Goal: Task Accomplishment & Management: Manage account settings

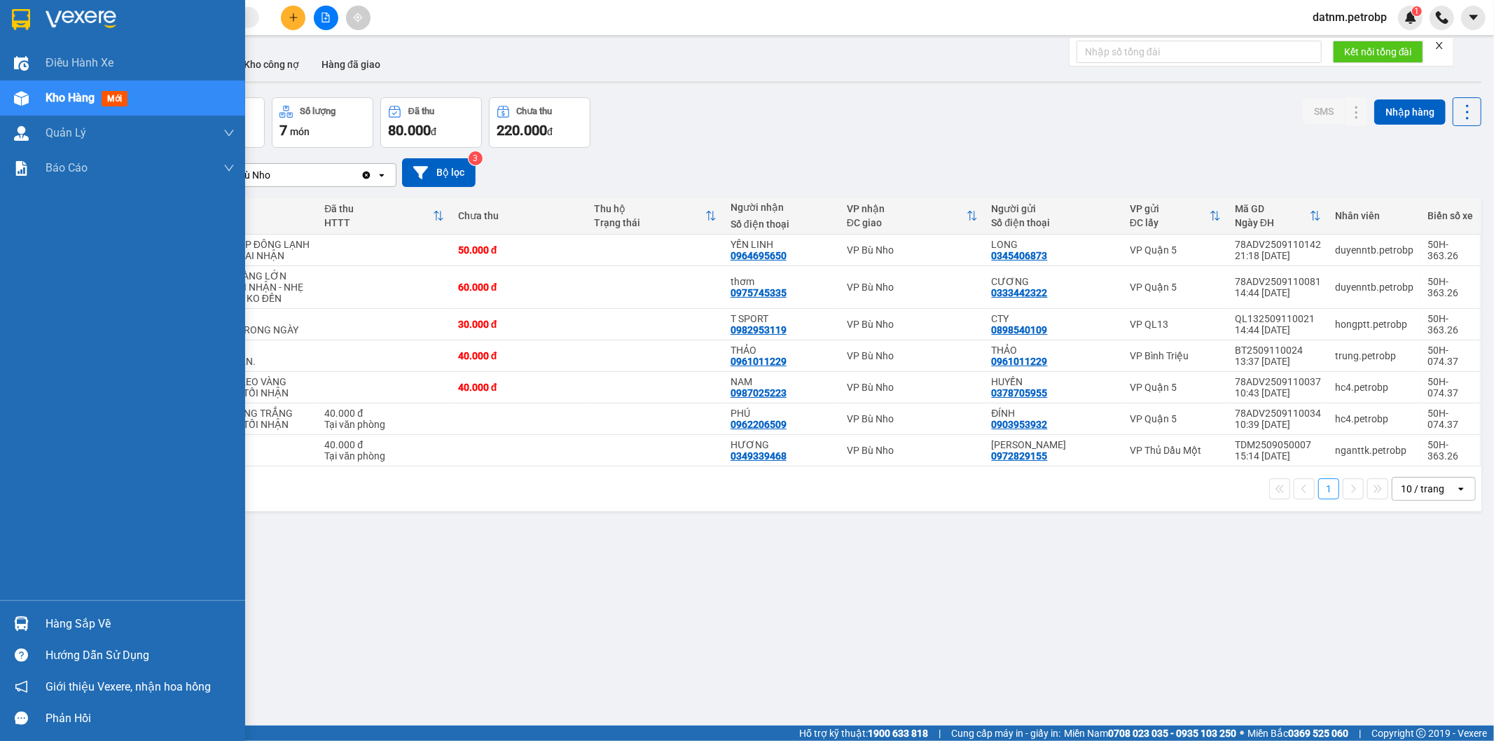
click at [106, 616] on div "Hàng sắp về" at bounding box center [140, 623] width 189 height 21
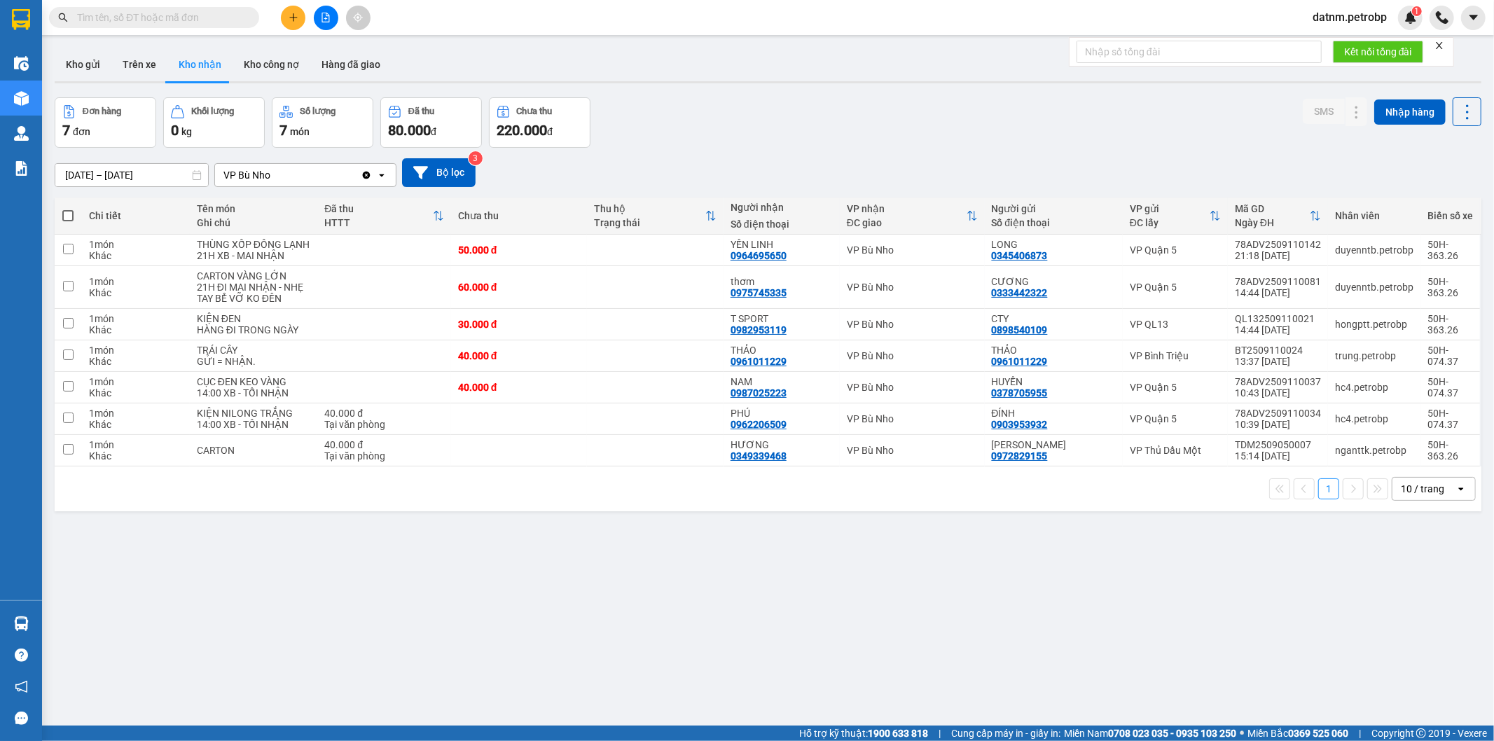
click at [849, 654] on section "Kết quả tìm kiếm ( 0 ) Bộ lọc No Data datnm.petrobp 1 Điều hành xe Kho hàng mới…" at bounding box center [747, 370] width 1494 height 741
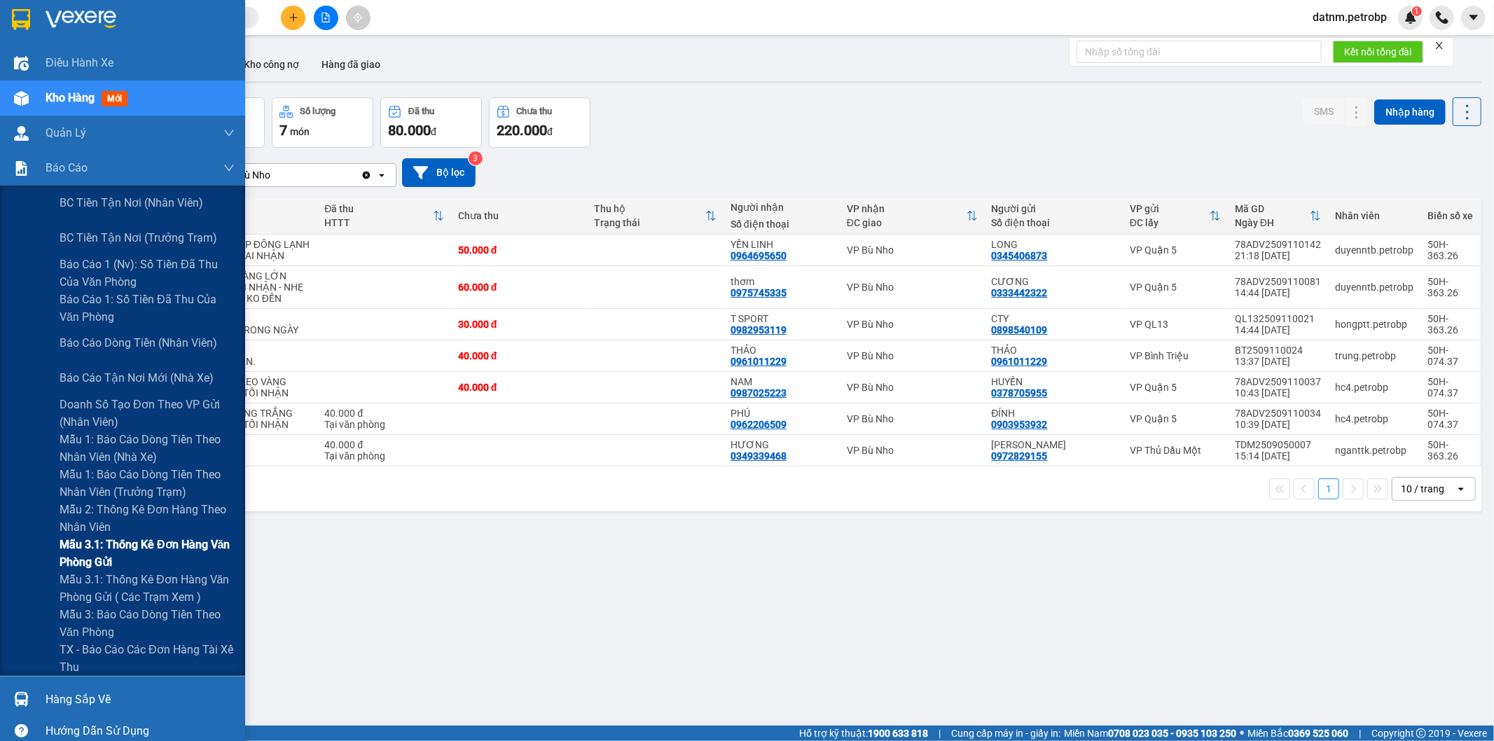
click at [136, 550] on span "Mẫu 3.1: Thống kê đơn hàng văn phòng gửi" at bounding box center [147, 553] width 175 height 35
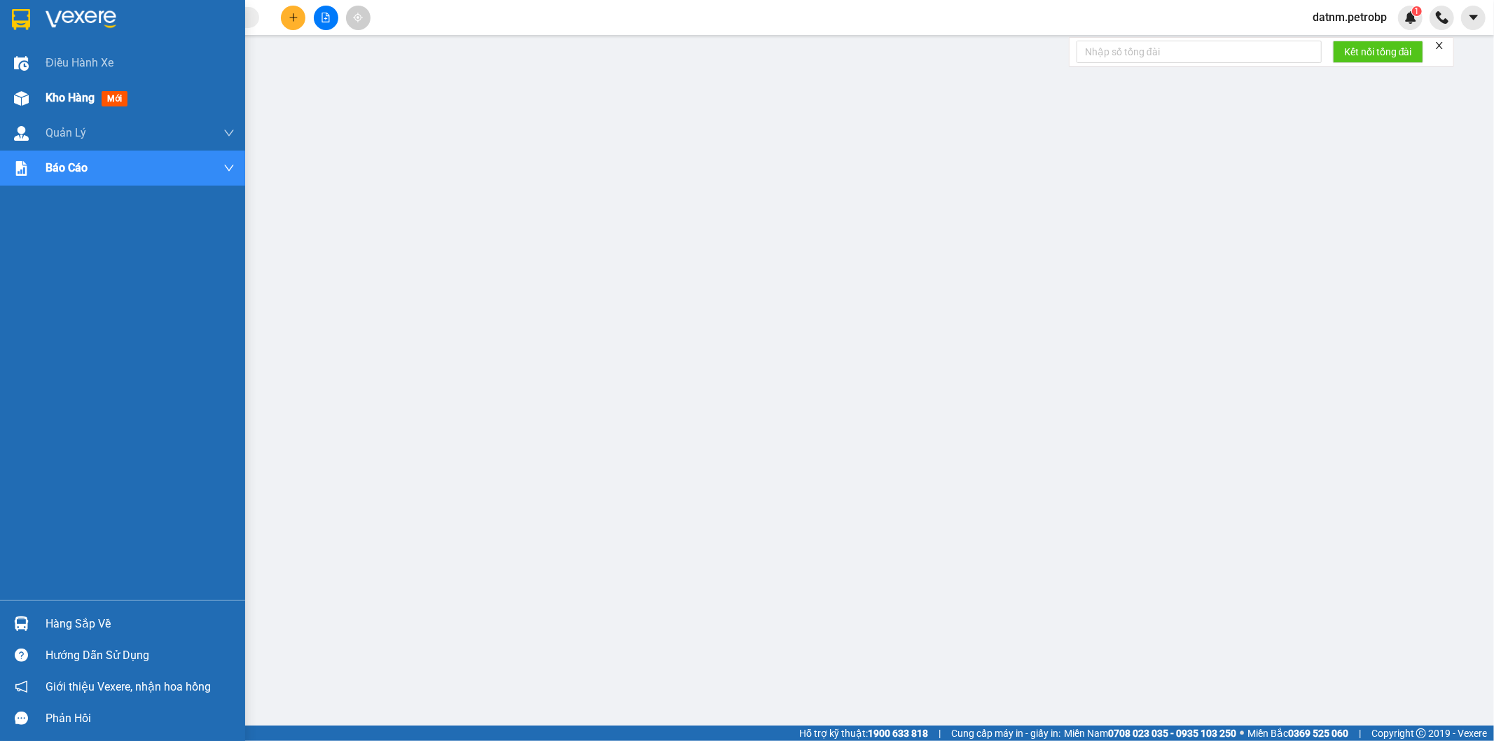
click at [67, 95] on span "Kho hàng" at bounding box center [70, 97] width 49 height 13
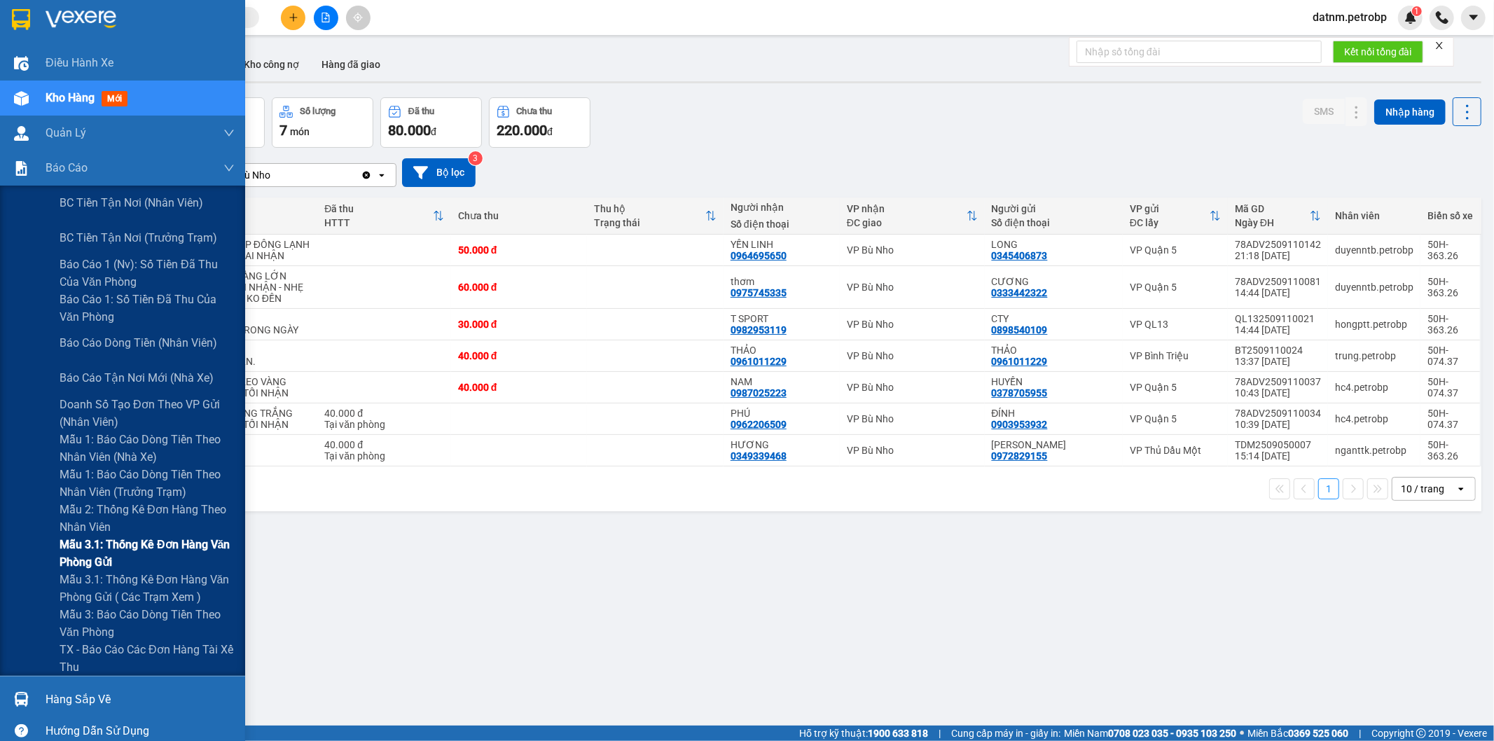
click at [151, 550] on span "Mẫu 3.1: Thống kê đơn hàng văn phòng gửi" at bounding box center [147, 553] width 175 height 35
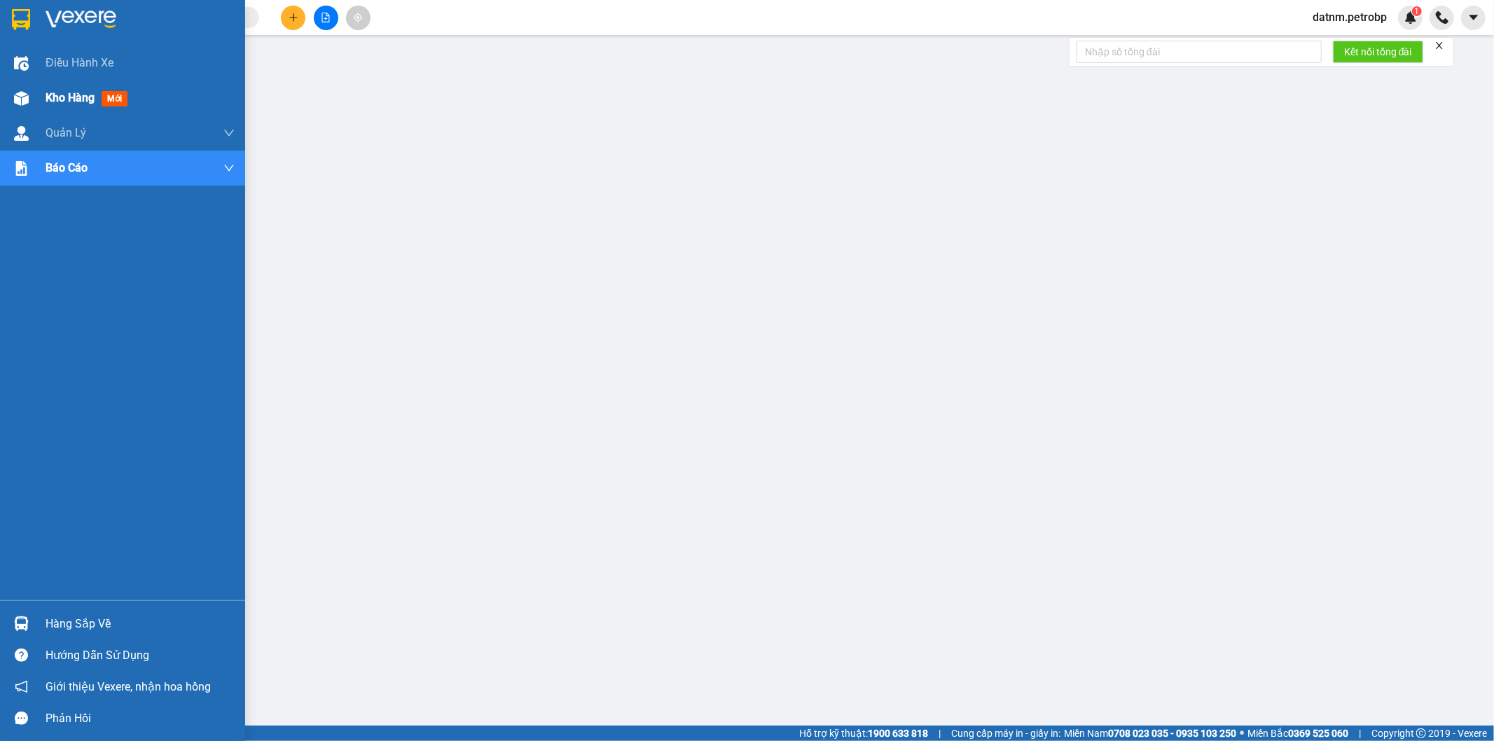
click at [64, 92] on span "Kho hàng" at bounding box center [70, 97] width 49 height 13
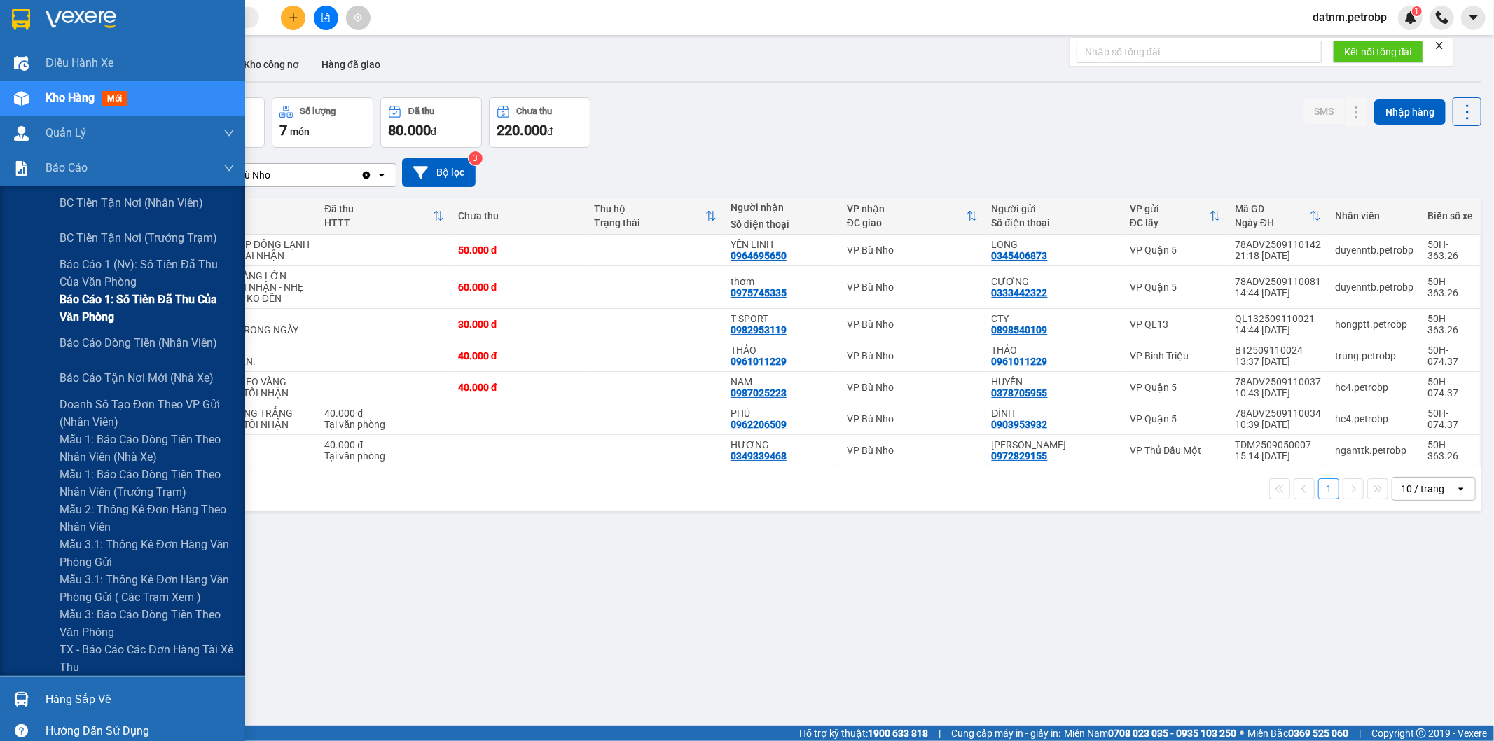
click at [122, 304] on span "Báo cáo 1: Số tiền đã thu của văn phòng" at bounding box center [147, 308] width 175 height 35
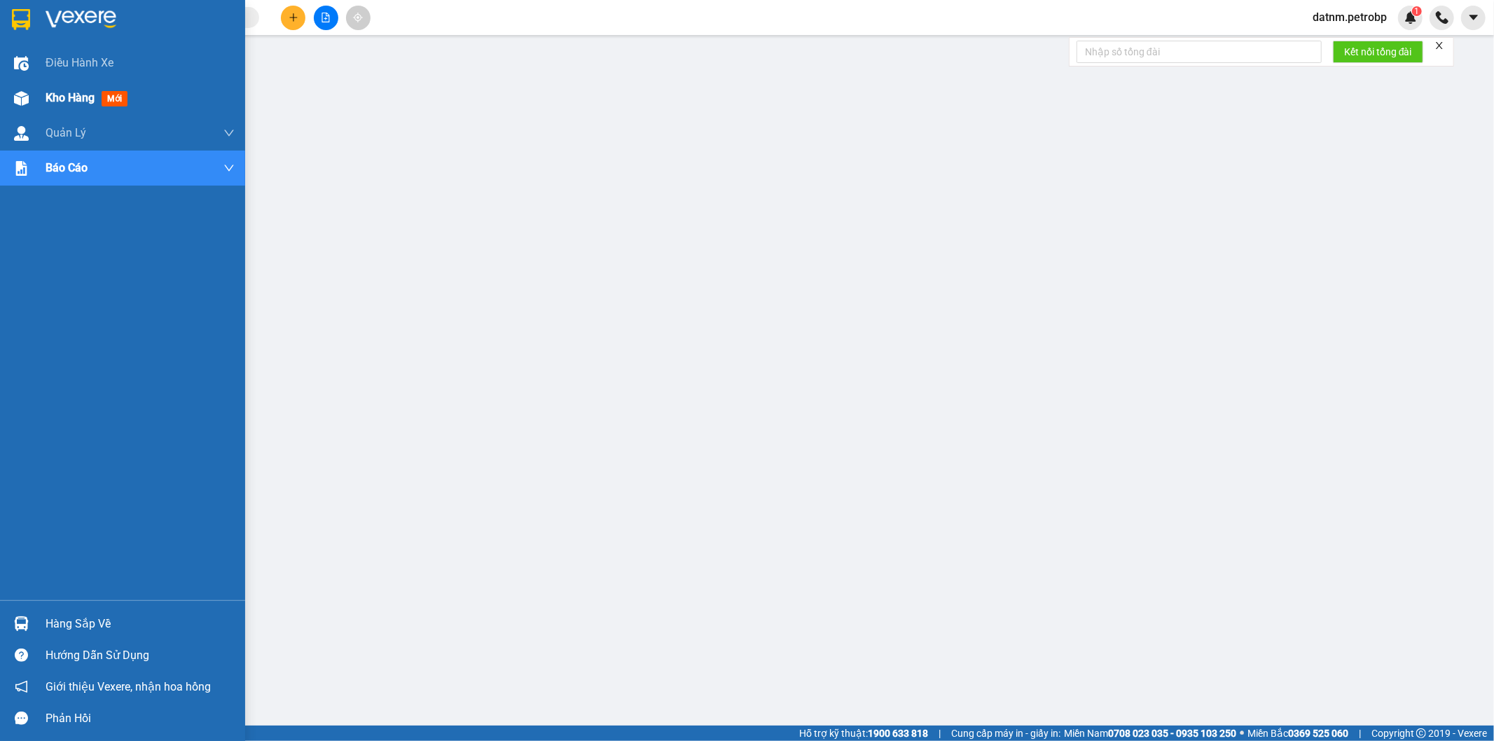
click at [63, 101] on span "Kho hàng" at bounding box center [70, 97] width 49 height 13
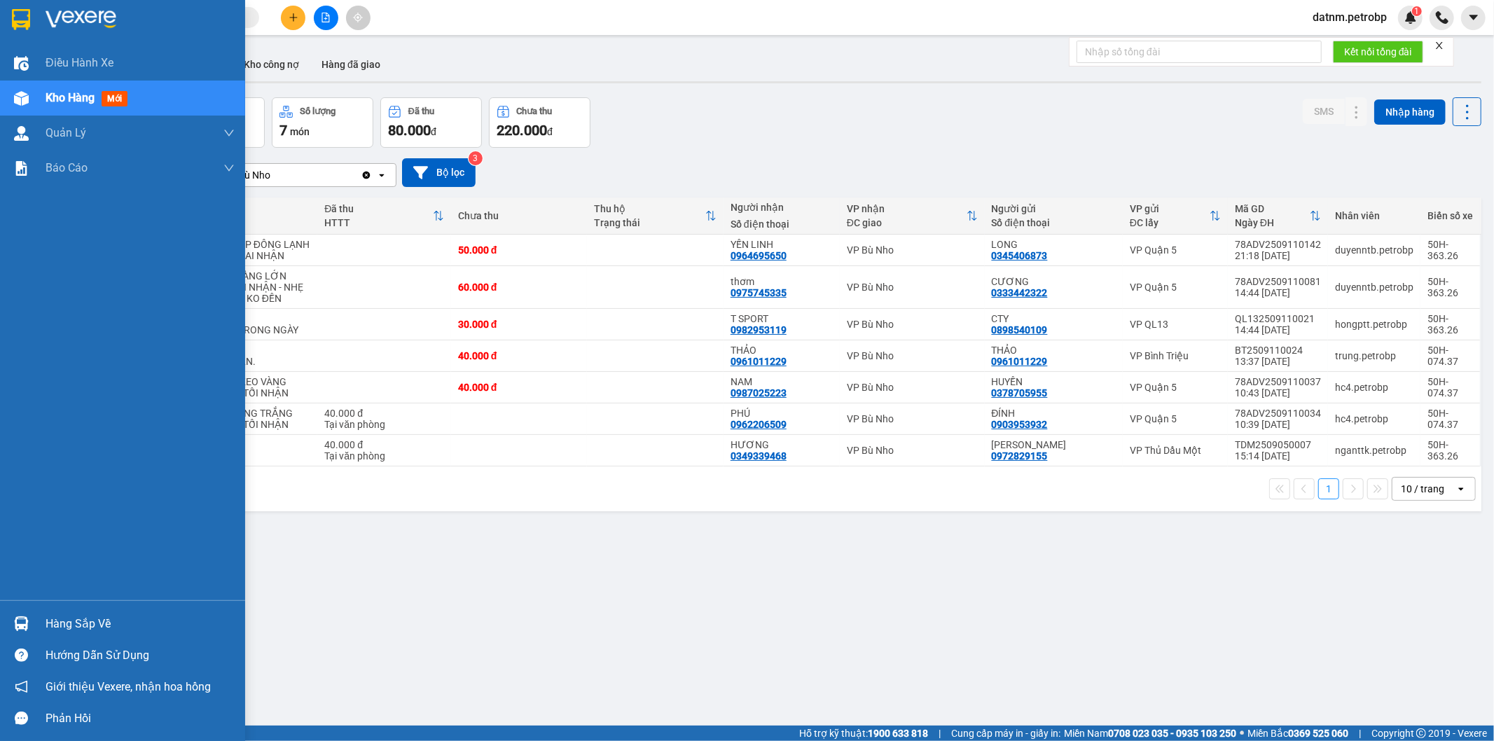
click at [76, 624] on div "Hàng sắp về" at bounding box center [140, 623] width 189 height 21
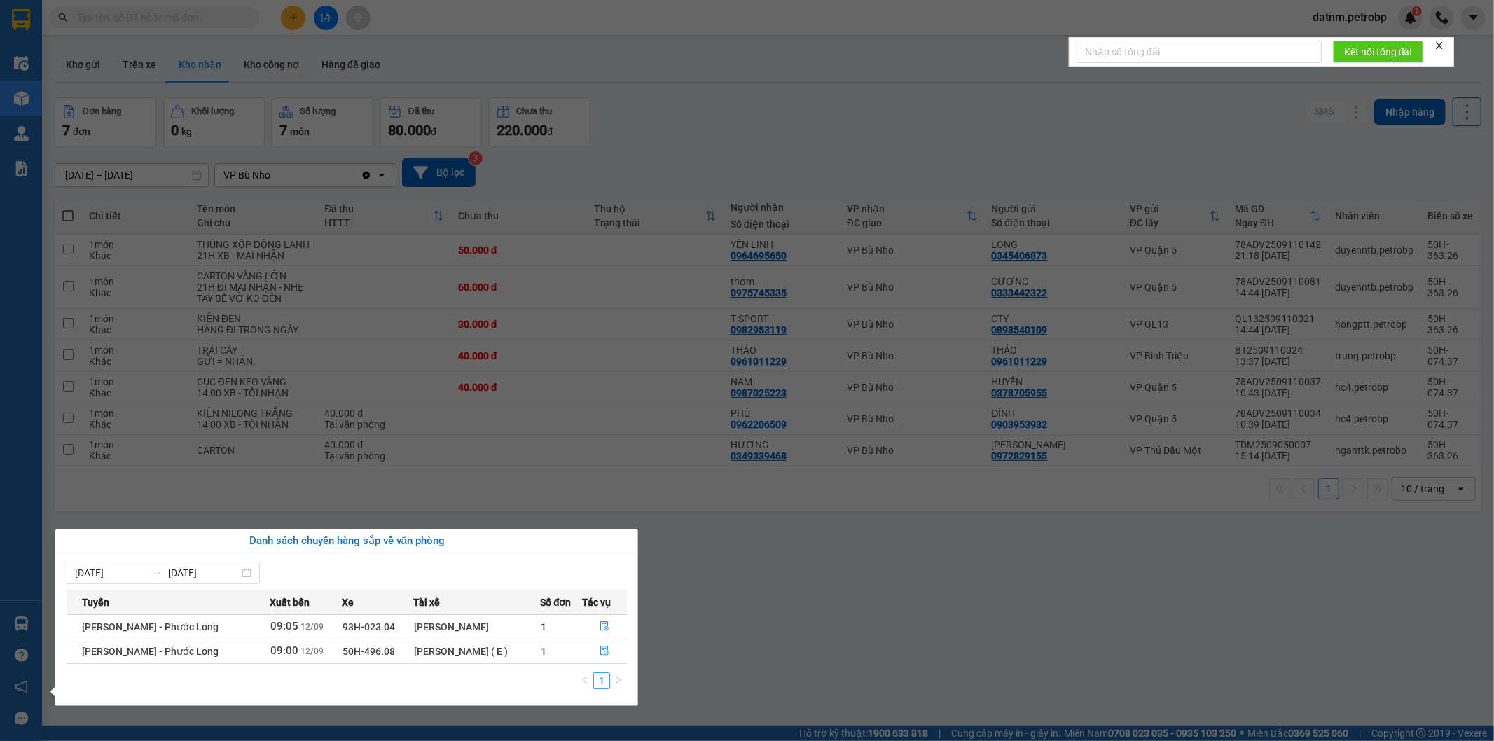
click at [802, 591] on section "Kết quả tìm kiếm ( 0 ) Bộ lọc No Data datnm.petrobp 1 Điều hành xe Kho hàng mới…" at bounding box center [747, 370] width 1494 height 741
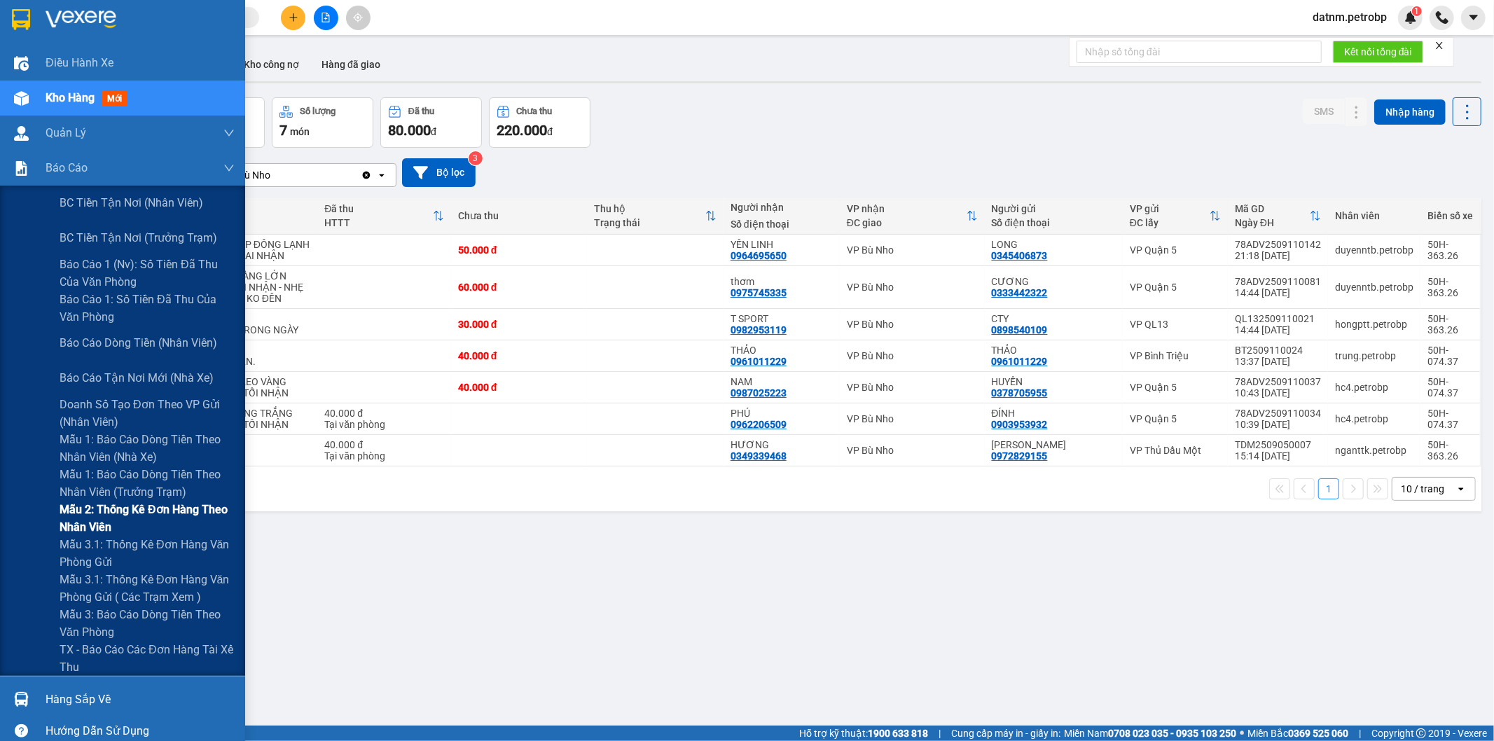
drag, startPoint x: 106, startPoint y: 540, endPoint x: 127, endPoint y: 513, distance: 34.5
click at [107, 540] on span "Mẫu 3.1: Thống kê đơn hàng văn phòng gửi" at bounding box center [147, 553] width 175 height 35
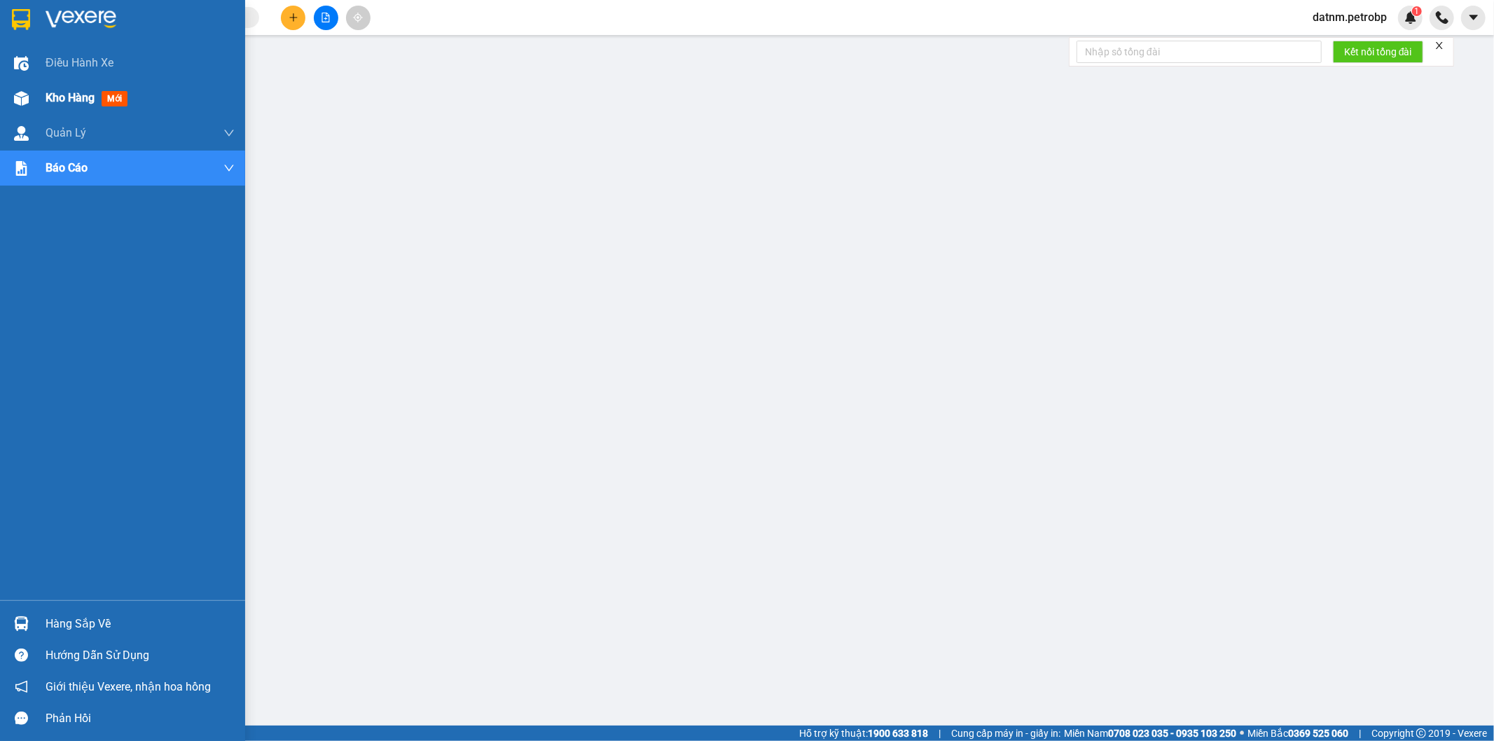
click at [49, 95] on span "Kho hàng" at bounding box center [70, 97] width 49 height 13
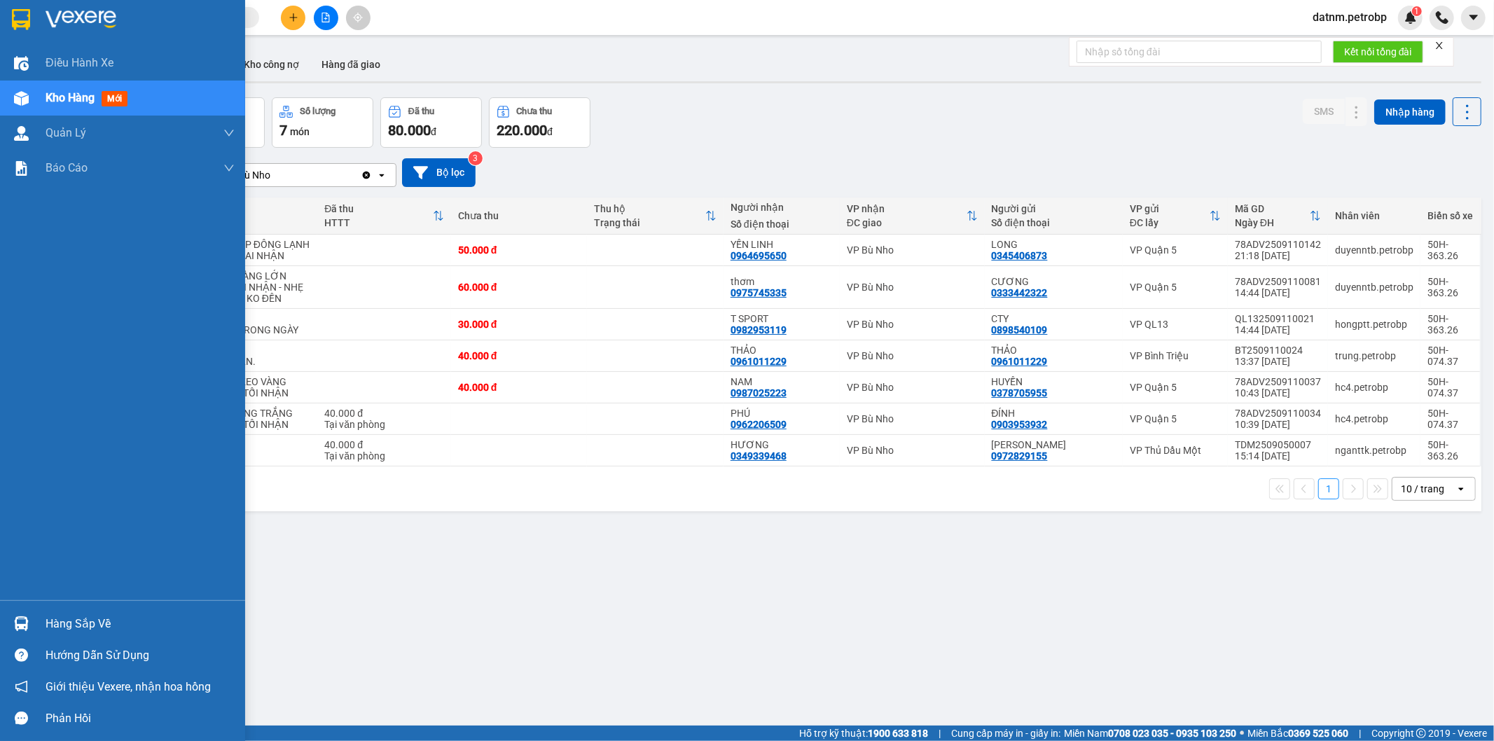
click at [73, 617] on div "Hàng sắp về" at bounding box center [140, 623] width 189 height 21
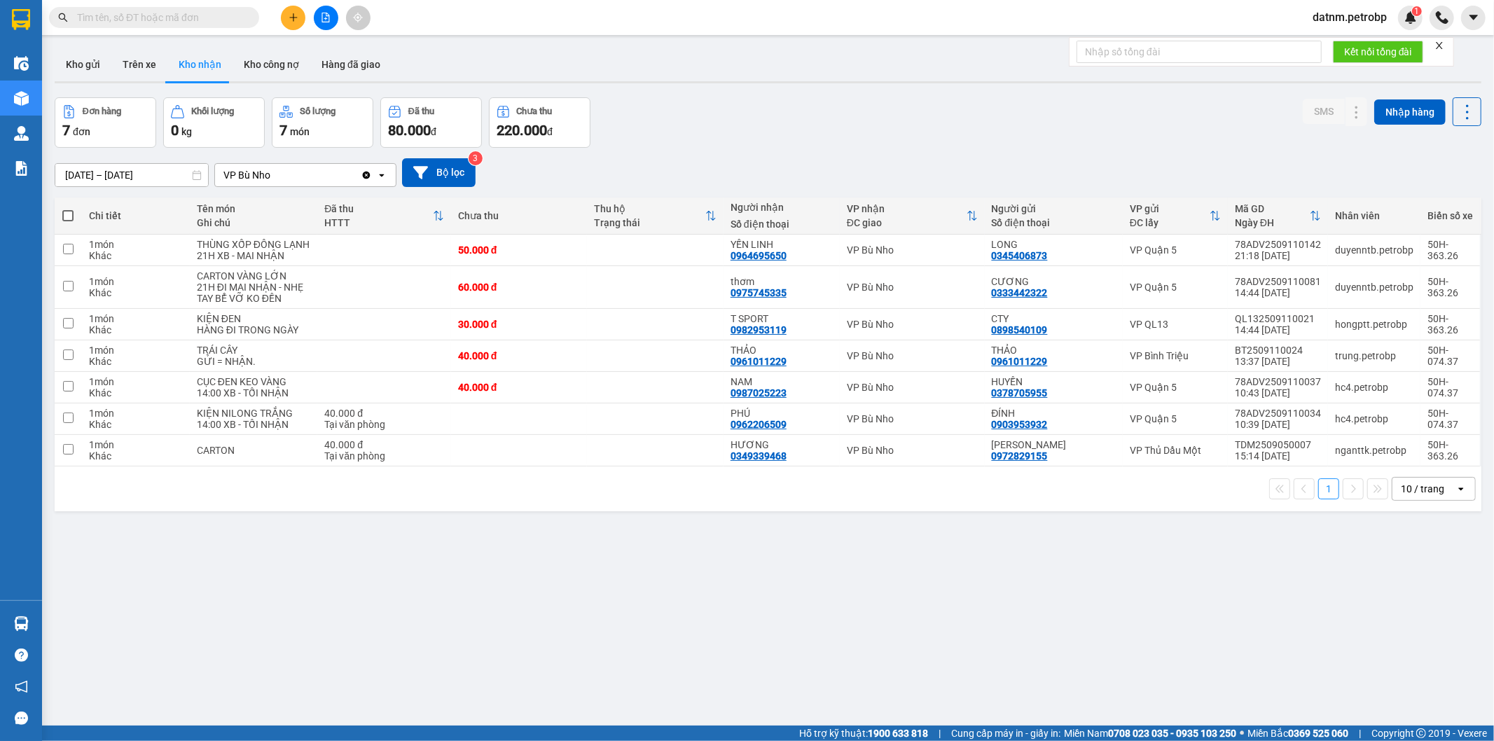
click at [724, 627] on section "Kết quả tìm kiếm ( 0 ) Bộ lọc No Data datnm.petrobp 1 Điều hành xe Kho hàng mới…" at bounding box center [747, 370] width 1494 height 741
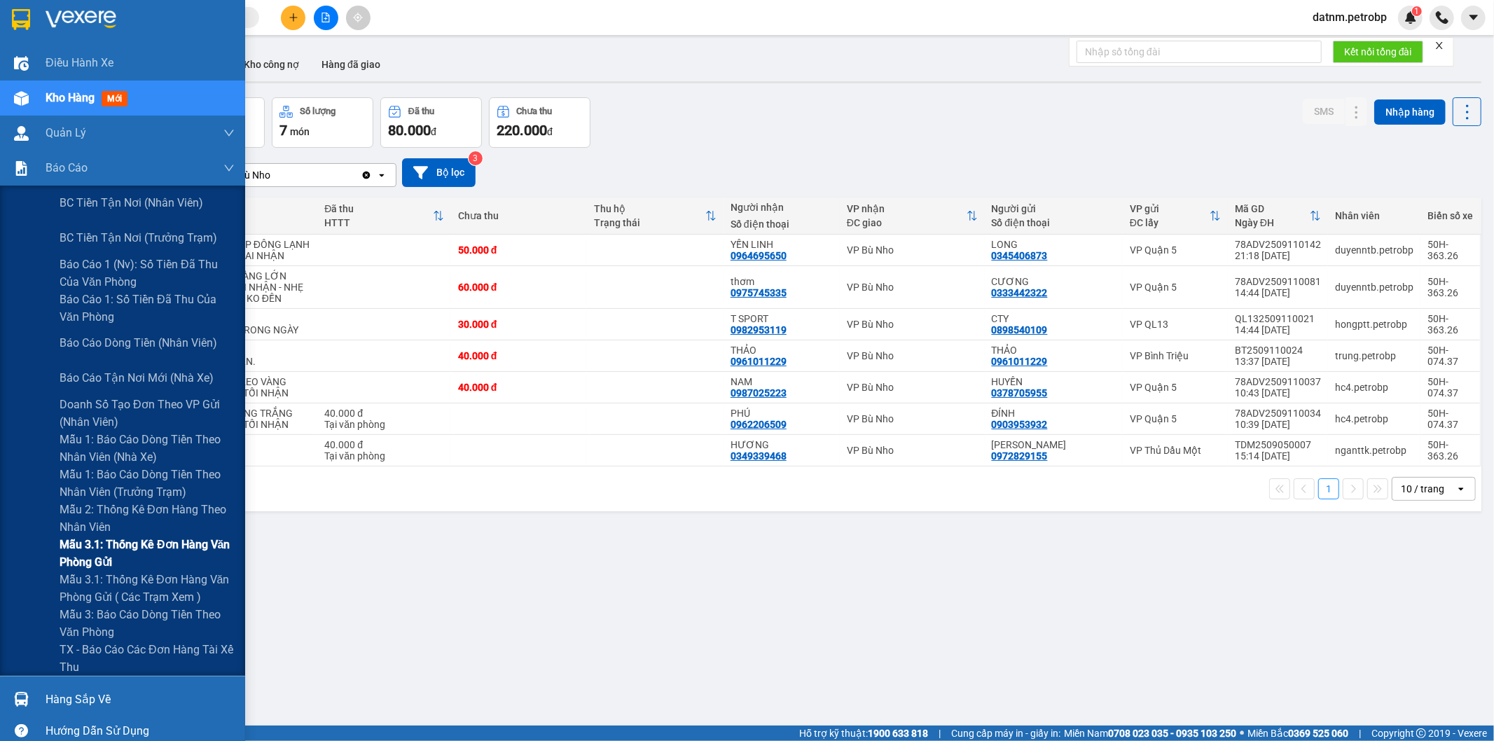
click at [113, 546] on span "Mẫu 3.1: Thống kê đơn hàng văn phòng gửi" at bounding box center [147, 553] width 175 height 35
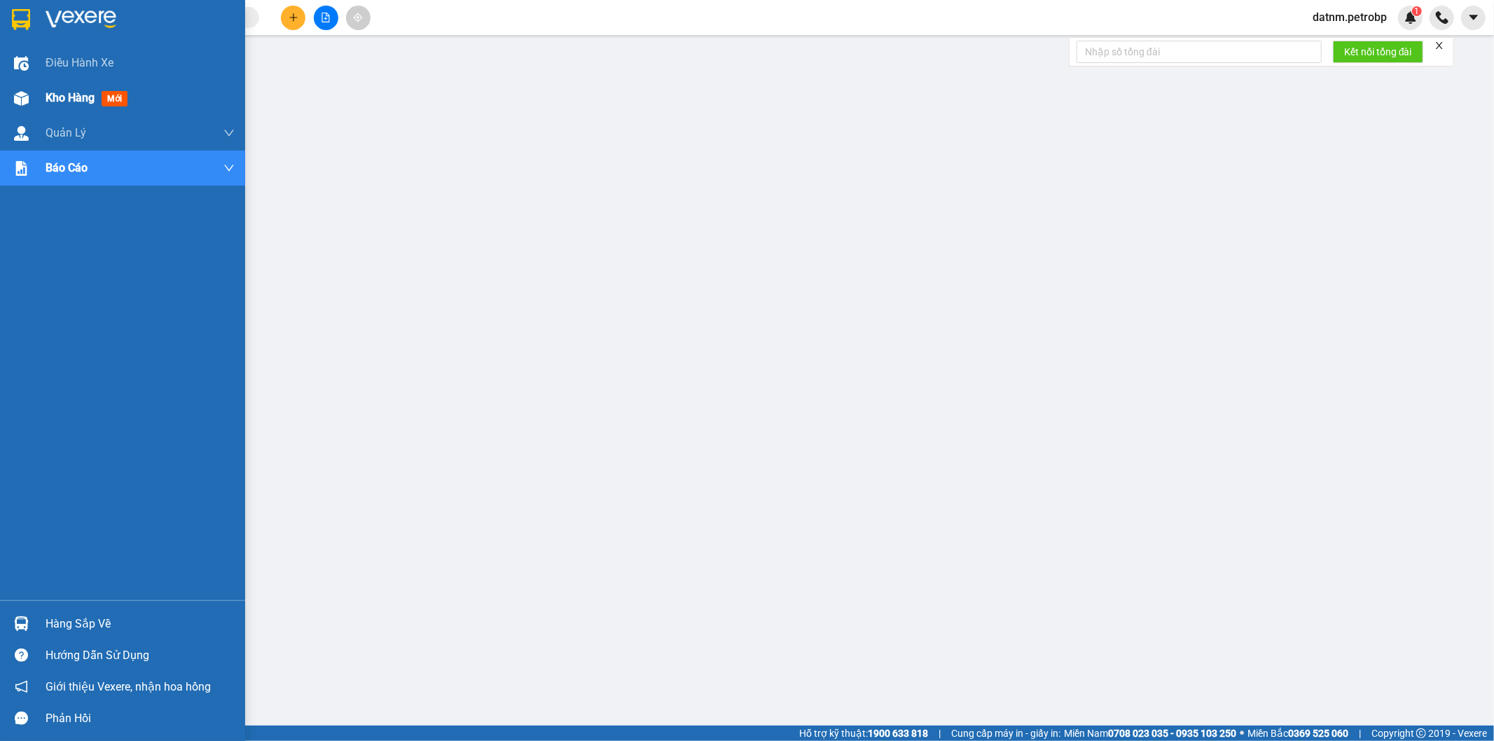
click at [71, 100] on span "Kho hàng" at bounding box center [70, 97] width 49 height 13
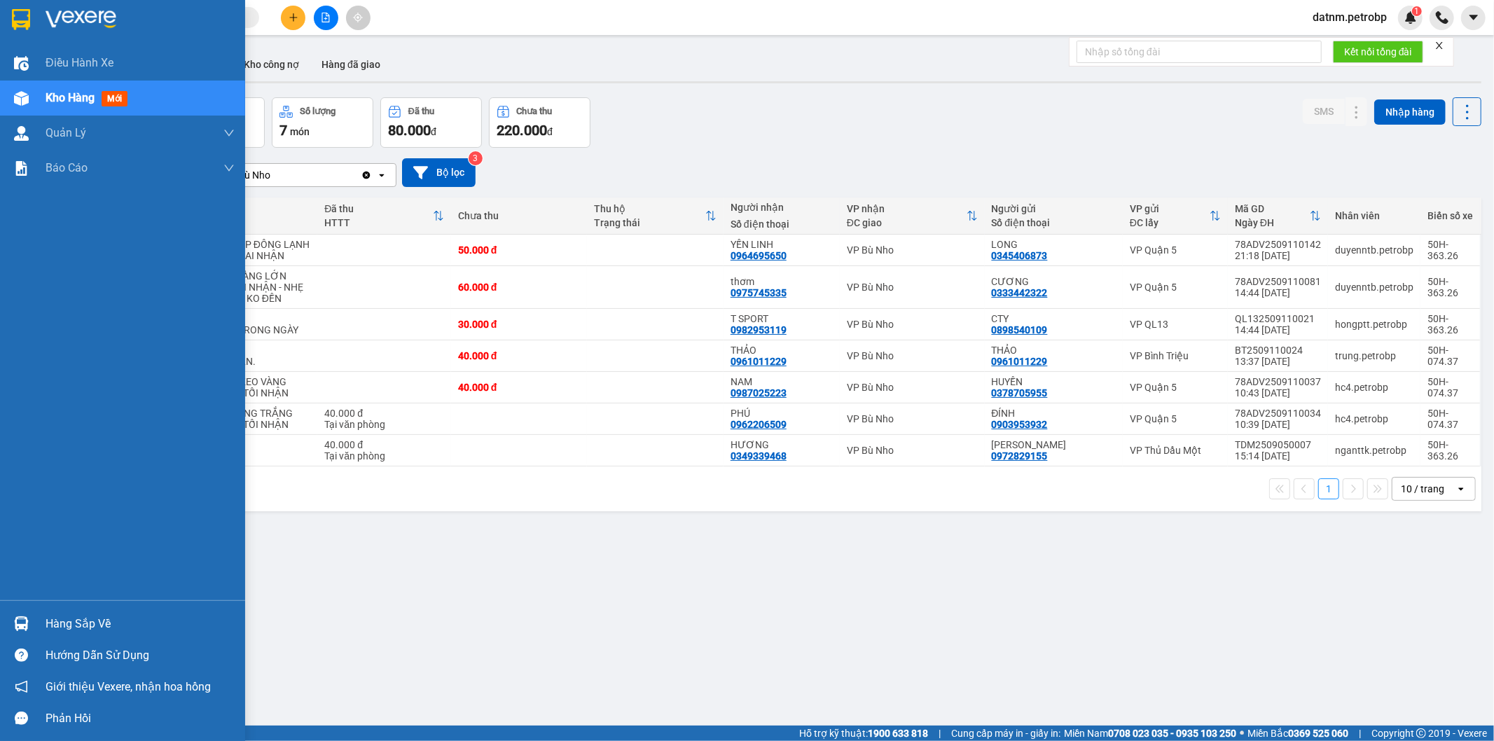
click at [83, 621] on div "Hàng sắp về" at bounding box center [140, 623] width 189 height 21
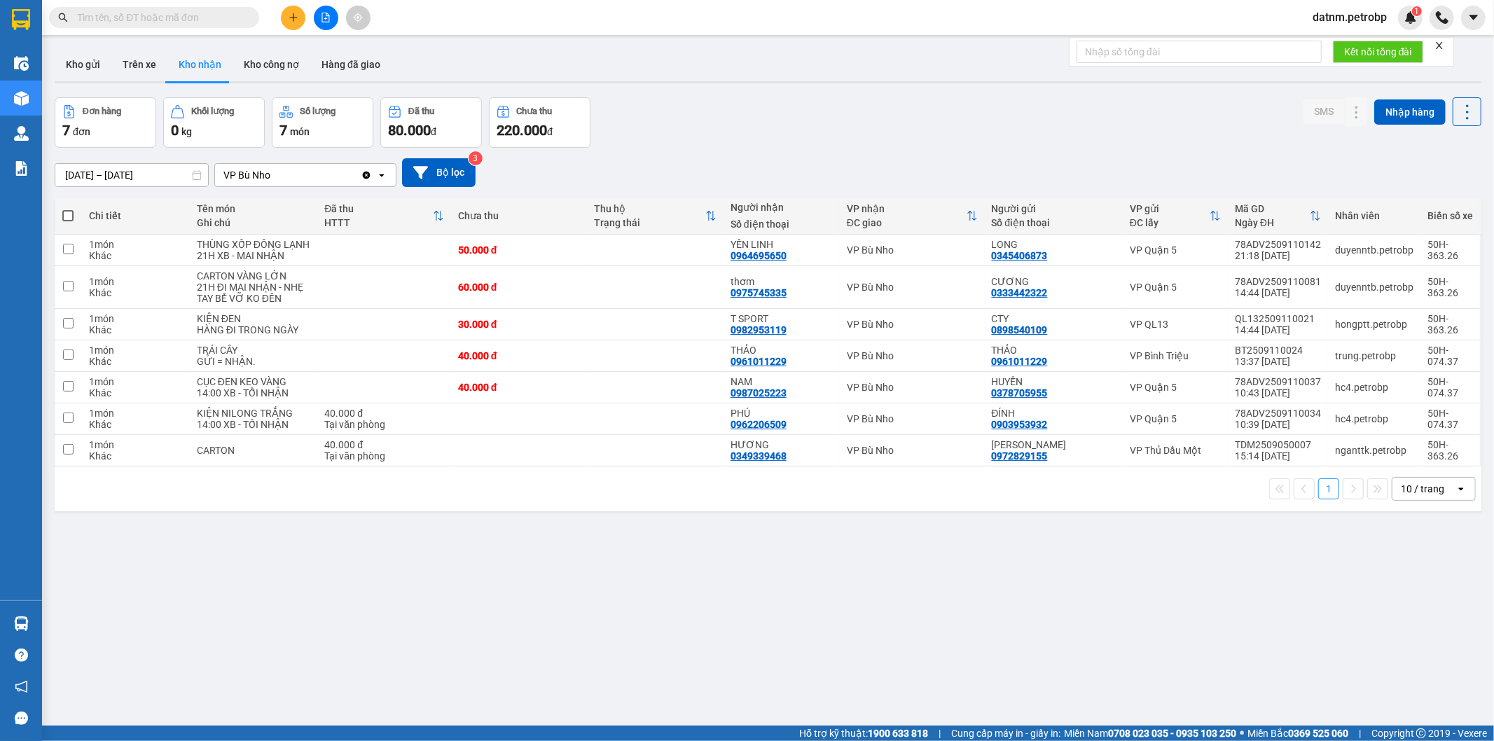
click at [1011, 660] on section "Kết quả tìm kiếm ( 0 ) Bộ lọc No Data datnm.petrobp 1 Điều hành xe Kho hàng mới…" at bounding box center [747, 370] width 1494 height 741
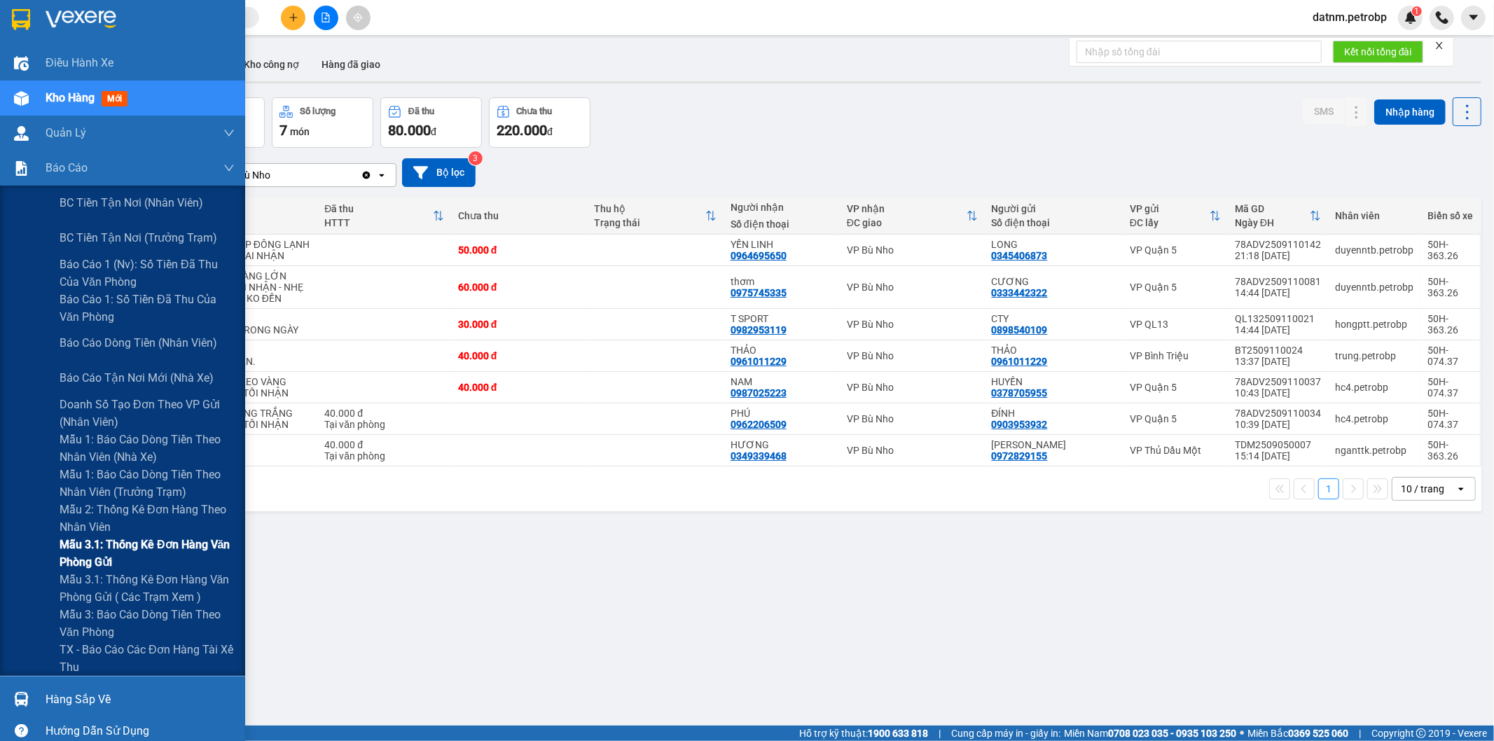
click at [151, 538] on span "Mẫu 3.1: Thống kê đơn hàng văn phòng gửi" at bounding box center [147, 553] width 175 height 35
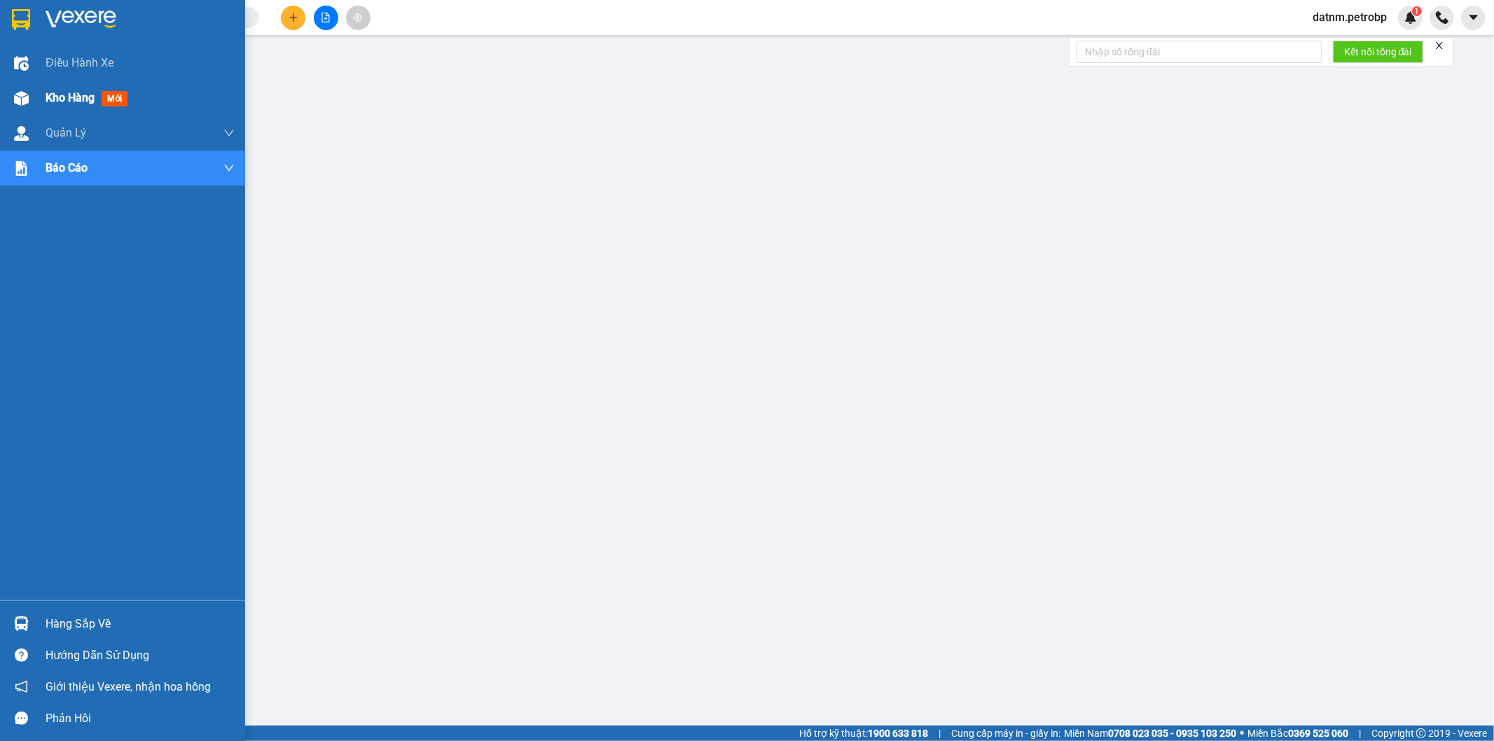
click at [53, 99] on span "Kho hàng" at bounding box center [70, 97] width 49 height 13
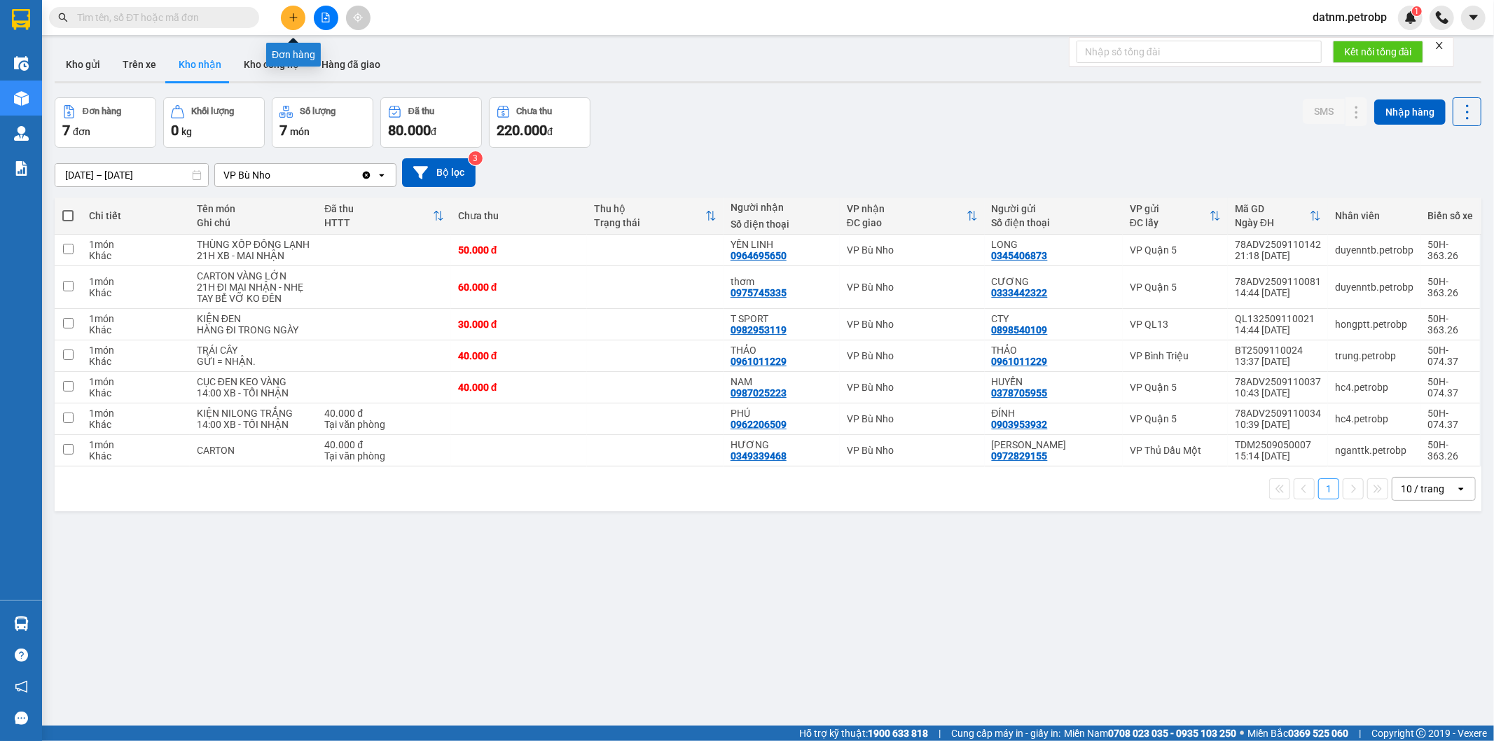
click at [289, 19] on icon "plus" at bounding box center [293, 18] width 10 height 10
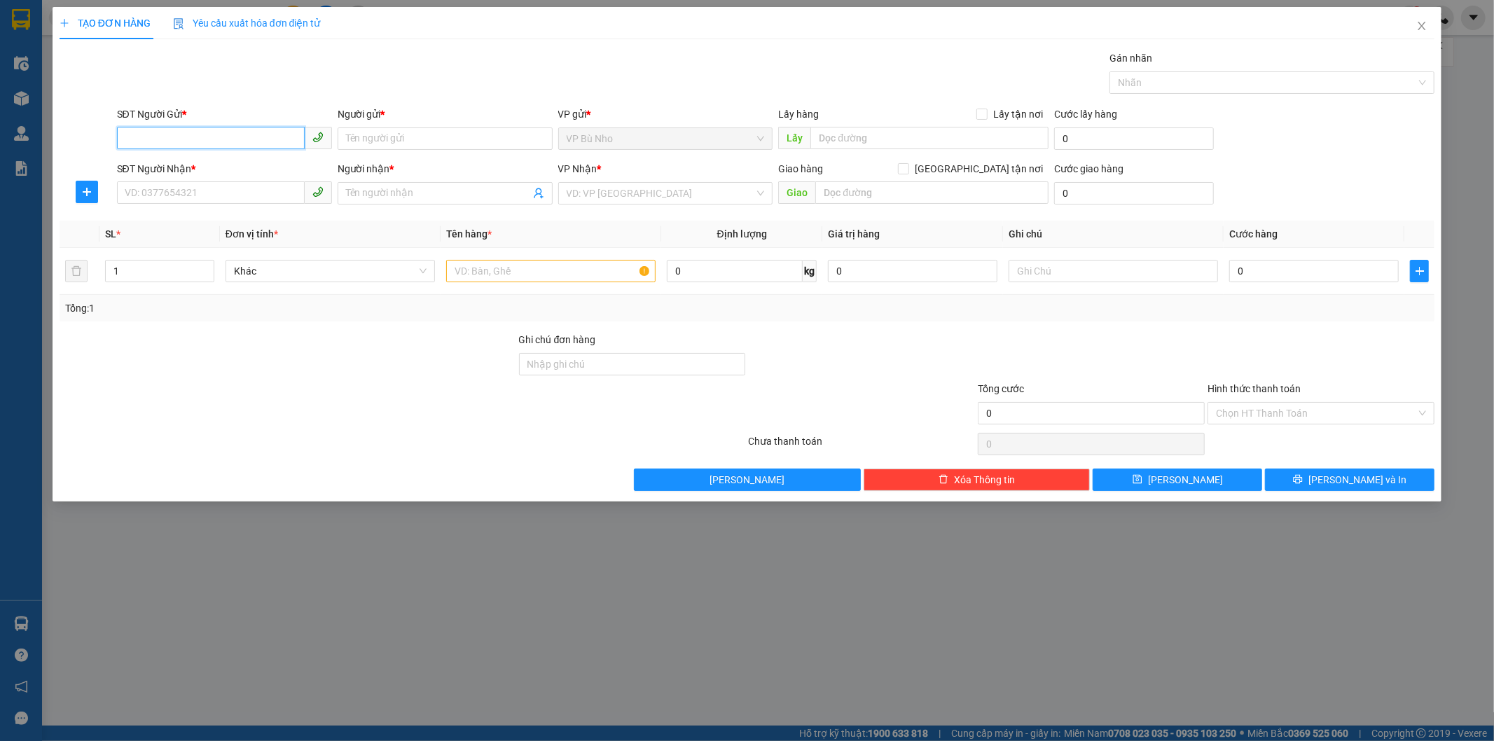
click at [225, 137] on input "SĐT Người Gửi *" at bounding box center [211, 138] width 188 height 22
click at [229, 160] on div "0911739697 - CHỊ CHÂU" at bounding box center [224, 166] width 198 height 15
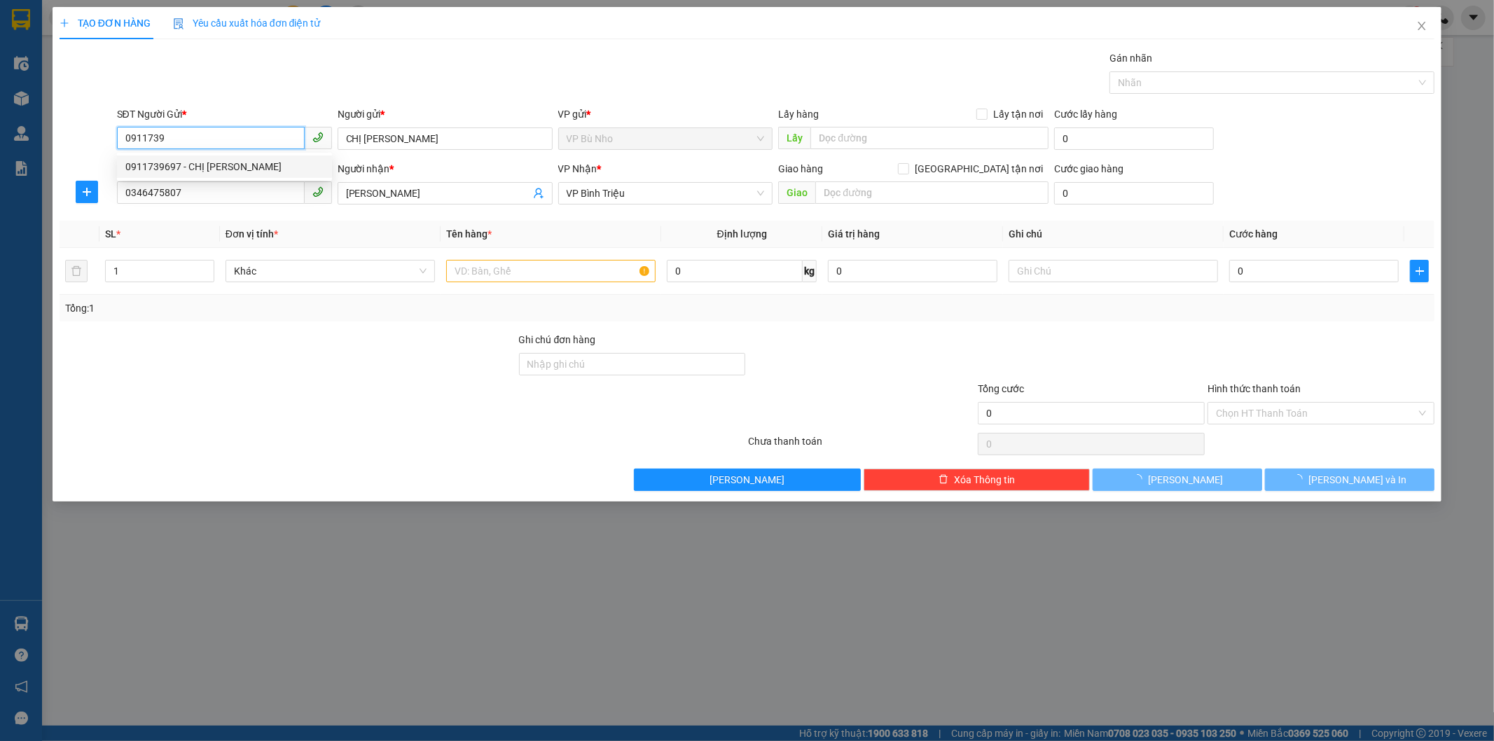
type input "0911739697"
type input "CHỊ CHÂU"
type input "0346475807"
type input "KIM TÙNG"
type input "30.000"
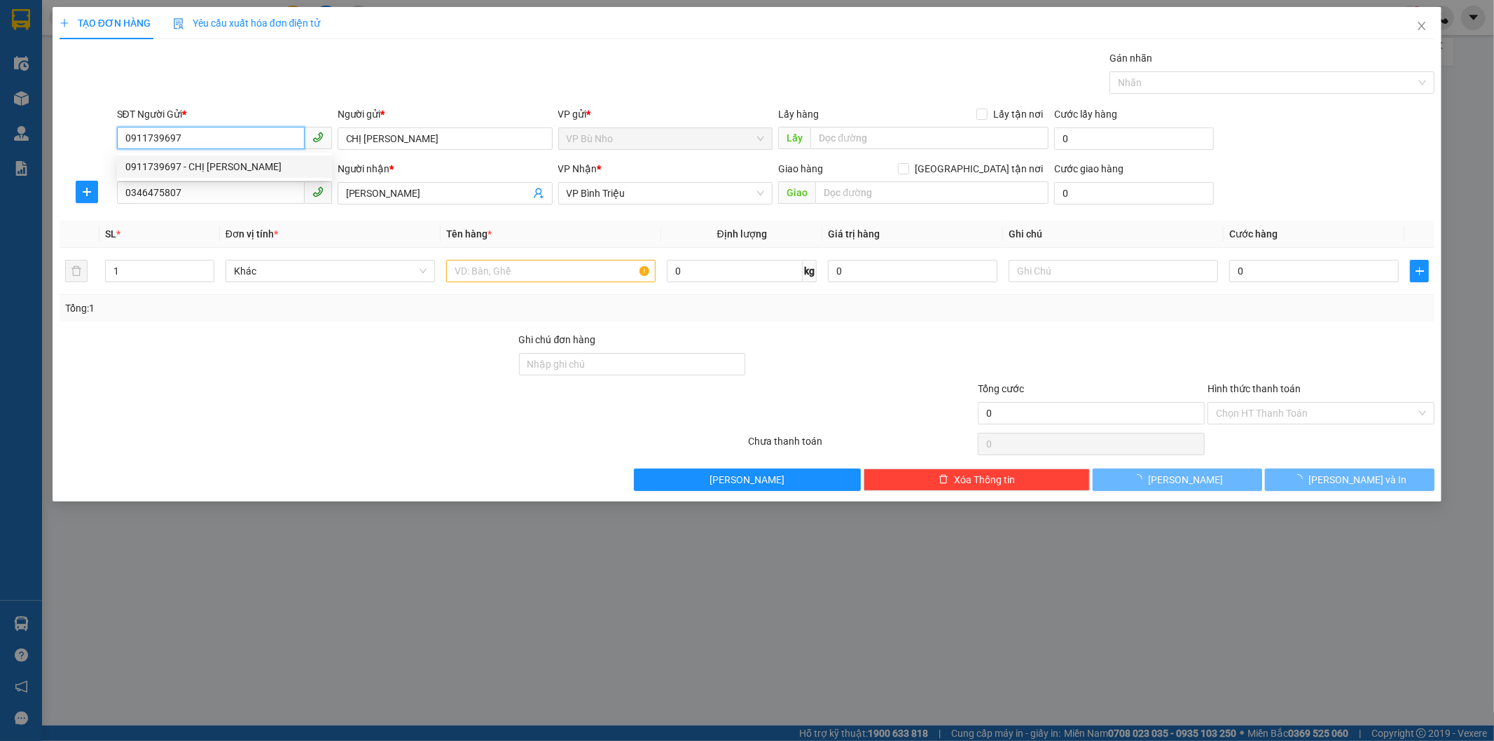
type input "30.000"
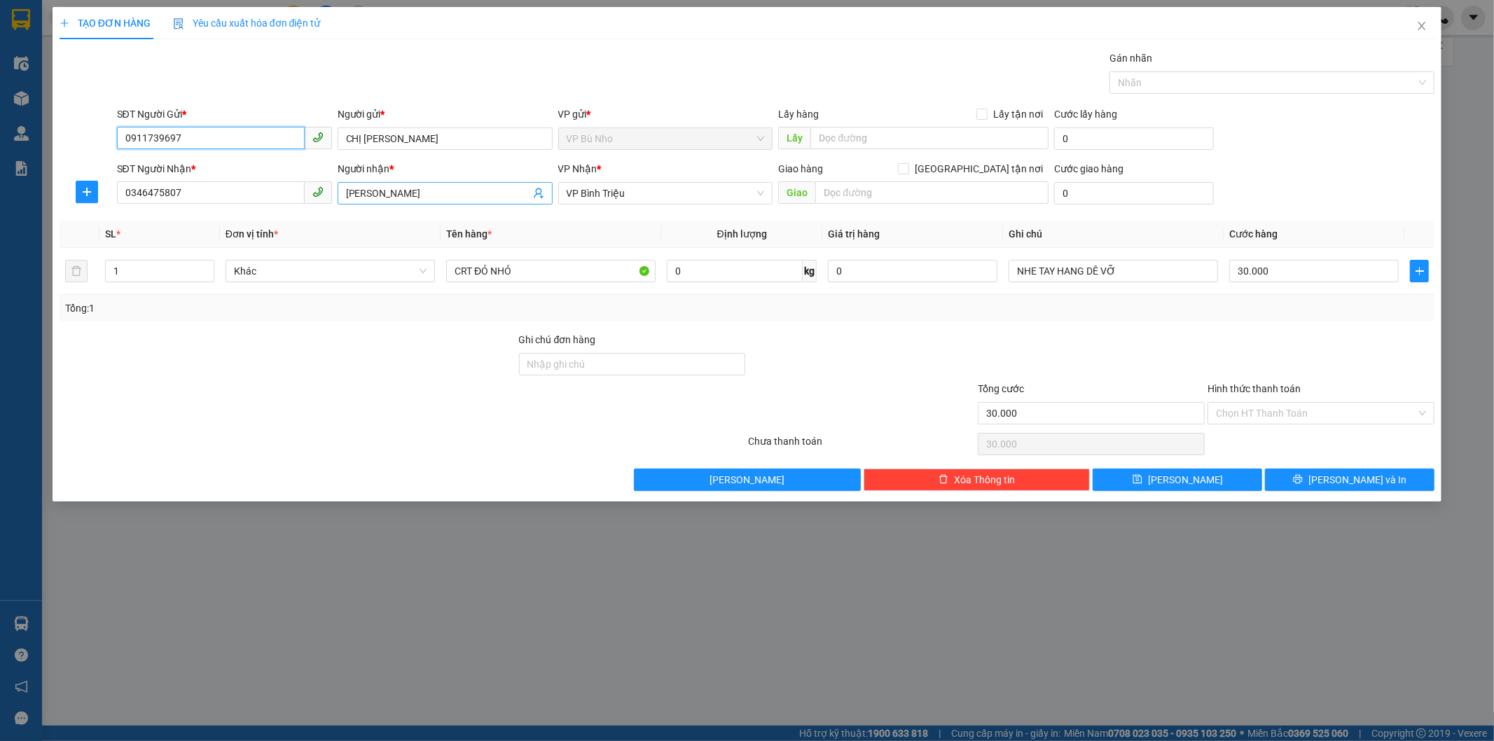
type input "0911739697"
click at [536, 194] on icon "user-add" at bounding box center [538, 193] width 9 height 11
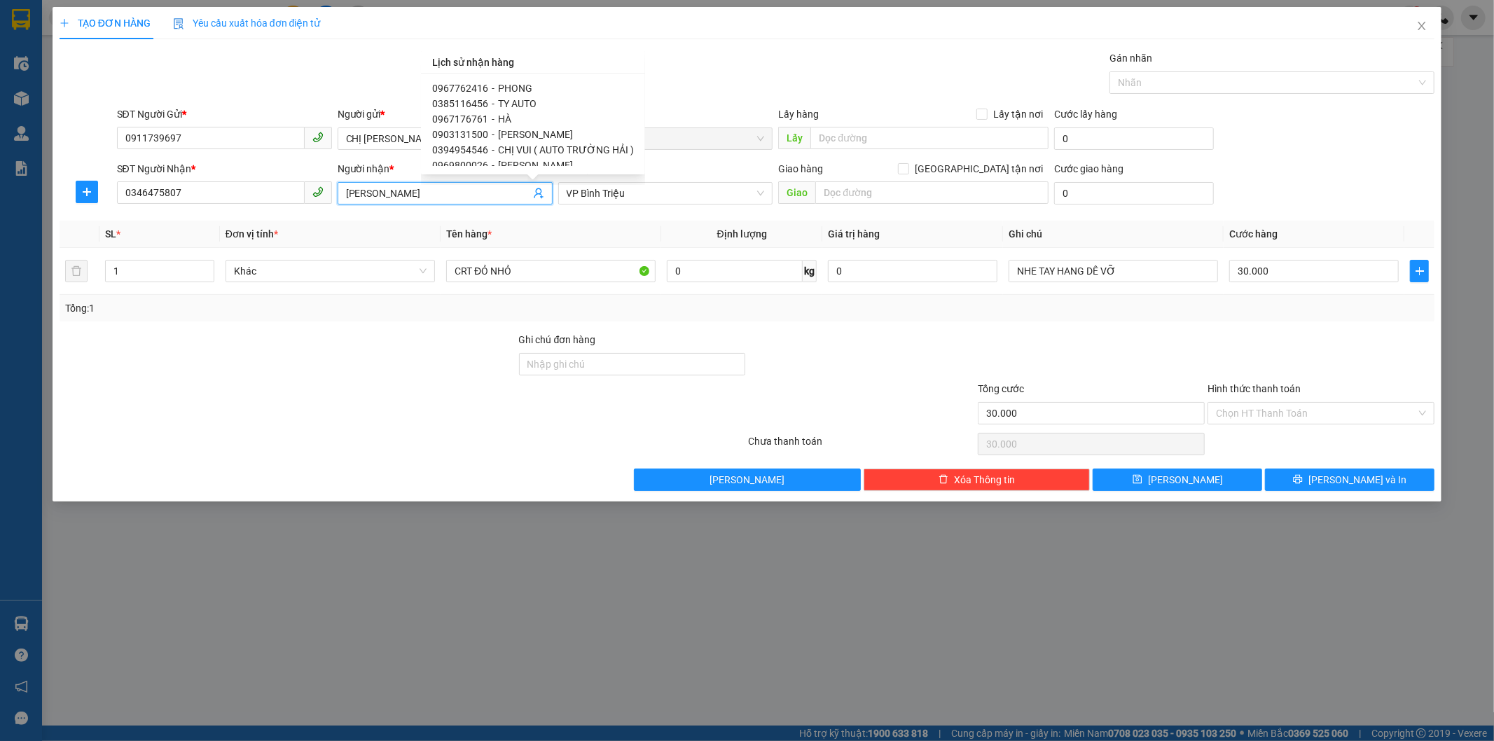
scroll to position [78, 0]
click at [516, 81] on div "0346475807 - KIM TÙNG 0335343177 - LÊ QUẾ (CTY QM) 0909930093 - ĐẠT 0372365365 …" at bounding box center [533, 124] width 224 height 101
click at [506, 86] on span "vietmap" at bounding box center [515, 88] width 35 height 11
type input "0796332332"
type input "vietmap"
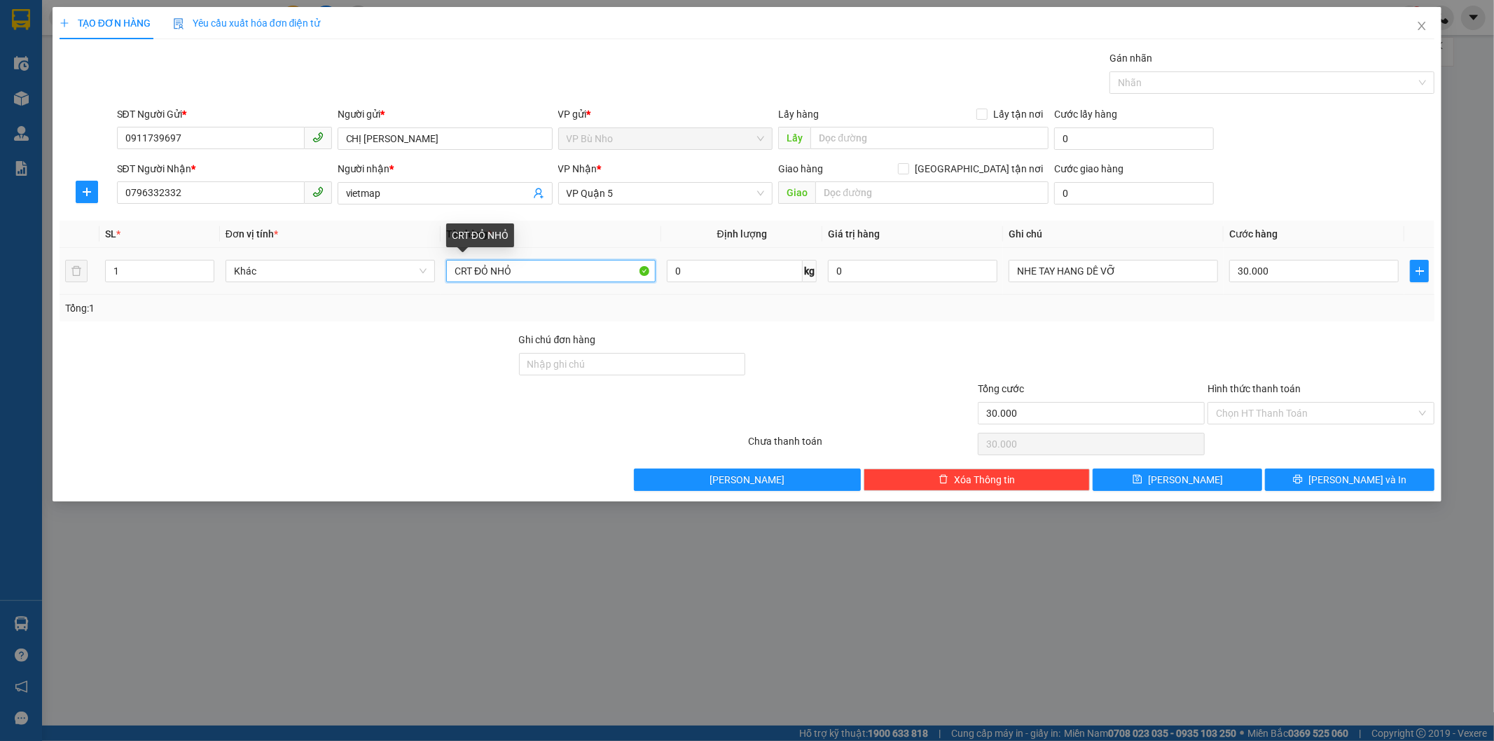
click at [519, 269] on input "CRT ĐỎ NHỎ" at bounding box center [550, 271] width 209 height 22
type input "C"
click at [493, 270] on input "CUC XÔP NHỎ KEO TRẮNG" at bounding box center [550, 271] width 209 height 22
type input "CUC NHỎ KEO TRẮNG"
click at [1355, 479] on span "Lưu và In" at bounding box center [1357, 479] width 98 height 15
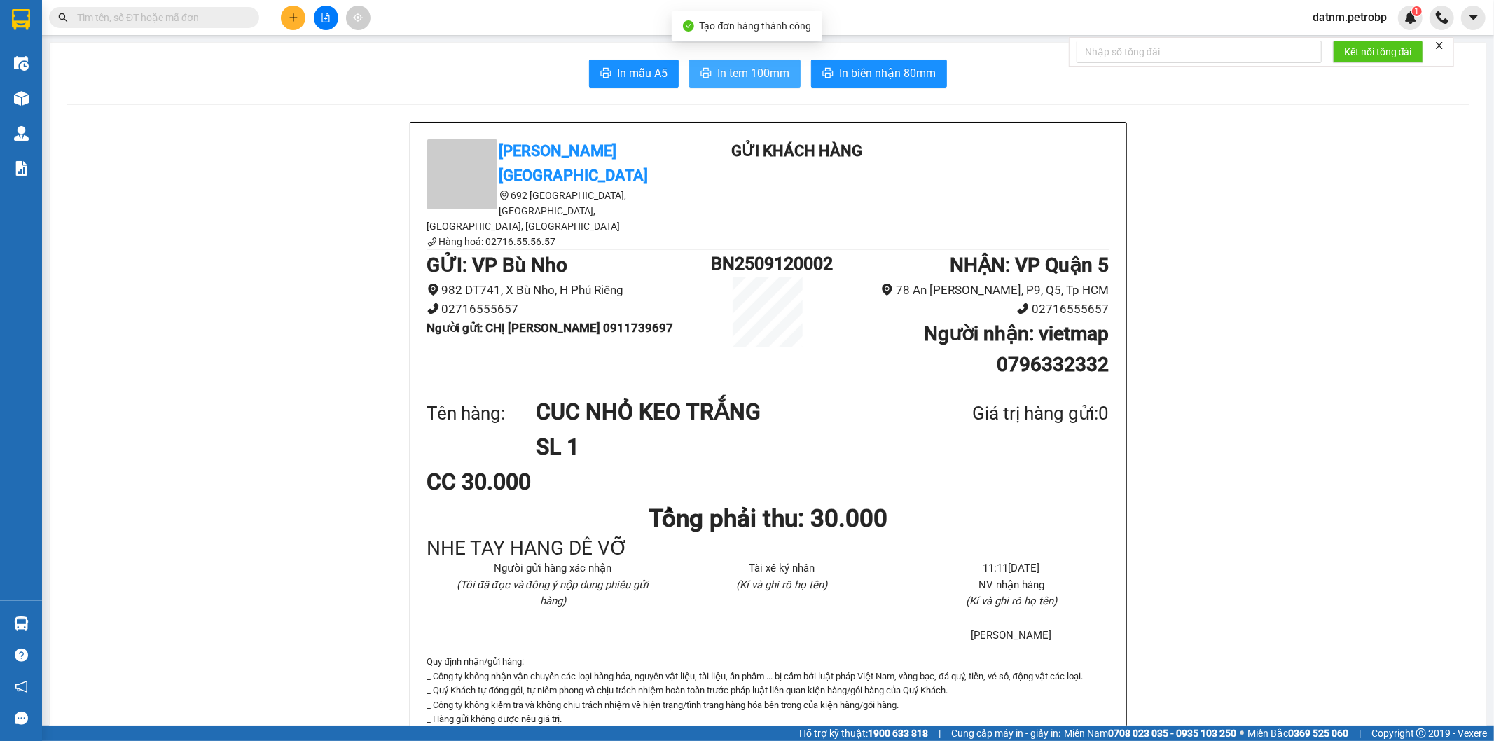
click at [756, 81] on span "In tem 100mm" at bounding box center [753, 73] width 72 height 18
click at [744, 77] on span "In tem 100mm" at bounding box center [753, 73] width 72 height 18
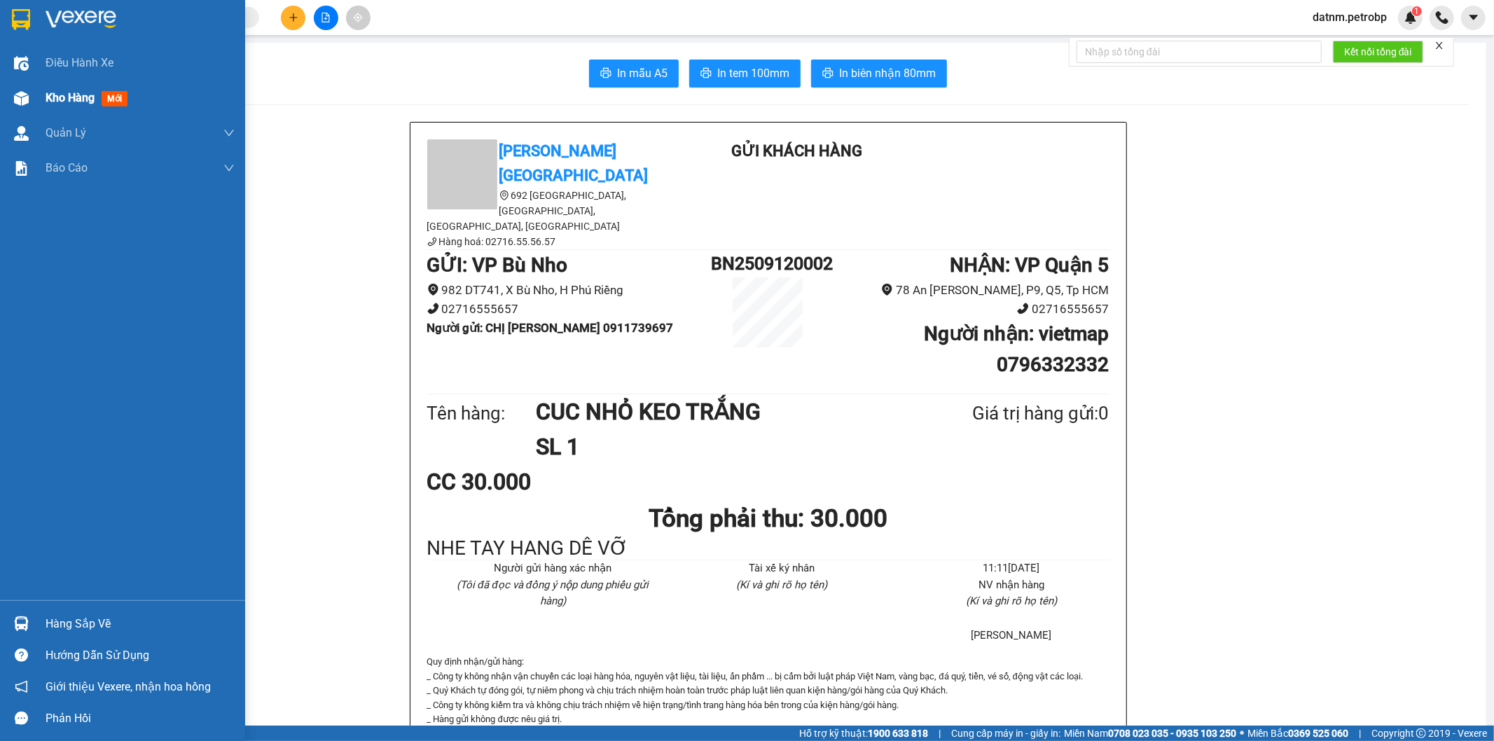
click at [83, 99] on span "Kho hàng" at bounding box center [70, 97] width 49 height 13
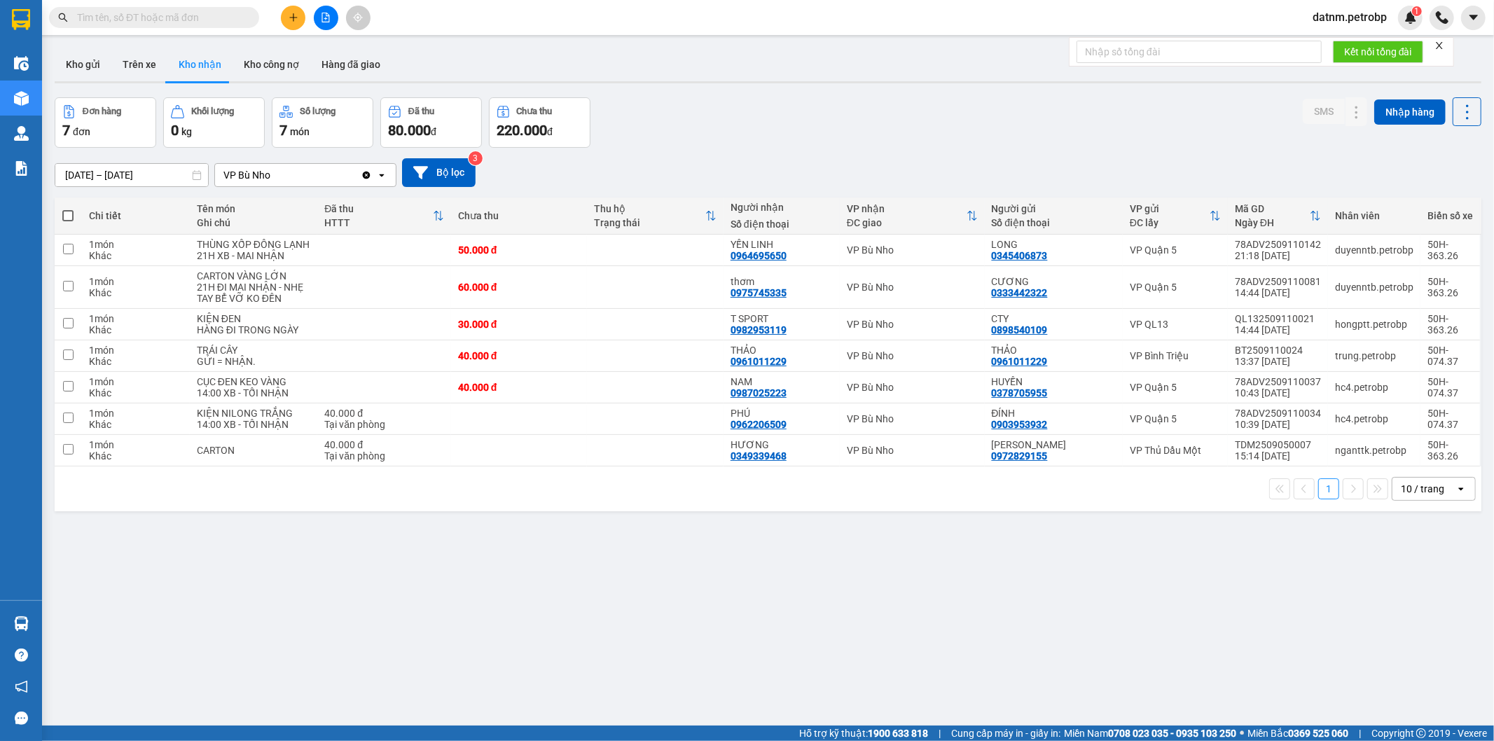
click at [904, 614] on div "ver 1.8.143 Kho gửi Trên xe Kho nhận Kho công nợ Hàng đã giao Đơn hàng 7 đơn Kh…" at bounding box center [768, 412] width 1438 height 741
click at [326, 20] on icon "file-add" at bounding box center [326, 18] width 10 height 10
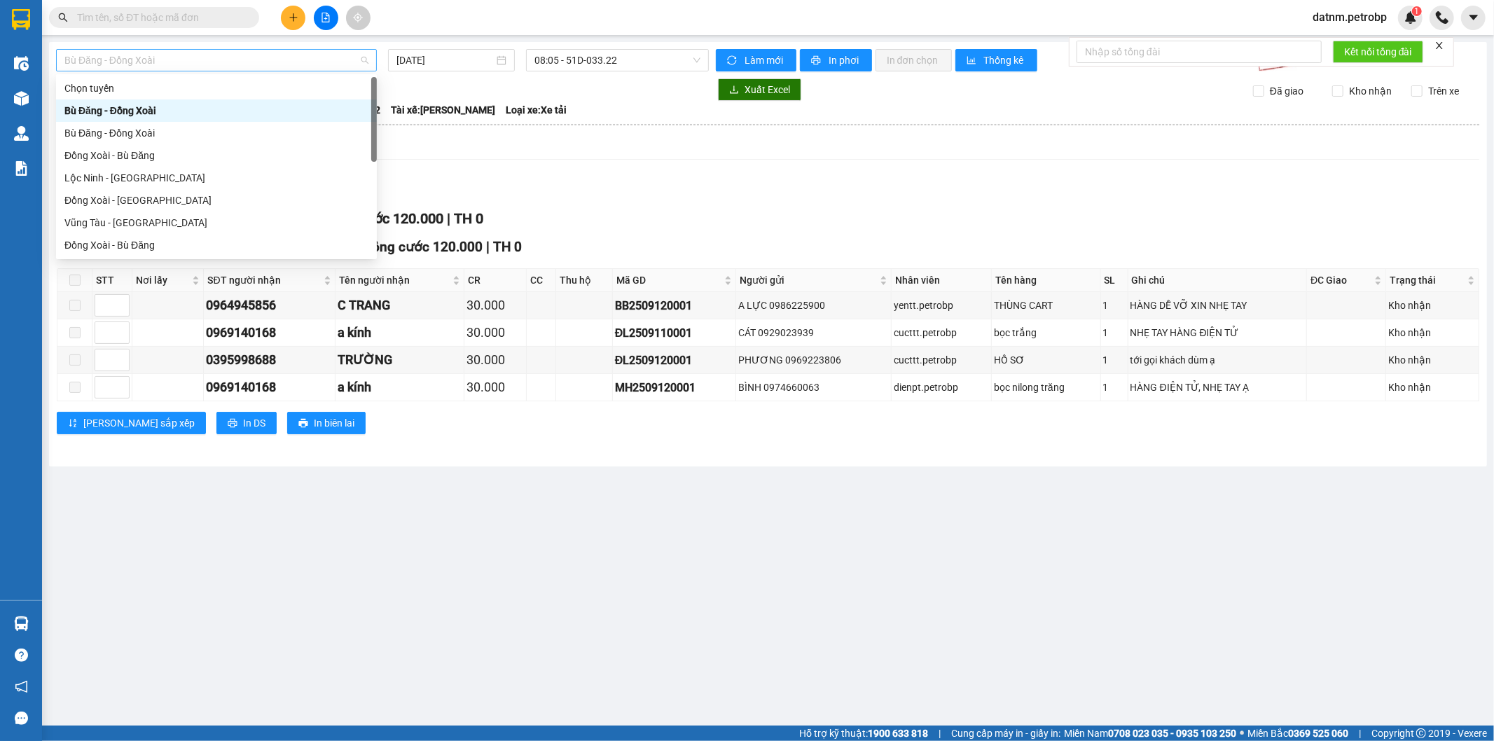
click at [159, 57] on span "Bù Đăng - Đồng Xoài" at bounding box center [216, 60] width 304 height 21
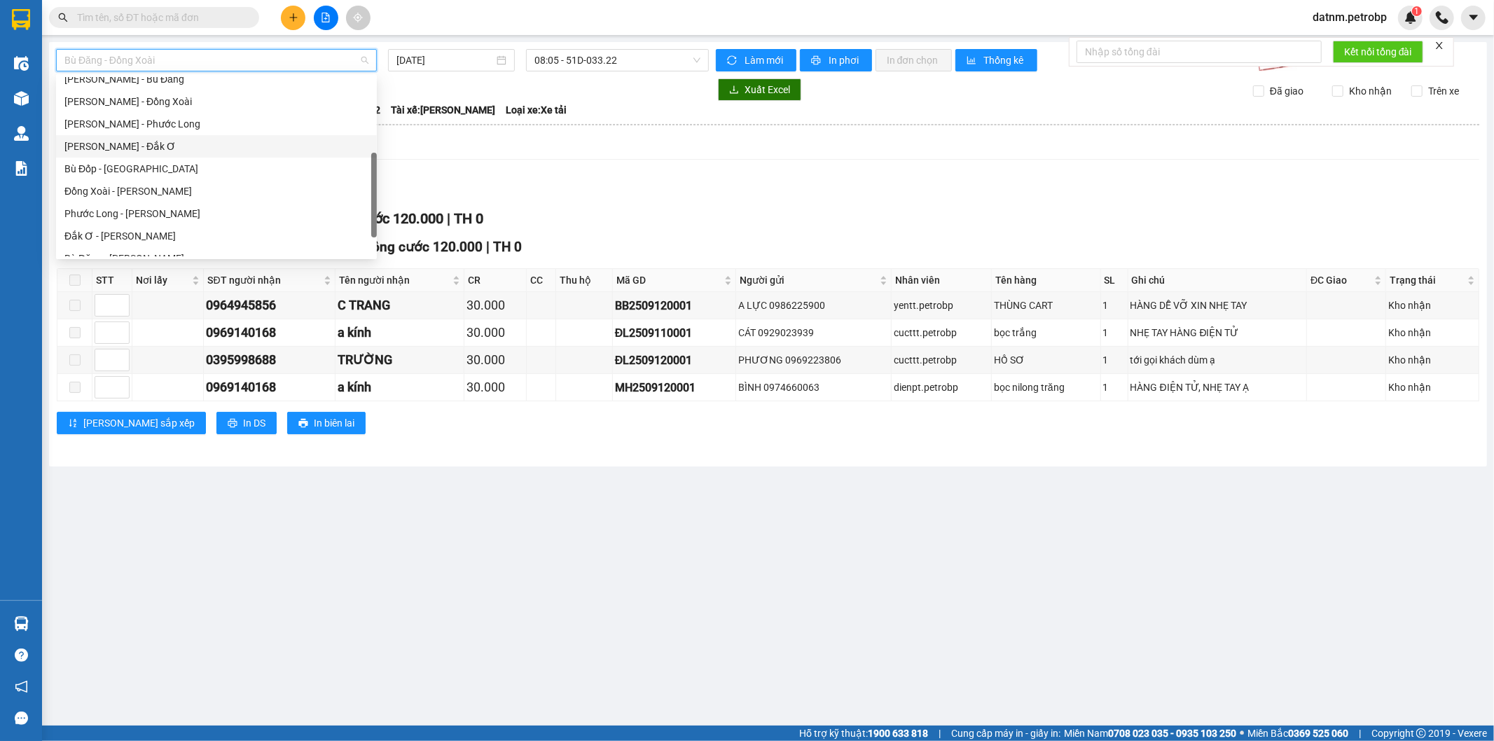
scroll to position [233, 0]
click at [107, 228] on div "Đắk Ơ - Hồ Chí Minh" at bounding box center [216, 235] width 304 height 15
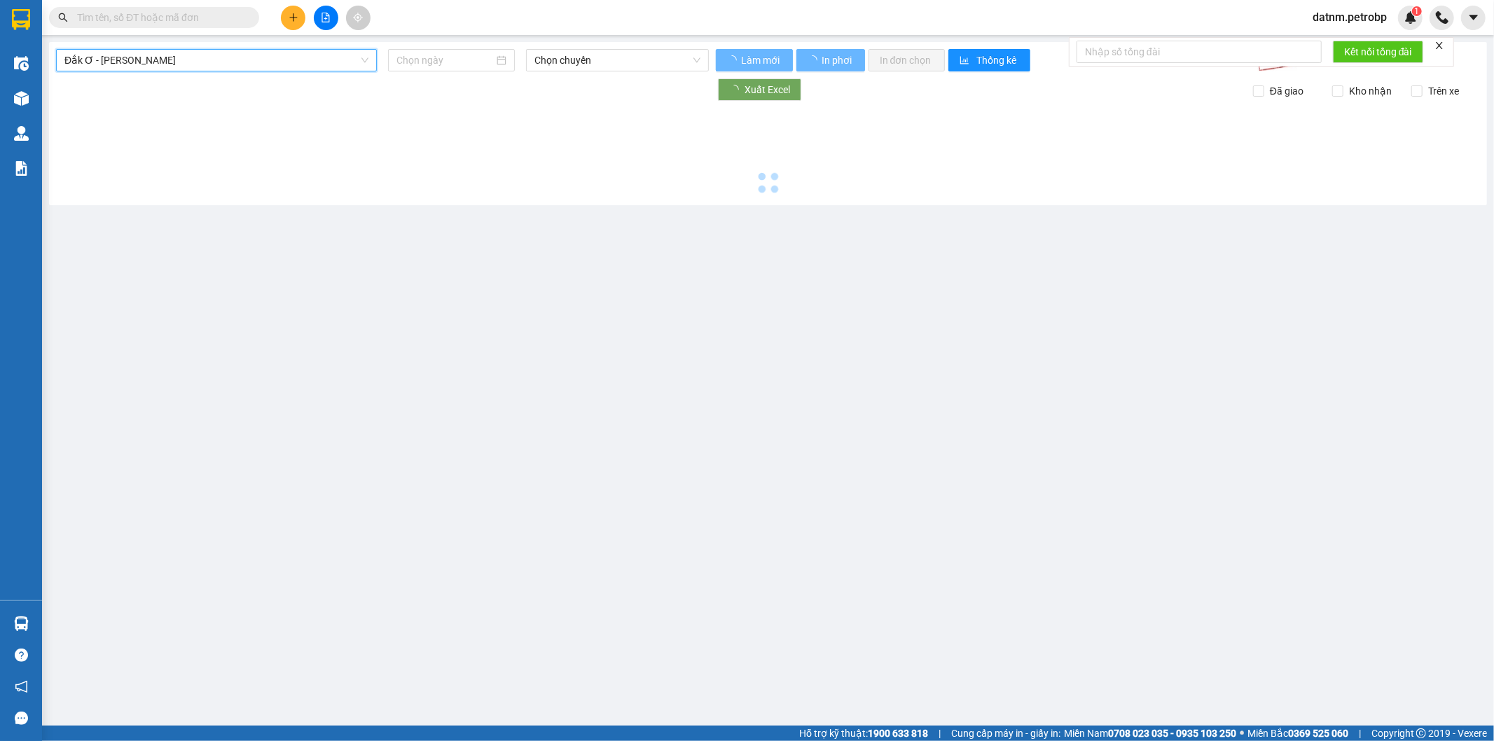
type input "[DATE]"
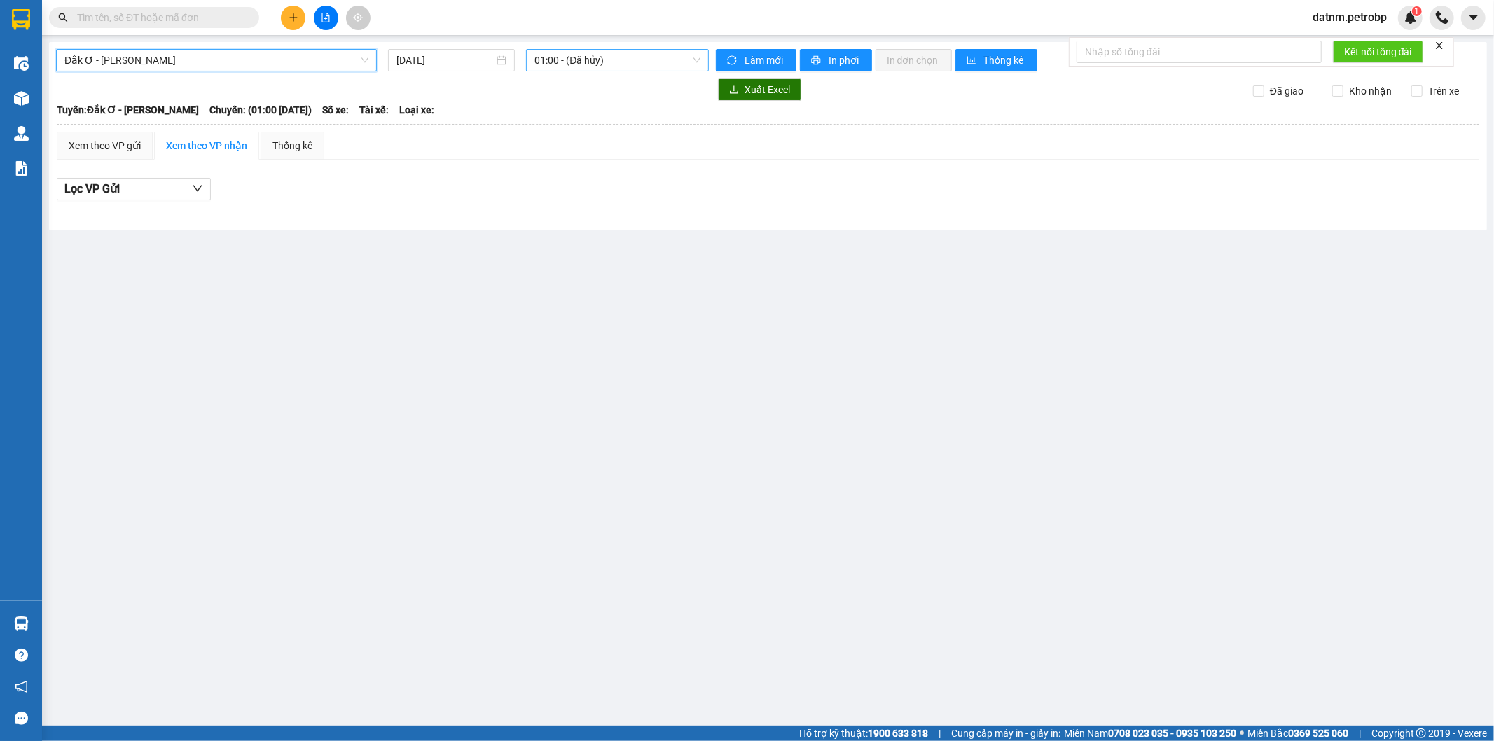
click at [606, 57] on span "01:00 - (Đã hủy)" at bounding box center [616, 60] width 165 height 21
click at [841, 473] on main "Đắk Ơ - Hồ Chí Minh 12/09/2025 01:00 - (Đã hủy) Làm mới In phơi In đơn chọn Thố…" at bounding box center [747, 362] width 1494 height 725
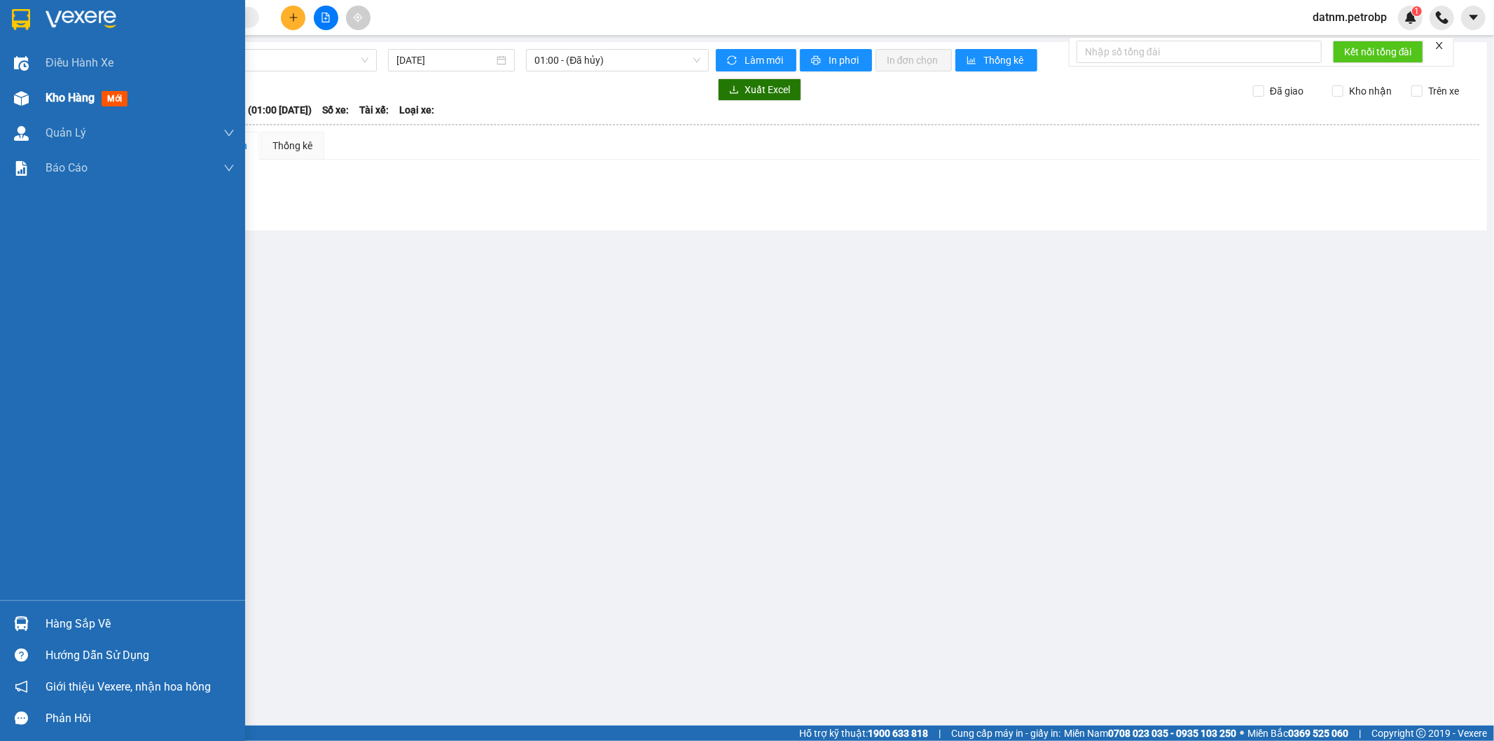
click at [47, 102] on span "Kho hàng" at bounding box center [70, 97] width 49 height 13
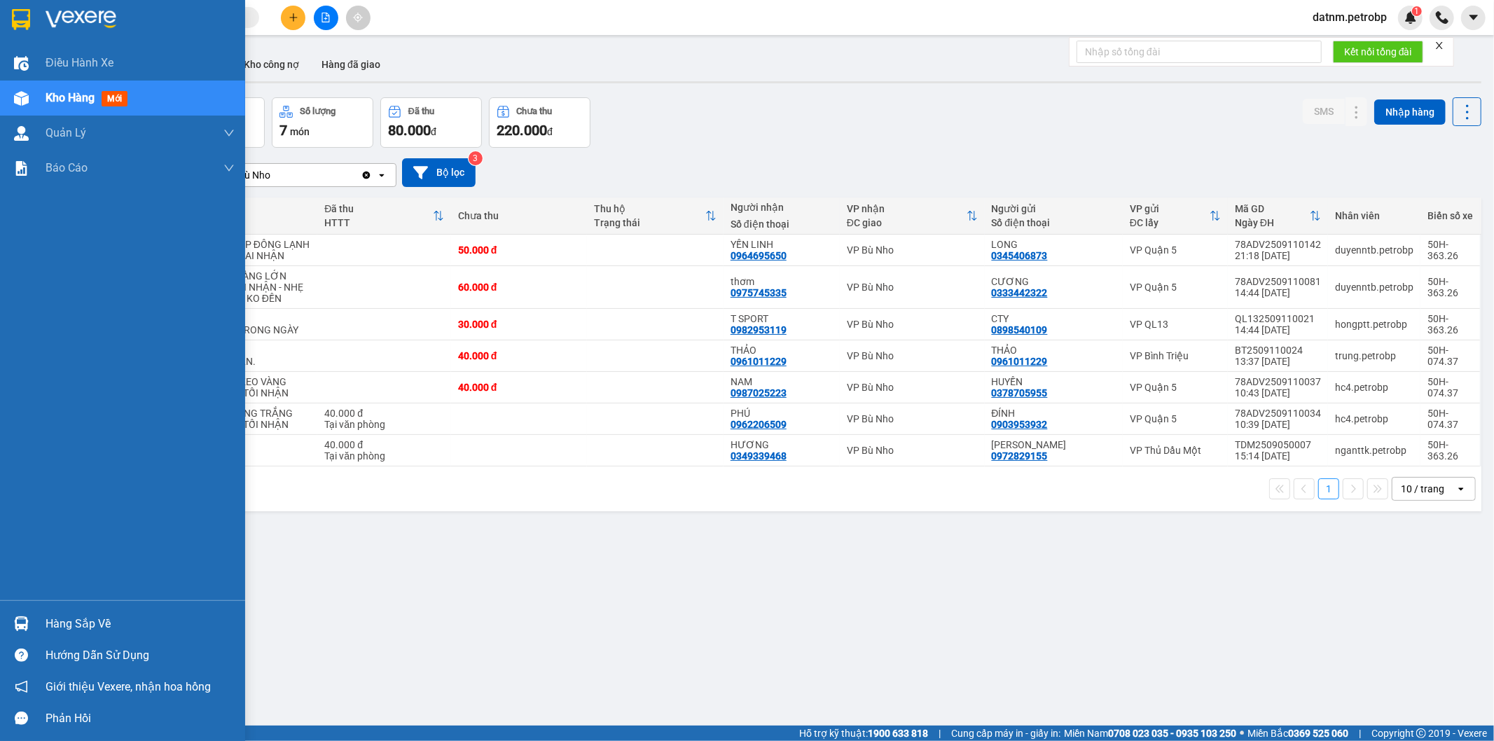
click at [95, 632] on div "Hàng sắp về" at bounding box center [140, 623] width 189 height 21
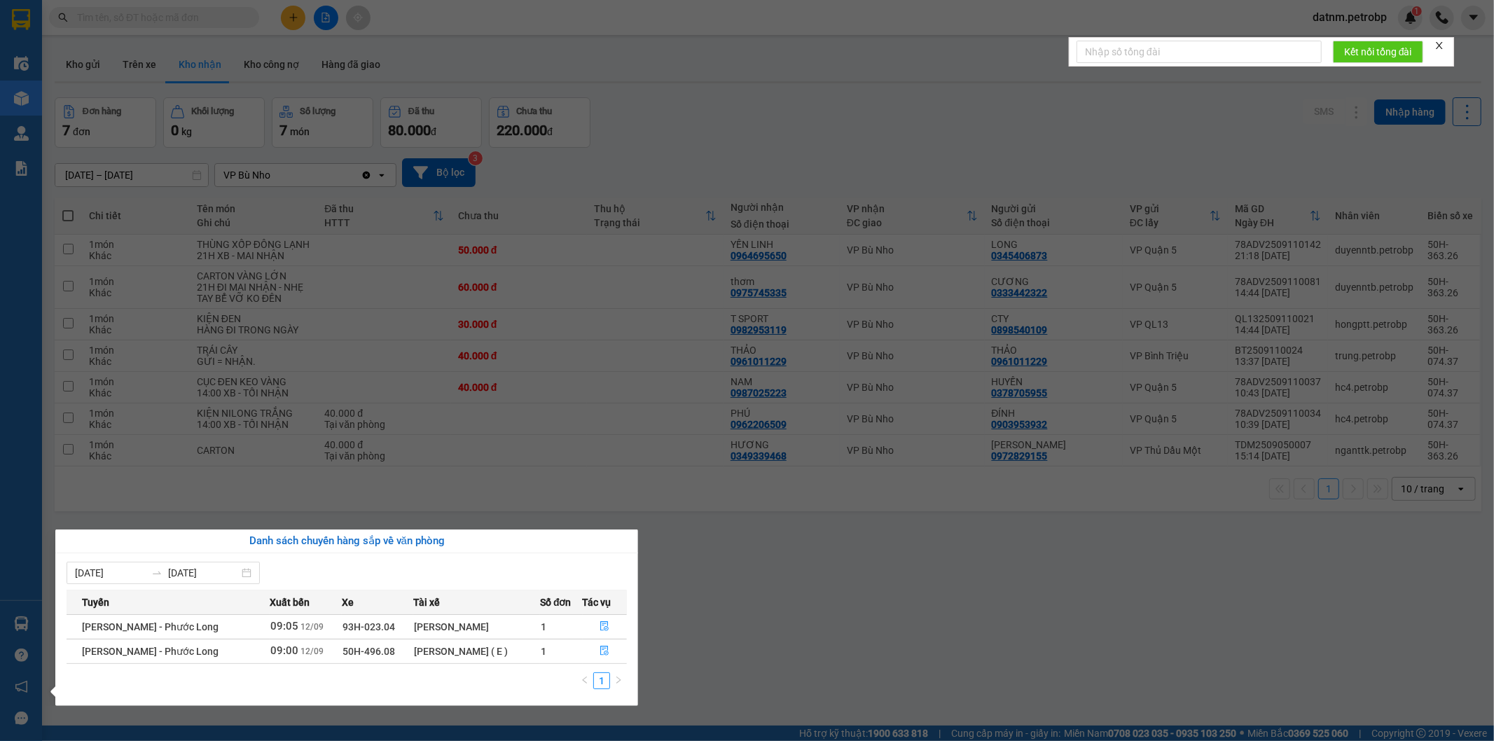
click at [738, 641] on section "Kết quả tìm kiếm ( 0 ) Bộ lọc No Data datnm.petrobp 1 Điều hành xe Kho hàng mới…" at bounding box center [747, 370] width 1494 height 741
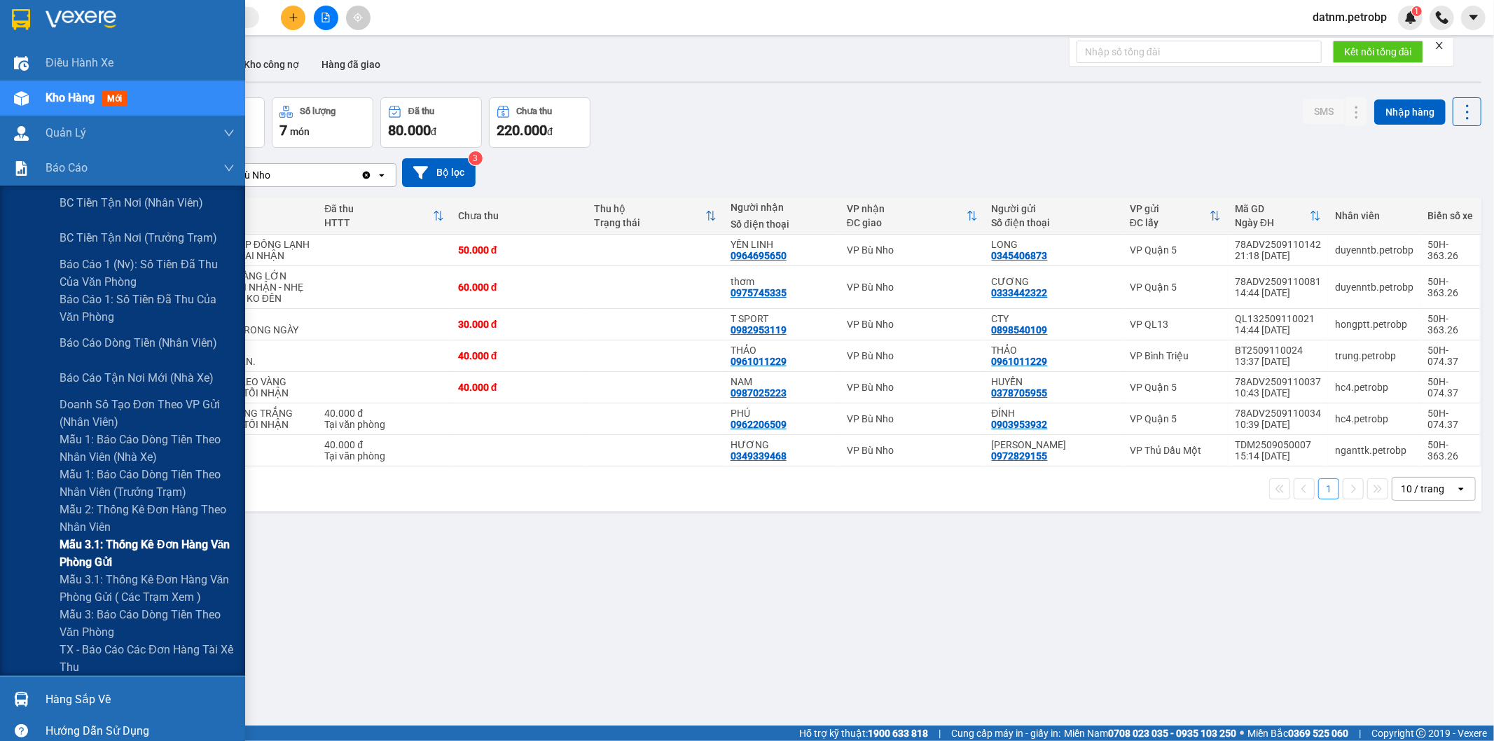
click at [115, 543] on span "Mẫu 3.1: Thống kê đơn hàng văn phòng gửi" at bounding box center [147, 553] width 175 height 35
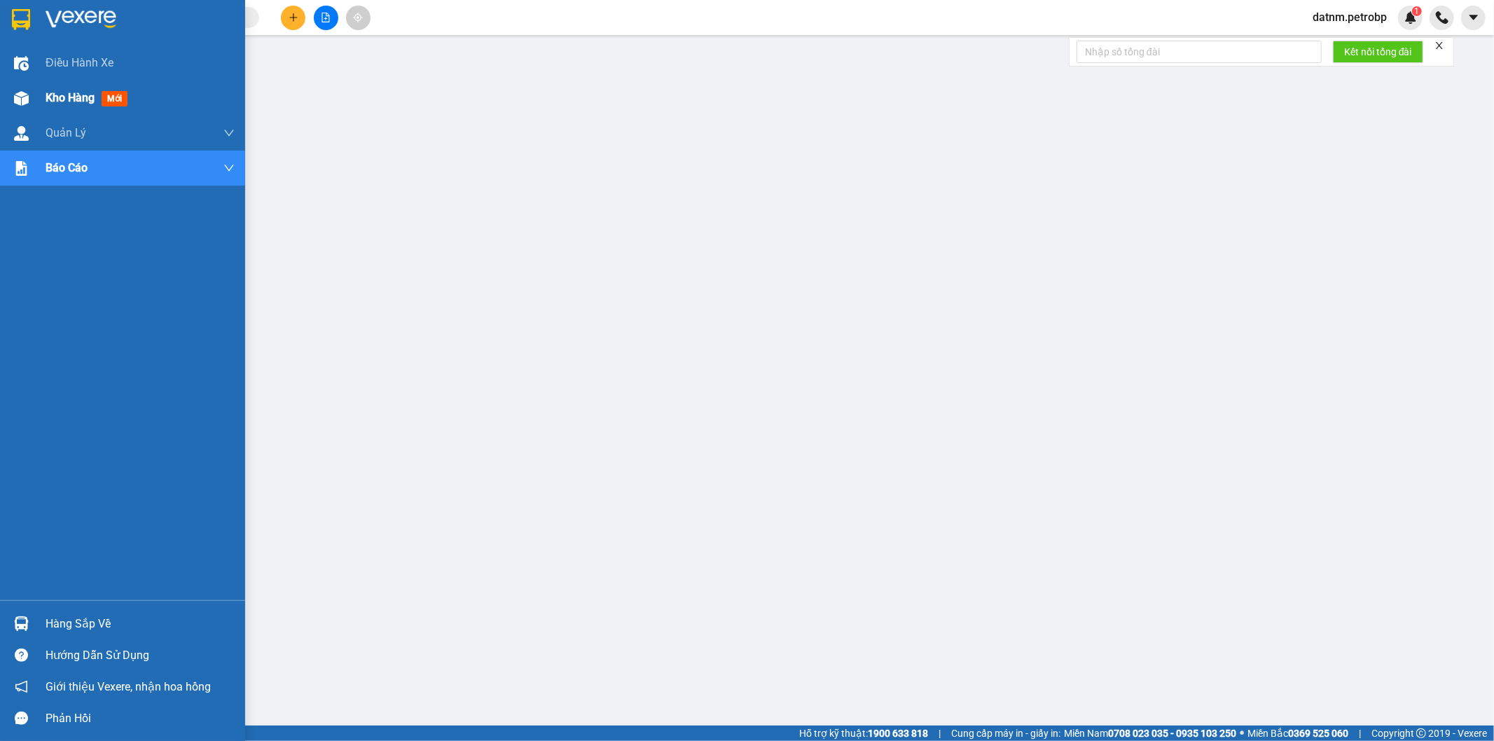
click at [60, 92] on span "Kho hàng" at bounding box center [70, 97] width 49 height 13
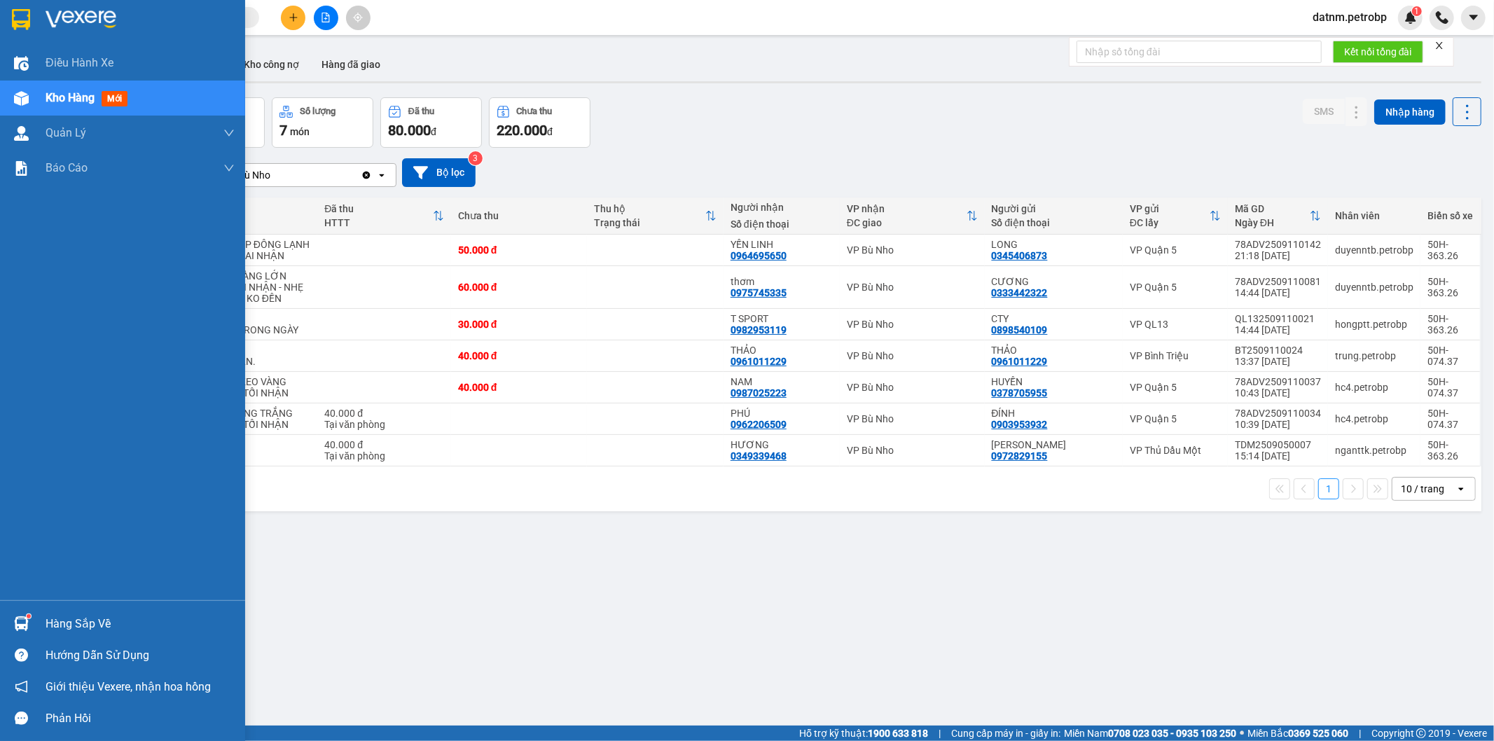
click at [47, 623] on div "Hàng sắp về" at bounding box center [140, 623] width 189 height 21
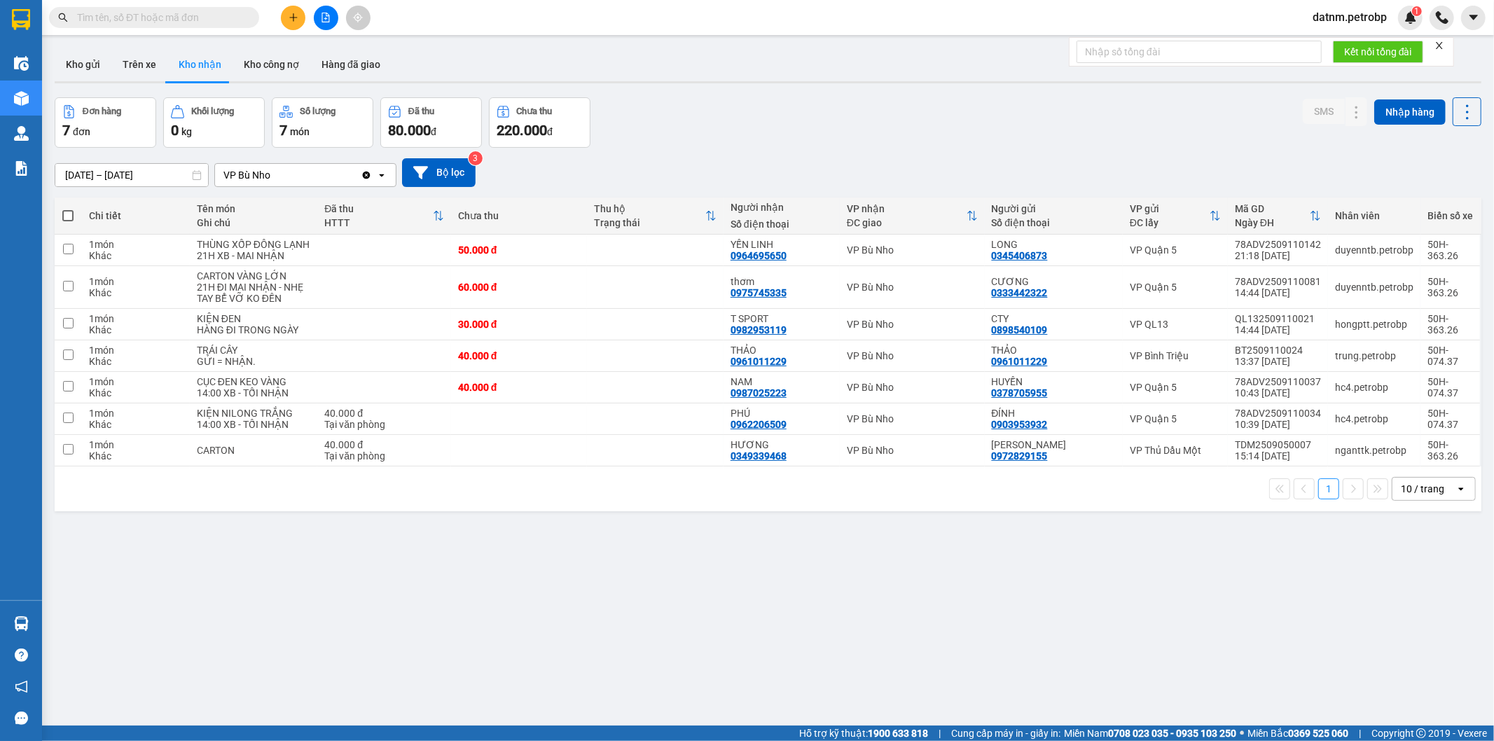
click at [828, 632] on section "Kết quả tìm kiếm ( 0 ) Bộ lọc No Data datnm.petrobp 1 Điều hành xe Kho hàng mới…" at bounding box center [747, 370] width 1494 height 741
click at [1323, 246] on icon at bounding box center [1328, 250] width 10 height 10
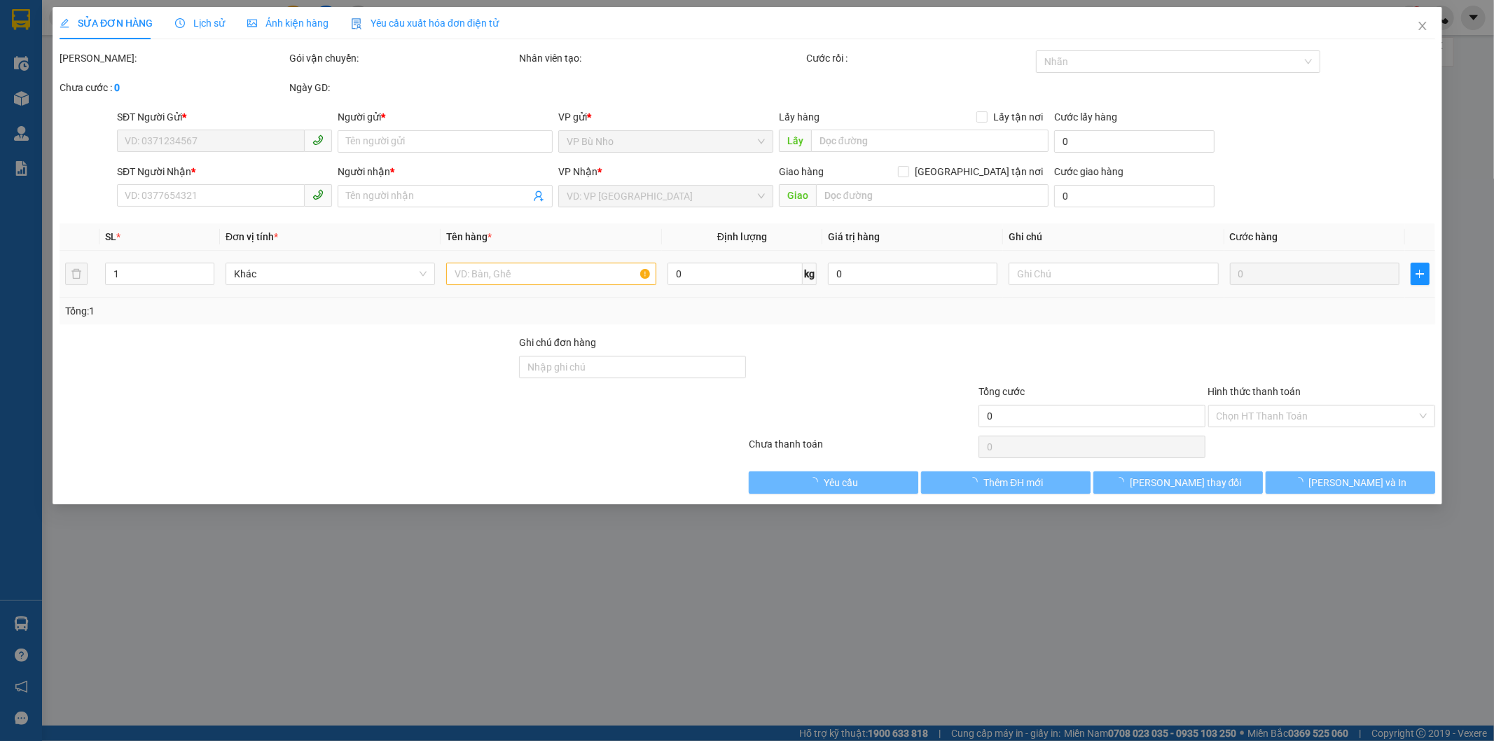
type input "0345406873"
type input "LONG"
type input "0964695650"
type input "YẾN LINH"
type input "50.000"
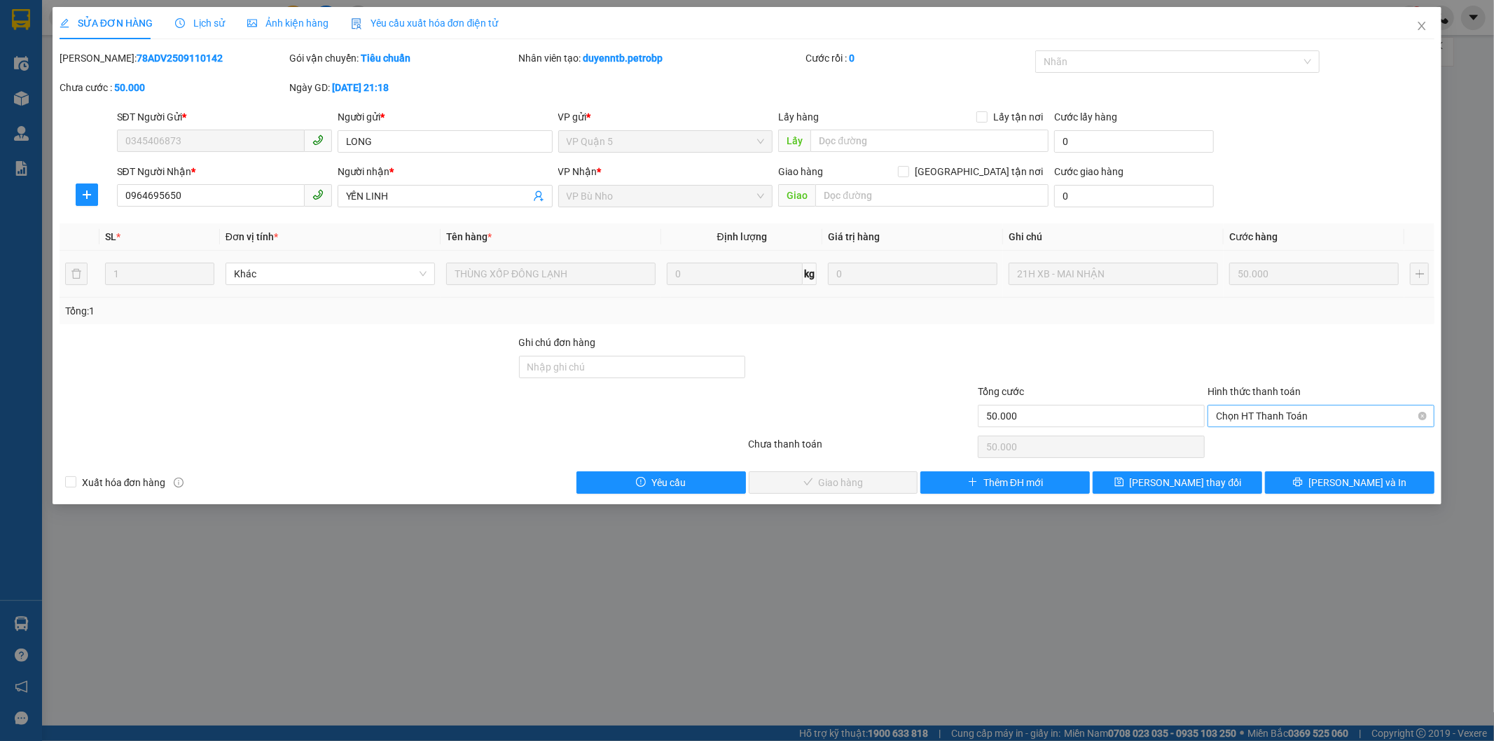
click at [1272, 418] on span "Chọn HT Thanh Toán" at bounding box center [1321, 415] width 210 height 21
click at [1270, 443] on div "Tại văn phòng" at bounding box center [1321, 443] width 210 height 15
type input "0"
click at [877, 471] on button "Lưu và Giao hàng" at bounding box center [833, 482] width 169 height 22
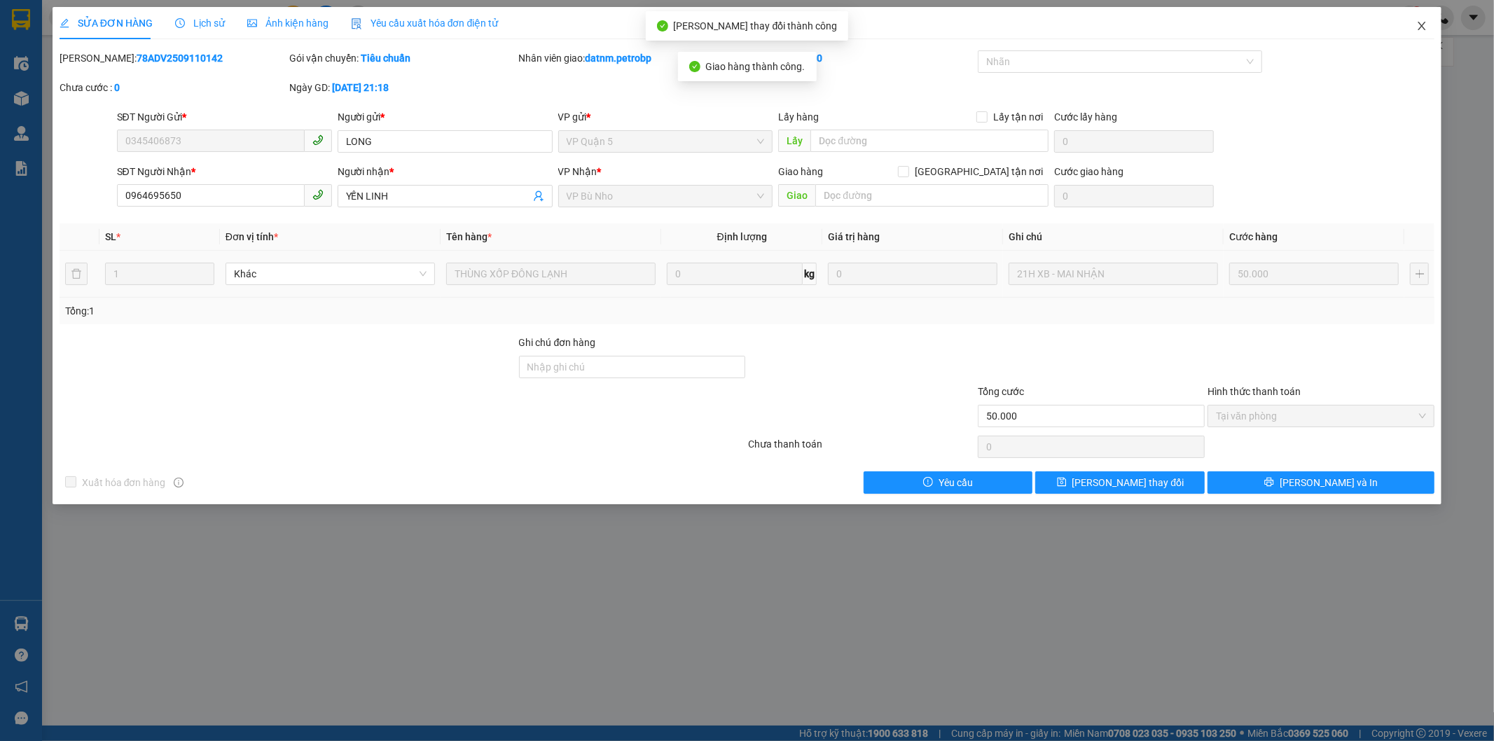
click at [1425, 22] on icon "close" at bounding box center [1421, 25] width 11 height 11
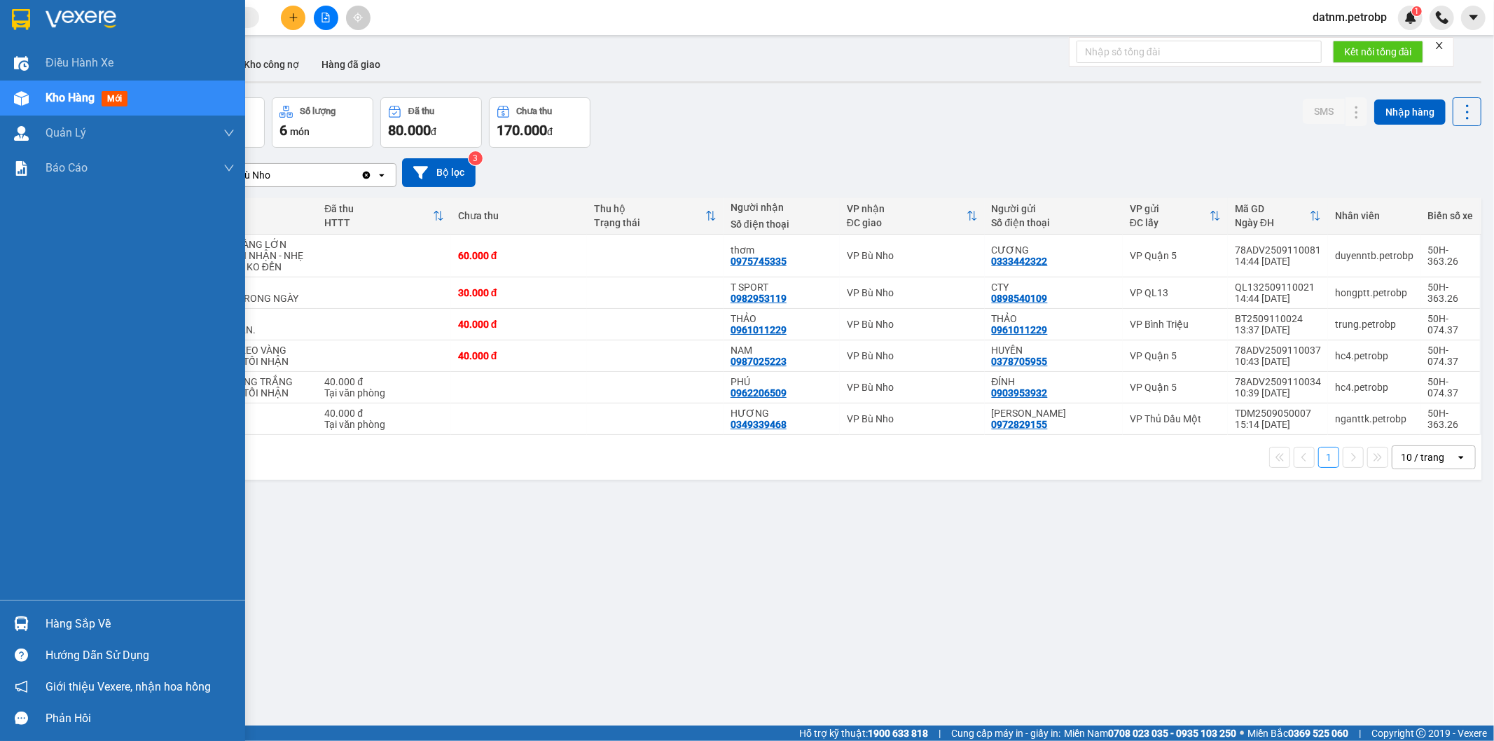
click at [67, 624] on div "Hàng sắp về" at bounding box center [140, 623] width 189 height 21
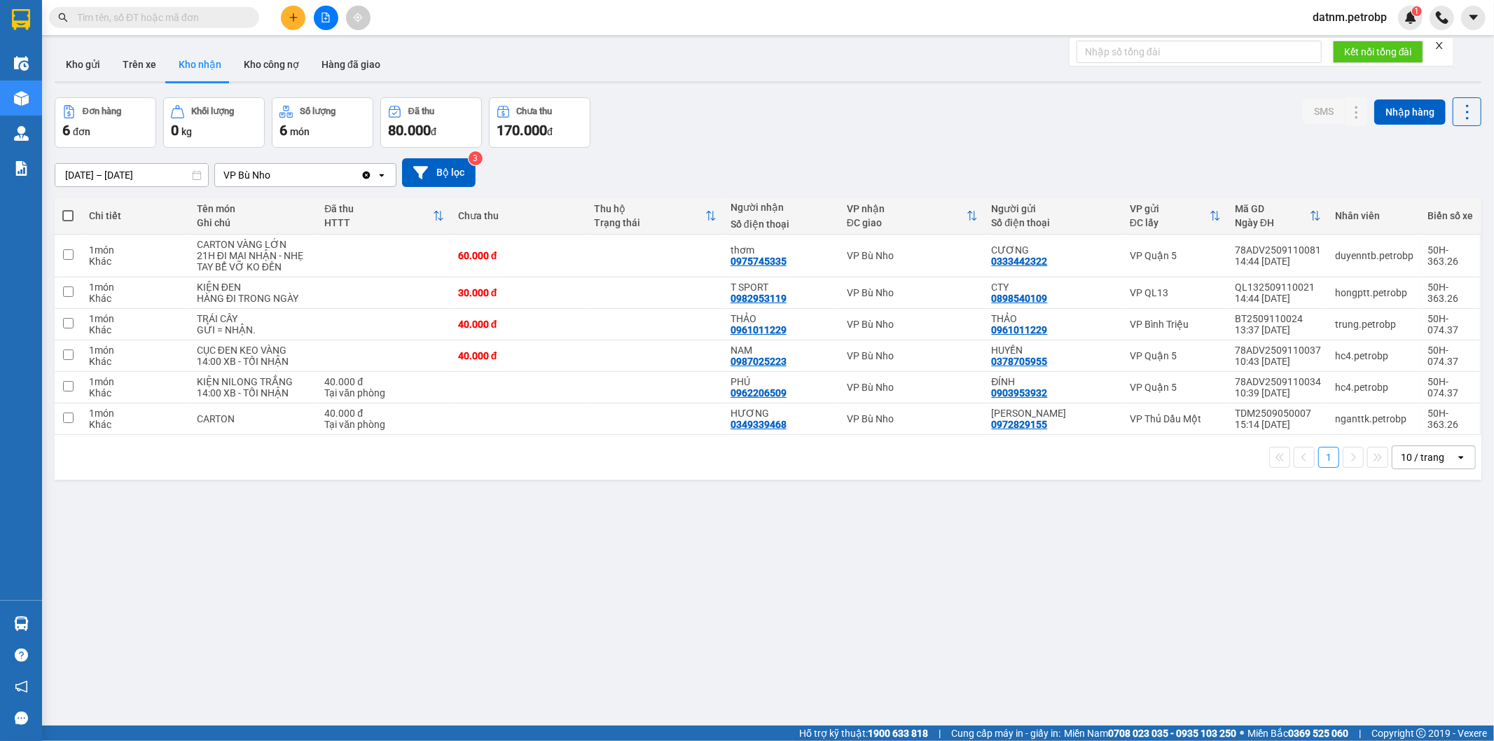
click at [746, 676] on section "Kết quả tìm kiếm ( 0 ) Bộ lọc No Data datnm.petrobp 1 Điều hành xe Kho hàng mới…" at bounding box center [747, 370] width 1494 height 741
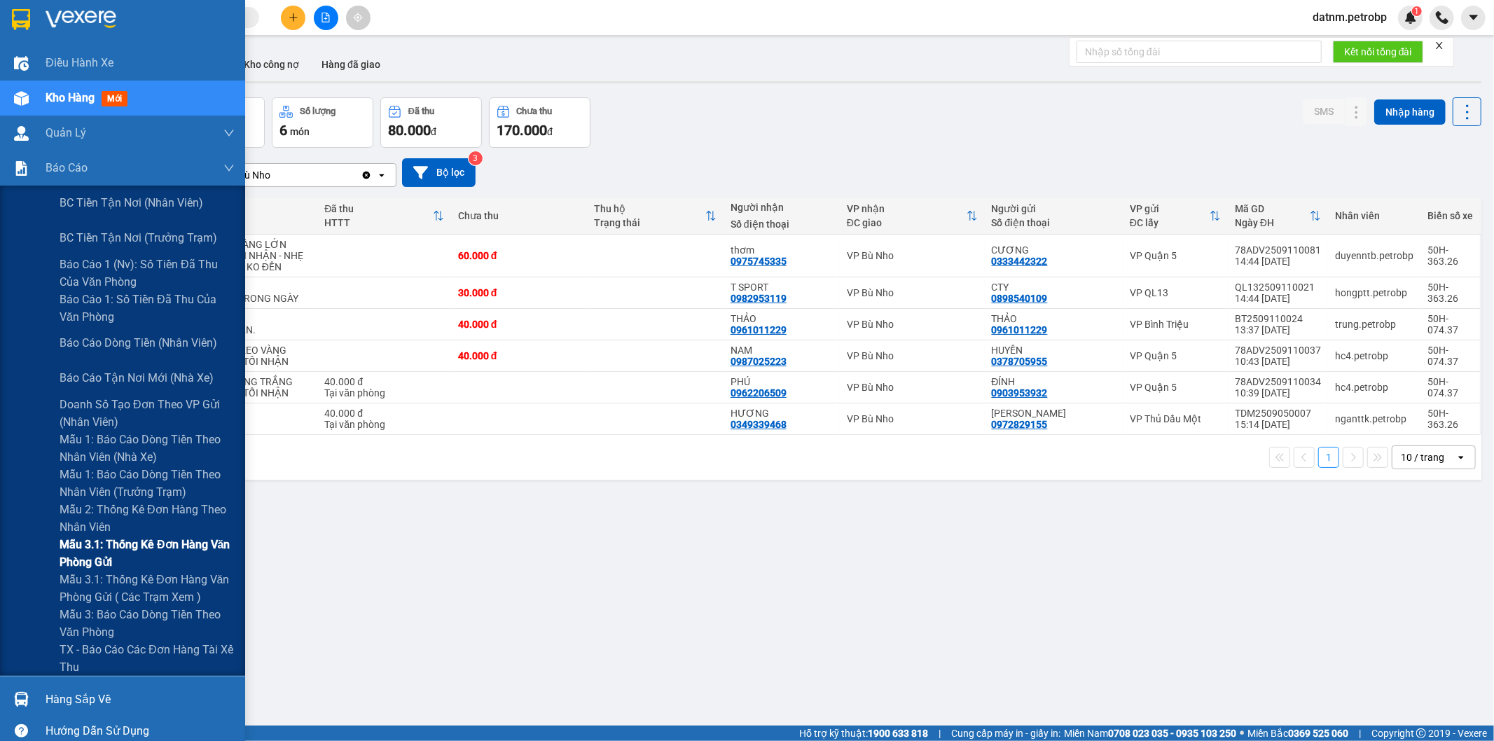
click at [115, 540] on span "Mẫu 3.1: Thống kê đơn hàng văn phòng gửi" at bounding box center [147, 553] width 175 height 35
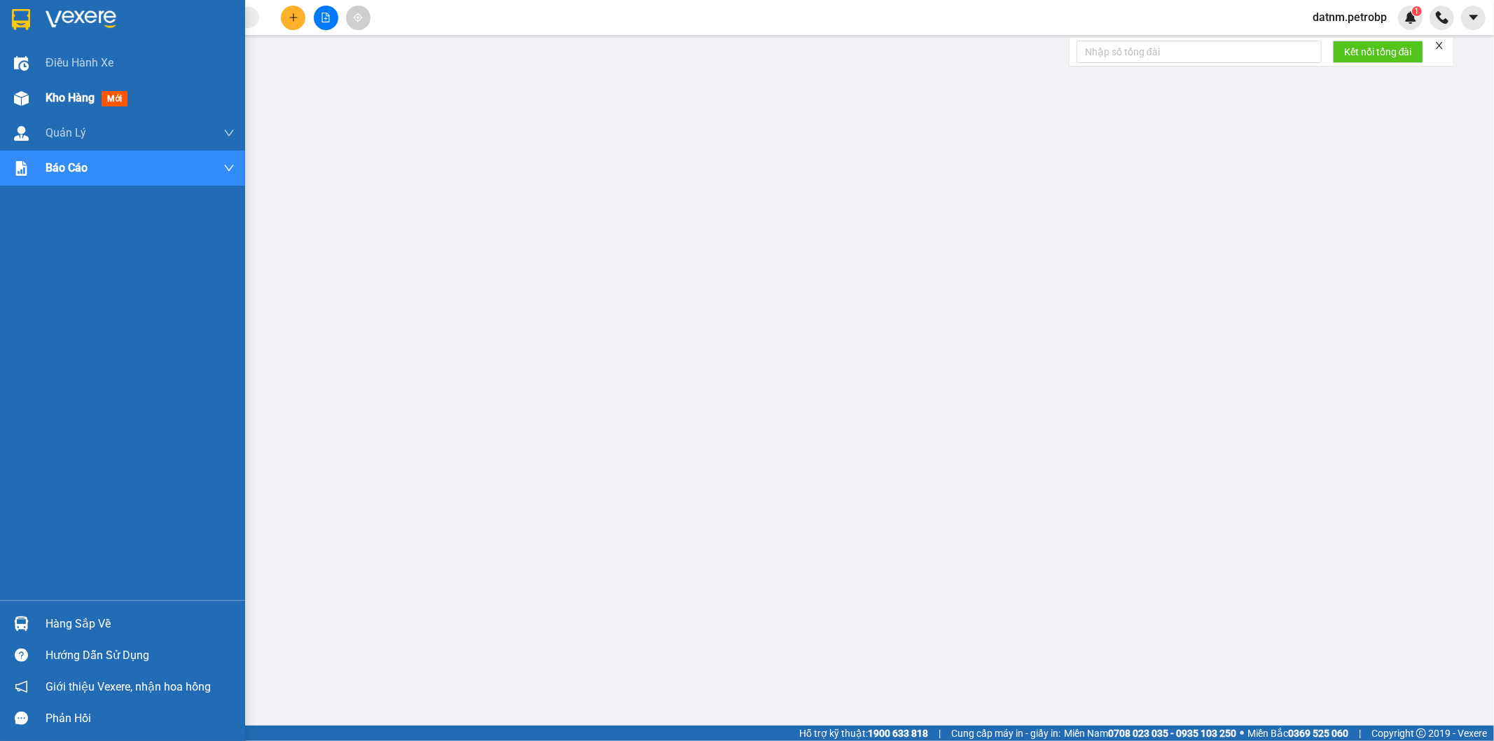
click at [46, 96] on span "Kho hàng" at bounding box center [70, 97] width 49 height 13
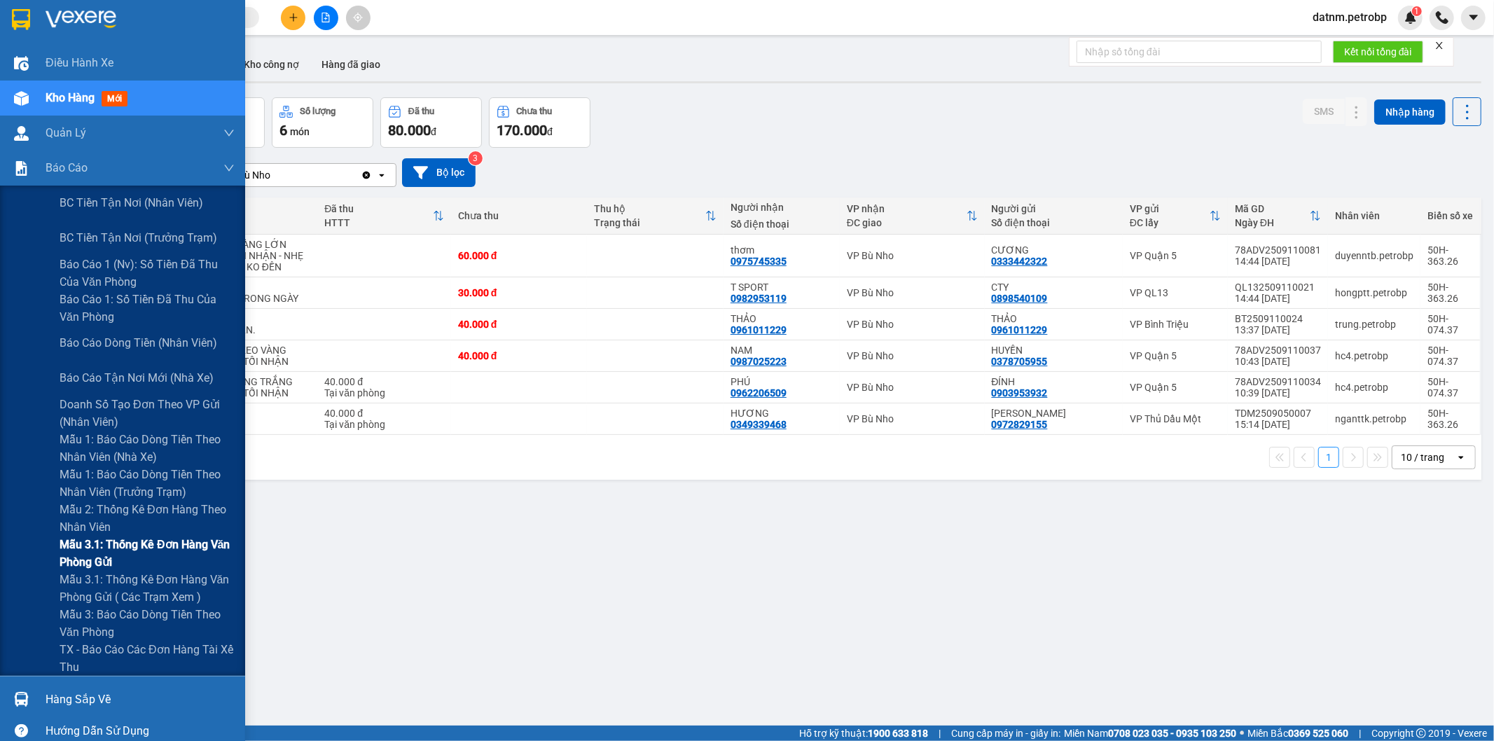
click at [152, 549] on span "Mẫu 3.1: Thống kê đơn hàng văn phòng gửi" at bounding box center [147, 553] width 175 height 35
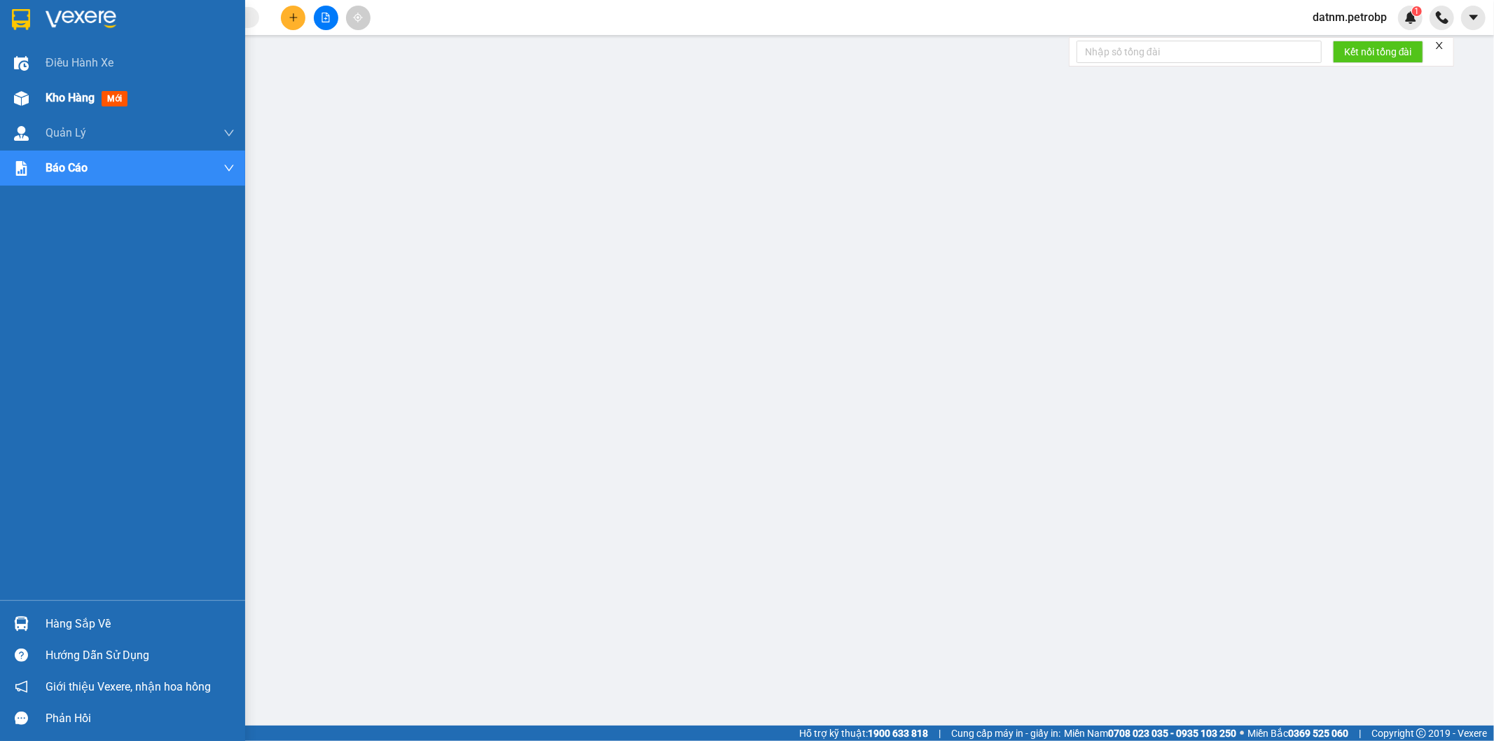
click at [66, 102] on span "Kho hàng" at bounding box center [70, 97] width 49 height 13
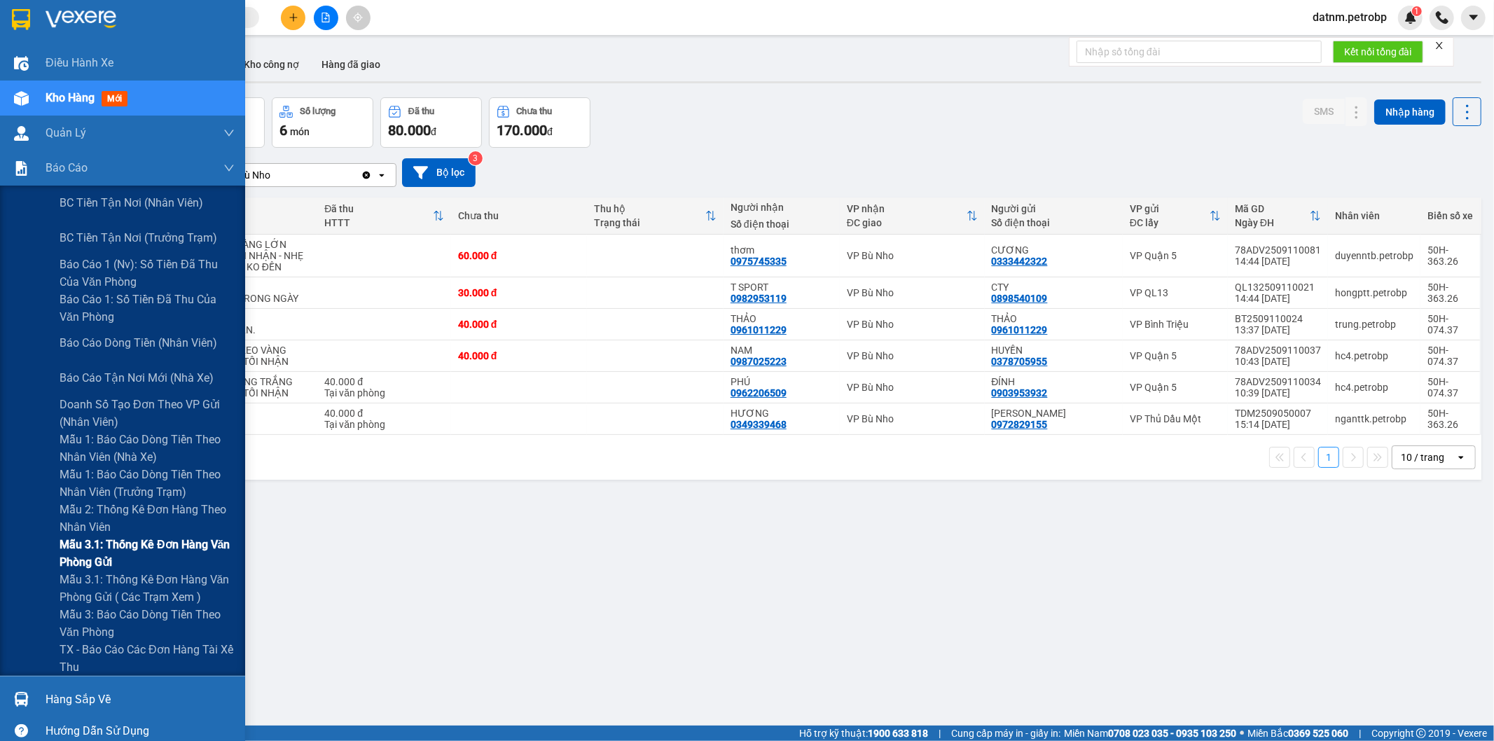
click at [108, 550] on span "Mẫu 3.1: Thống kê đơn hàng văn phòng gửi" at bounding box center [147, 553] width 175 height 35
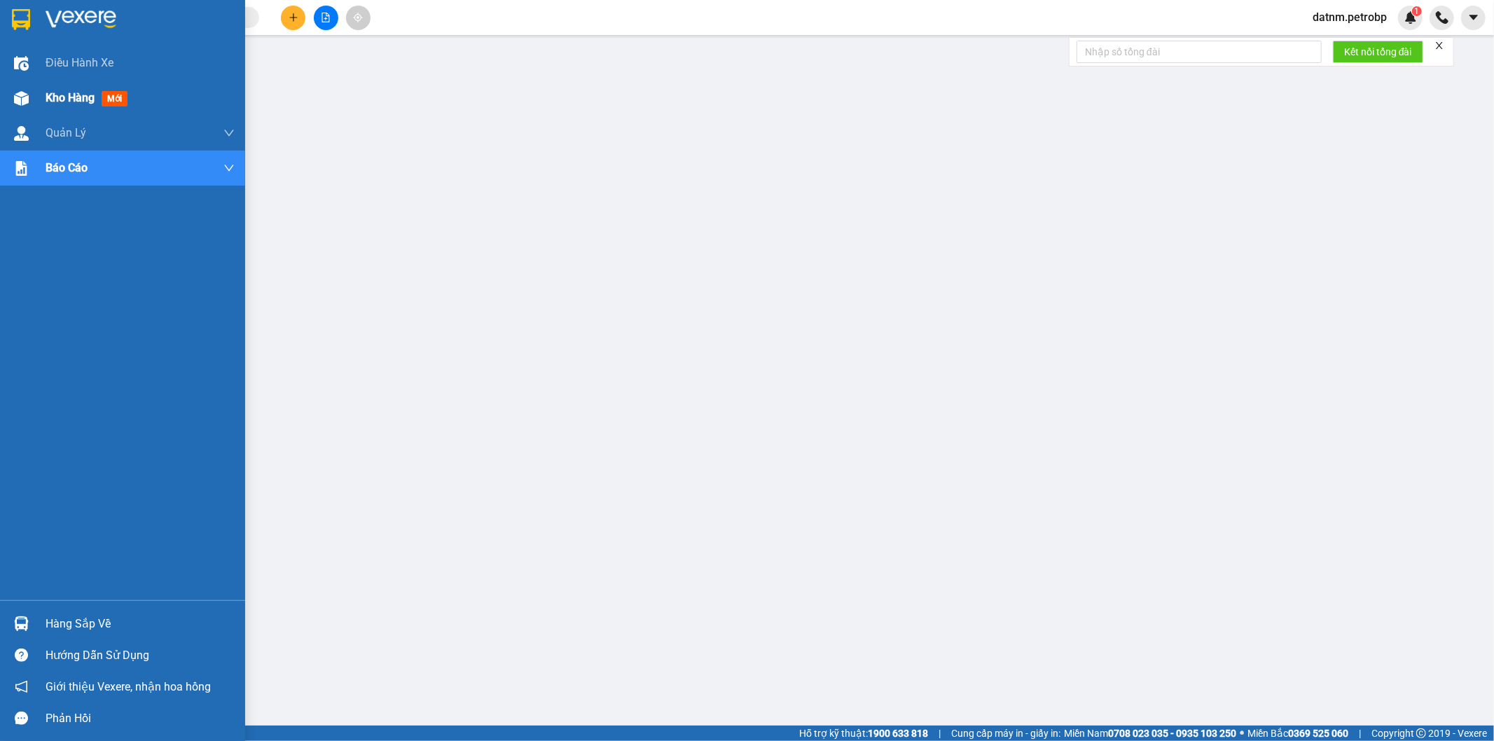
click at [72, 95] on span "Kho hàng" at bounding box center [70, 97] width 49 height 13
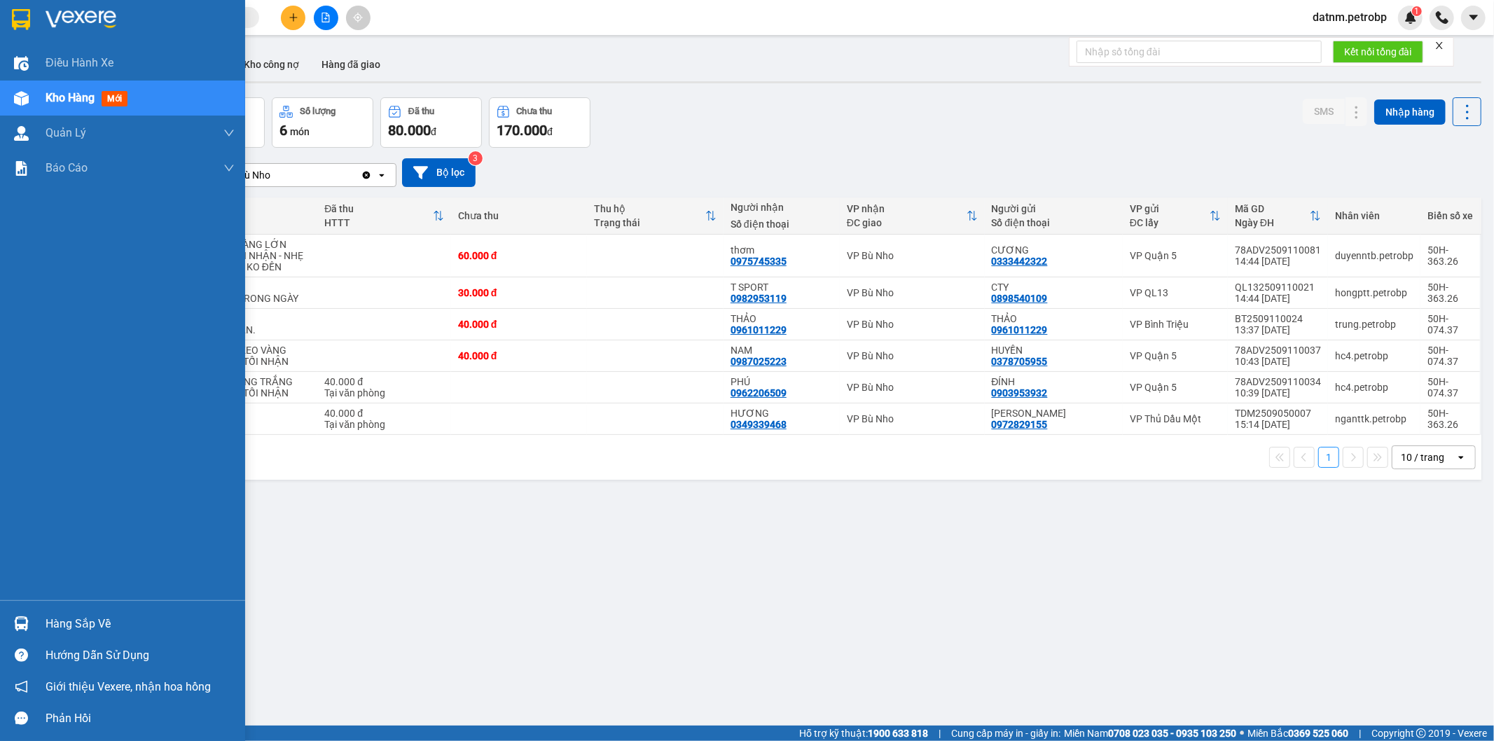
click at [62, 620] on div "Hàng sắp về" at bounding box center [140, 623] width 189 height 21
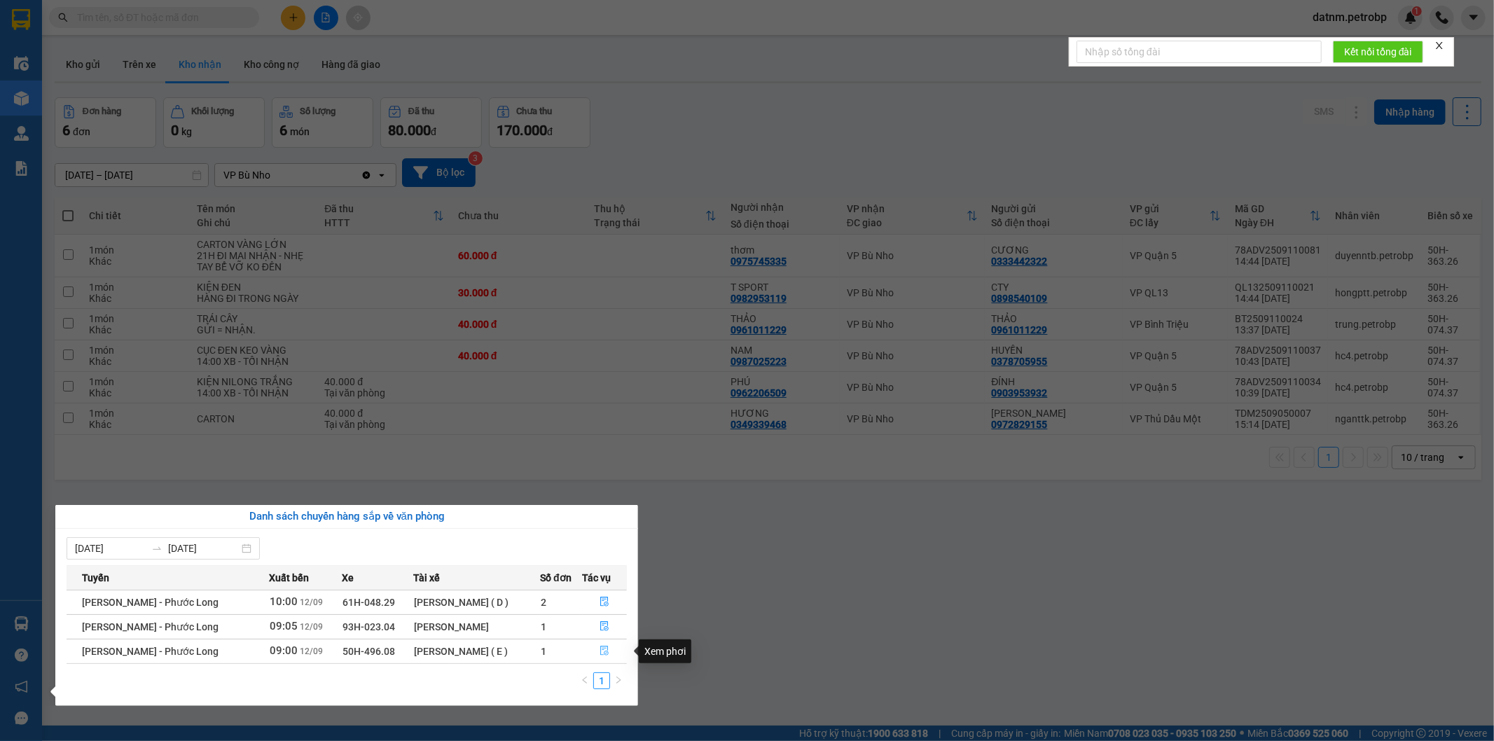
click at [601, 655] on icon "file-done" at bounding box center [605, 651] width 8 height 10
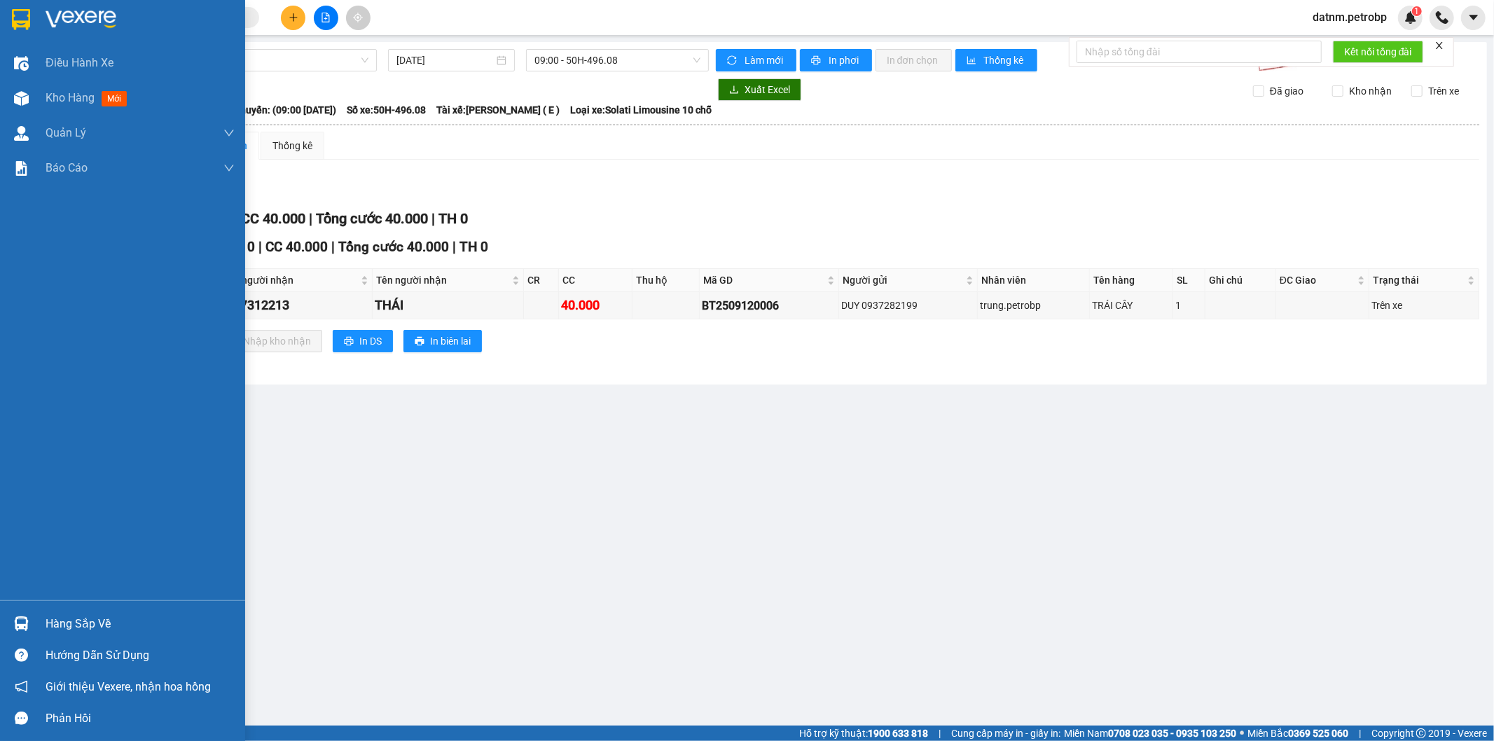
click at [84, 622] on div "Hàng sắp về" at bounding box center [140, 623] width 189 height 21
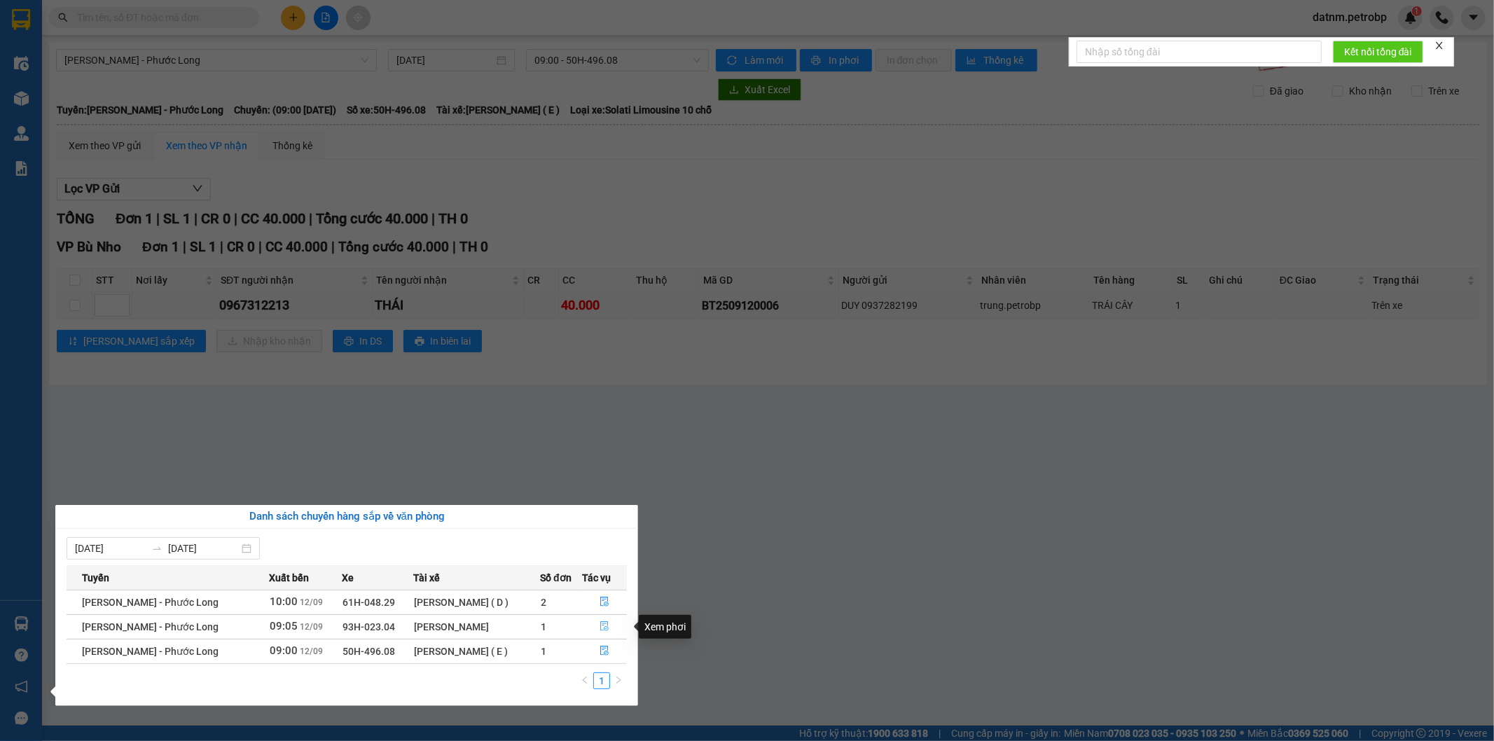
click at [599, 626] on icon "file-done" at bounding box center [604, 626] width 10 height 10
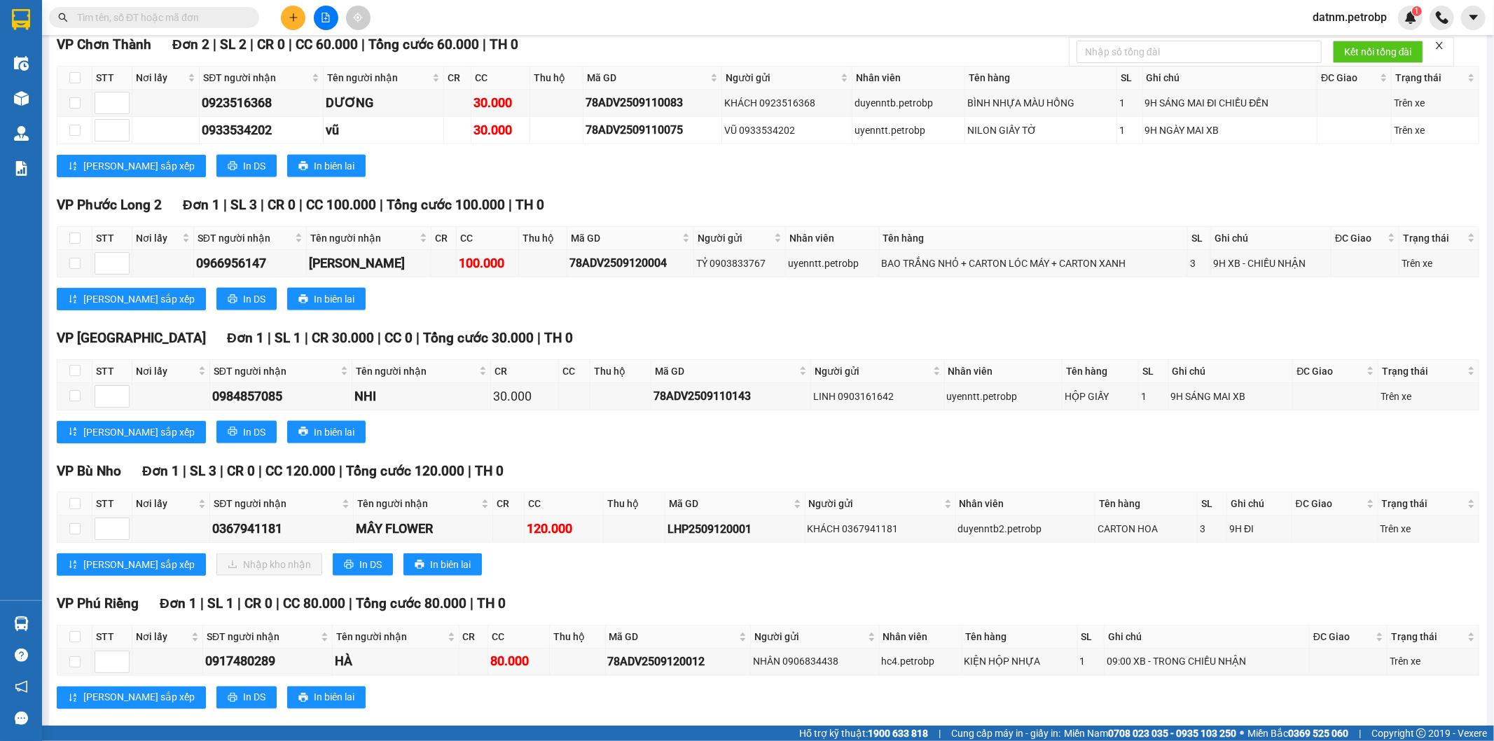
scroll to position [1190, 0]
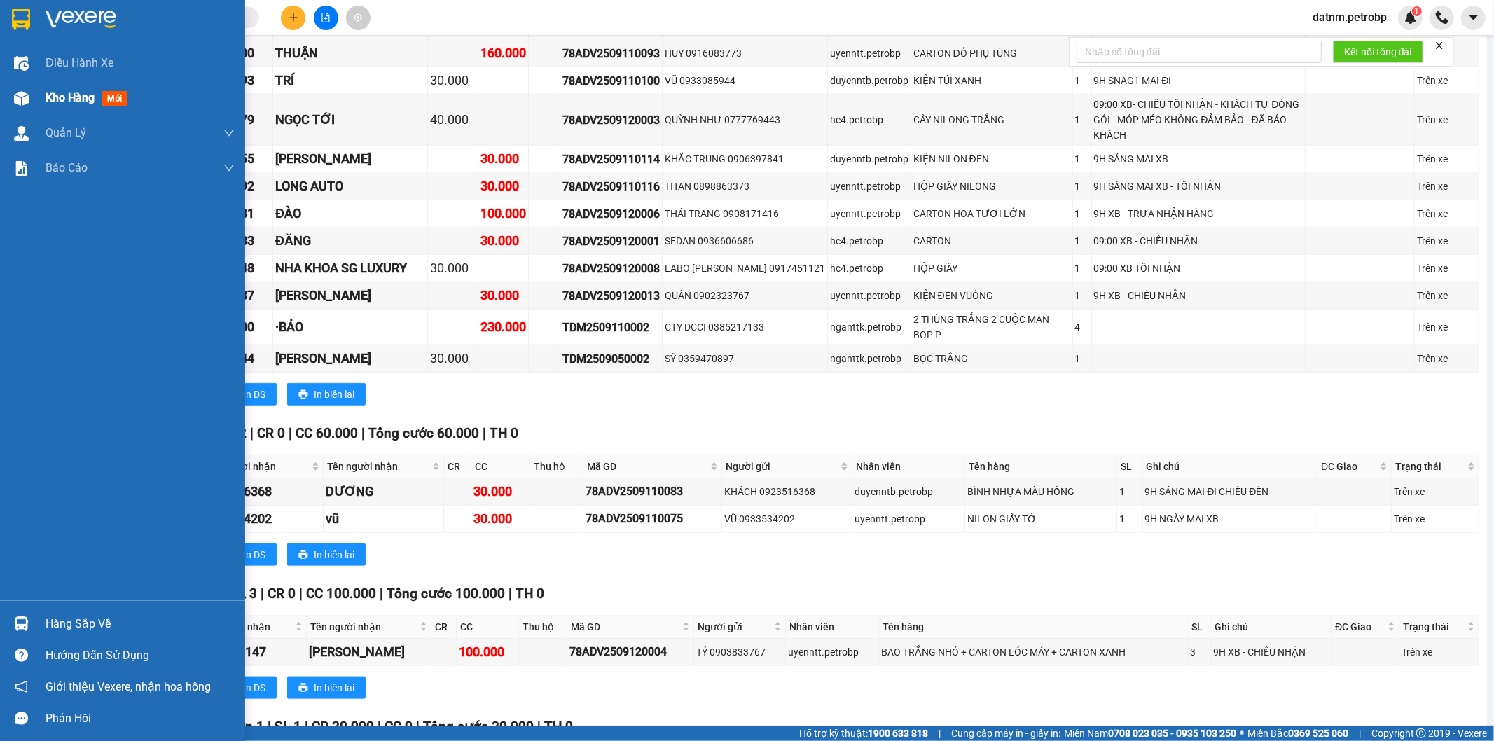
click at [60, 92] on span "Kho hàng" at bounding box center [70, 97] width 49 height 13
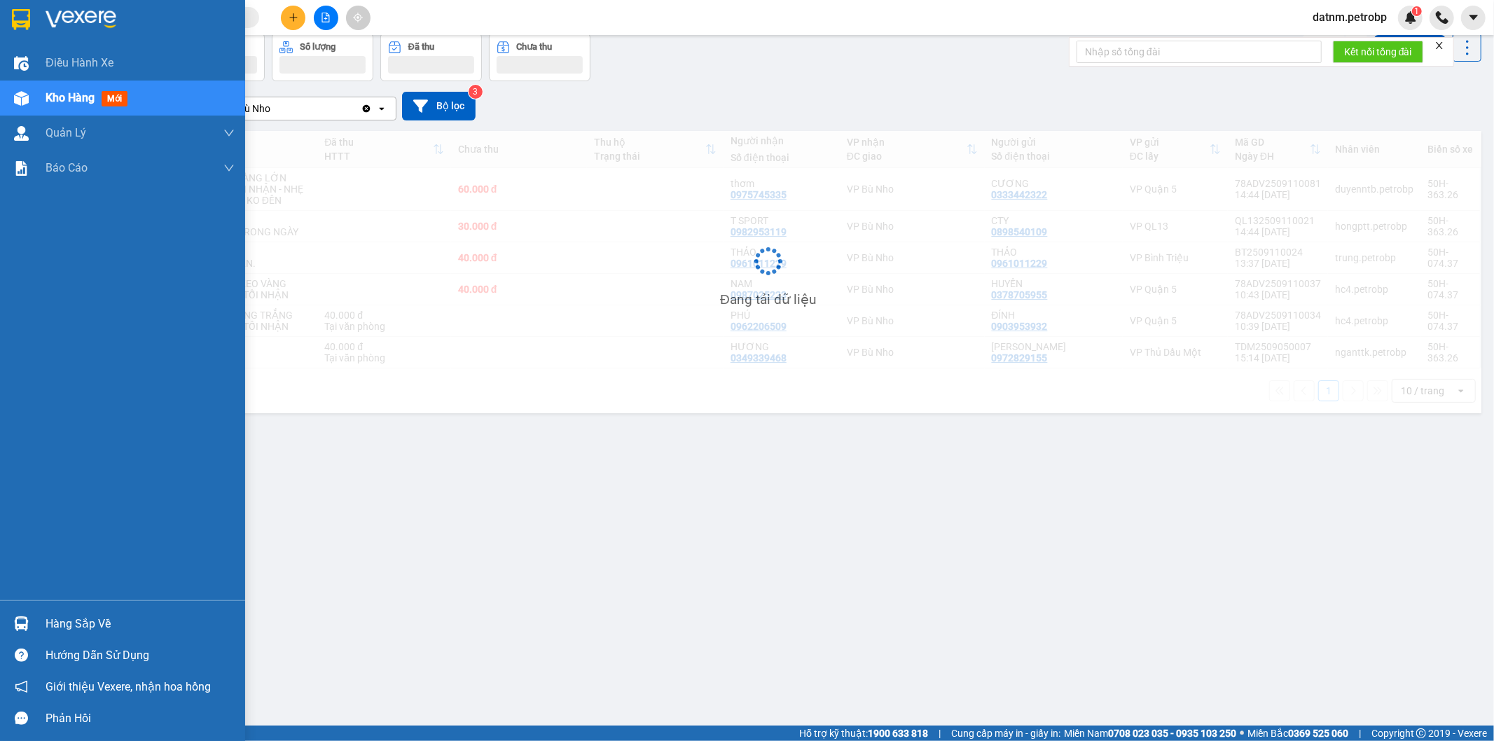
scroll to position [64, 0]
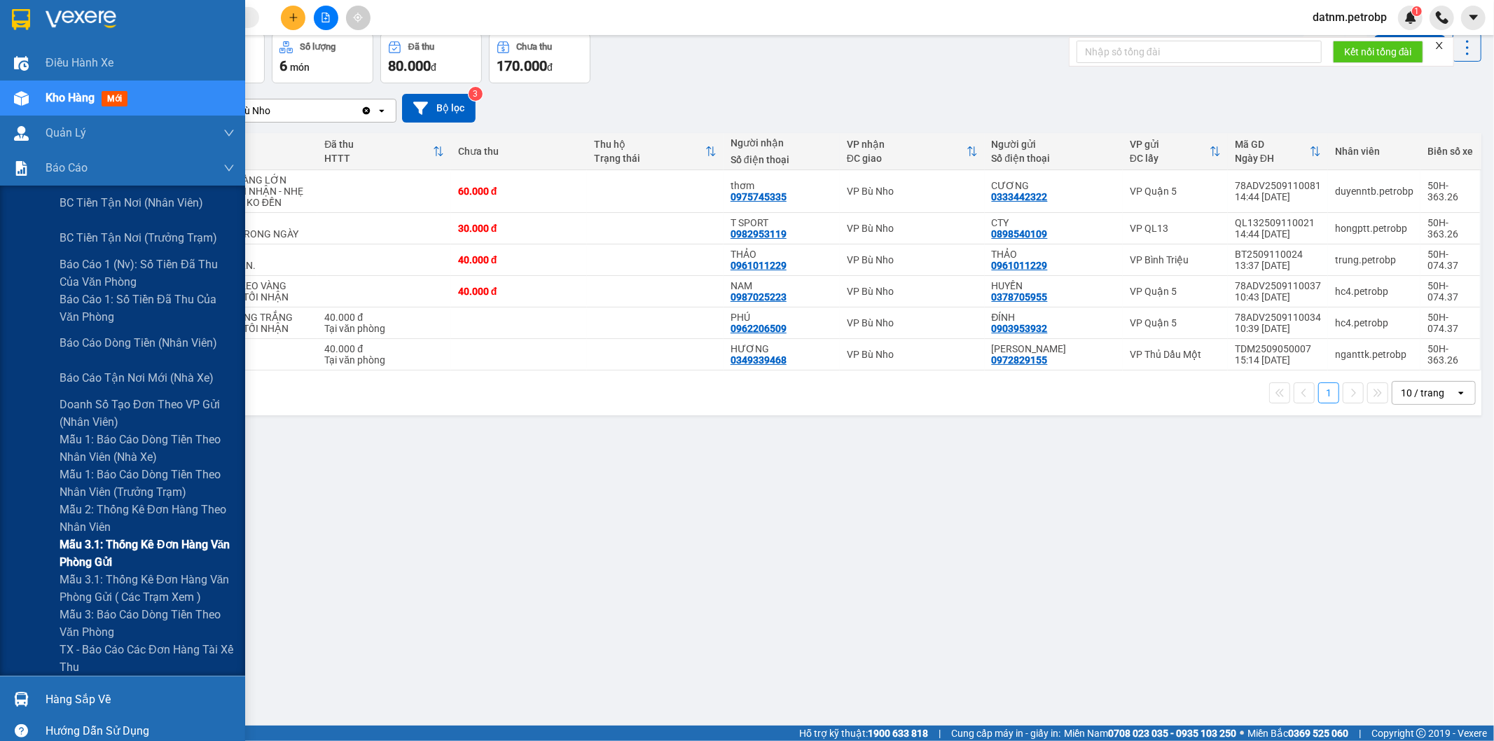
click at [139, 545] on span "Mẫu 3.1: Thống kê đơn hàng văn phòng gửi" at bounding box center [147, 553] width 175 height 35
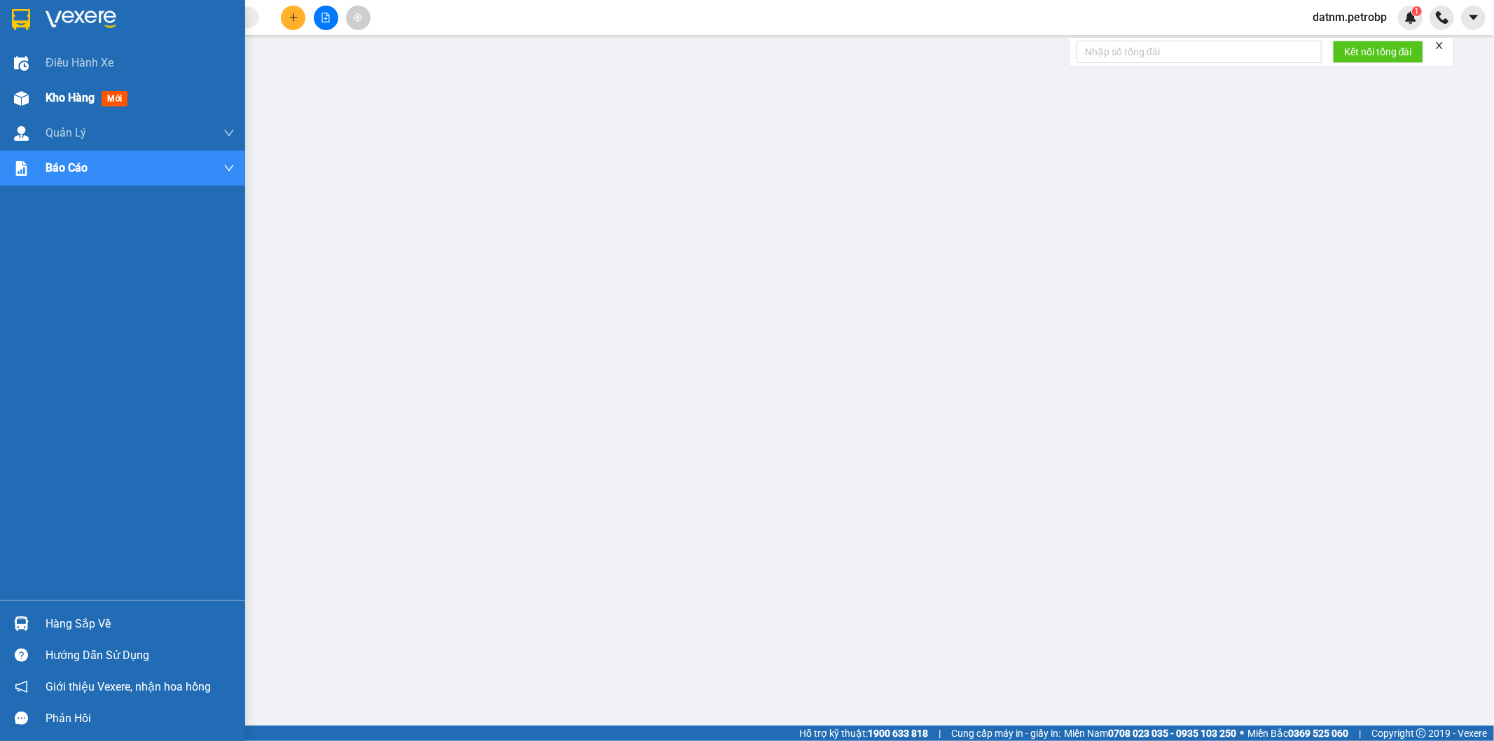
click at [69, 99] on span "Kho hàng" at bounding box center [70, 97] width 49 height 13
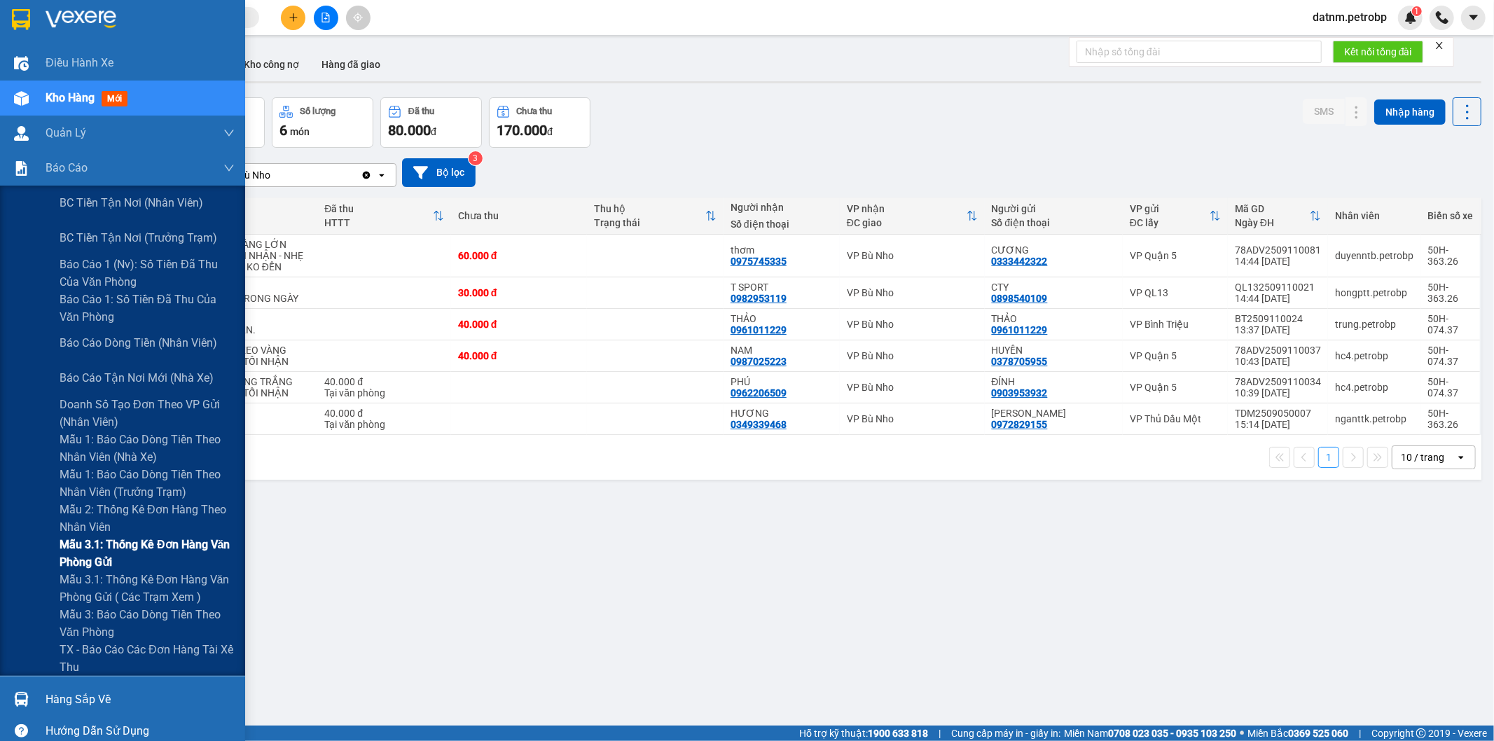
click at [94, 541] on span "Mẫu 3.1: Thống kê đơn hàng văn phòng gửi" at bounding box center [147, 553] width 175 height 35
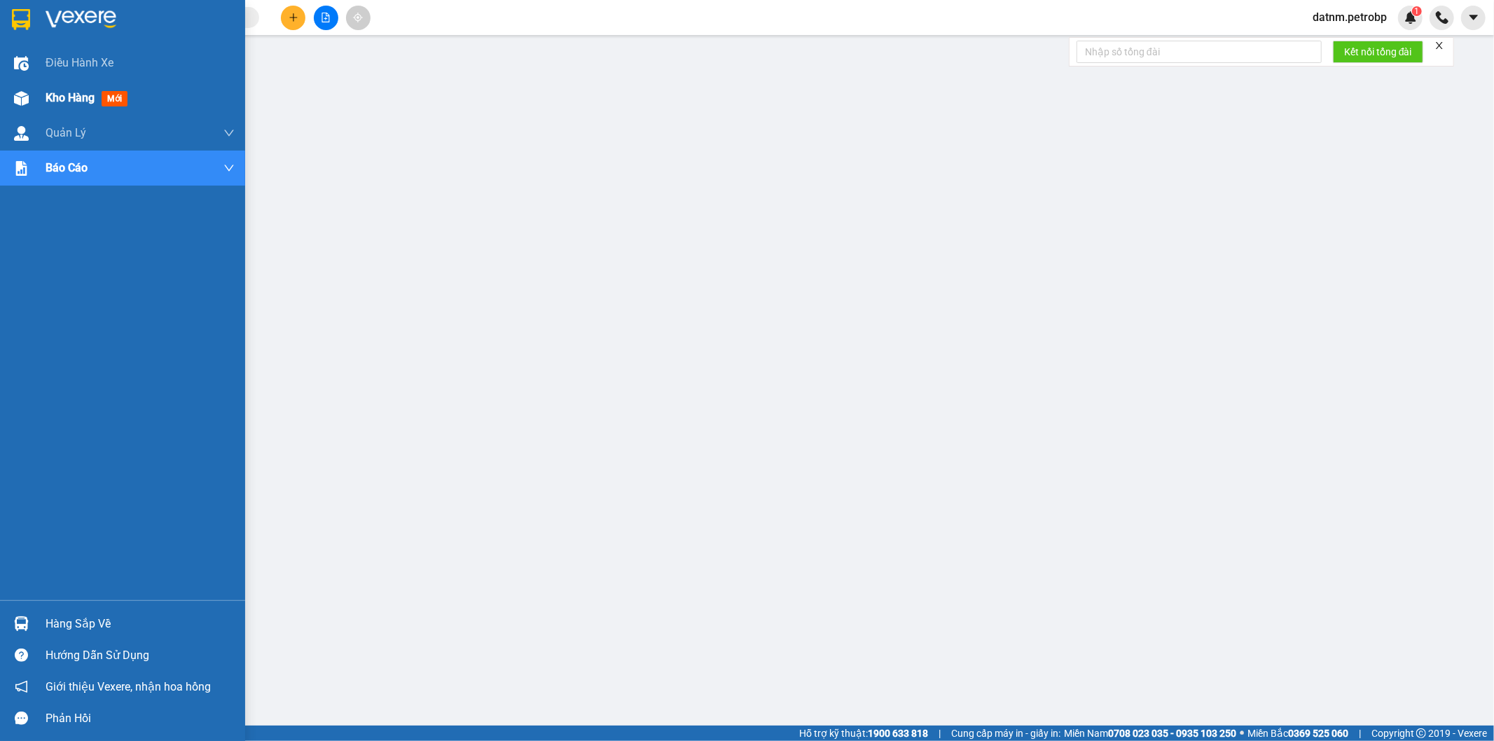
click at [64, 92] on span "Kho hàng" at bounding box center [70, 97] width 49 height 13
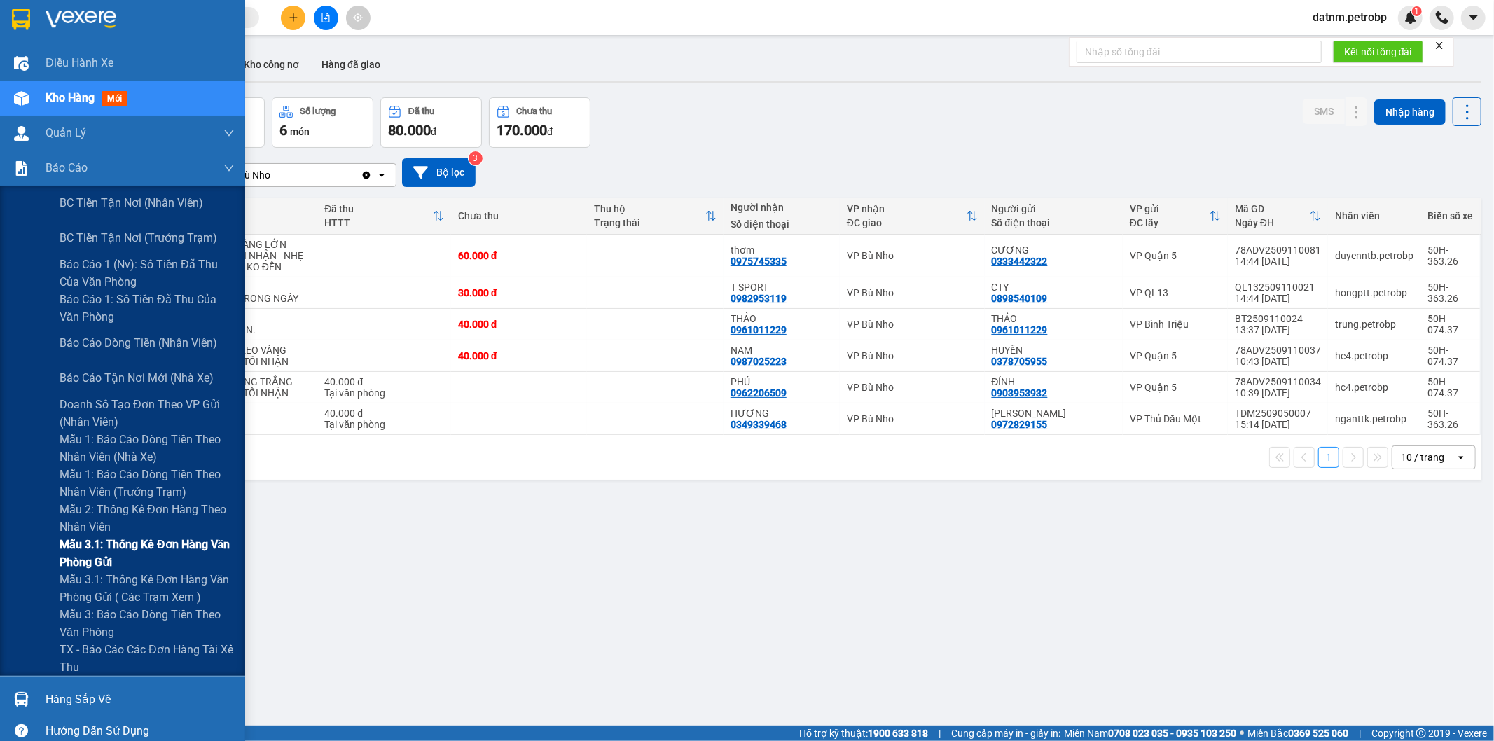
click at [106, 541] on span "Mẫu 3.1: Thống kê đơn hàng văn phòng gửi" at bounding box center [147, 553] width 175 height 35
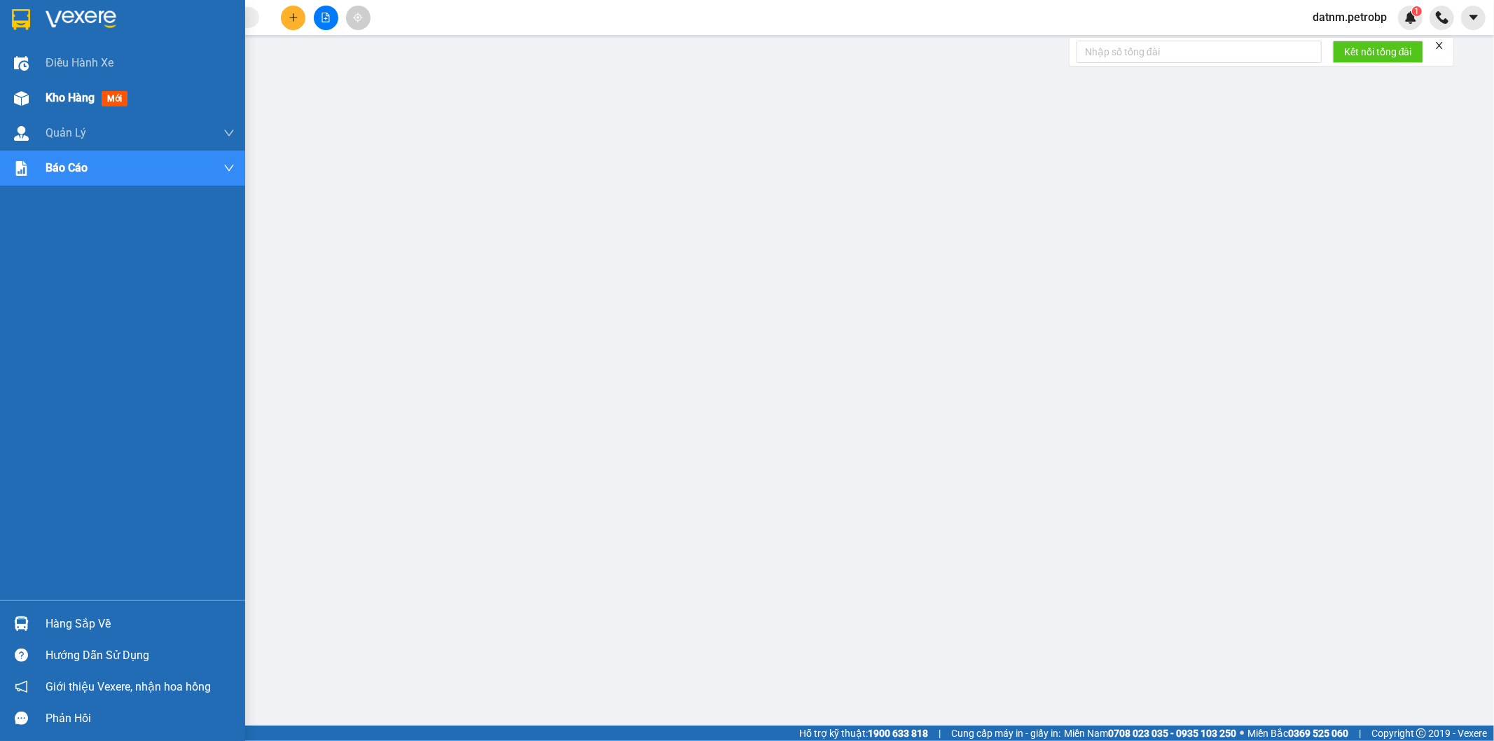
click at [60, 89] on div "Kho hàng mới" at bounding box center [90, 98] width 88 height 18
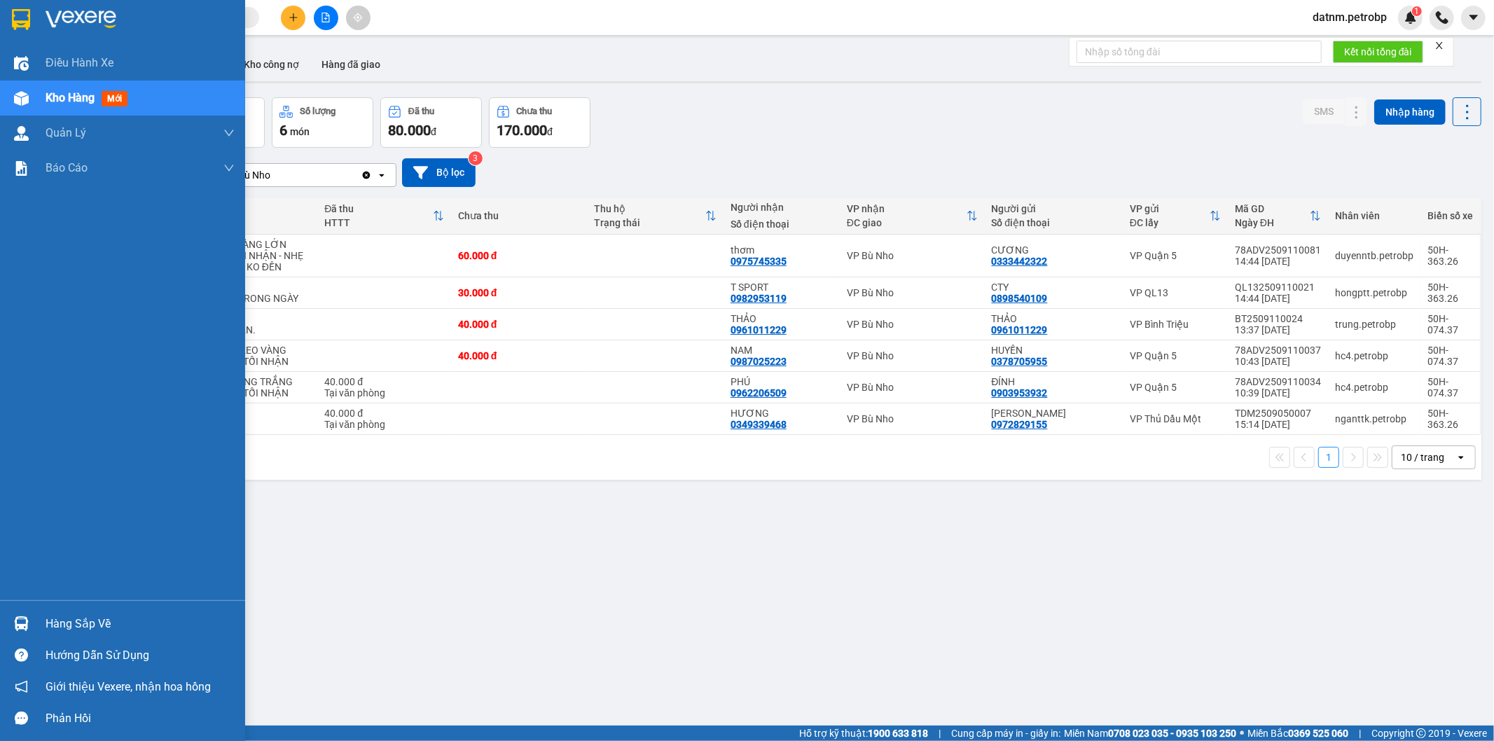
click at [77, 627] on div "Hàng sắp về" at bounding box center [140, 623] width 189 height 21
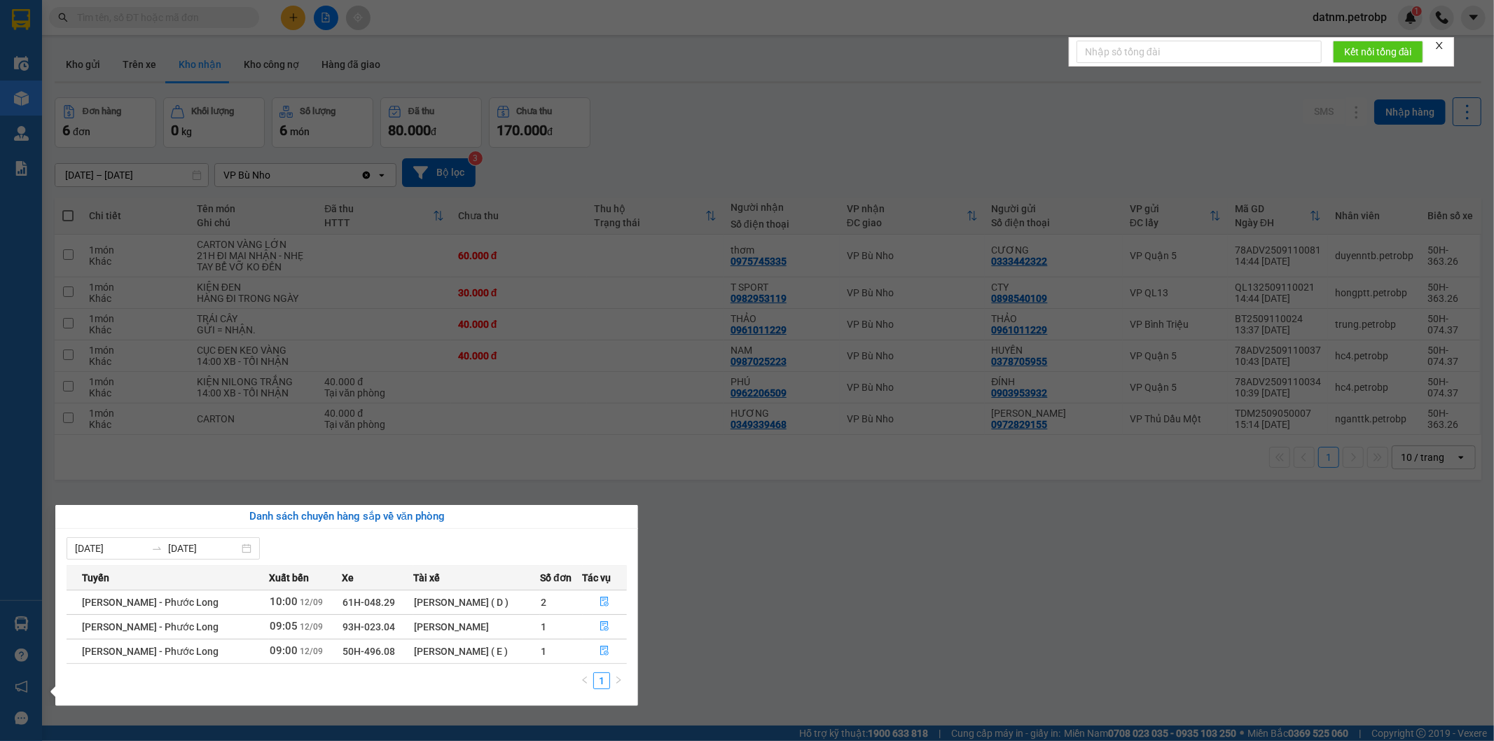
click at [905, 601] on section "Kết quả tìm kiếm ( 0 ) Bộ lọc No Data datnm.petrobp 1 Điều hành xe Kho hàng mới…" at bounding box center [747, 370] width 1494 height 741
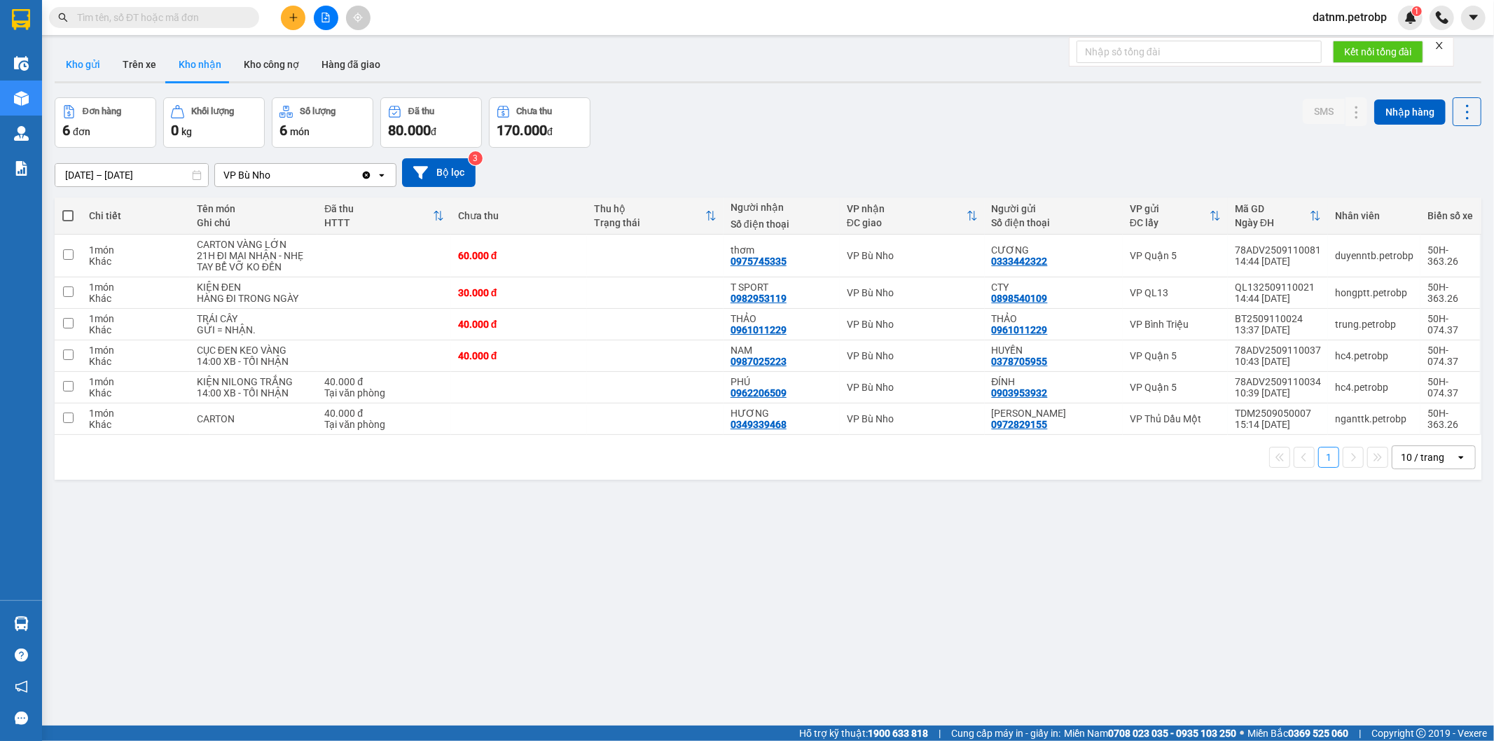
click at [91, 64] on button "Kho gửi" at bounding box center [83, 65] width 57 height 34
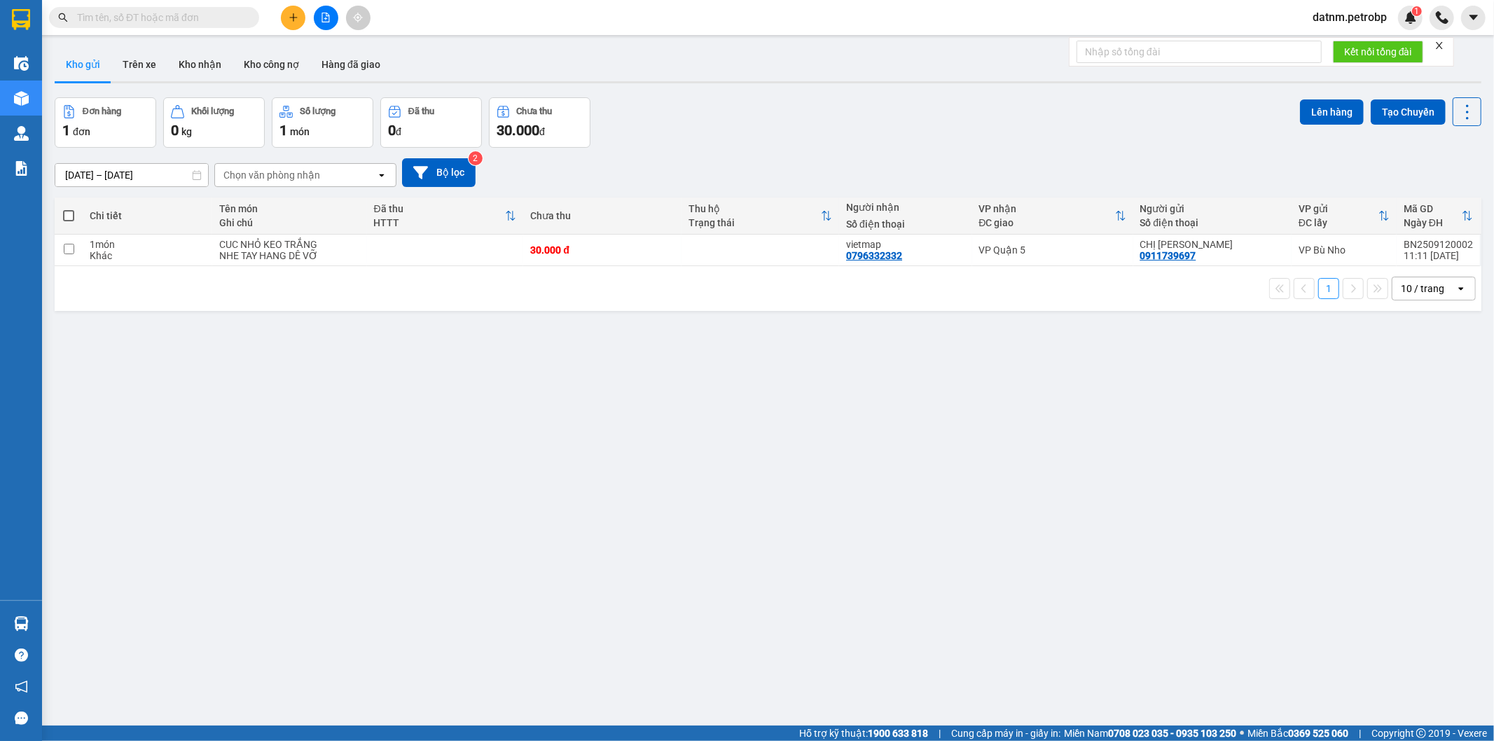
click at [64, 218] on span at bounding box center [68, 215] width 11 height 11
click at [69, 209] on input "checkbox" at bounding box center [69, 209] width 0 height 0
checkbox input "true"
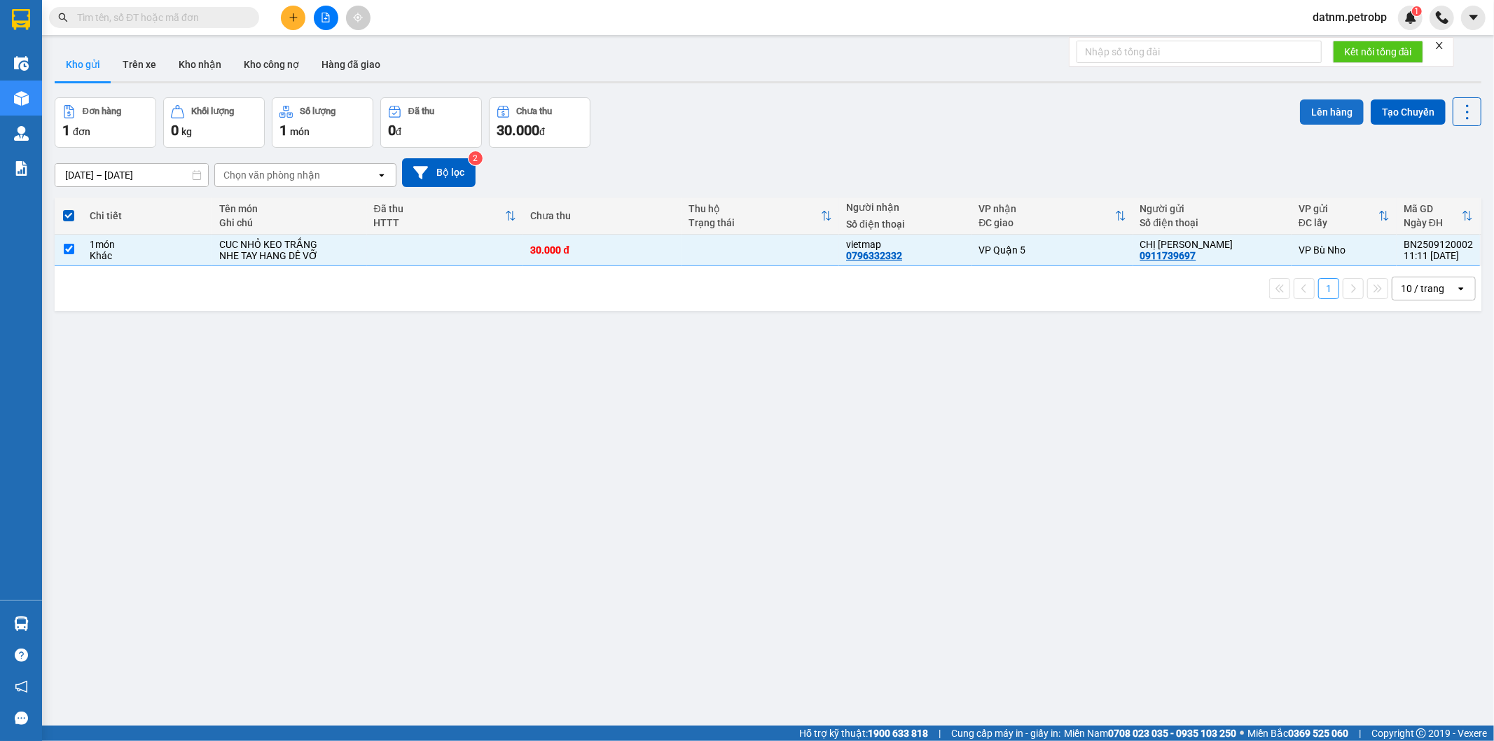
click at [1322, 113] on button "Lên hàng" at bounding box center [1332, 111] width 64 height 25
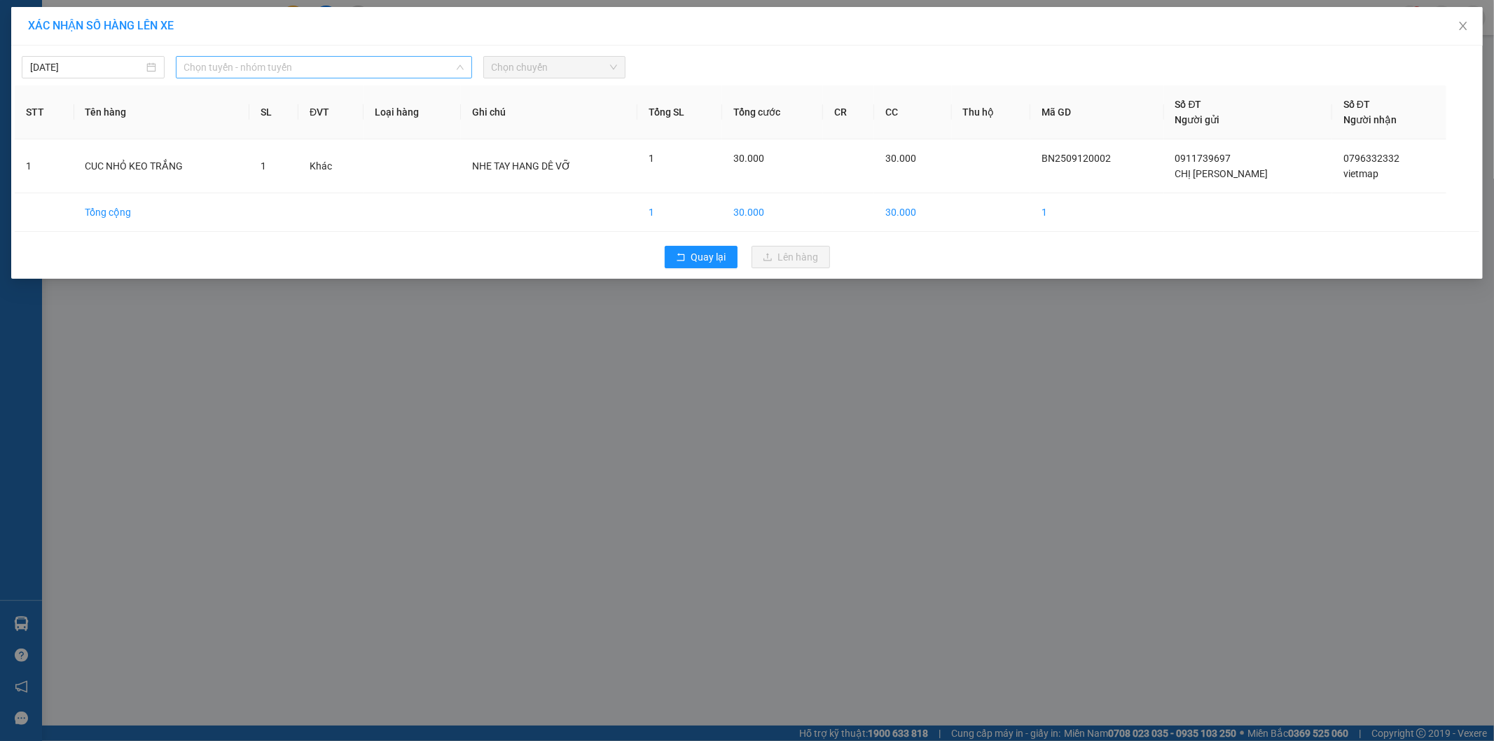
click at [285, 70] on span "Chọn tuyến - nhóm tuyến" at bounding box center [323, 67] width 279 height 21
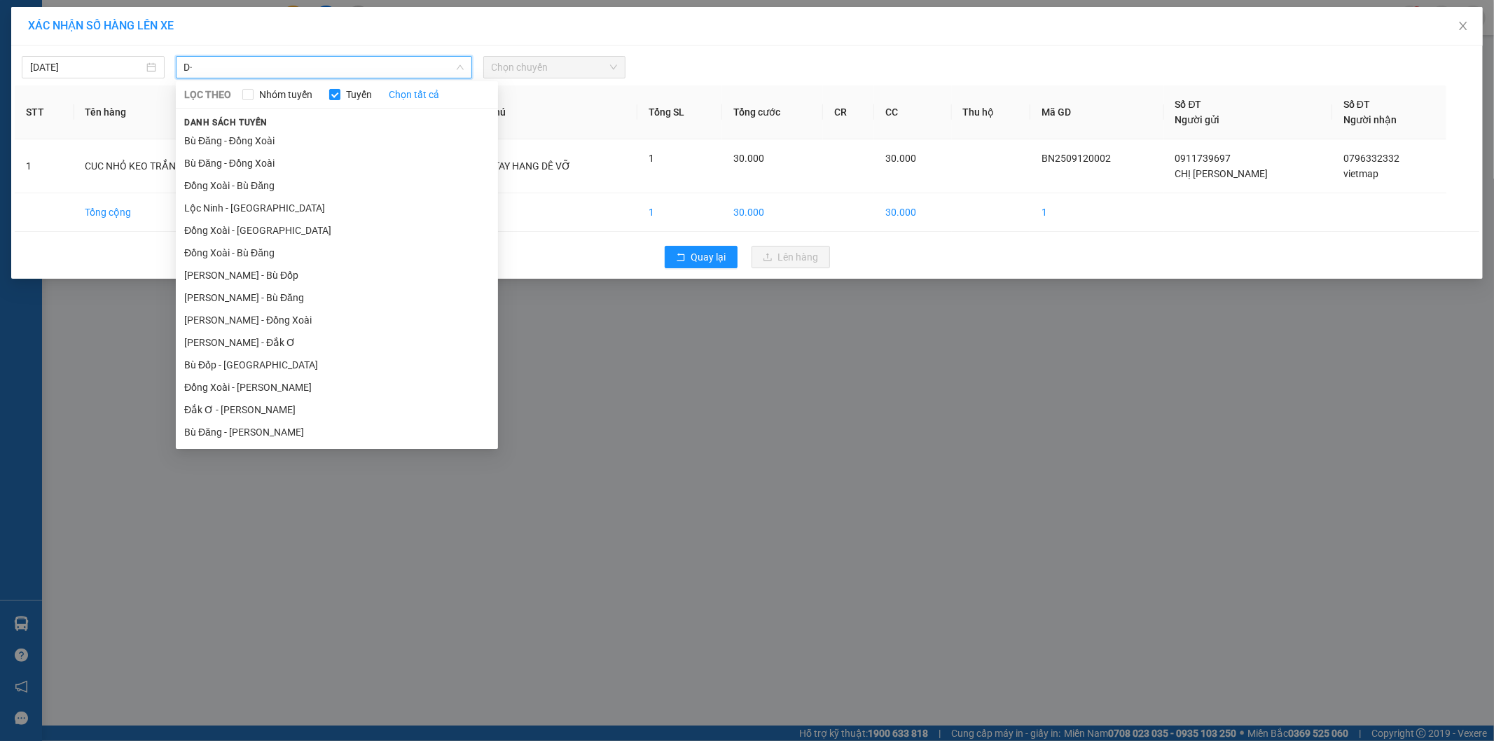
type input "D"
type input "Đ"
click at [245, 402] on li "Đắk Ơ - Hồ Chí Minh" at bounding box center [337, 409] width 322 height 22
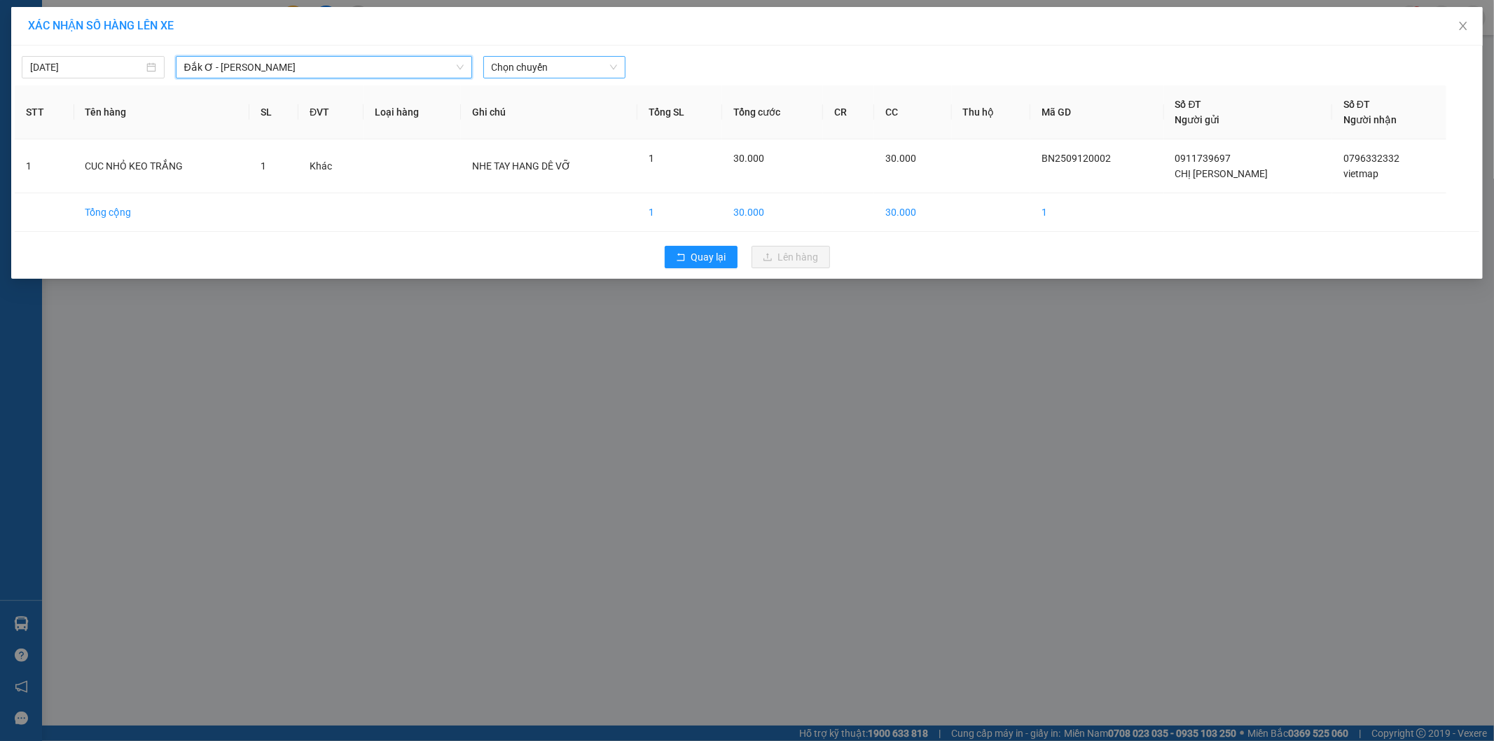
click at [536, 74] on span "Chọn chuyến" at bounding box center [555, 67] width 126 height 21
type input "439"
click at [547, 96] on div "11:00 - 29H-904.39" at bounding box center [546, 95] width 109 height 15
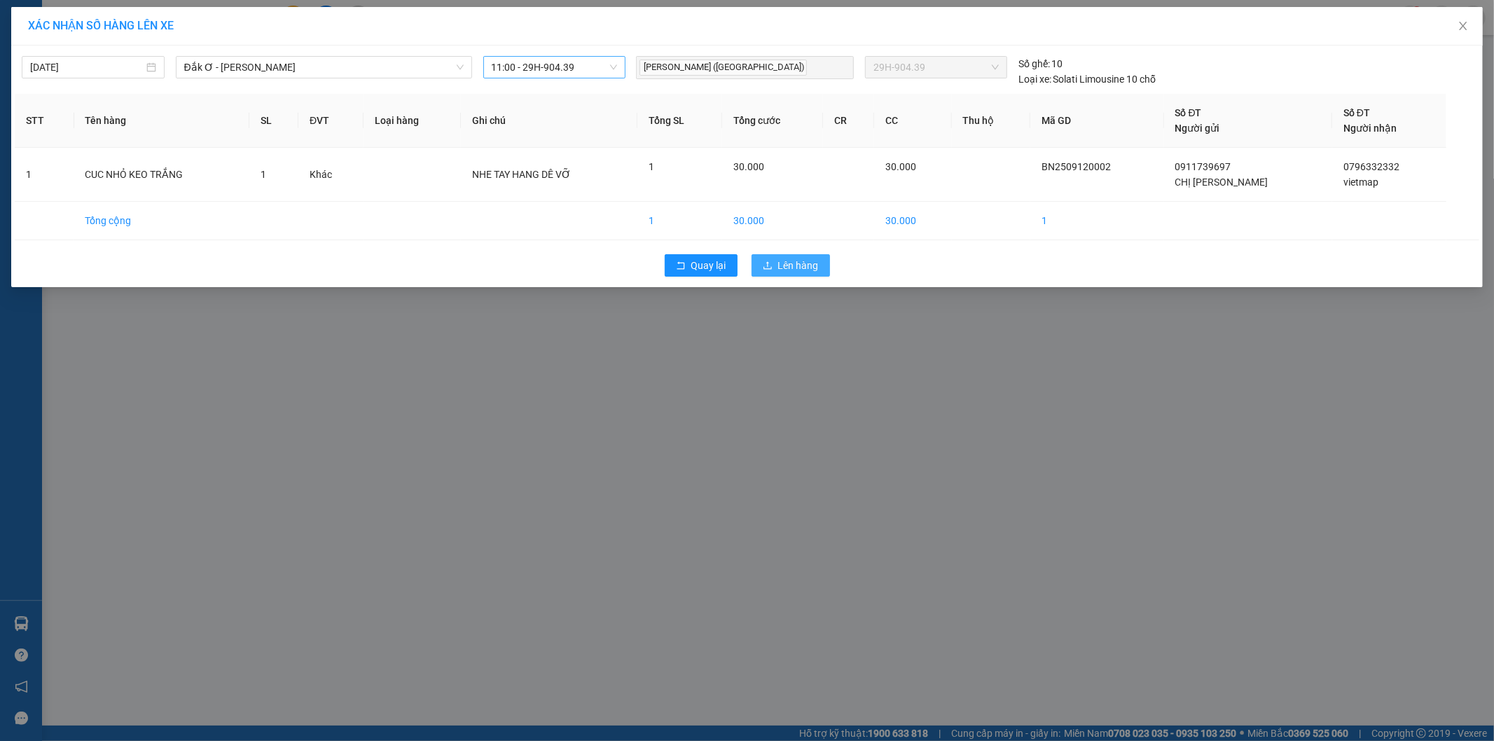
click at [789, 263] on span "Lên hàng" at bounding box center [798, 265] width 41 height 15
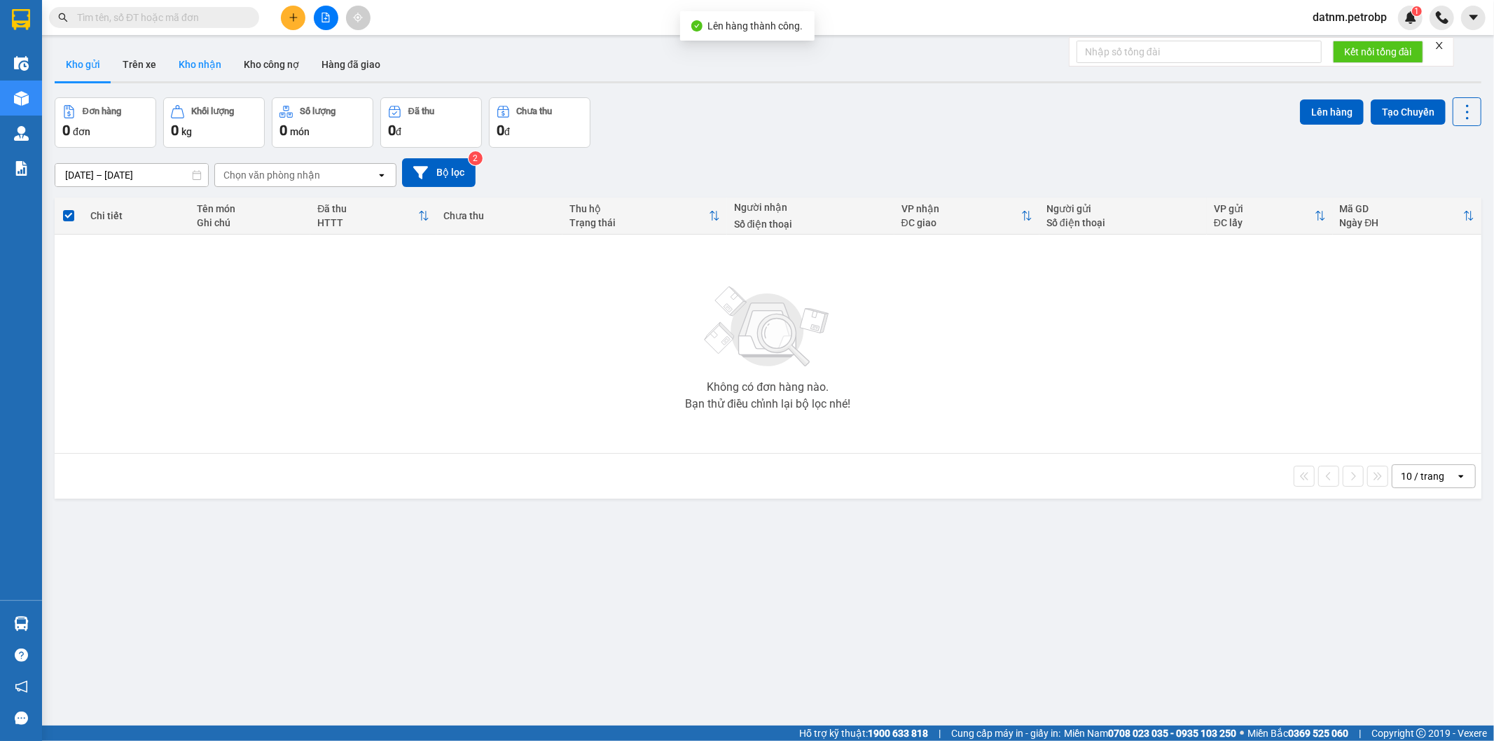
click at [197, 64] on button "Kho nhận" at bounding box center [199, 65] width 65 height 34
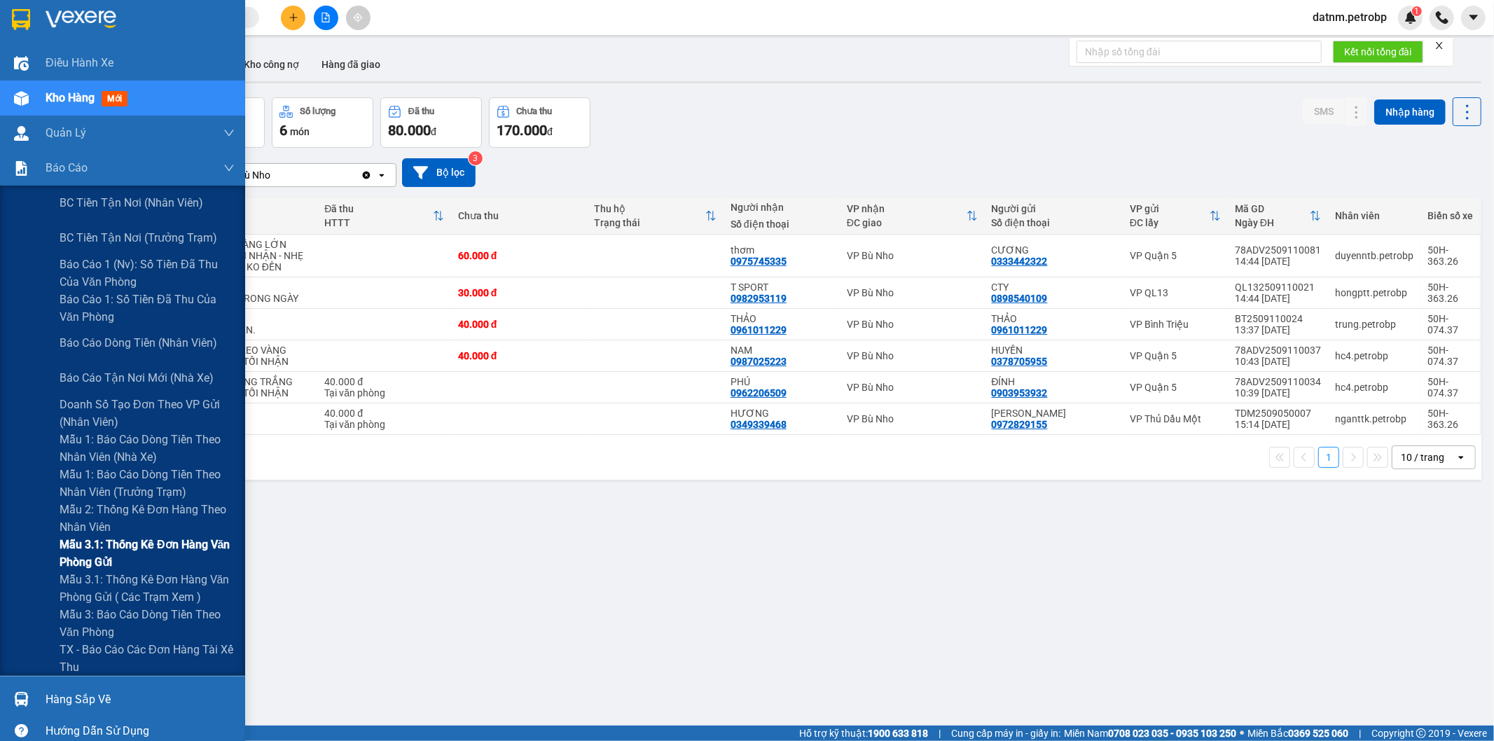
click at [136, 547] on span "Mẫu 3.1: Thống kê đơn hàng văn phòng gửi" at bounding box center [147, 553] width 175 height 35
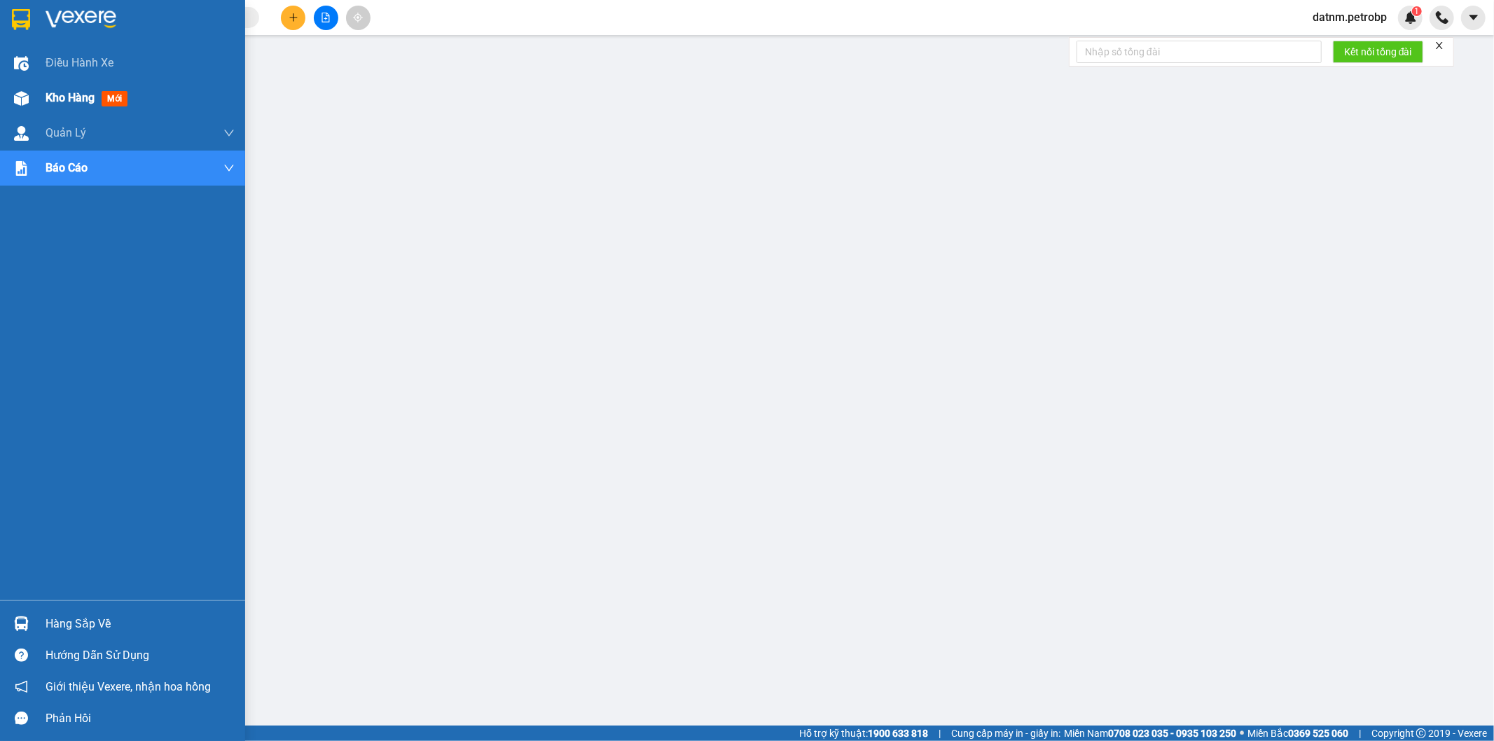
click at [59, 99] on span "Kho hàng" at bounding box center [70, 97] width 49 height 13
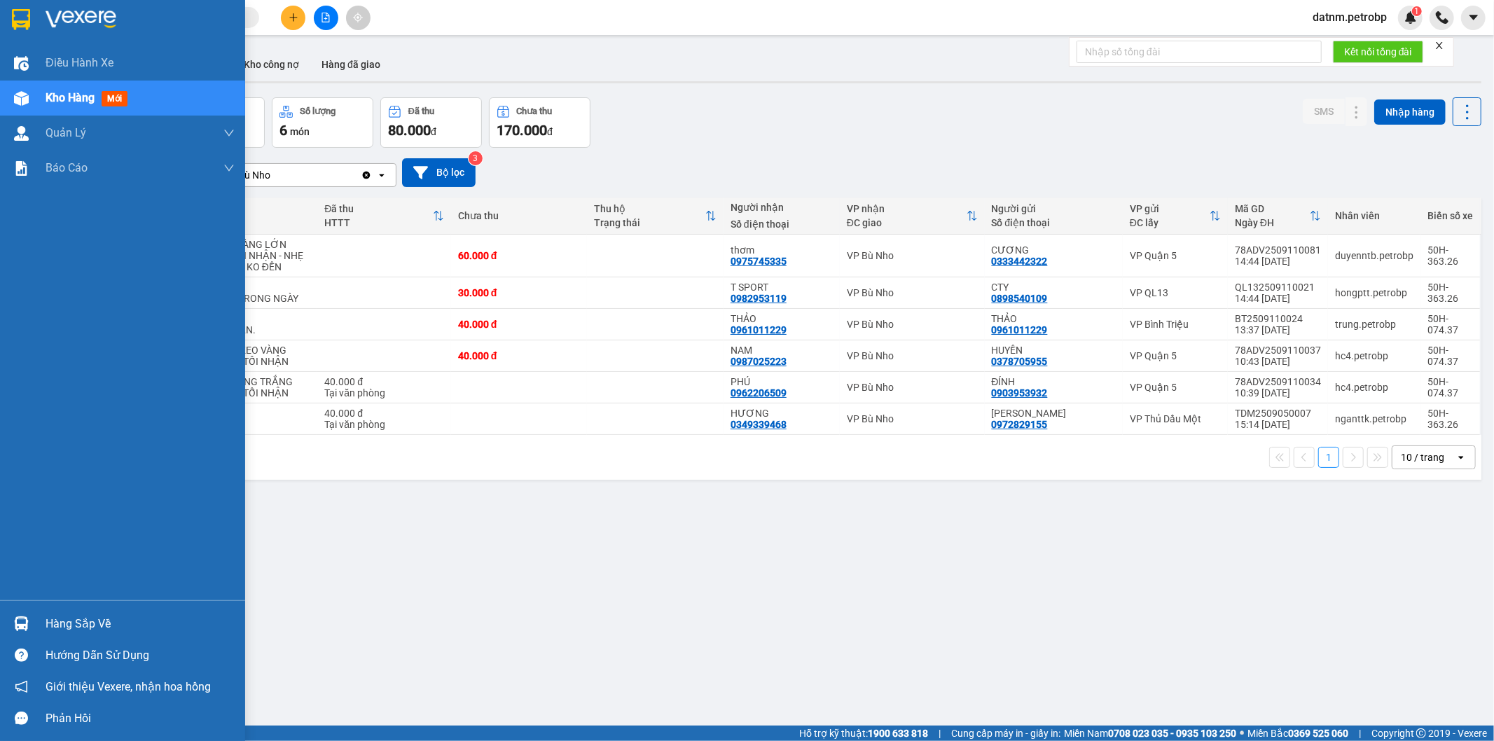
click at [89, 629] on div "Hàng sắp về" at bounding box center [140, 623] width 189 height 21
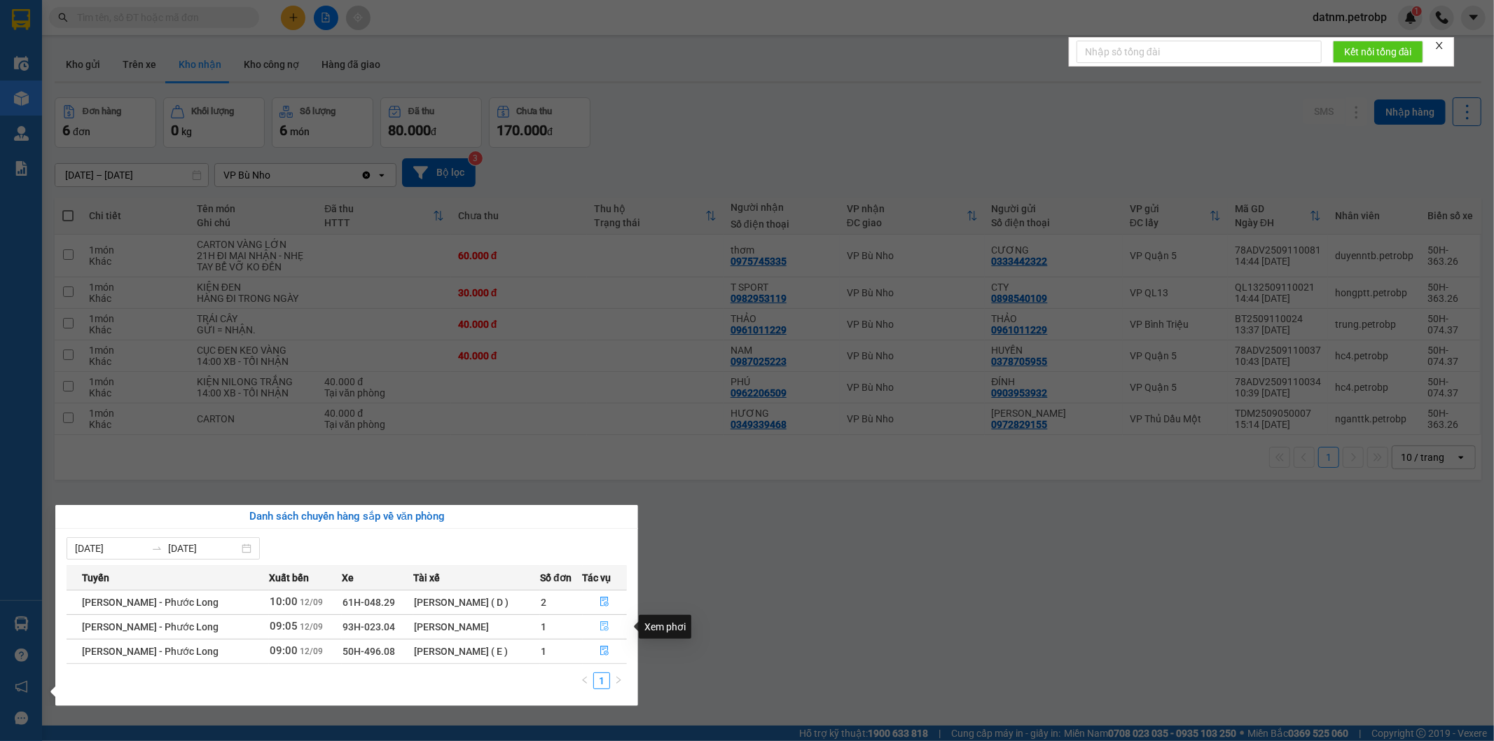
click at [606, 626] on icon "file-done" at bounding box center [604, 626] width 10 height 10
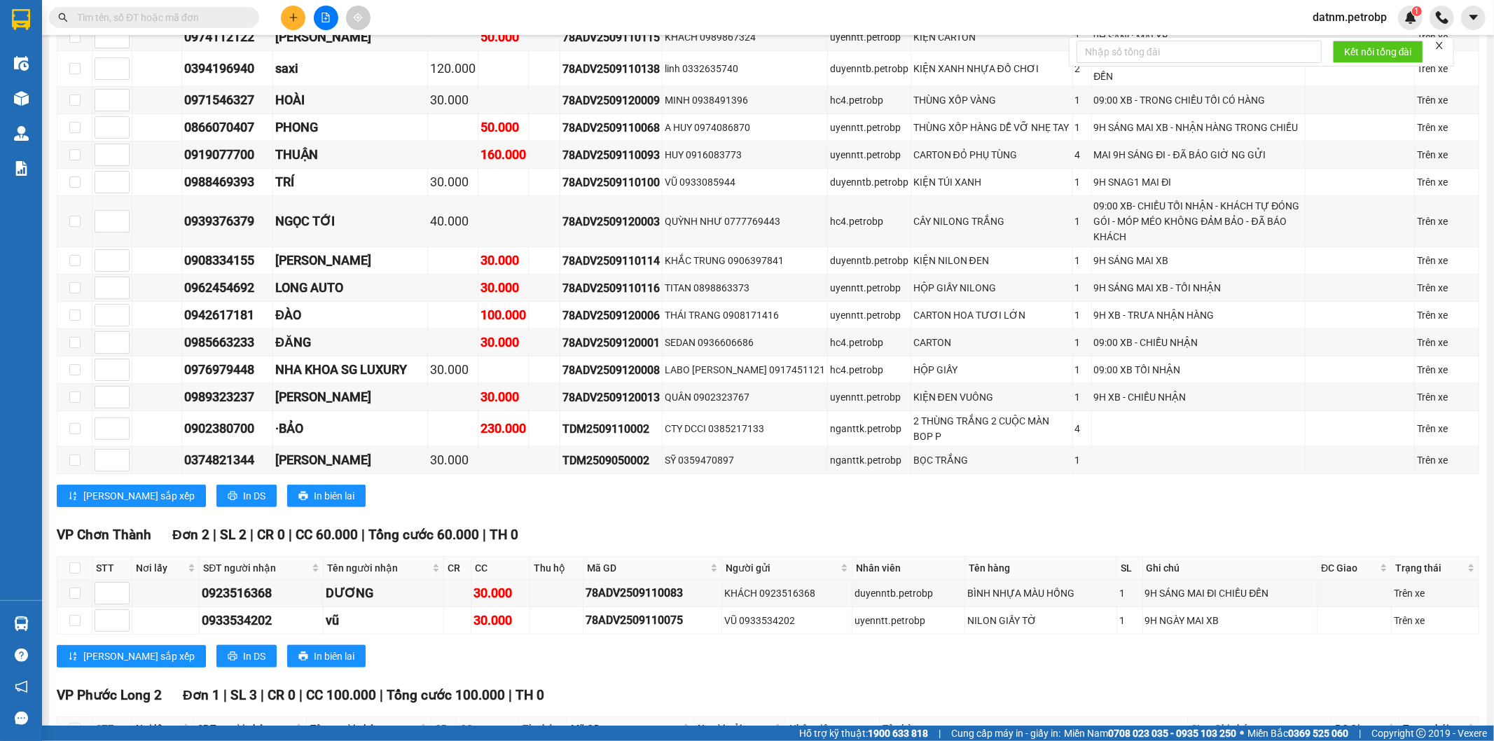
scroll to position [1556, 0]
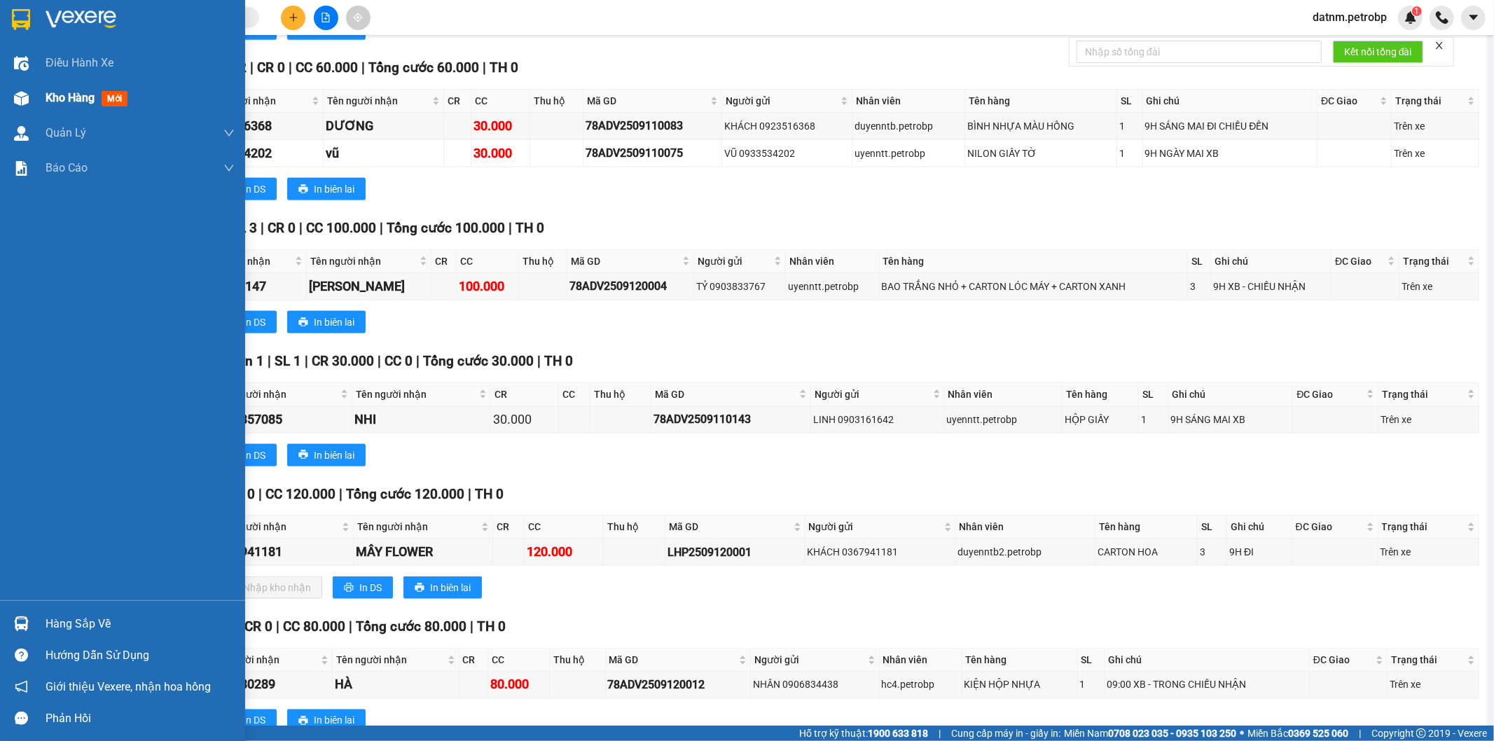
click at [66, 97] on span "Kho hàng" at bounding box center [70, 97] width 49 height 13
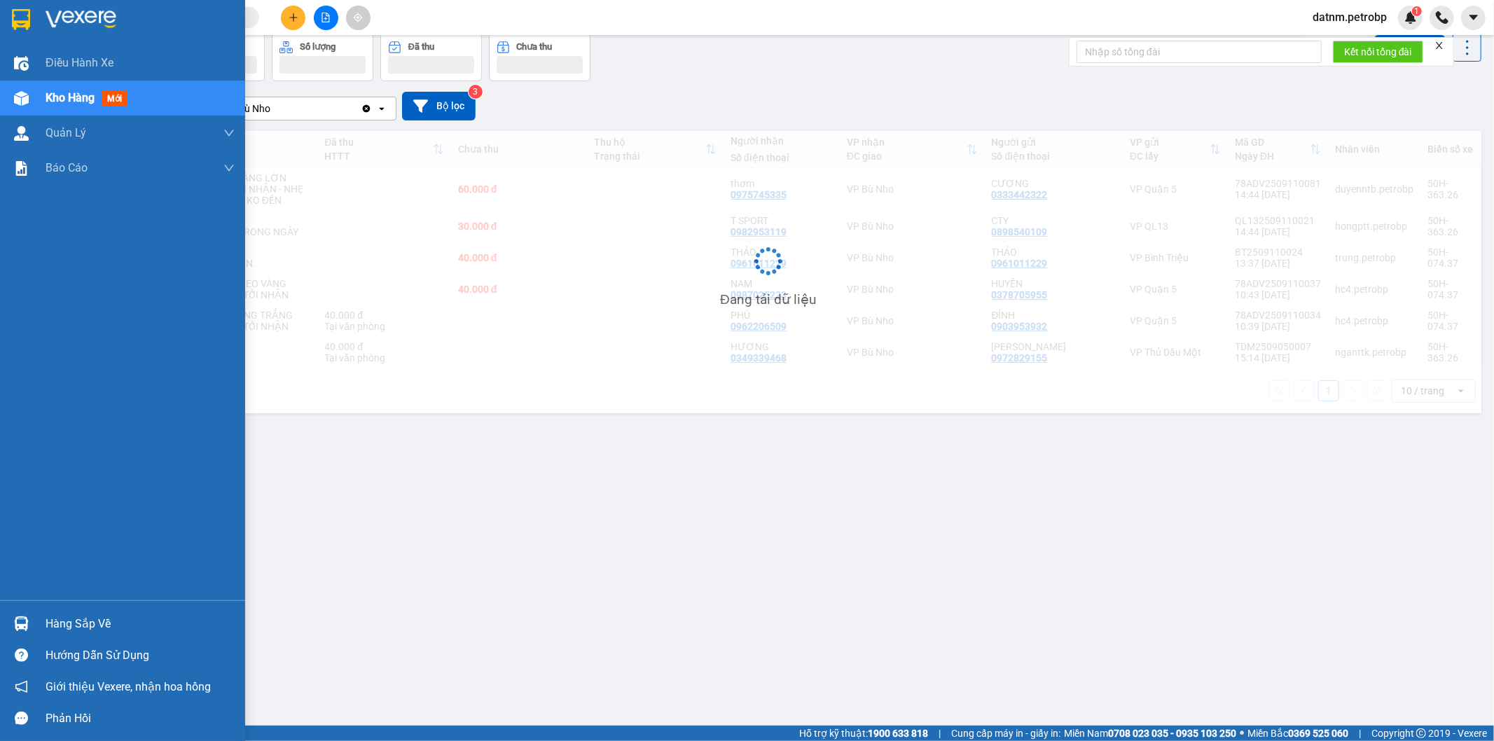
scroll to position [64, 0]
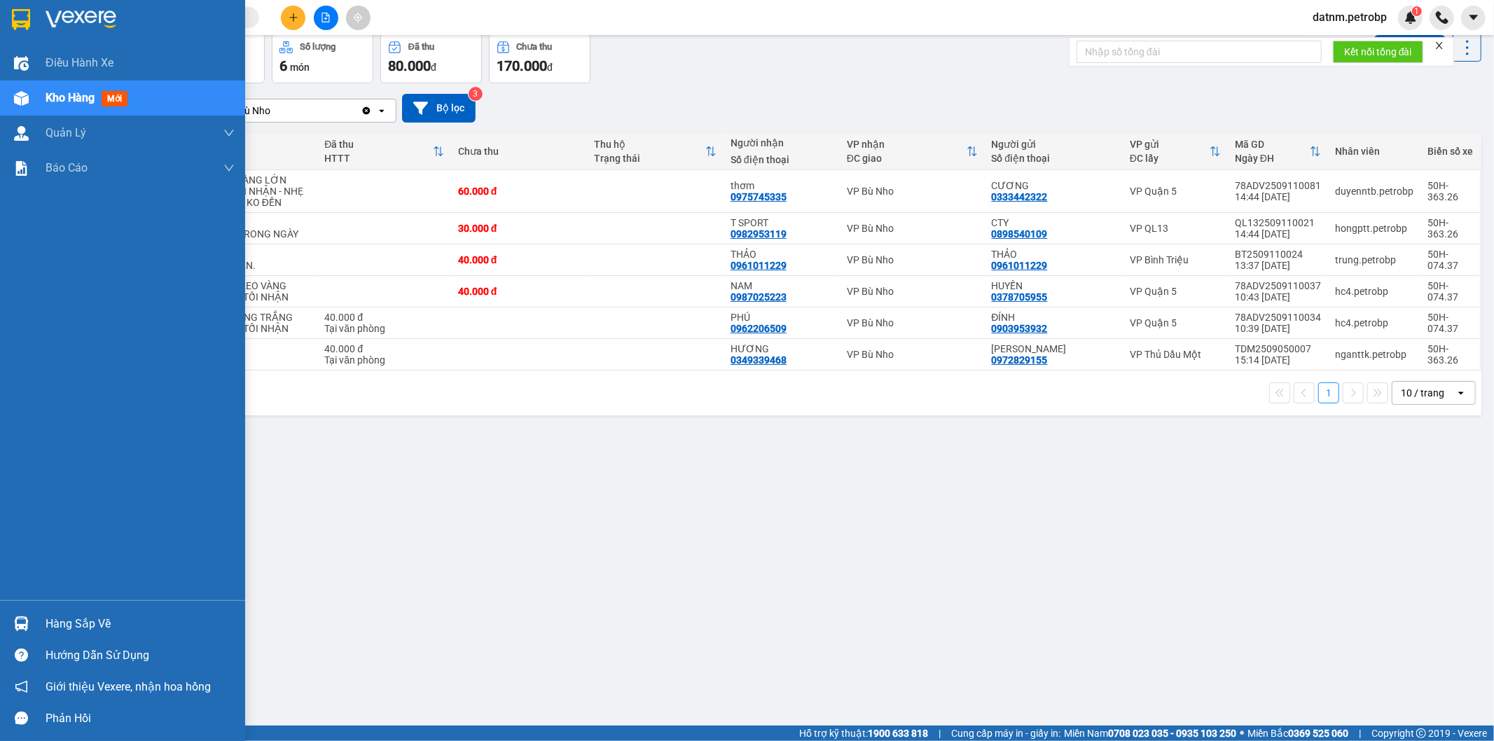
click at [62, 629] on div "Hàng sắp về" at bounding box center [140, 623] width 189 height 21
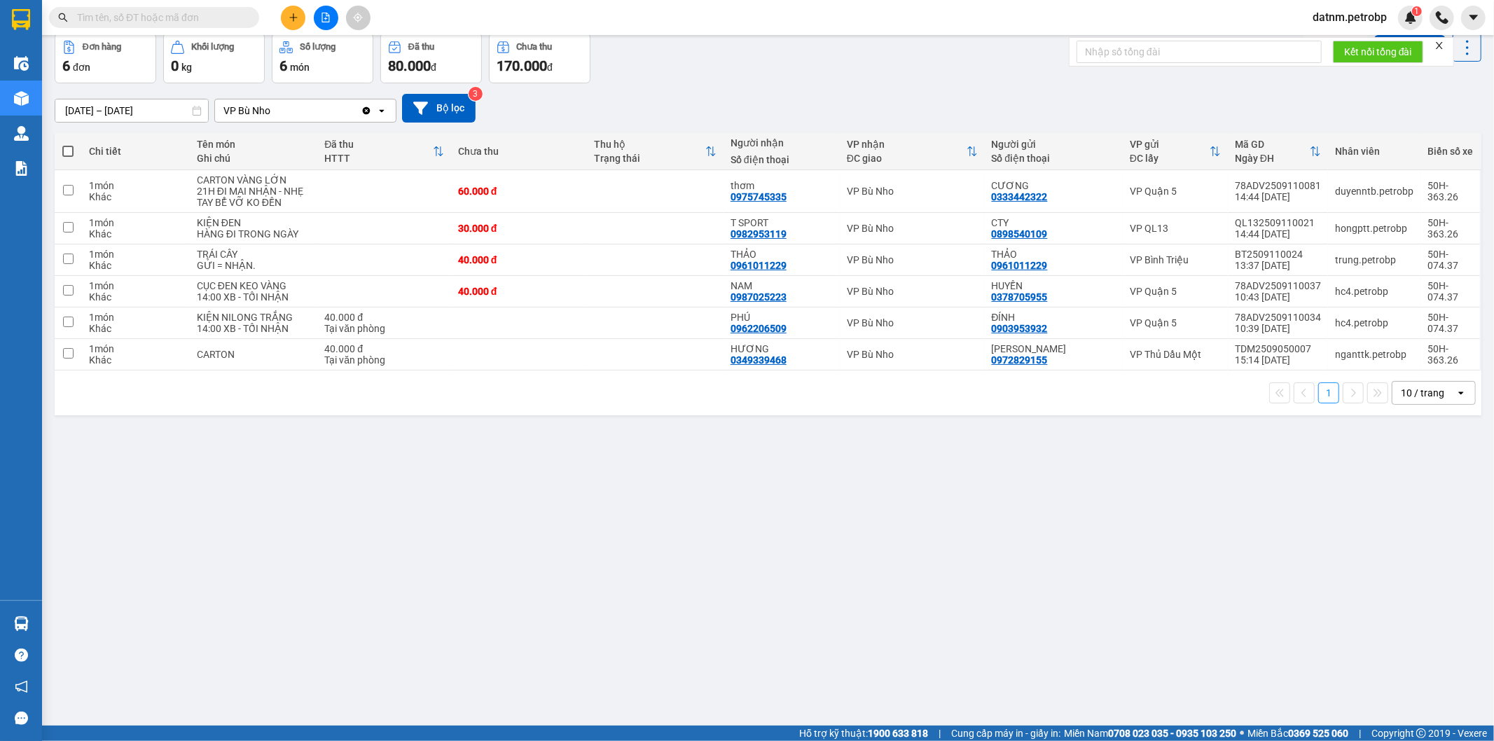
click at [943, 632] on section "Kết quả tìm kiếm ( 0 ) Bộ lọc No Data datnm.petrobp 1 Điều hành xe Kho hàng mới…" at bounding box center [747, 370] width 1494 height 741
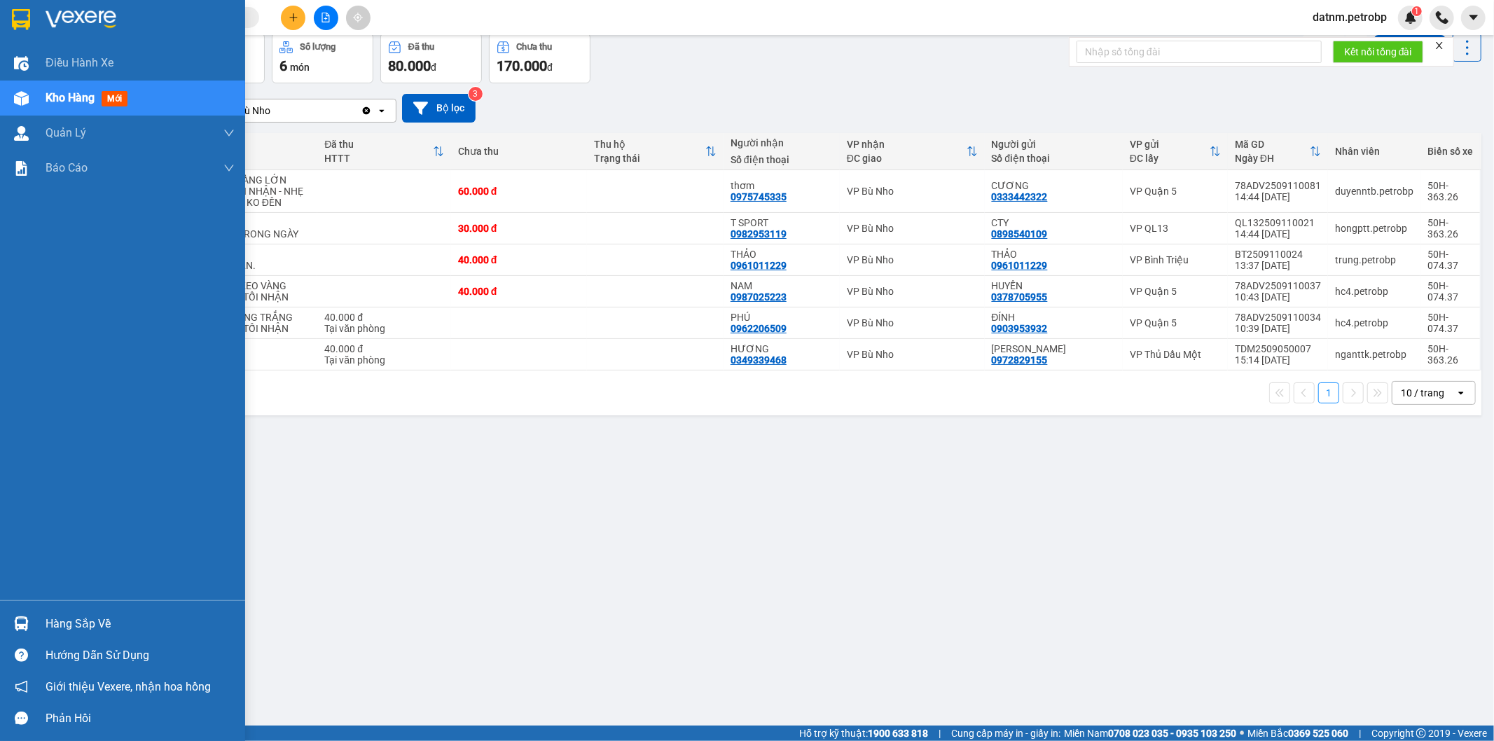
click at [122, 625] on div "Hàng sắp về" at bounding box center [140, 623] width 189 height 21
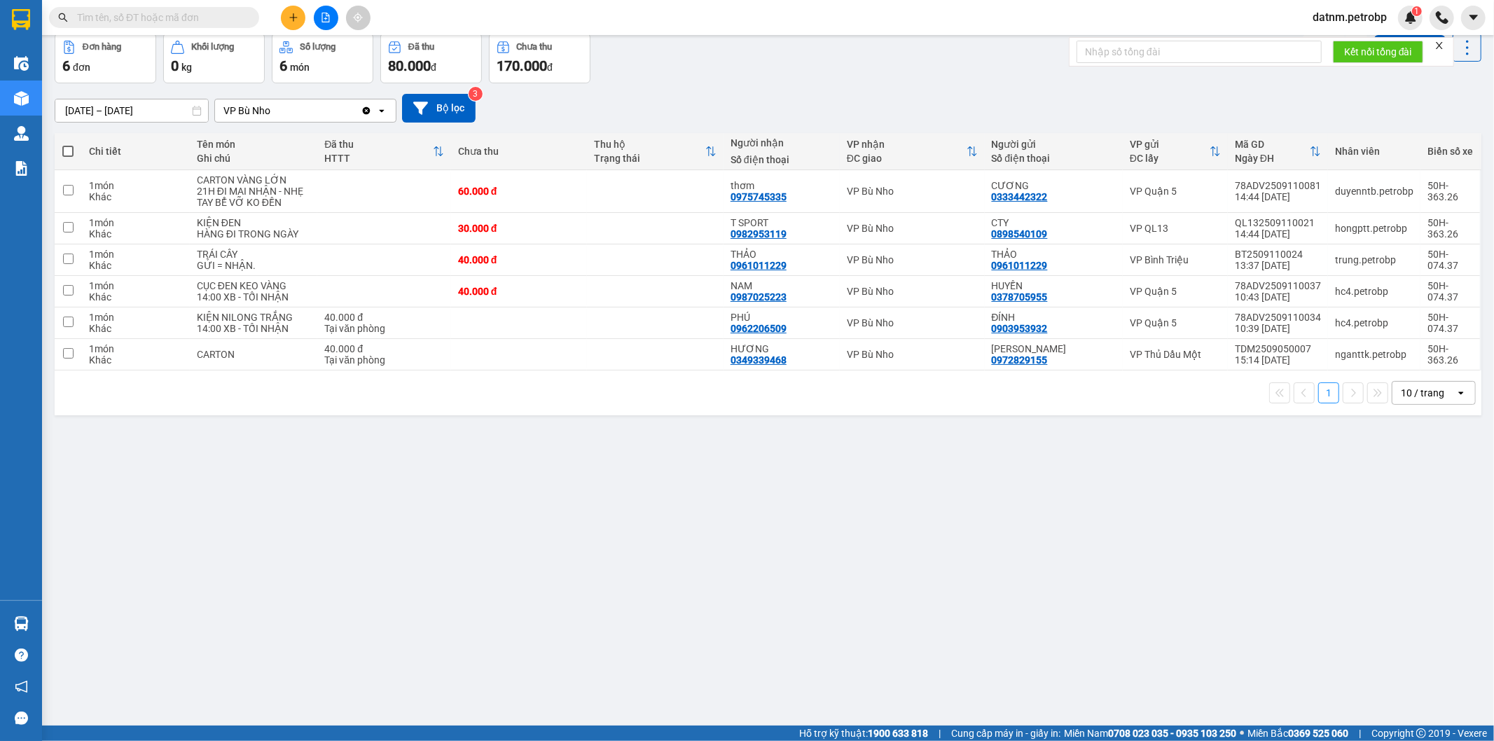
click at [734, 624] on section "Kết quả tìm kiếm ( 0 ) Bộ lọc No Data datnm.petrobp 1 Điều hành xe Kho hàng mới…" at bounding box center [747, 370] width 1494 height 741
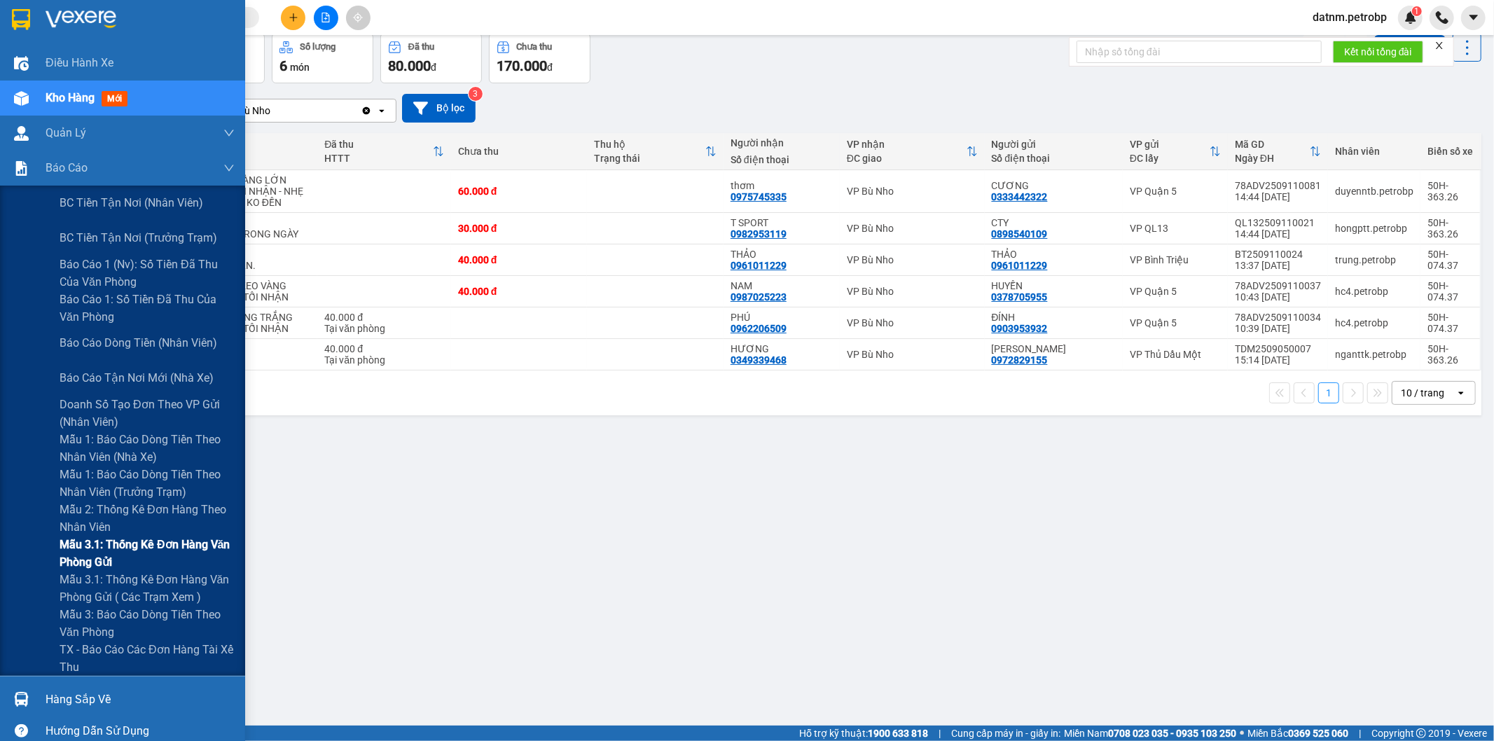
click at [133, 541] on span "Mẫu 3.1: Thống kê đơn hàng văn phòng gửi" at bounding box center [147, 553] width 175 height 35
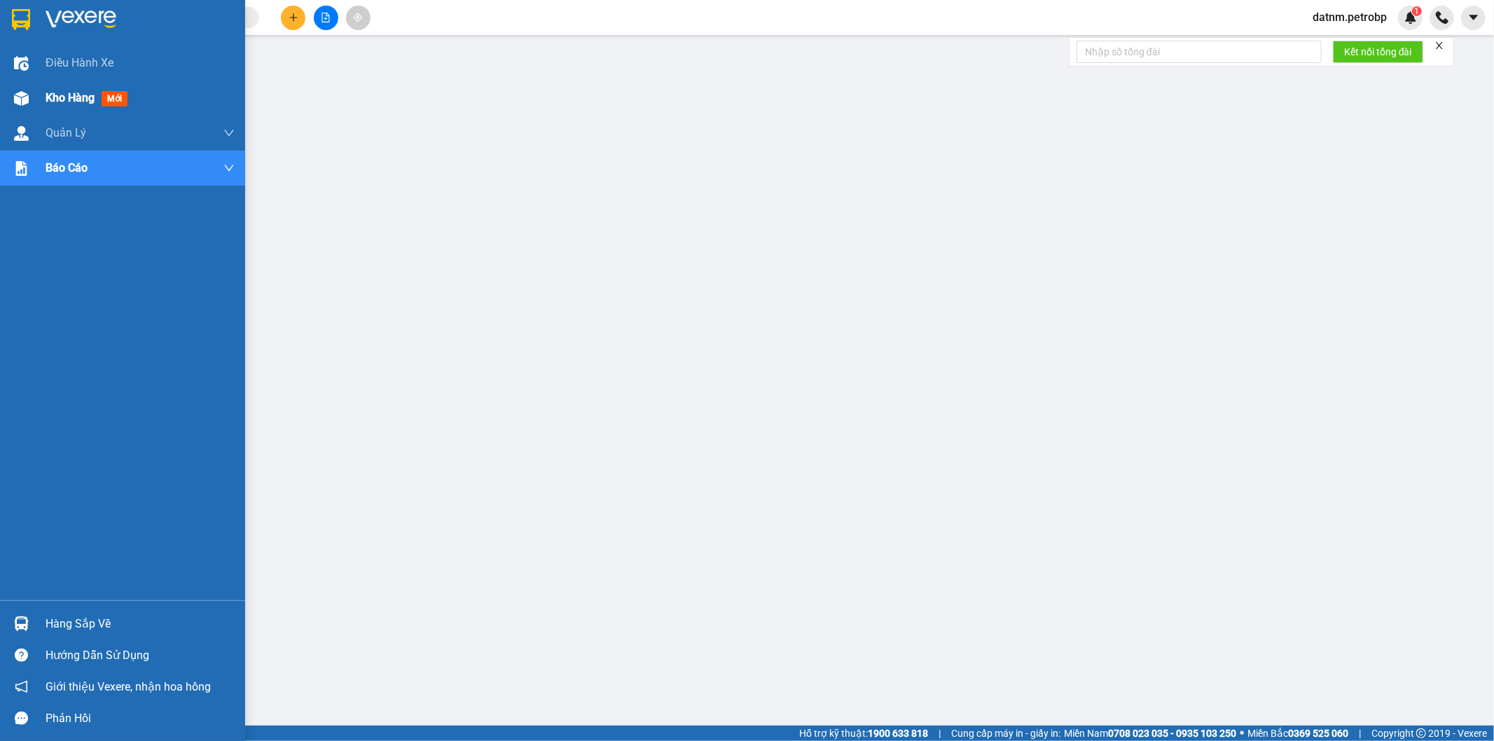
click at [53, 102] on span "Kho hàng" at bounding box center [70, 97] width 49 height 13
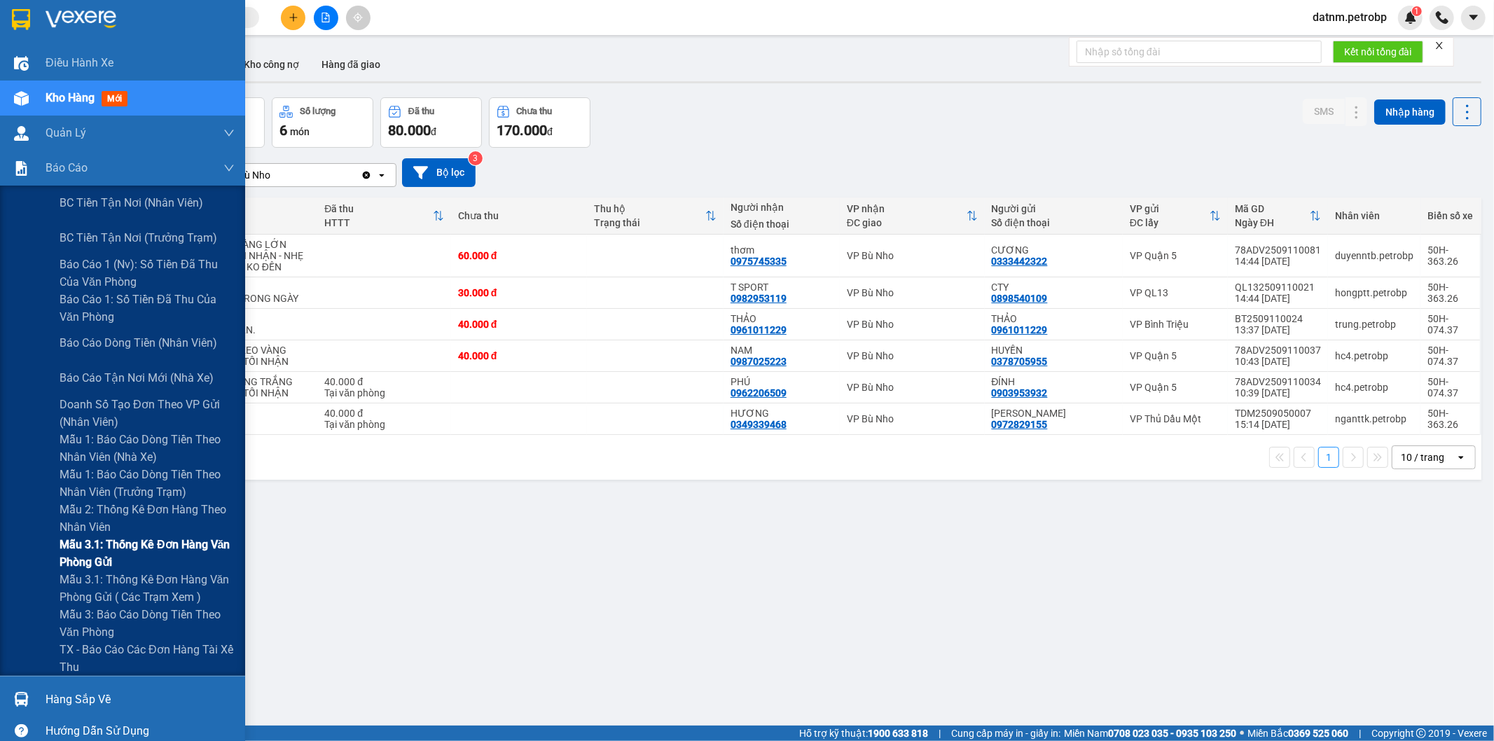
click at [92, 541] on span "Mẫu 3.1: Thống kê đơn hàng văn phòng gửi" at bounding box center [147, 553] width 175 height 35
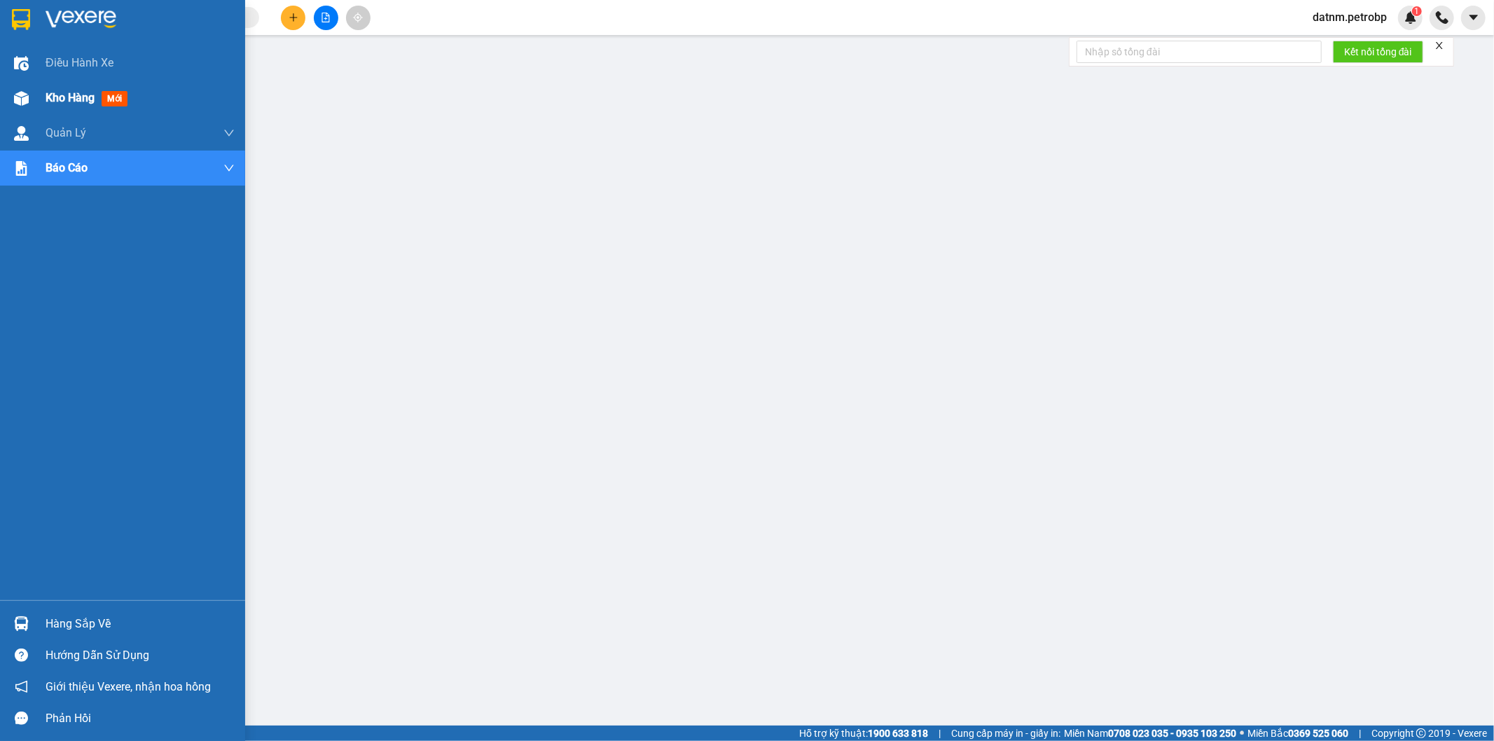
click at [81, 91] on span "Kho hàng" at bounding box center [70, 97] width 49 height 13
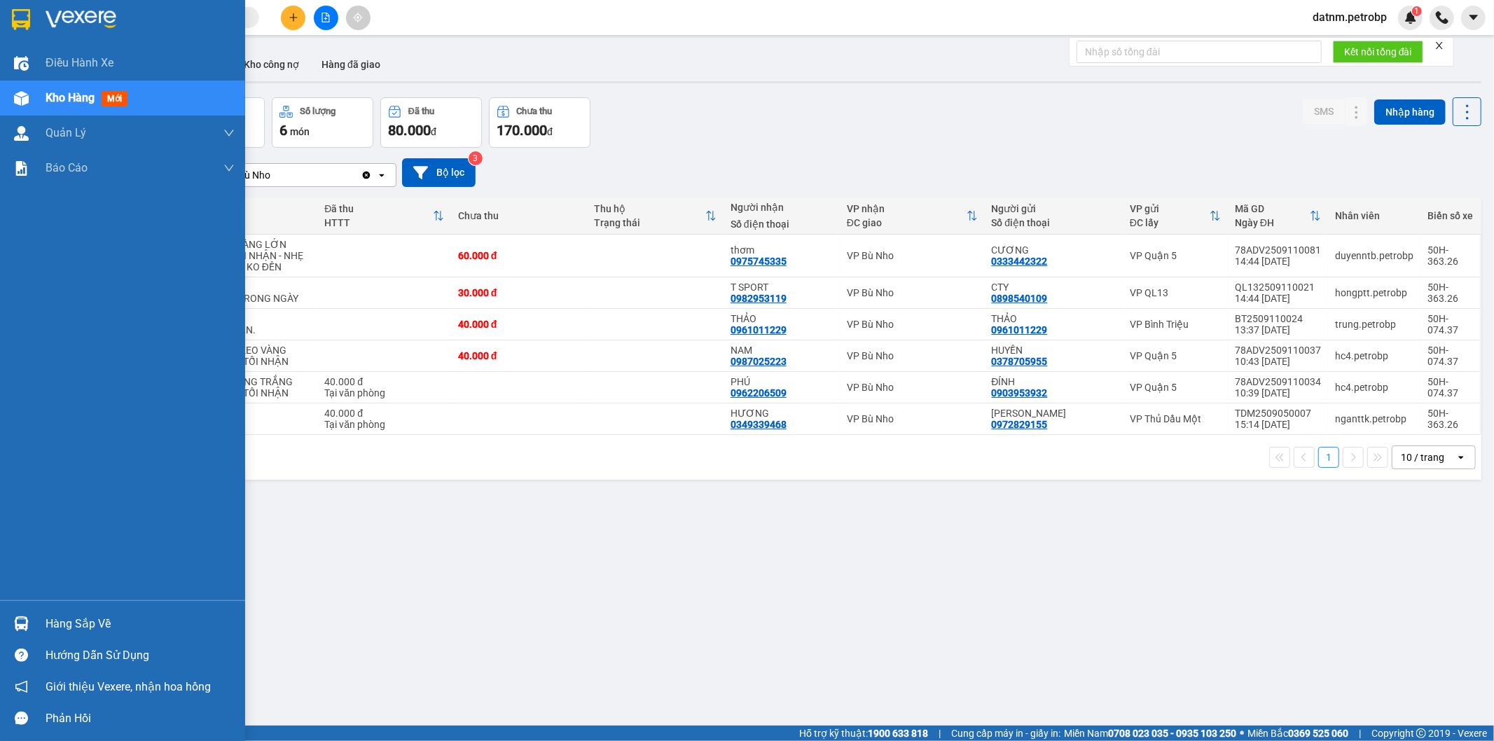
click at [51, 100] on span "Kho hàng" at bounding box center [70, 97] width 49 height 13
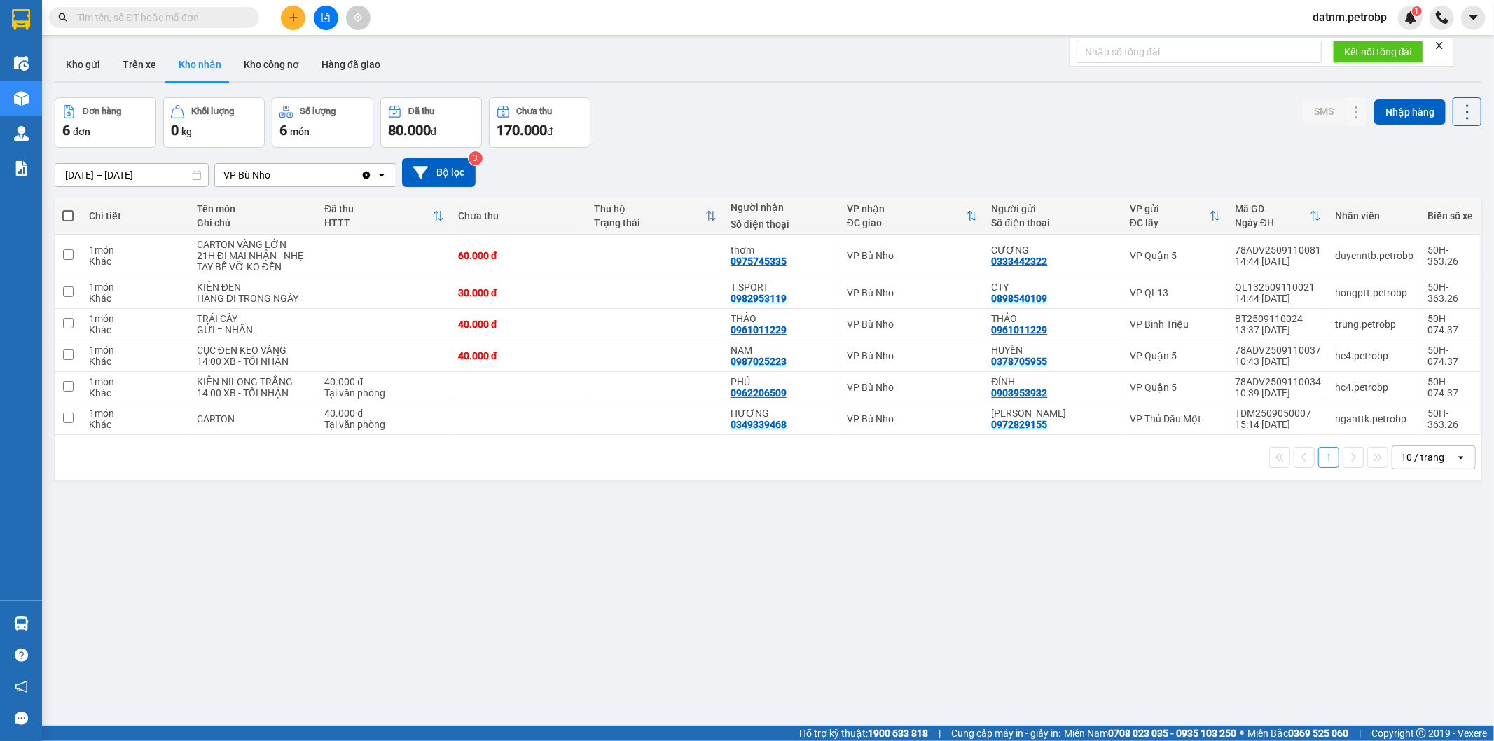
click at [178, 67] on button "Kho nhận" at bounding box center [199, 65] width 65 height 34
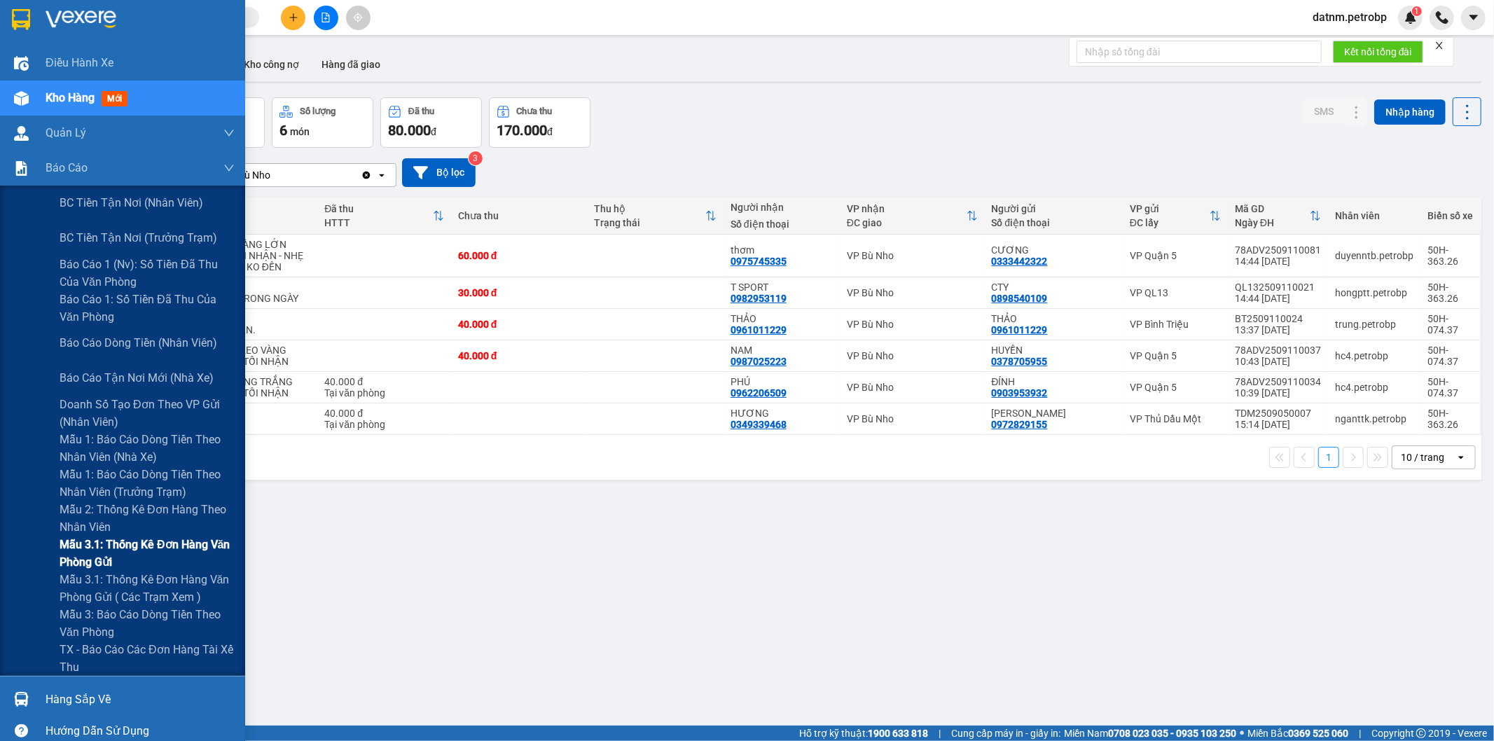
click at [142, 539] on span "Mẫu 3.1: Thống kê đơn hàng văn phòng gửi" at bounding box center [147, 553] width 175 height 35
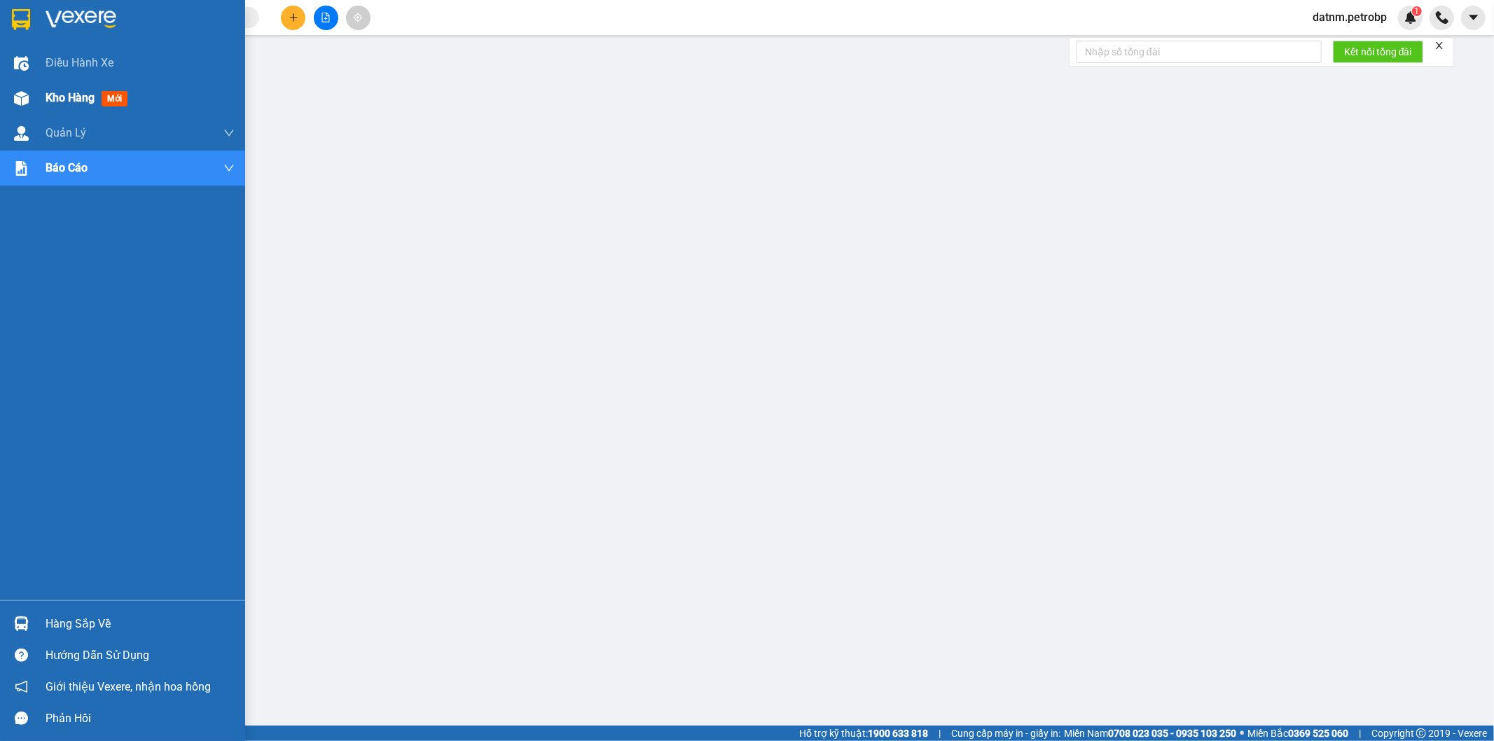
click at [52, 102] on span "Kho hàng" at bounding box center [70, 97] width 49 height 13
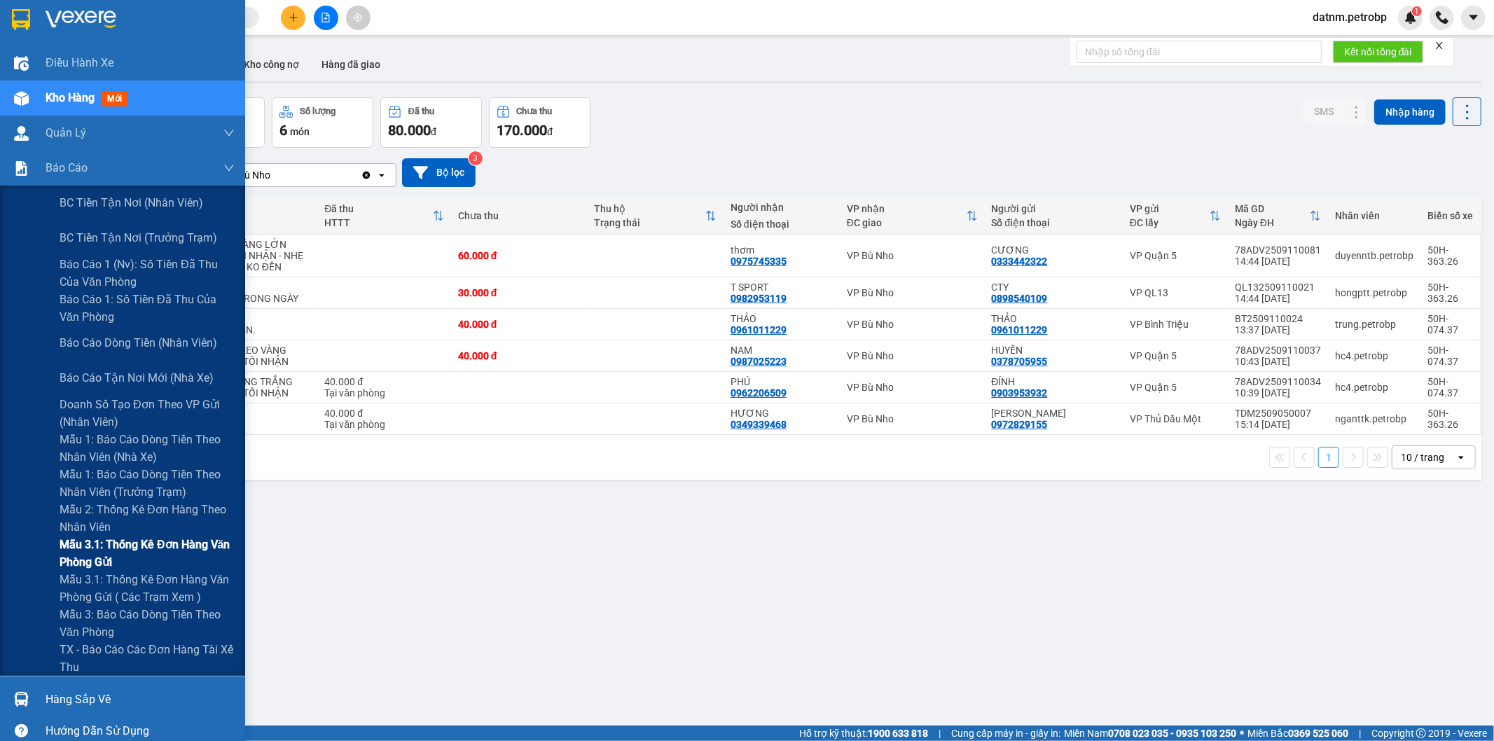
click at [160, 541] on span "Mẫu 3.1: Thống kê đơn hàng văn phòng gửi" at bounding box center [147, 553] width 175 height 35
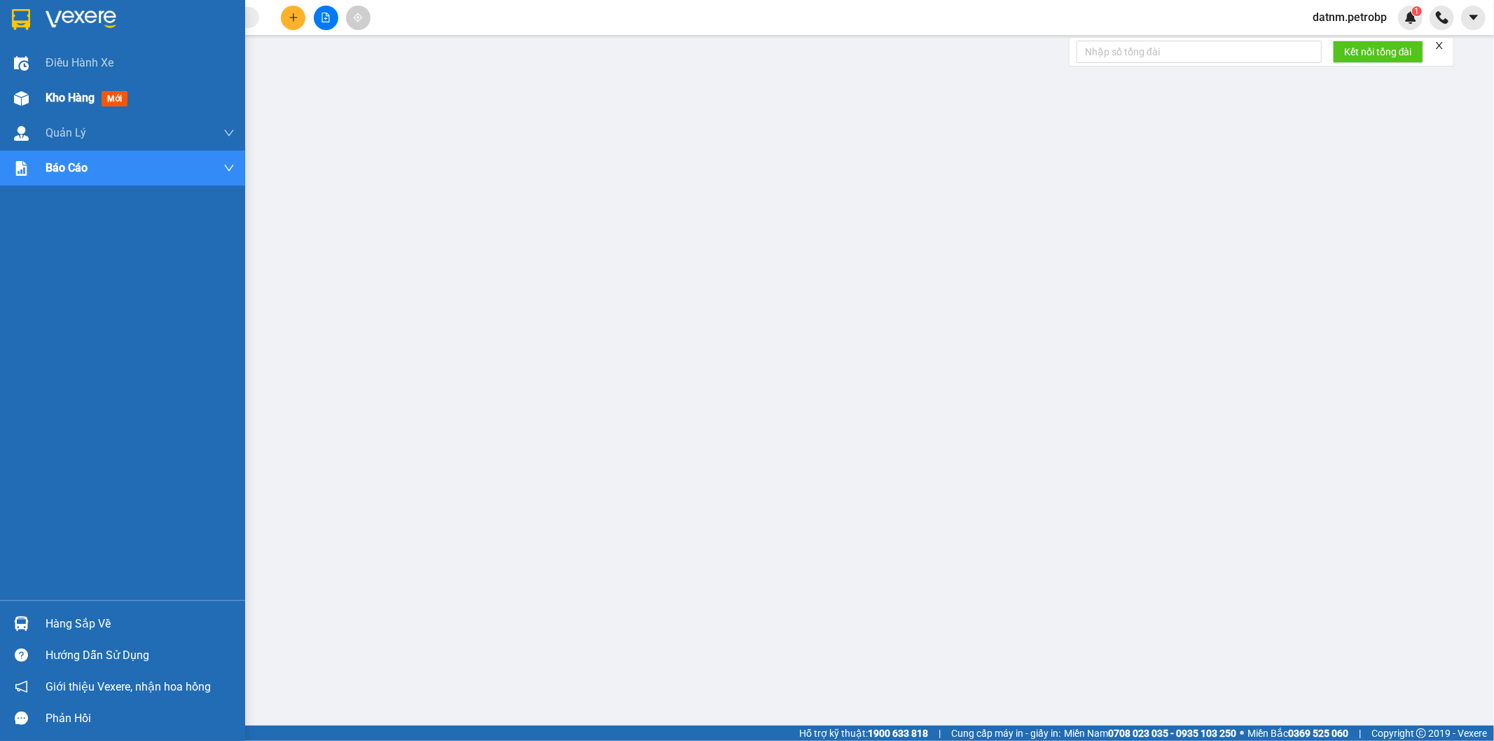
click at [47, 98] on span "Kho hàng" at bounding box center [70, 97] width 49 height 13
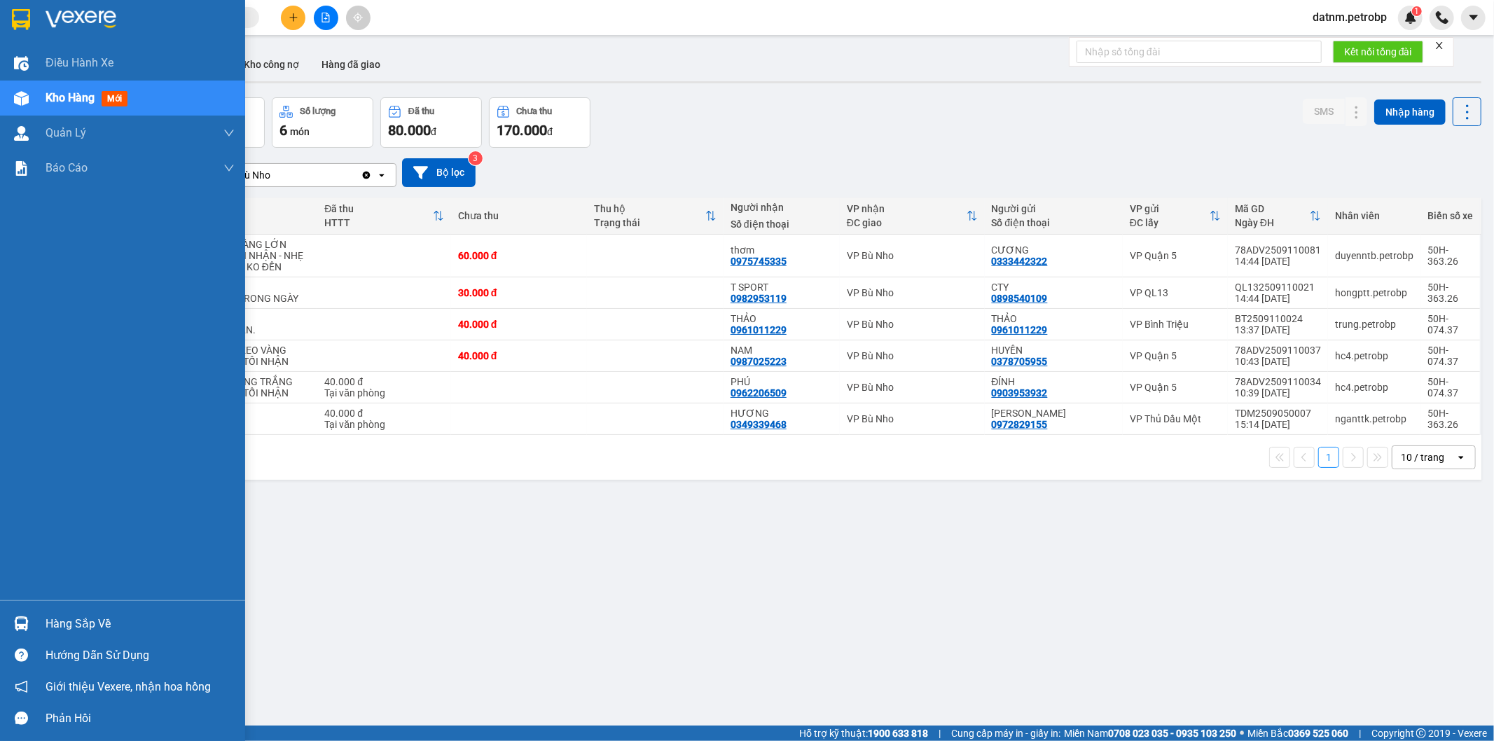
click at [92, 628] on div "Hàng sắp về" at bounding box center [140, 623] width 189 height 21
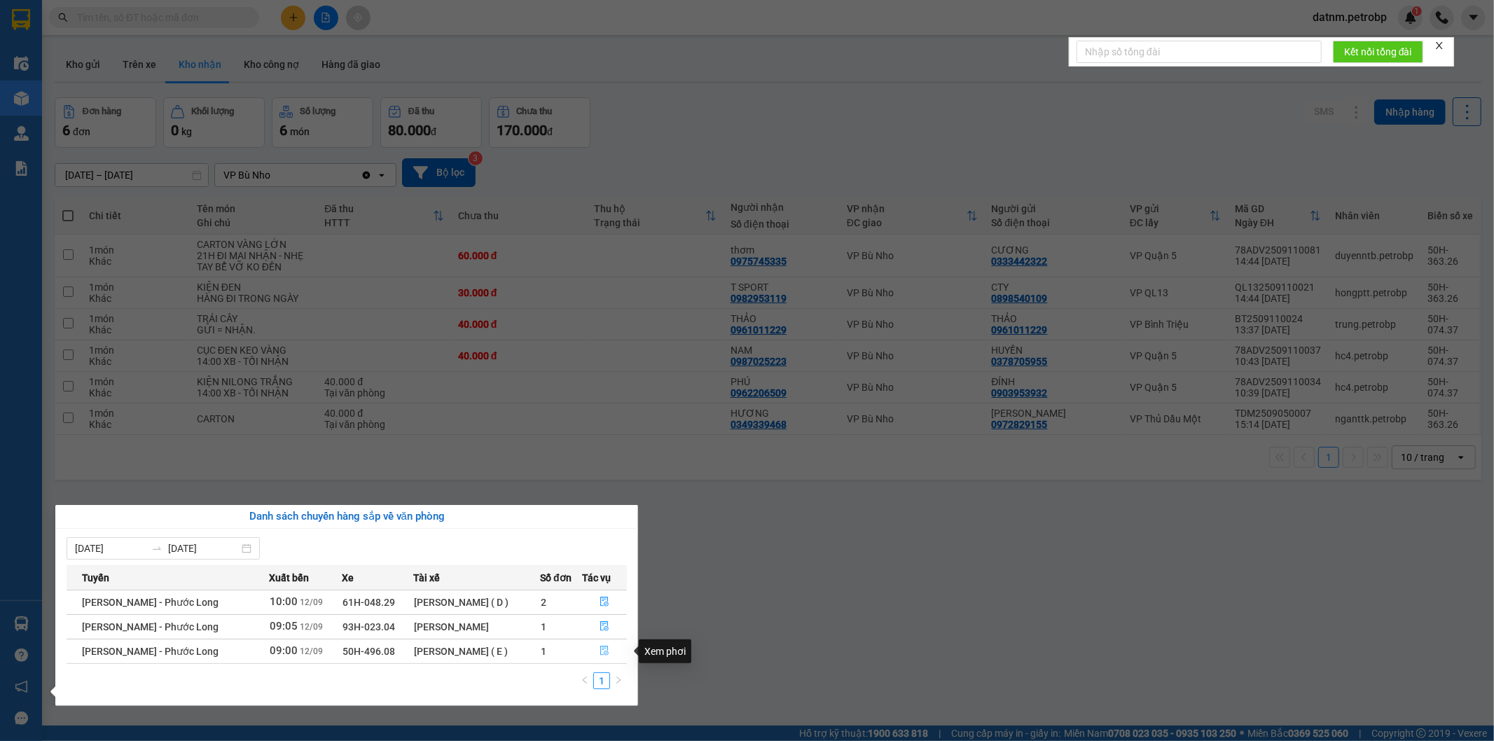
click at [603, 650] on icon "file-done" at bounding box center [605, 651] width 8 height 10
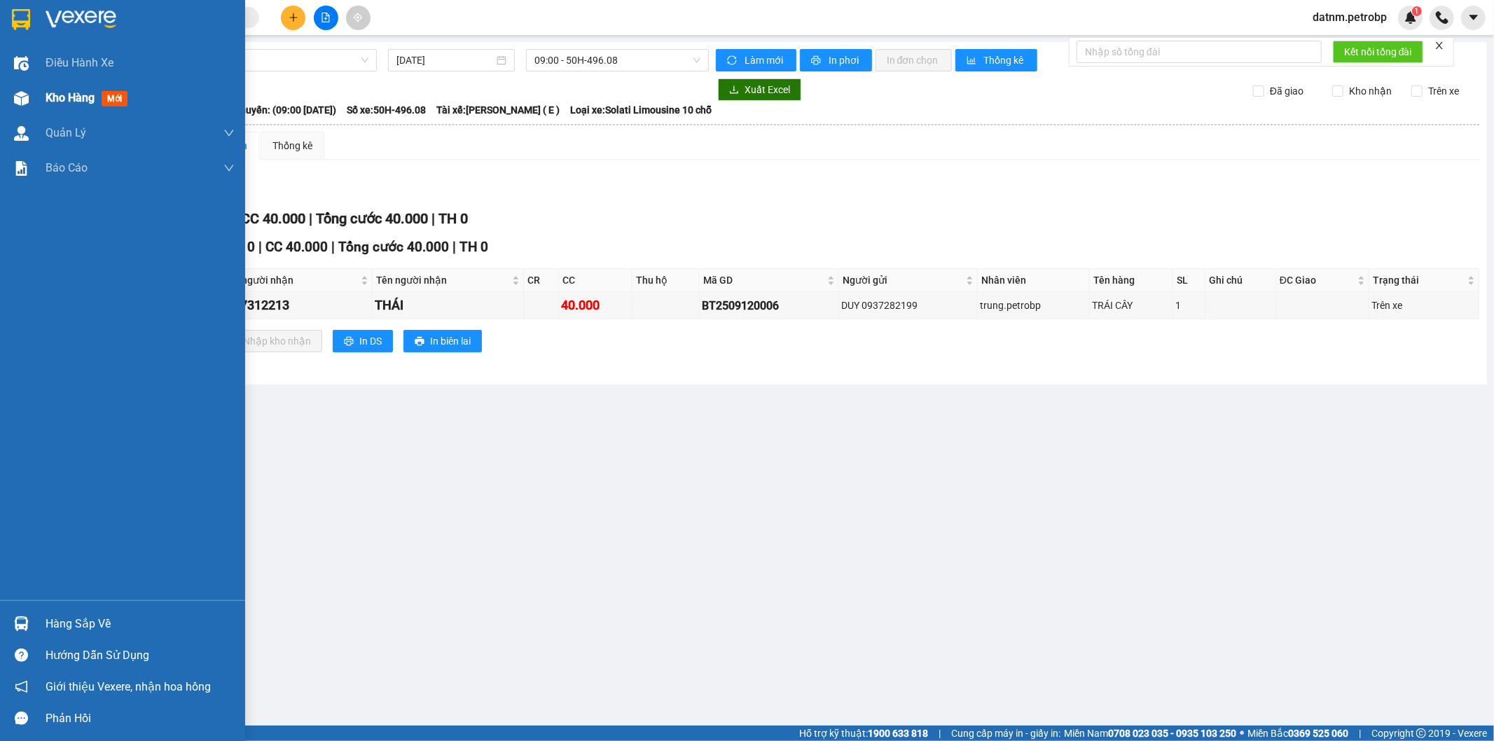
click at [63, 104] on span "Kho hàng" at bounding box center [70, 97] width 49 height 13
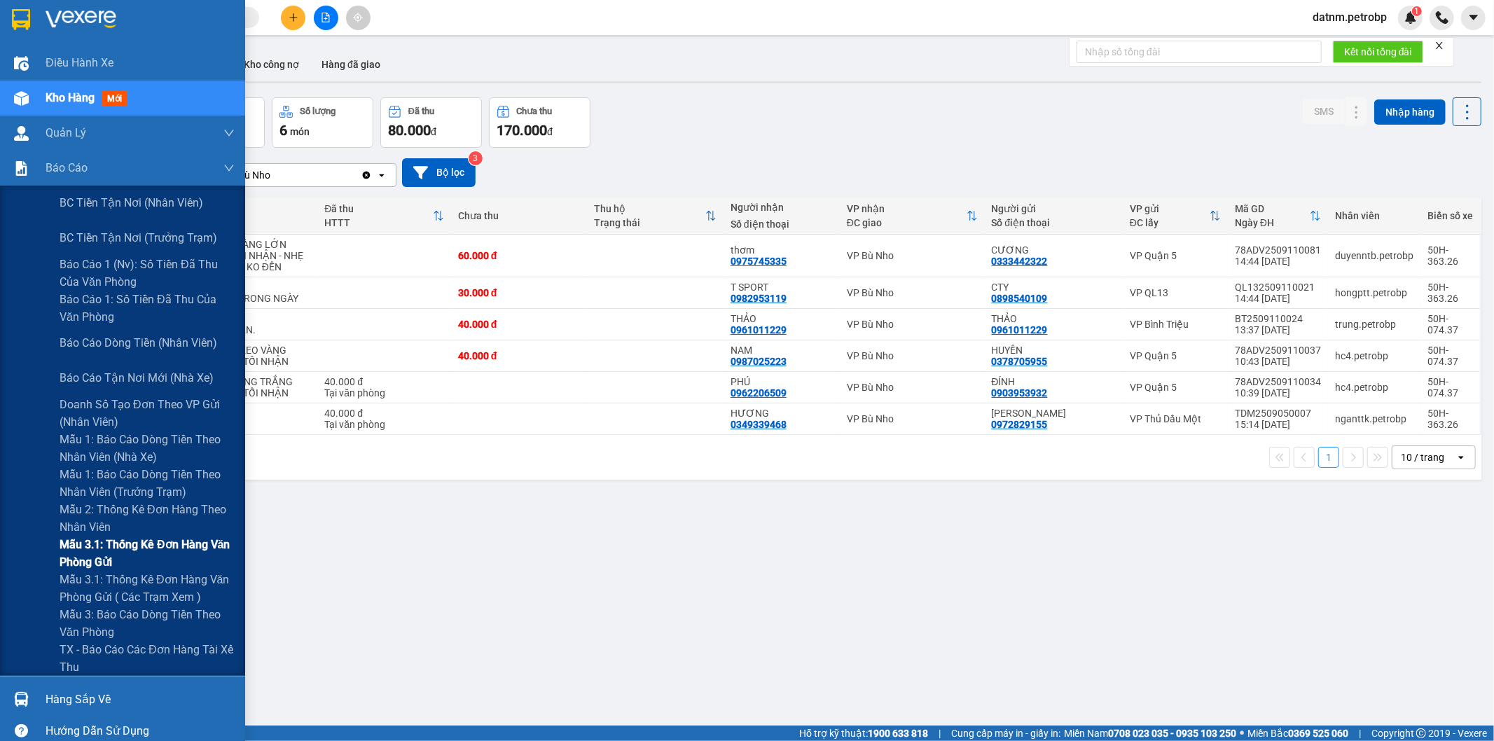
click at [109, 551] on span "Mẫu 3.1: Thống kê đơn hàng văn phòng gửi" at bounding box center [147, 553] width 175 height 35
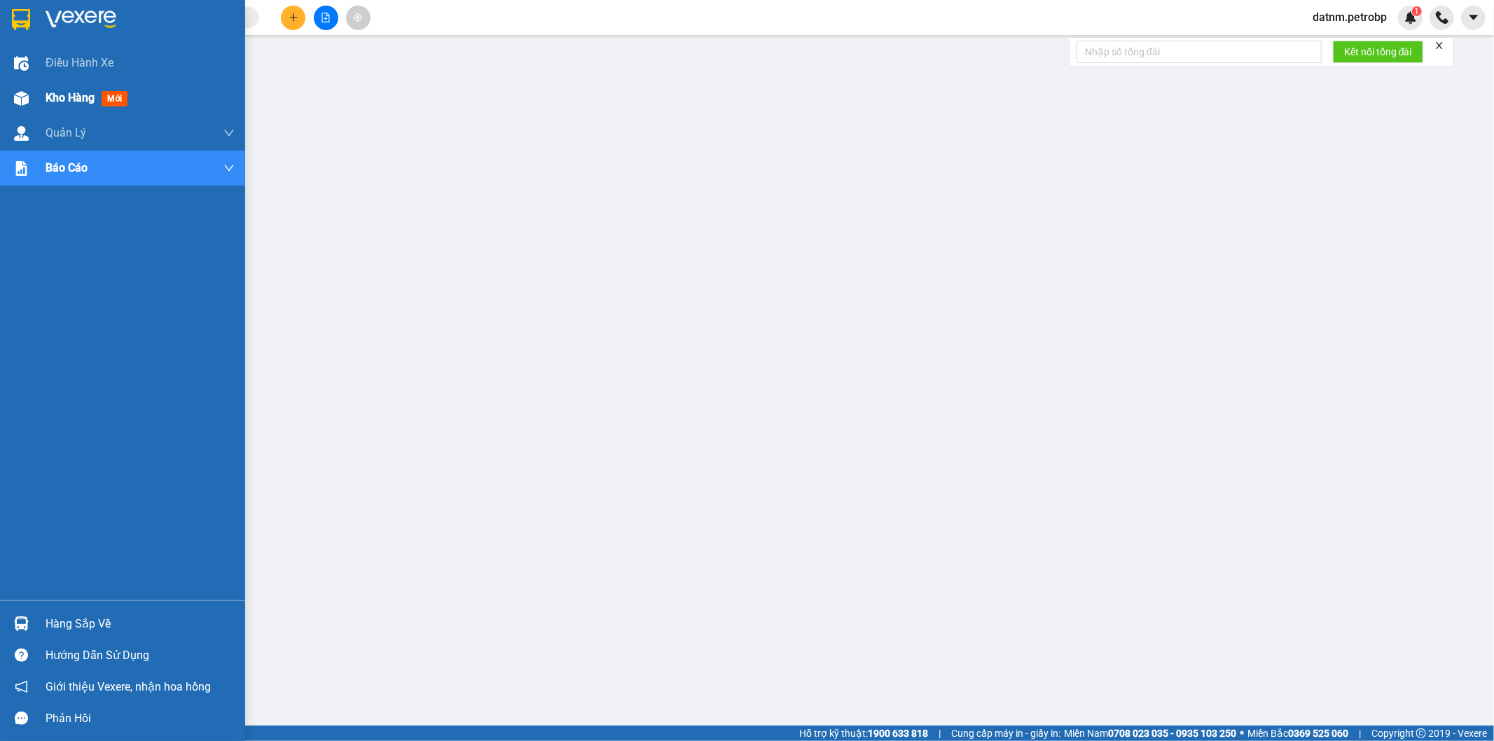
click at [68, 96] on span "Kho hàng" at bounding box center [70, 97] width 49 height 13
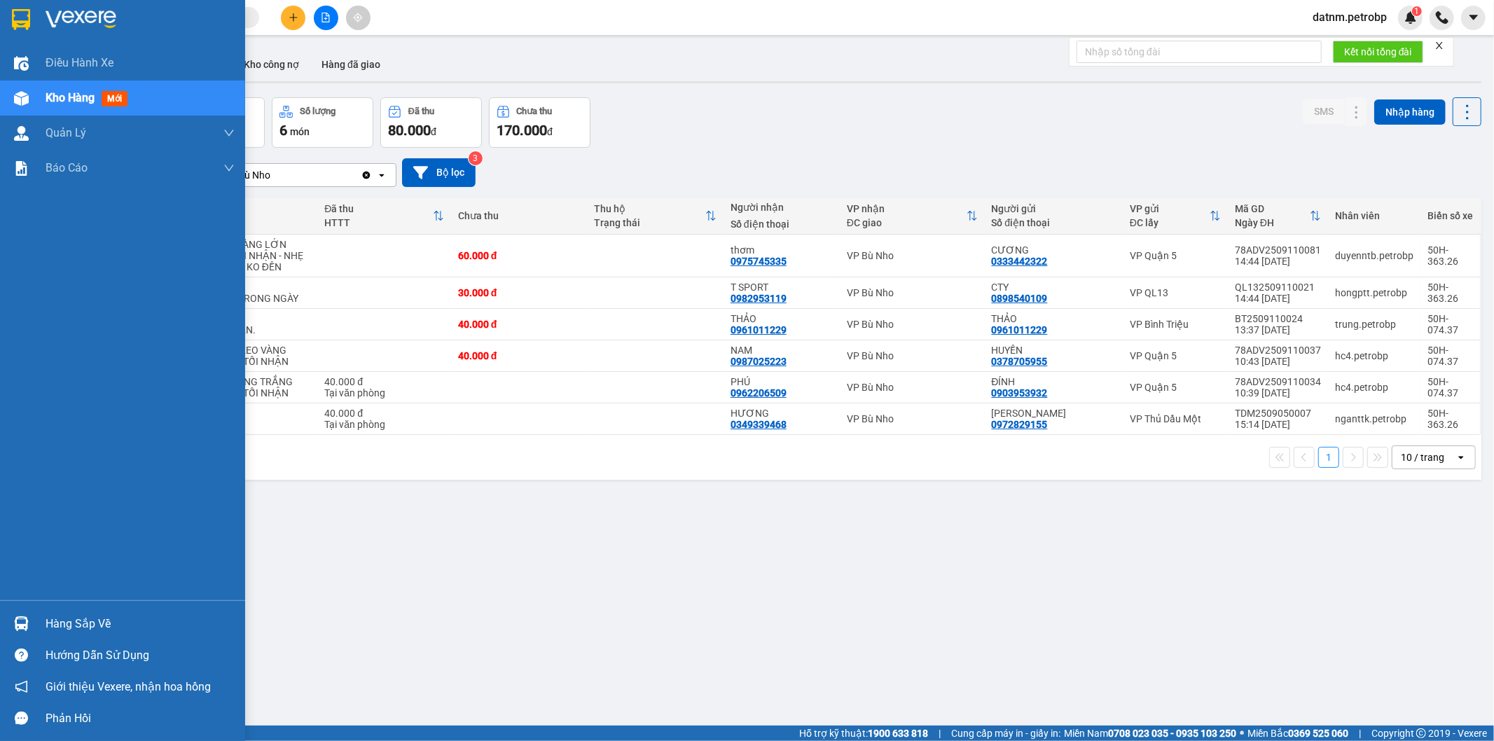
click at [40, 618] on div "Hàng sắp về" at bounding box center [122, 624] width 245 height 32
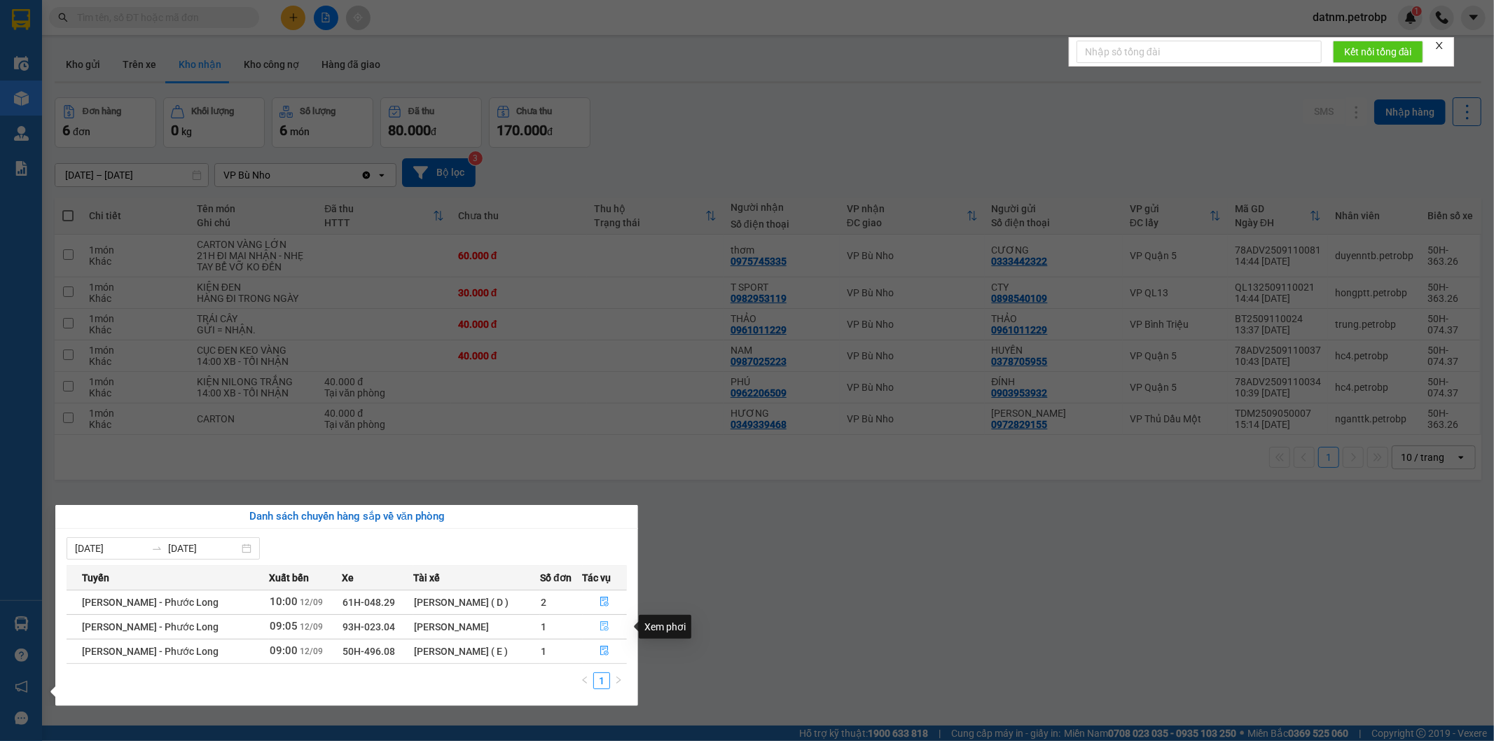
click at [601, 627] on icon "file-done" at bounding box center [604, 626] width 10 height 10
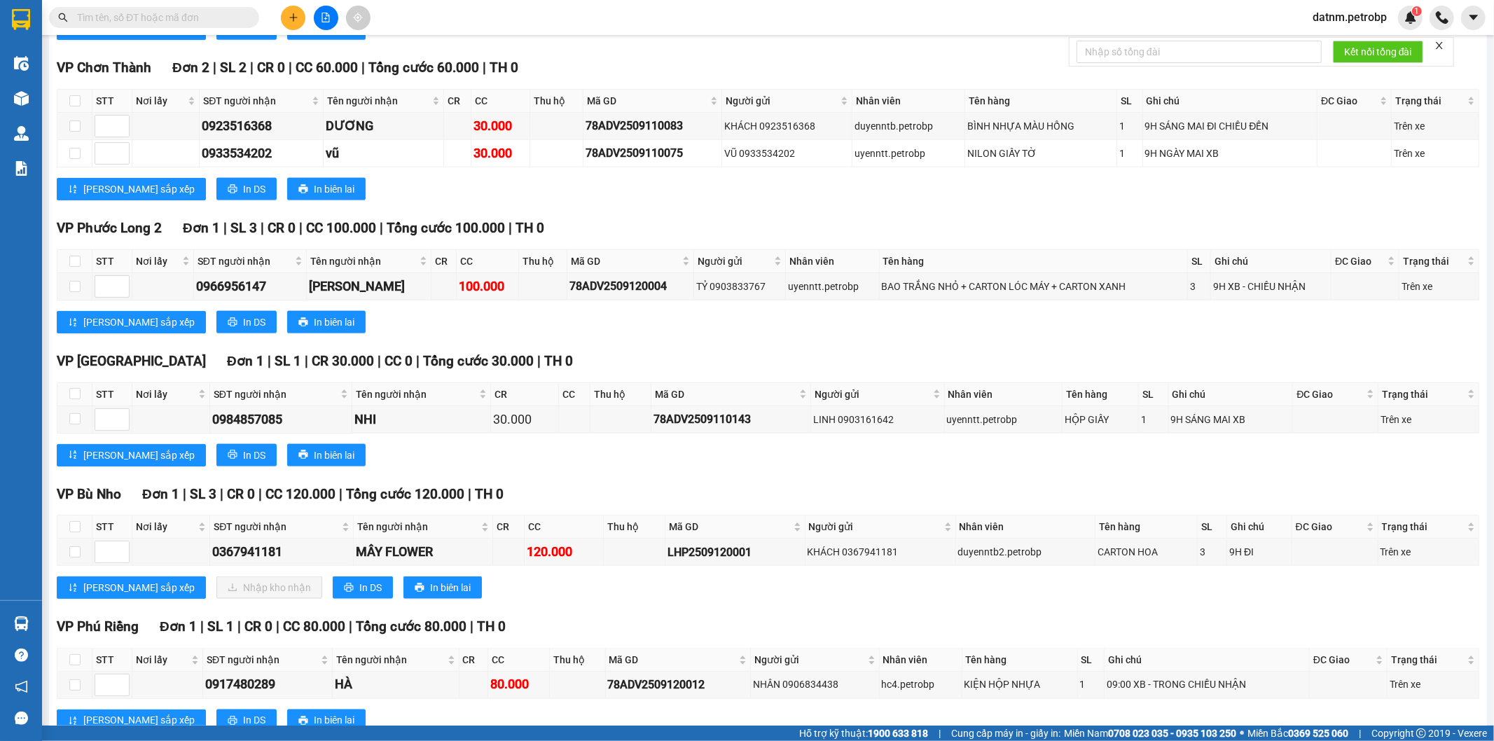
scroll to position [1244, 0]
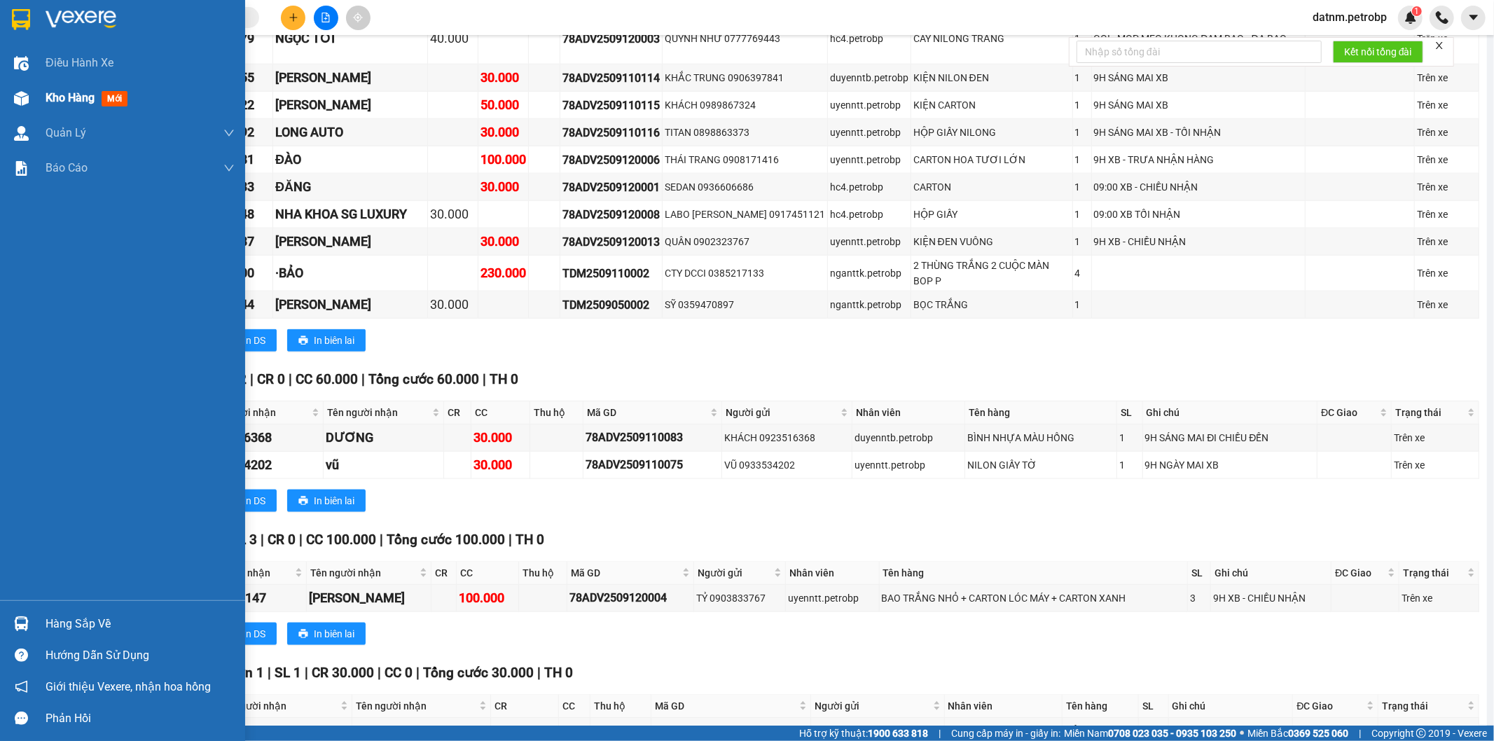
click at [53, 96] on span "Kho hàng" at bounding box center [70, 97] width 49 height 13
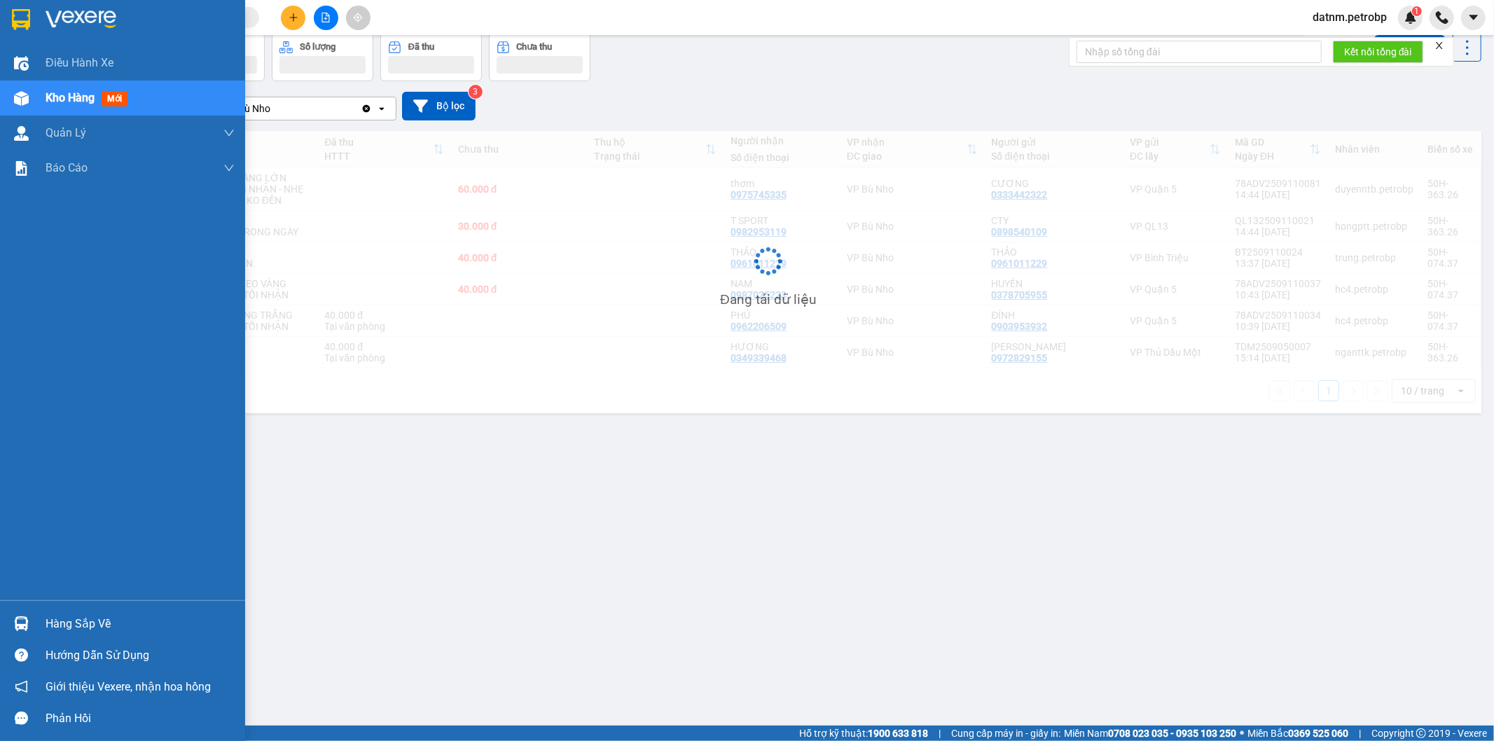
scroll to position [64, 0]
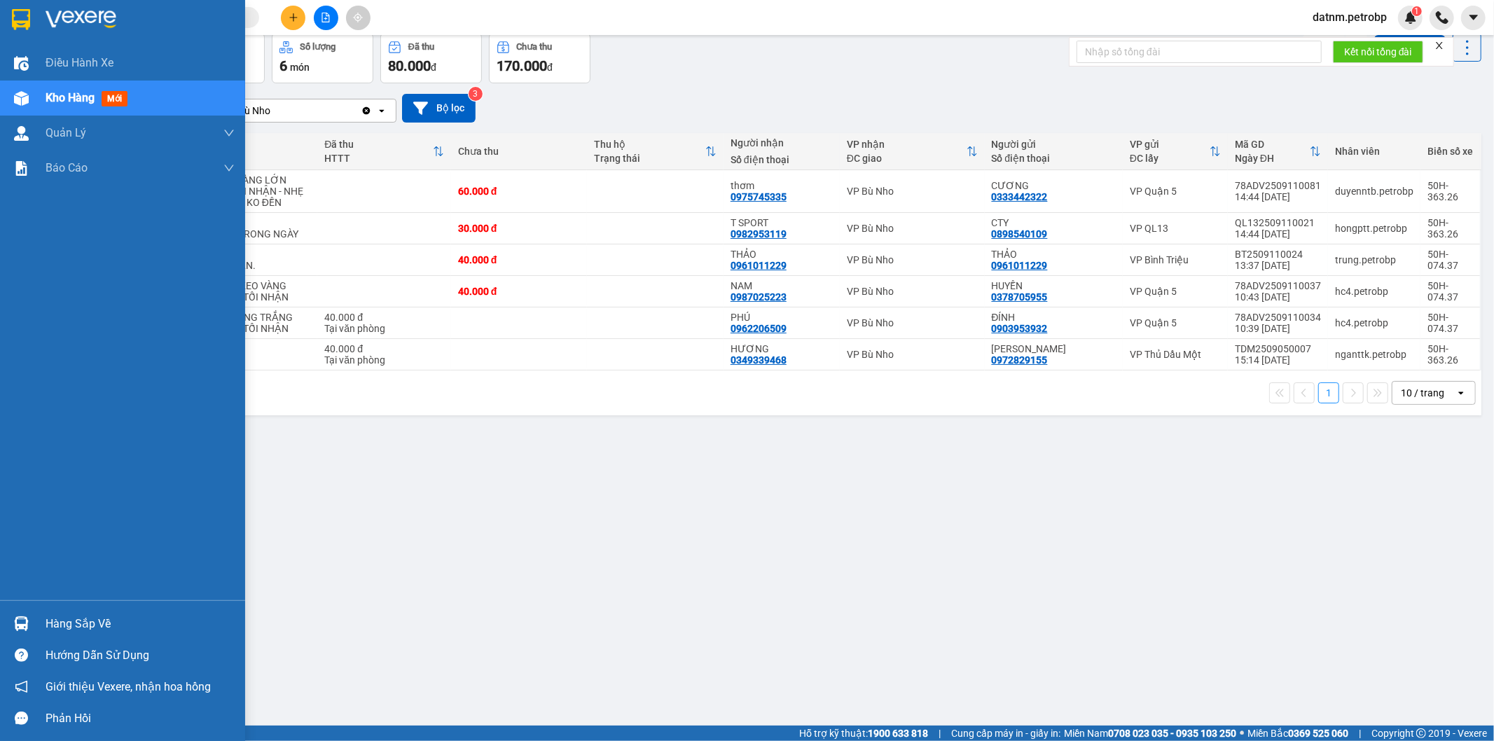
click at [64, 621] on div "Hàng sắp về" at bounding box center [140, 623] width 189 height 21
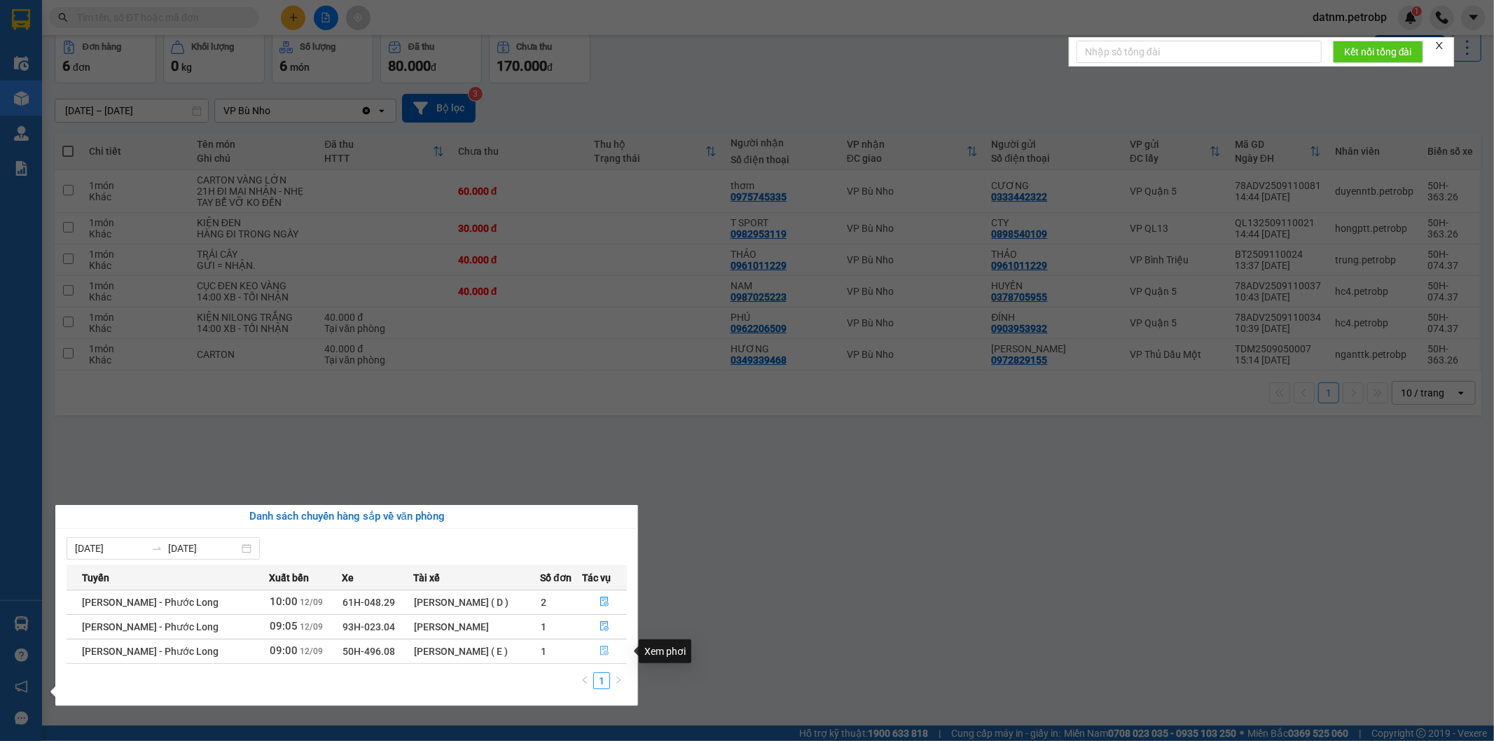
click at [599, 652] on icon "file-done" at bounding box center [604, 651] width 10 height 10
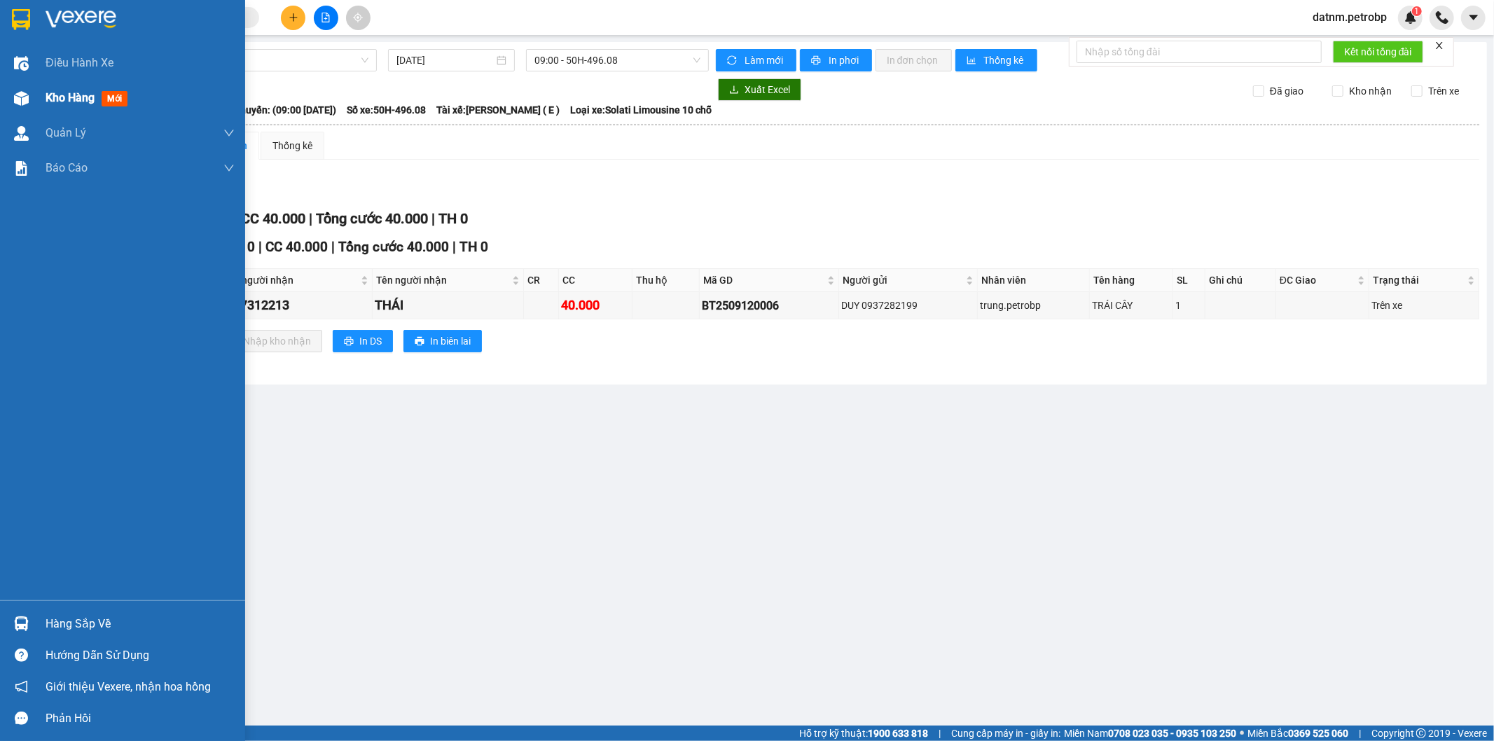
click at [67, 101] on span "Kho hàng" at bounding box center [70, 97] width 49 height 13
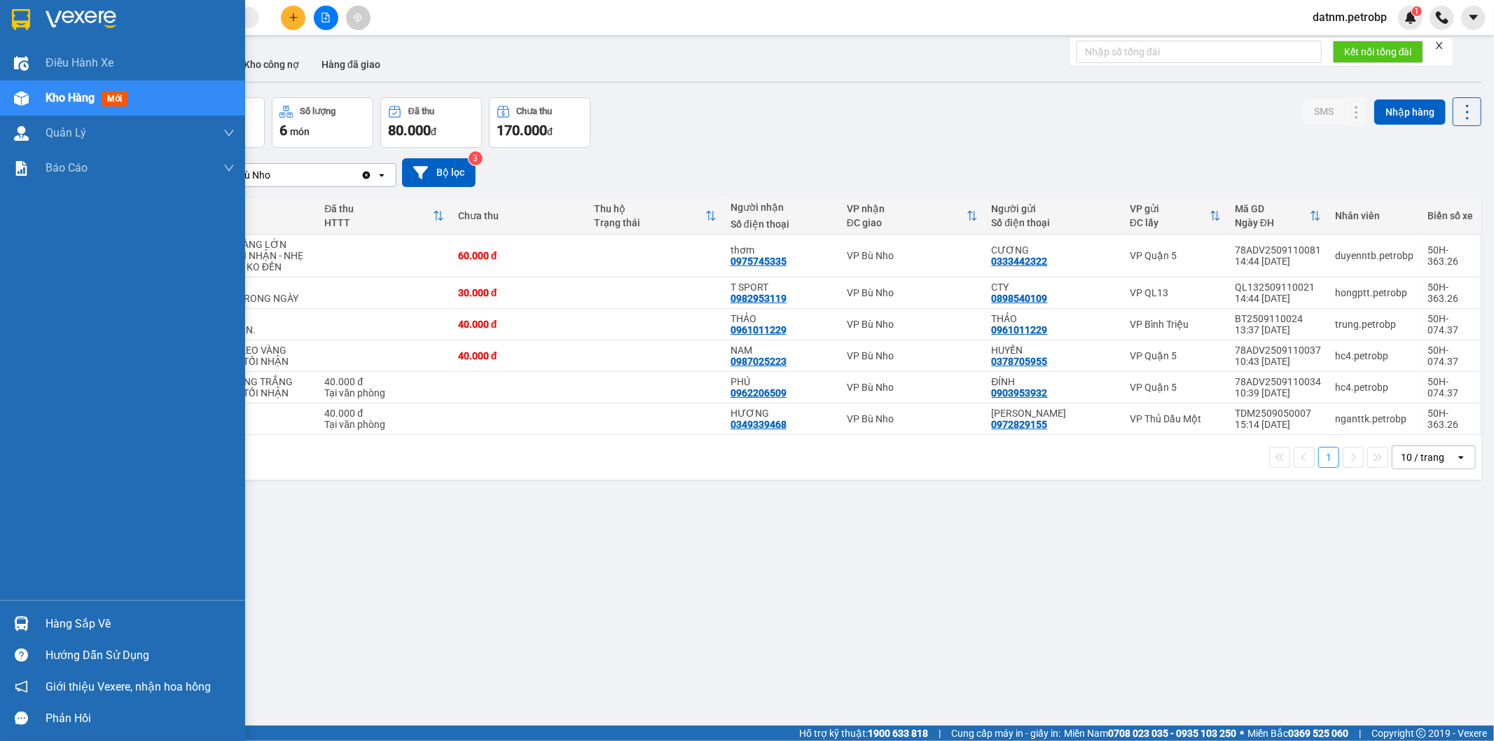
click at [75, 615] on div "Hàng sắp về" at bounding box center [140, 623] width 189 height 21
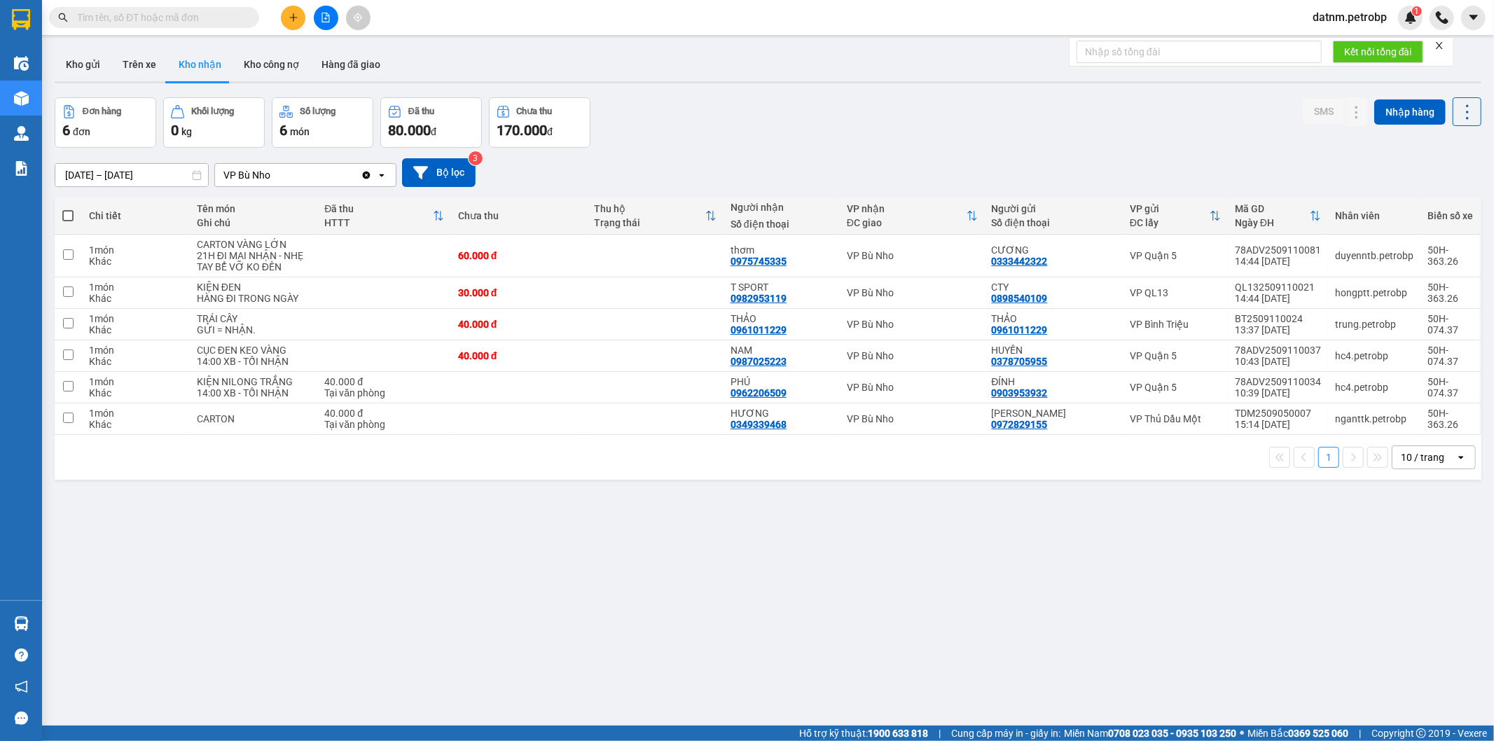
click at [818, 661] on section "Kết quả tìm kiếm ( 0 ) Bộ lọc No Data datnm.petrobp 1 Điều hành xe Kho hàng mới…" at bounding box center [747, 370] width 1494 height 741
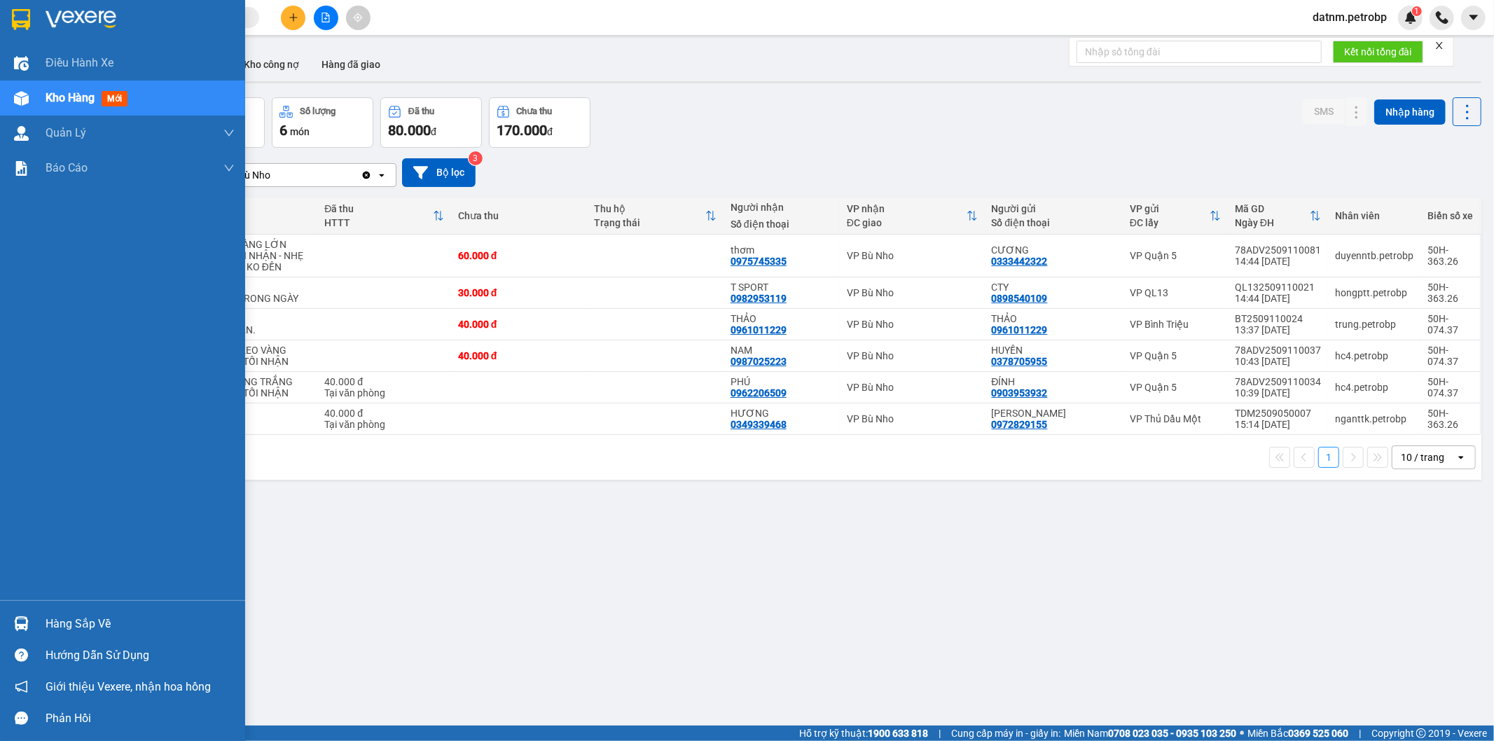
click at [57, 617] on div "Hàng sắp về" at bounding box center [140, 623] width 189 height 21
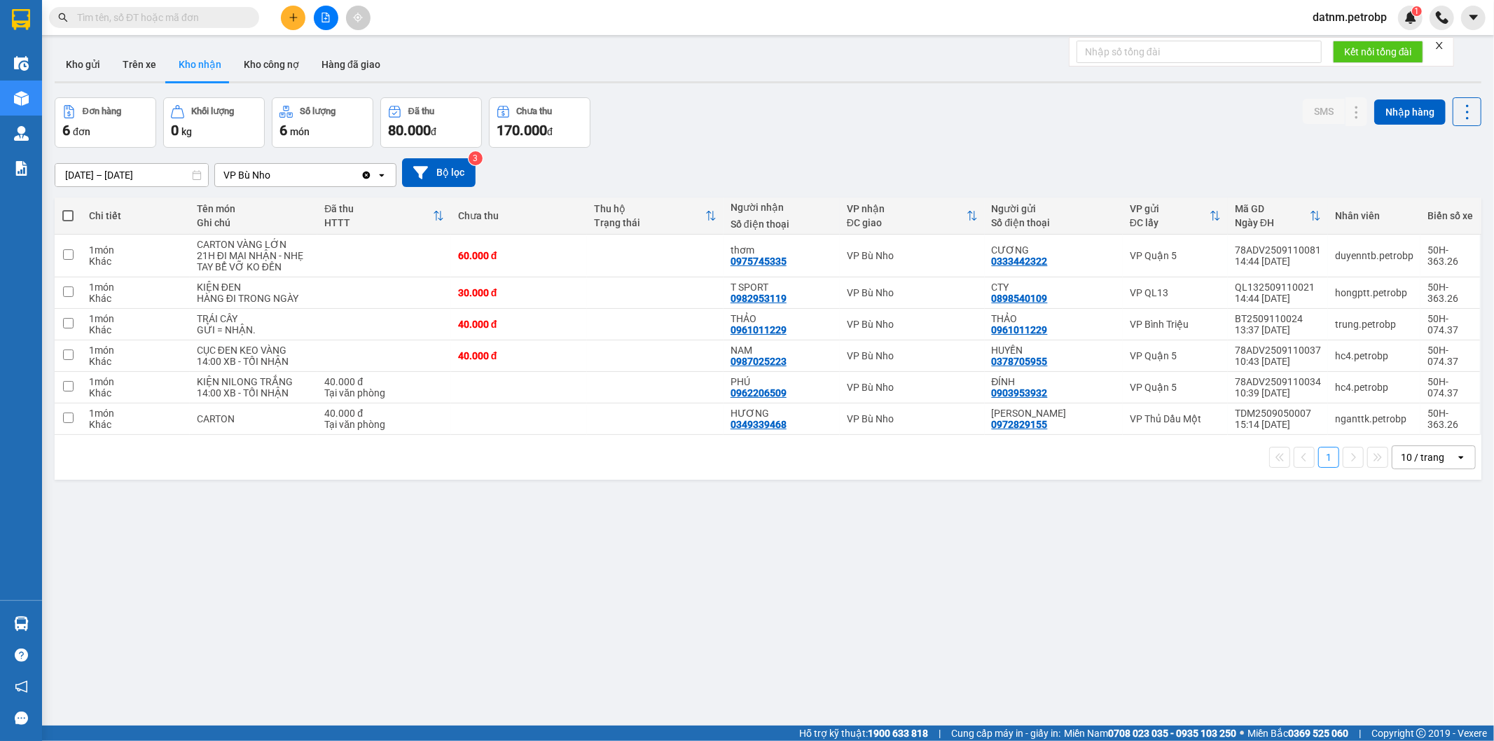
click at [823, 634] on section "Kết quả tìm kiếm ( 0 ) Bộ lọc No Data datnm.petrobp 1 Điều hành xe Kho hàng mới…" at bounding box center [747, 370] width 1494 height 741
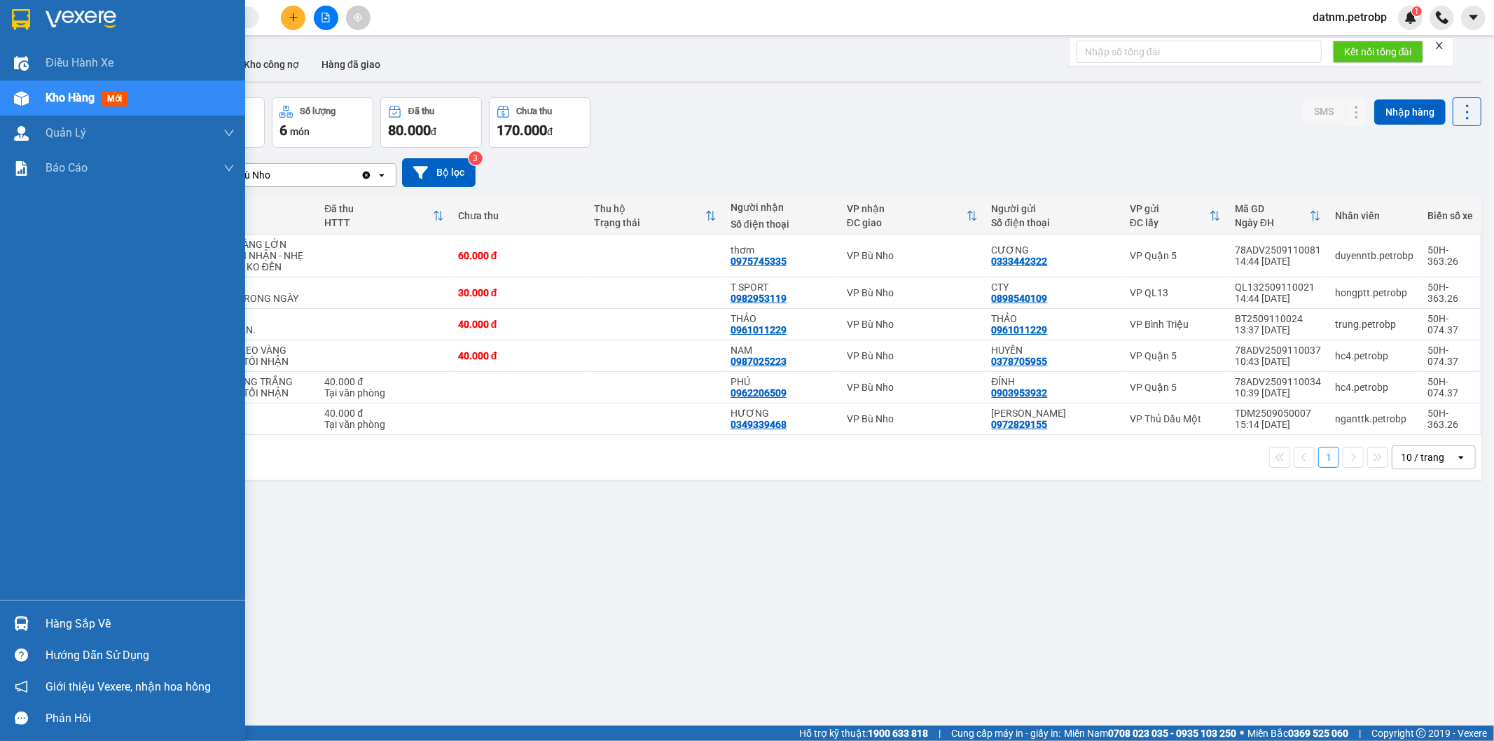
click at [74, 604] on div "Hàng sắp về Hướng dẫn sử dụng Giới thiệu Vexere, nhận hoa hồng Phản hồi" at bounding box center [122, 667] width 245 height 134
click at [75, 610] on div "Hàng sắp về" at bounding box center [122, 624] width 245 height 32
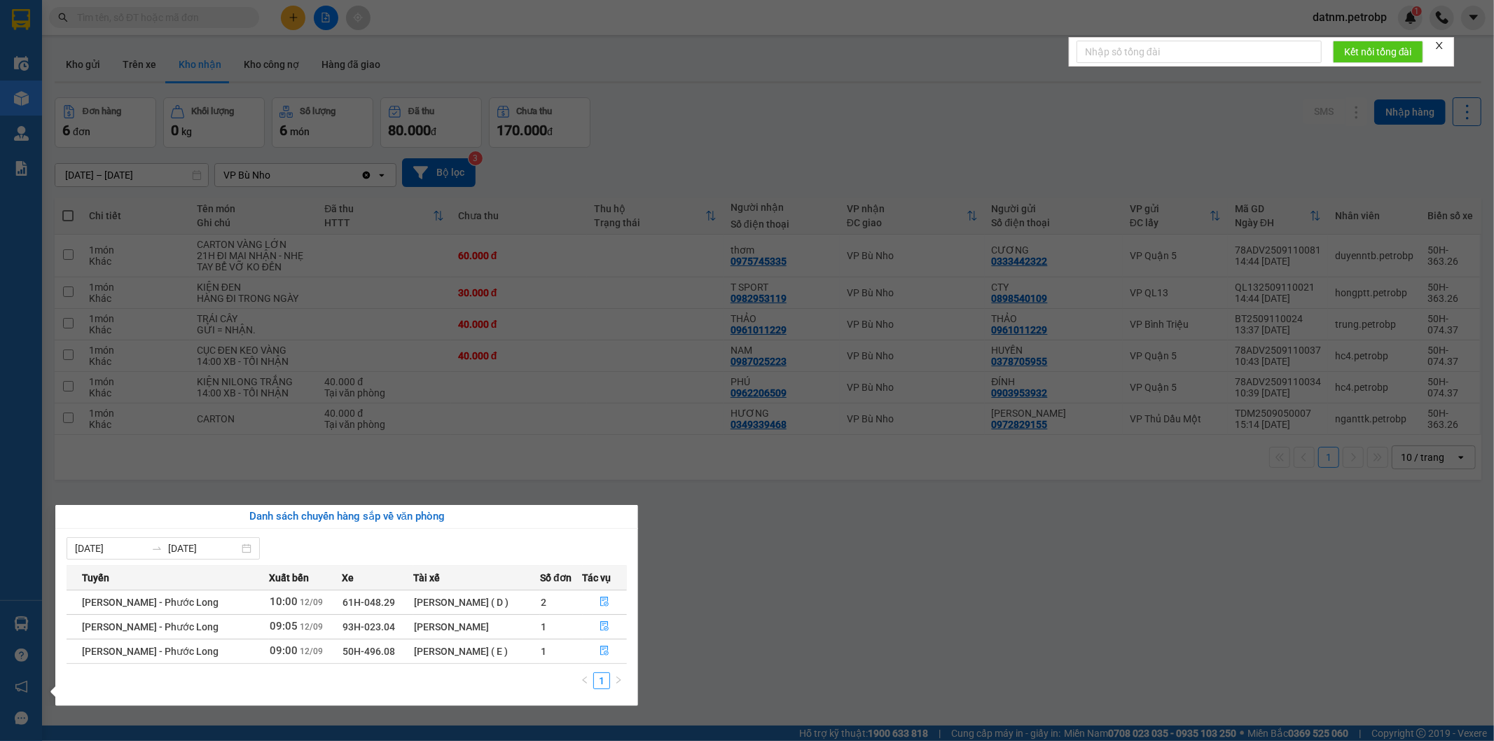
click at [944, 566] on section "Kết quả tìm kiếm ( 0 ) Bộ lọc No Data datnm.petrobp 1 Điều hành xe Kho hàng mới…" at bounding box center [747, 370] width 1494 height 741
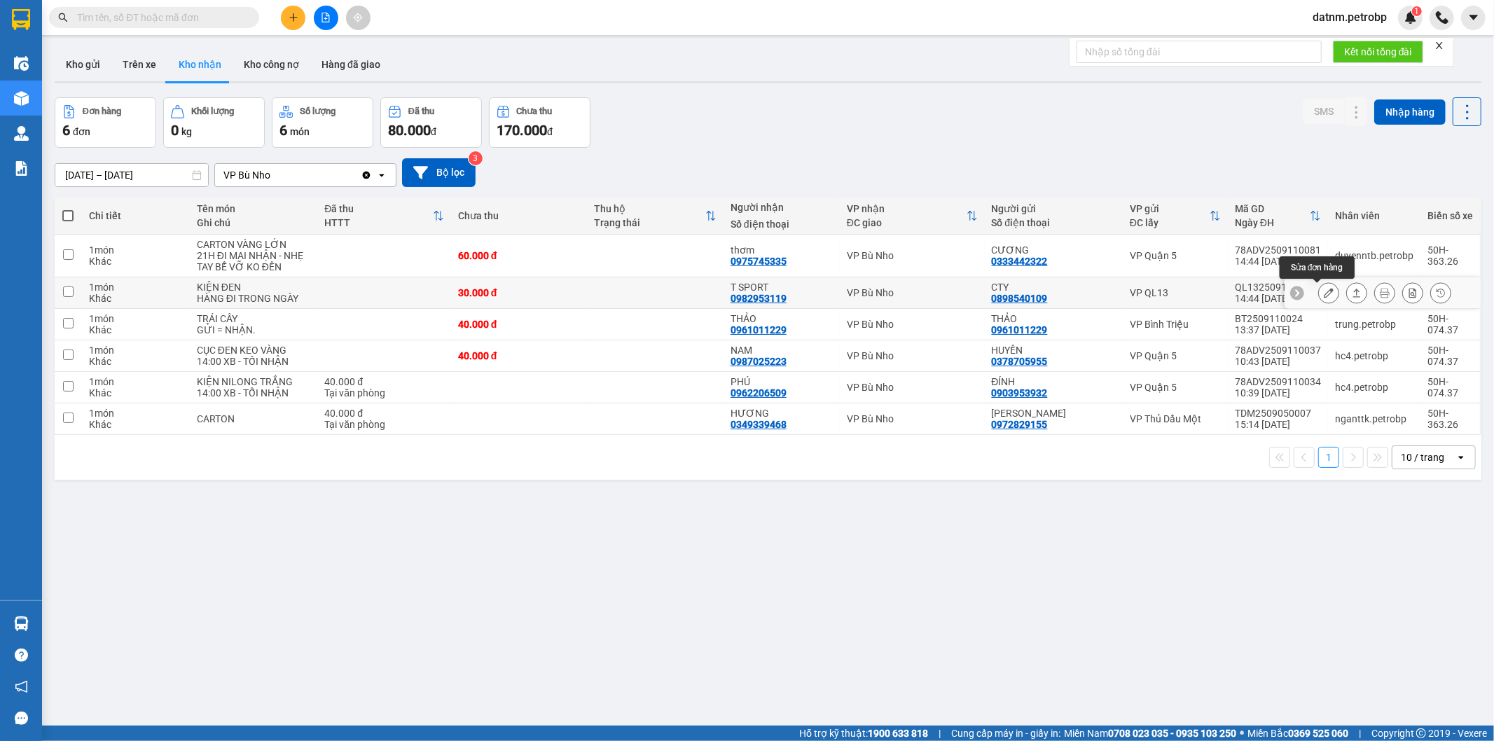
click at [1323, 289] on icon at bounding box center [1328, 293] width 10 height 10
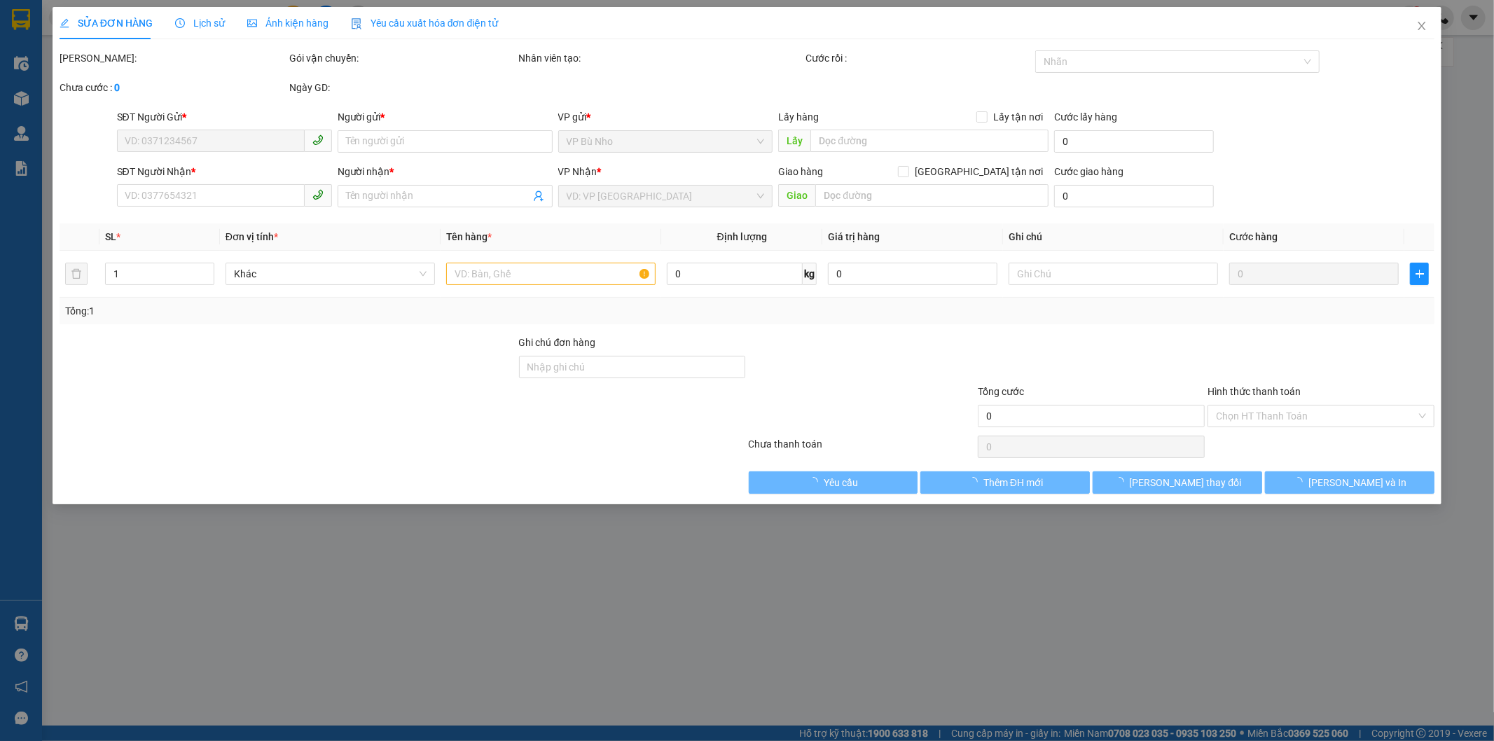
type input "0898540109"
type input "CTY"
type input "0982953119"
type input "T SPORT"
type input "30.000"
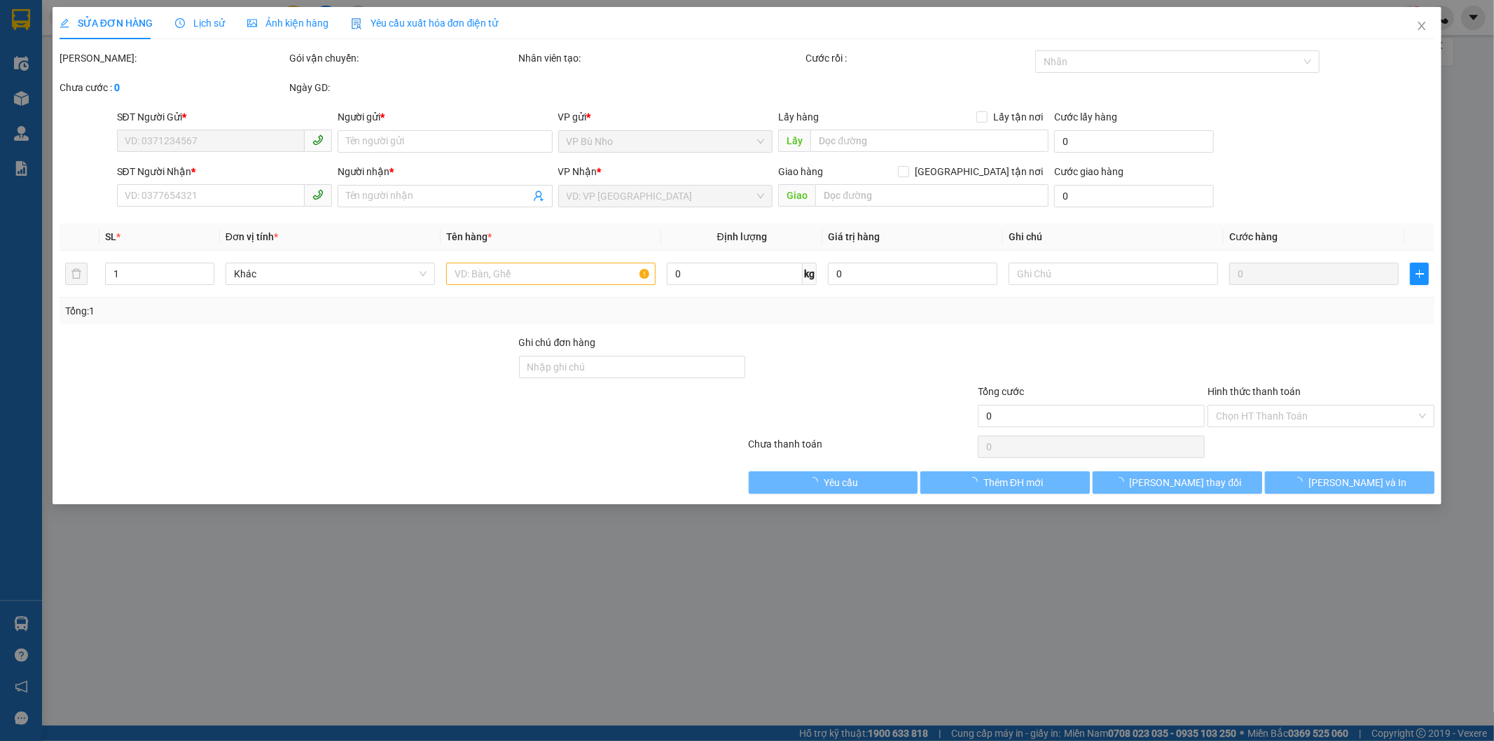
type input "30.000"
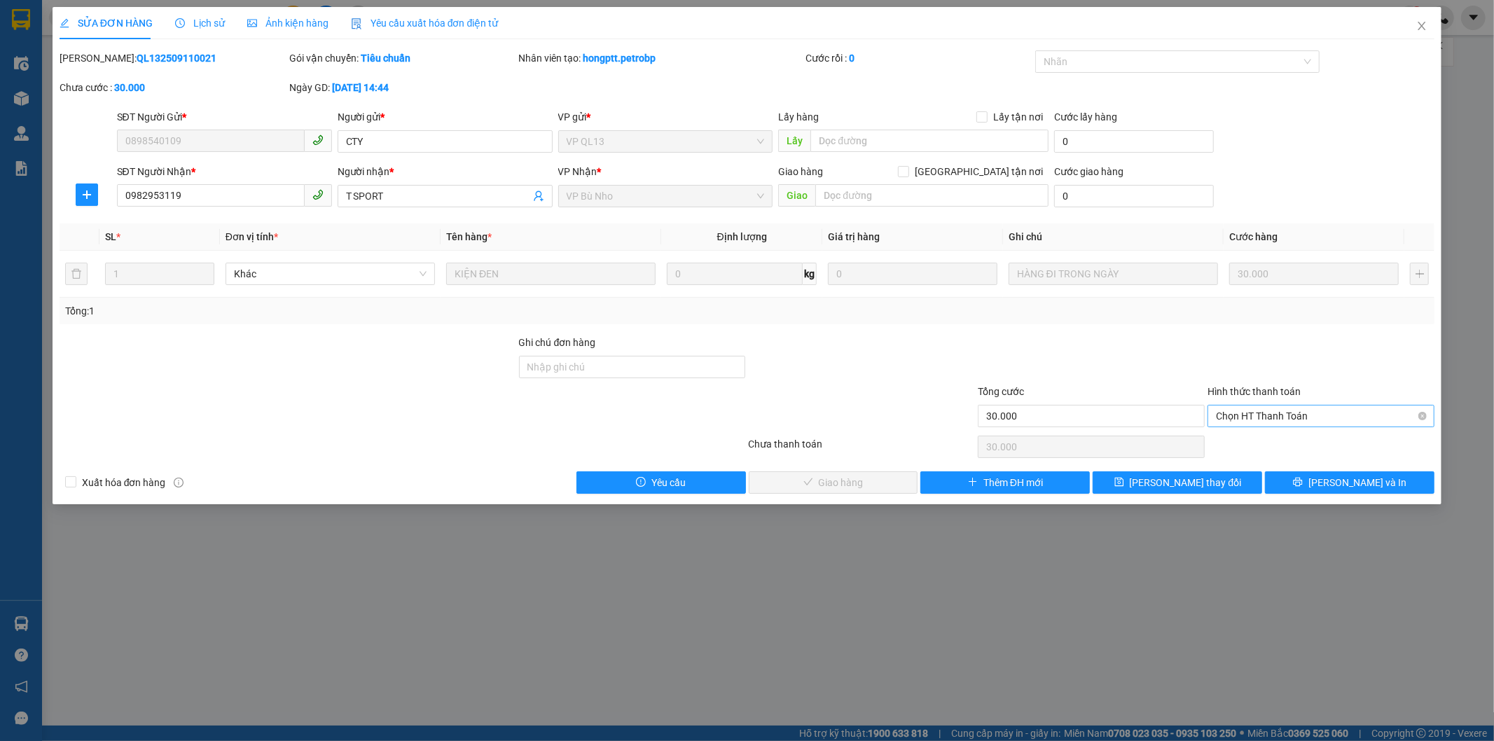
click at [1266, 414] on span "Chọn HT Thanh Toán" at bounding box center [1321, 415] width 210 height 21
click at [886, 484] on button "[PERSON_NAME] và Giao hàng" at bounding box center [833, 482] width 169 height 22
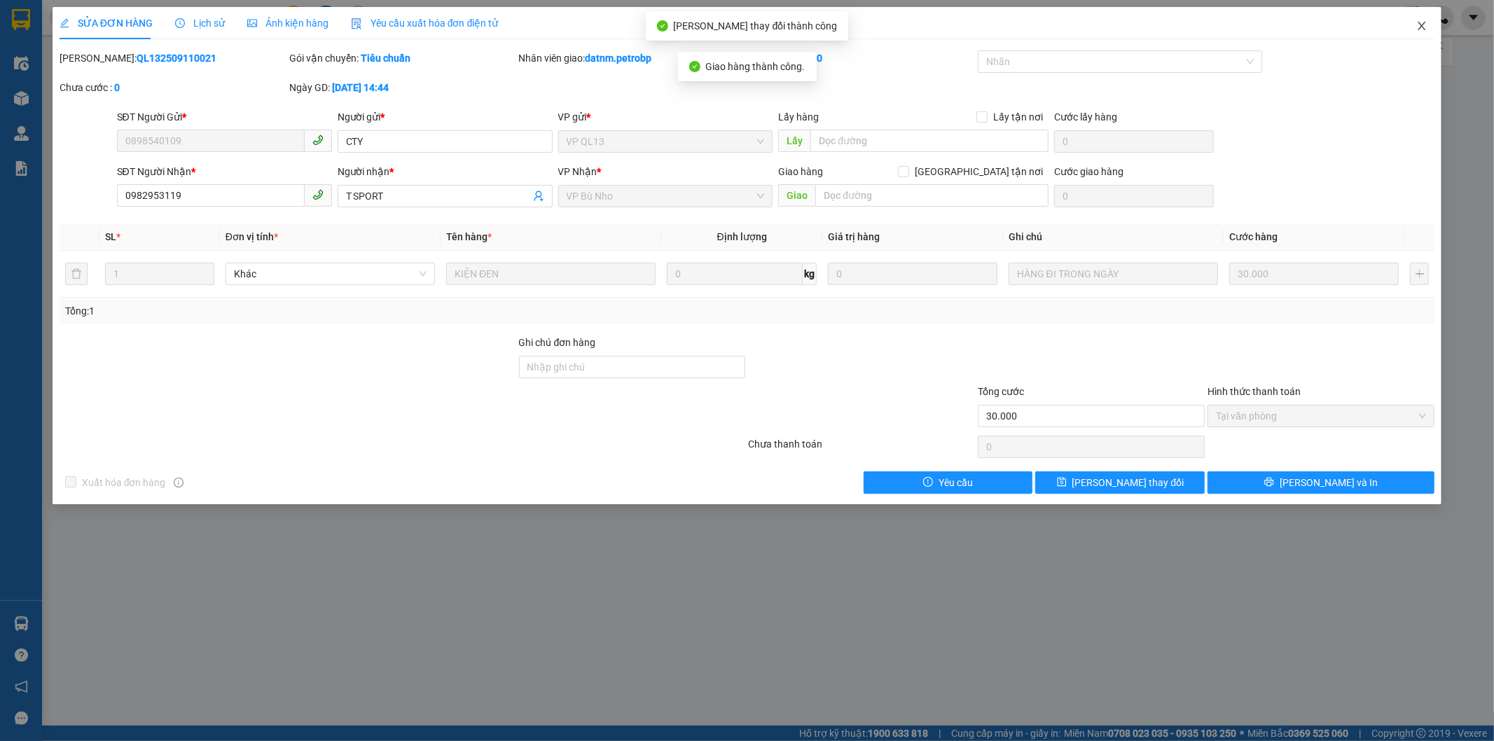
click at [1418, 28] on icon "close" at bounding box center [1421, 25] width 11 height 11
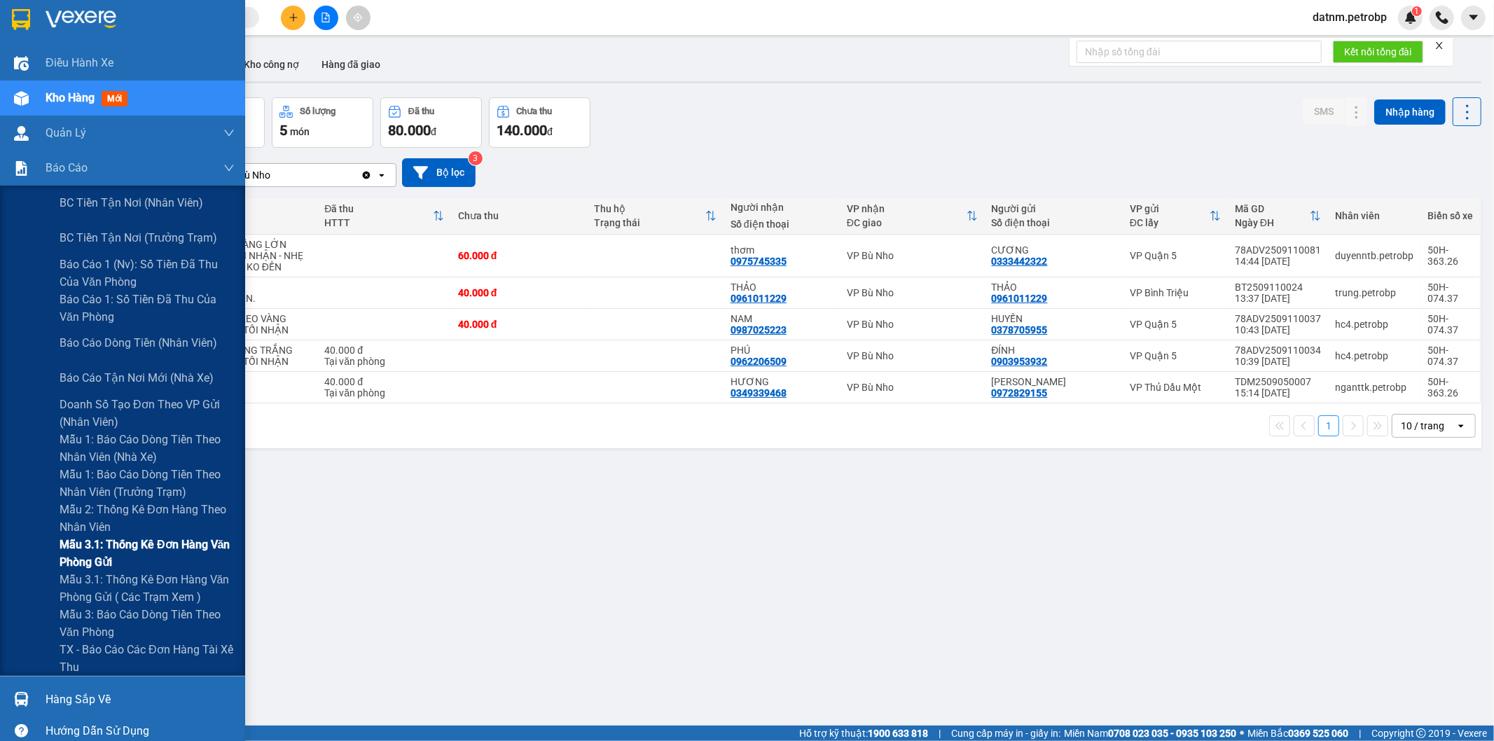
click at [151, 537] on span "Mẫu 3.1: Thống kê đơn hàng văn phòng gửi" at bounding box center [147, 553] width 175 height 35
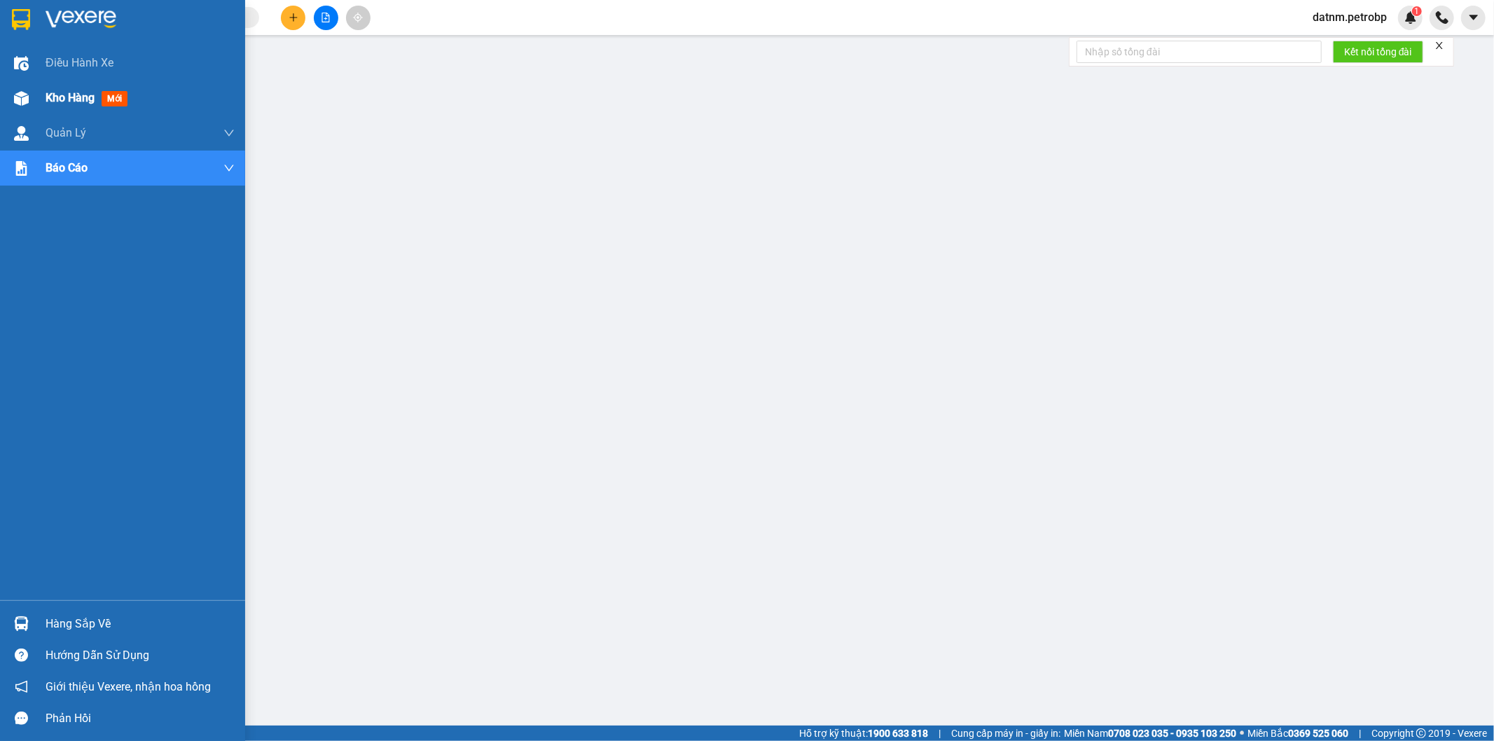
click at [63, 99] on span "Kho hàng" at bounding box center [70, 97] width 49 height 13
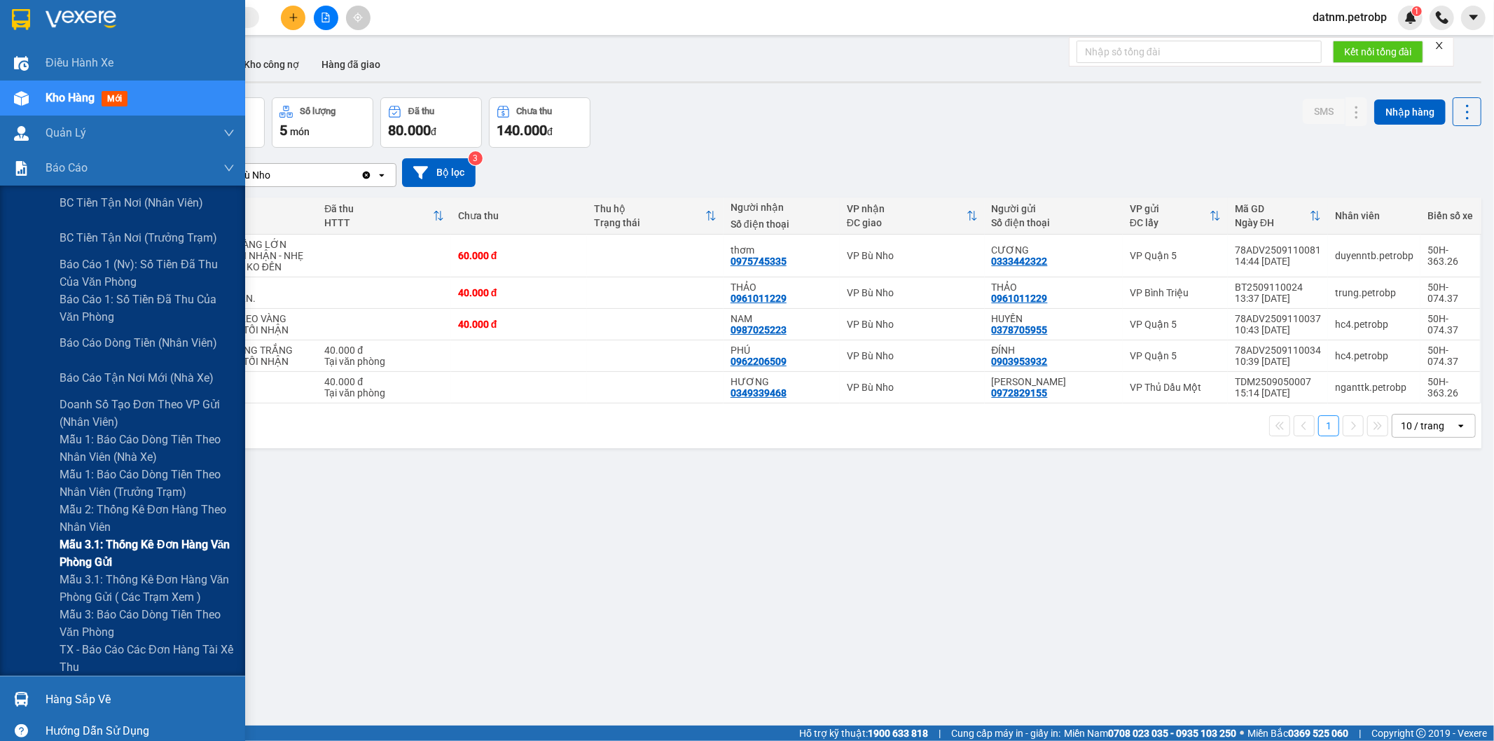
click at [144, 556] on span "Mẫu 3.1: Thống kê đơn hàng văn phòng gửi" at bounding box center [147, 553] width 175 height 35
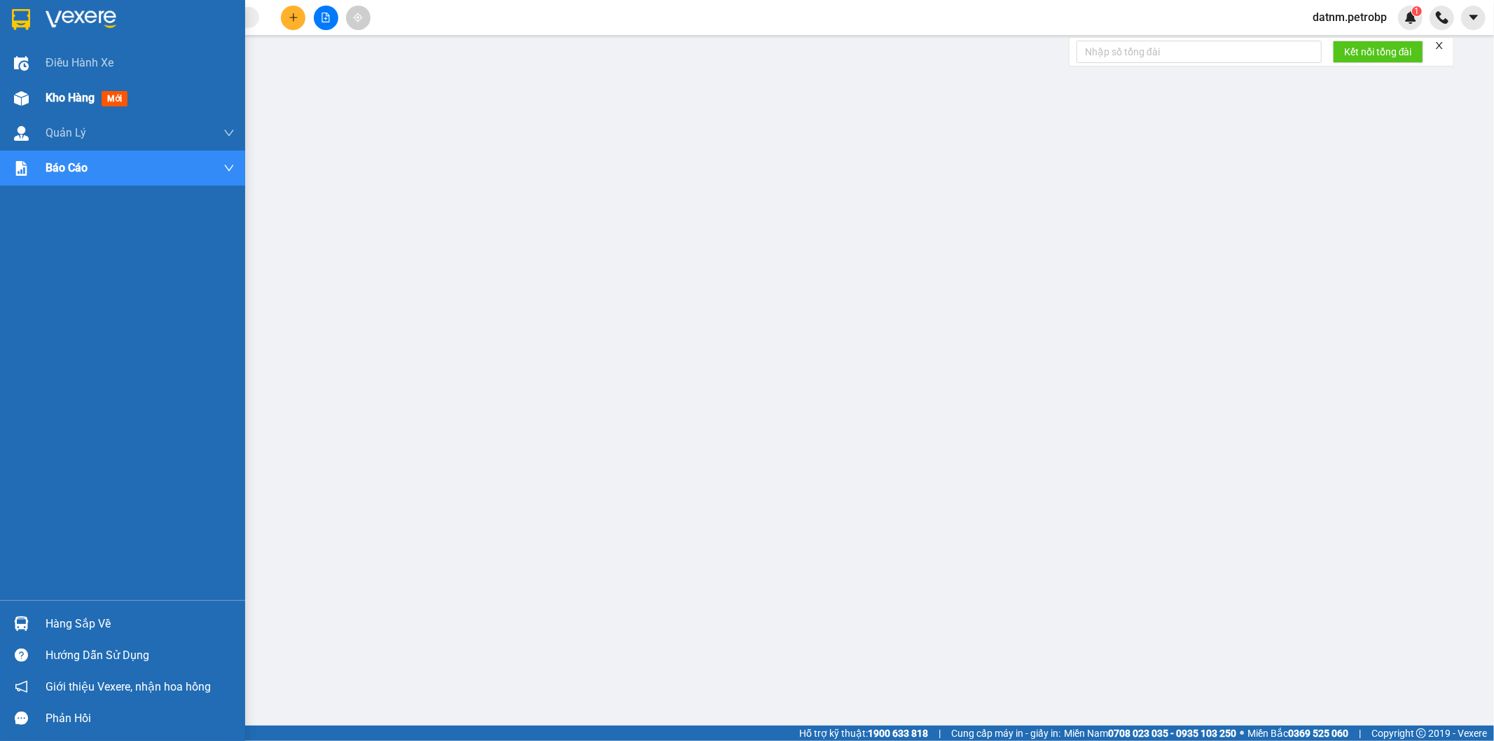
click at [57, 97] on span "Kho hàng" at bounding box center [70, 97] width 49 height 13
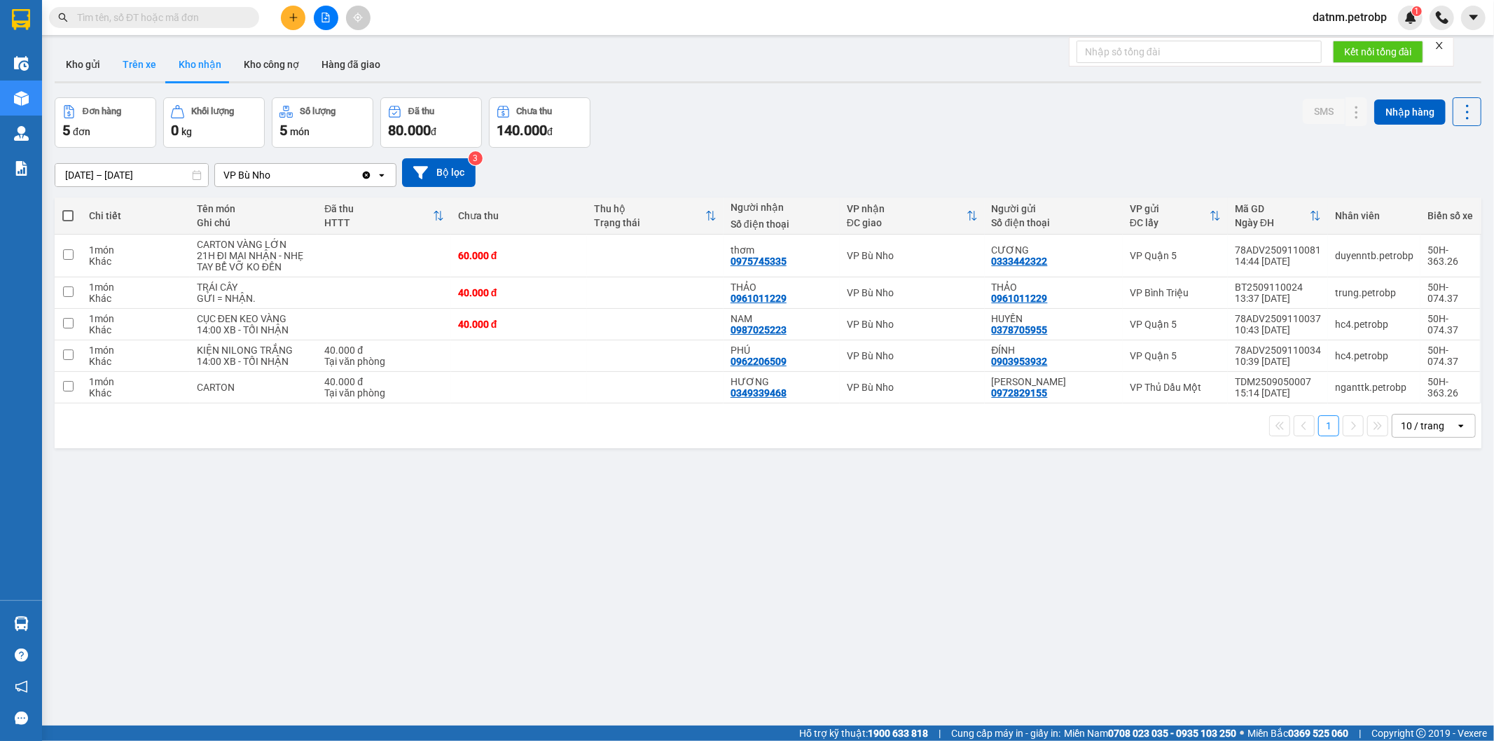
click at [144, 63] on button "Trên xe" at bounding box center [139, 65] width 56 height 34
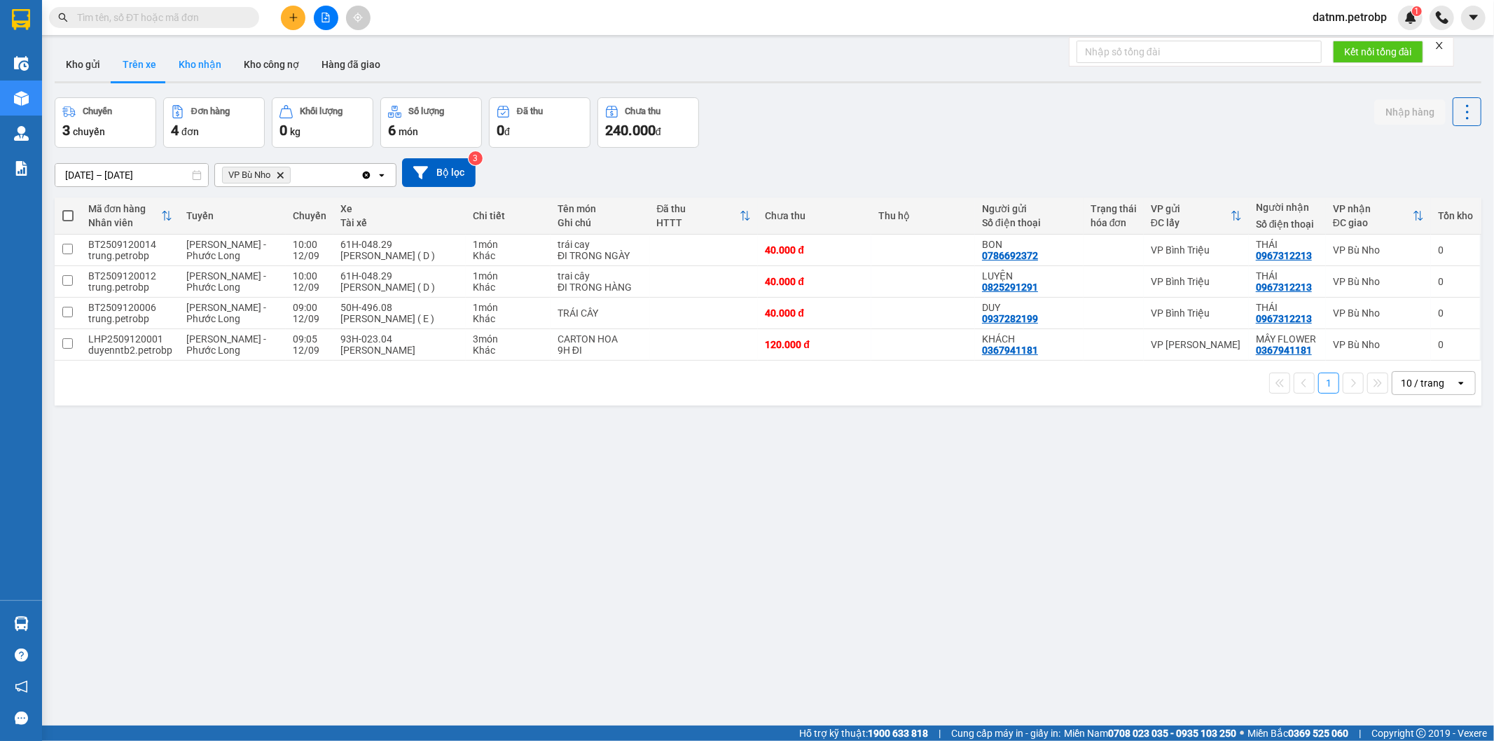
click at [190, 65] on button "Kho nhận" at bounding box center [199, 65] width 65 height 34
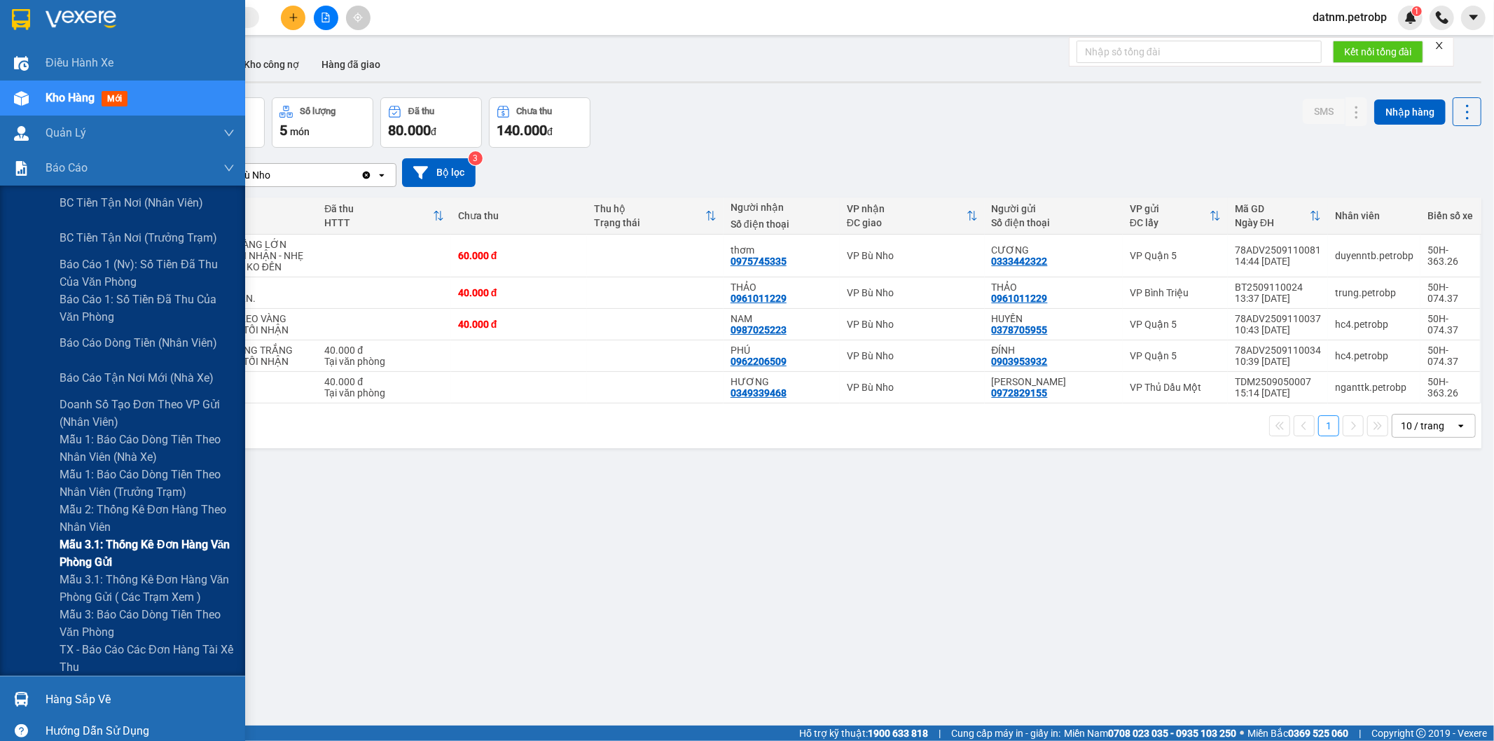
click at [181, 546] on span "Mẫu 3.1: Thống kê đơn hàng văn phòng gửi" at bounding box center [147, 553] width 175 height 35
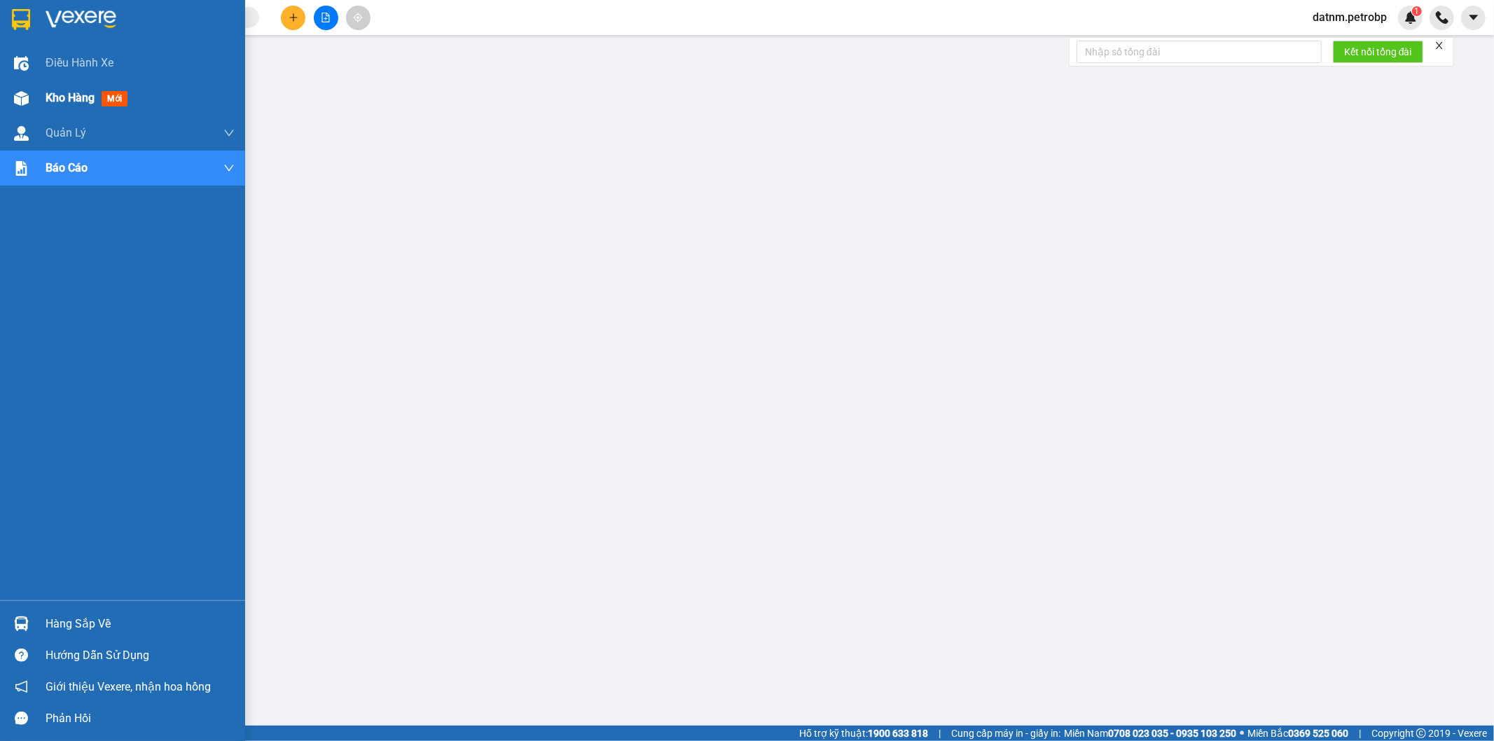
click at [60, 88] on div "Kho hàng mới" at bounding box center [140, 98] width 189 height 35
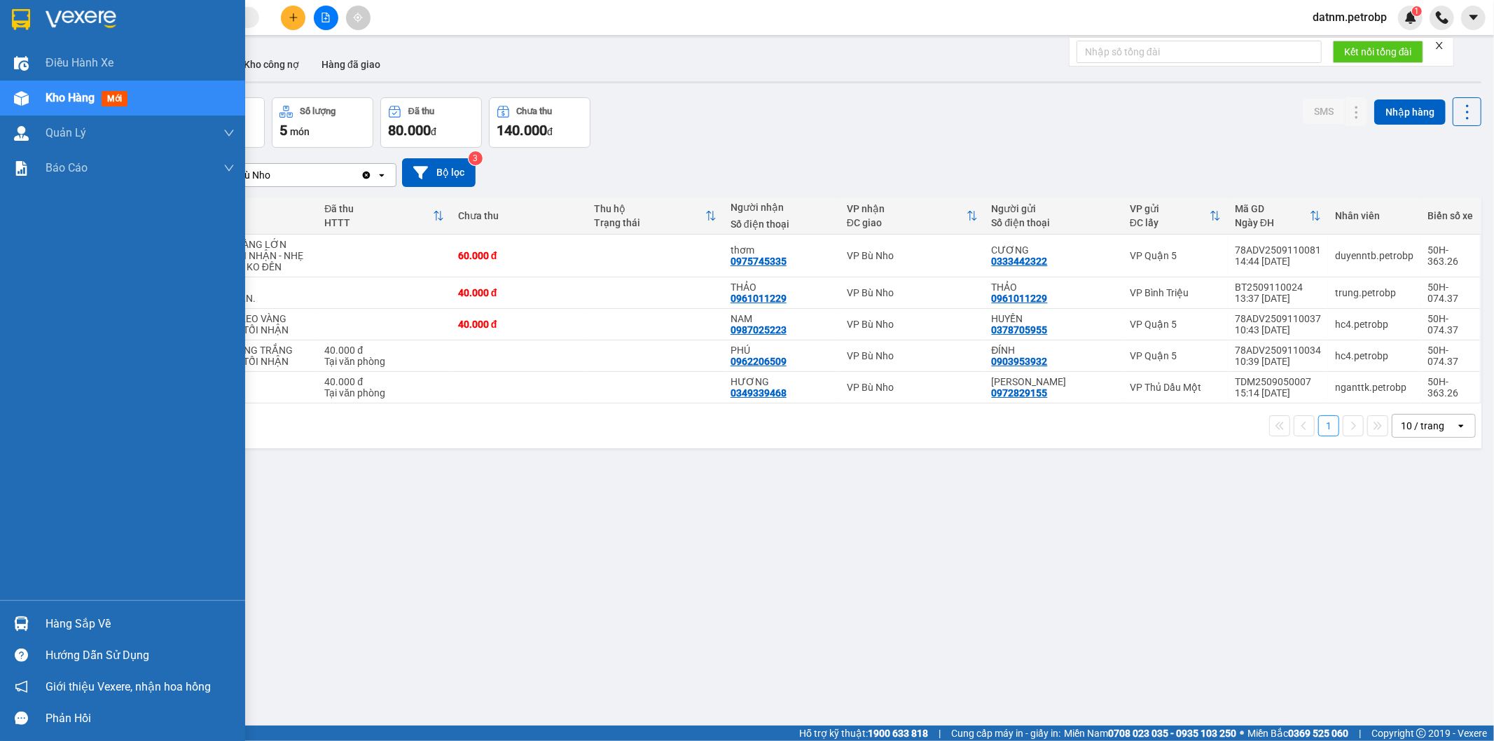
click at [64, 623] on div "Hàng sắp về" at bounding box center [140, 623] width 189 height 21
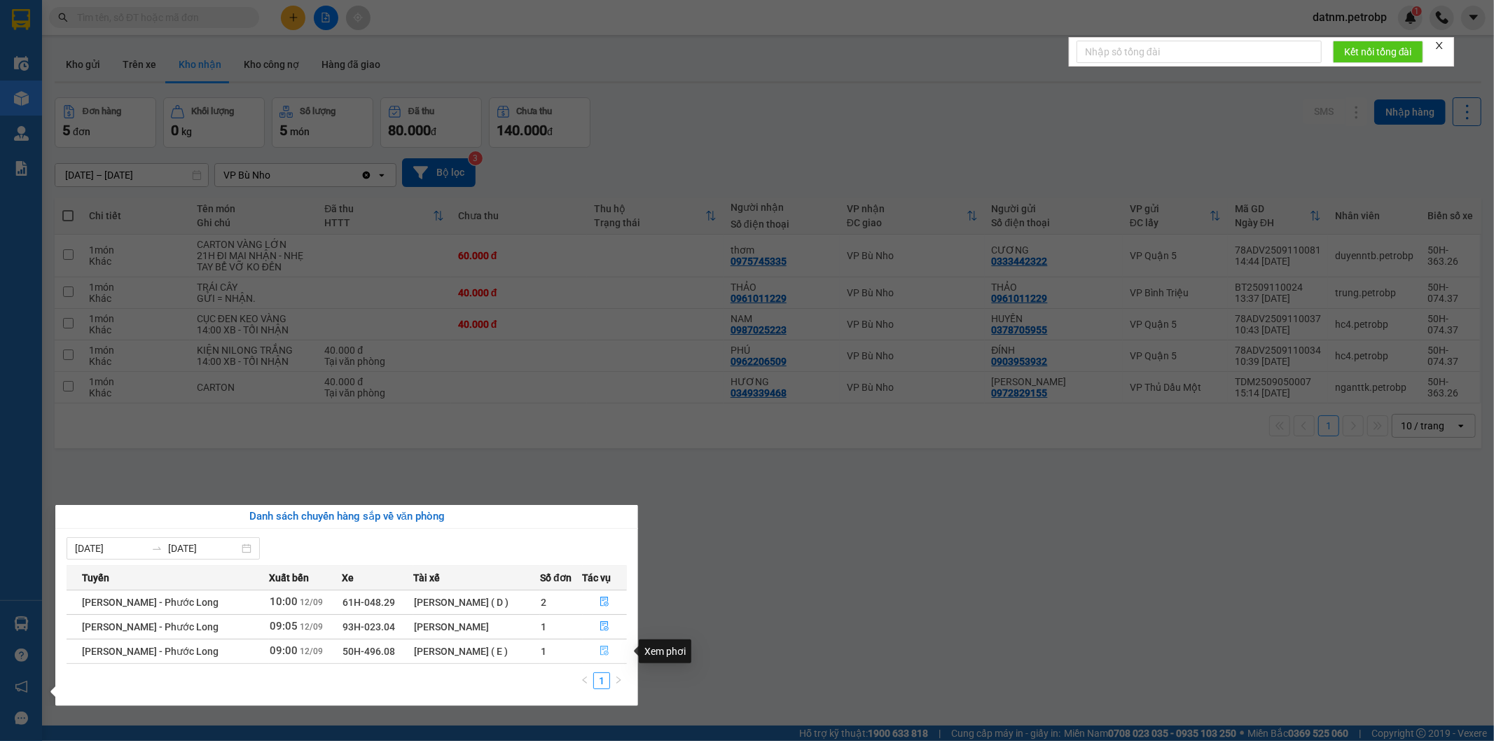
click at [602, 651] on icon "file-done" at bounding box center [604, 651] width 10 height 10
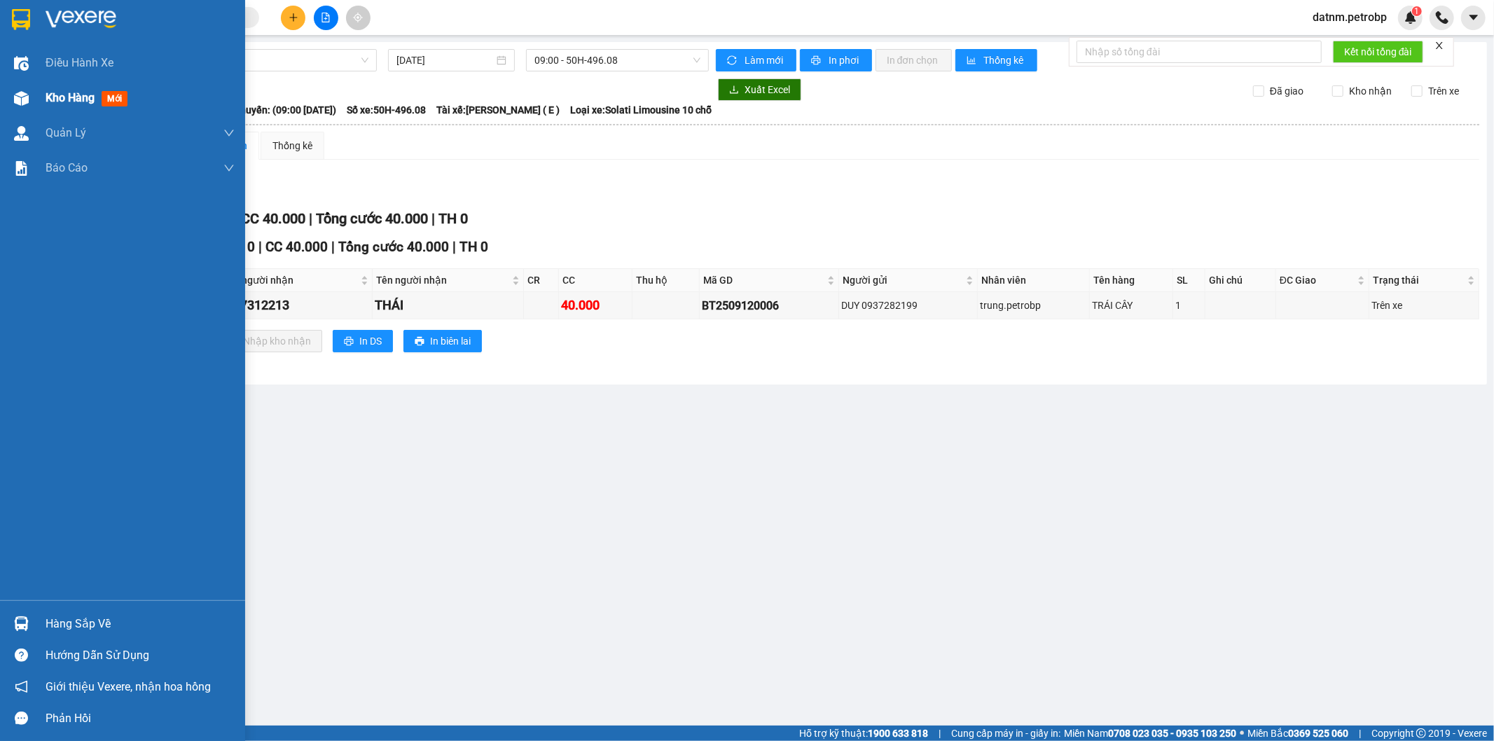
click at [64, 102] on span "Kho hàng" at bounding box center [70, 97] width 49 height 13
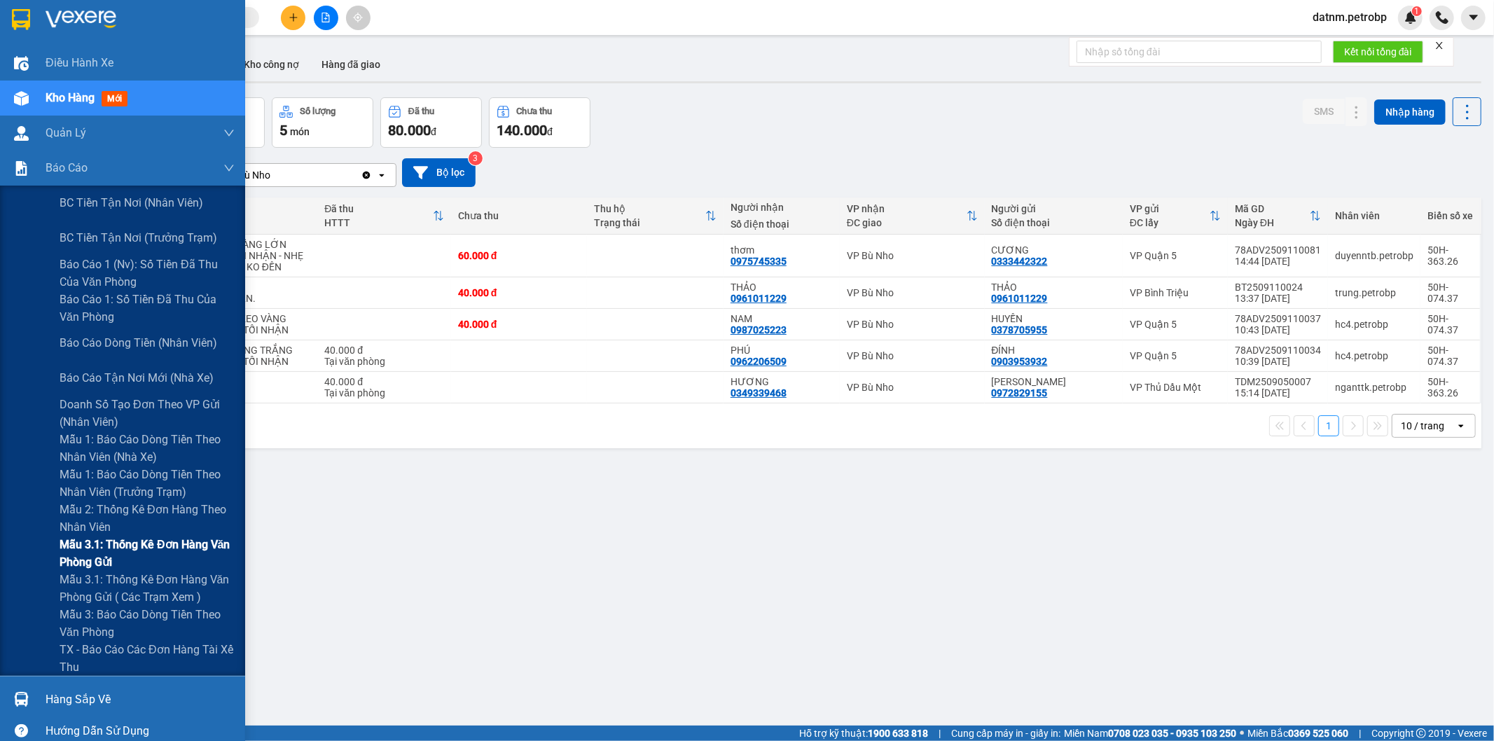
click at [105, 550] on span "Mẫu 3.1: Thống kê đơn hàng văn phòng gửi" at bounding box center [147, 553] width 175 height 35
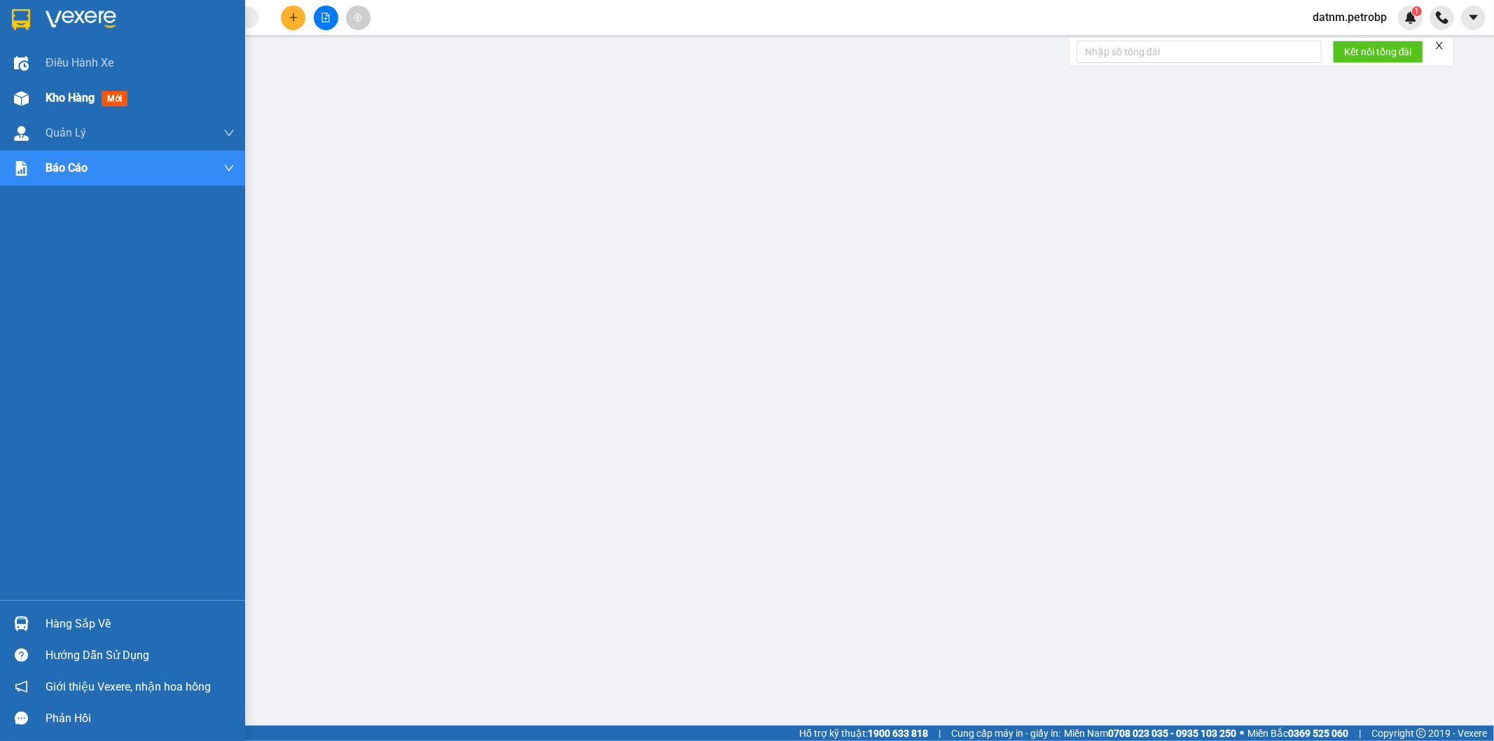
click at [61, 99] on span "Kho hàng" at bounding box center [70, 97] width 49 height 13
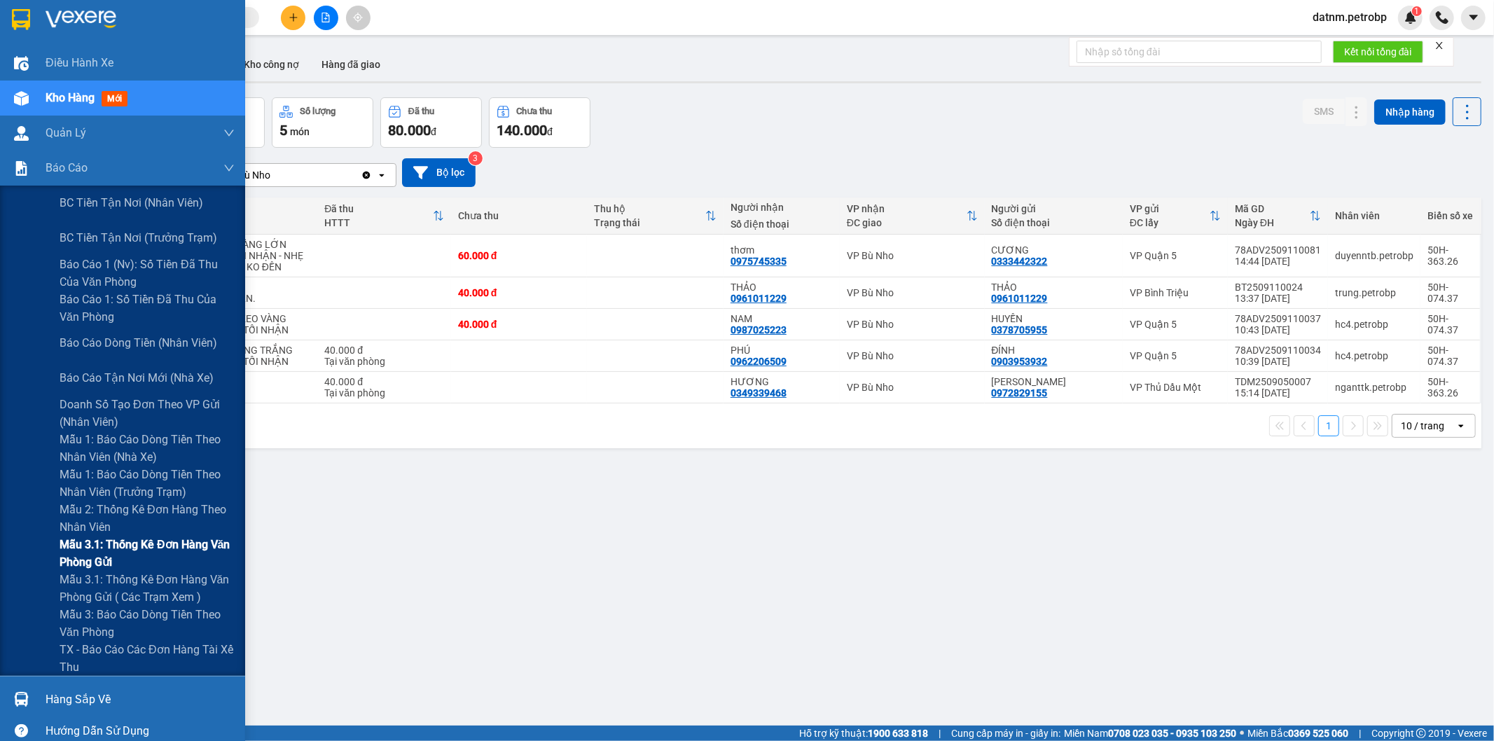
click at [112, 545] on span "Mẫu 3.1: Thống kê đơn hàng văn phòng gửi" at bounding box center [147, 553] width 175 height 35
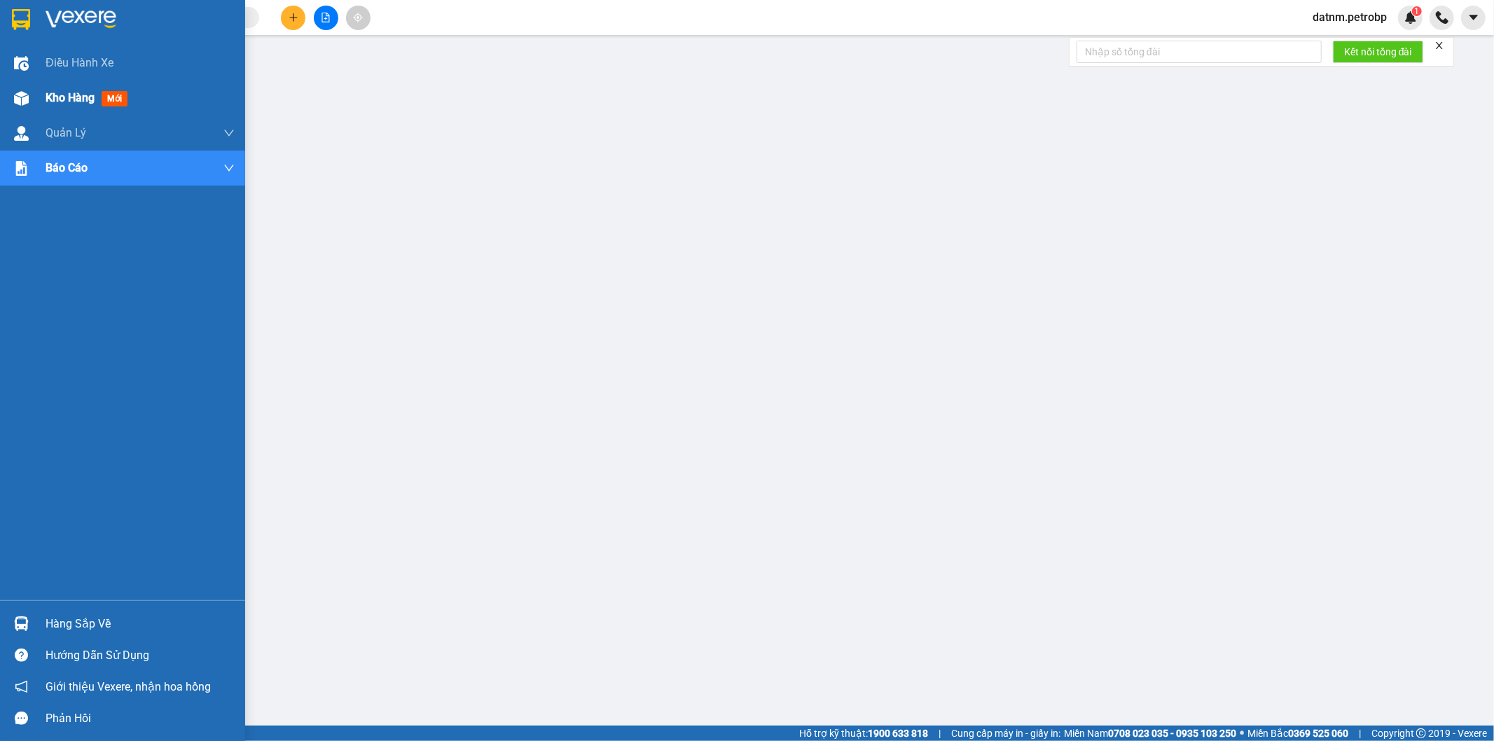
click at [52, 93] on span "Kho hàng" at bounding box center [70, 97] width 49 height 13
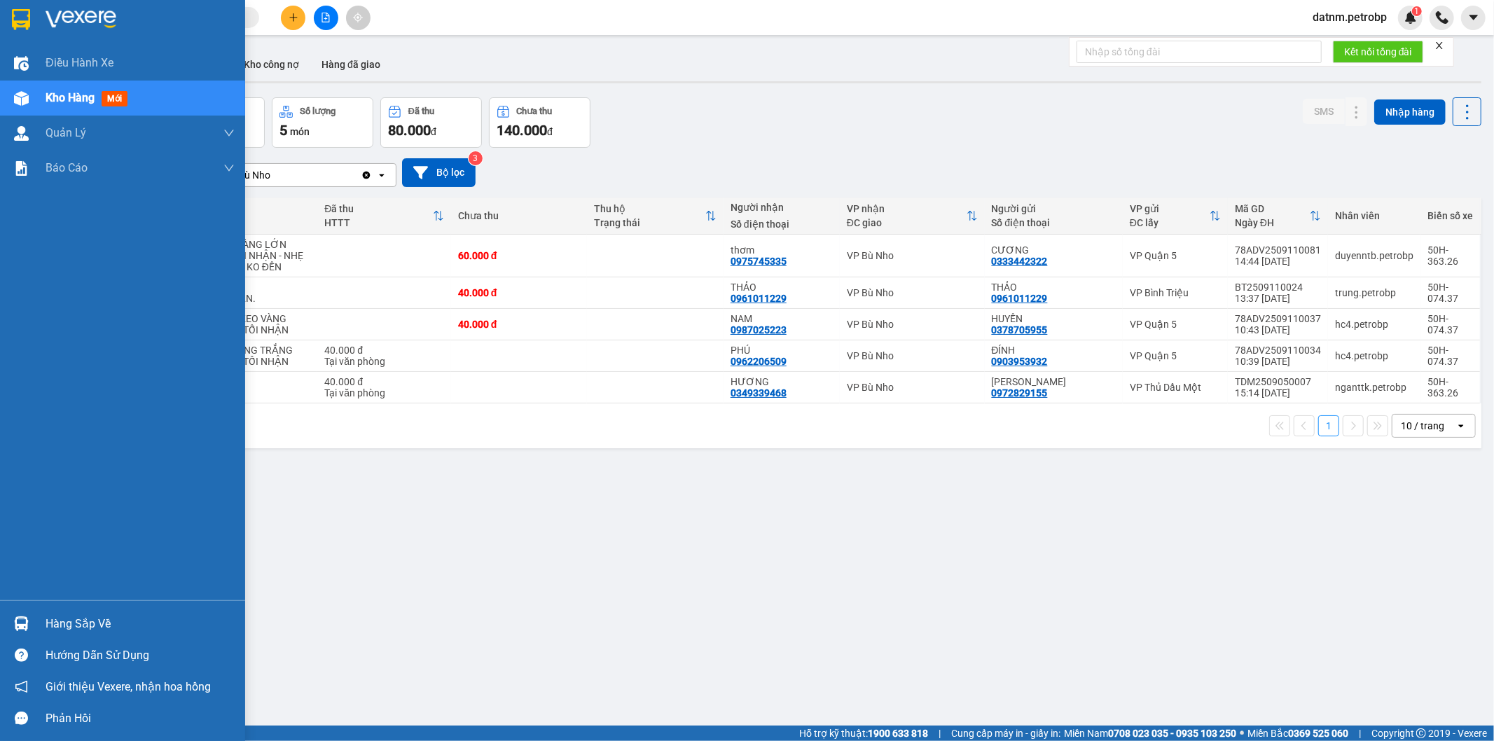
click at [87, 616] on div "Hàng sắp về" at bounding box center [140, 623] width 189 height 21
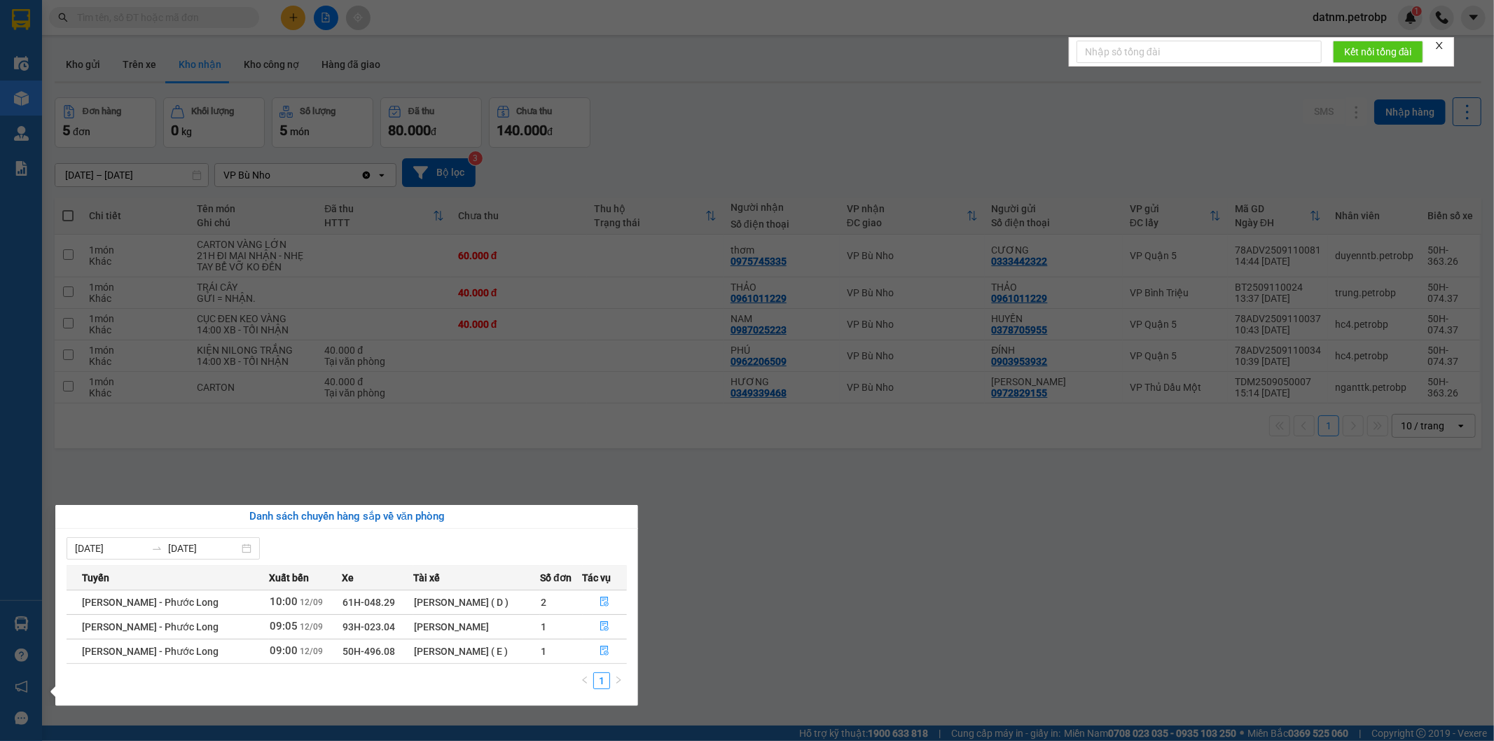
click at [711, 619] on section "Kết quả tìm kiếm ( 0 ) Bộ lọc No Data datnm.petrobp 1 Điều hành xe Kho hàng mới…" at bounding box center [747, 370] width 1494 height 741
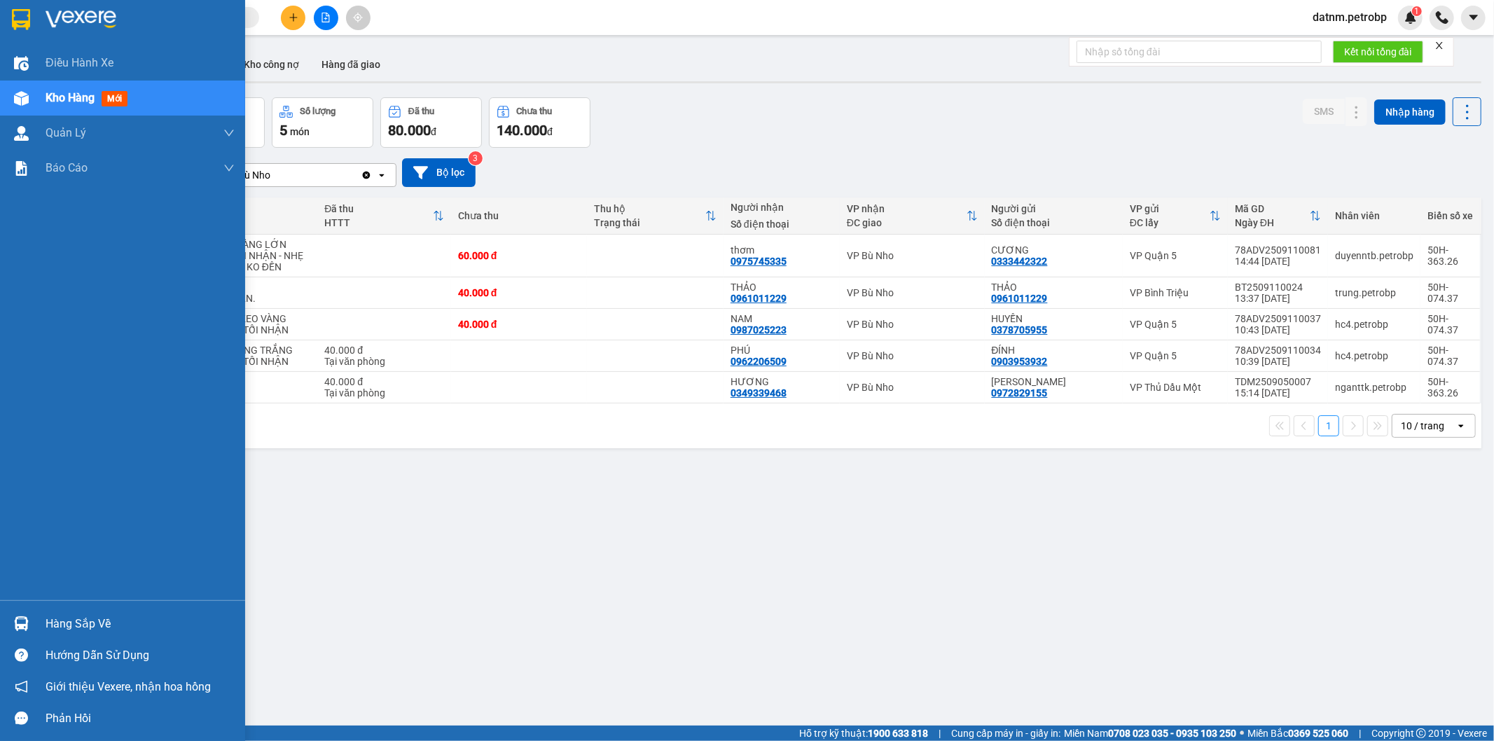
click at [72, 620] on div "Hàng sắp về" at bounding box center [140, 623] width 189 height 21
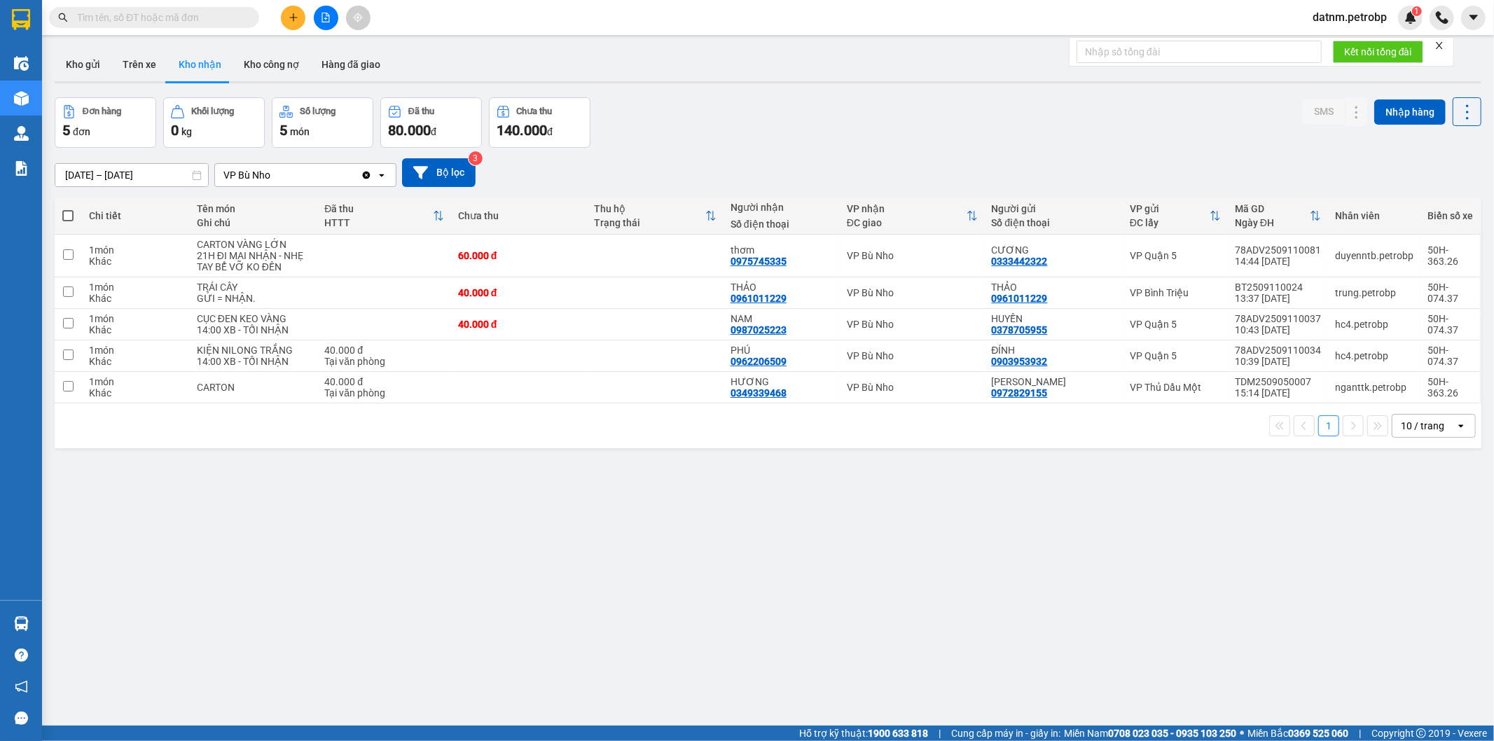
click at [801, 634] on section "Kết quả tìm kiếm ( 0 ) Bộ lọc No Data datnm.petrobp 1 Điều hành xe Kho hàng mới…" at bounding box center [747, 370] width 1494 height 741
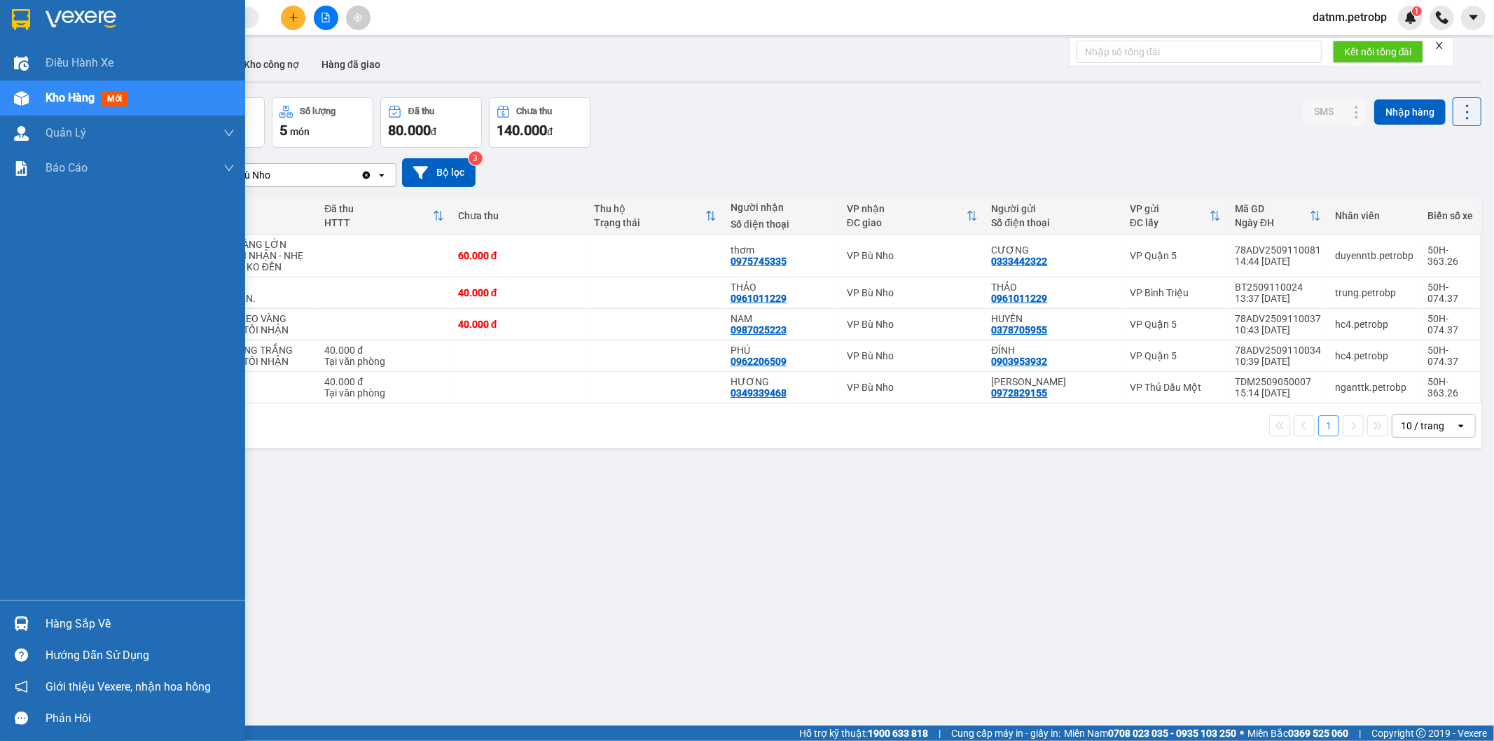
click at [75, 617] on div "Hàng sắp về" at bounding box center [140, 623] width 189 height 21
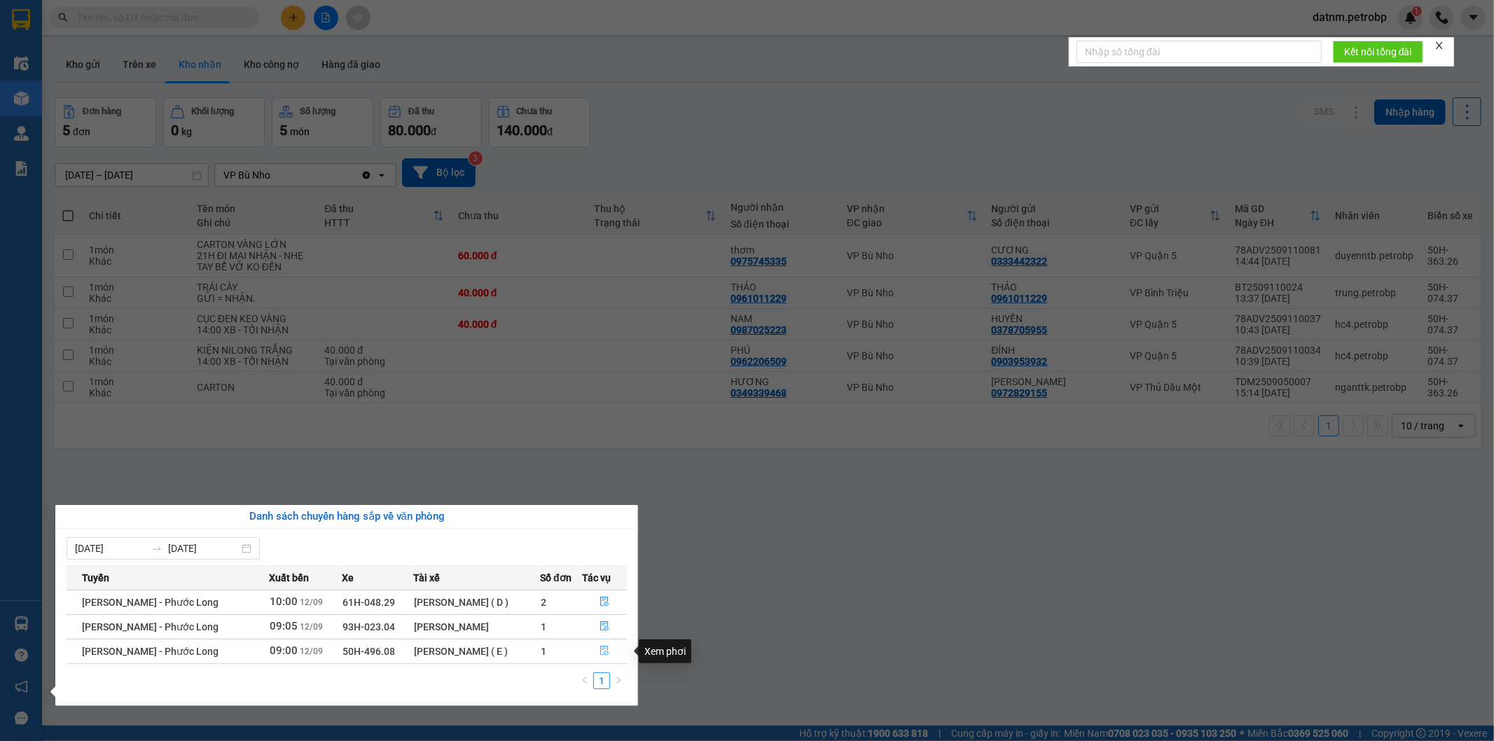
click at [603, 649] on icon "file-done" at bounding box center [604, 651] width 10 height 10
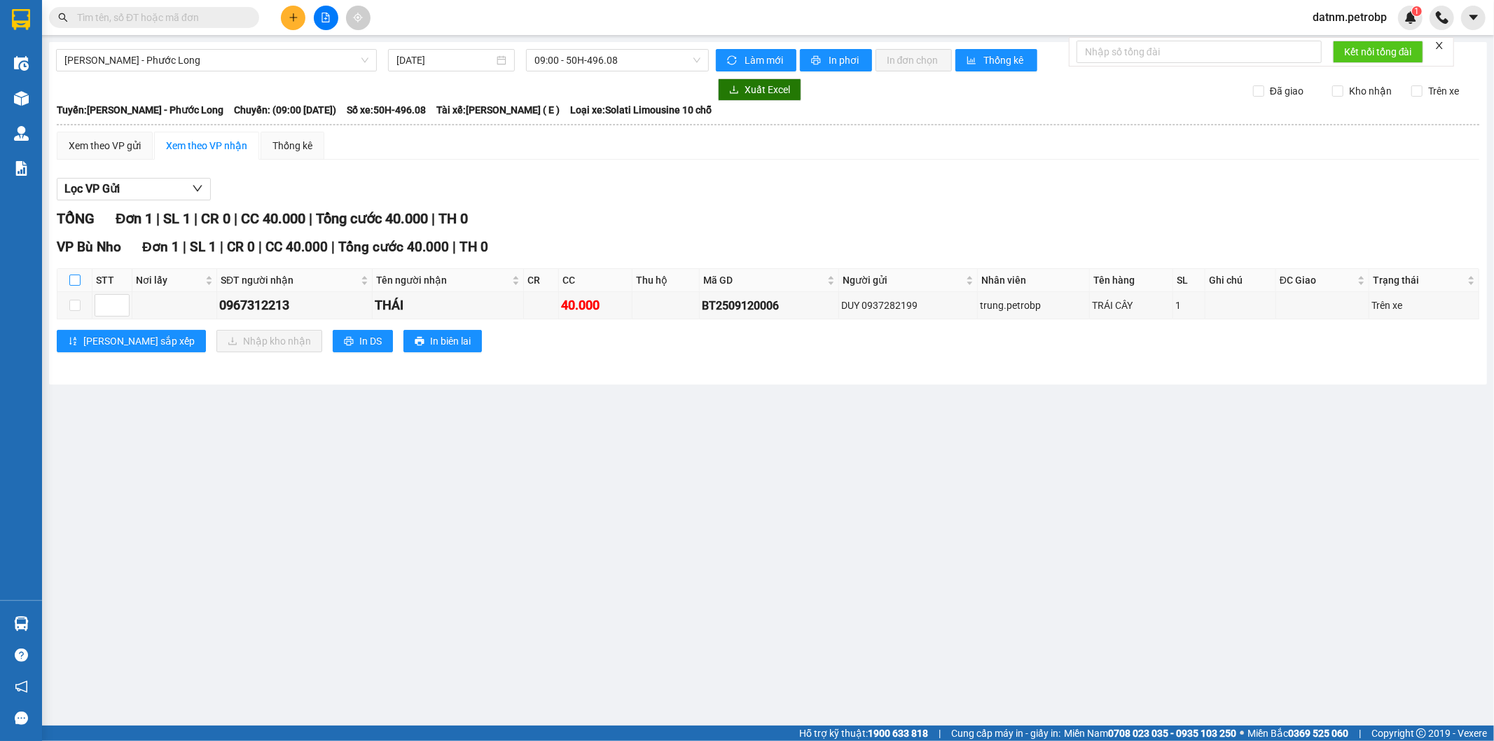
click at [78, 281] on input "checkbox" at bounding box center [74, 279] width 11 height 11
checkbox input "true"
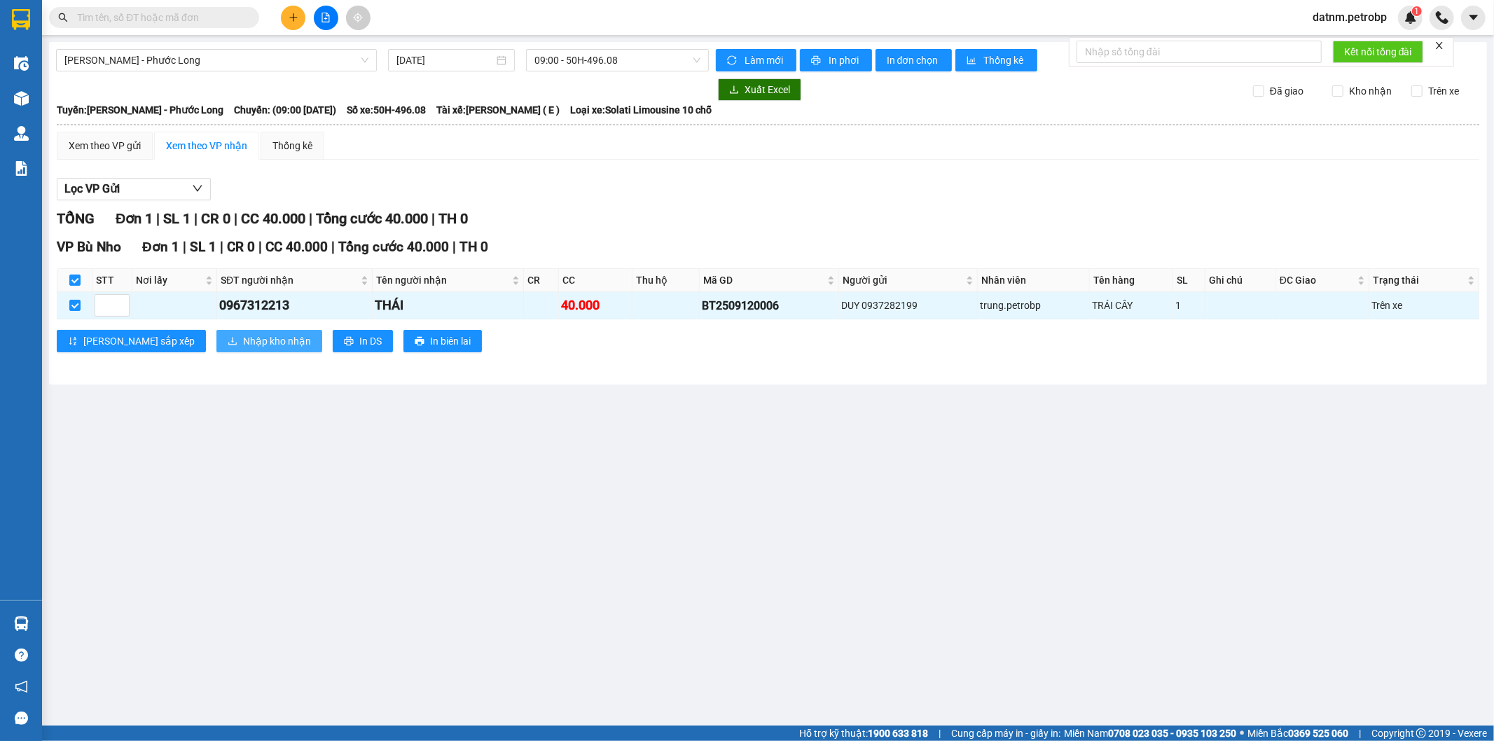
click at [243, 345] on span "Nhập kho nhận" at bounding box center [277, 340] width 68 height 15
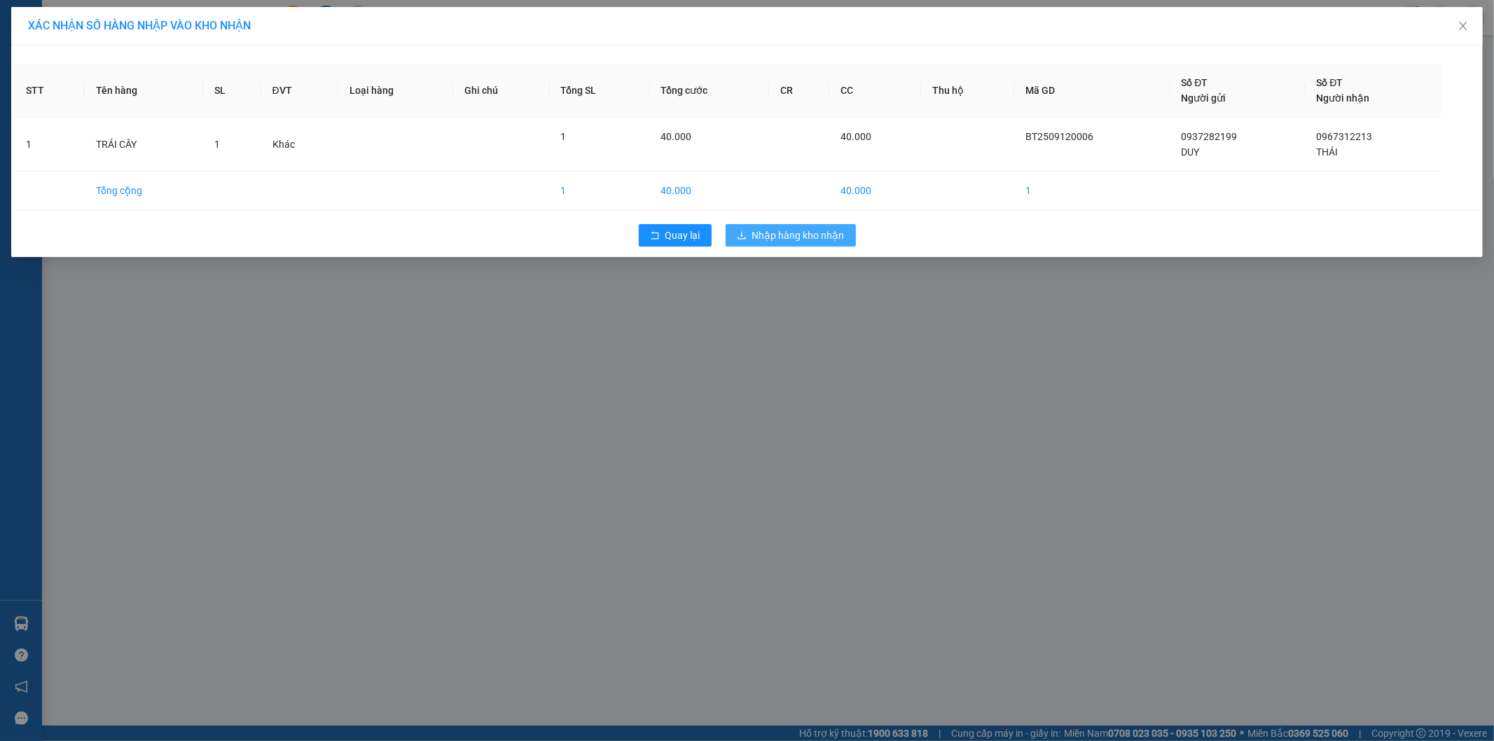
click at [808, 225] on button "Nhập hàng kho nhận" at bounding box center [790, 235] width 130 height 22
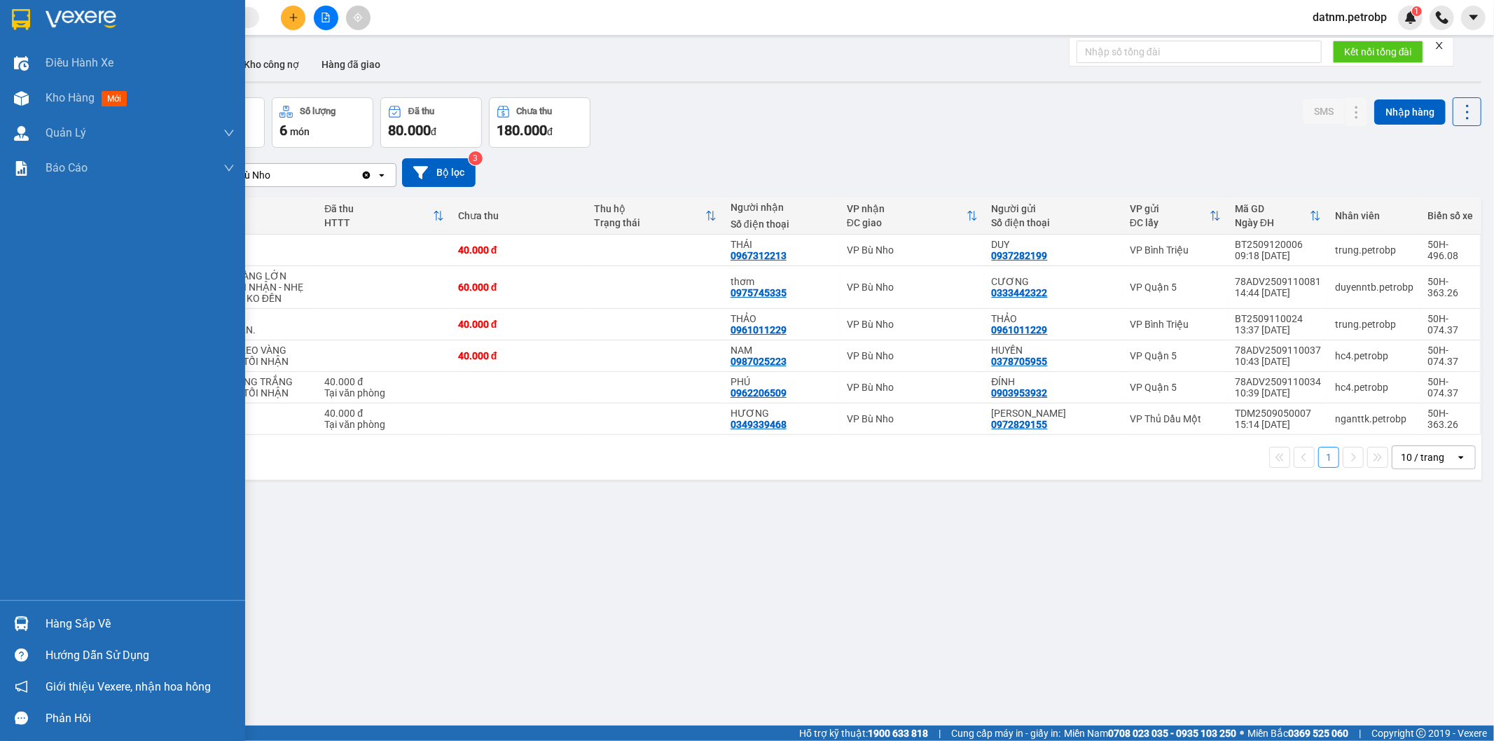
click at [71, 617] on div "Hàng sắp về" at bounding box center [140, 623] width 189 height 21
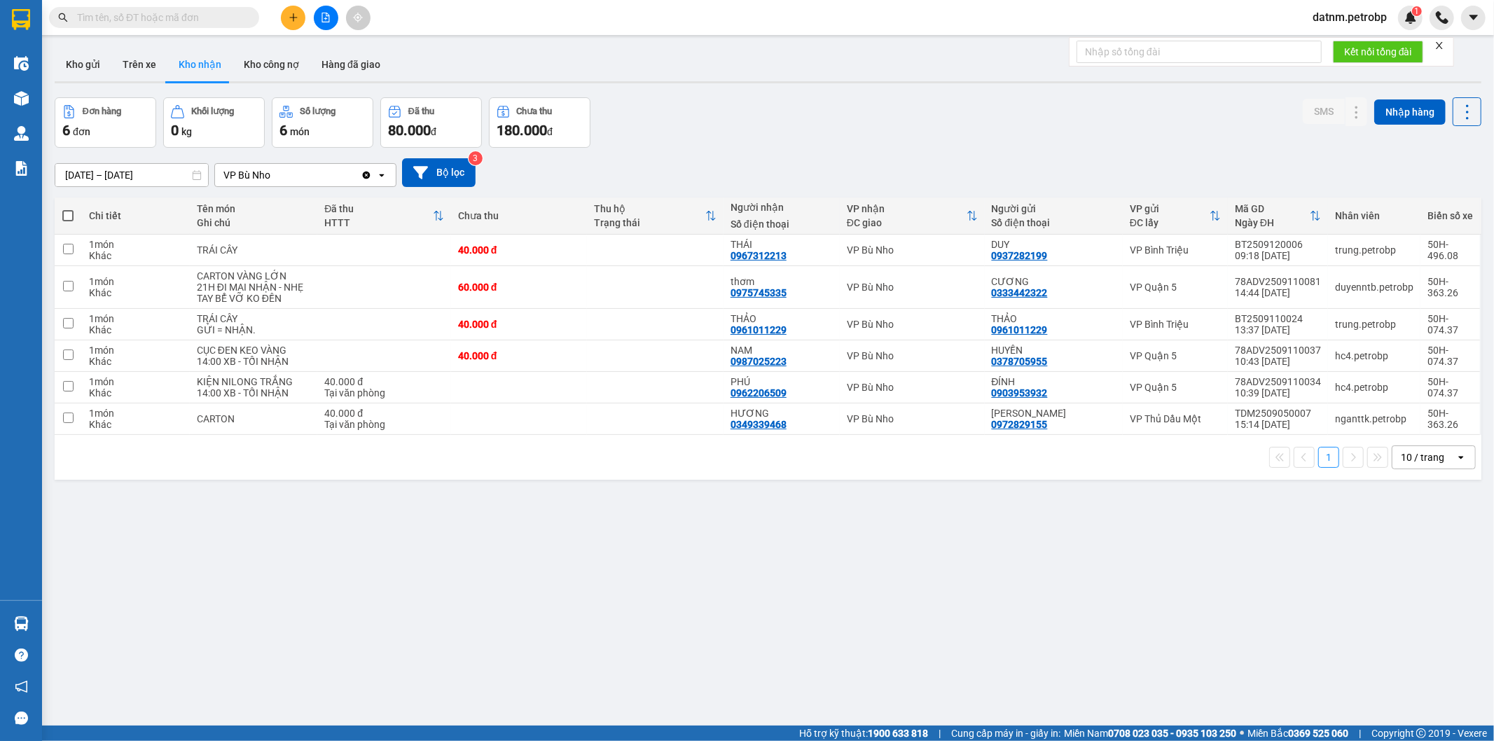
click at [826, 636] on section "Kết quả tìm kiếm ( 0 ) Bộ lọc No Data datnm.petrobp 1 Điều hành xe Kho hàng mới…" at bounding box center [747, 370] width 1494 height 741
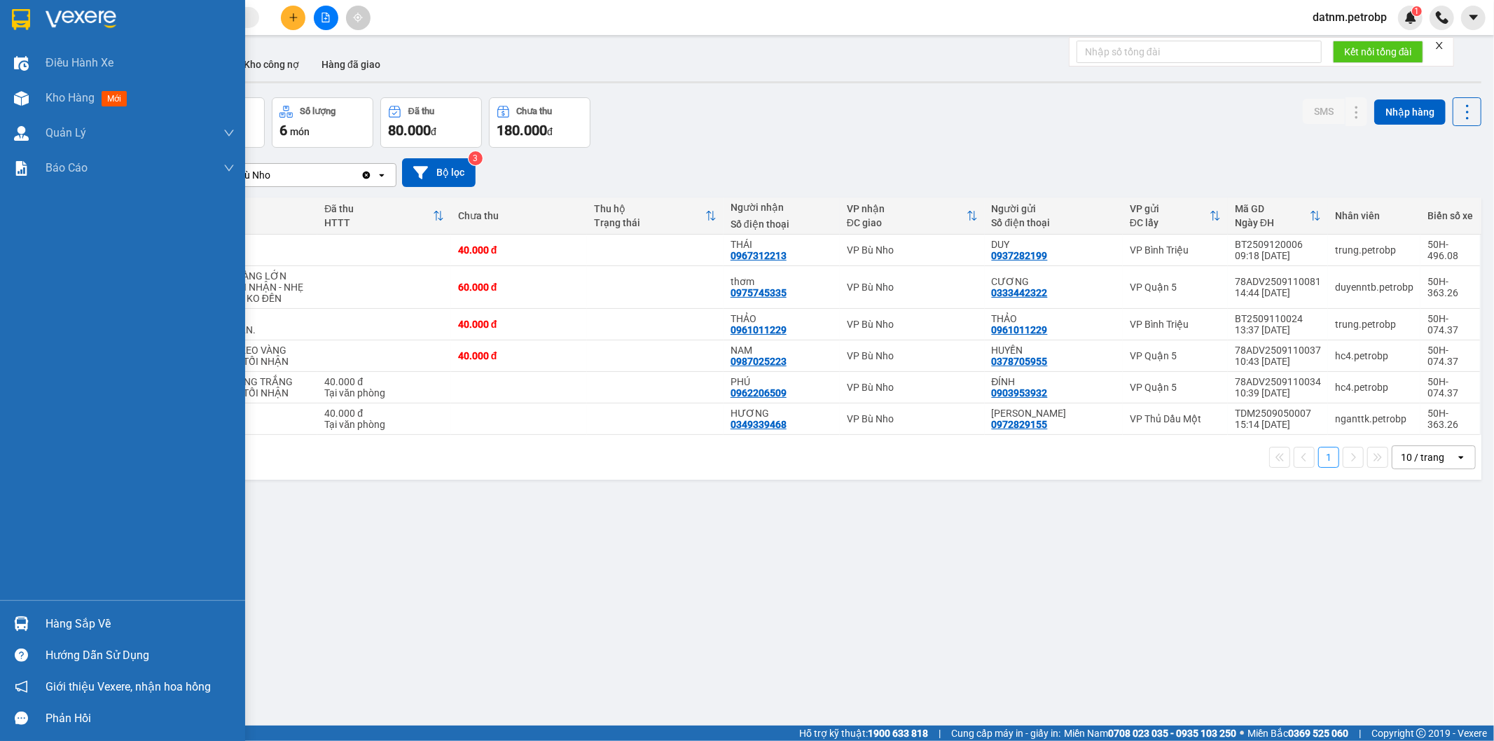
click at [92, 622] on div "Hàng sắp về" at bounding box center [140, 623] width 189 height 21
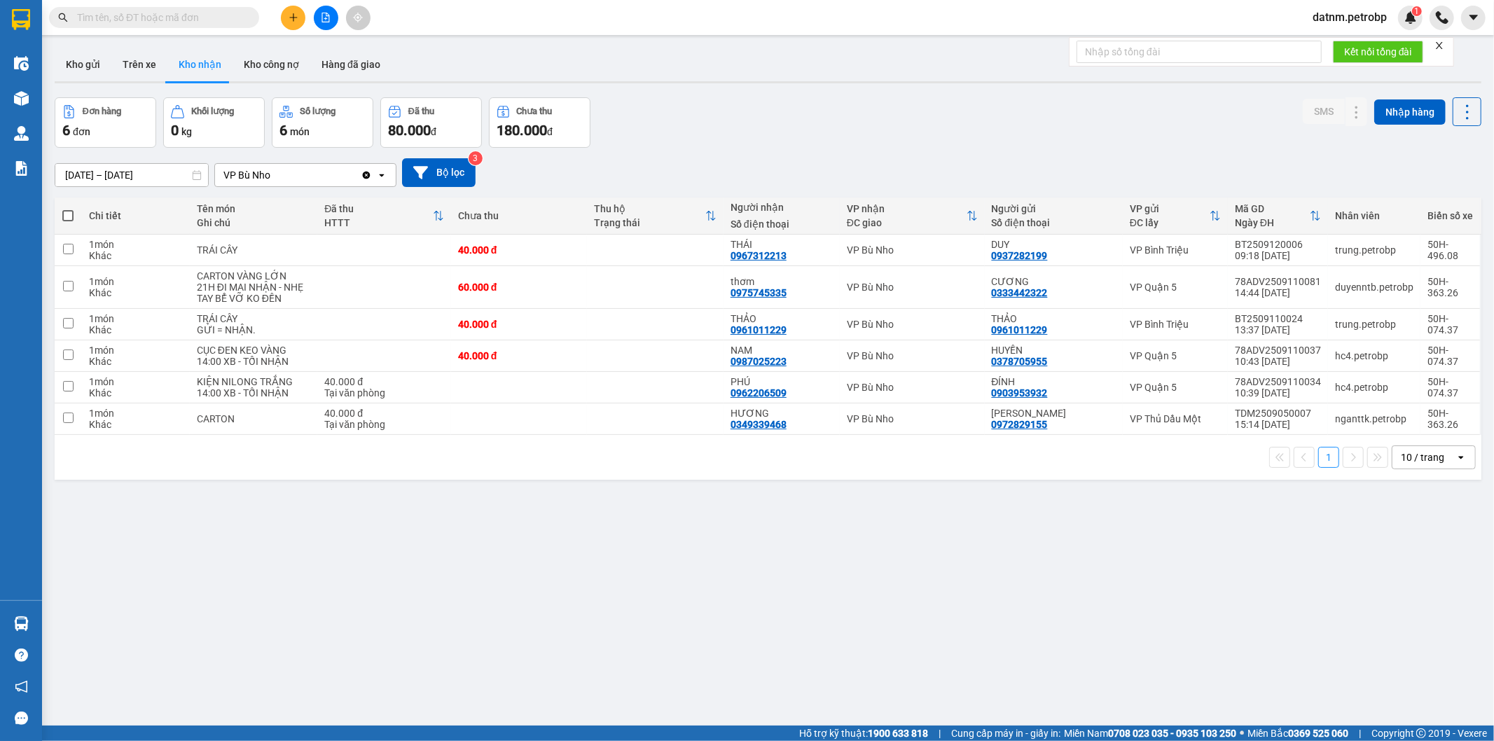
click at [739, 678] on section "Kết quả tìm kiếm ( 0 ) Bộ lọc No Data datnm.petrobp 1 Điều hành xe Kho hàng mới…" at bounding box center [747, 370] width 1494 height 741
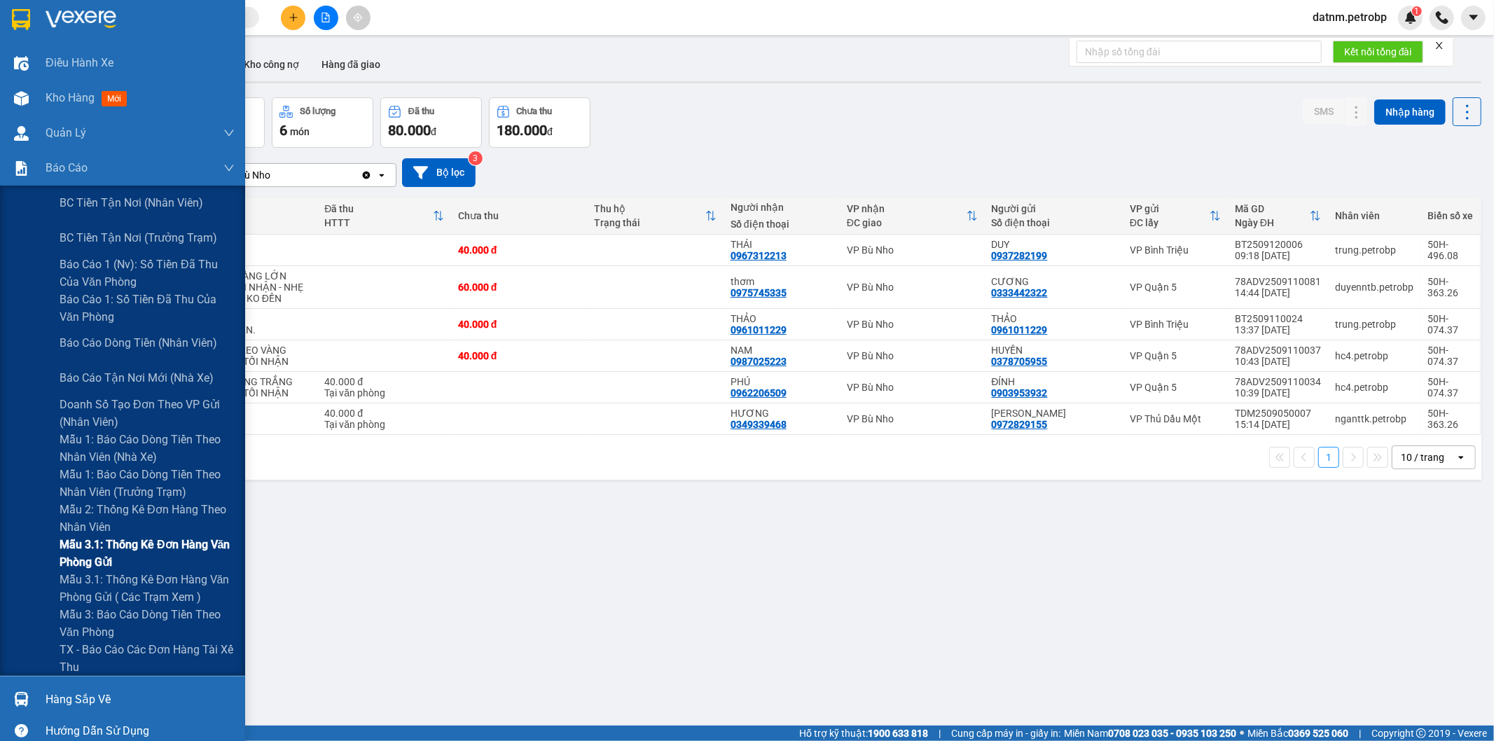
click at [82, 540] on span "Mẫu 3.1: Thống kê đơn hàng văn phòng gửi" at bounding box center [147, 553] width 175 height 35
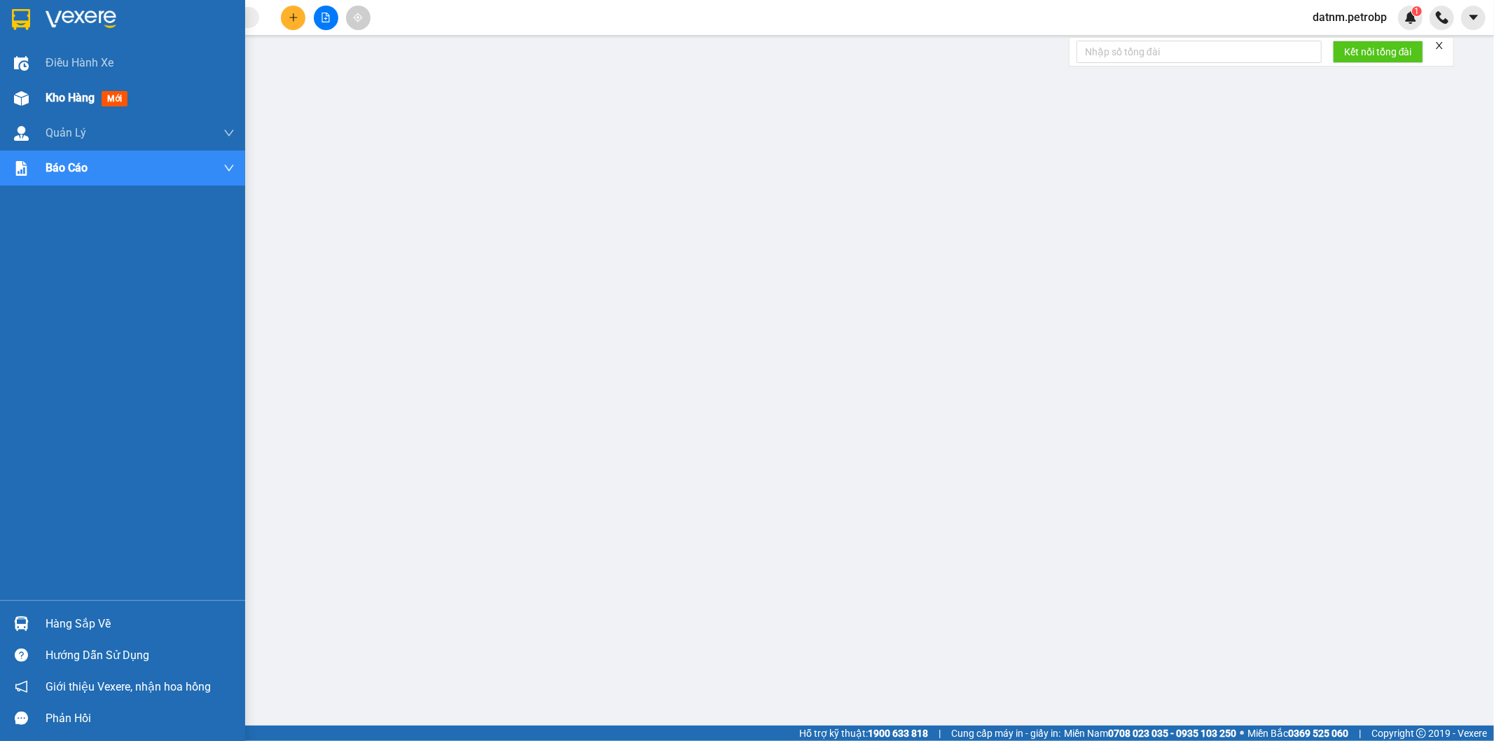
click at [65, 98] on span "Kho hàng" at bounding box center [70, 97] width 49 height 13
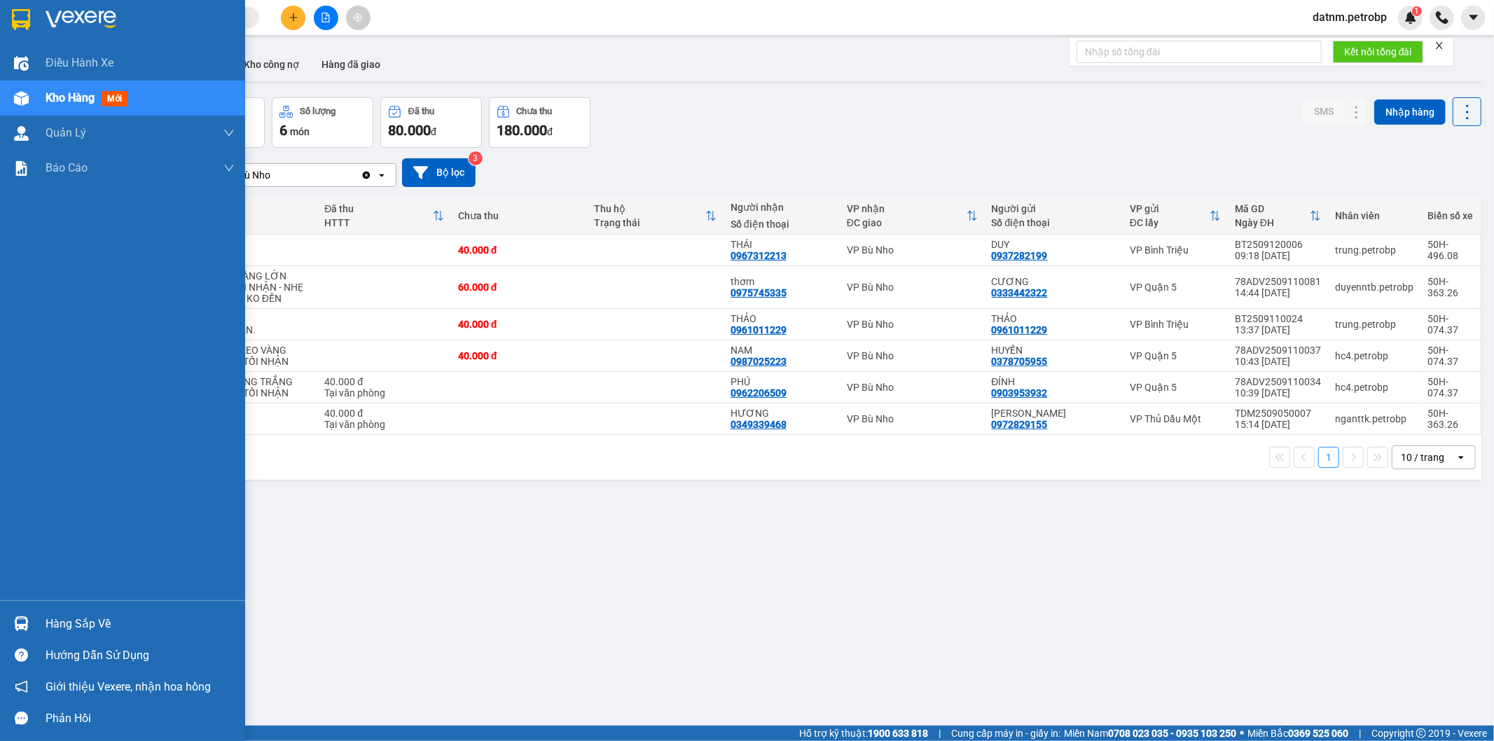
click at [71, 625] on div "Hàng sắp về" at bounding box center [140, 623] width 189 height 21
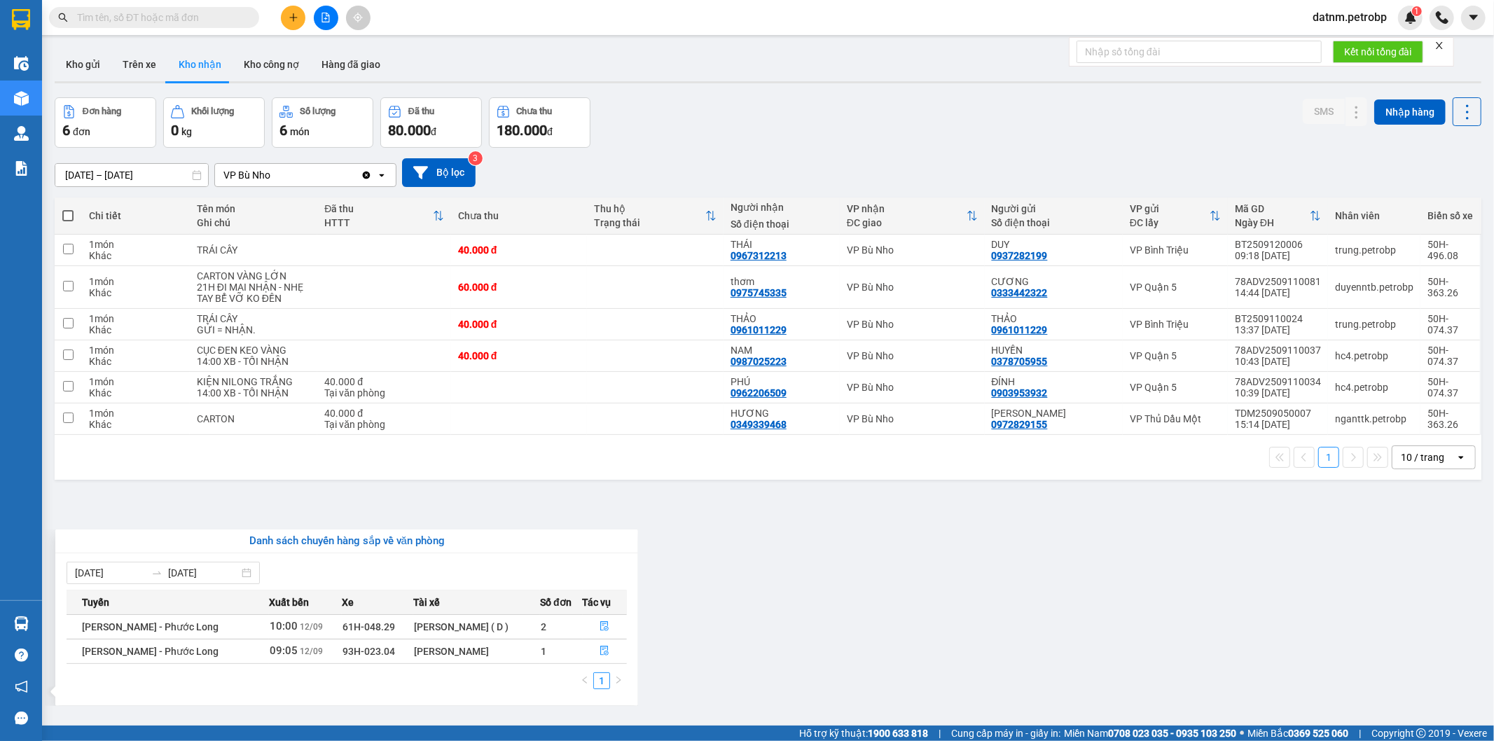
click at [808, 630] on section "Kết quả tìm kiếm ( 0 ) Bộ lọc No Data datnm.petrobp 1 Điều hành xe Kho hàng mới…" at bounding box center [747, 370] width 1494 height 741
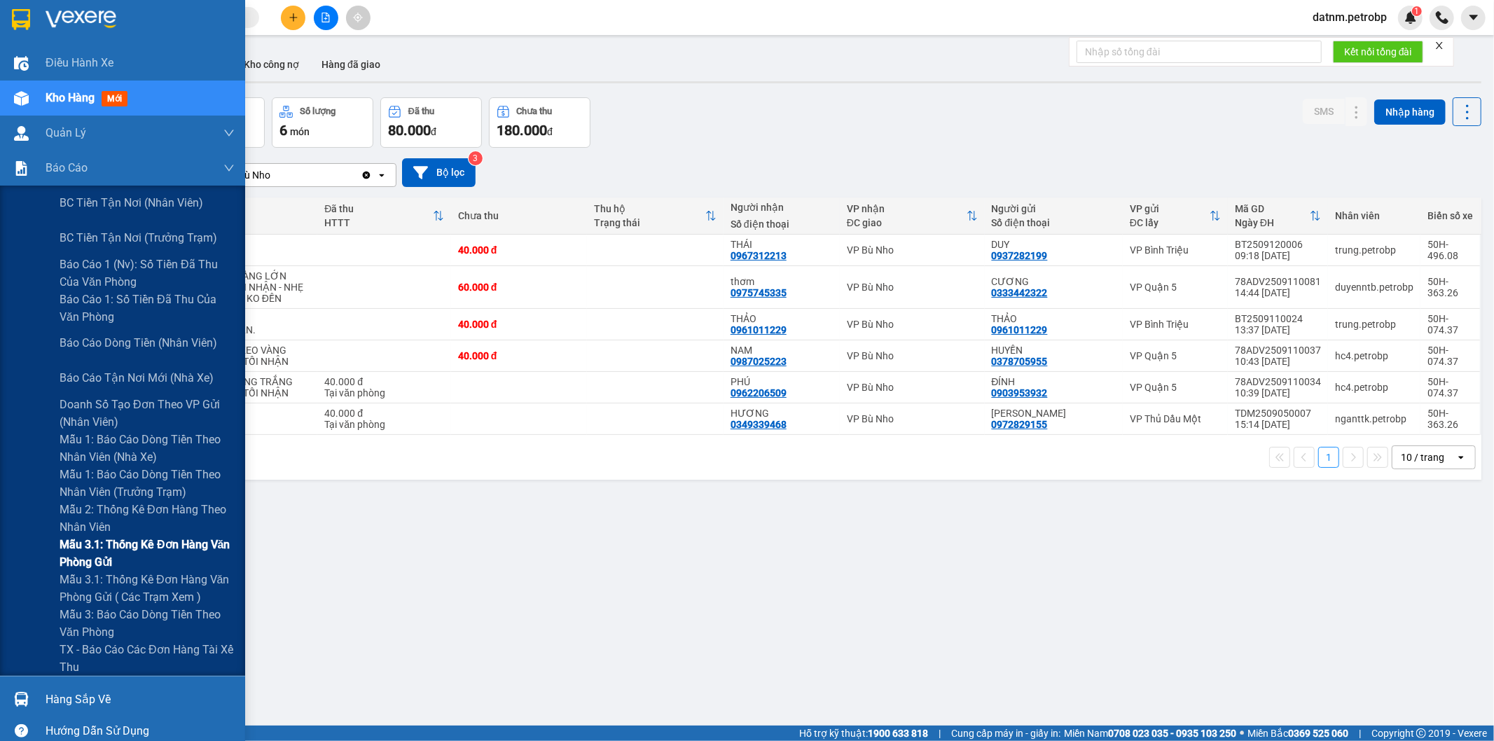
click at [99, 546] on span "Mẫu 3.1: Thống kê đơn hàng văn phòng gửi" at bounding box center [147, 553] width 175 height 35
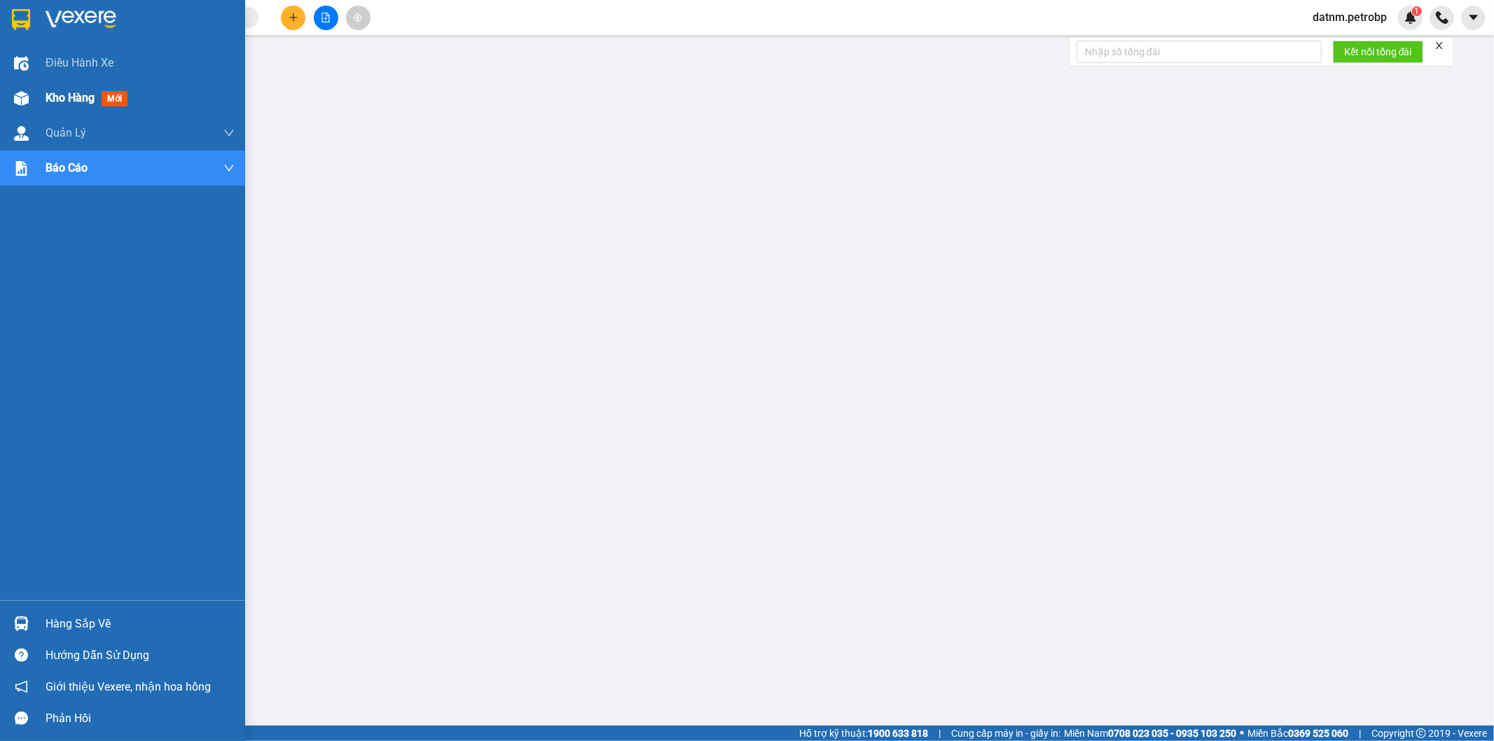
click at [66, 102] on span "Kho hàng" at bounding box center [70, 97] width 49 height 13
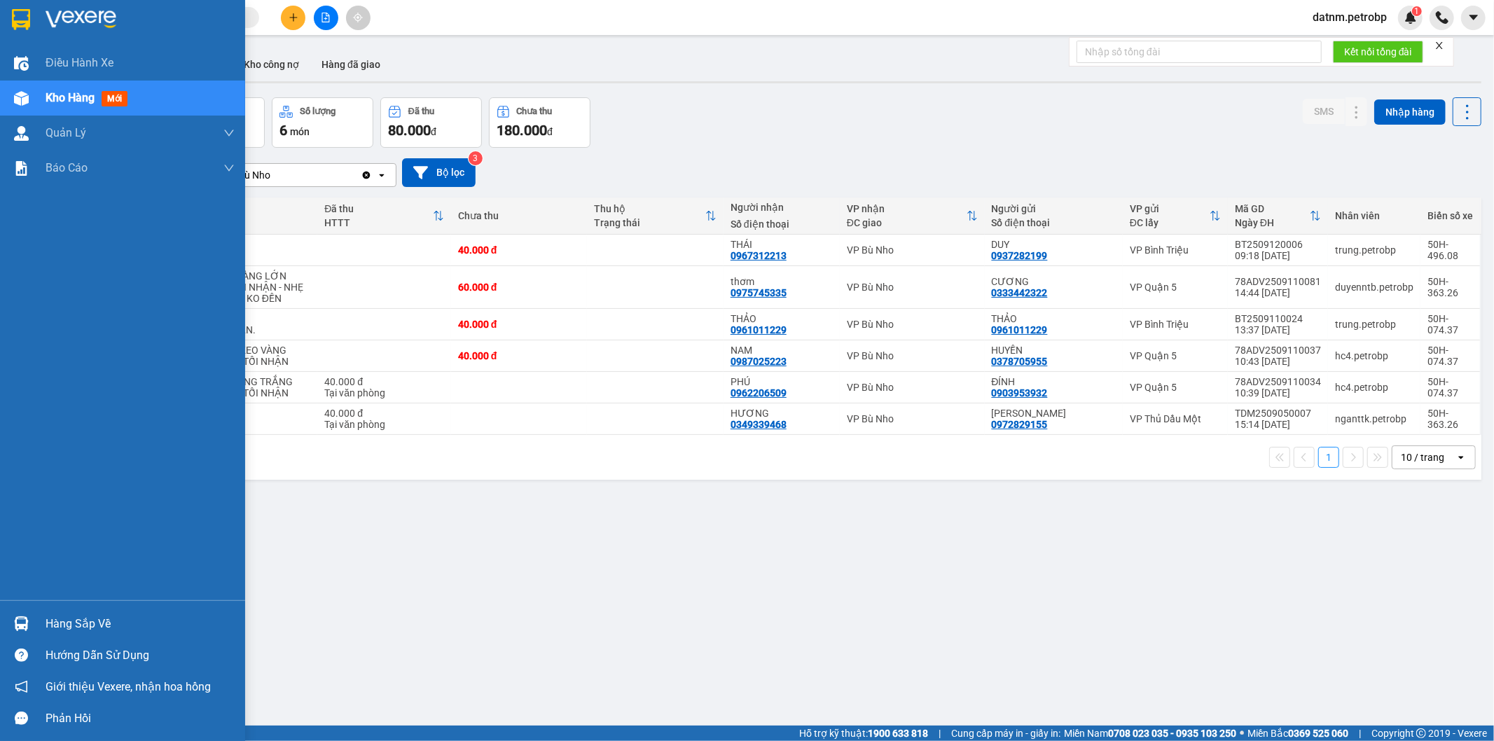
click at [58, 624] on div "Hàng sắp về" at bounding box center [140, 623] width 189 height 21
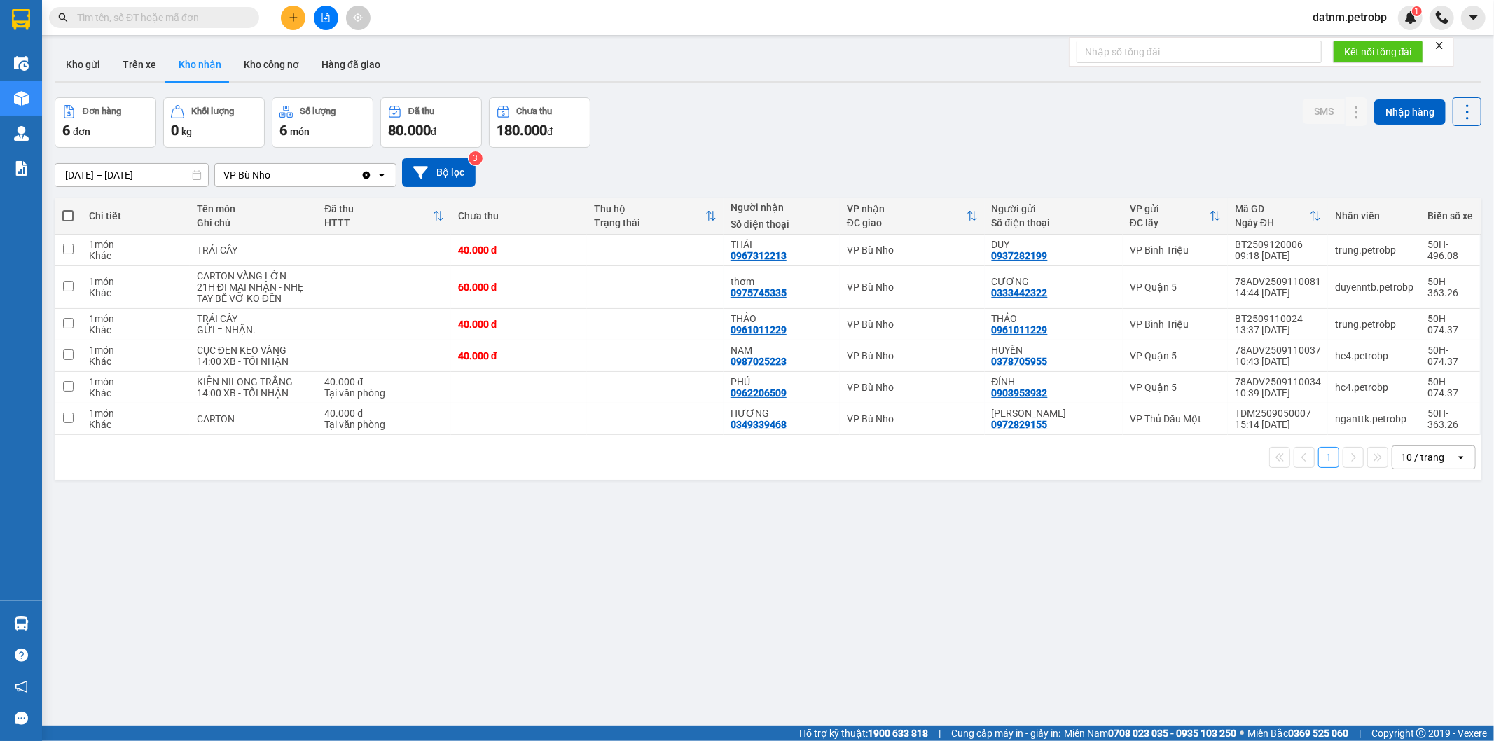
click at [874, 683] on section "Kết quả tìm kiếm ( 0 ) Bộ lọc No Data datnm.petrobp 1 Điều hành xe Kho hàng mới…" at bounding box center [747, 370] width 1494 height 741
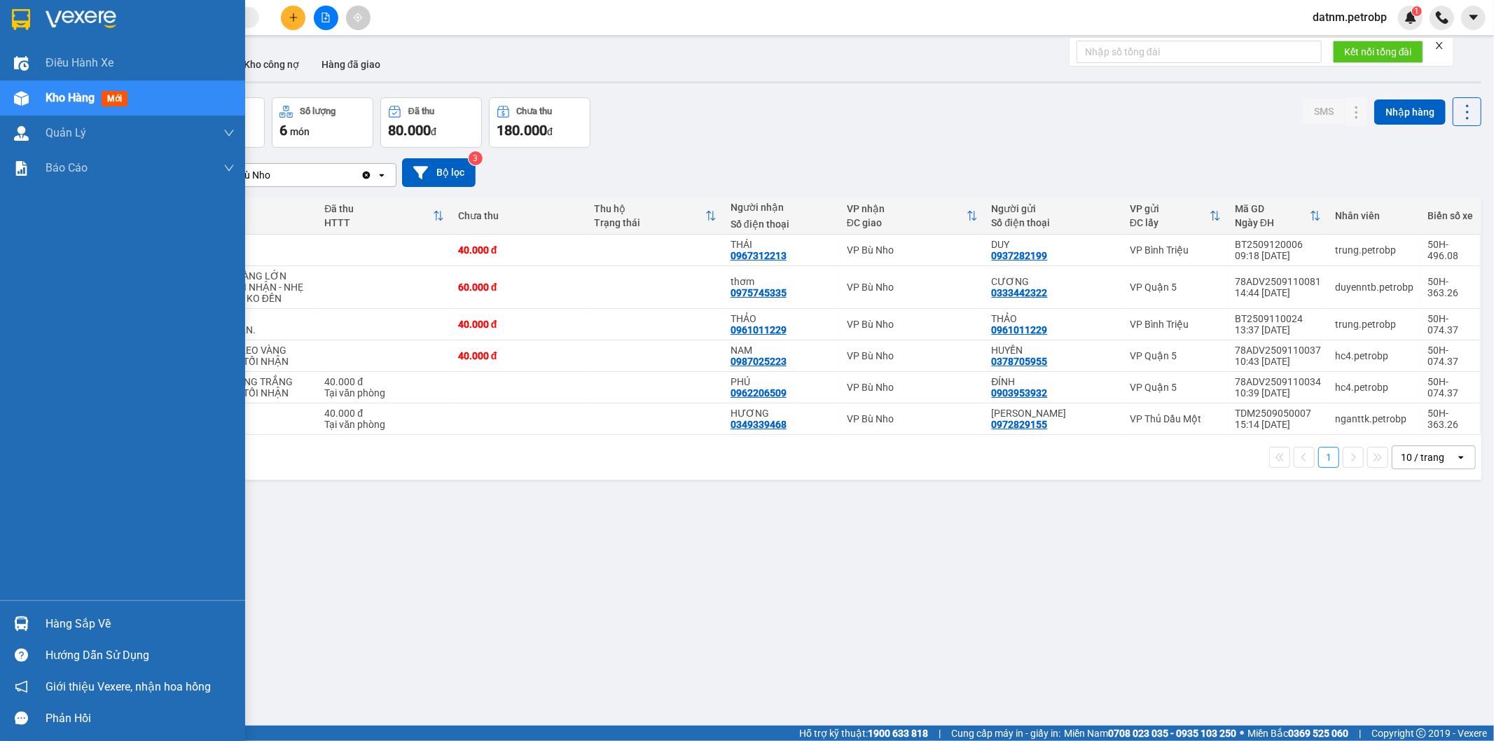
click at [44, 618] on div "Hàng sắp về" at bounding box center [122, 624] width 245 height 32
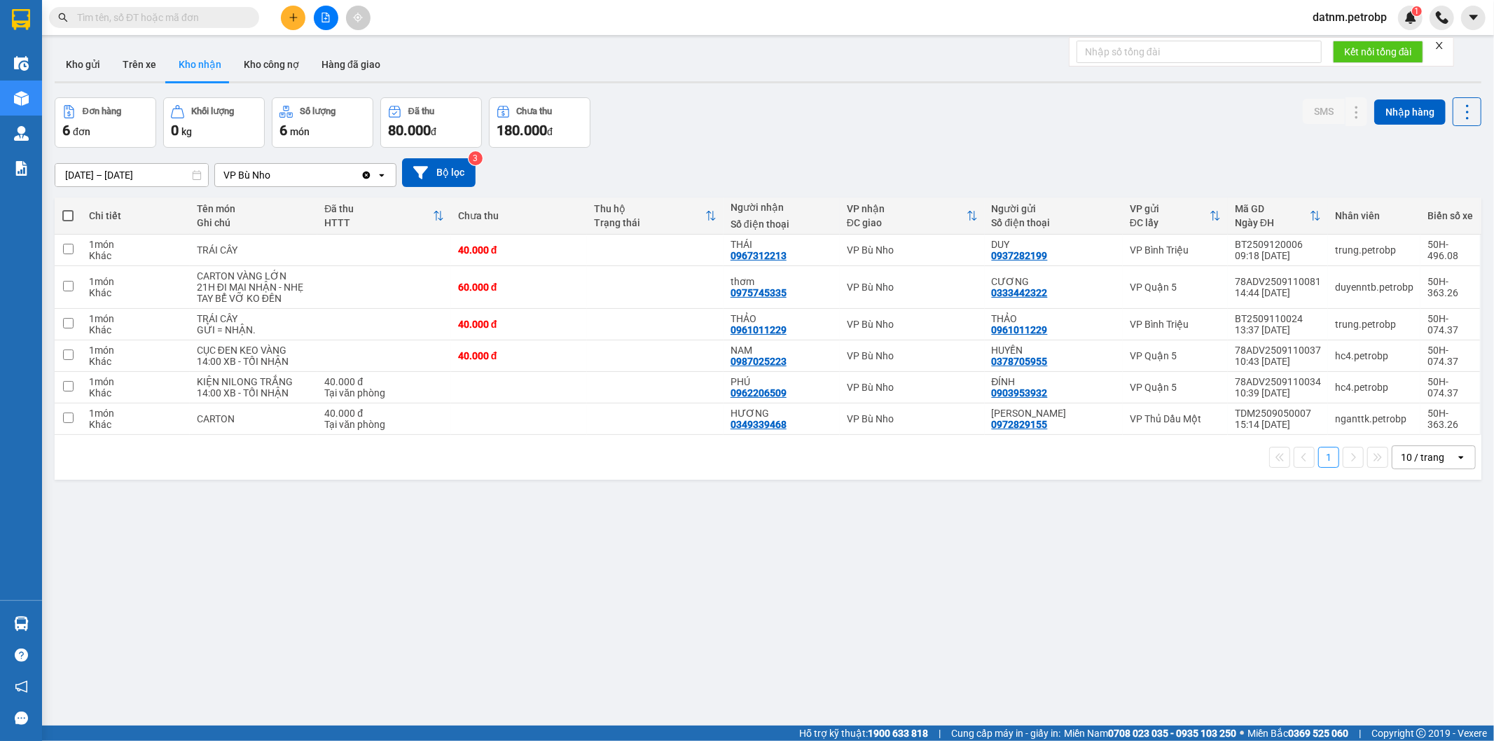
click at [851, 618] on section "Kết quả tìm kiếm ( 0 ) Bộ lọc No Data datnm.petrobp 1 Điều hành xe Kho hàng mới…" at bounding box center [747, 370] width 1494 height 741
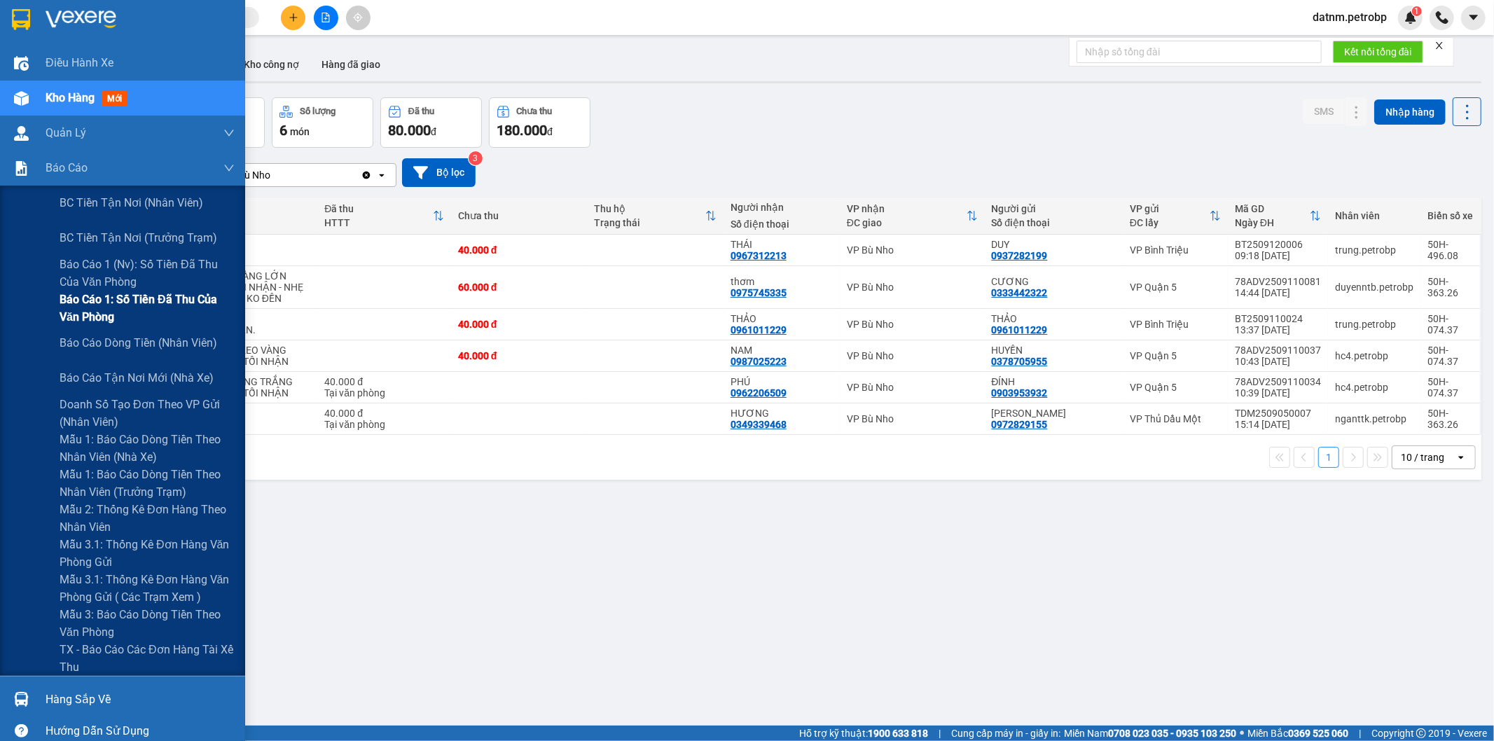
click at [149, 304] on span "Báo cáo 1: Số tiền đã thu của văn phòng" at bounding box center [147, 308] width 175 height 35
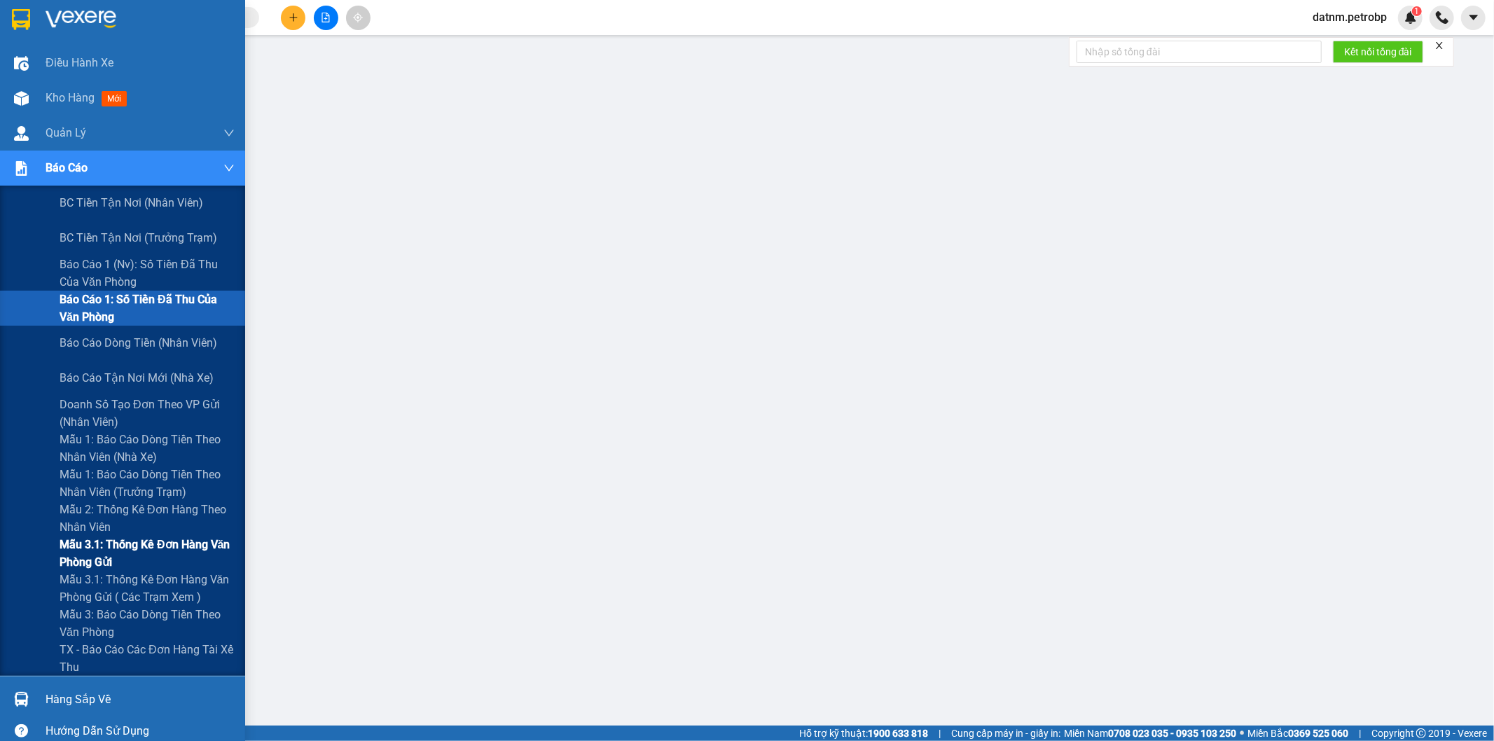
click at [125, 551] on span "Mẫu 3.1: Thống kê đơn hàng văn phòng gửi" at bounding box center [147, 553] width 175 height 35
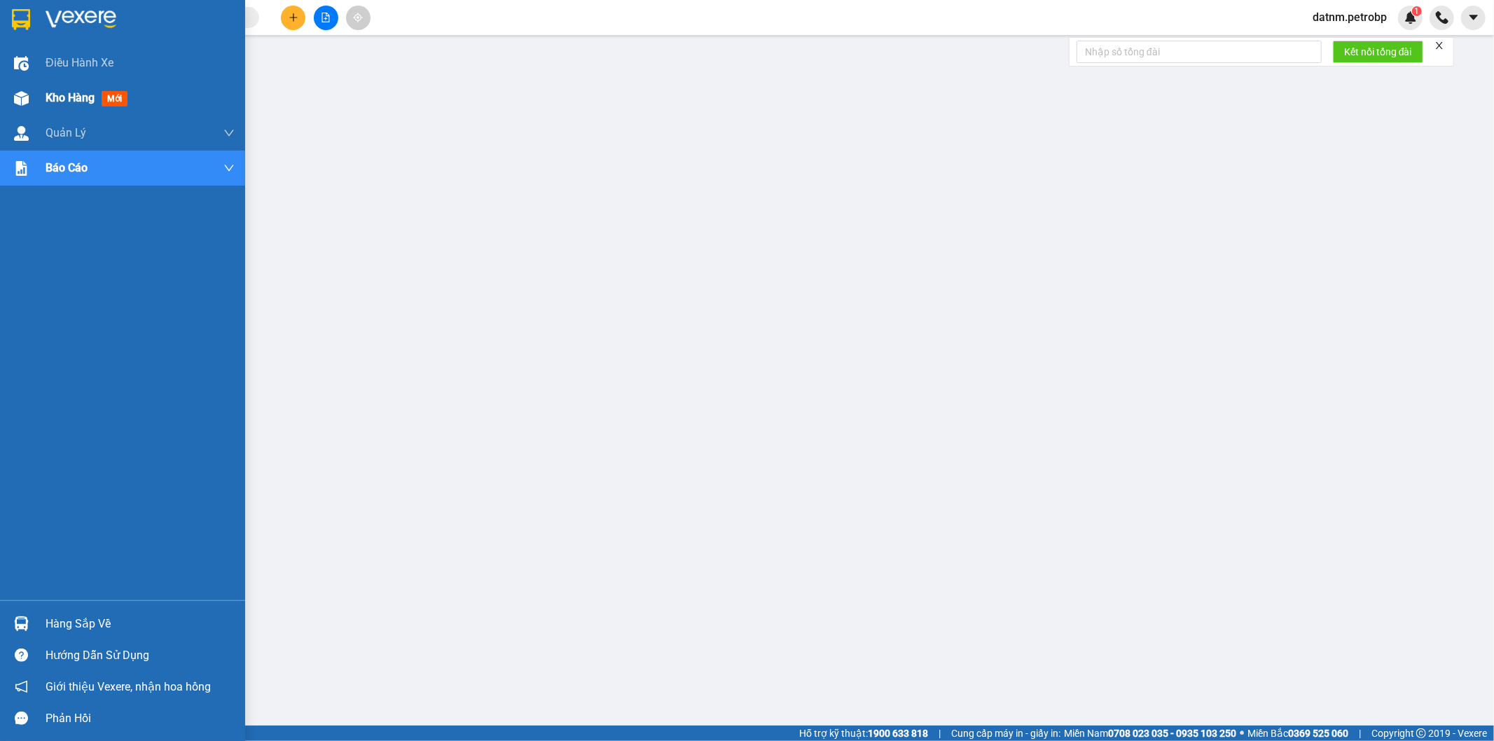
click at [64, 94] on span "Kho hàng" at bounding box center [70, 97] width 49 height 13
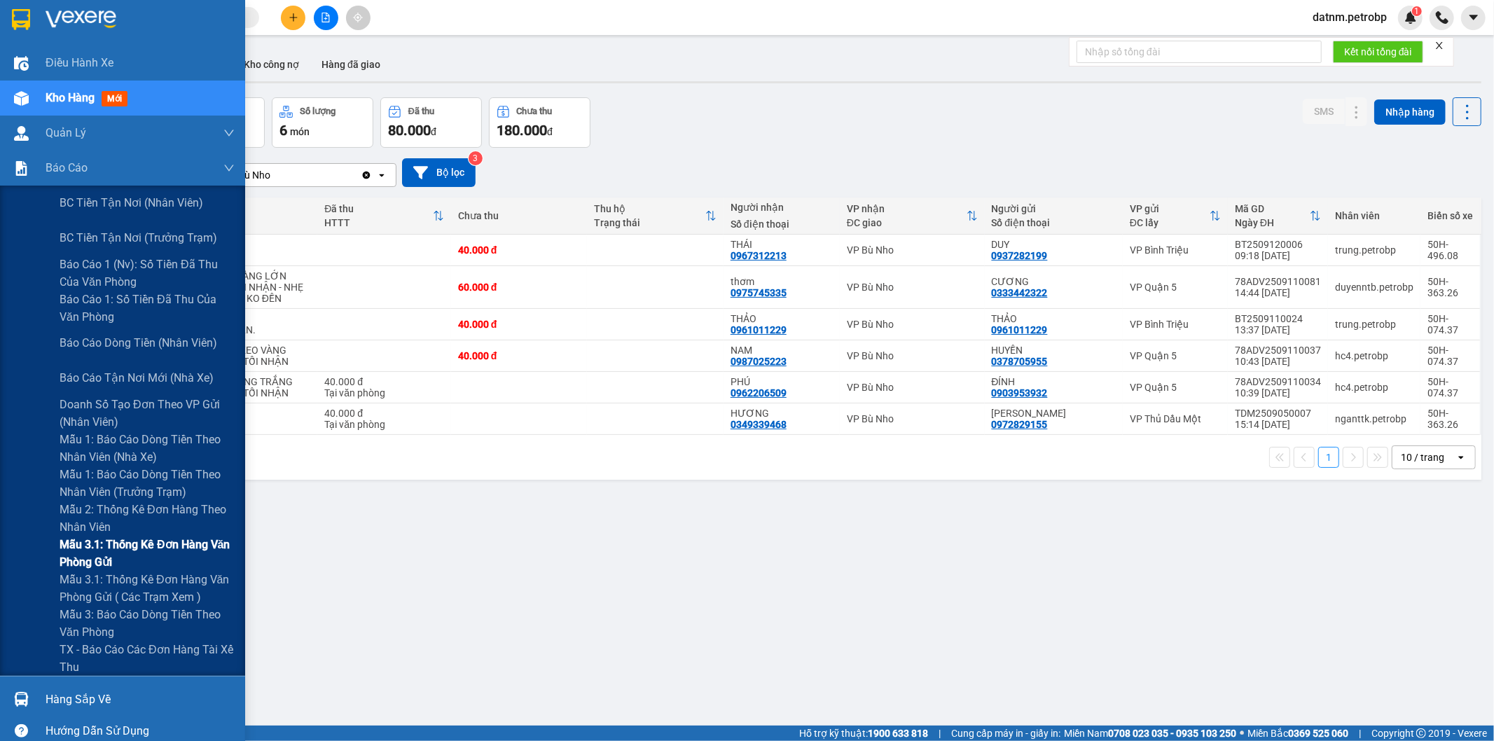
click at [162, 548] on span "Mẫu 3.1: Thống kê đơn hàng văn phòng gửi" at bounding box center [147, 553] width 175 height 35
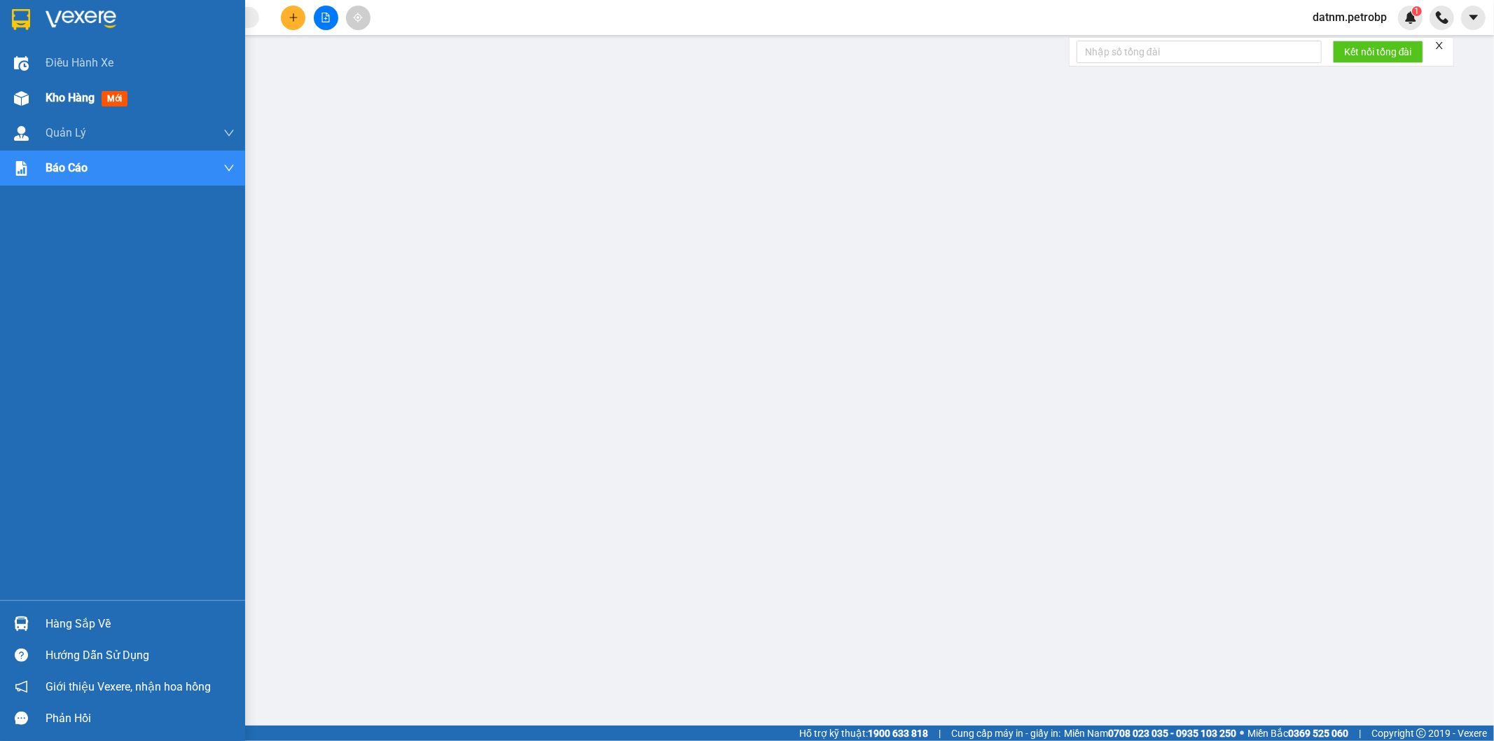
click at [58, 92] on span "Kho hàng" at bounding box center [70, 97] width 49 height 13
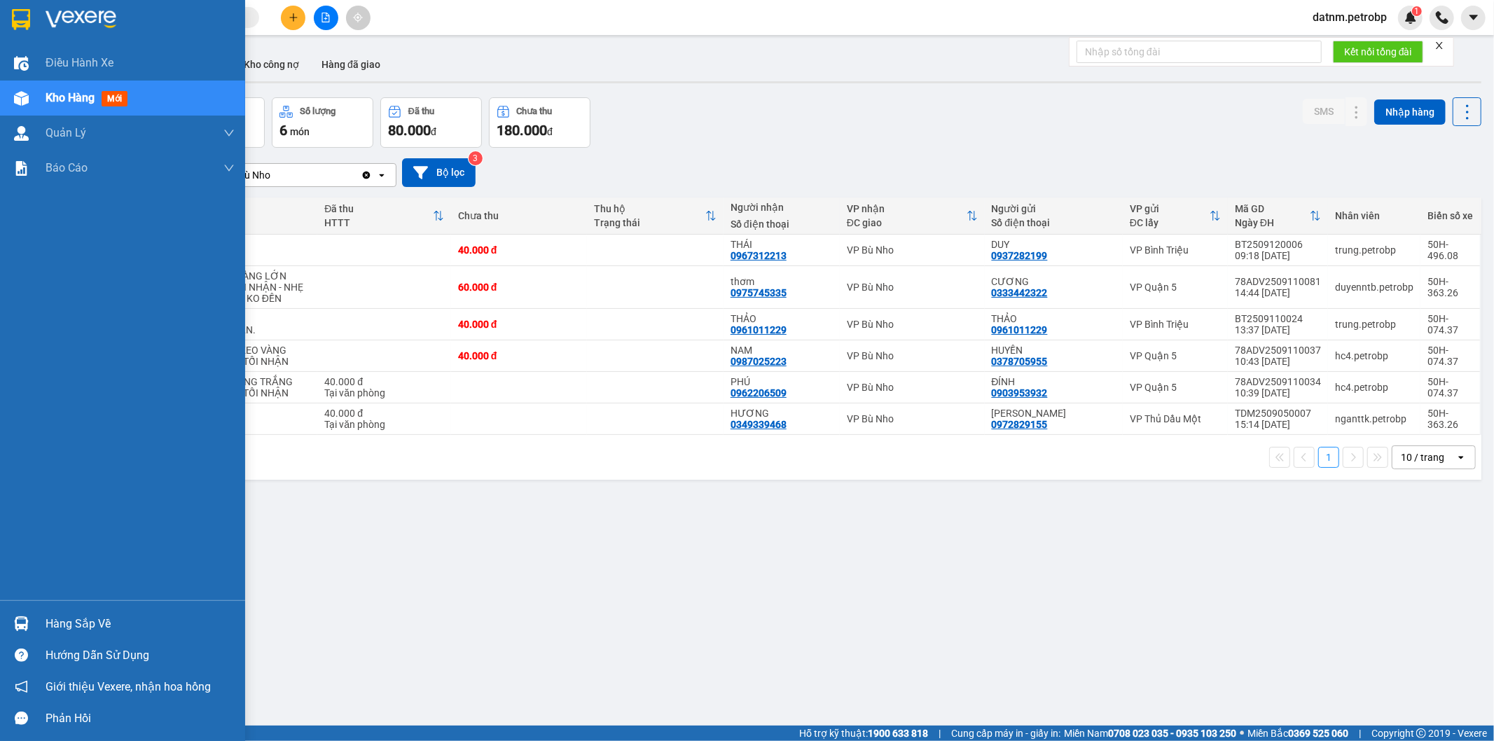
click at [67, 620] on div "Hàng sắp về" at bounding box center [140, 623] width 189 height 21
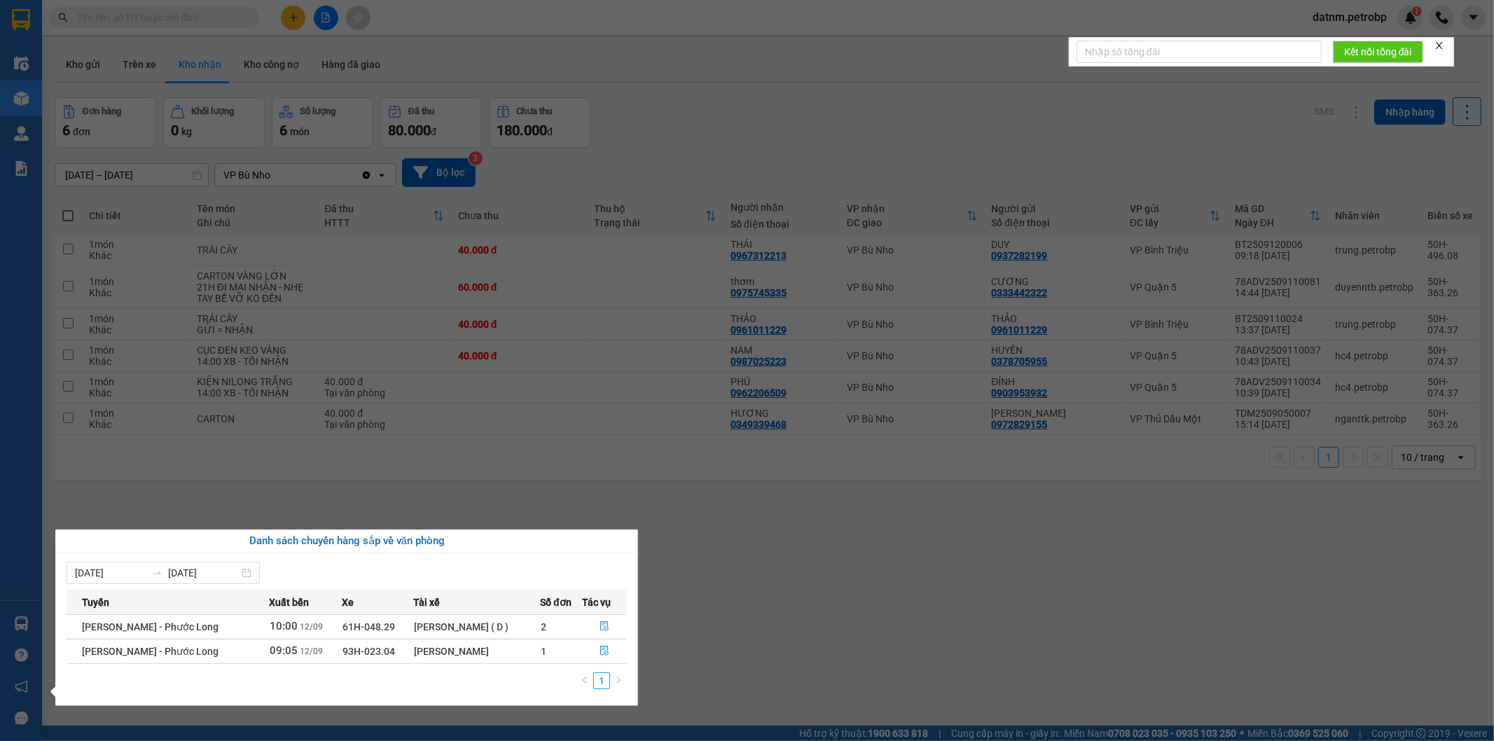
click at [822, 613] on section "Kết quả tìm kiếm ( 0 ) Bộ lọc No Data datnm.petrobp 1 Điều hành xe Kho hàng mới…" at bounding box center [747, 370] width 1494 height 741
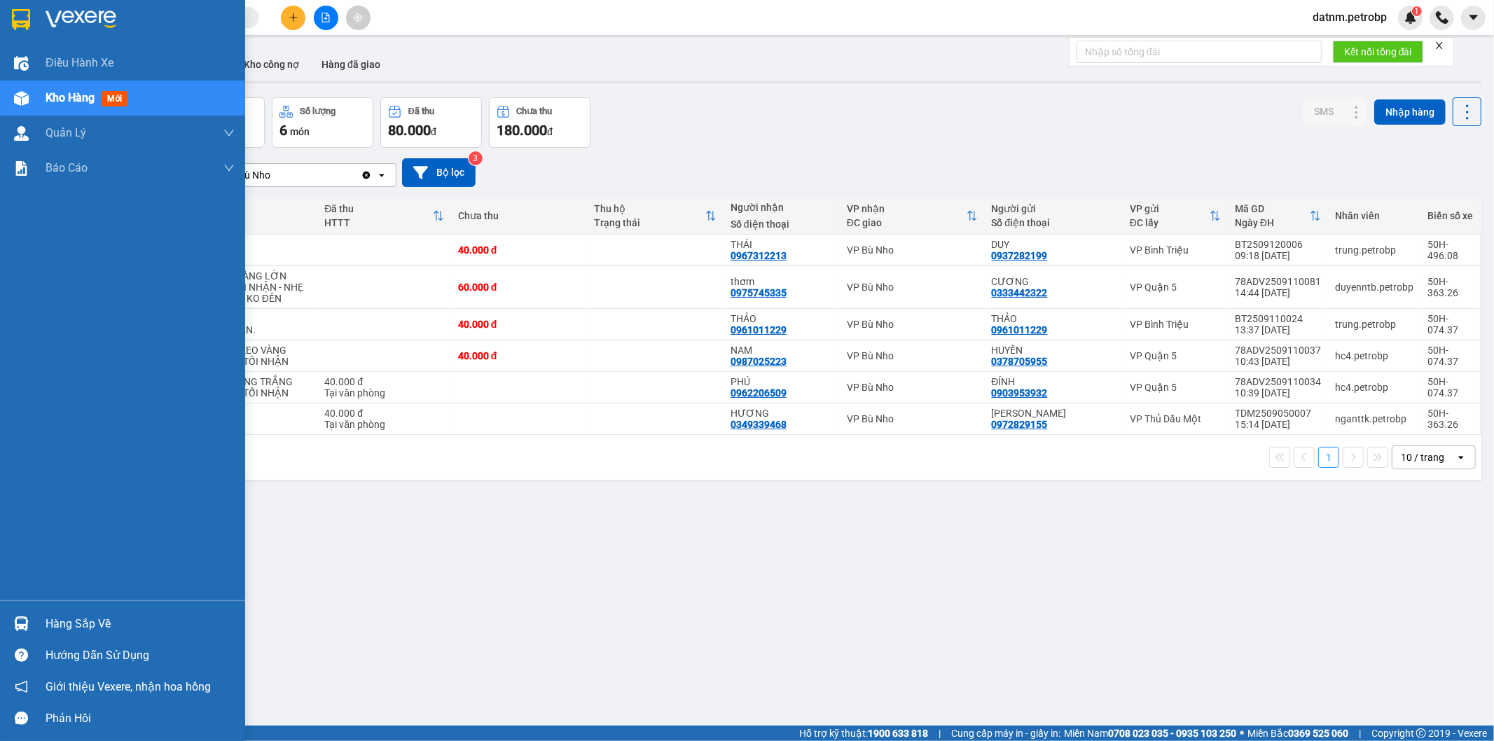
click at [85, 619] on div "Hàng sắp về" at bounding box center [140, 623] width 189 height 21
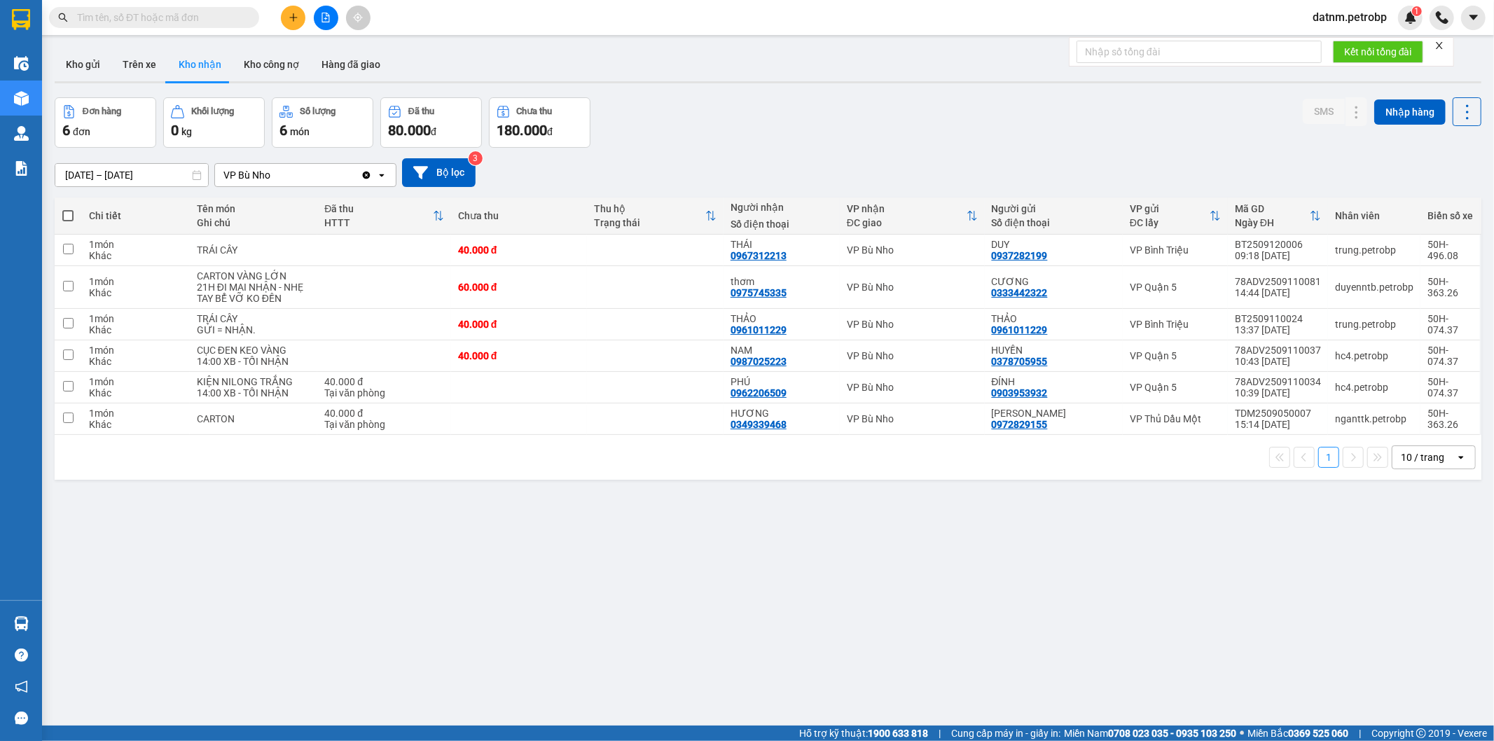
click at [791, 611] on section "Kết quả tìm kiếm ( 0 ) Bộ lọc No Data datnm.petrobp 1 Điều hành xe Kho hàng mới…" at bounding box center [747, 370] width 1494 height 741
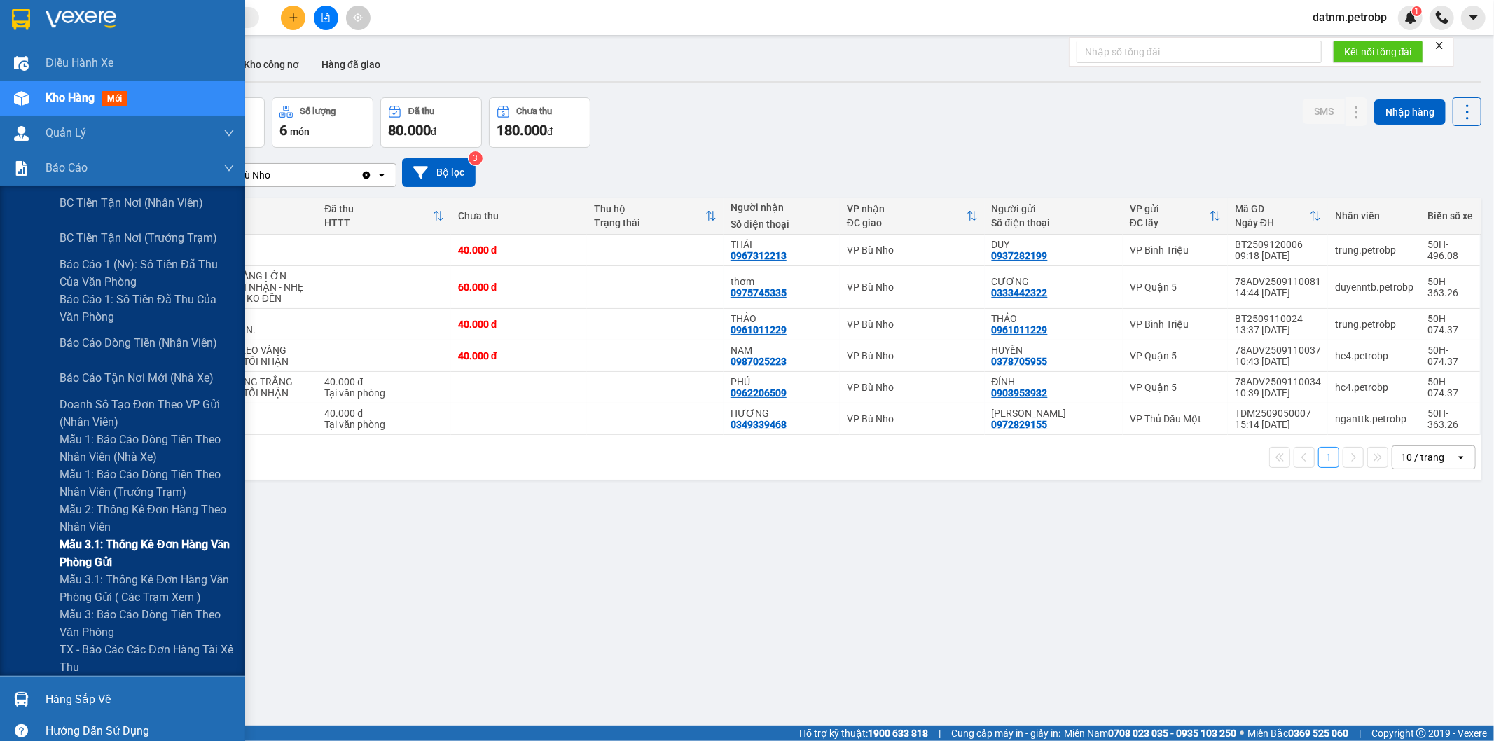
click at [124, 543] on span "Mẫu 3.1: Thống kê đơn hàng văn phòng gửi" at bounding box center [147, 553] width 175 height 35
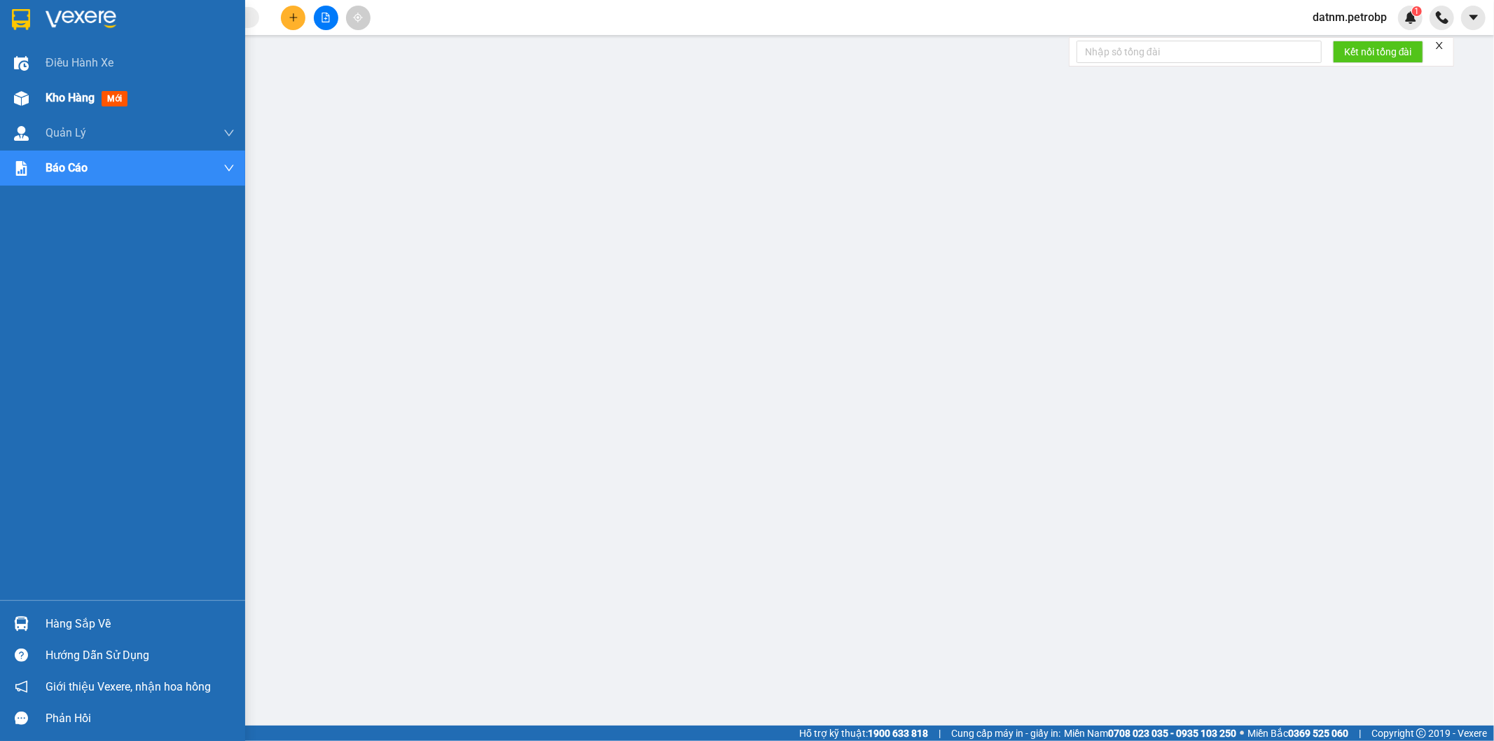
click at [58, 102] on span "Kho hàng" at bounding box center [70, 97] width 49 height 13
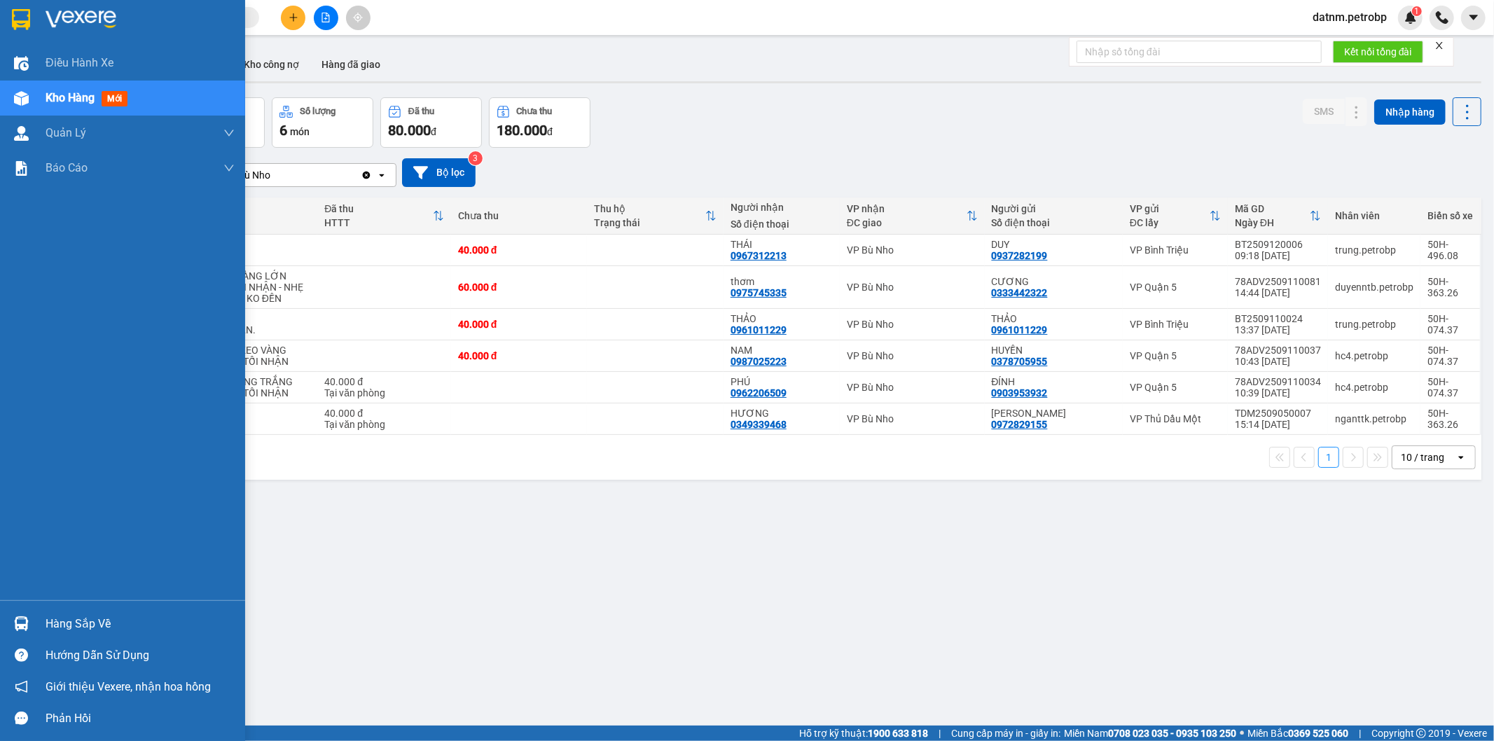
click at [88, 632] on div "Hàng sắp về" at bounding box center [140, 623] width 189 height 21
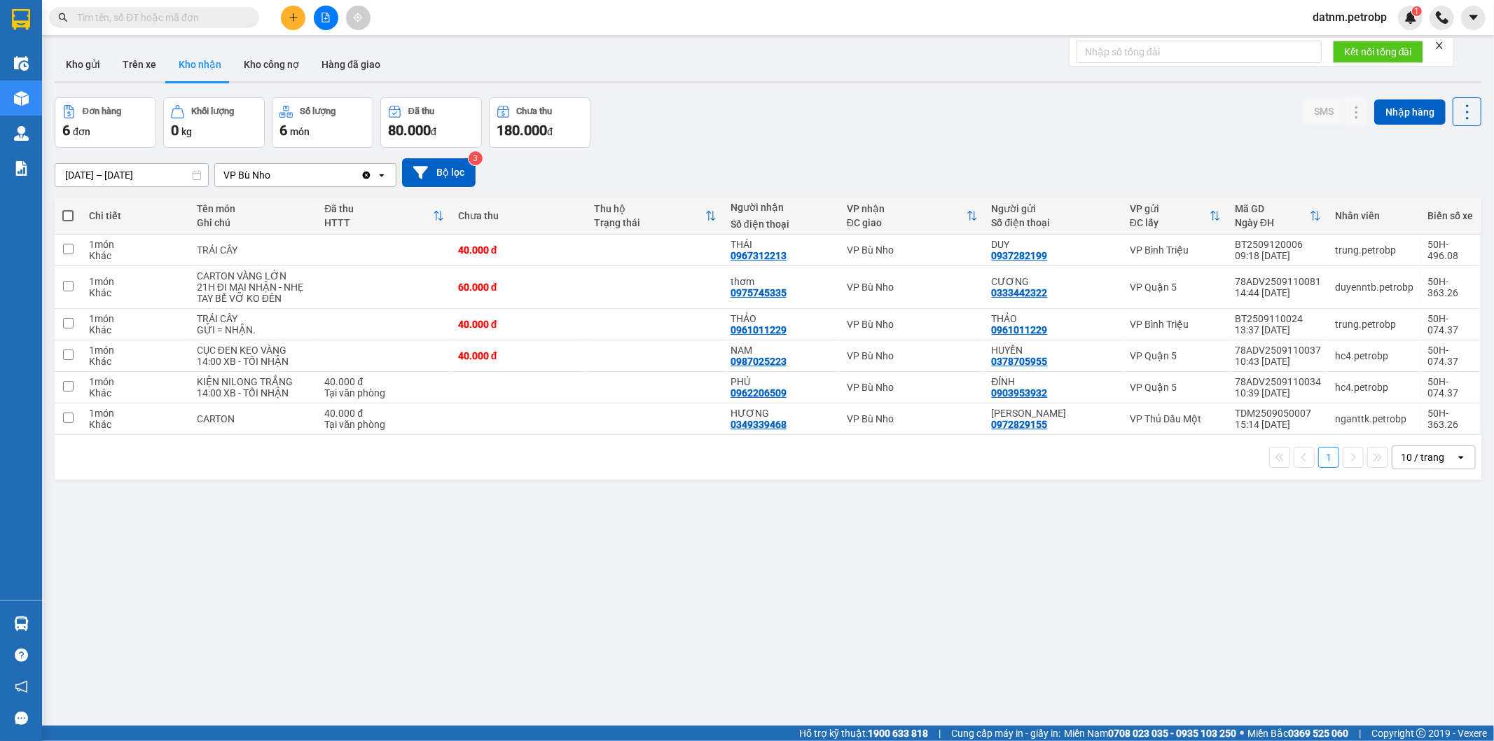
click at [816, 661] on section "Kết quả tìm kiếm ( 0 ) Bộ lọc No Data datnm.petrobp 1 Điều hành xe Kho hàng mới…" at bounding box center [747, 370] width 1494 height 741
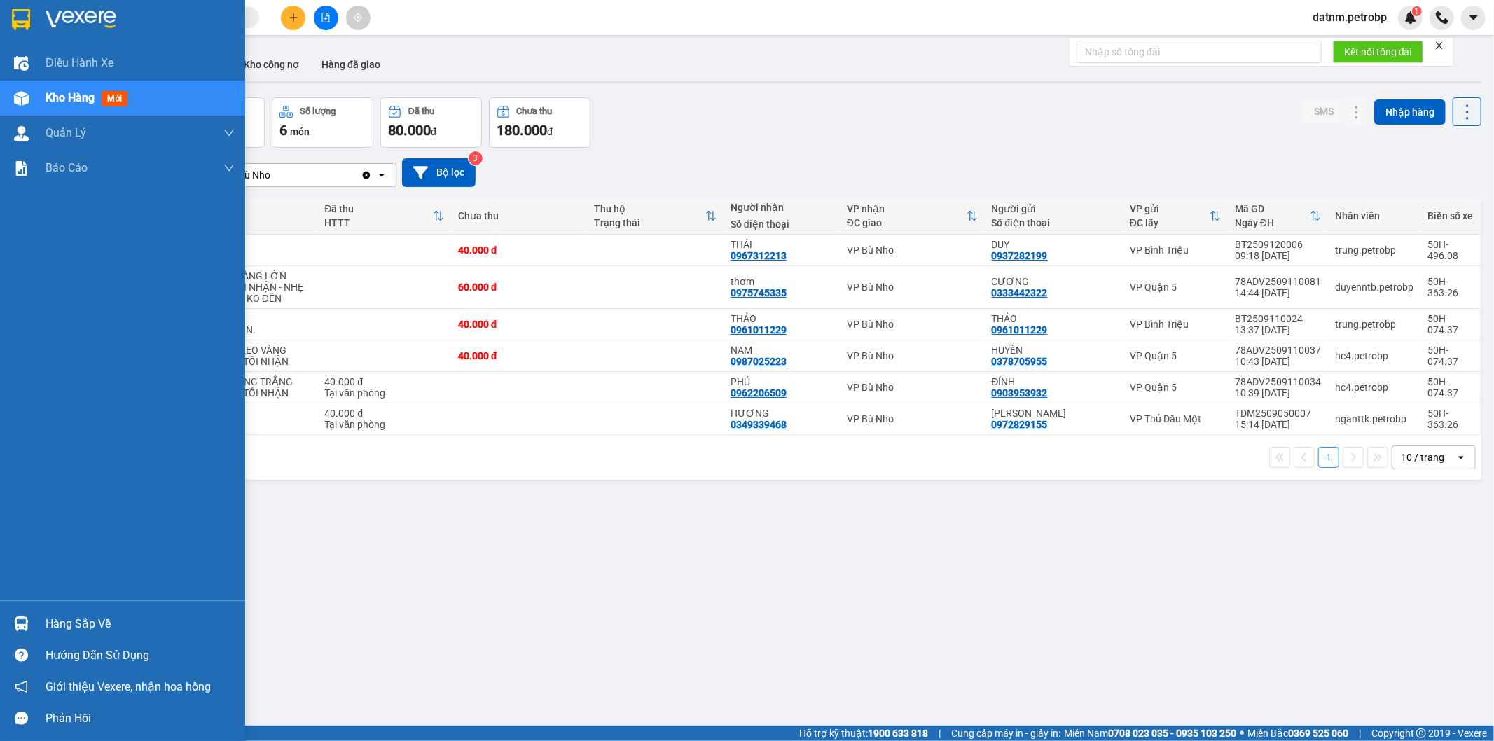
click at [59, 628] on div "Hàng sắp về" at bounding box center [140, 623] width 189 height 21
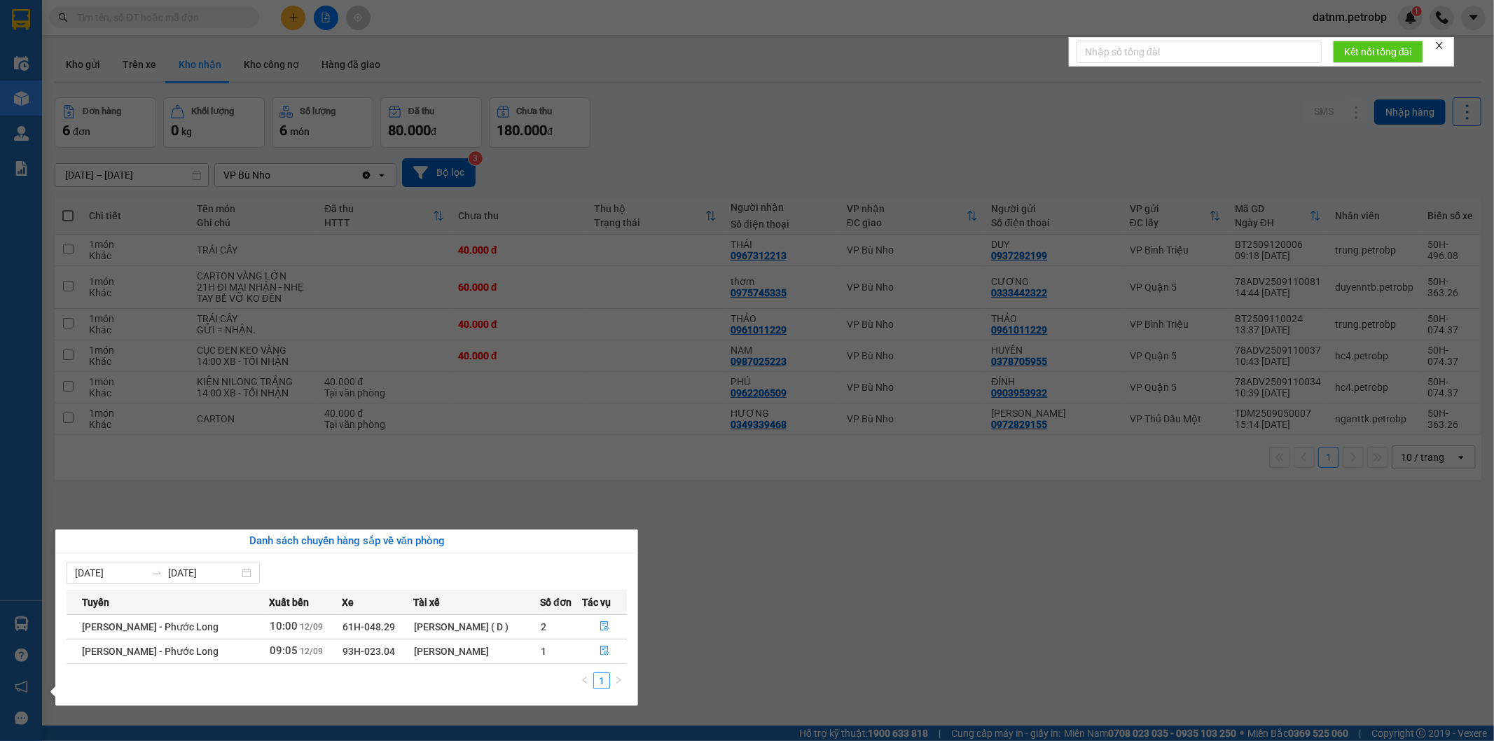
click at [744, 656] on section "Kết quả tìm kiếm ( 0 ) Bộ lọc No Data datnm.petrobp 1 Điều hành xe Kho hàng mới…" at bounding box center [747, 370] width 1494 height 741
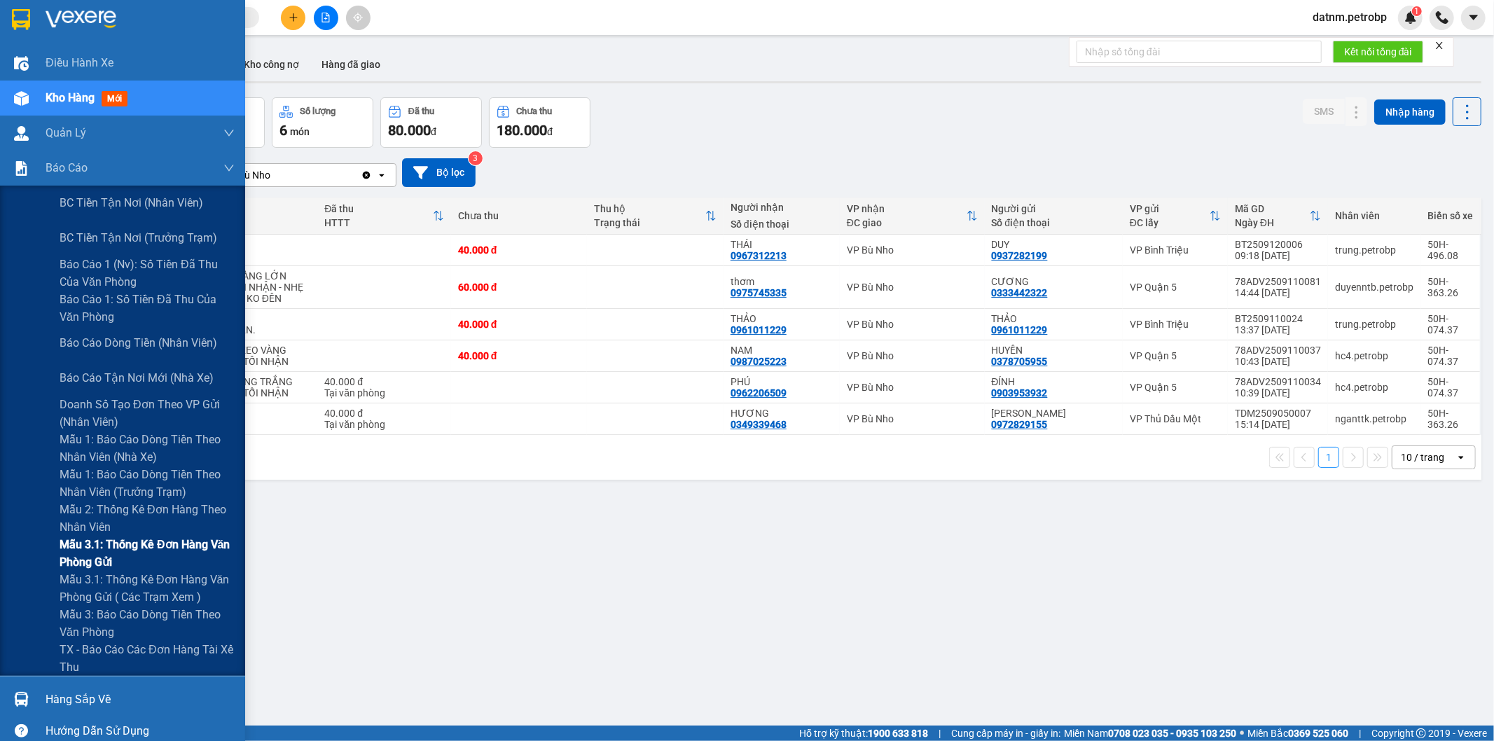
click at [161, 548] on span "Mẫu 3.1: Thống kê đơn hàng văn phòng gửi" at bounding box center [147, 553] width 175 height 35
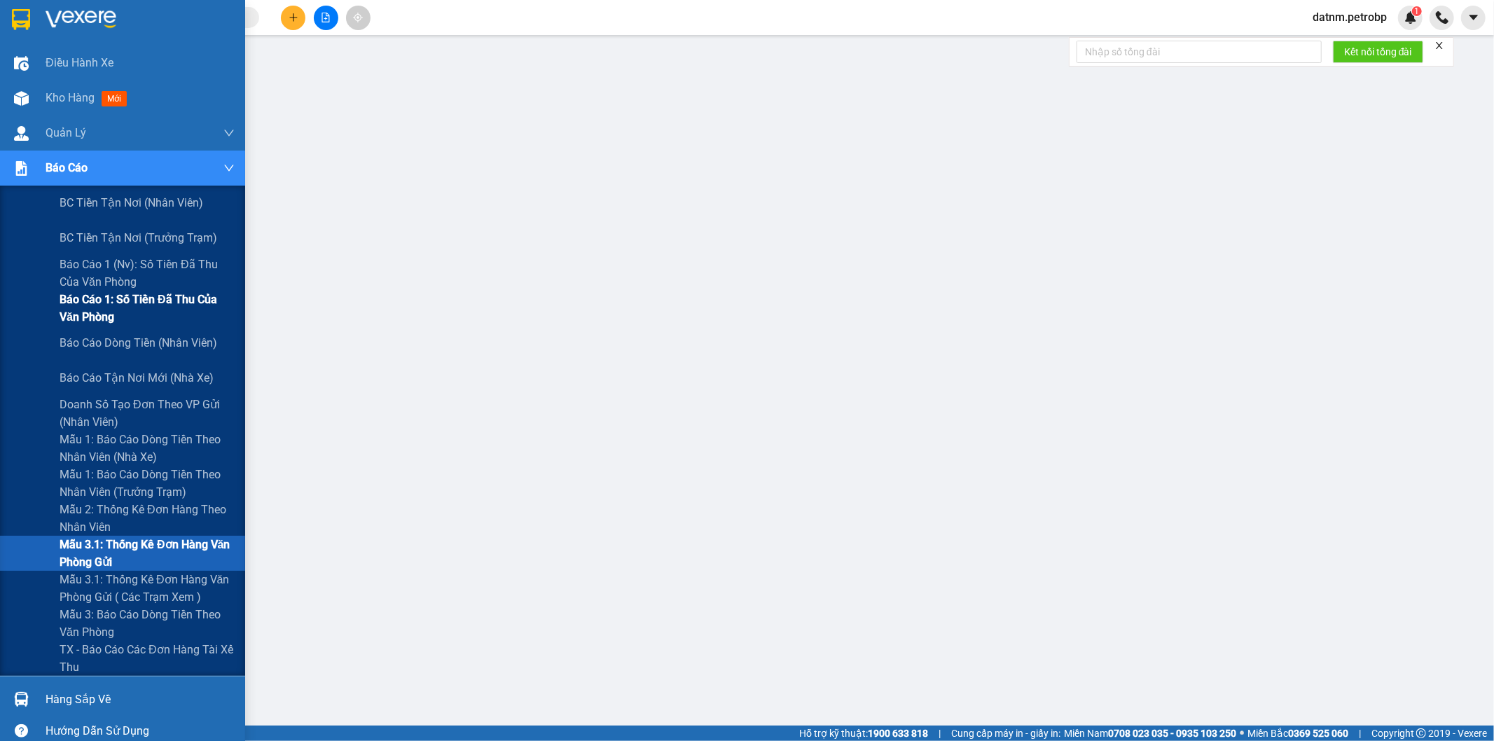
click at [134, 306] on span "Báo cáo 1: Số tiền đã thu của văn phòng" at bounding box center [147, 308] width 175 height 35
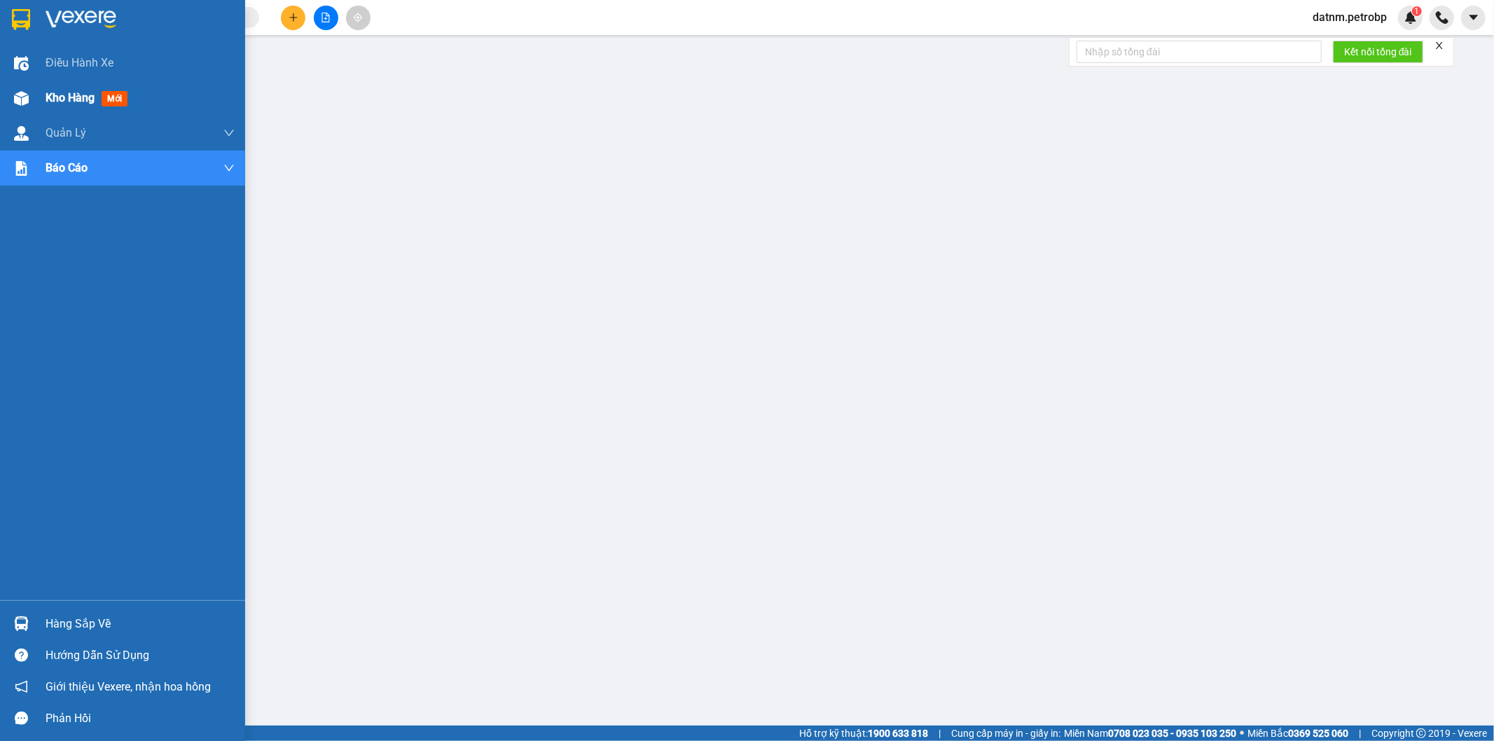
click at [55, 91] on span "Kho hàng" at bounding box center [70, 97] width 49 height 13
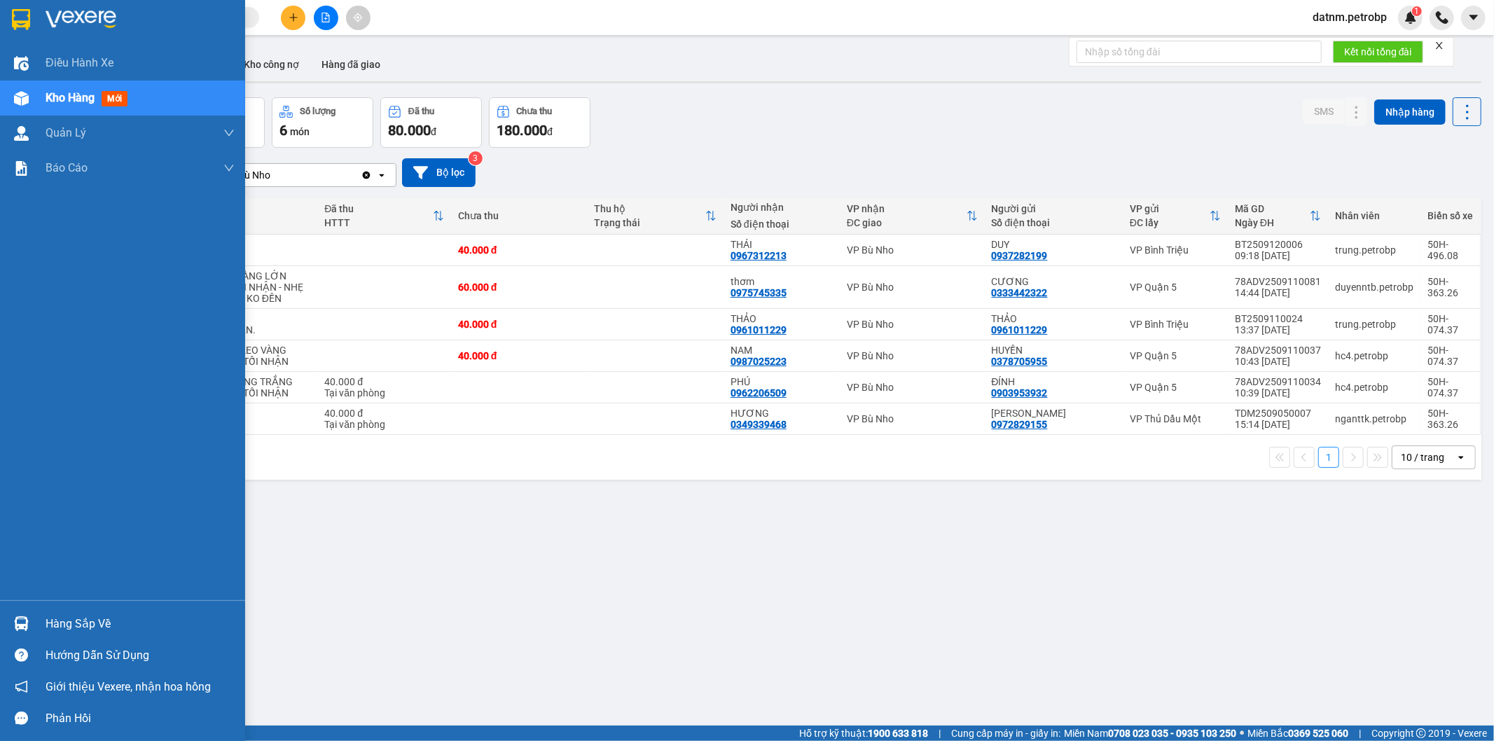
click at [70, 632] on div "Hàng sắp về" at bounding box center [140, 623] width 189 height 21
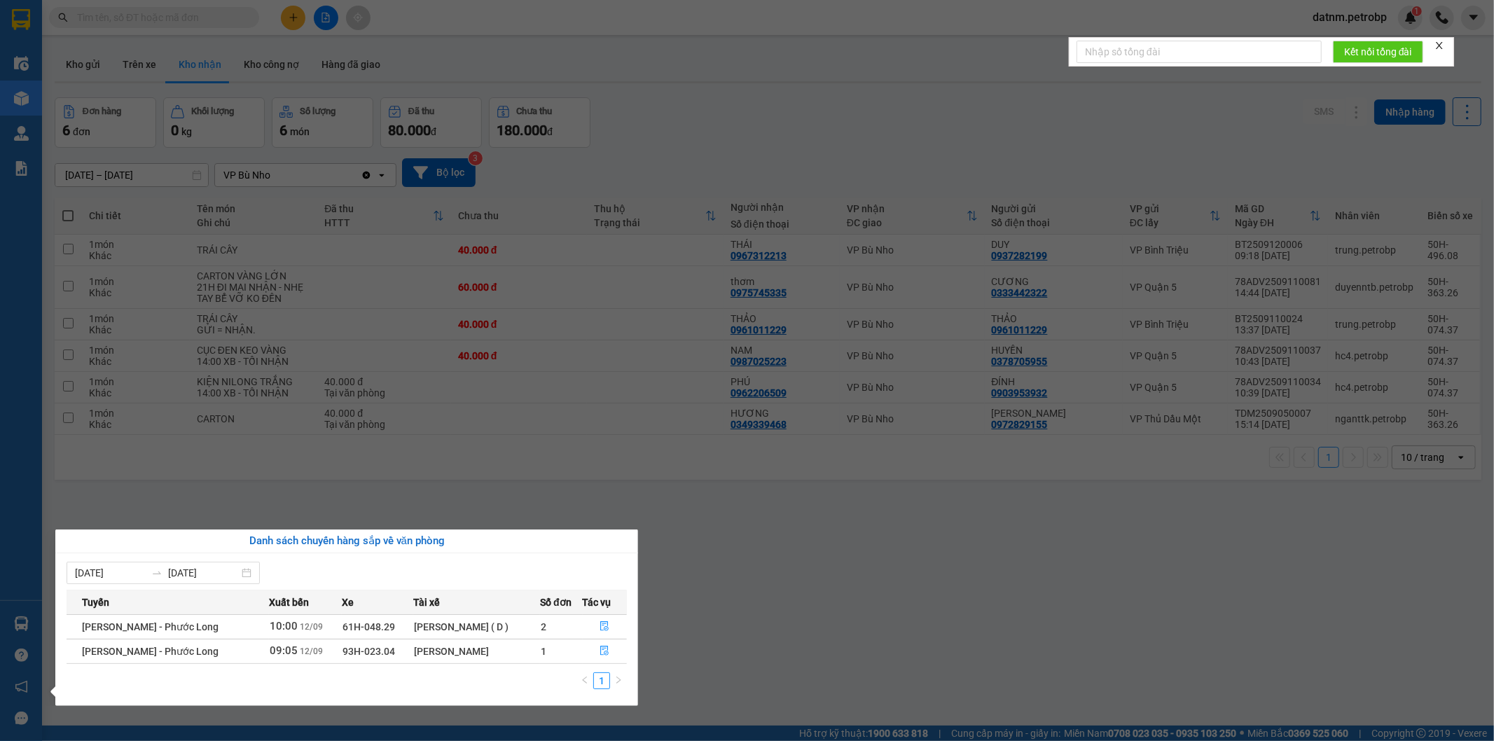
click at [729, 620] on section "Kết quả tìm kiếm ( 0 ) Bộ lọc No Data datnm.petrobp 1 Điều hành xe Kho hàng mới…" at bounding box center [747, 370] width 1494 height 741
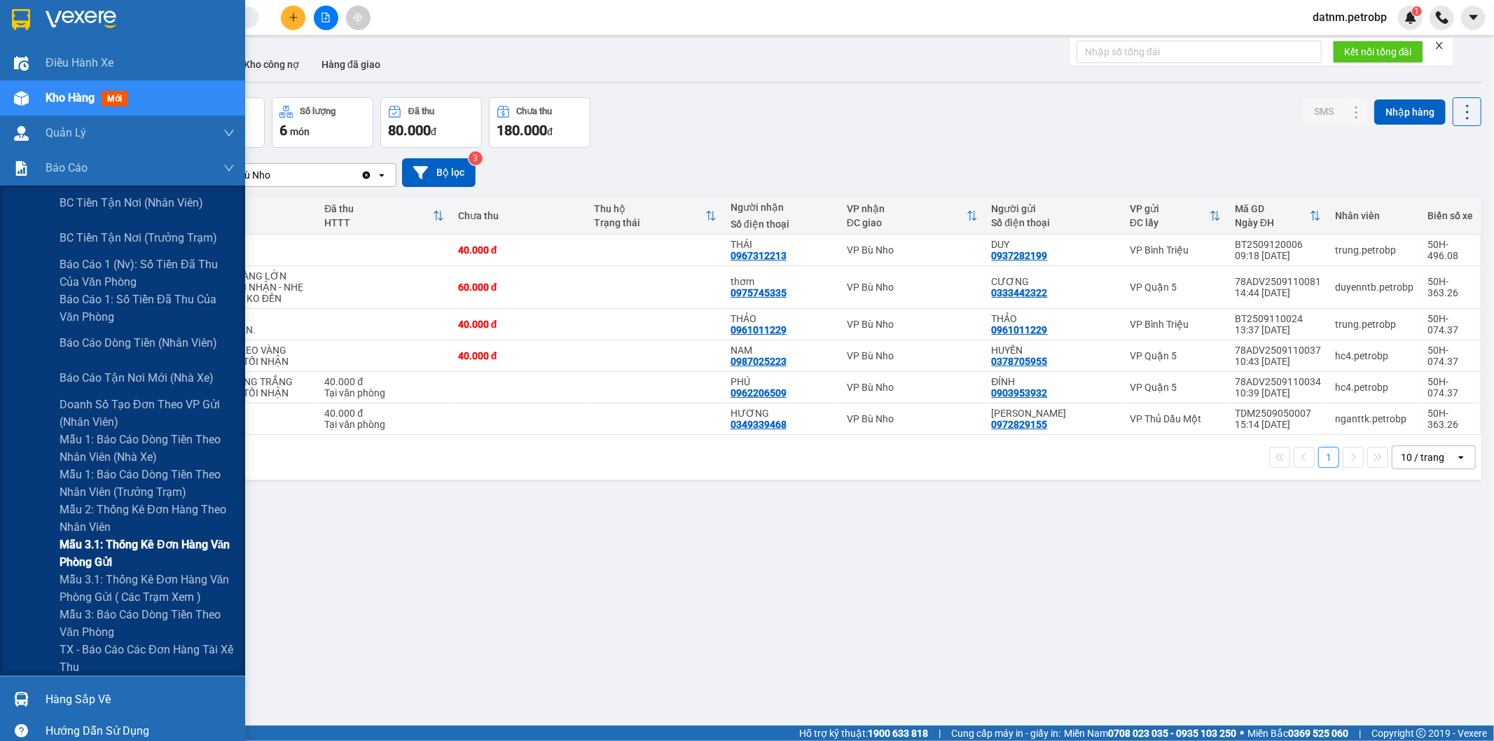
click at [140, 552] on span "Mẫu 3.1: Thống kê đơn hàng văn phòng gửi" at bounding box center [147, 553] width 175 height 35
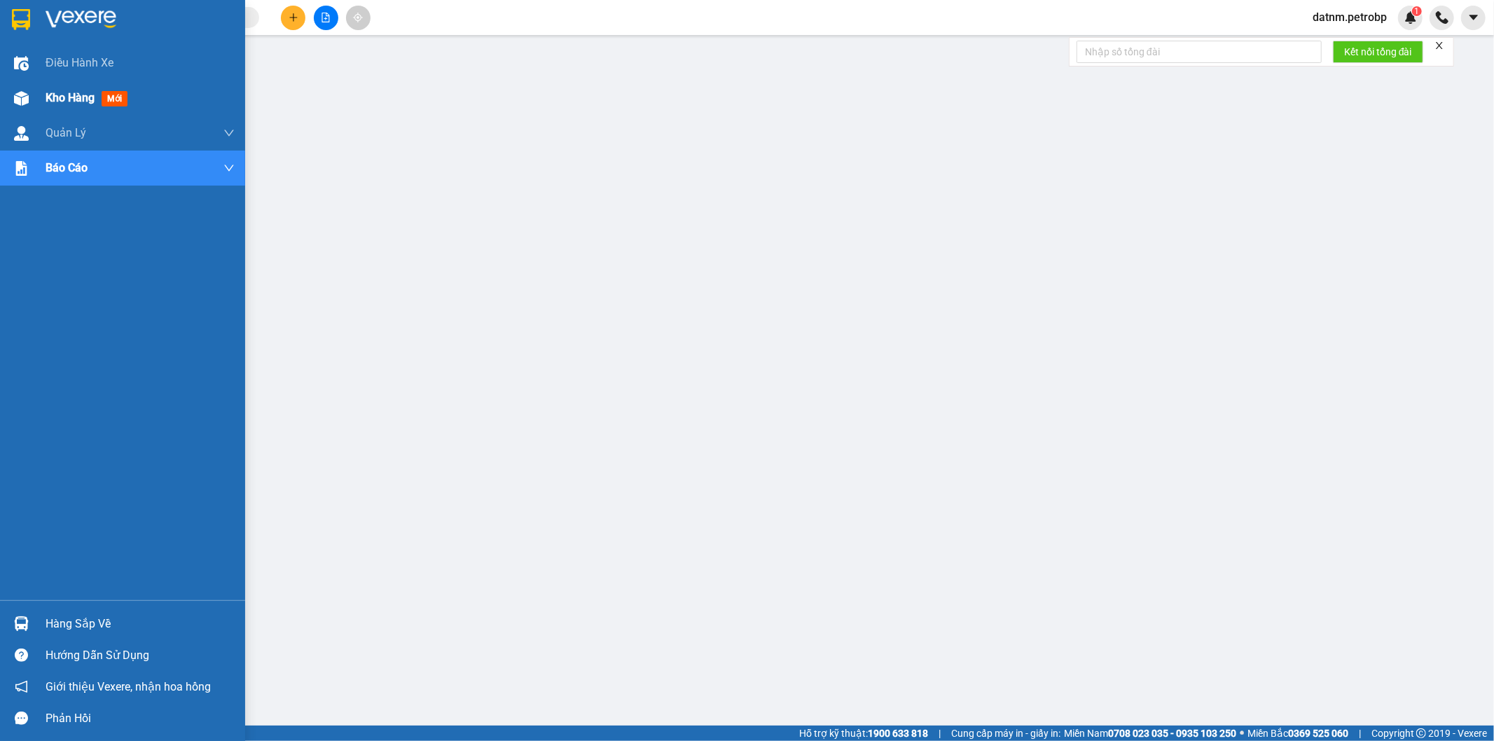
click at [63, 101] on span "Kho hàng" at bounding box center [70, 97] width 49 height 13
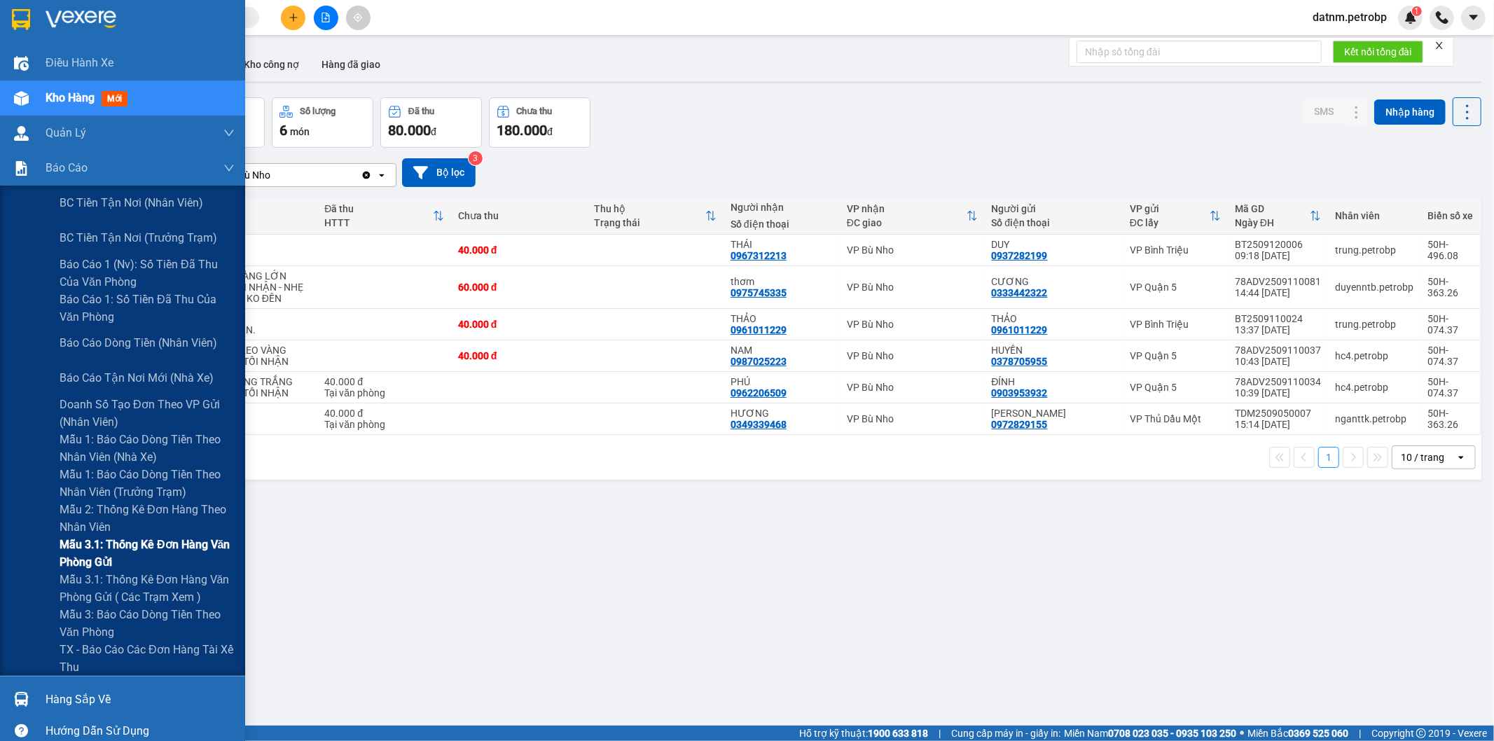
click at [124, 540] on span "Mẫu 3.1: Thống kê đơn hàng văn phòng gửi" at bounding box center [147, 553] width 175 height 35
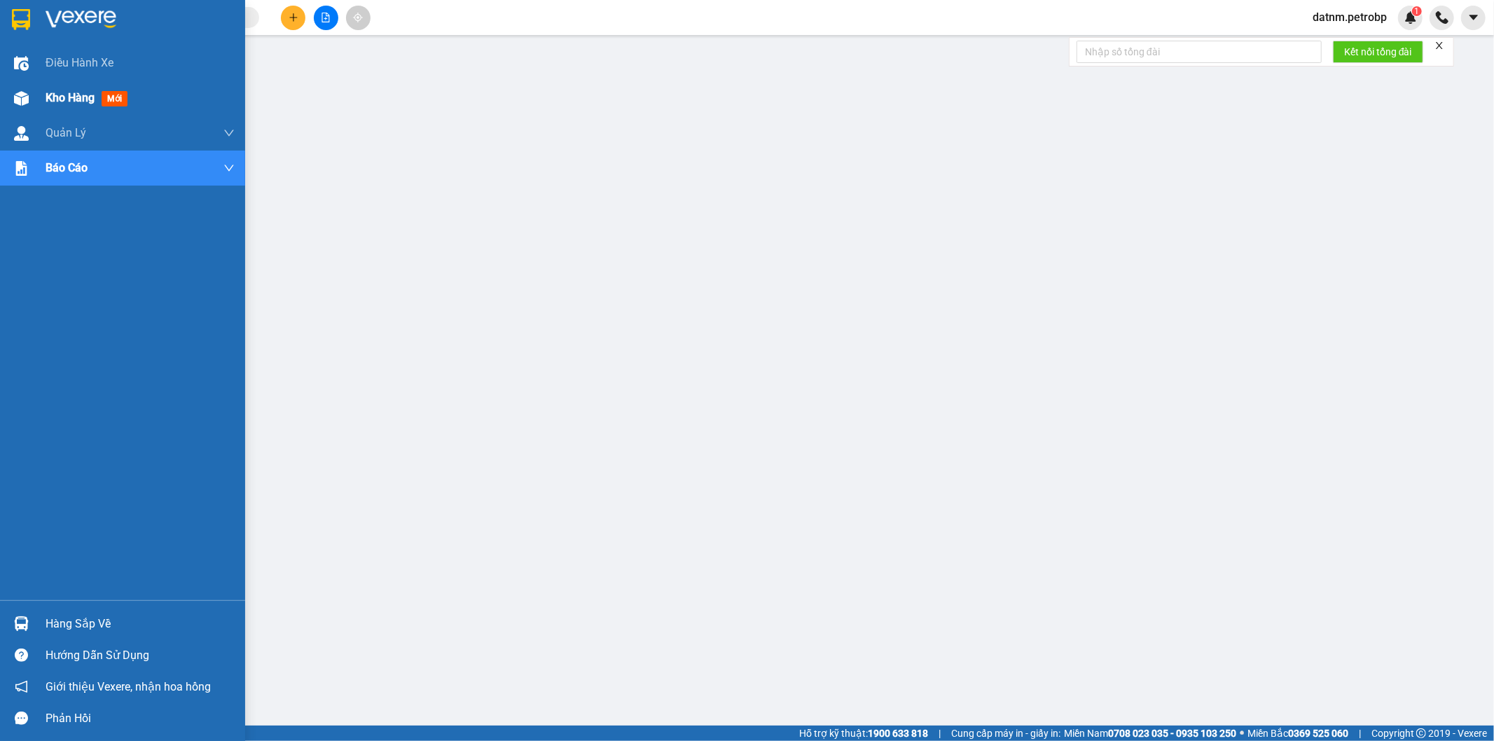
click at [47, 97] on span "Kho hàng" at bounding box center [70, 97] width 49 height 13
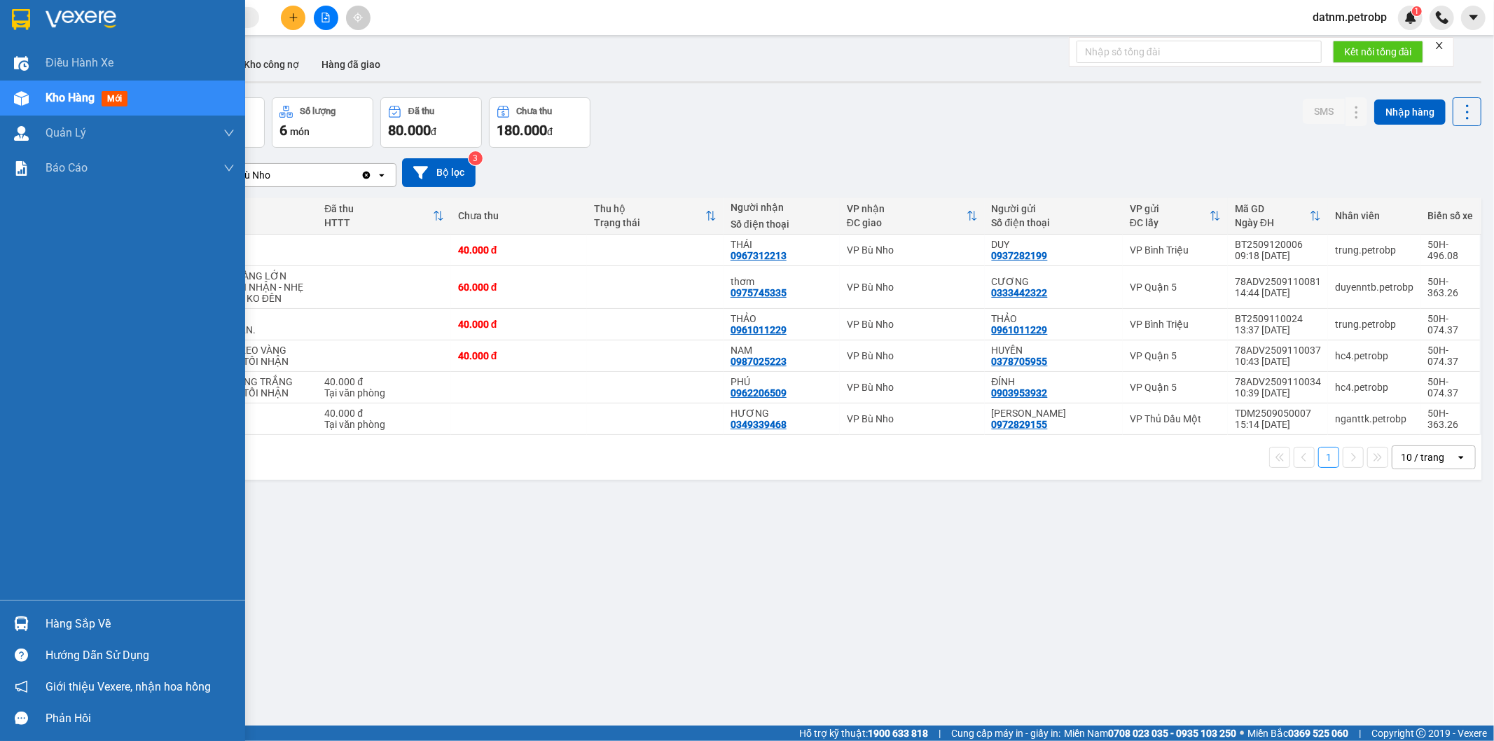
click at [77, 620] on div "Hàng sắp về" at bounding box center [140, 623] width 189 height 21
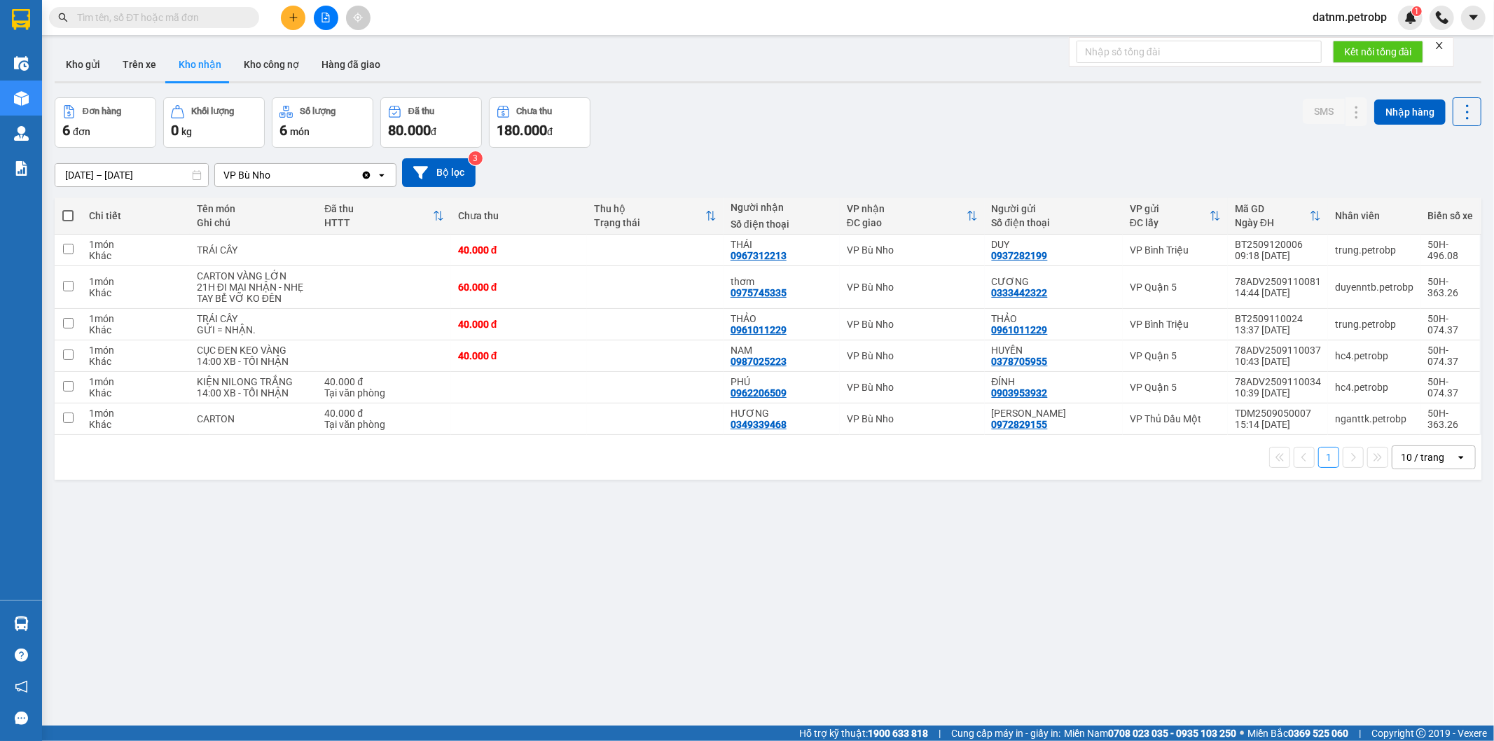
click at [826, 659] on section "Kết quả tìm kiếm ( 0 ) Bộ lọc No Data datnm.petrobp 1 Điều hành xe Kho hàng mới…" at bounding box center [747, 370] width 1494 height 741
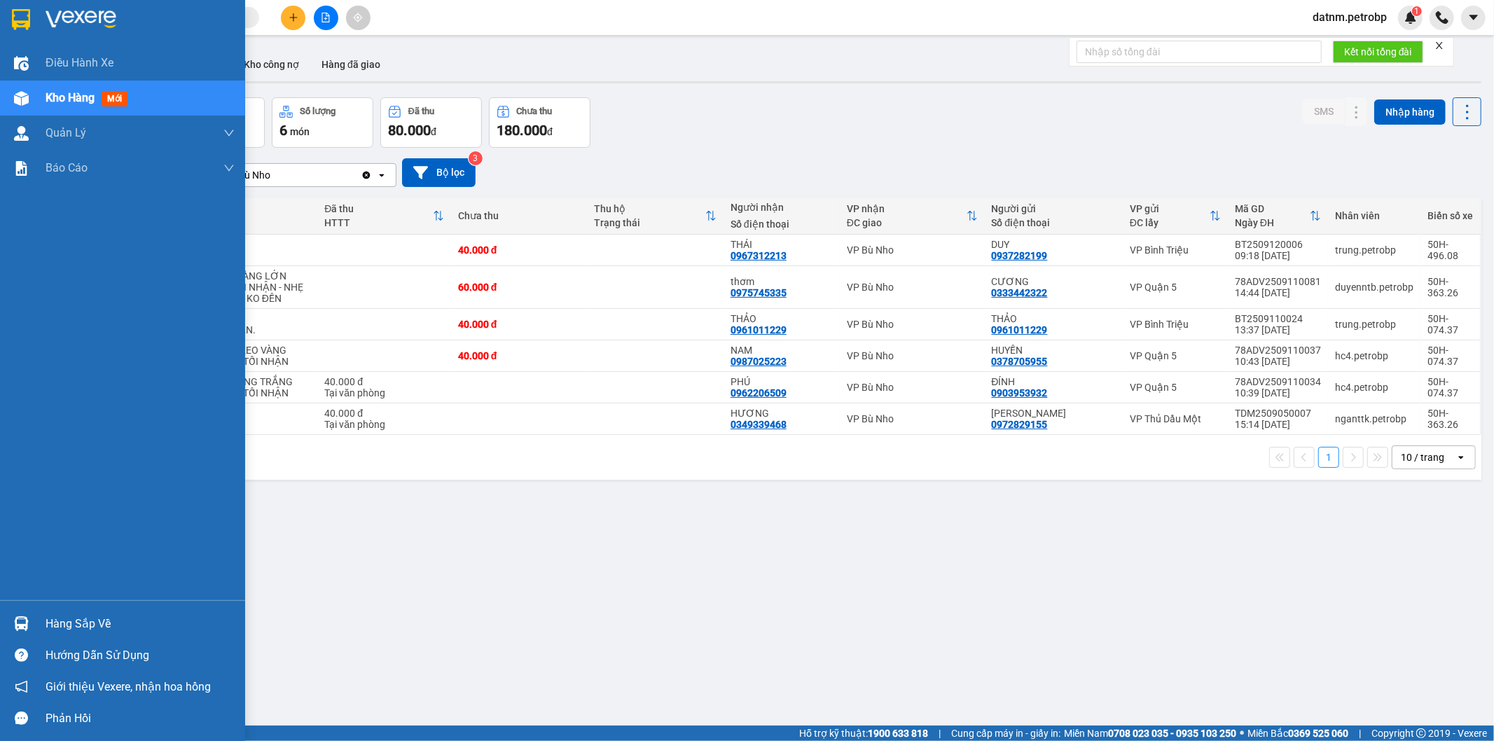
click at [62, 622] on div "Hàng sắp về" at bounding box center [140, 623] width 189 height 21
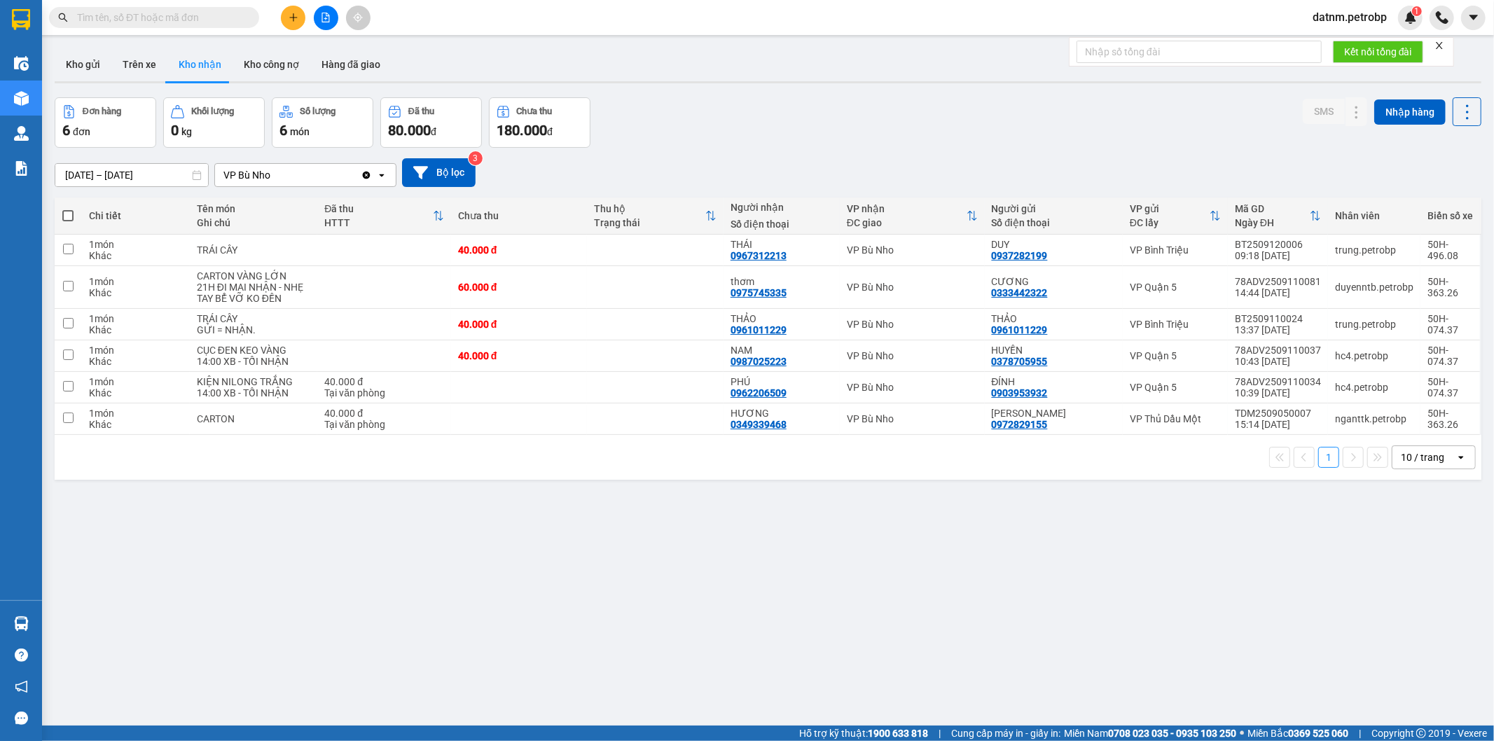
click at [832, 641] on section "Kết quả tìm kiếm ( 0 ) Bộ lọc No Data datnm.petrobp 1 Điều hành xe Kho hàng mới…" at bounding box center [747, 370] width 1494 height 741
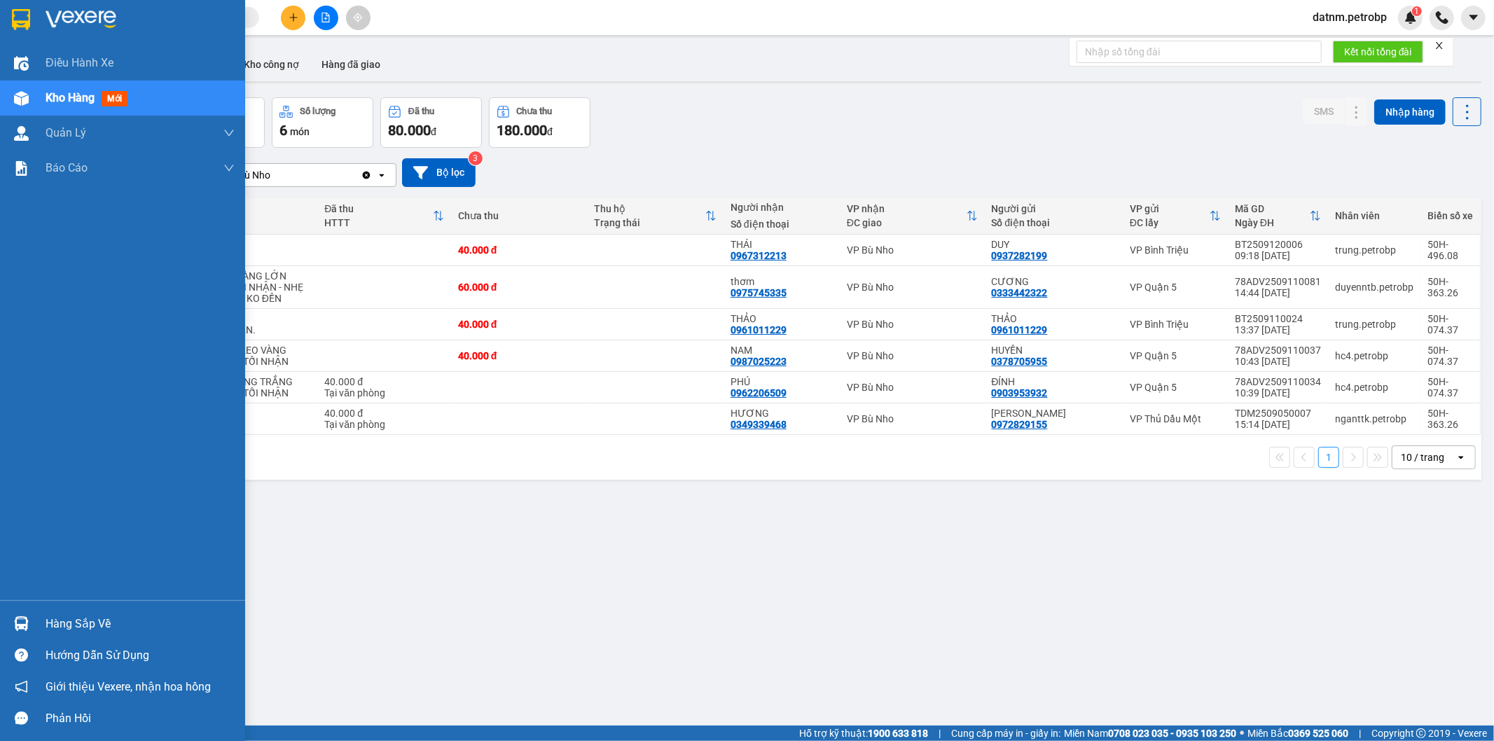
click at [70, 633] on div "Hàng sắp về" at bounding box center [140, 623] width 189 height 21
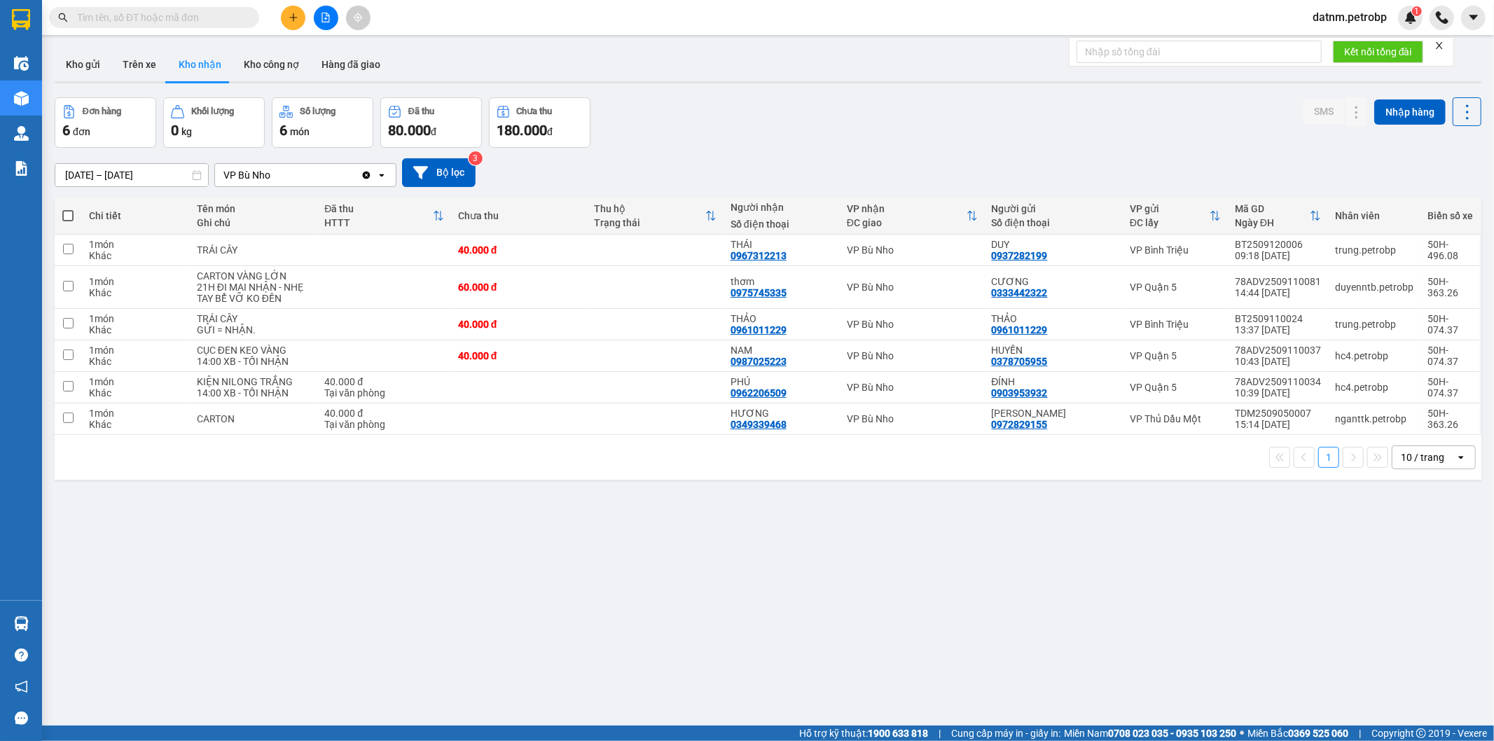
click at [858, 635] on section "Kết quả tìm kiếm ( 0 ) Bộ lọc No Data datnm.petrobp 1 Điều hành xe Kho hàng mới…" at bounding box center [747, 370] width 1494 height 741
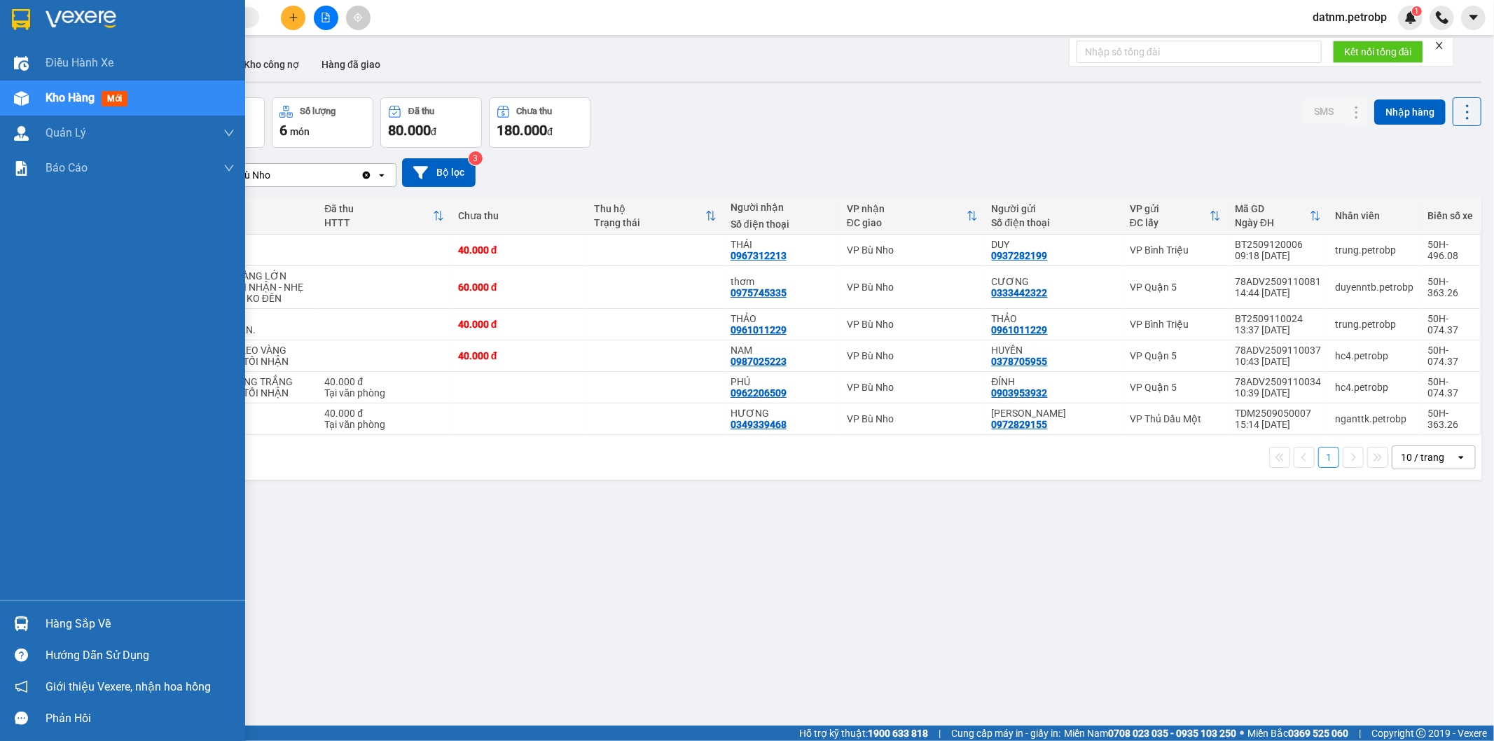
click at [69, 620] on div "Hàng sắp về" at bounding box center [140, 623] width 189 height 21
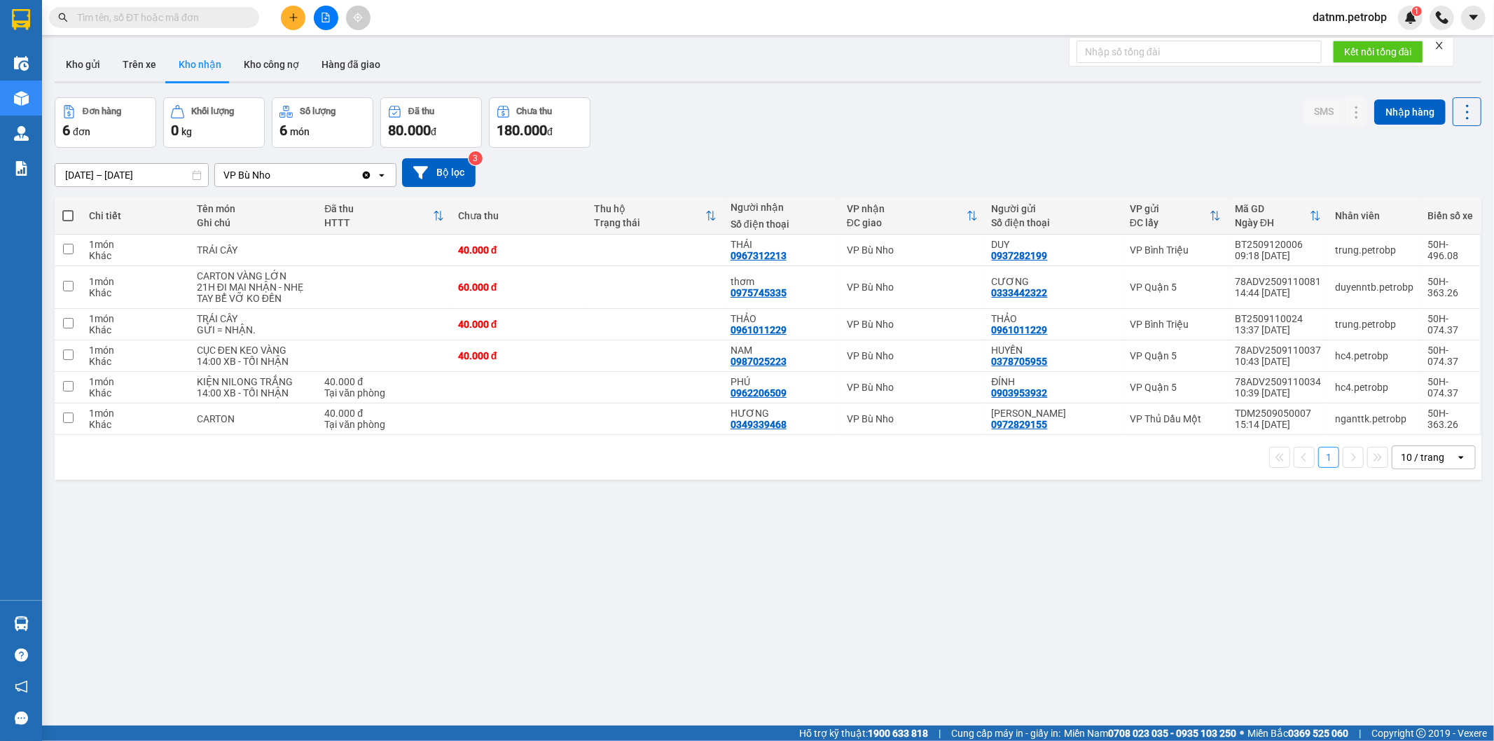
click at [866, 635] on section "Kết quả tìm kiếm ( 0 ) Bộ lọc No Data datnm.petrobp 1 Điều hành xe Kho hàng mới…" at bounding box center [747, 370] width 1494 height 741
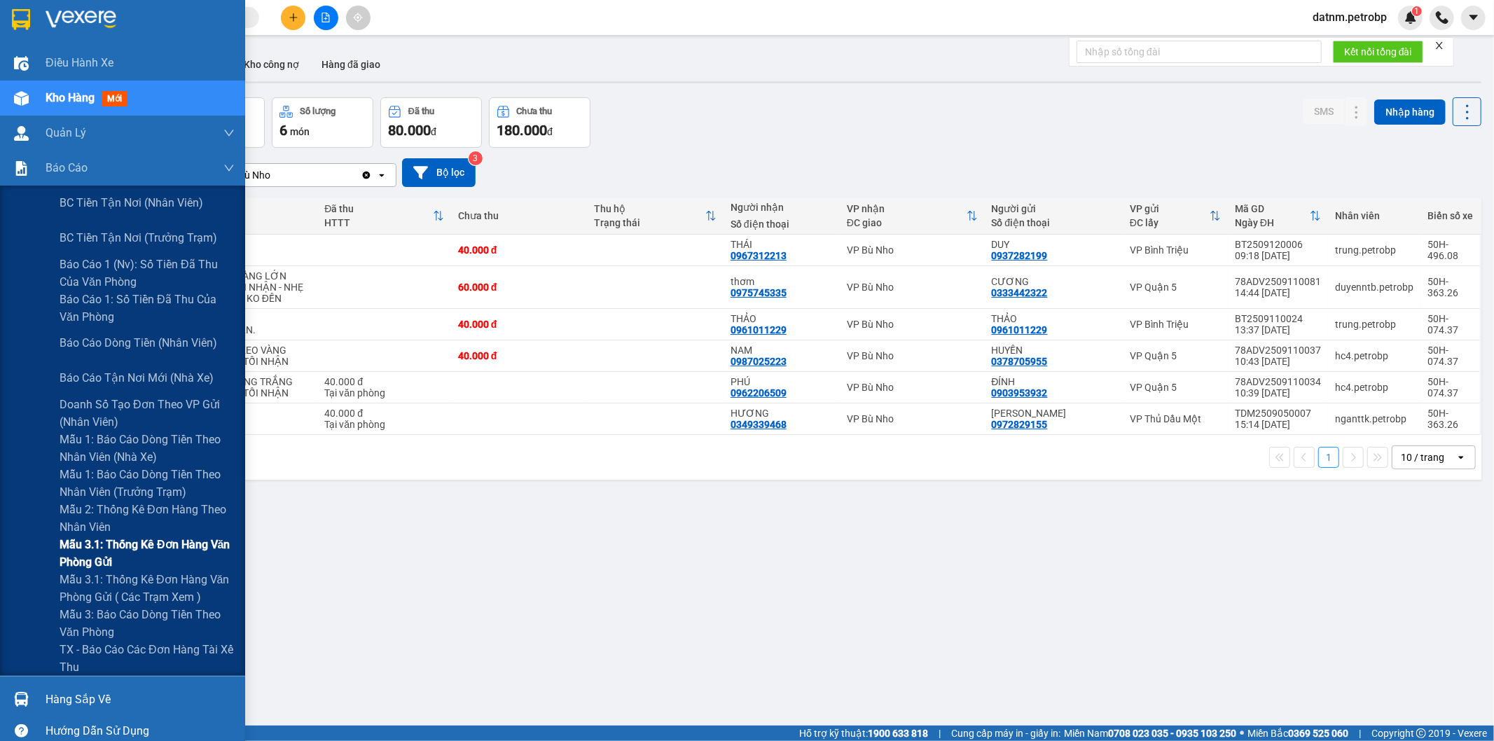
click at [109, 549] on span "Mẫu 3.1: Thống kê đơn hàng văn phòng gửi" at bounding box center [147, 553] width 175 height 35
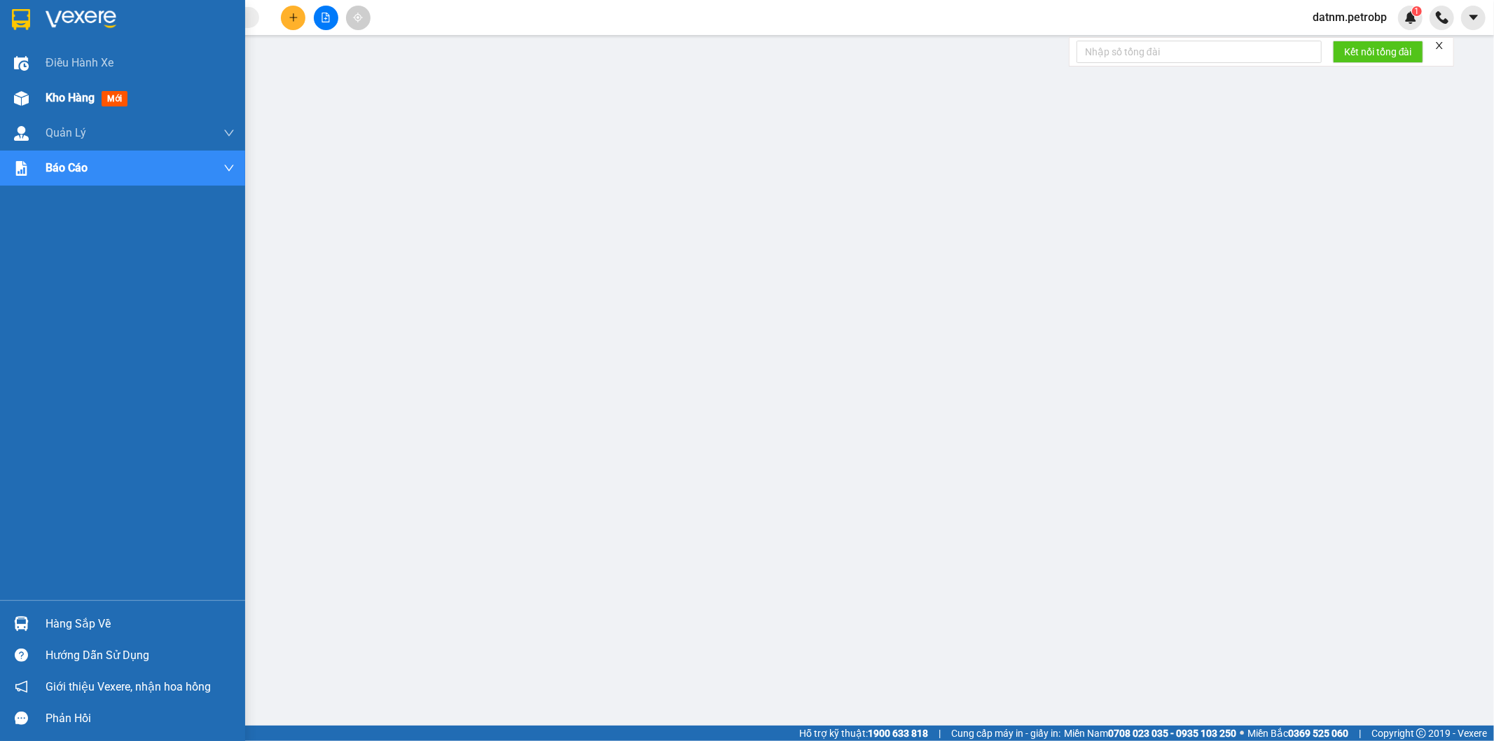
click at [59, 102] on span "Kho hàng" at bounding box center [70, 97] width 49 height 13
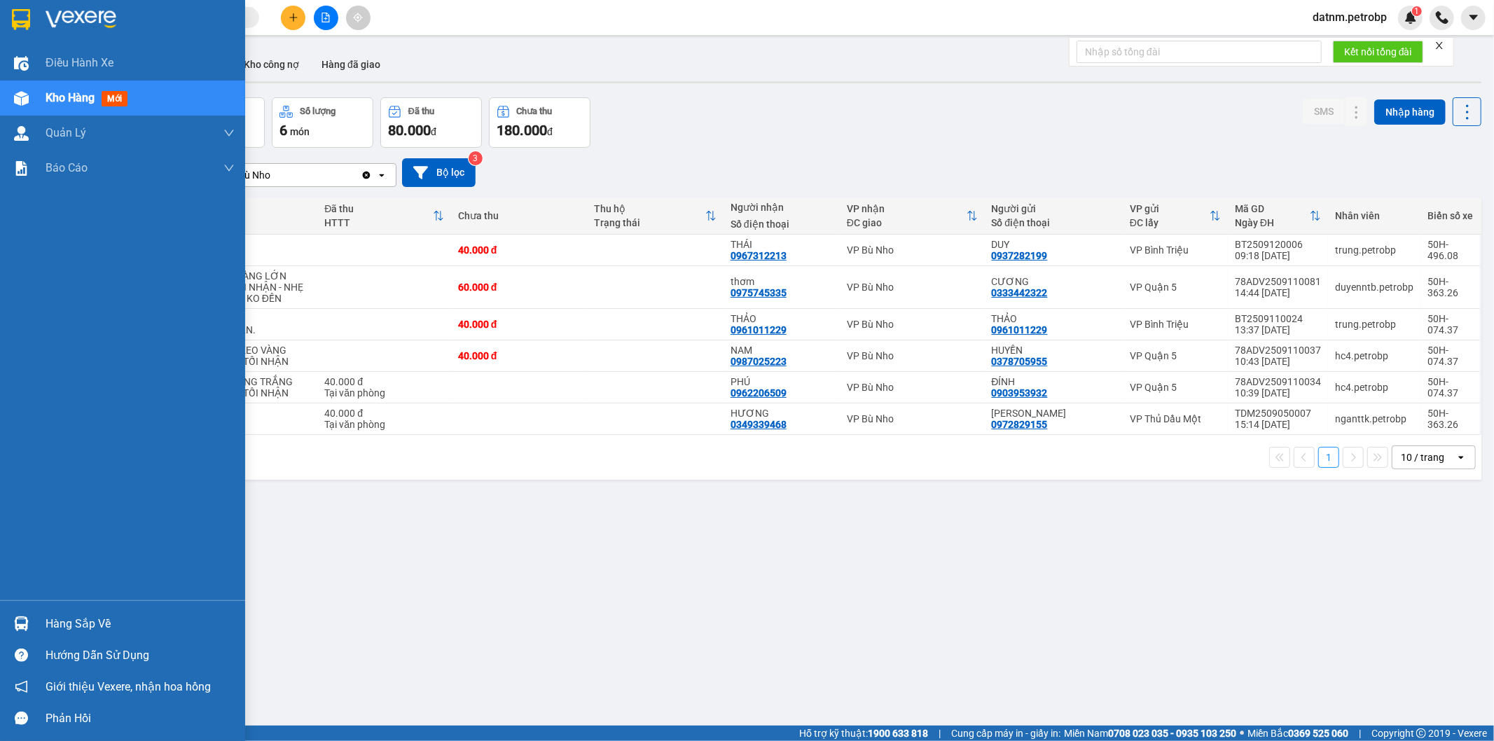
click at [95, 629] on div "Hàng sắp về" at bounding box center [140, 623] width 189 height 21
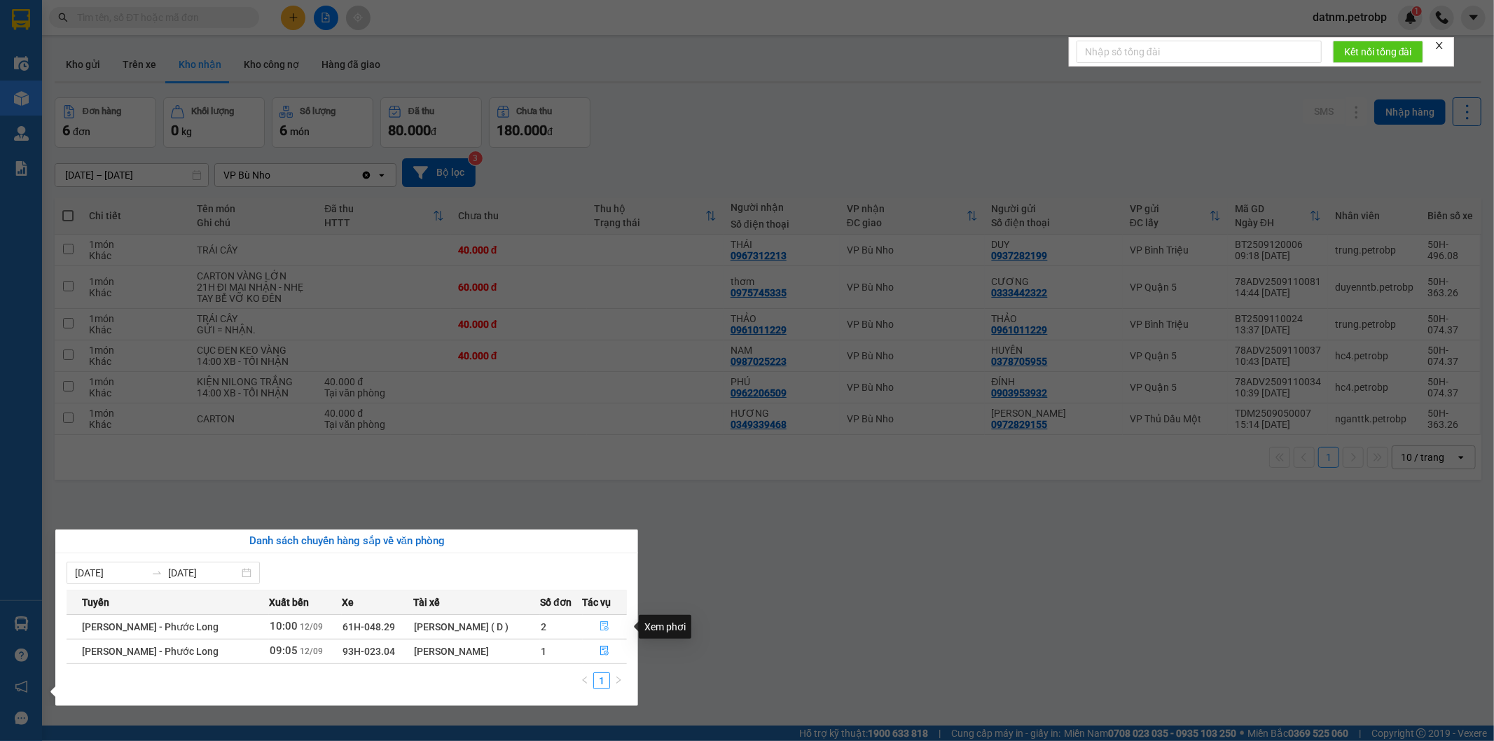
click at [602, 626] on icon "file-done" at bounding box center [605, 626] width 8 height 10
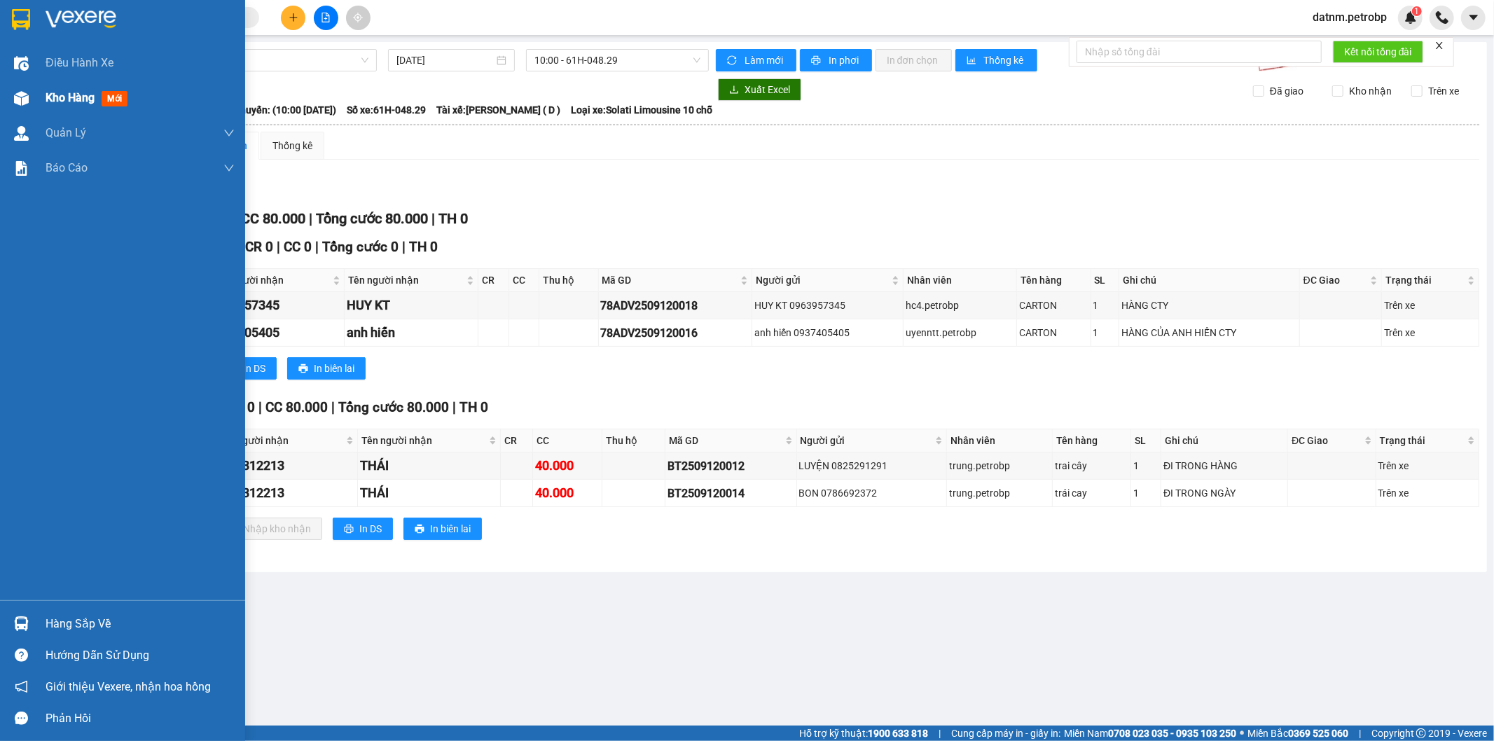
click at [56, 92] on span "Kho hàng" at bounding box center [70, 97] width 49 height 13
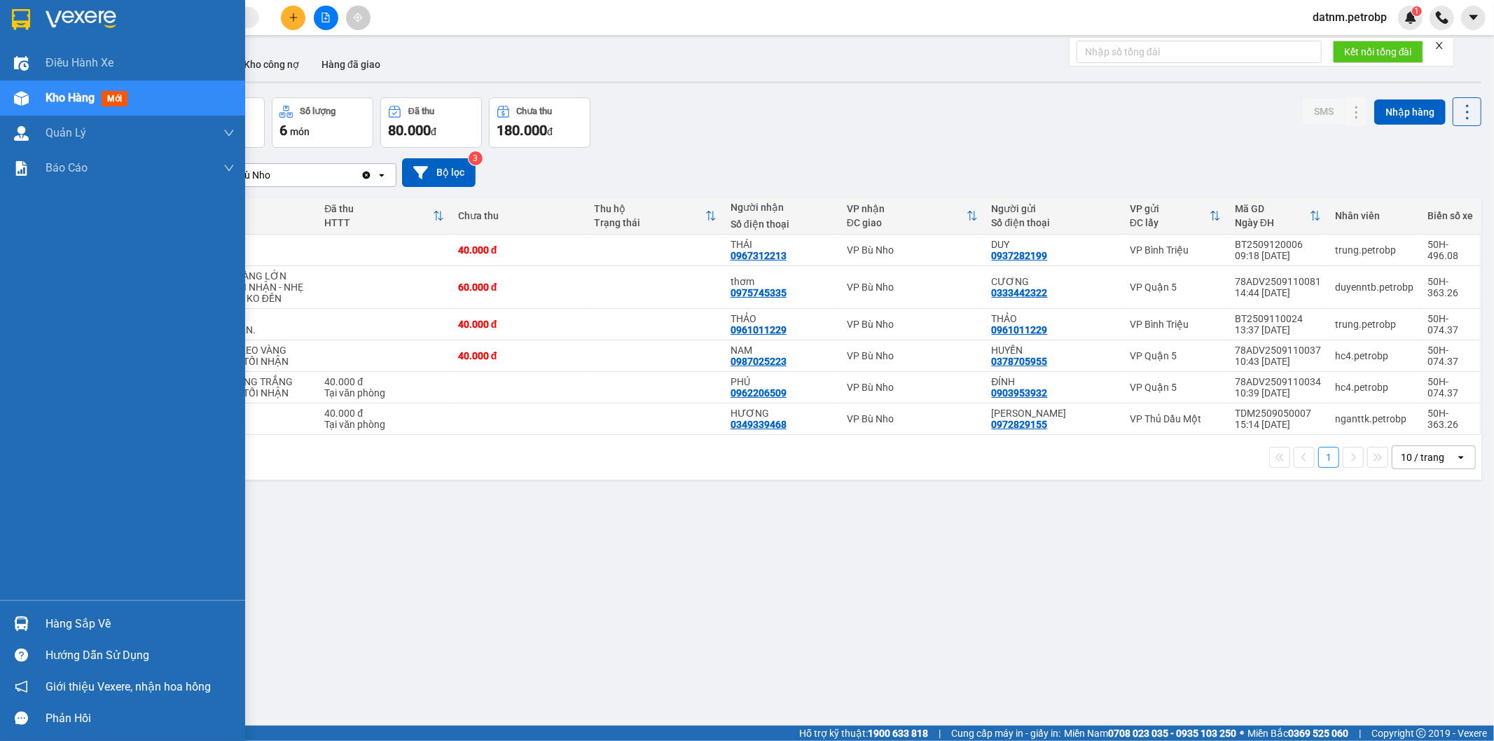
click at [77, 618] on div "Hàng sắp về" at bounding box center [140, 623] width 189 height 21
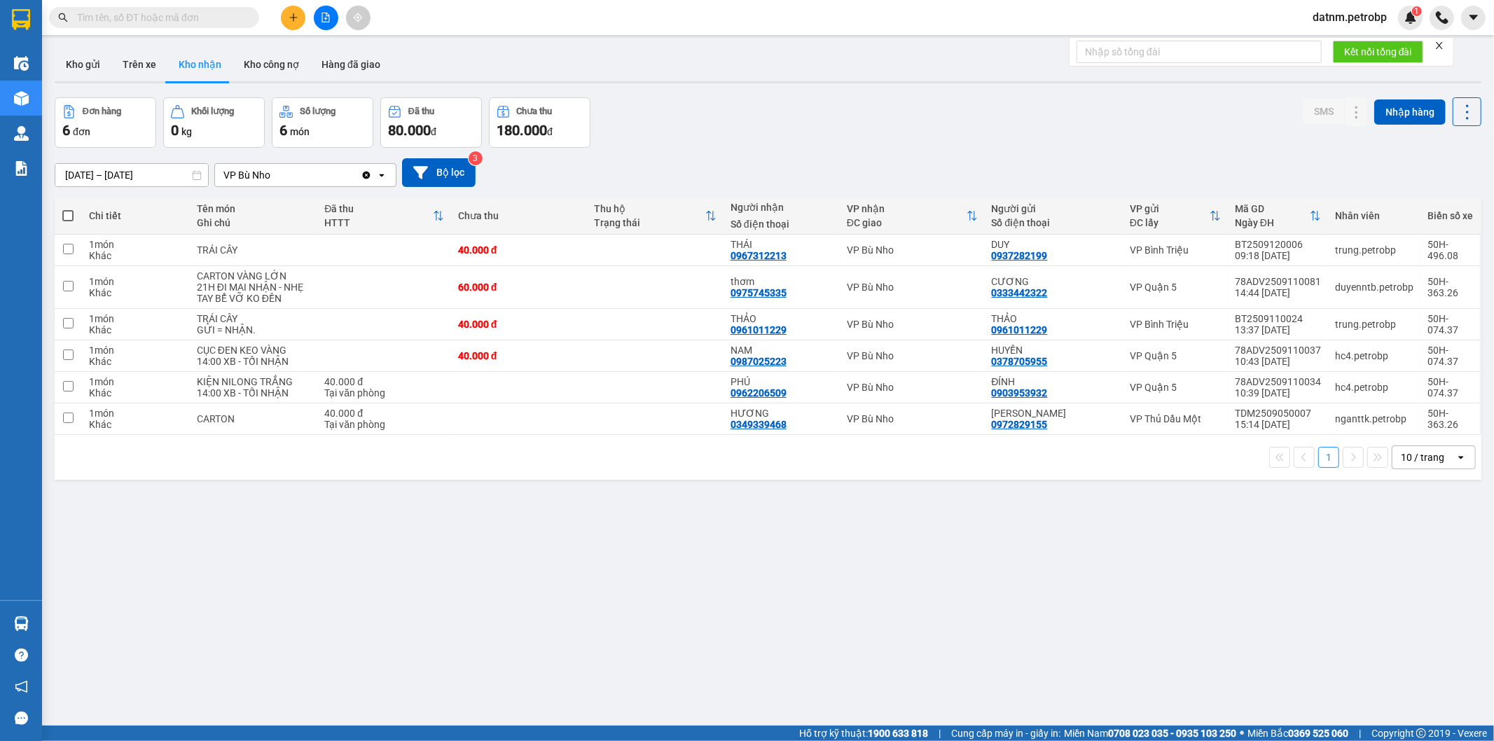
click at [893, 618] on section "Kết quả tìm kiếm ( 0 ) Bộ lọc No Data datnm.petrobp 1 Điều hành xe Kho hàng mới…" at bounding box center [747, 370] width 1494 height 741
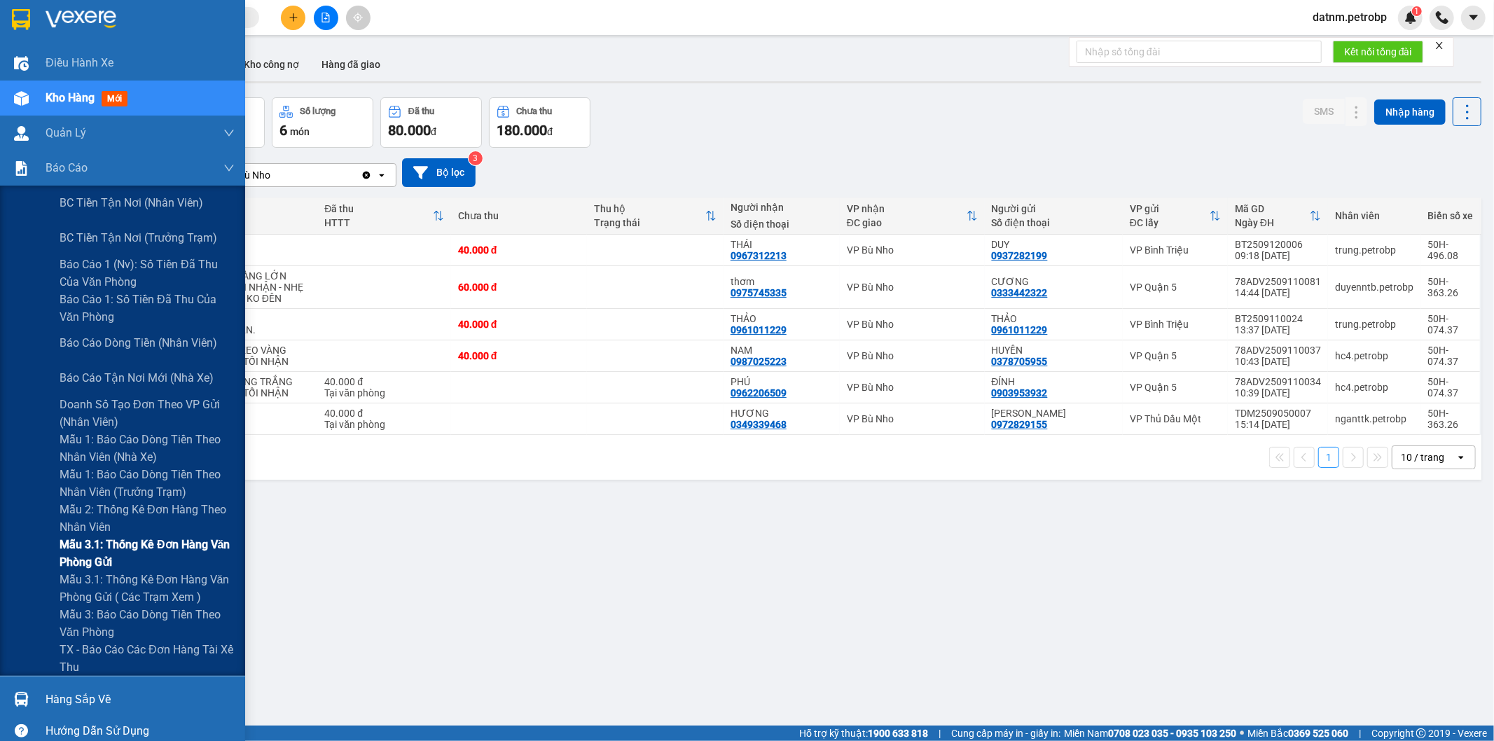
click at [85, 553] on span "Mẫu 3.1: Thống kê đơn hàng văn phòng gửi" at bounding box center [147, 553] width 175 height 35
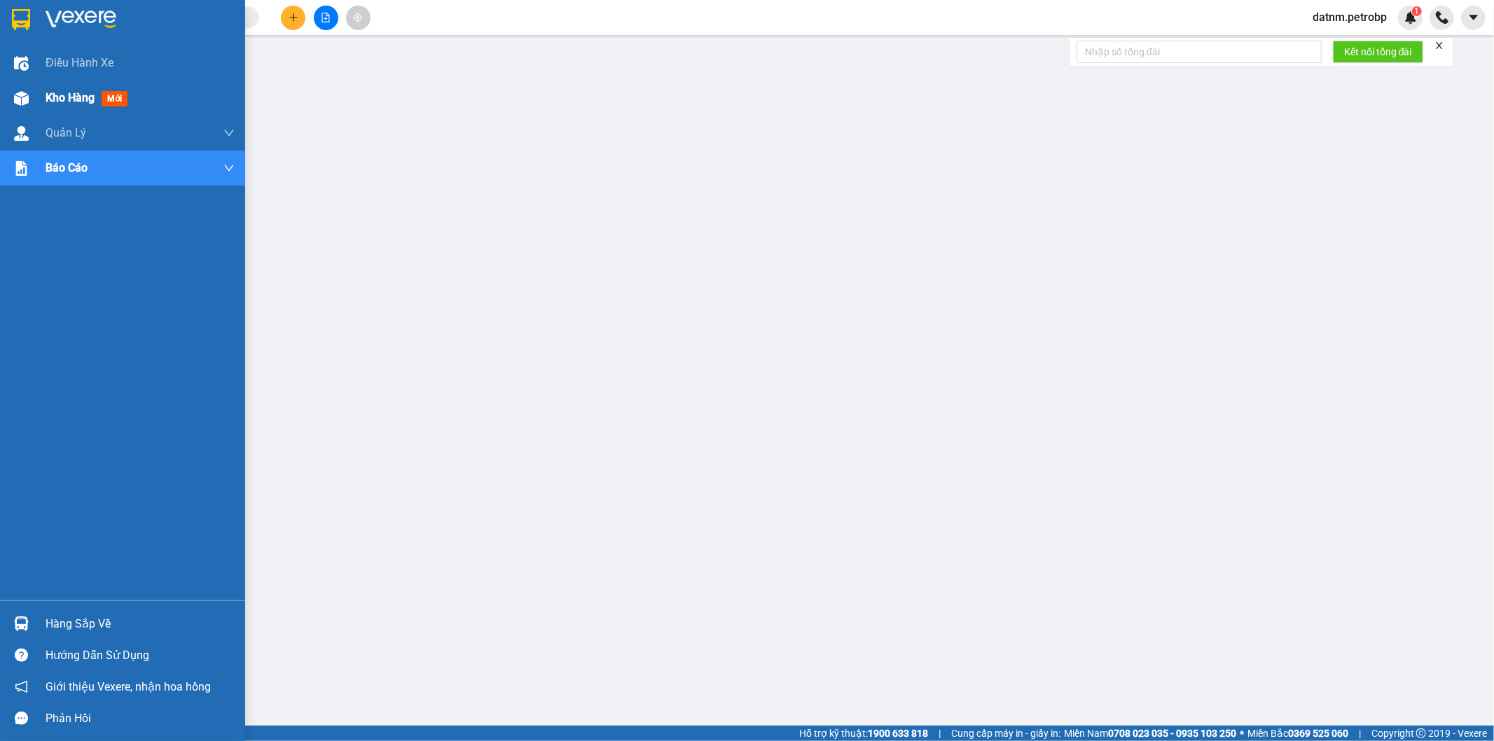
click at [60, 96] on span "Kho hàng" at bounding box center [70, 97] width 49 height 13
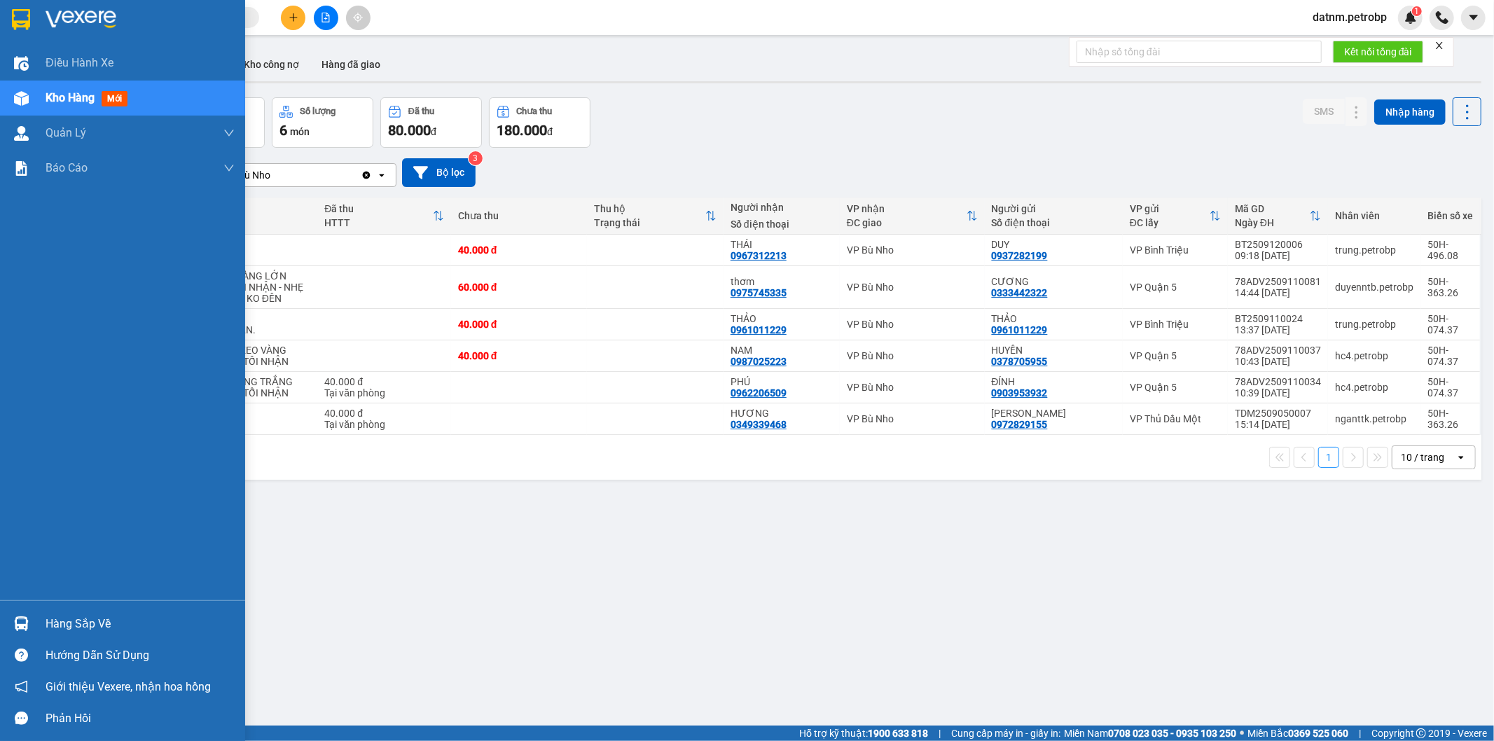
click at [80, 630] on div "Hàng sắp về" at bounding box center [140, 623] width 189 height 21
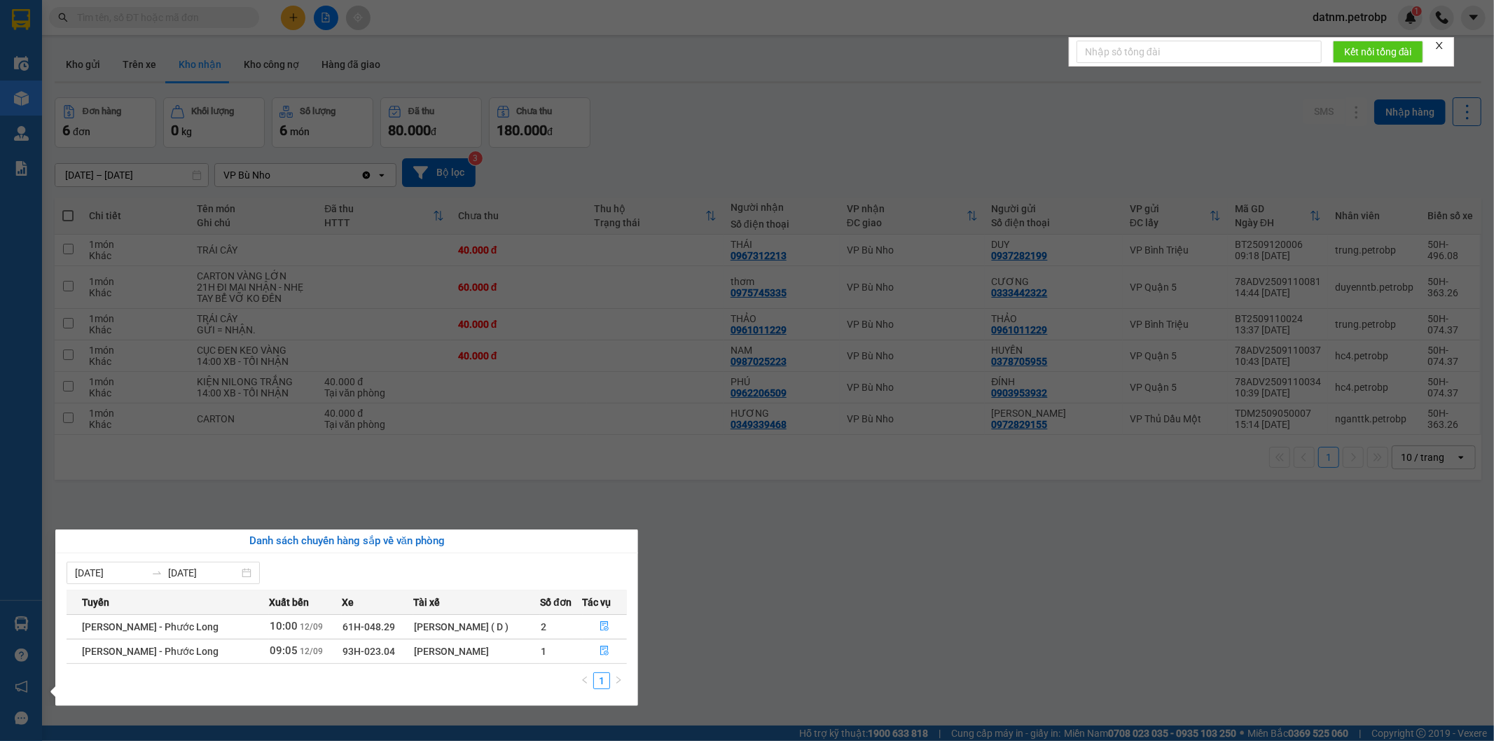
click at [830, 655] on section "Kết quả tìm kiếm ( 0 ) Bộ lọc No Data datnm.petrobp 1 Điều hành xe Kho hàng mới…" at bounding box center [747, 370] width 1494 height 741
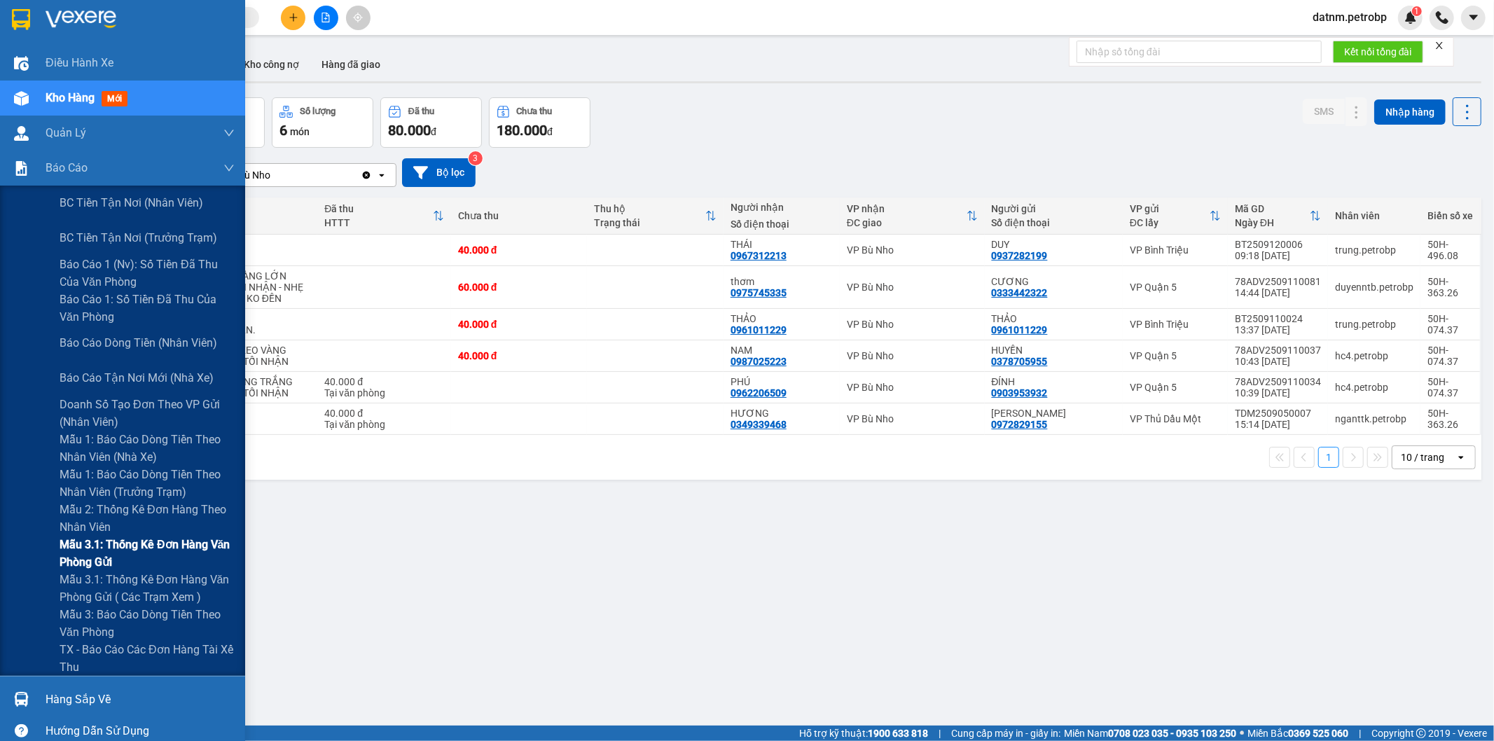
click at [104, 557] on span "Mẫu 3.1: Thống kê đơn hàng văn phòng gửi" at bounding box center [147, 553] width 175 height 35
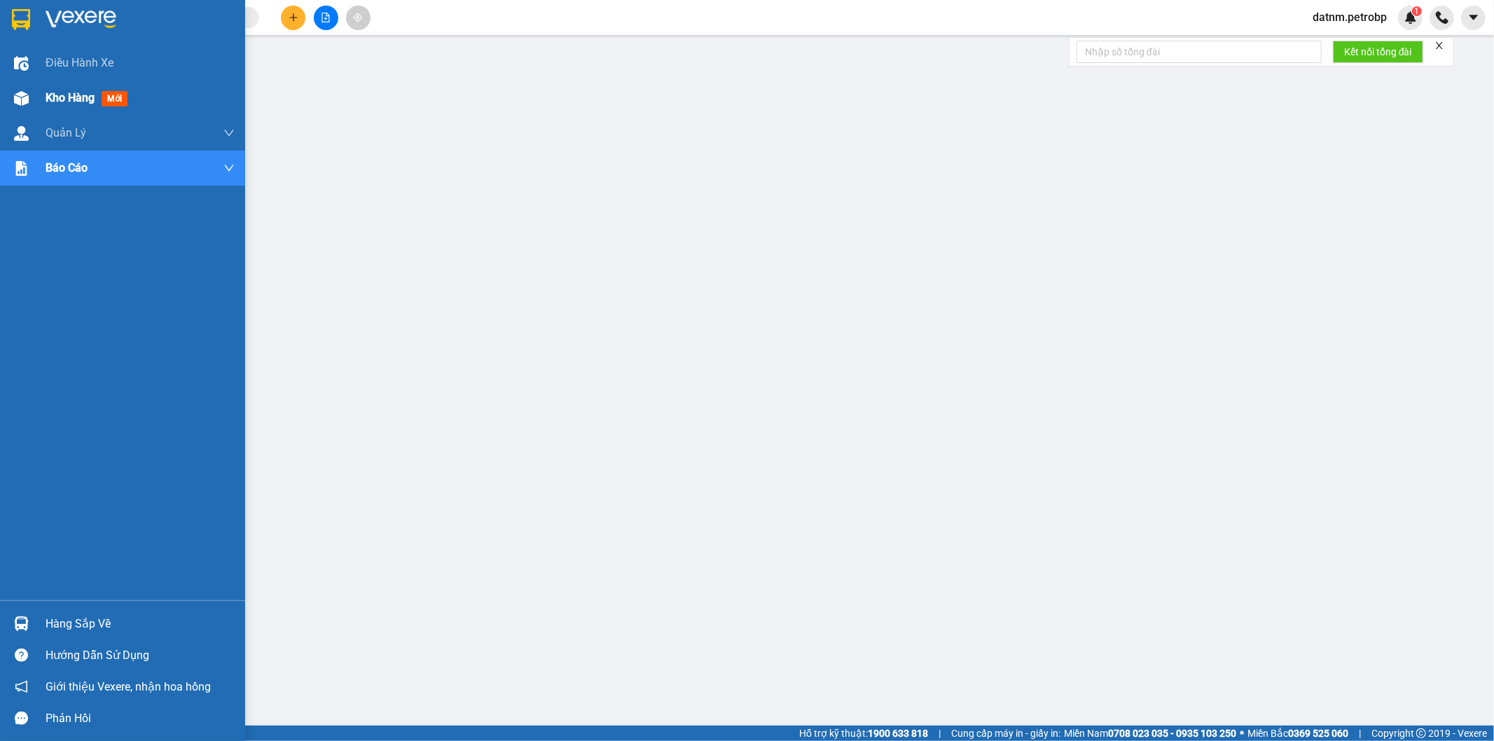
click at [59, 101] on span "Kho hàng" at bounding box center [70, 97] width 49 height 13
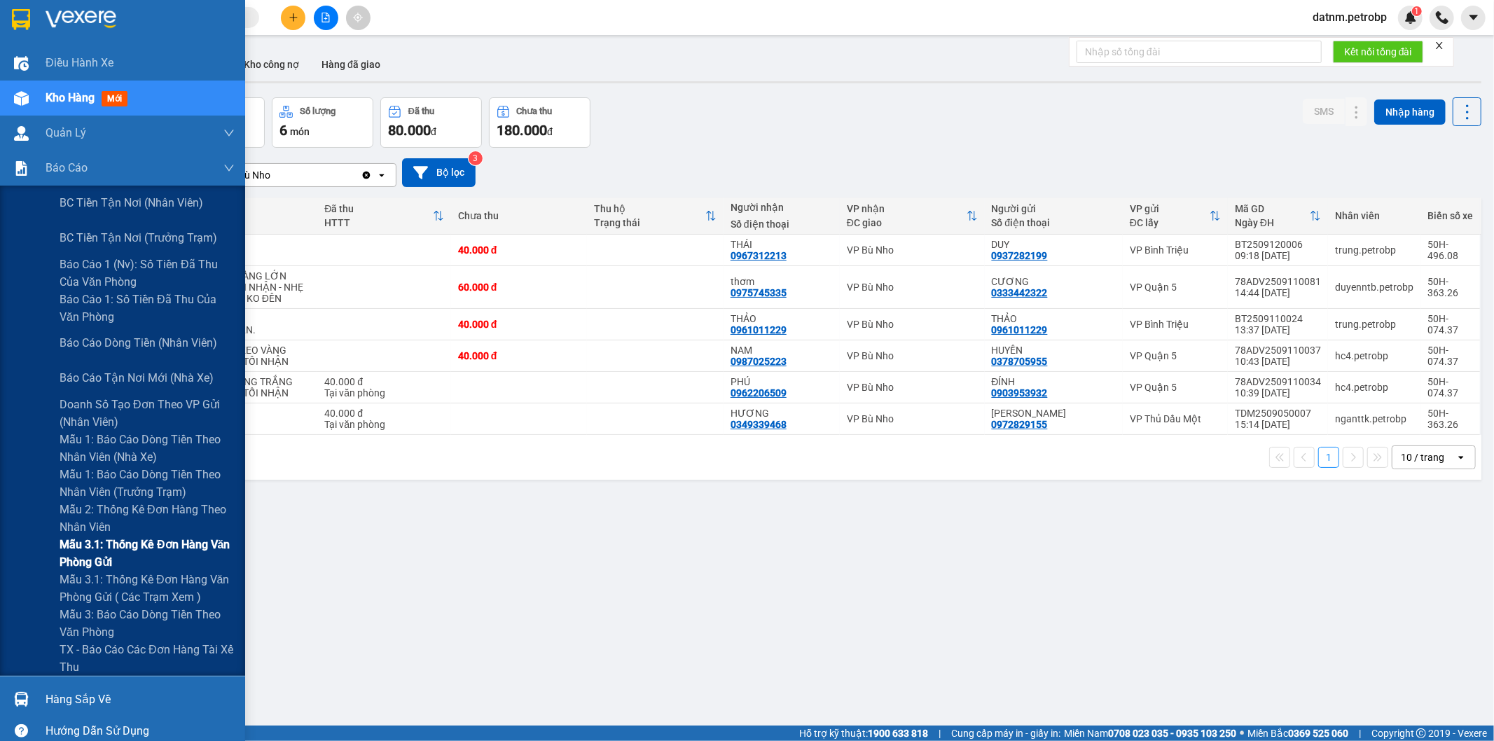
click at [133, 540] on span "Mẫu 3.1: Thống kê đơn hàng văn phòng gửi" at bounding box center [147, 553] width 175 height 35
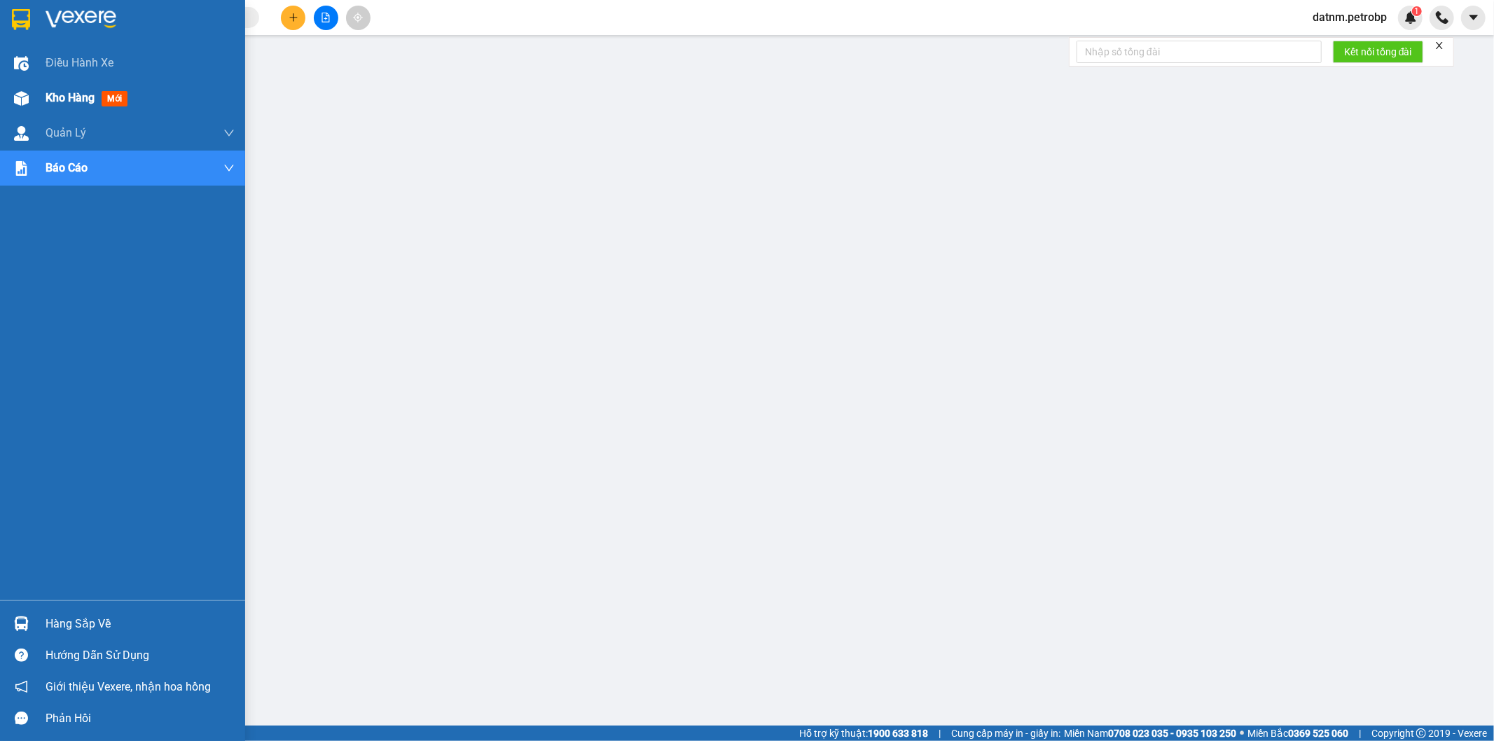
click at [55, 91] on span "Kho hàng" at bounding box center [70, 97] width 49 height 13
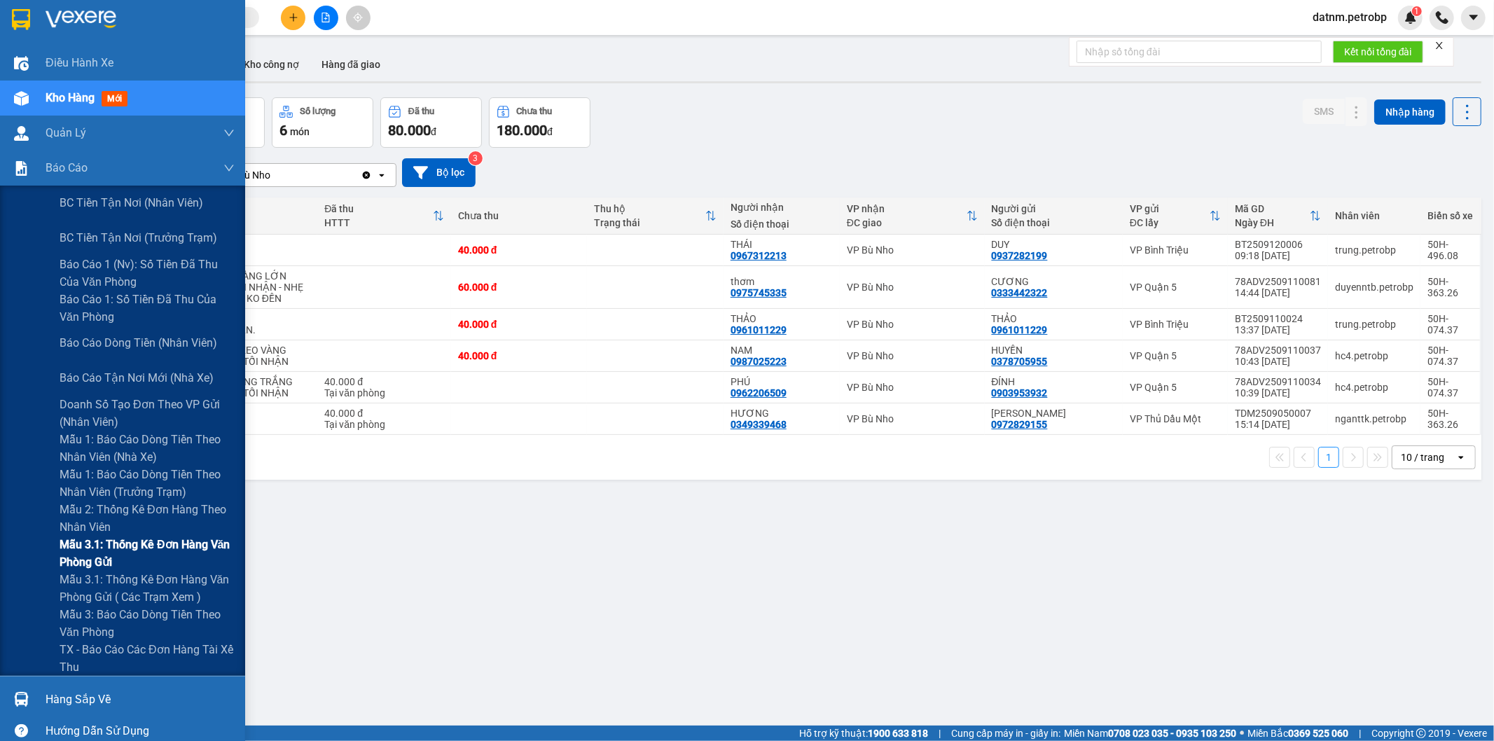
click at [130, 550] on span "Mẫu 3.1: Thống kê đơn hàng văn phòng gửi" at bounding box center [147, 553] width 175 height 35
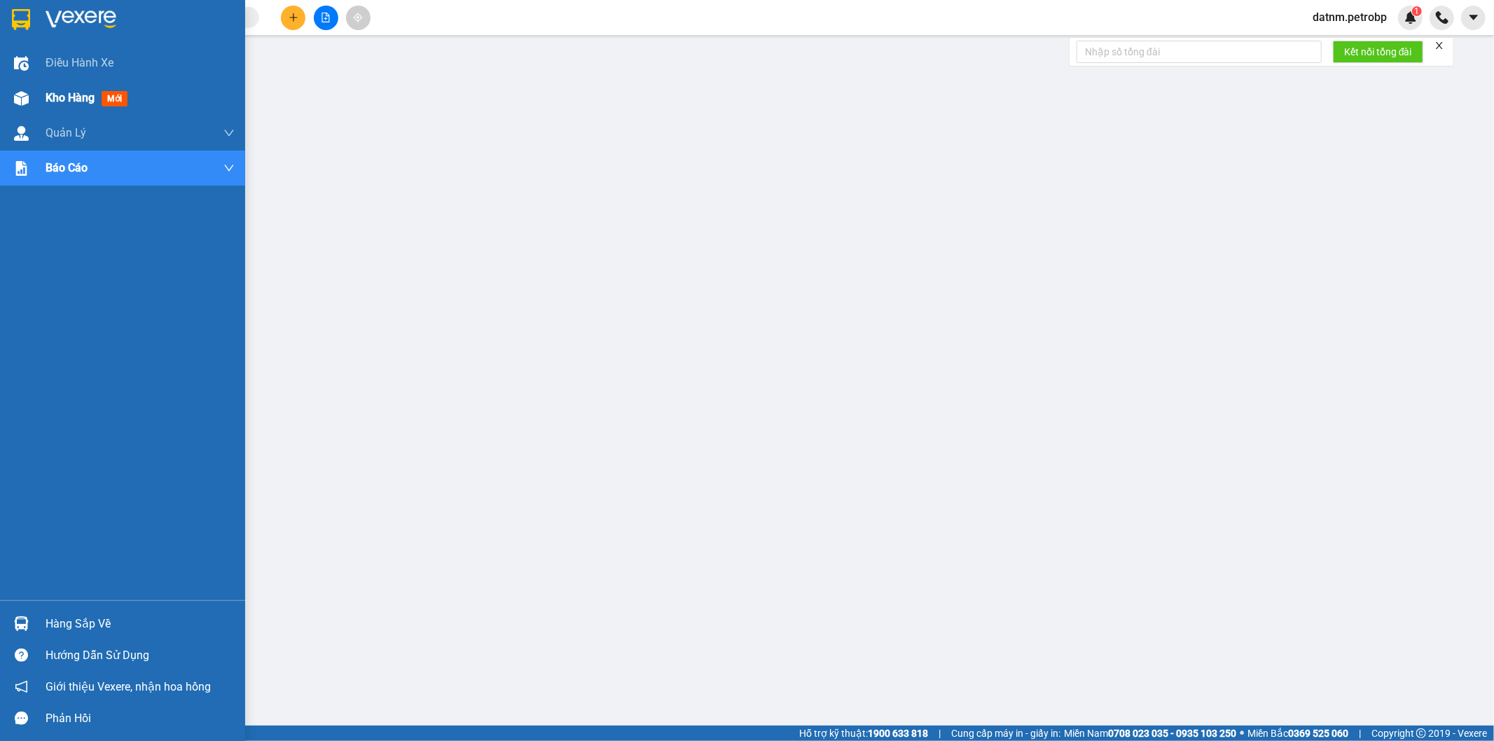
click at [69, 102] on span "Kho hàng" at bounding box center [70, 97] width 49 height 13
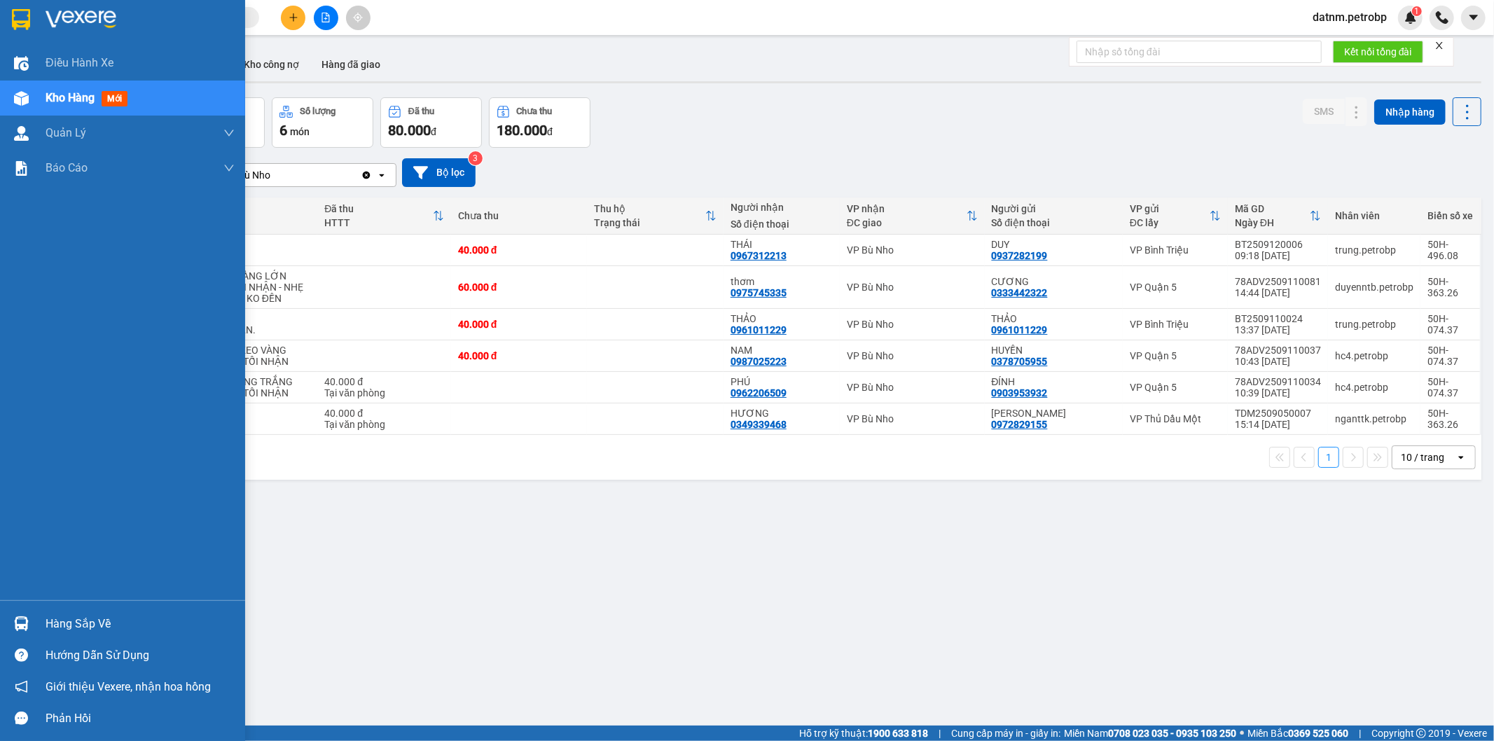
click at [96, 612] on div "Hàng sắp về" at bounding box center [122, 624] width 245 height 32
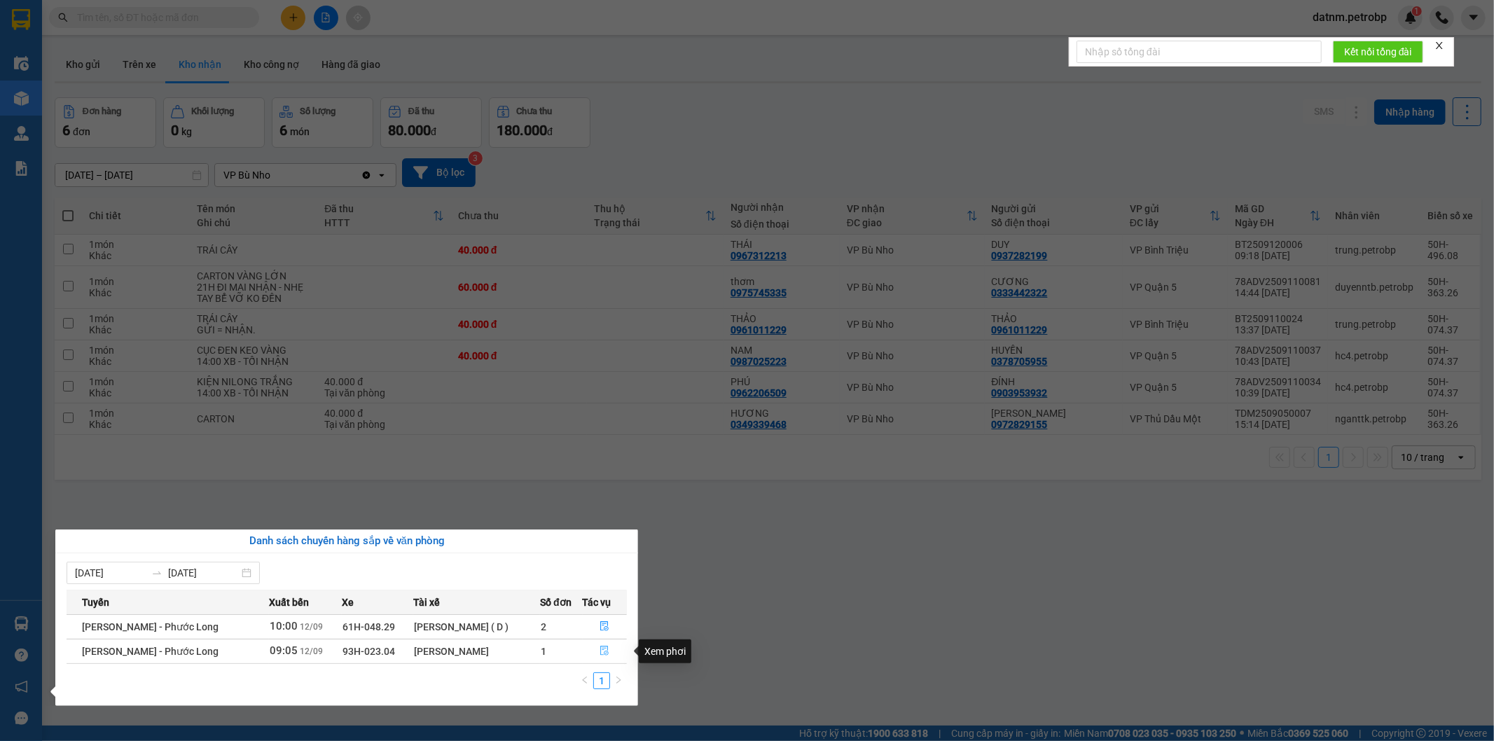
click at [606, 653] on icon "file-done" at bounding box center [605, 651] width 8 height 10
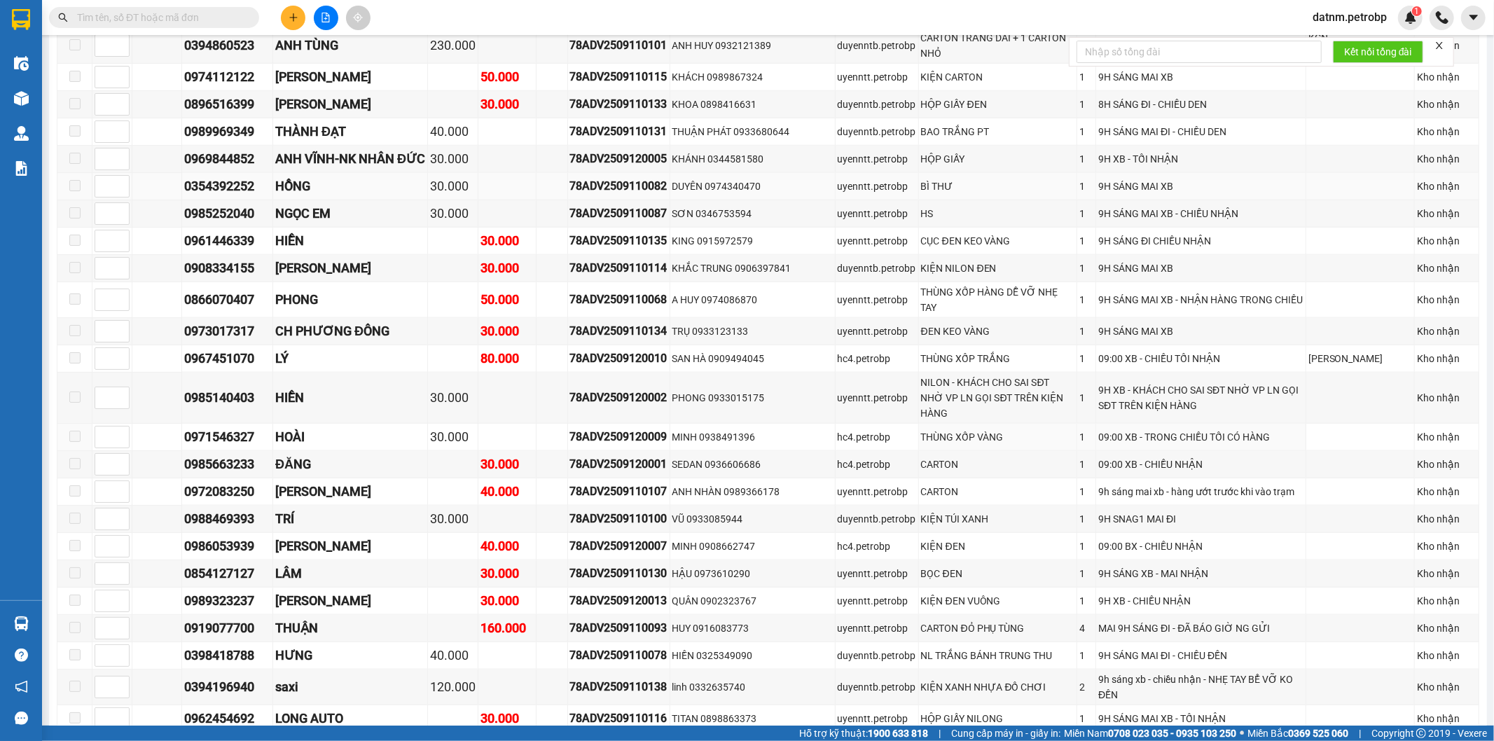
scroll to position [1711, 0]
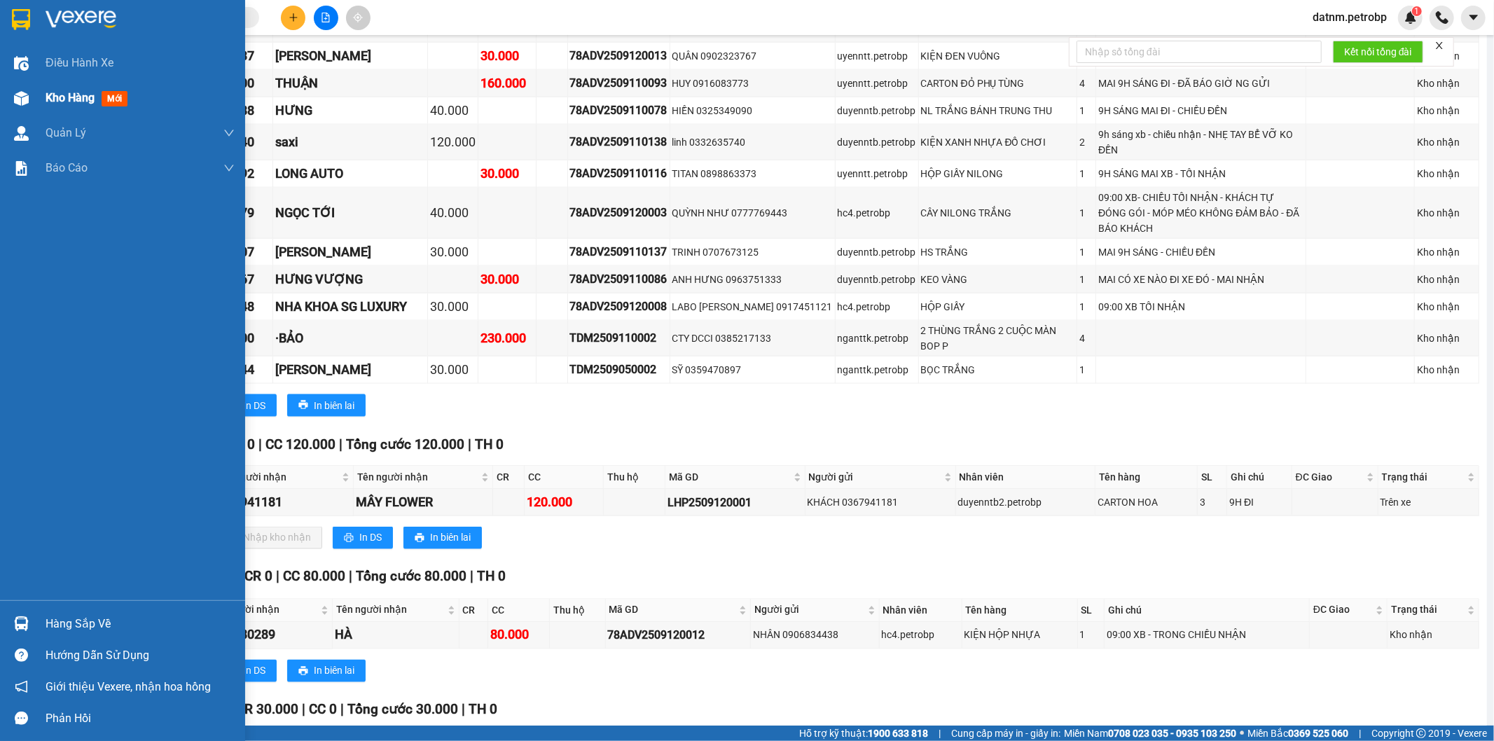
click at [77, 98] on span "Kho hàng" at bounding box center [70, 97] width 49 height 13
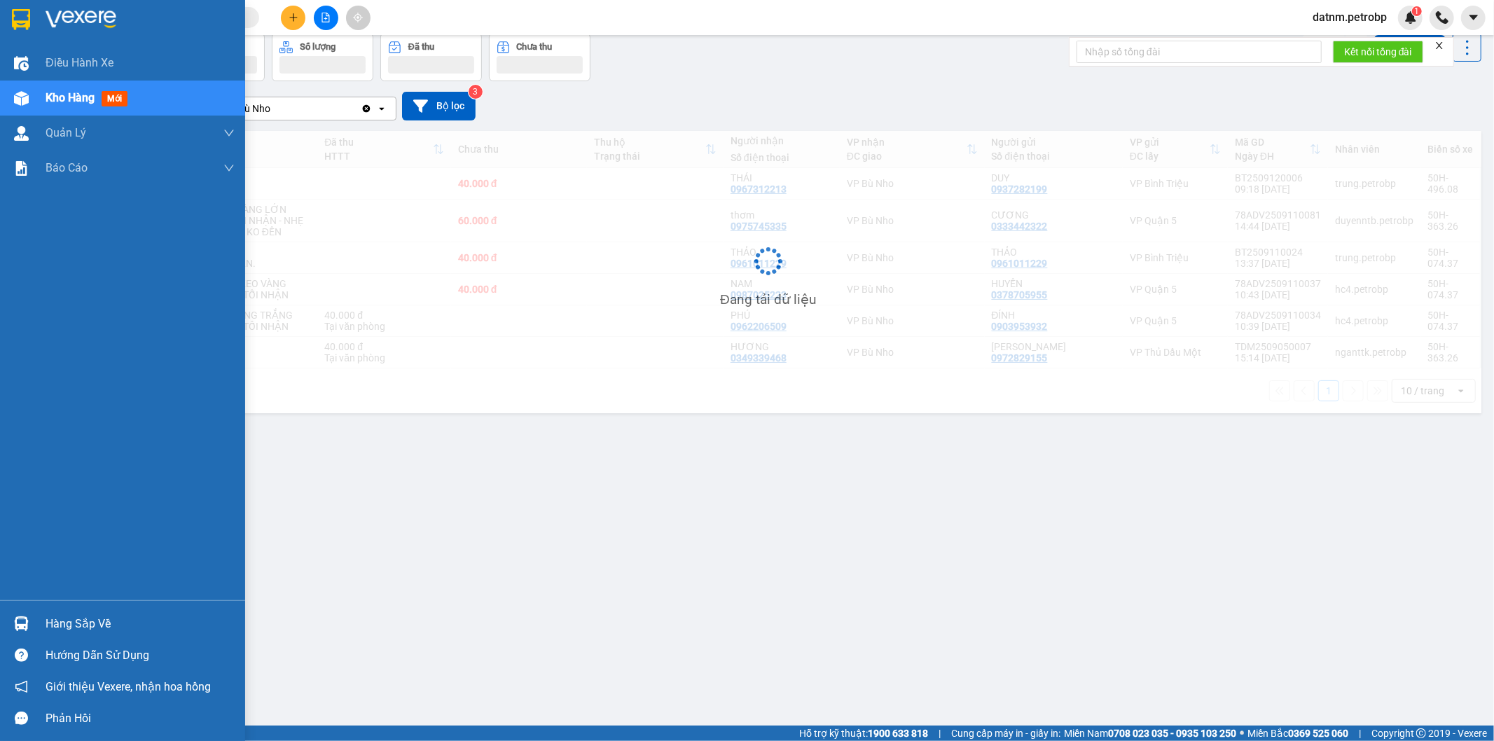
scroll to position [64, 0]
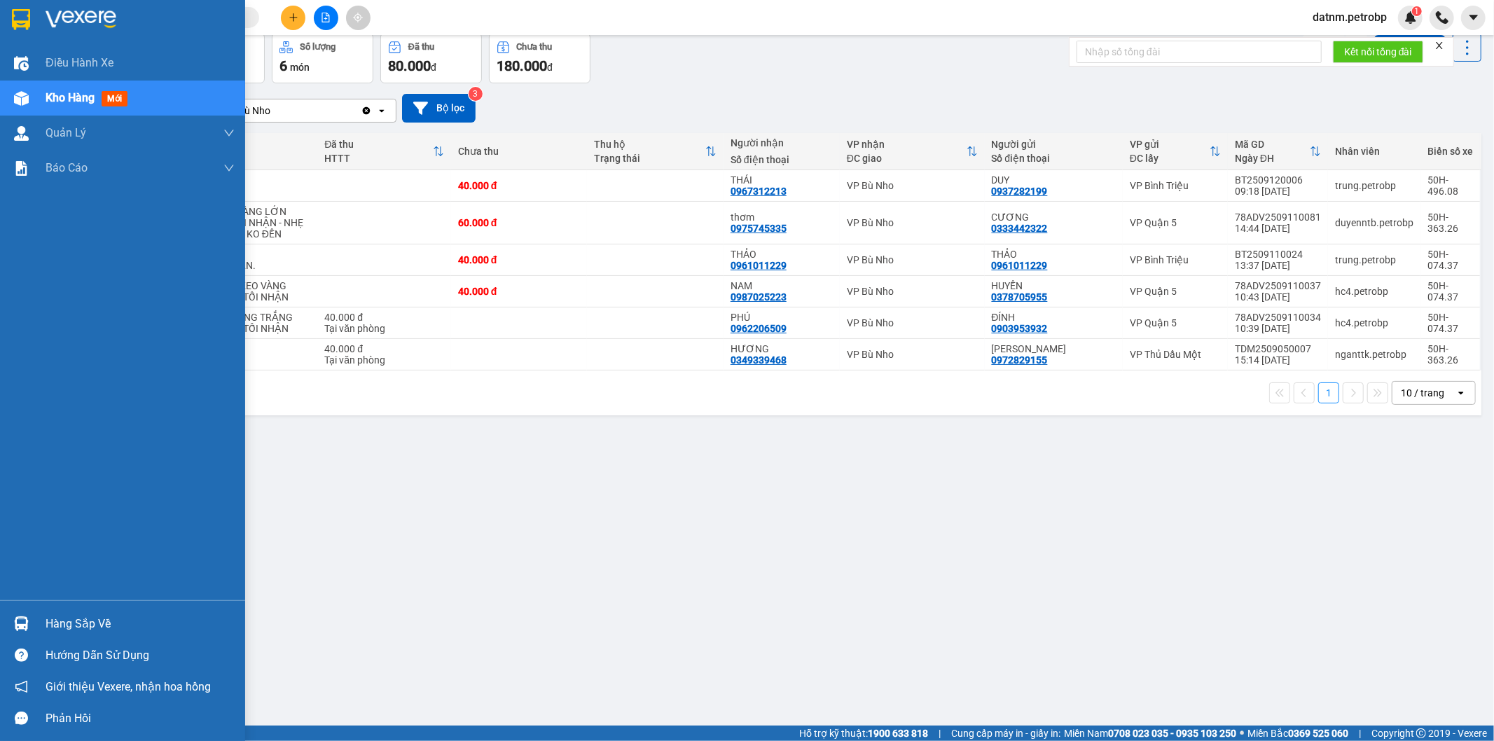
click at [68, 620] on div "Hàng sắp về" at bounding box center [140, 623] width 189 height 21
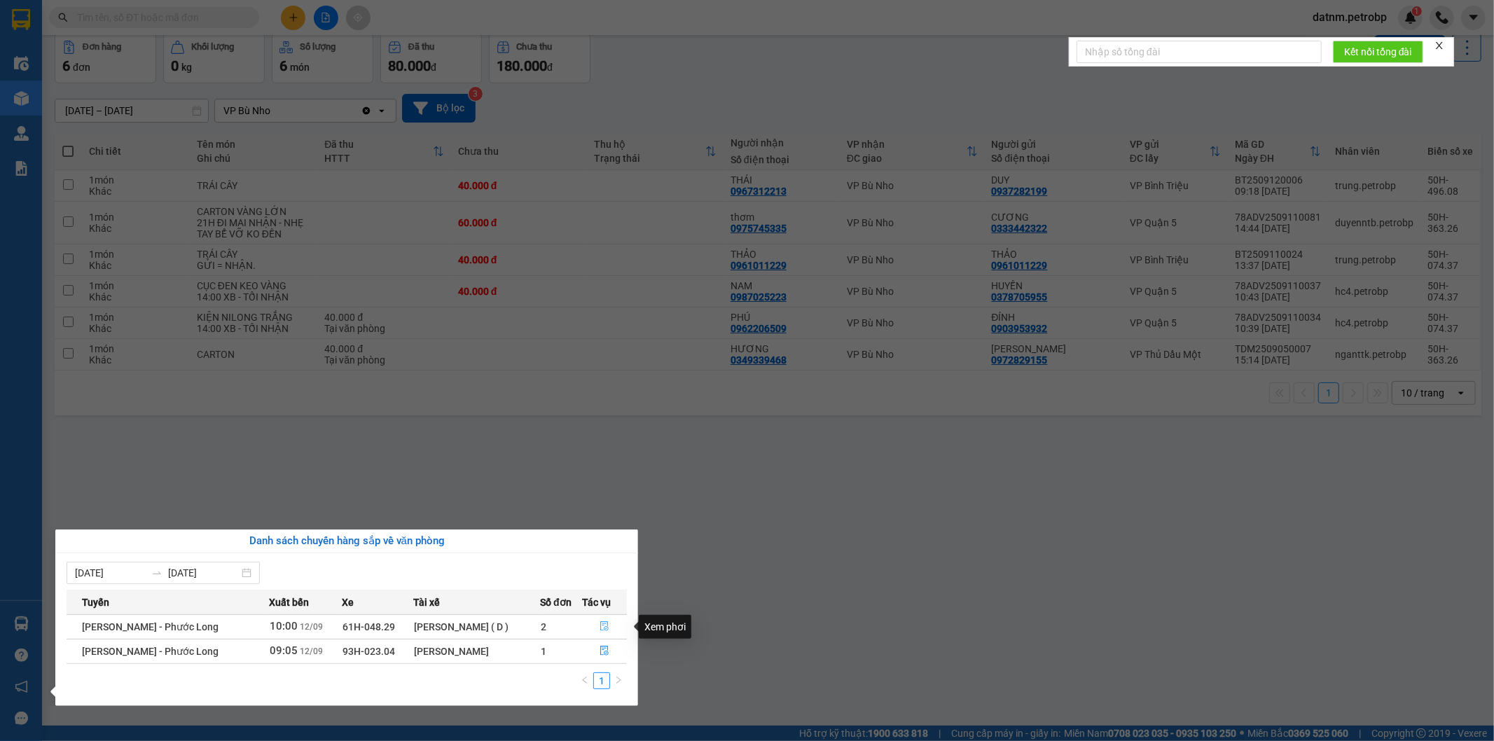
click at [606, 627] on icon "file-done" at bounding box center [605, 626] width 8 height 10
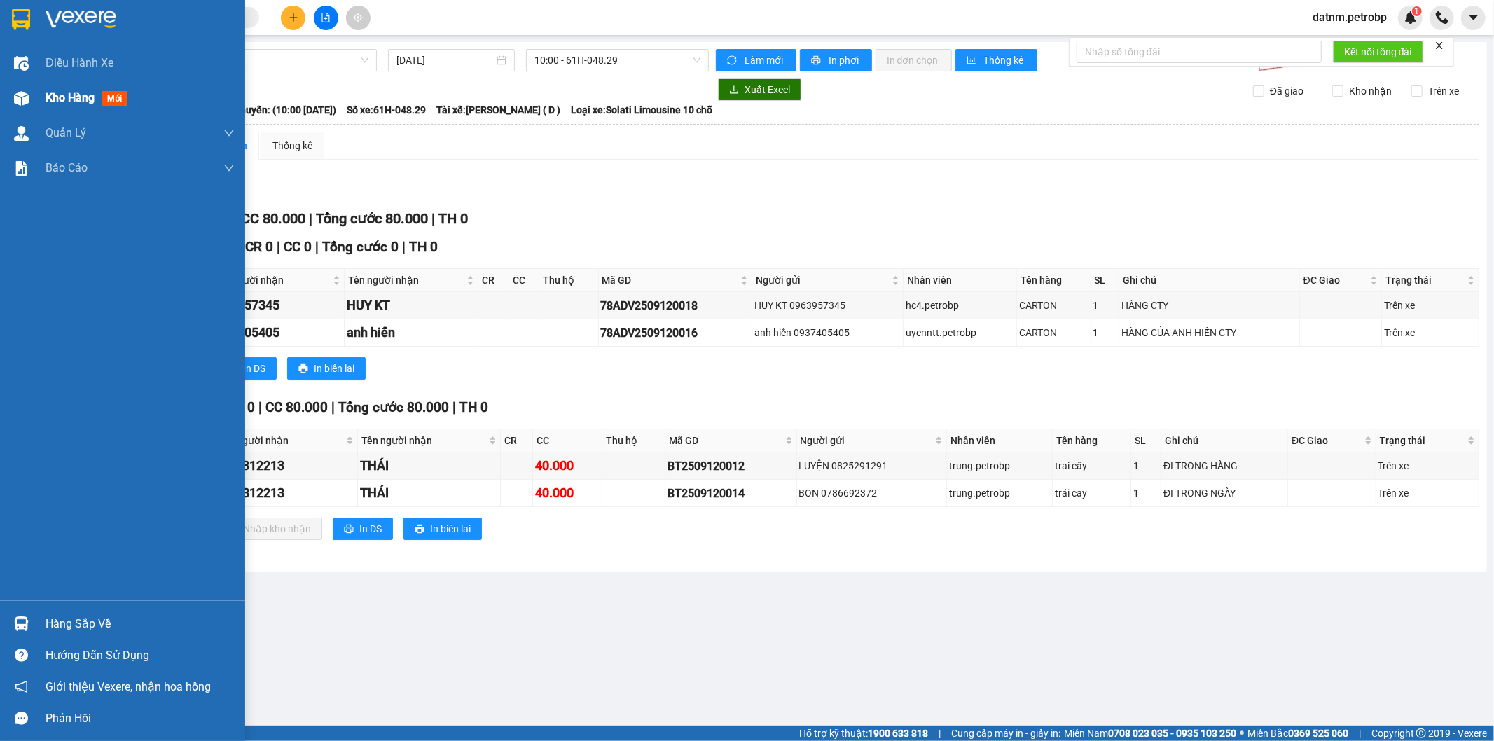
click at [51, 87] on div "Kho hàng mới" at bounding box center [140, 98] width 189 height 35
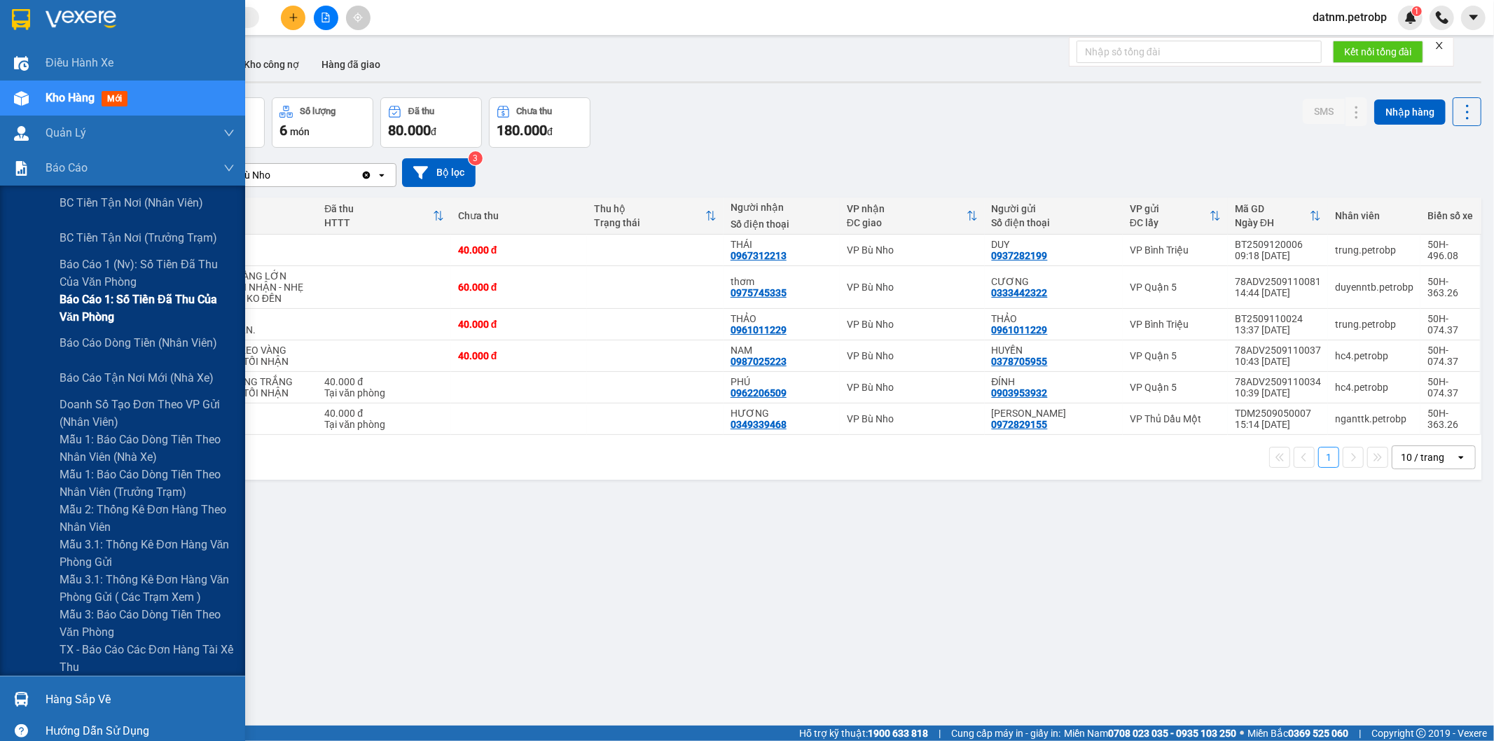
click at [131, 311] on span "Báo cáo 1: Số tiền đã thu của văn phòng" at bounding box center [147, 308] width 175 height 35
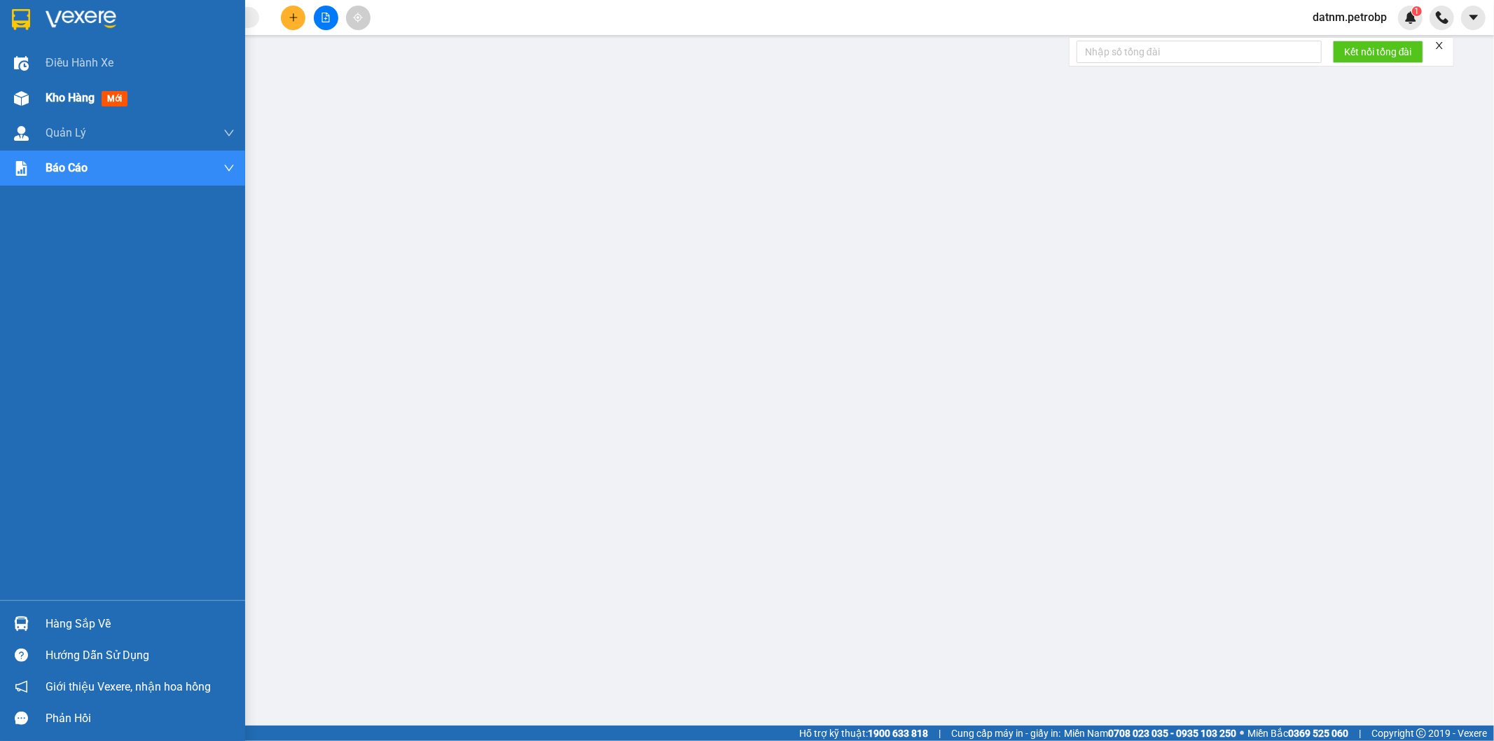
click at [71, 101] on span "Kho hàng" at bounding box center [70, 97] width 49 height 13
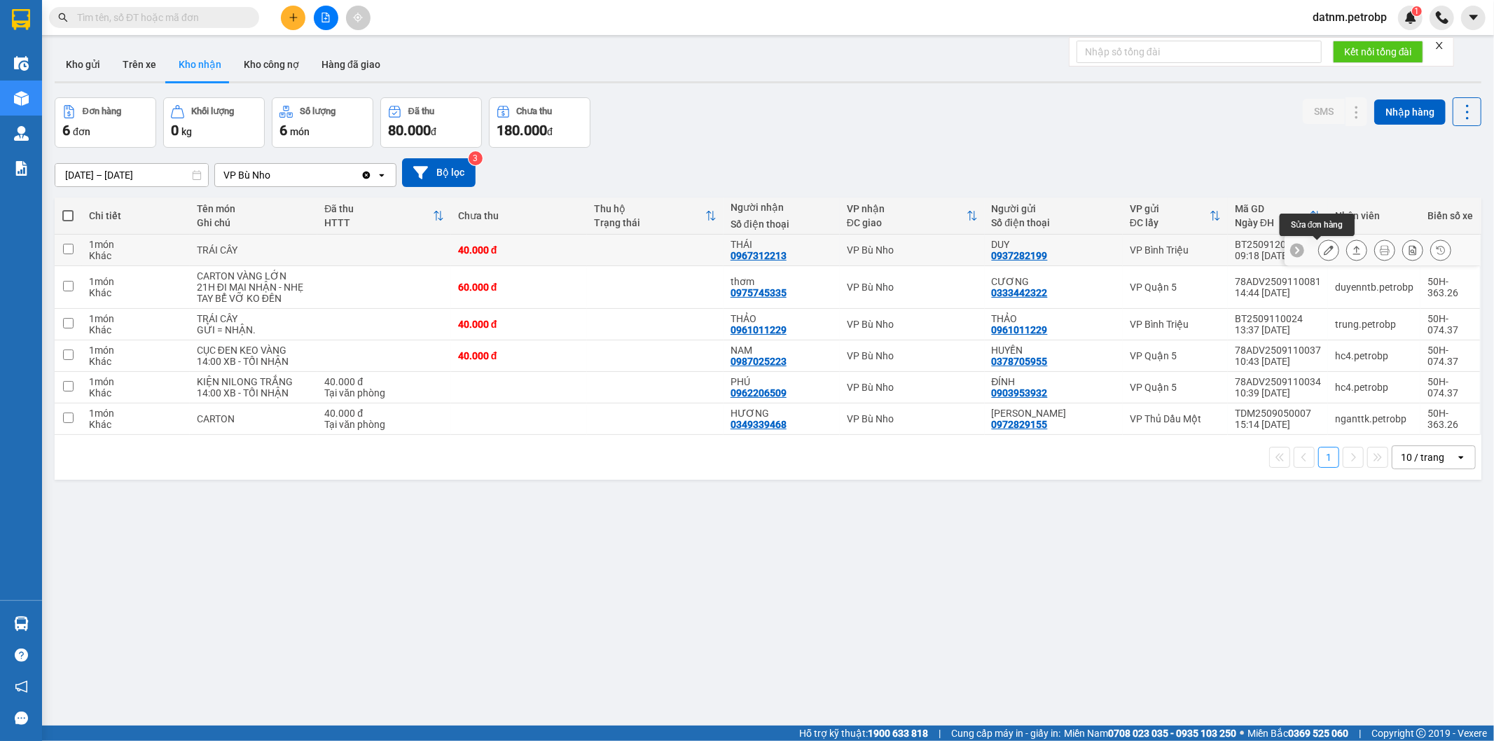
click at [1323, 253] on icon at bounding box center [1328, 250] width 10 height 10
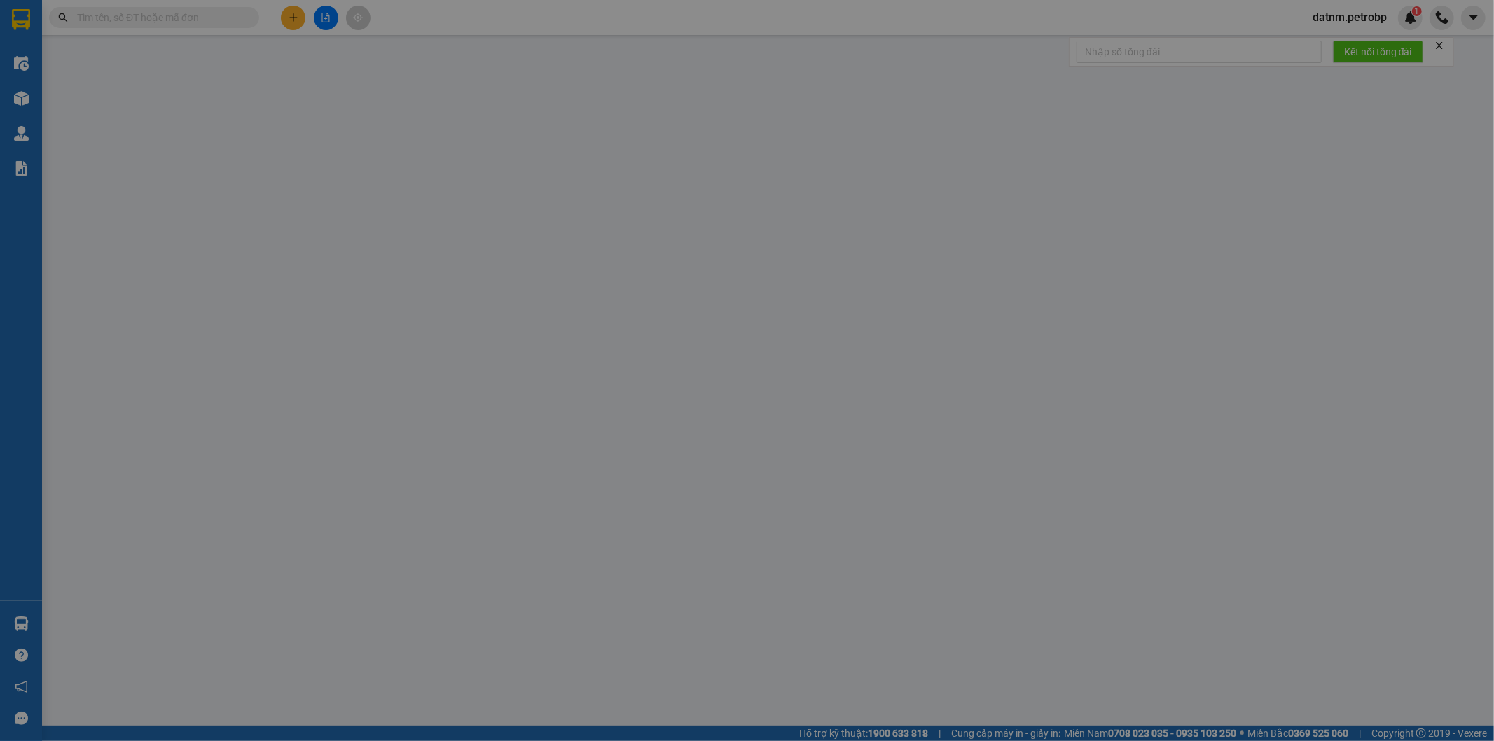
type input "0937282199"
type input "DUY"
type input "0967312213"
type input "THÁI"
type input "40.000"
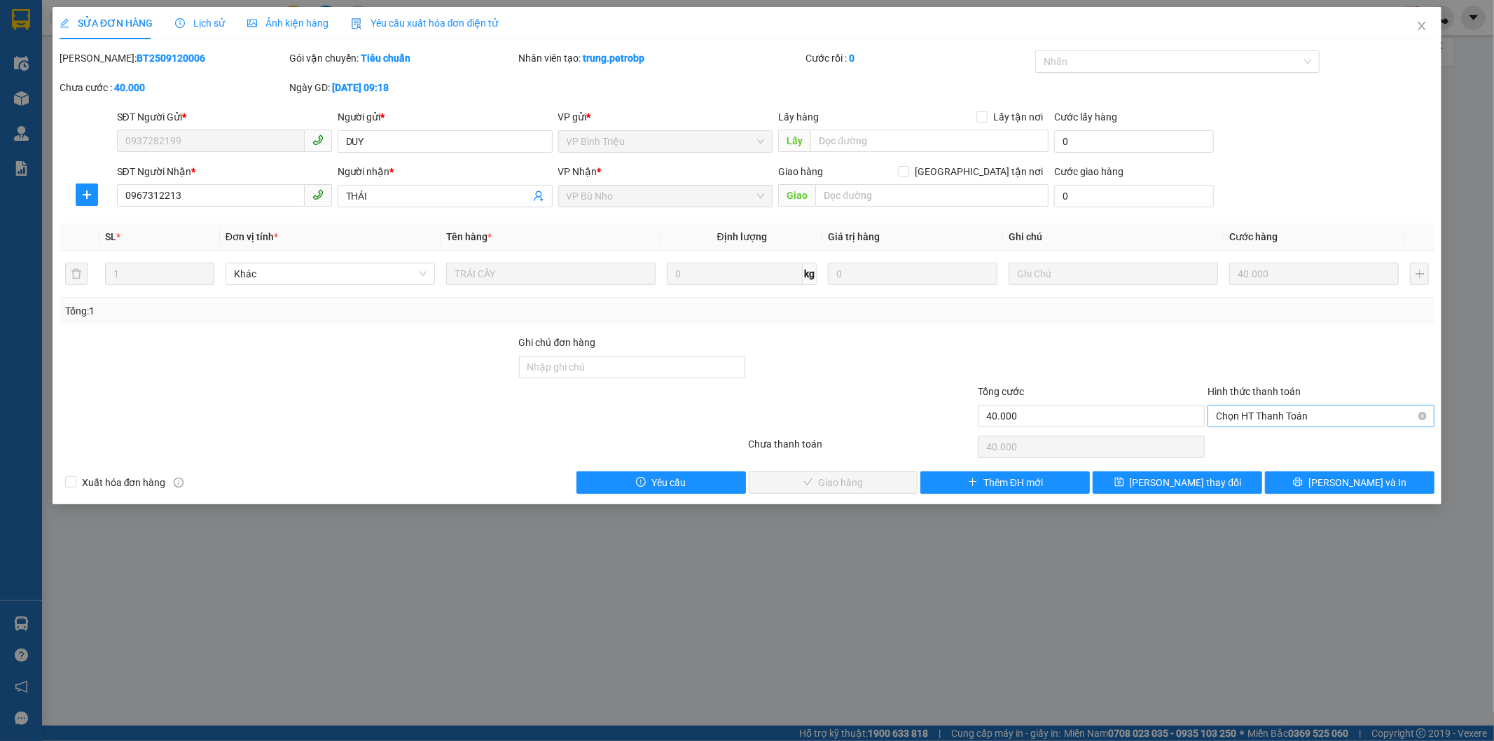
click at [1303, 422] on span "Chọn HT Thanh Toán" at bounding box center [1321, 415] width 210 height 21
click at [1287, 443] on div "Tại văn phòng" at bounding box center [1321, 443] width 210 height 15
type input "0"
click at [843, 484] on span "Lưu và Giao hàng" at bounding box center [842, 482] width 134 height 15
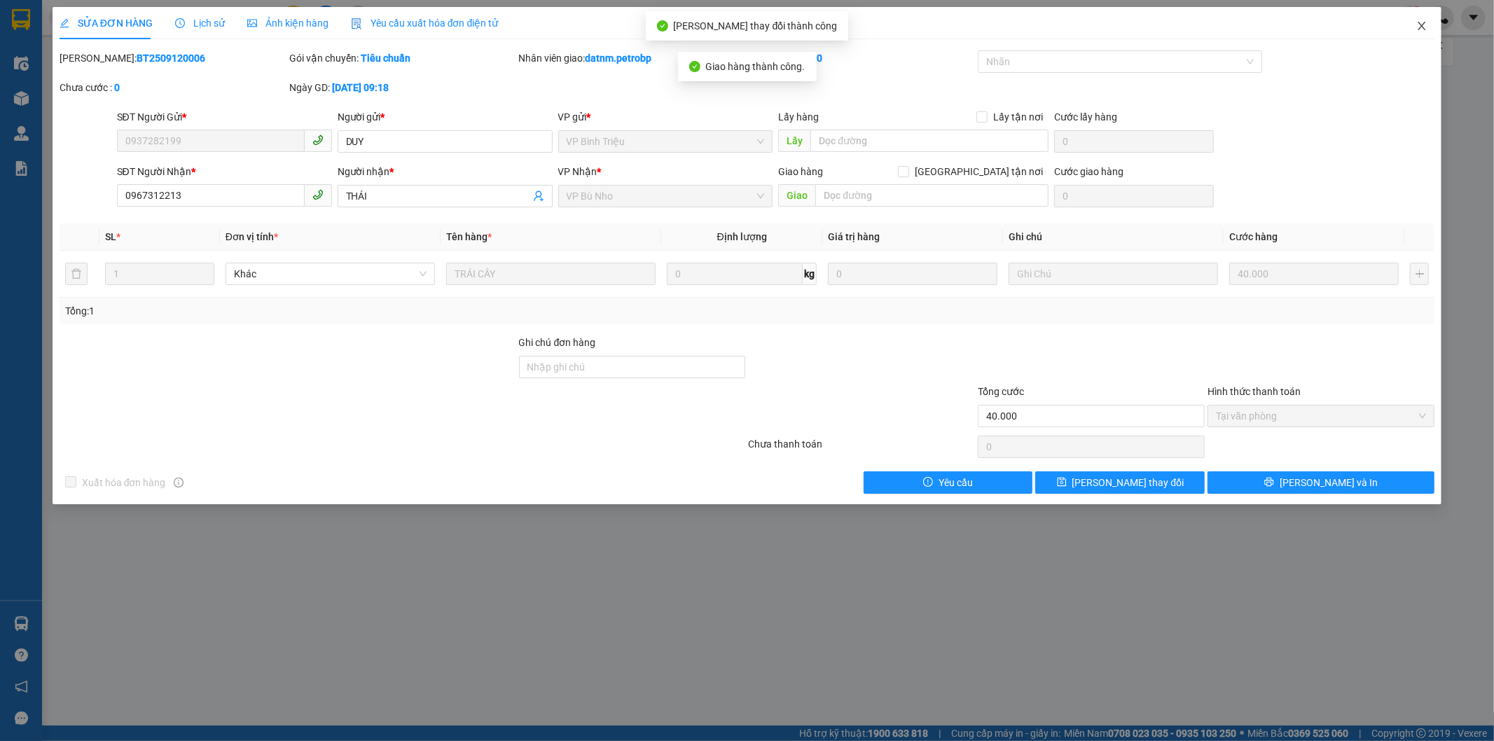
click at [1413, 29] on span "Close" at bounding box center [1421, 26] width 39 height 39
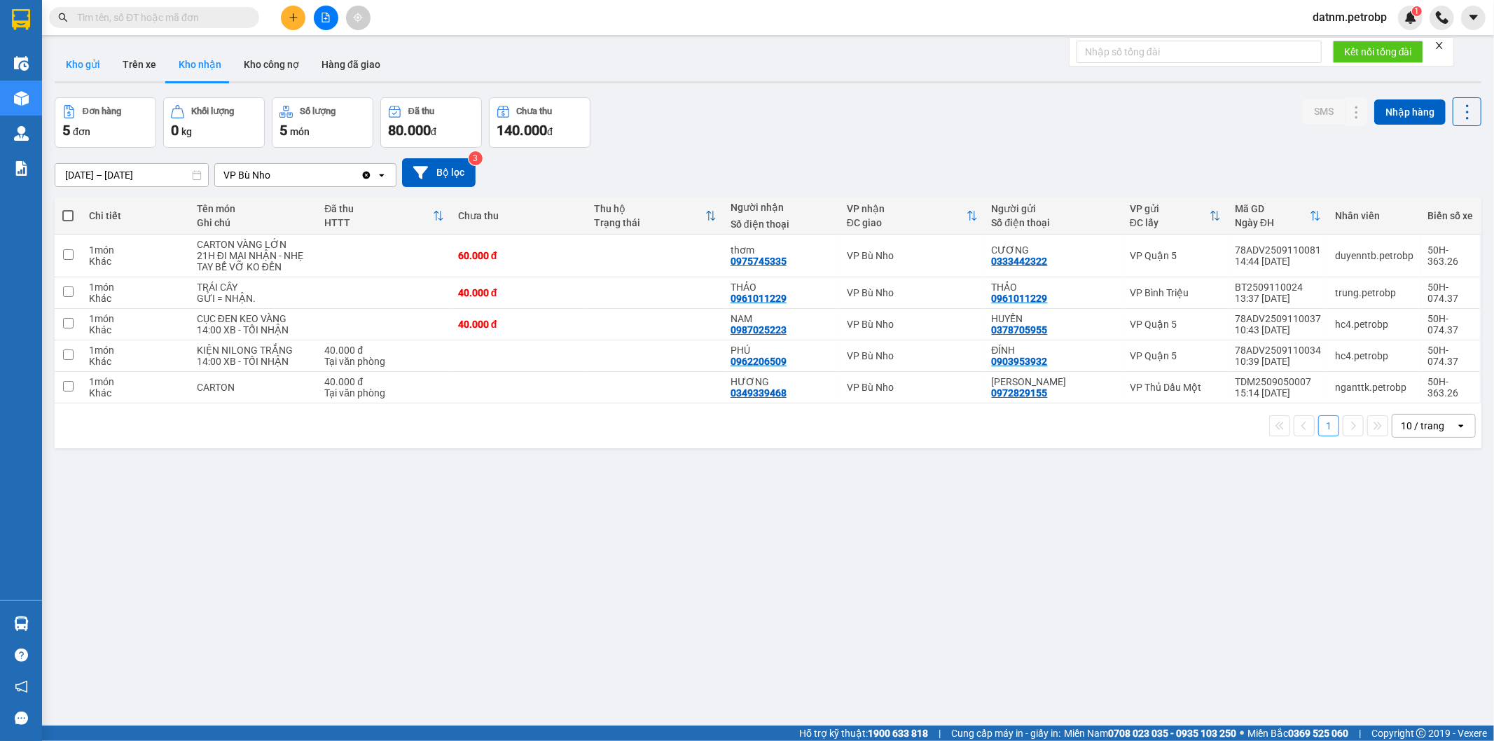
click at [93, 75] on button "Kho gửi" at bounding box center [83, 65] width 57 height 34
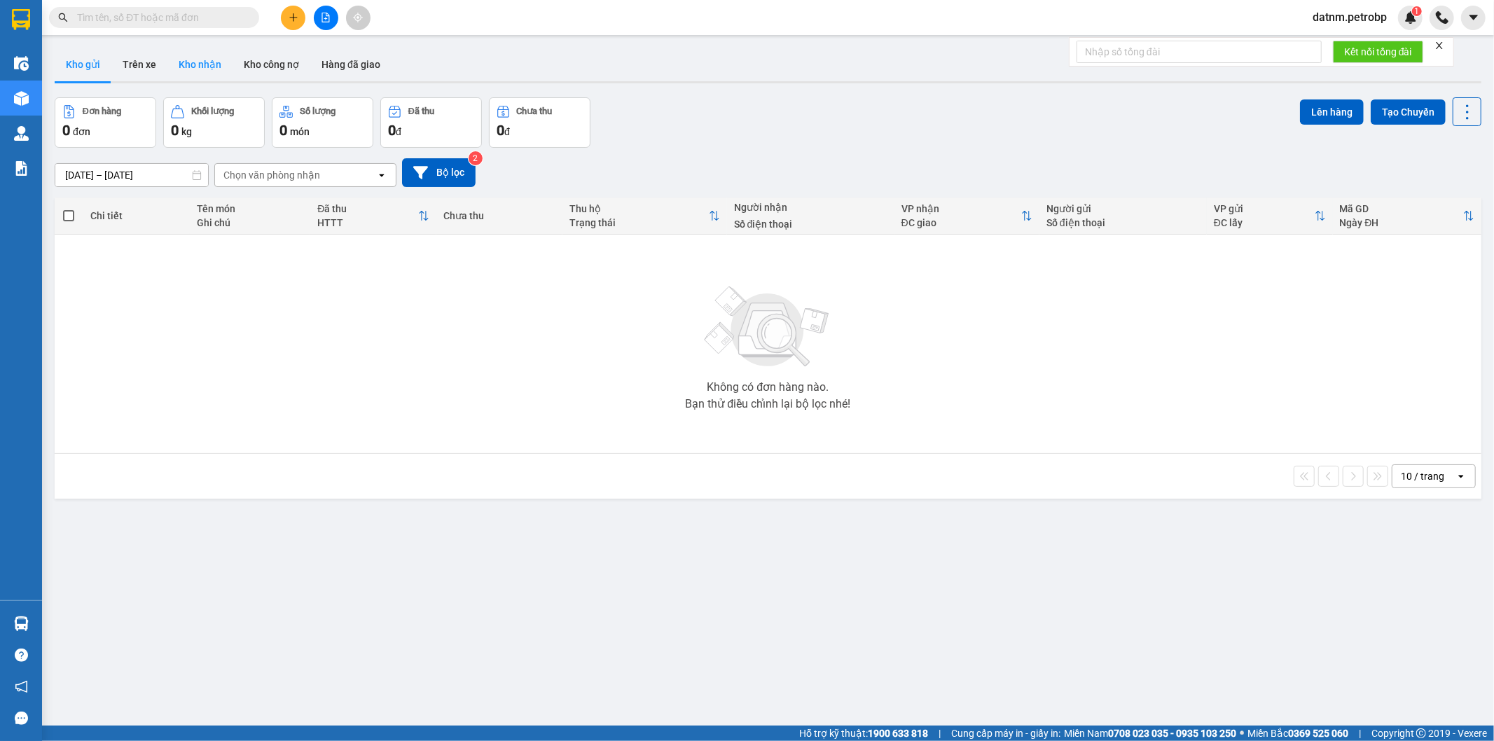
click at [188, 71] on button "Kho nhận" at bounding box center [199, 65] width 65 height 34
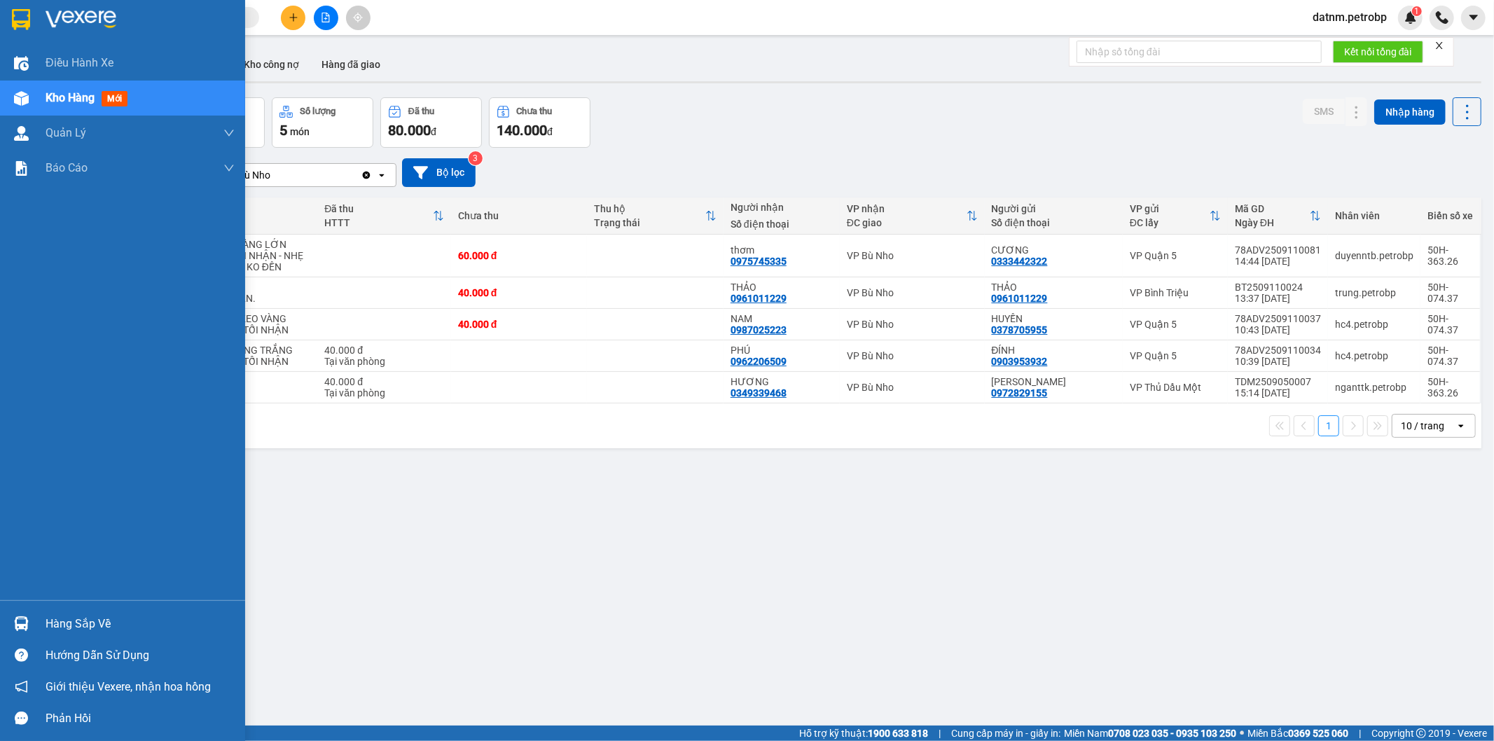
click at [52, 617] on div "Hàng sắp về" at bounding box center [140, 623] width 189 height 21
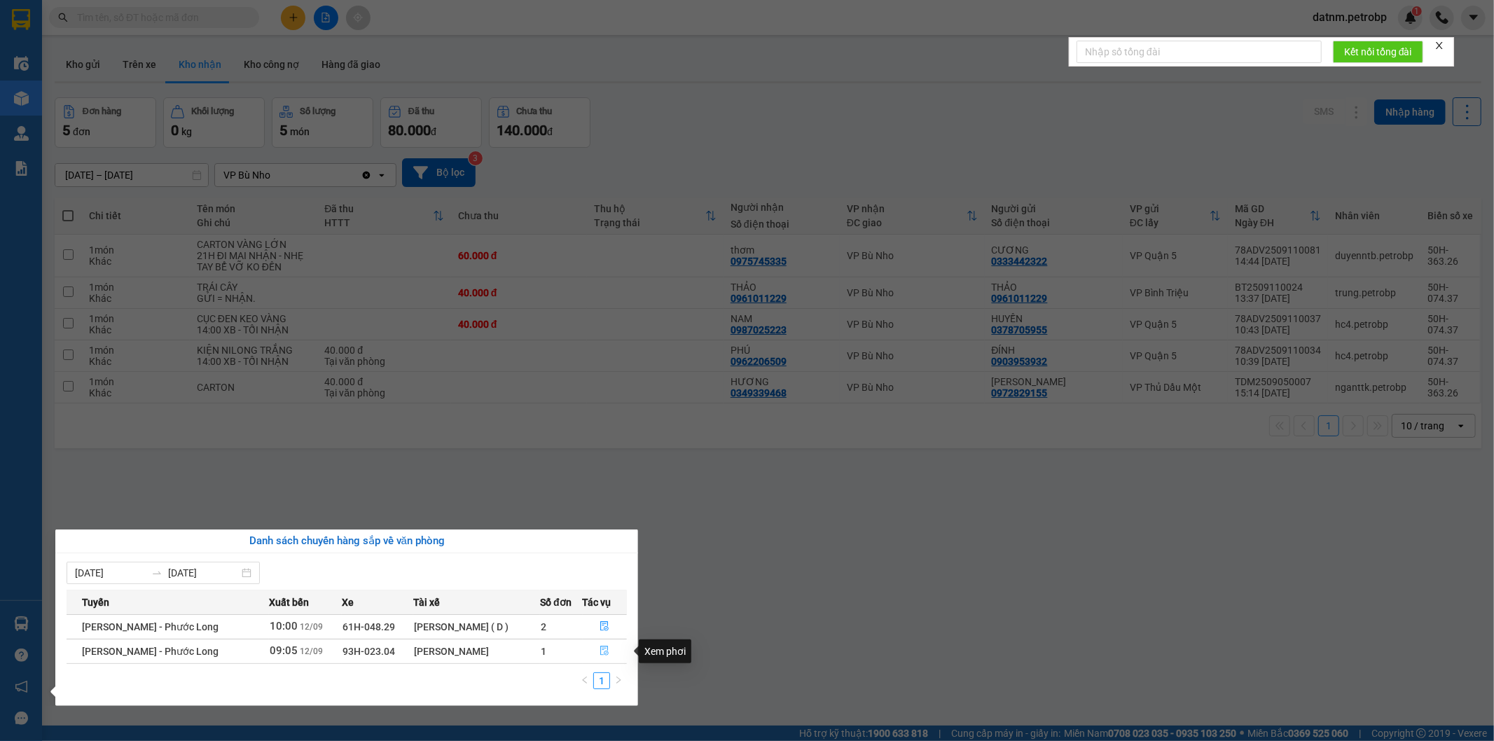
click at [602, 650] on icon "file-done" at bounding box center [605, 651] width 8 height 10
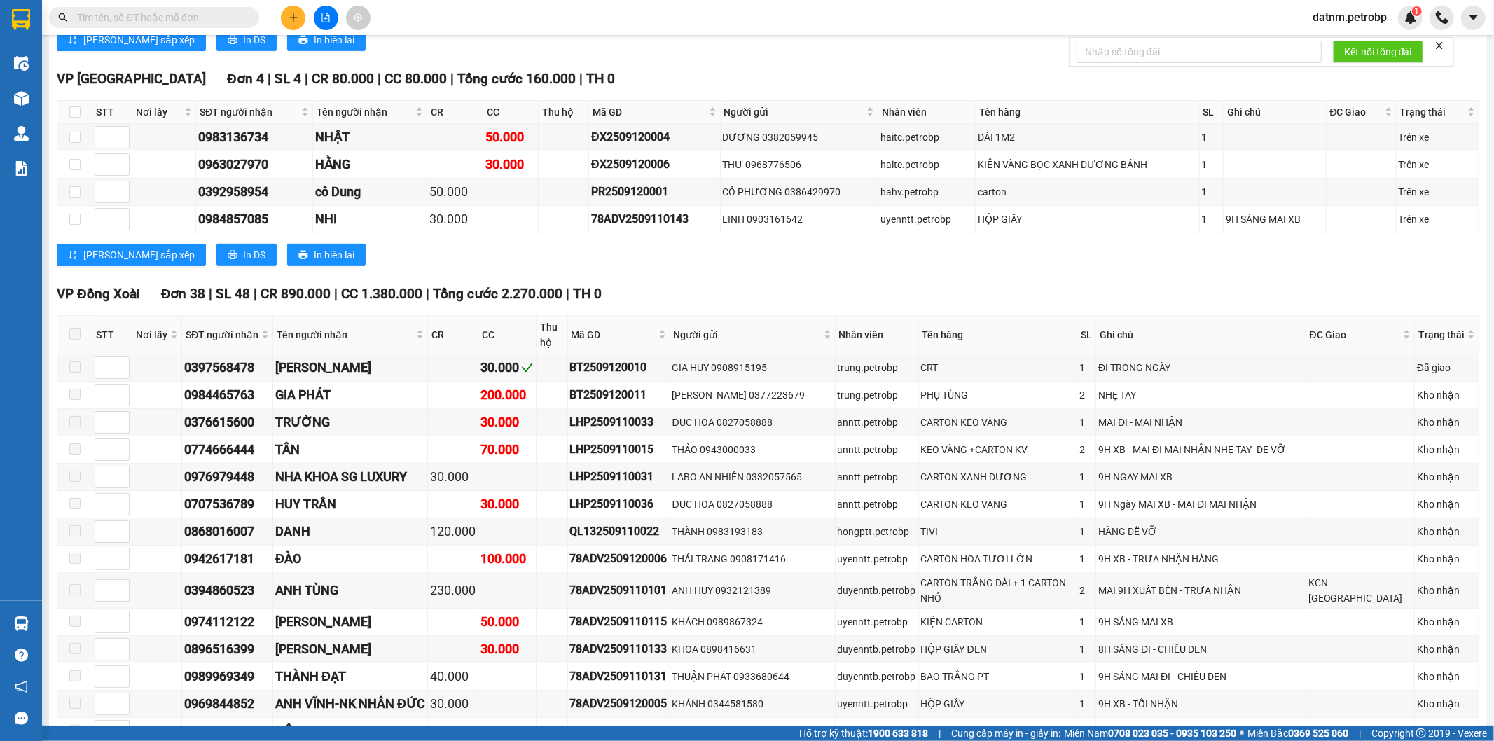
scroll to position [311, 0]
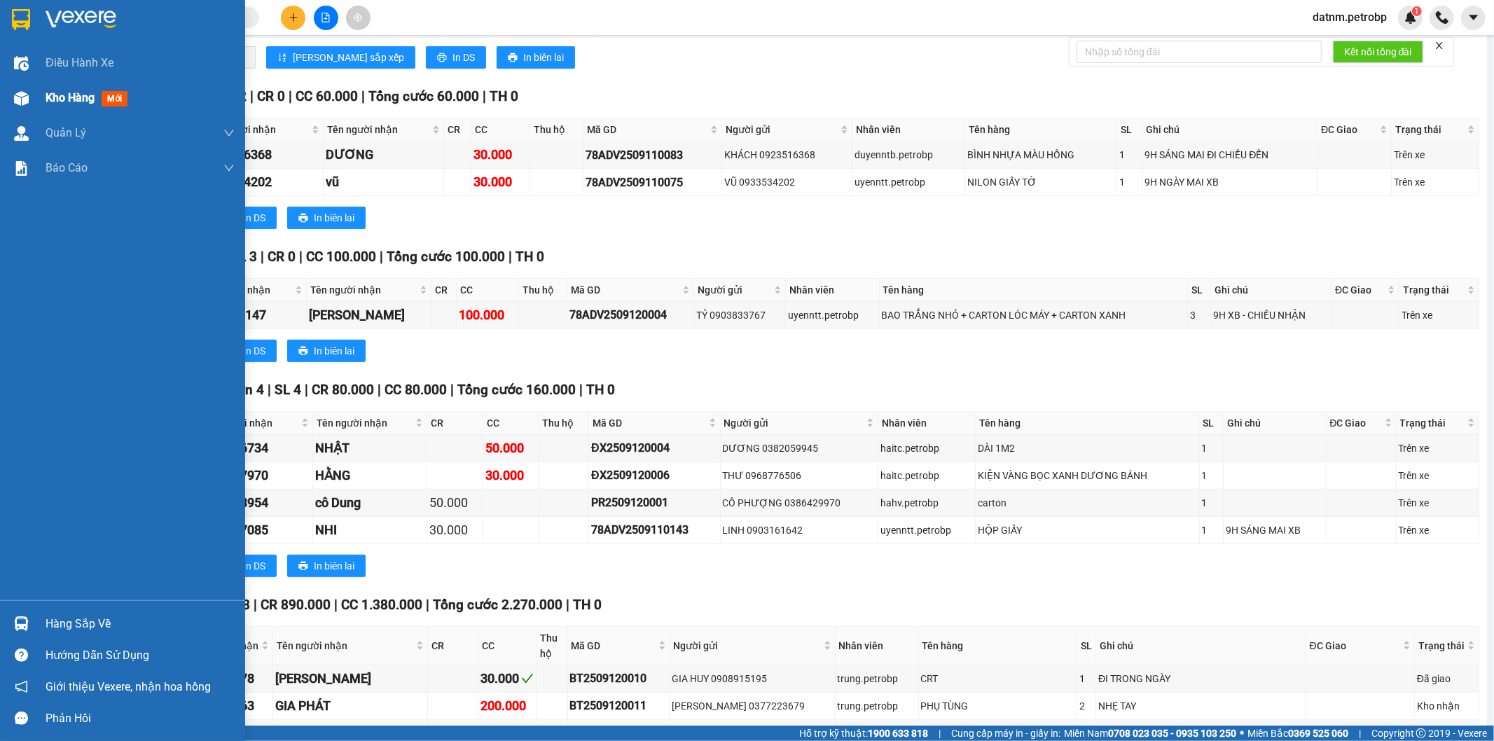
click at [48, 95] on span "Kho hàng" at bounding box center [70, 97] width 49 height 13
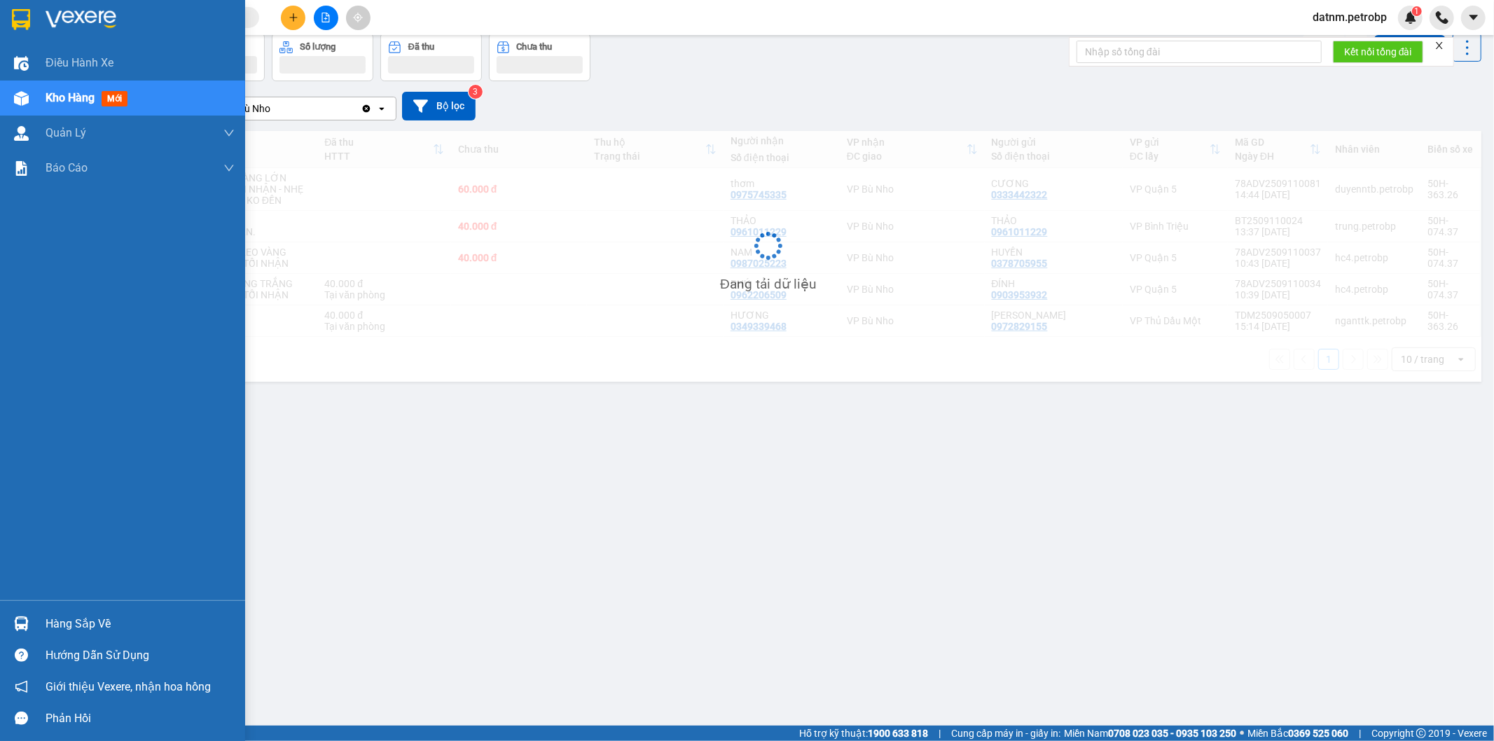
scroll to position [64, 0]
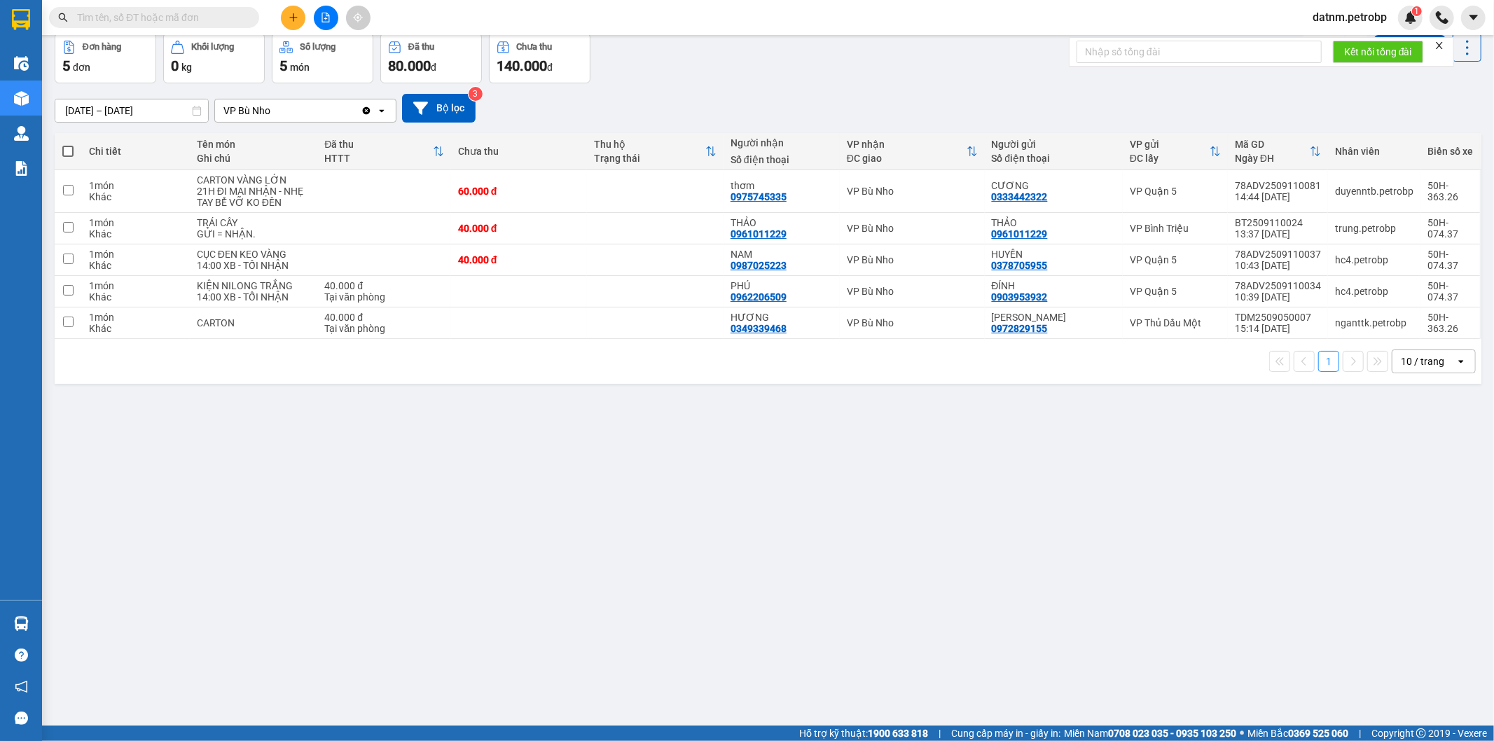
click at [64, 618] on div "ver 1.8.143 Kho gửi Trên xe Kho nhận Kho công nợ Hàng đã giao Đơn hàng 5 đơn Kh…" at bounding box center [768, 348] width 1438 height 741
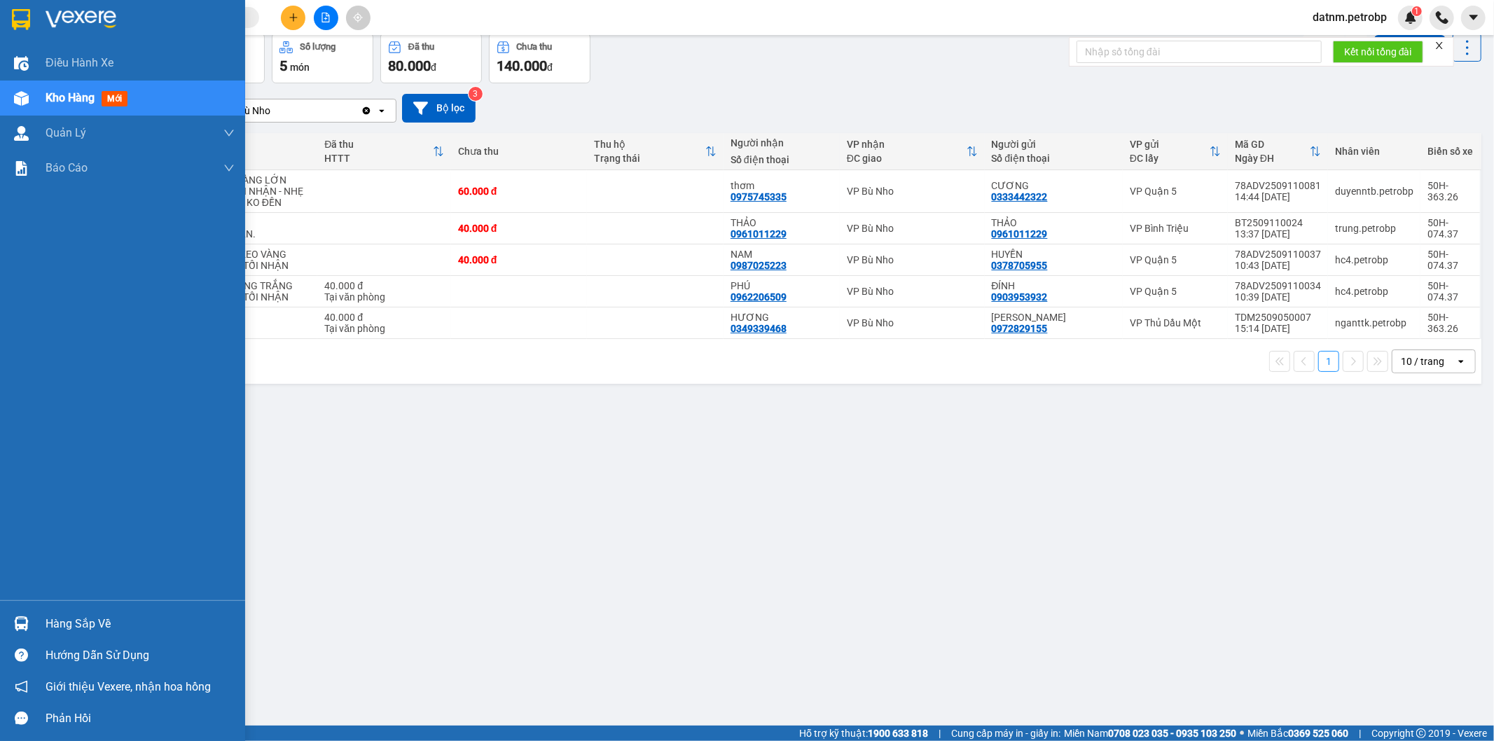
click at [51, 616] on div "Hàng sắp về" at bounding box center [140, 623] width 189 height 21
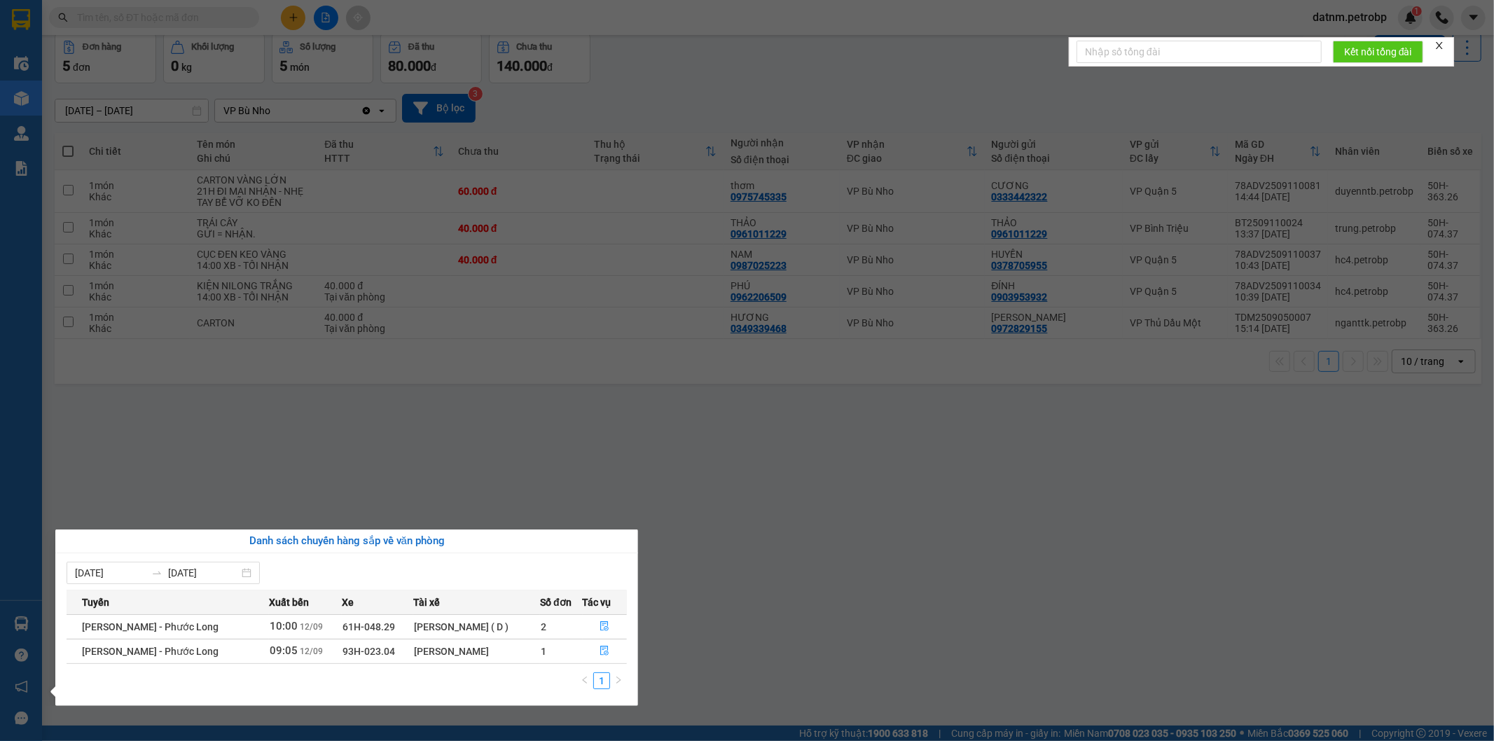
click at [774, 632] on section "Kết quả tìm kiếm ( 0 ) Bộ lọc No Data datnm.petrobp 1 Điều hành xe Kho hàng mới…" at bounding box center [747, 370] width 1494 height 741
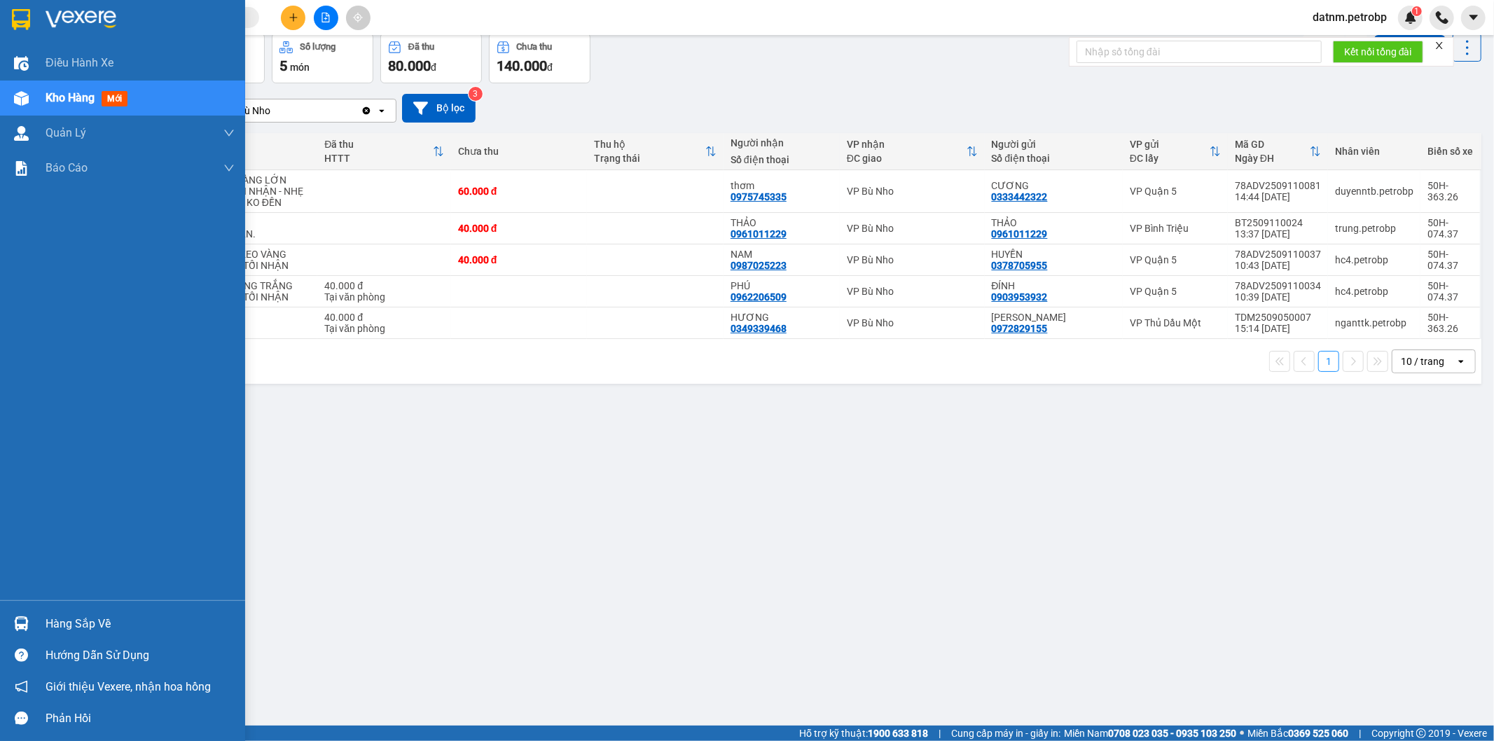
click at [64, 621] on div "Hàng sắp về" at bounding box center [140, 623] width 189 height 21
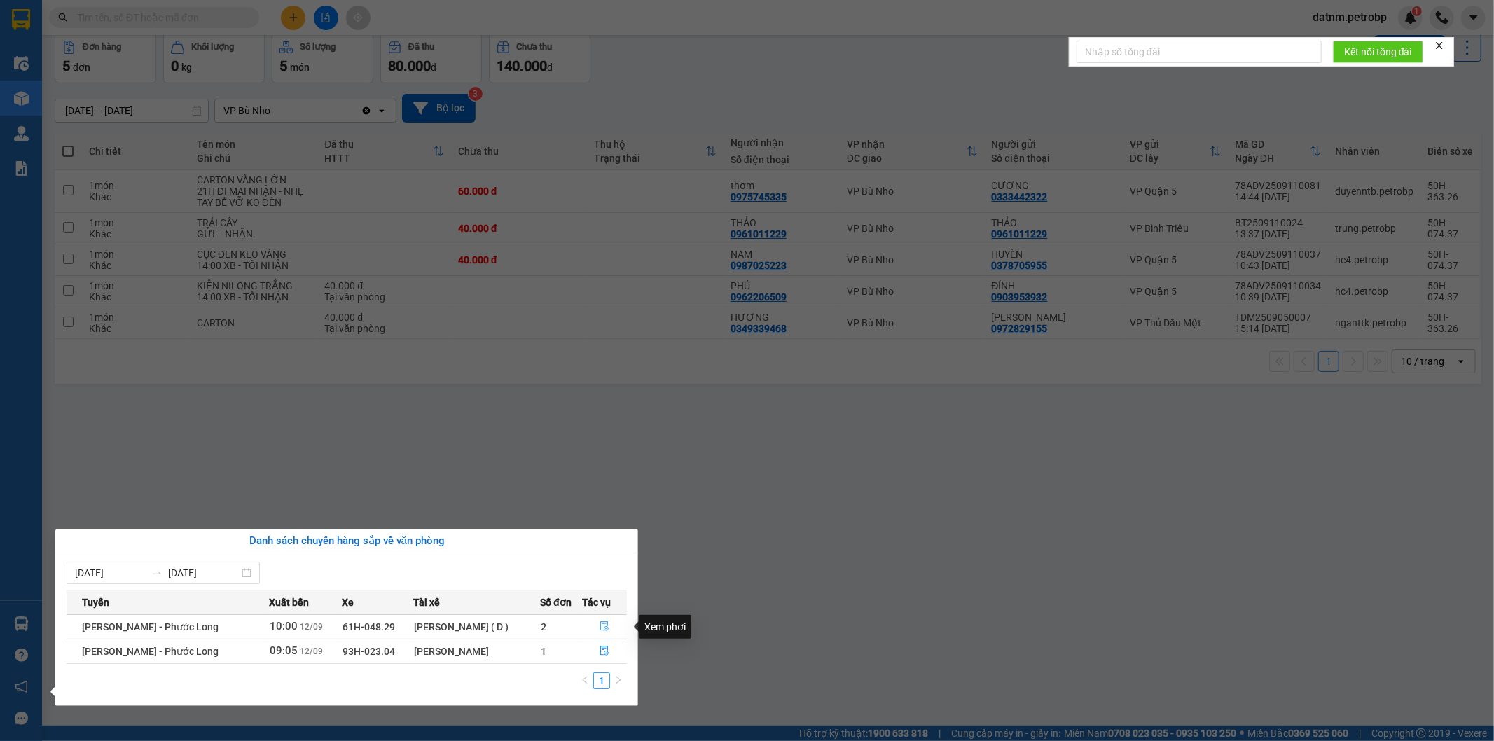
click at [597, 625] on button "button" at bounding box center [604, 627] width 43 height 22
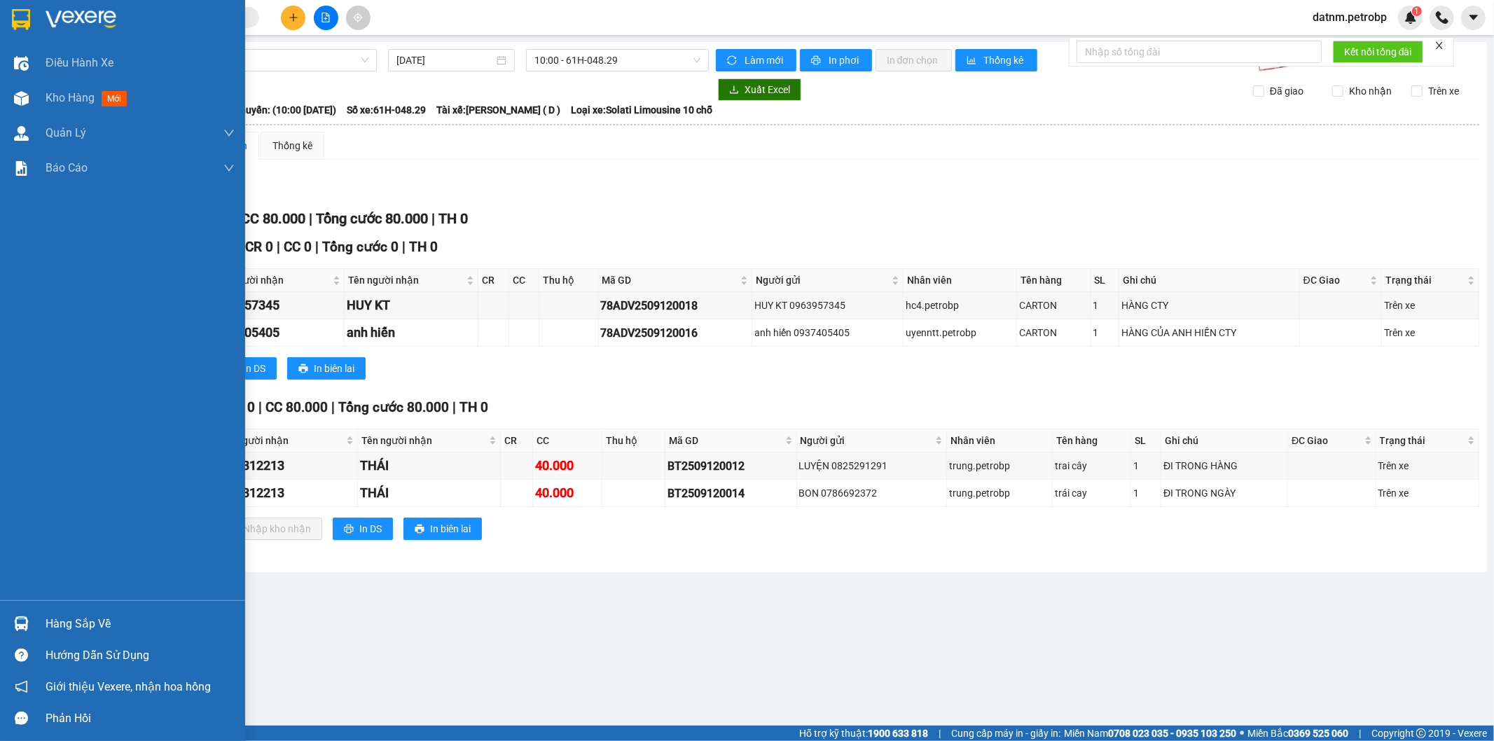
click at [89, 630] on div "Hàng sắp về" at bounding box center [140, 623] width 189 height 21
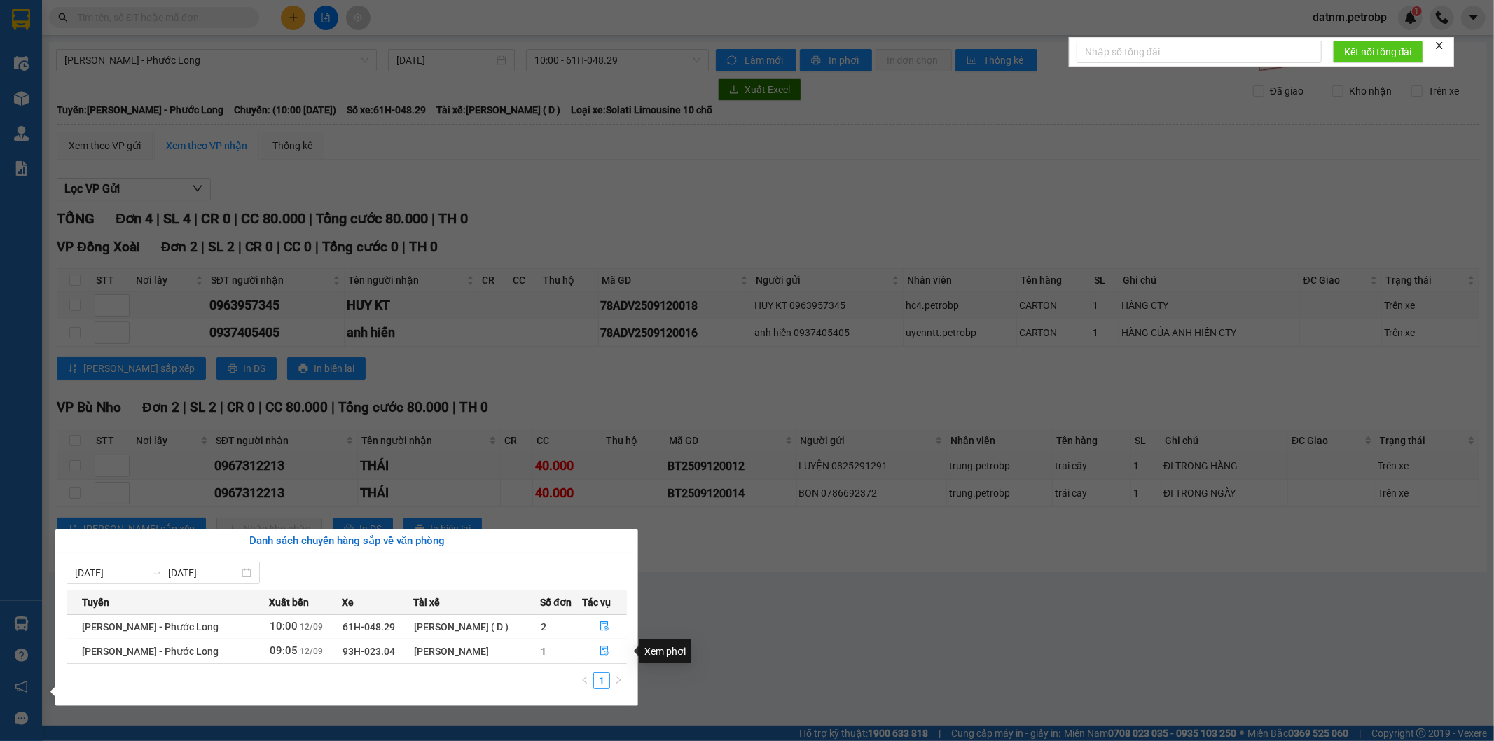
click at [709, 625] on section "Kết quả tìm kiếm ( 0 ) Bộ lọc No Data datnm.petrobp 1 Điều hành xe Kho hàng mới…" at bounding box center [747, 370] width 1494 height 741
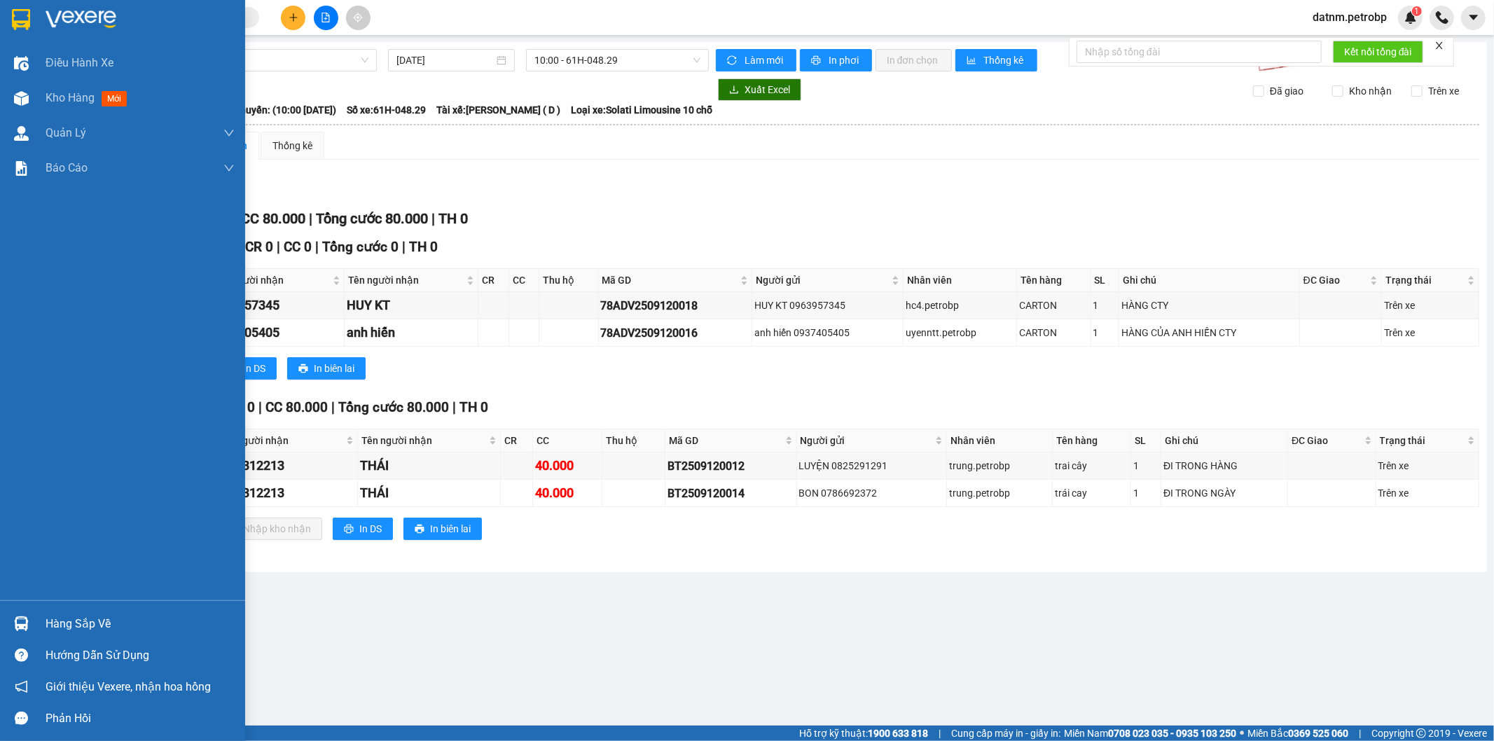
click at [68, 622] on div "Hàng sắp về" at bounding box center [140, 623] width 189 height 21
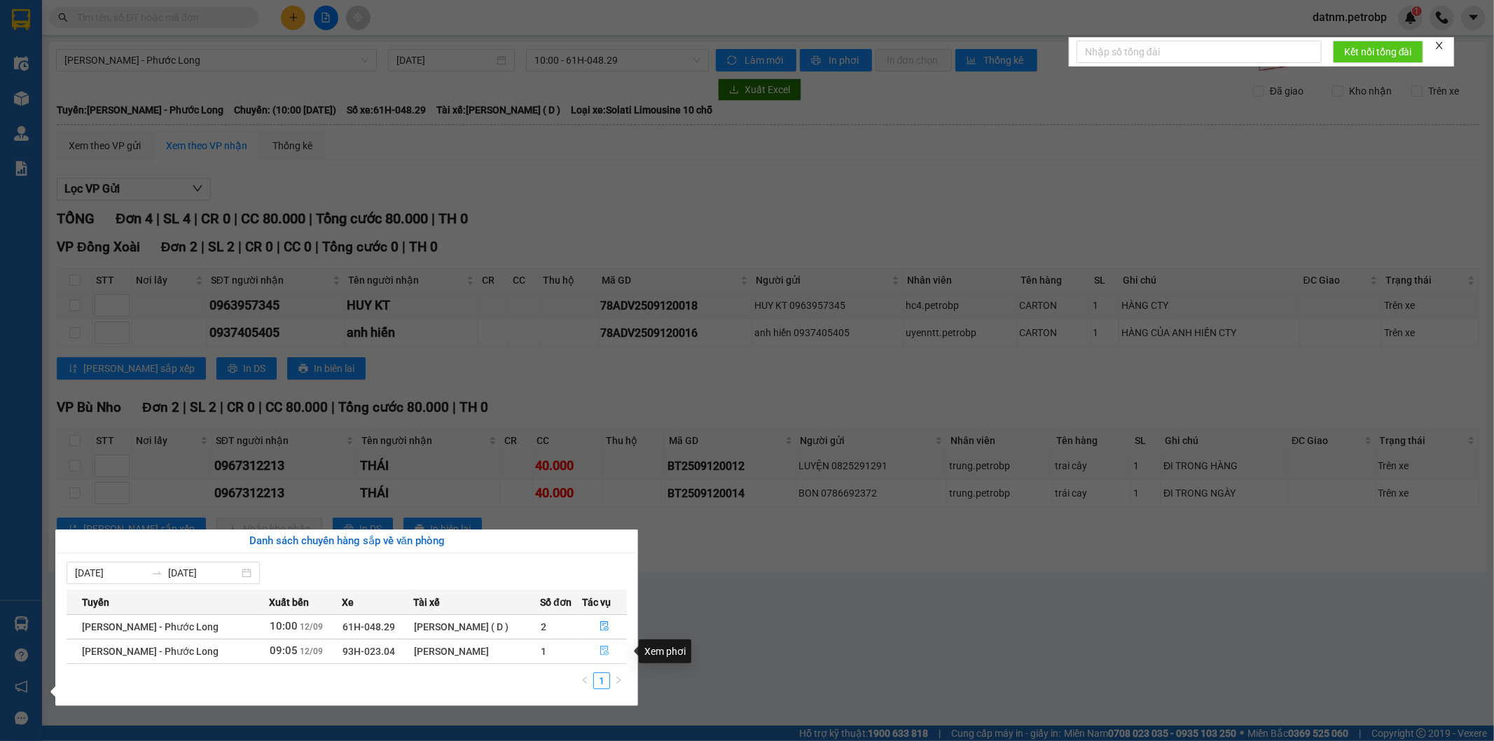
click at [601, 649] on icon "file-done" at bounding box center [604, 651] width 10 height 10
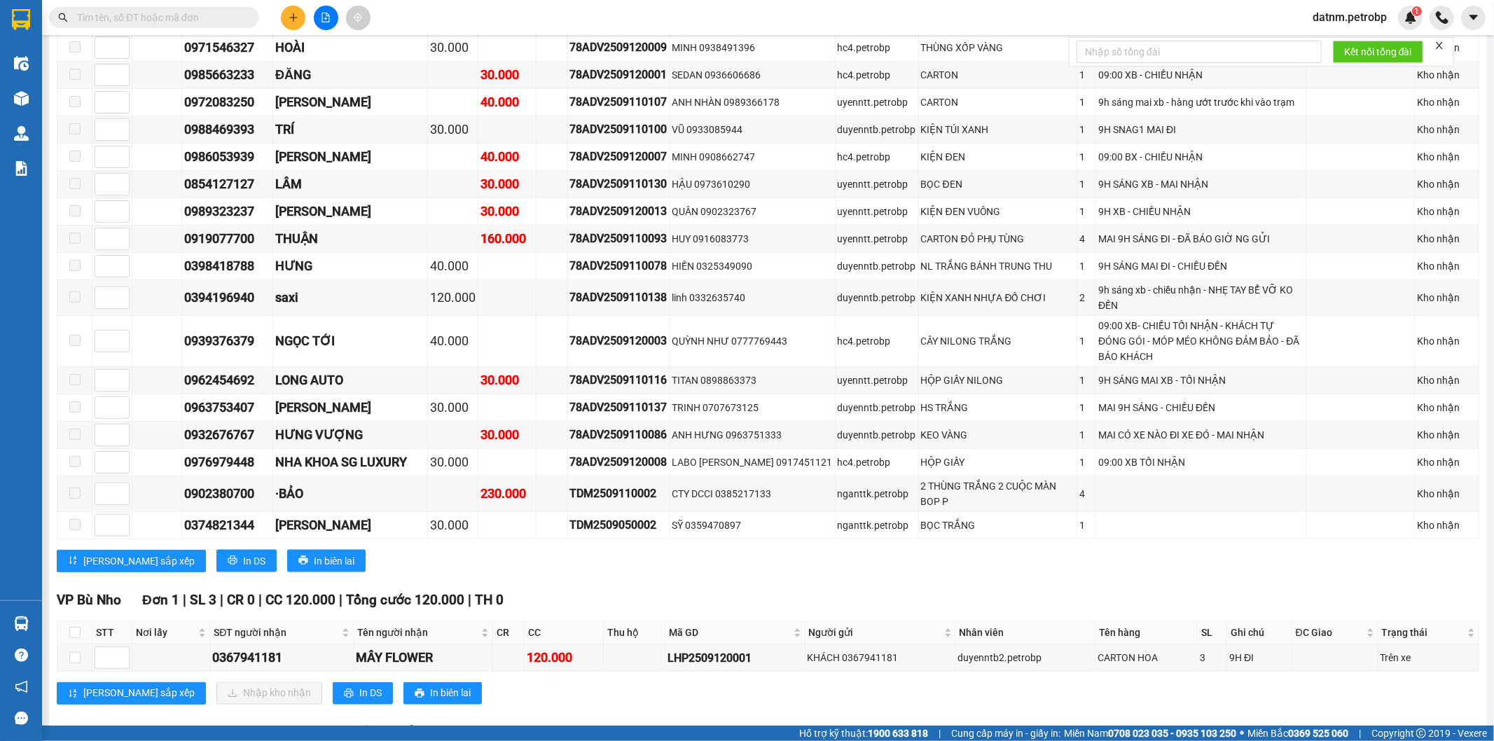
scroll to position [1711, 0]
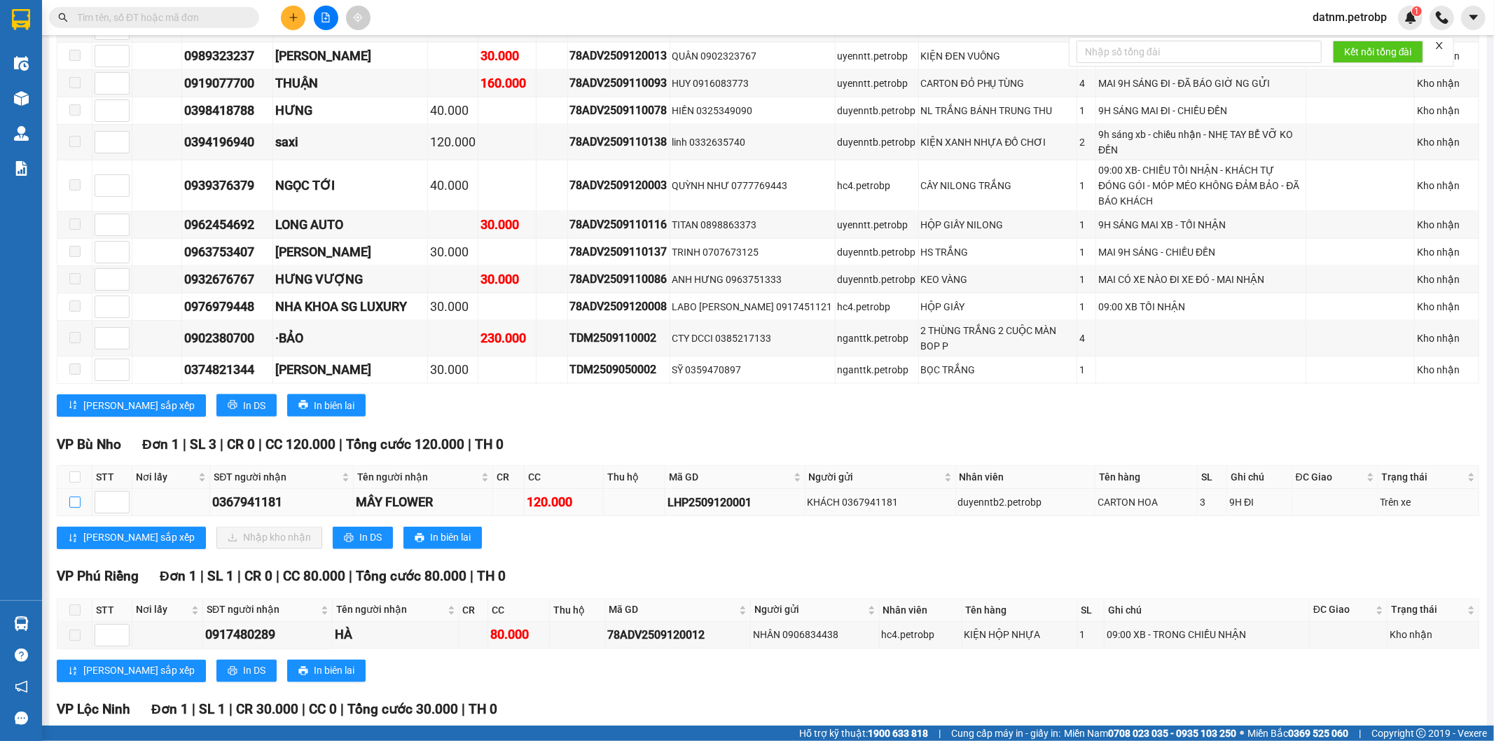
click at [71, 496] on input "checkbox" at bounding box center [74, 501] width 11 height 11
checkbox input "true"
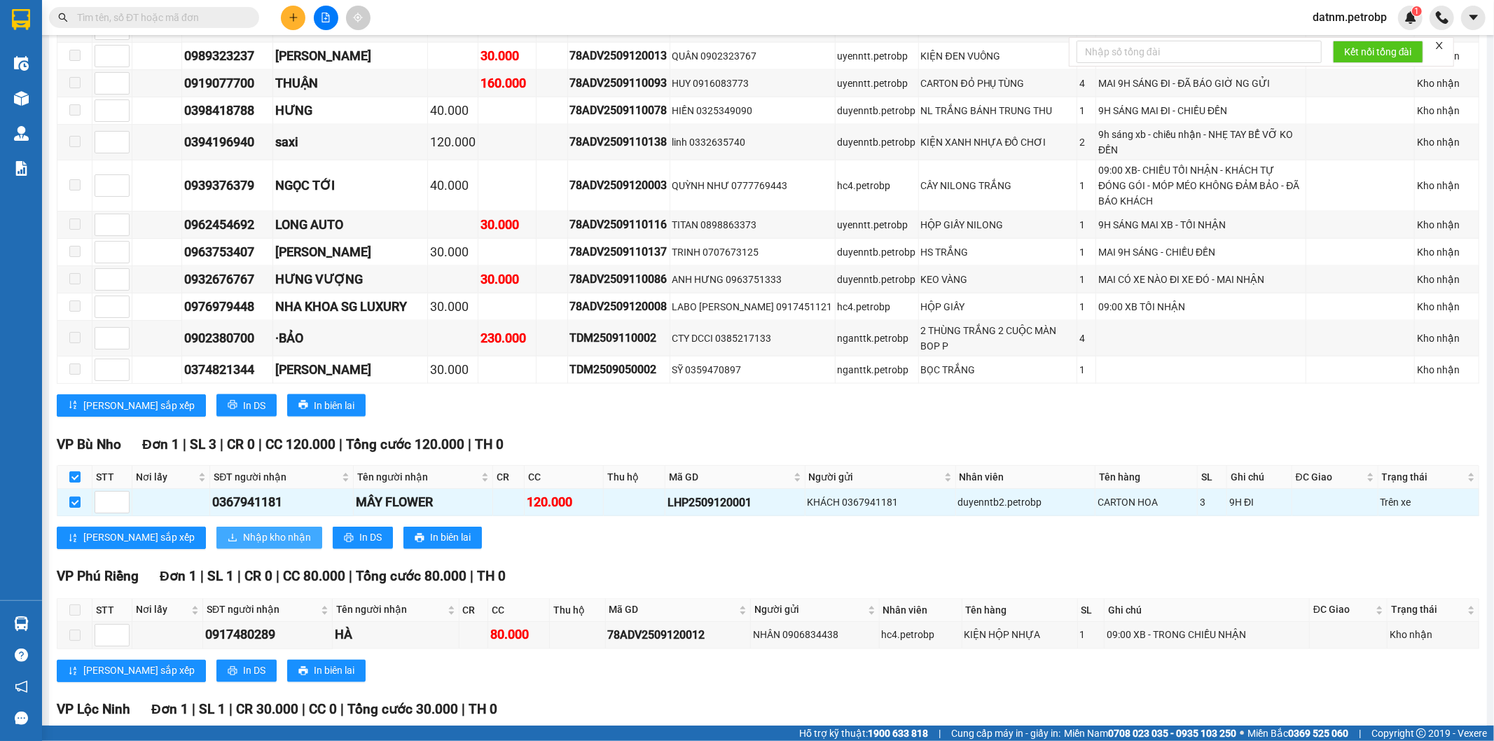
click at [243, 530] on span "Nhập kho nhận" at bounding box center [277, 537] width 68 height 15
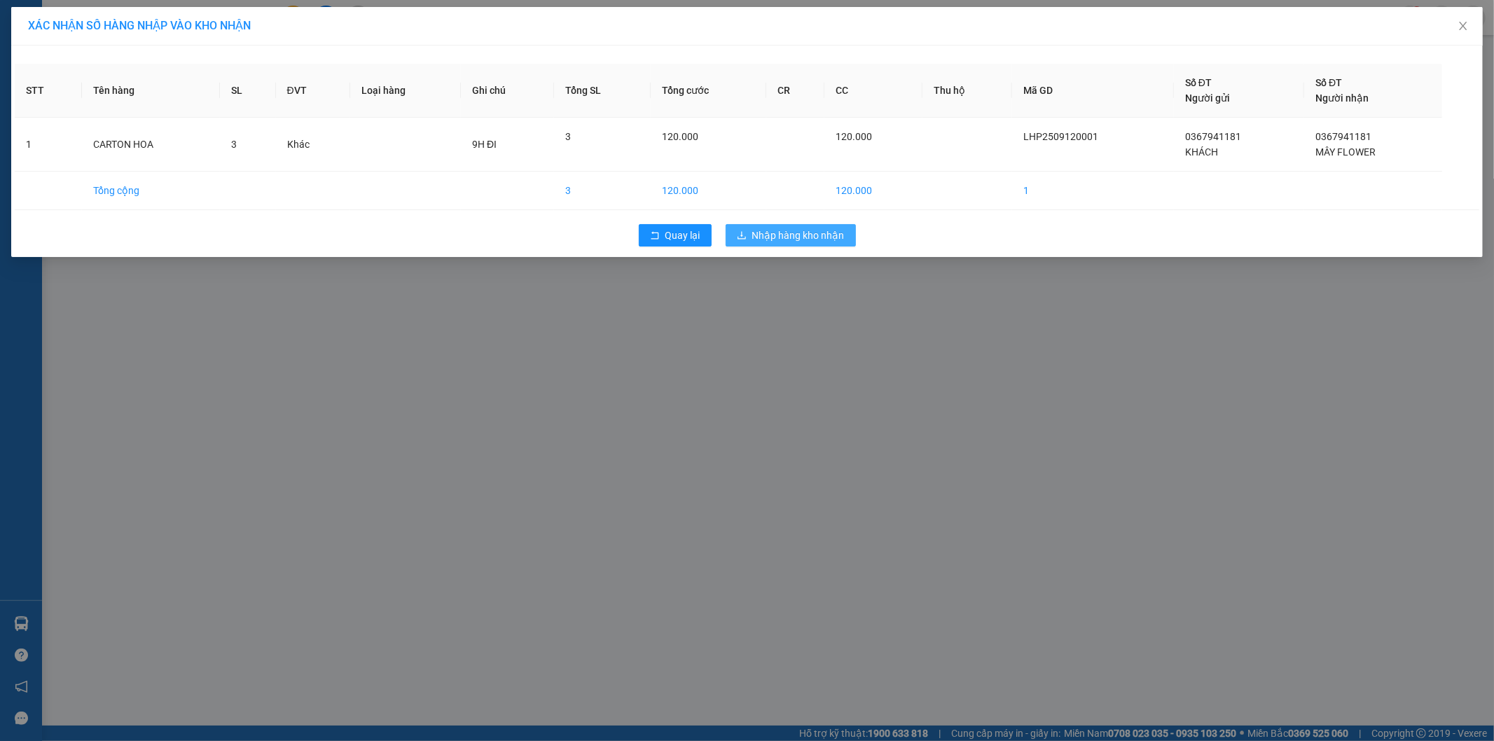
click at [780, 228] on span "Nhập hàng kho nhận" at bounding box center [798, 235] width 92 height 15
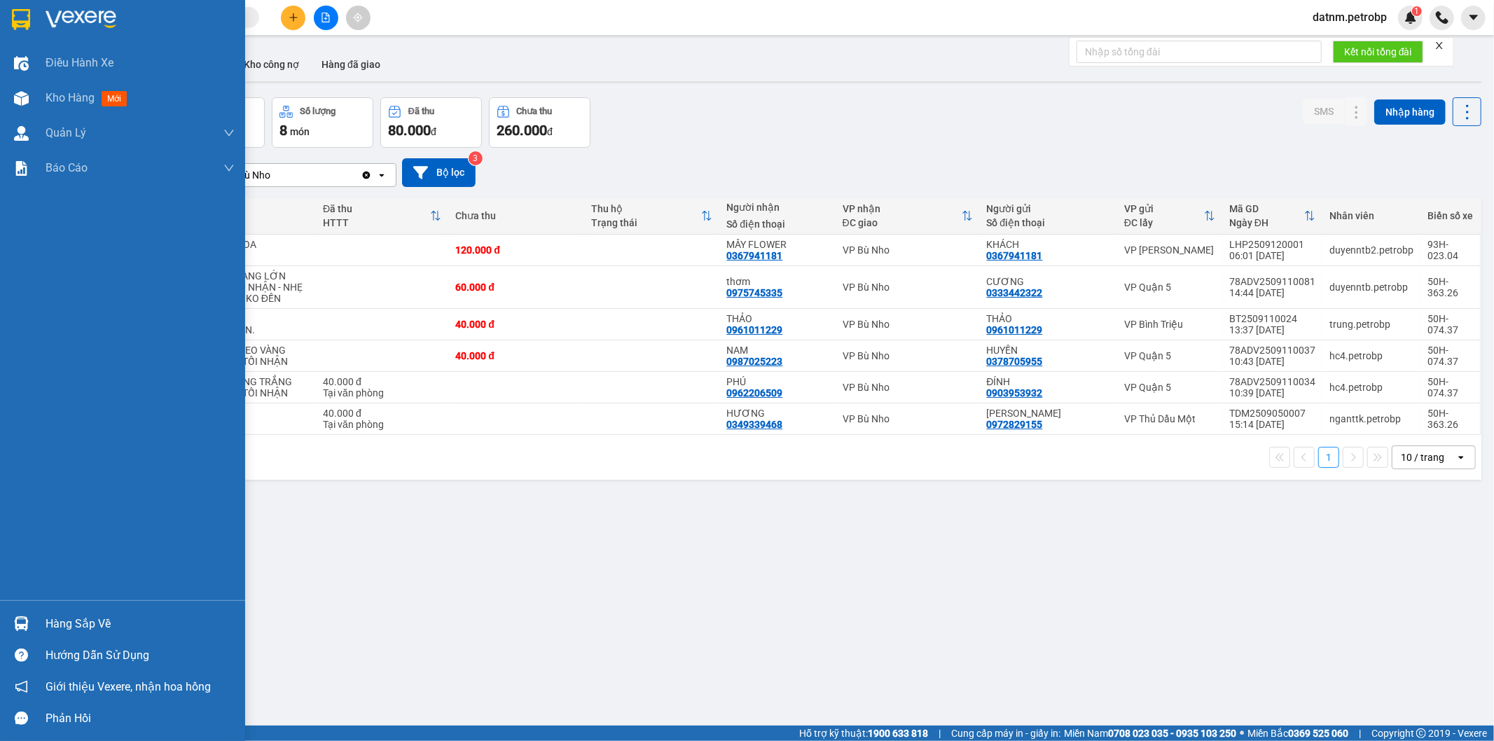
click at [18, 616] on img at bounding box center [21, 623] width 15 height 15
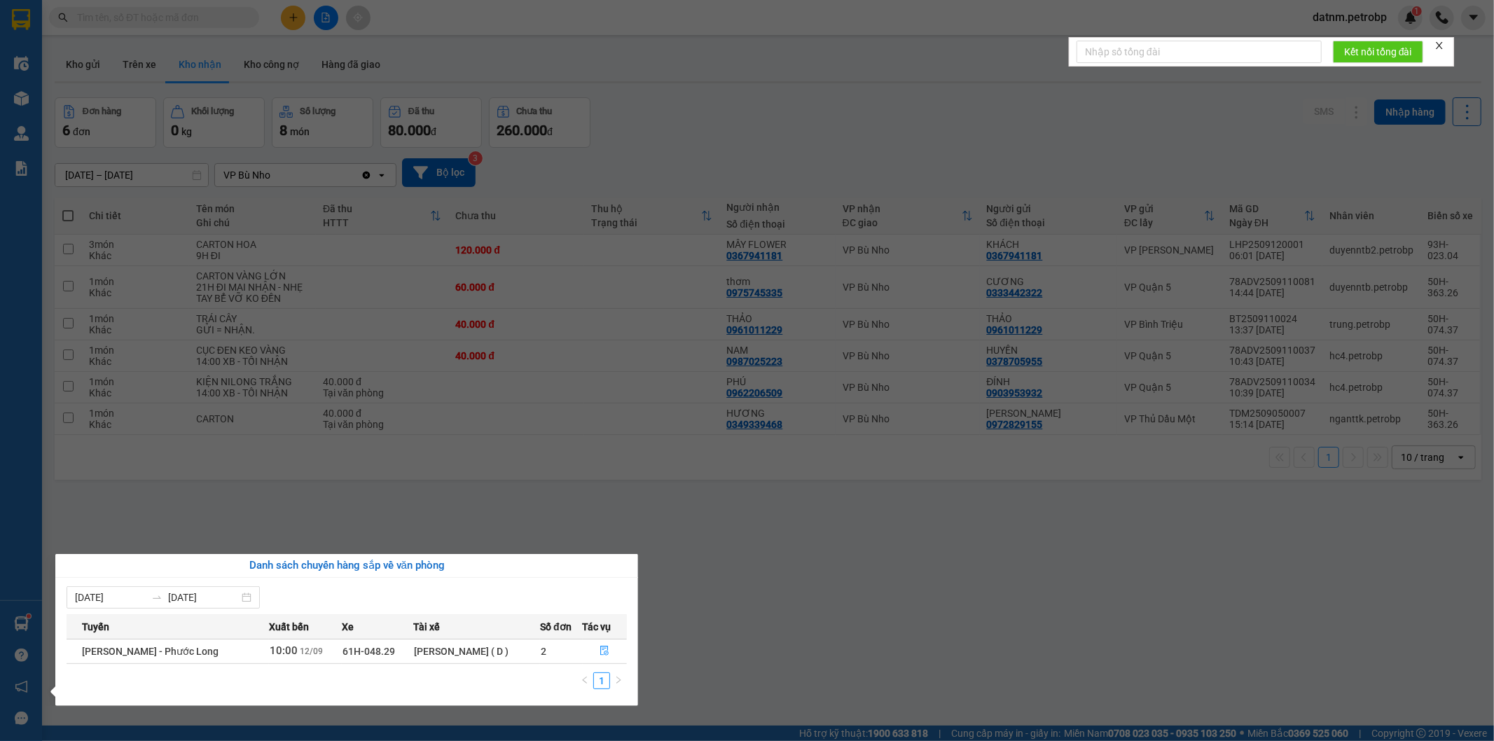
click at [666, 634] on section "Kết quả tìm kiếm ( 0 ) Bộ lọc No Data datnm.petrobp 1 Điều hành xe Kho hàng mới…" at bounding box center [747, 370] width 1494 height 741
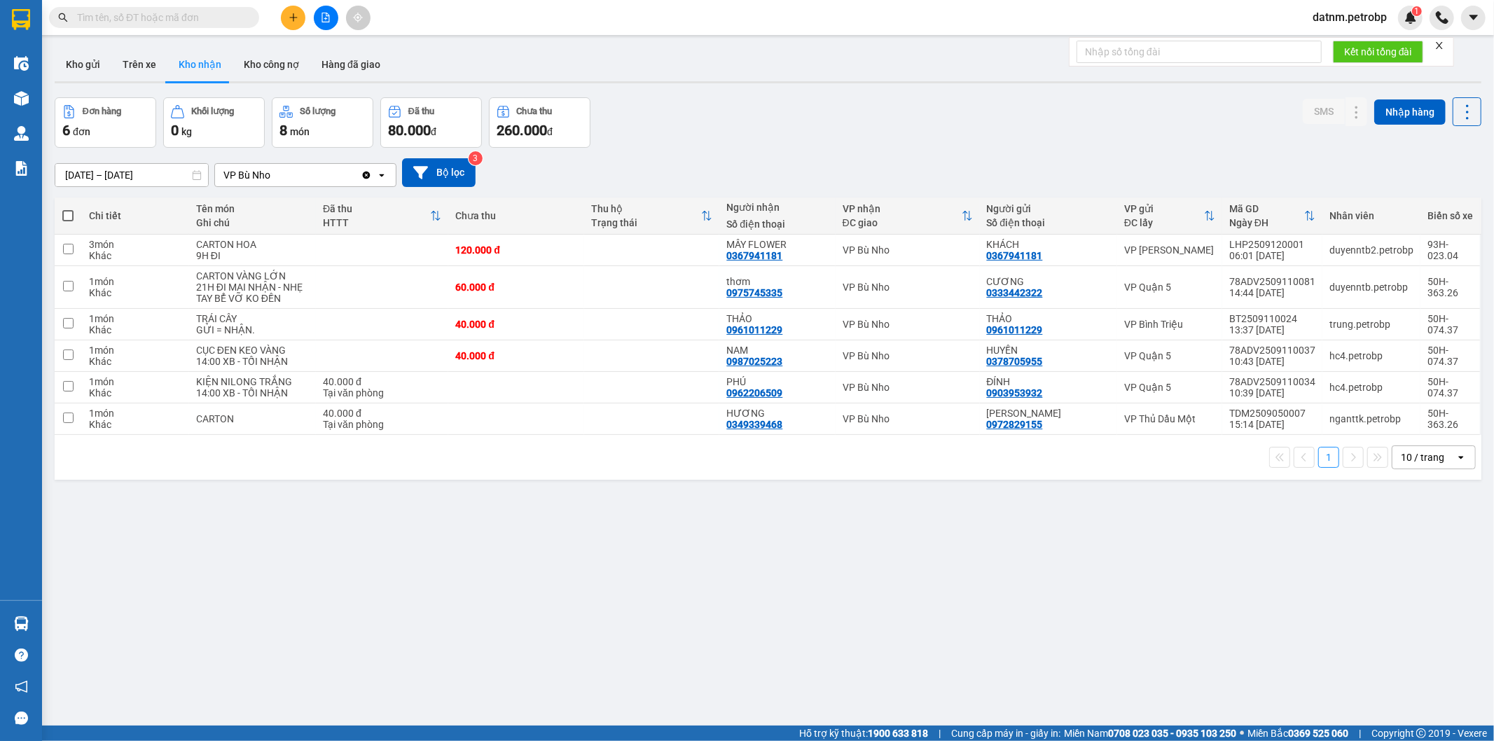
click at [288, 24] on button at bounding box center [293, 18] width 25 height 25
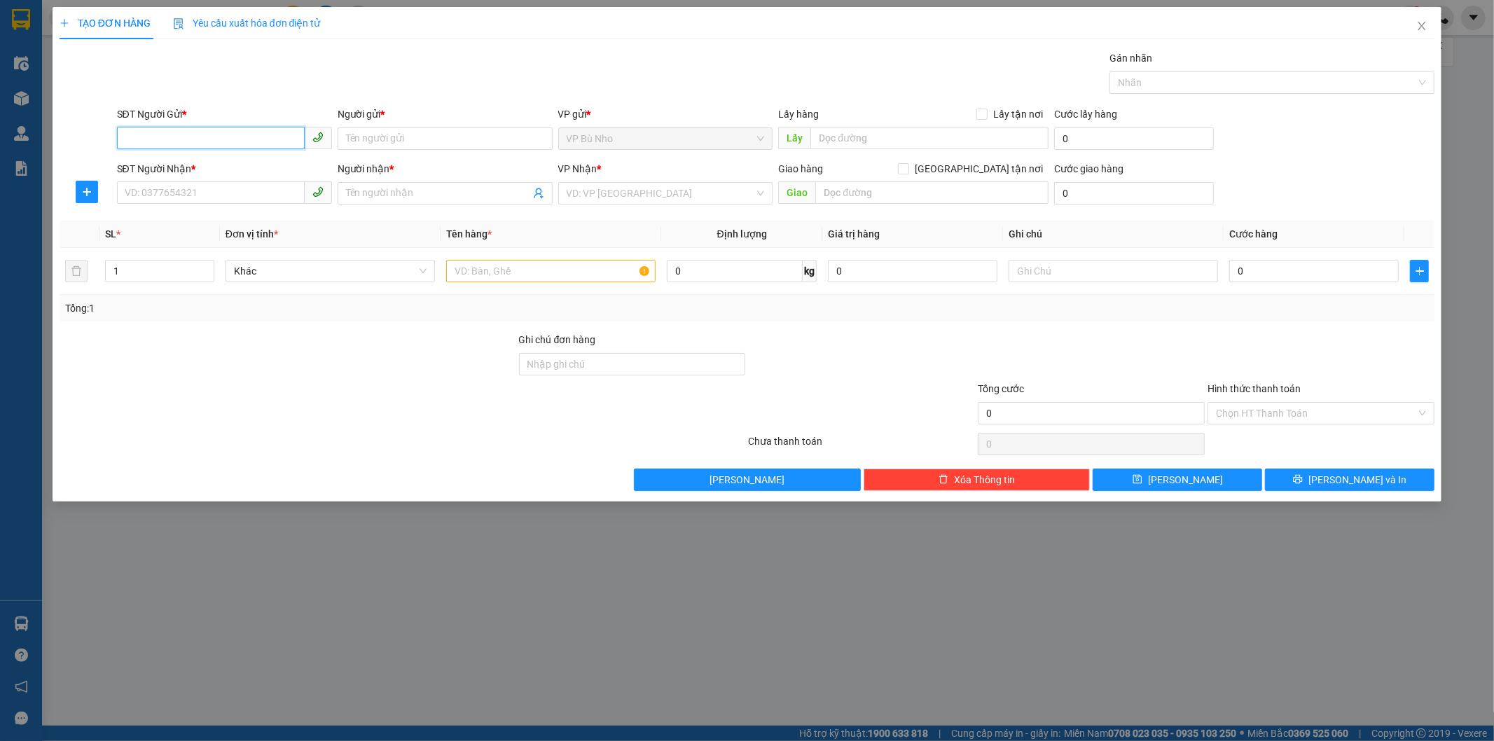
click at [217, 134] on input "SĐT Người Gửi *" at bounding box center [211, 138] width 188 height 22
click at [208, 197] on input "SĐT Người Nhận *" at bounding box center [211, 192] width 188 height 22
type input "0909000422"
click at [208, 216] on div "0909000422 - HIỀN" at bounding box center [224, 221] width 198 height 15
type input "HIỀN"
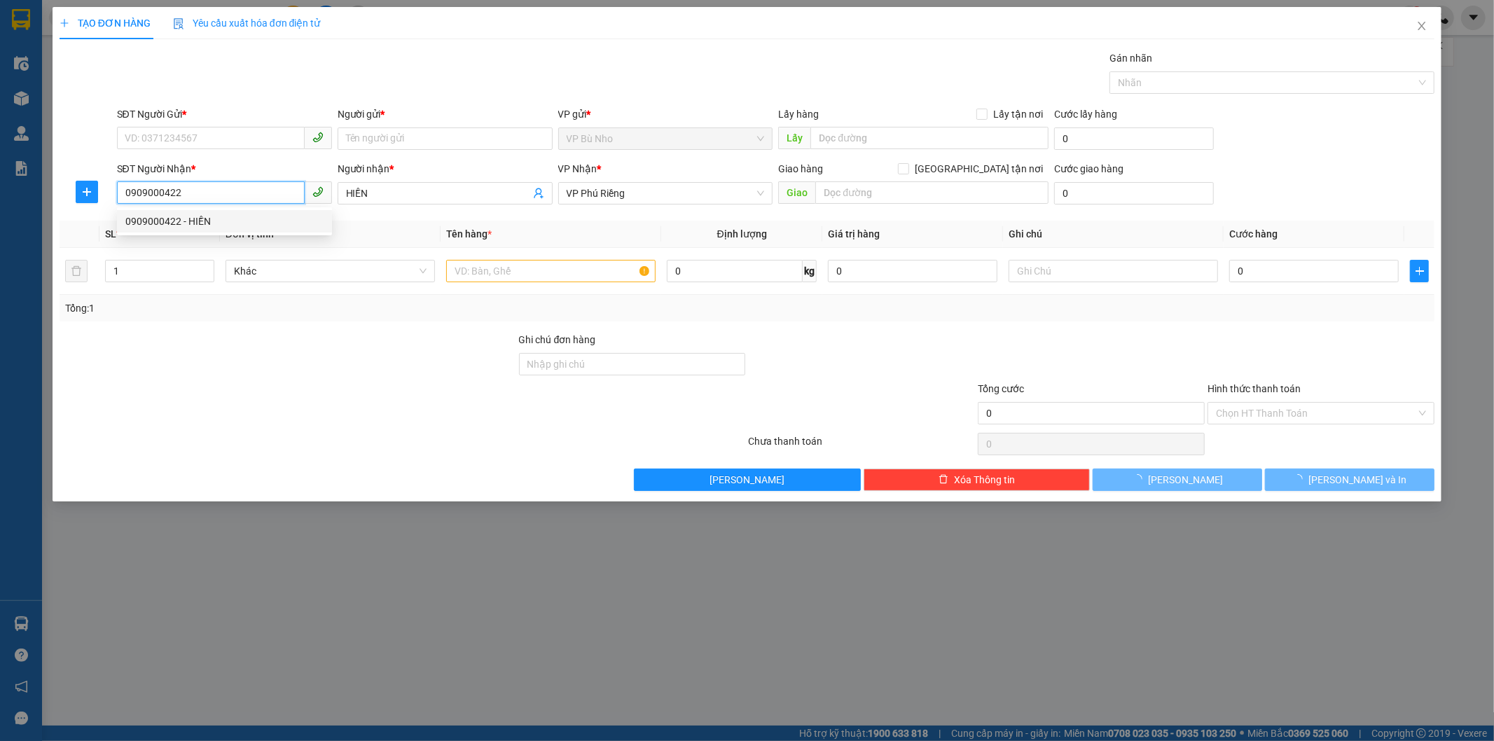
type input "40.000"
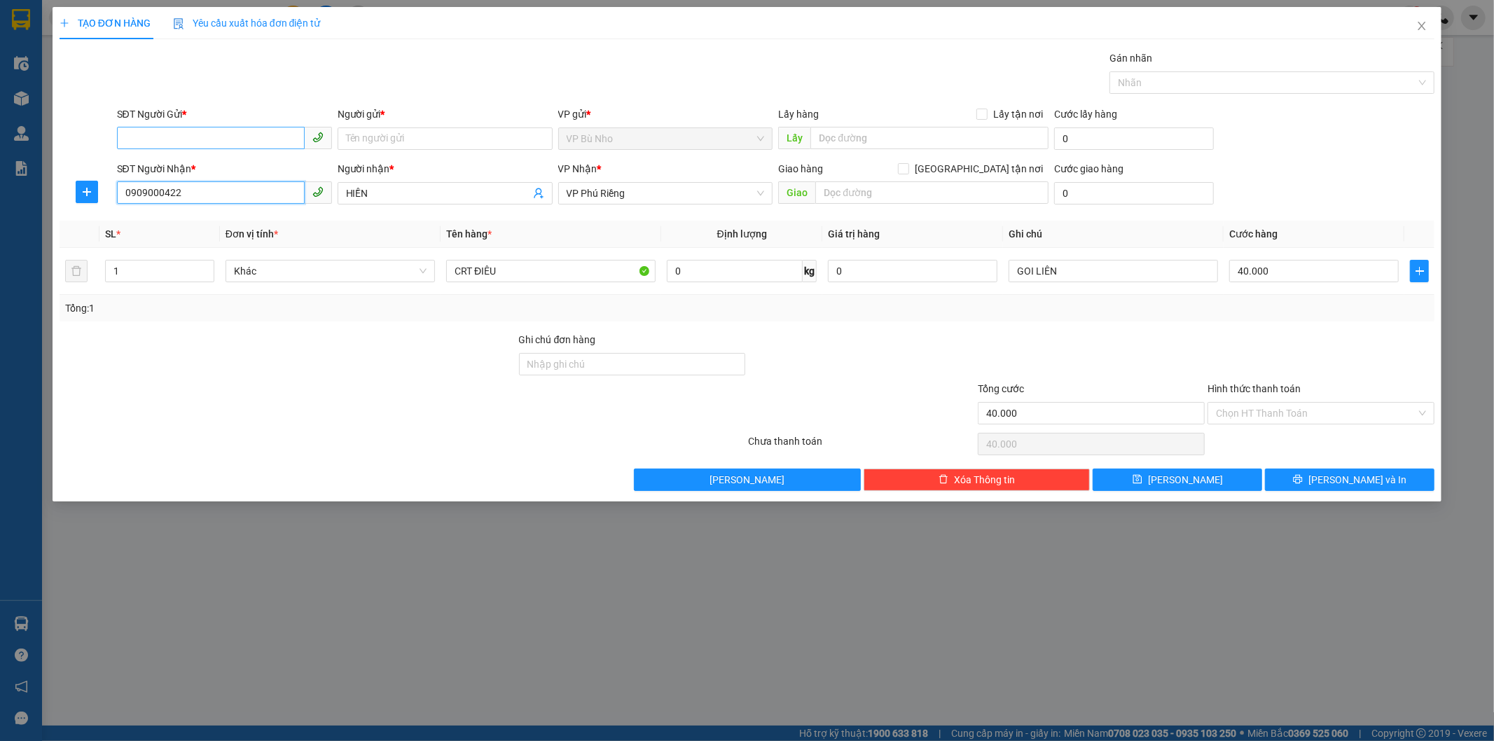
type input "0909000422"
click at [222, 134] on input "SĐT Người Gửi *" at bounding box center [211, 138] width 188 height 22
click at [218, 165] on div "0948291468 - CHI HÀ" at bounding box center [224, 166] width 198 height 15
type input "0948291468"
type input "CHI HÀ"
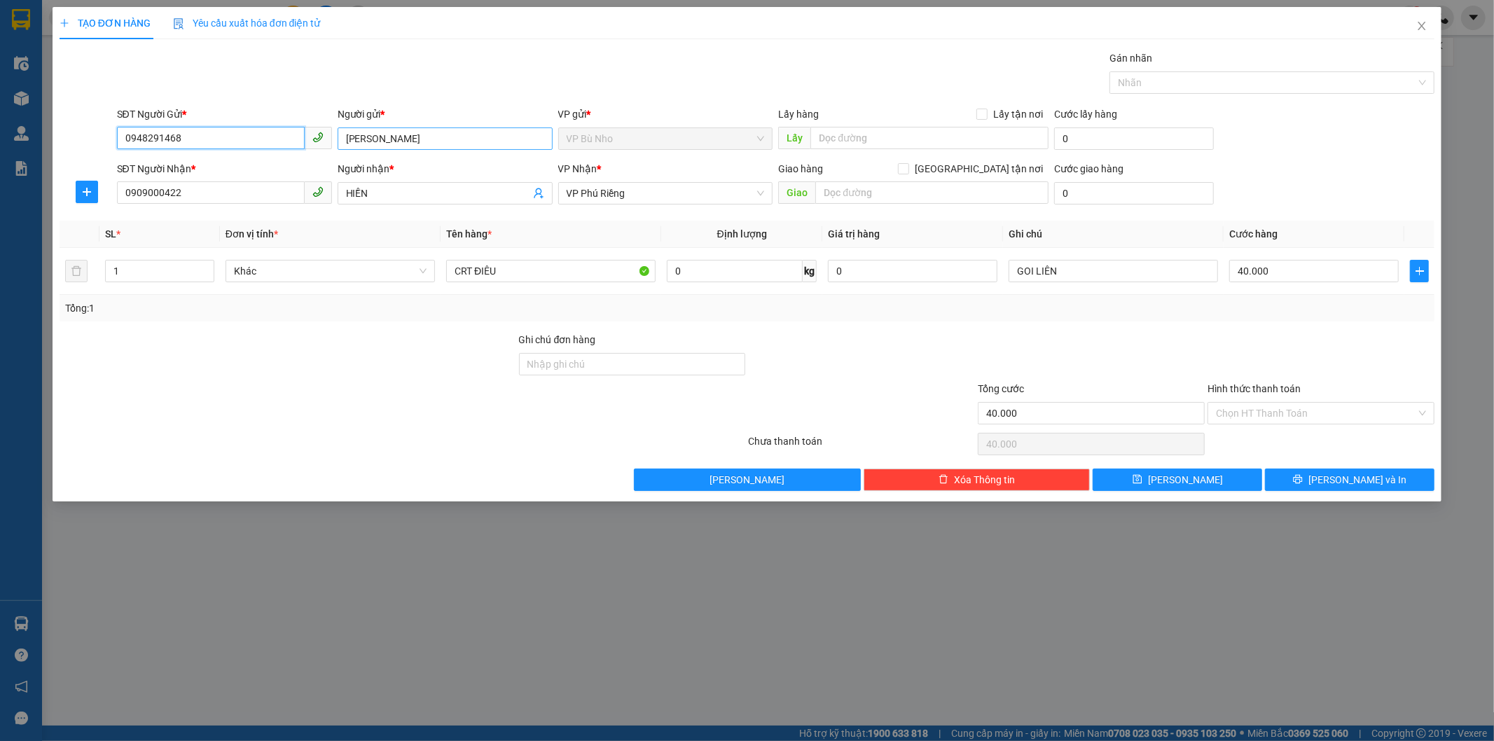
type input "0948291468"
click at [403, 138] on input "CHI HÀ" at bounding box center [445, 138] width 215 height 22
click at [684, 193] on span "VP Phú Riềng" at bounding box center [665, 193] width 198 height 21
type input "CHI HỒNG"
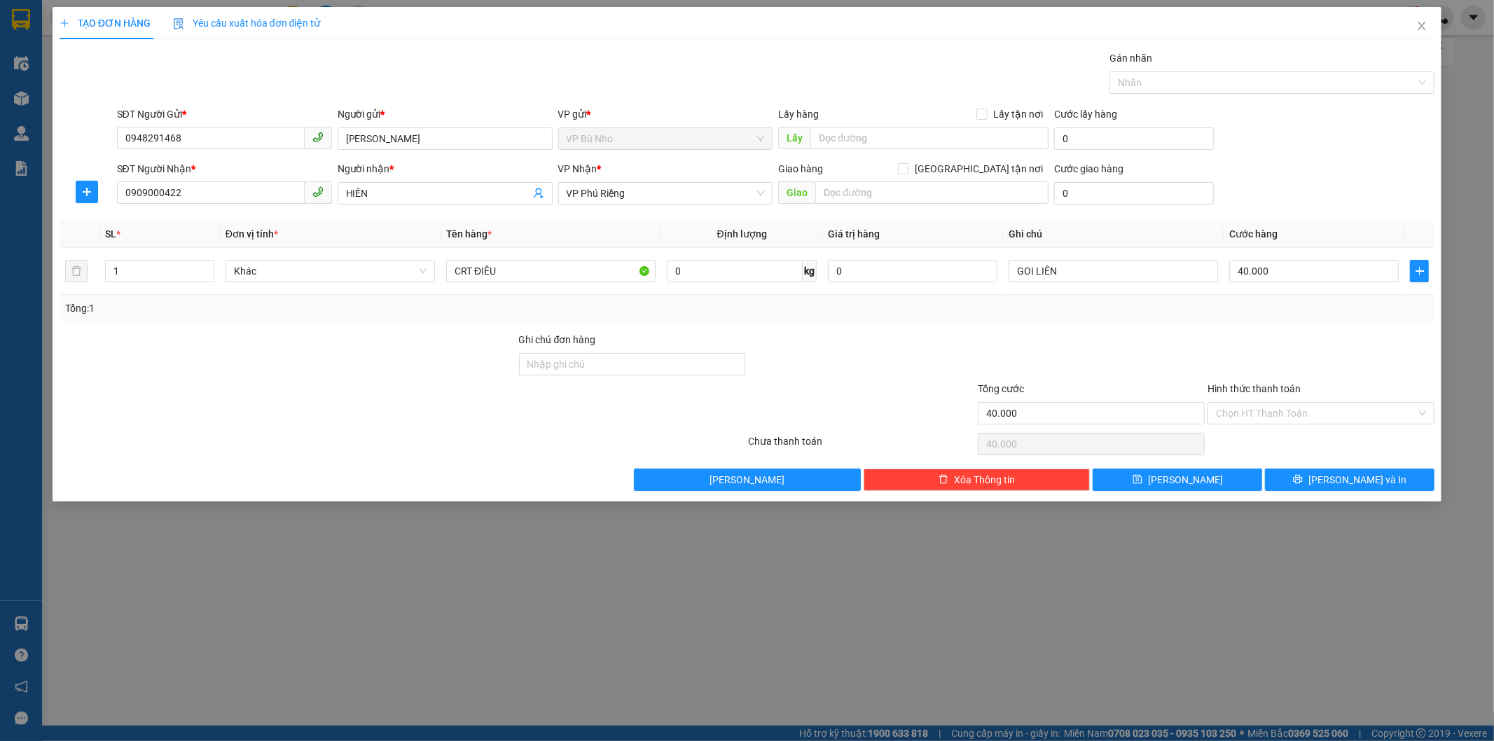
click at [865, 214] on div "Transit Pickup Surcharge Ids Transit Deliver Surcharge Ids Transit Deliver Surc…" at bounding box center [747, 270] width 1375 height 440
click at [365, 343] on div at bounding box center [287, 356] width 459 height 49
click at [1293, 274] on input "40.000" at bounding box center [1313, 271] width 169 height 22
click at [1326, 315] on div "Tổng: 1" at bounding box center [747, 307] width 1364 height 15
click at [1354, 485] on span "Lưu và In" at bounding box center [1357, 479] width 98 height 15
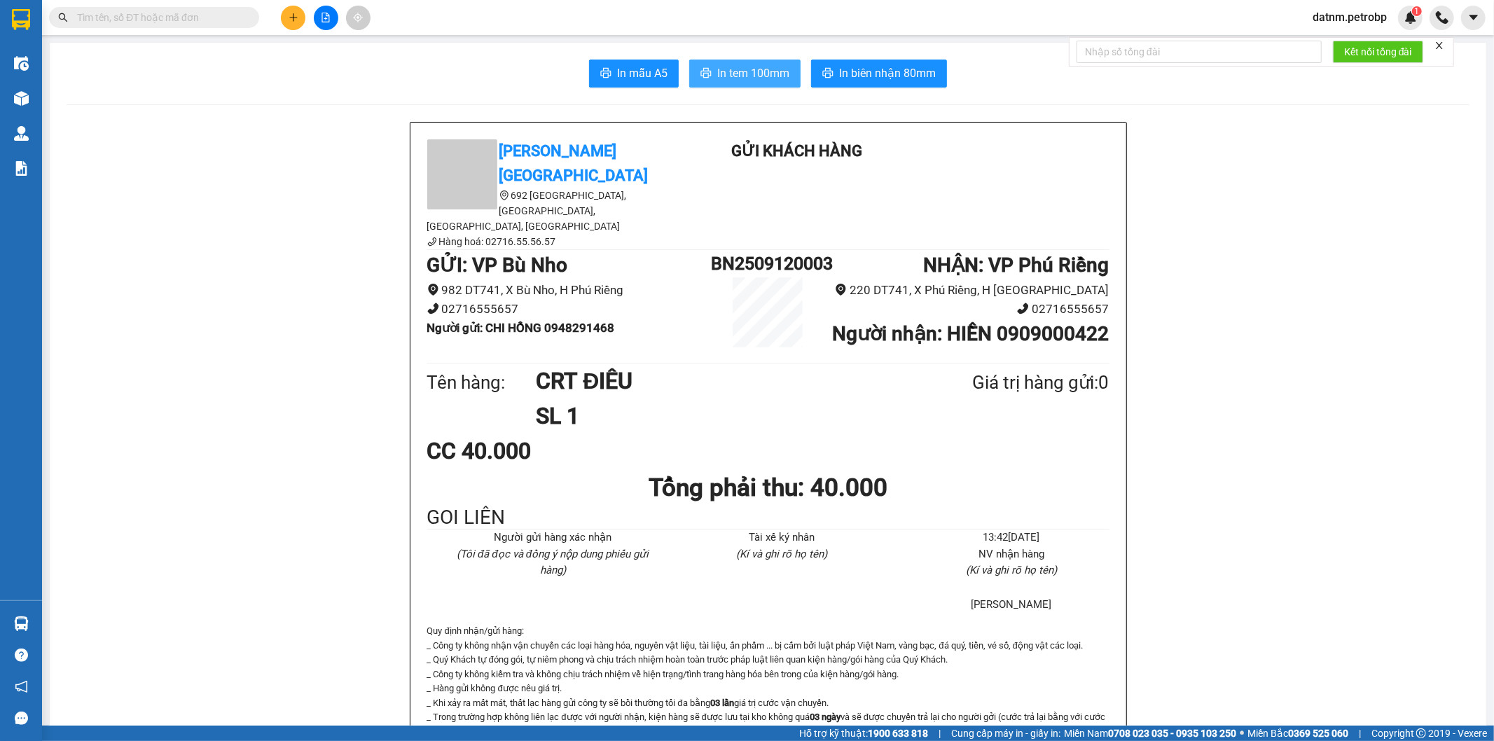
click at [758, 74] on span "In tem 100mm" at bounding box center [753, 73] width 72 height 18
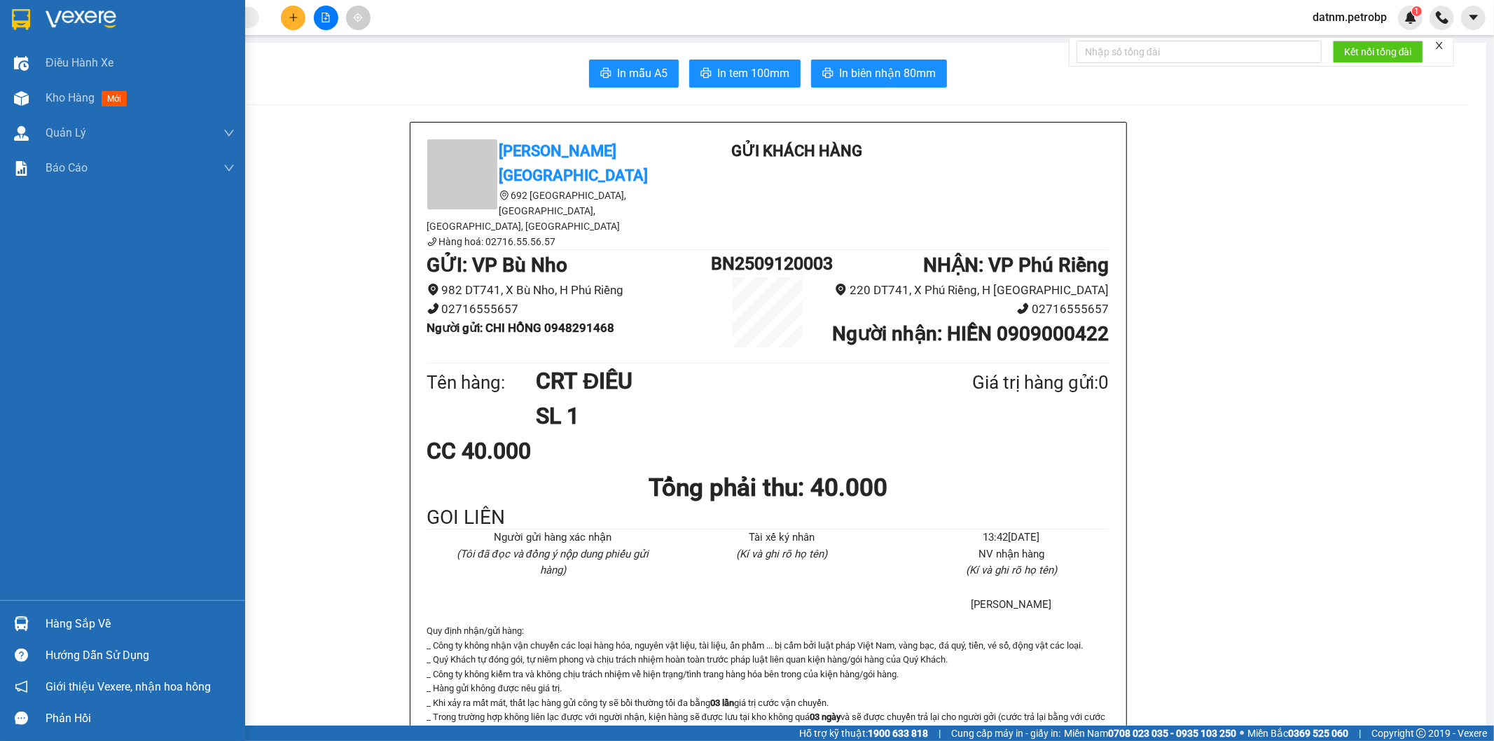
click at [63, 618] on div "Hàng sắp về" at bounding box center [140, 623] width 189 height 21
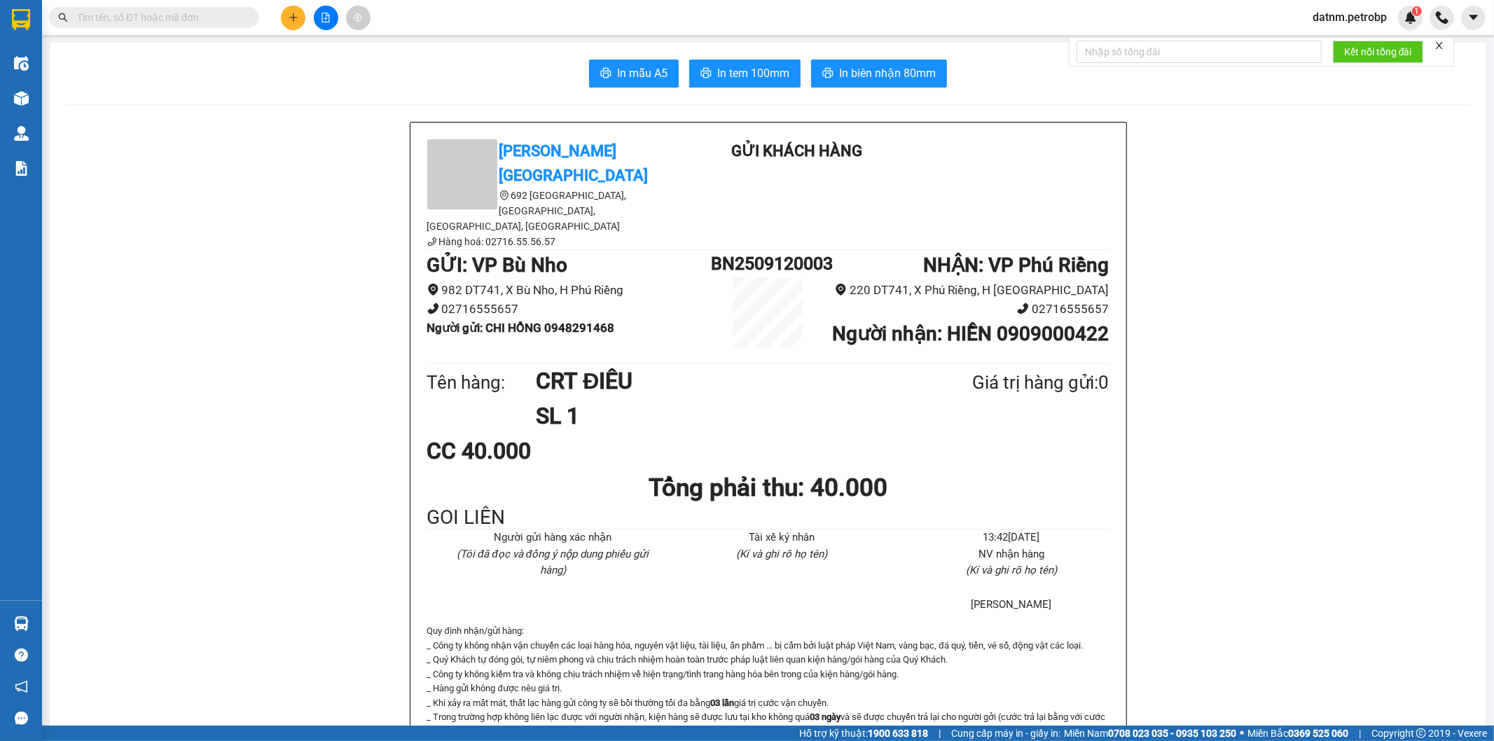
click at [297, 311] on section "Kết quả tìm kiếm ( 0 ) Bộ lọc No Data datnm.petrobp 1 Điều hành xe Kho hàng mới…" at bounding box center [747, 370] width 1494 height 741
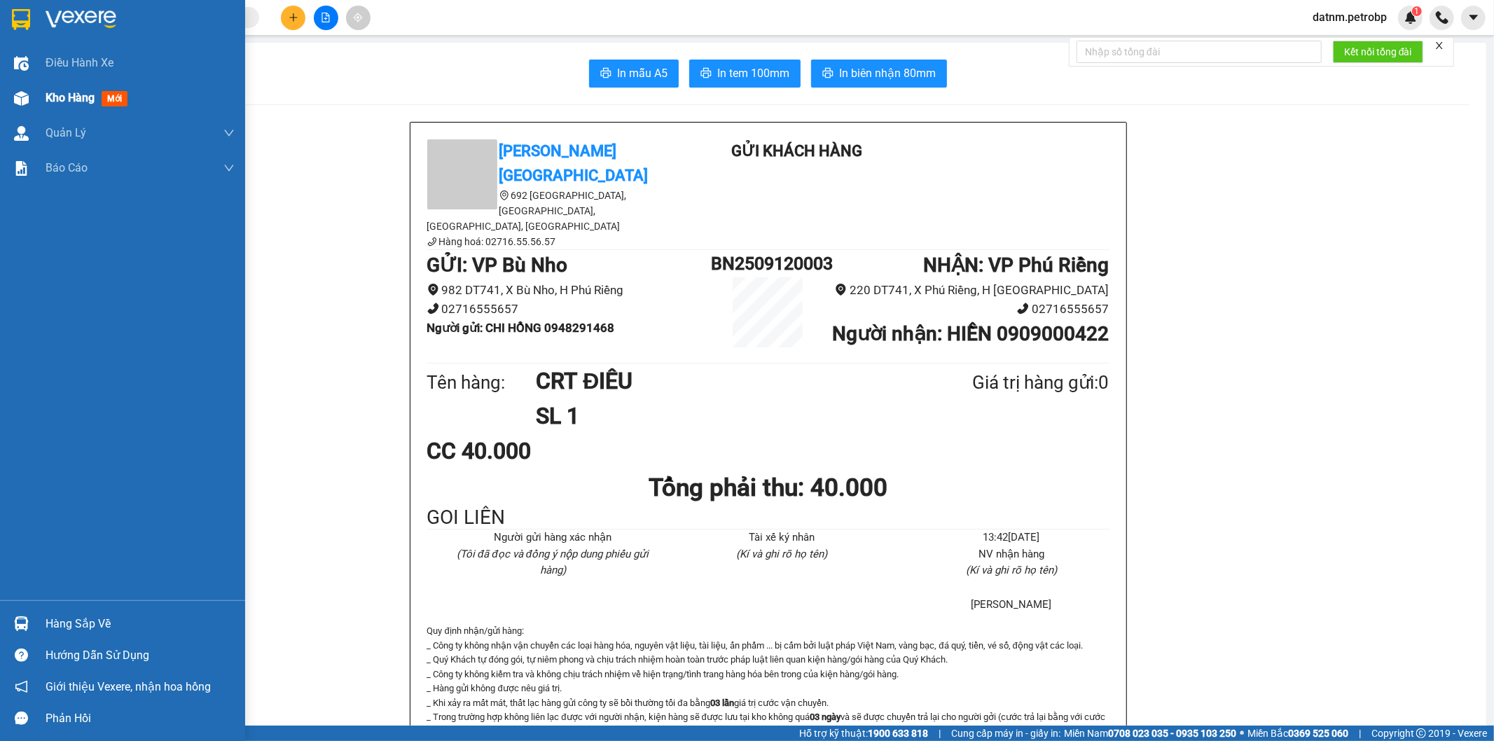
click at [85, 98] on span "Kho hàng" at bounding box center [70, 97] width 49 height 13
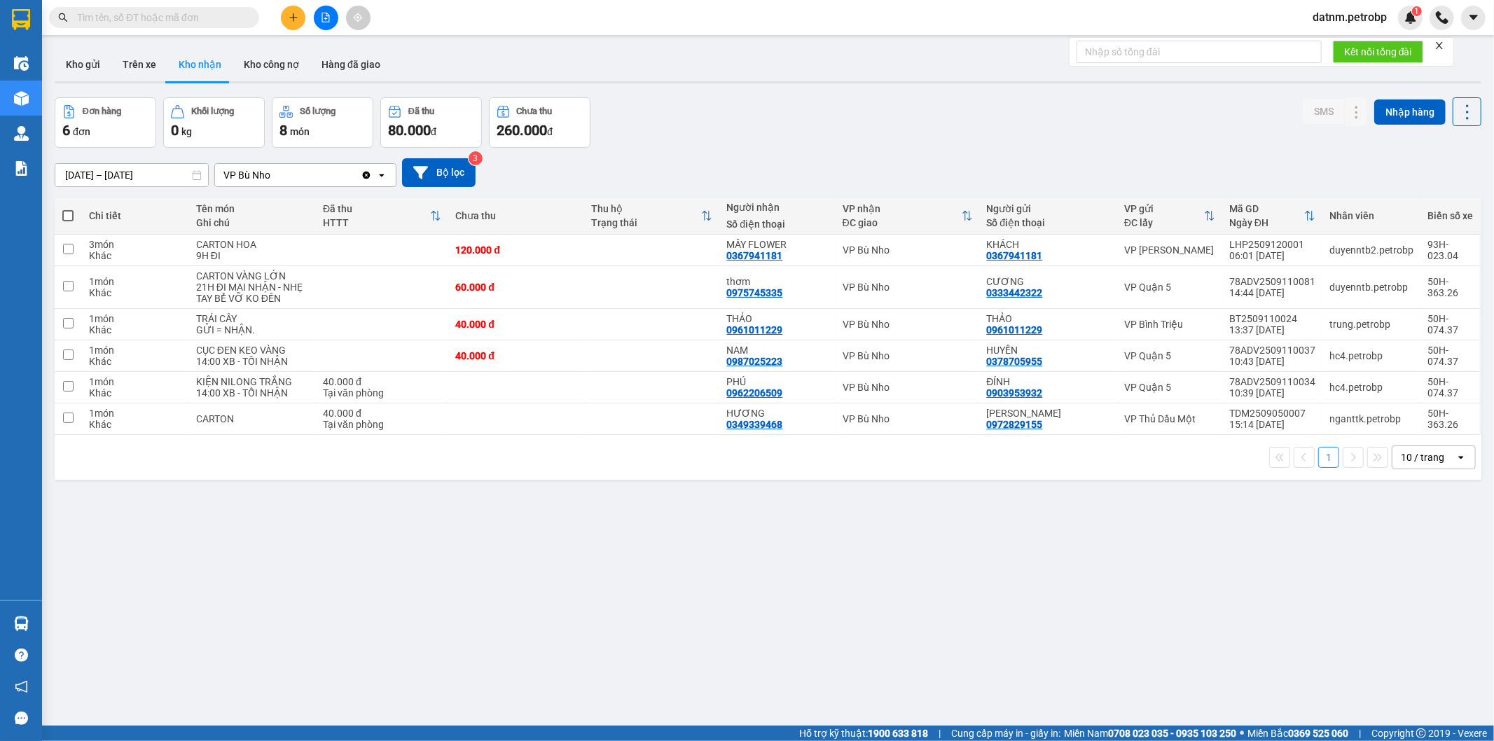
click at [769, 141] on div "Đơn hàng 6 đơn Khối lượng 0 kg Số lượng 8 món Đã thu 80.000 đ Chưa thu 260.000 …" at bounding box center [768, 122] width 1426 height 50
click at [87, 69] on button "Kho gửi" at bounding box center [83, 65] width 57 height 34
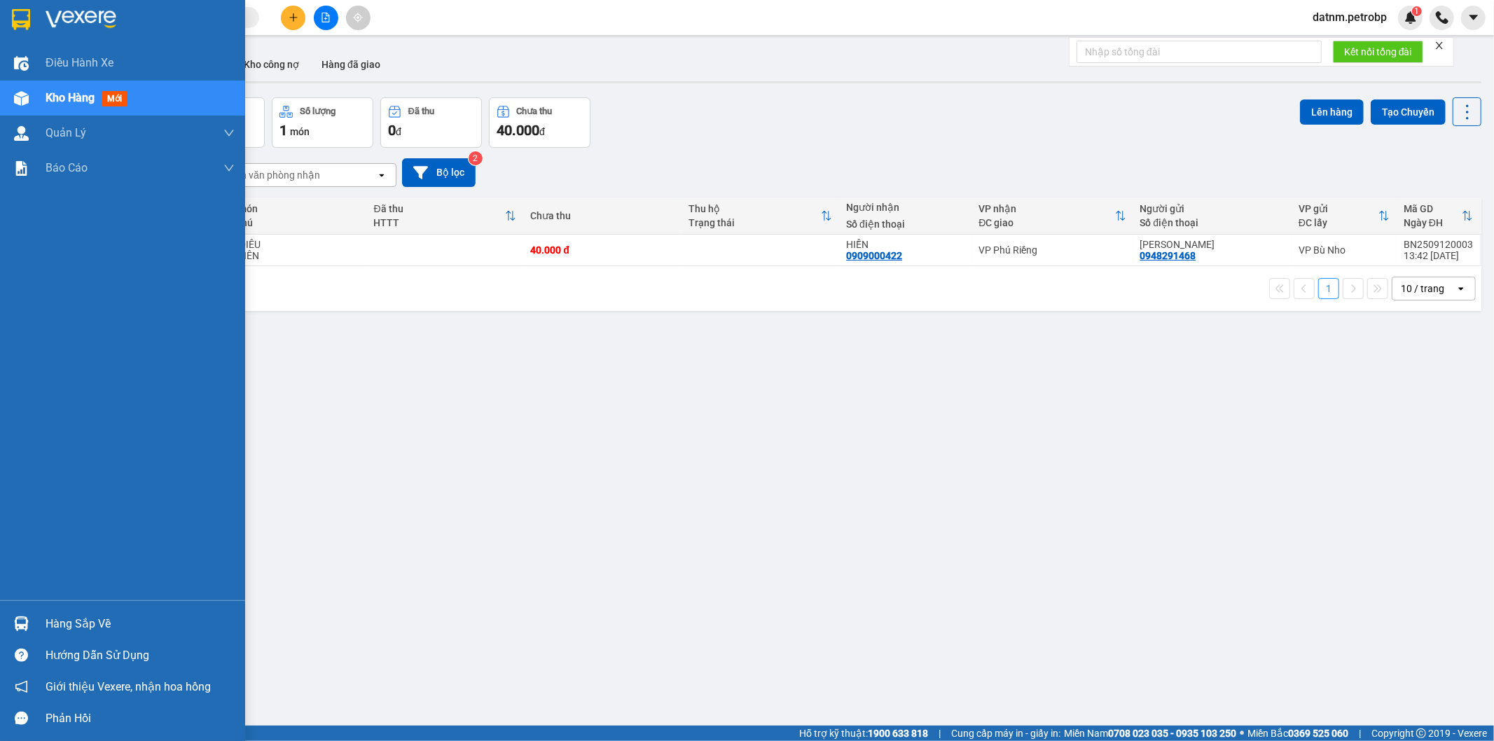
click at [27, 615] on div at bounding box center [21, 623] width 25 height 25
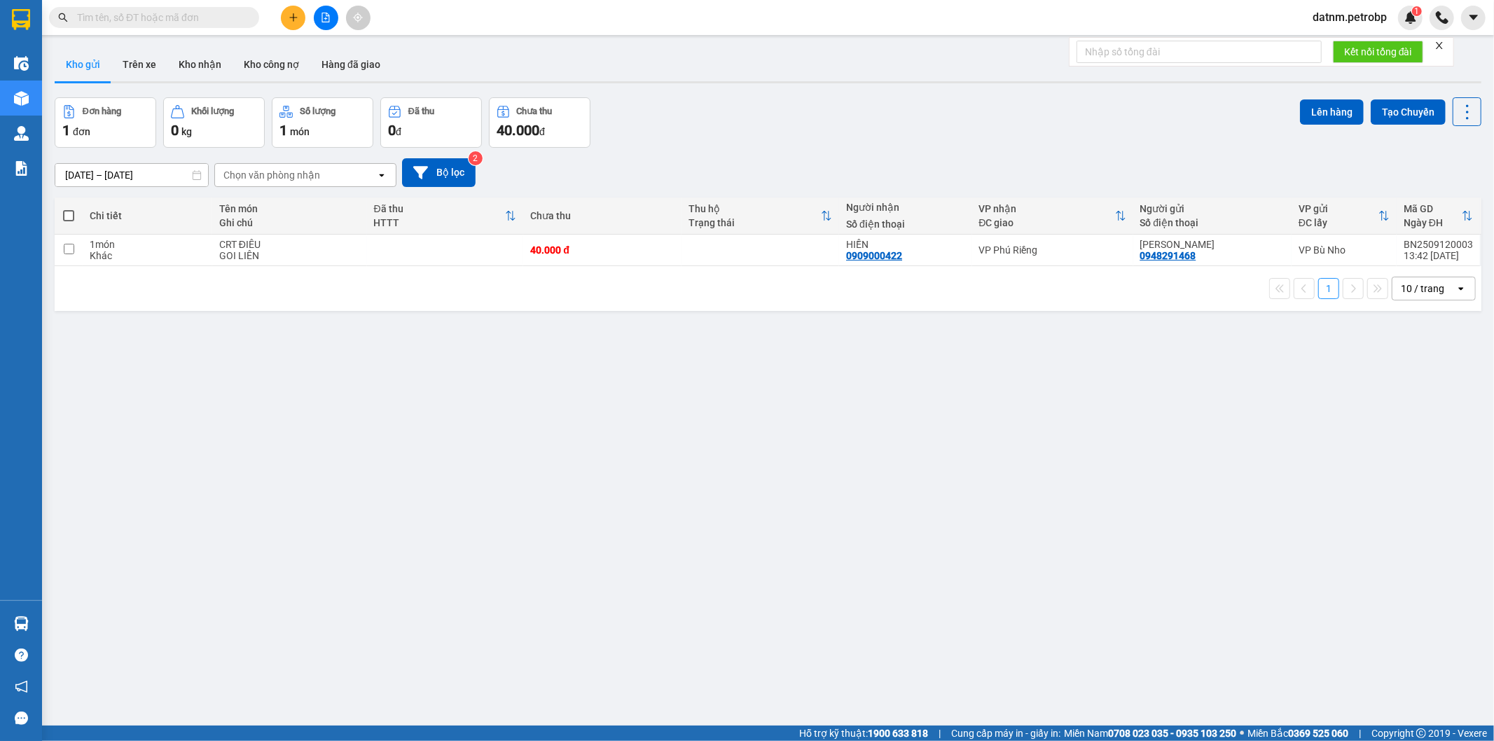
click at [277, 415] on section "Kết quả tìm kiếm ( 0 ) Bộ lọc No Data datnm.petrobp 1 Điều hành xe Kho hàng mới…" at bounding box center [747, 370] width 1494 height 741
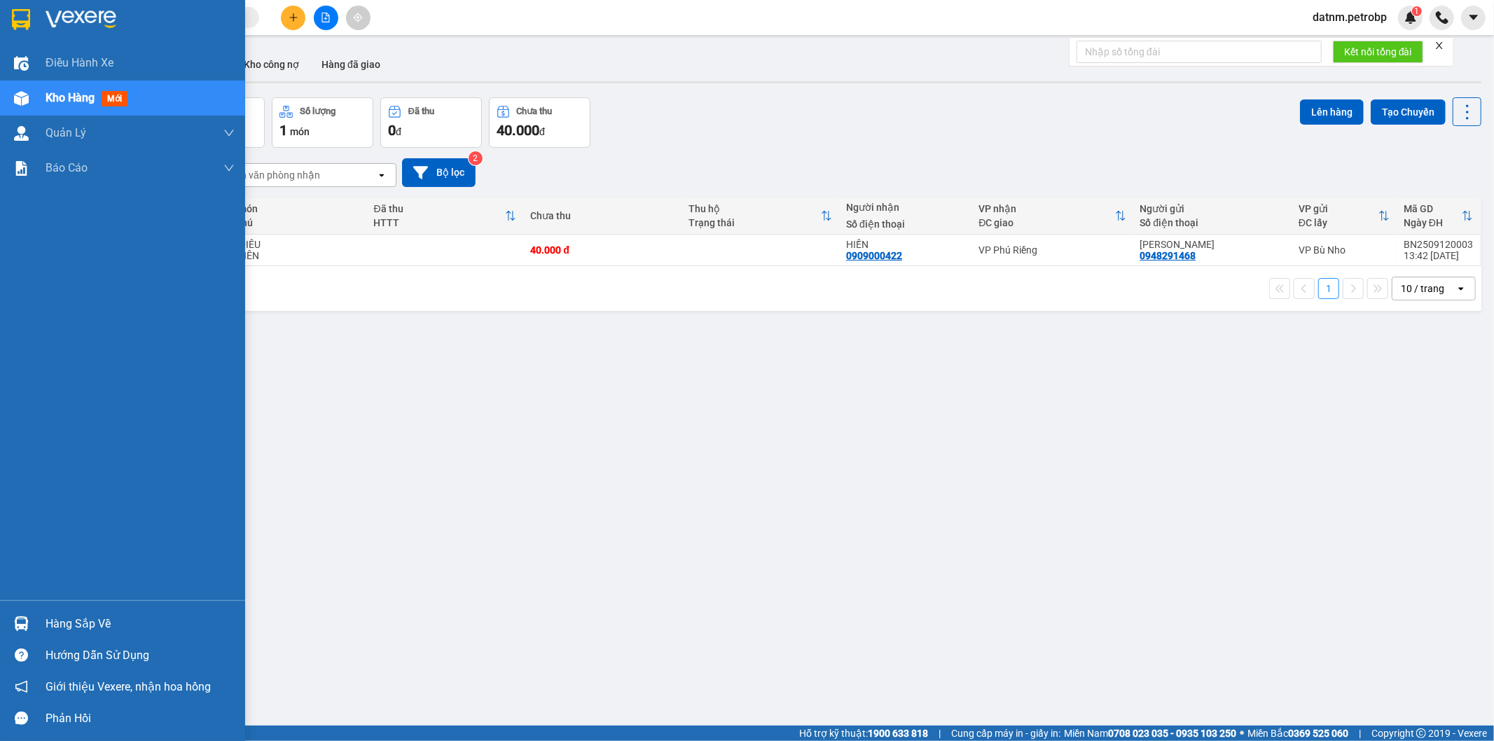
click at [25, 619] on img at bounding box center [21, 623] width 15 height 15
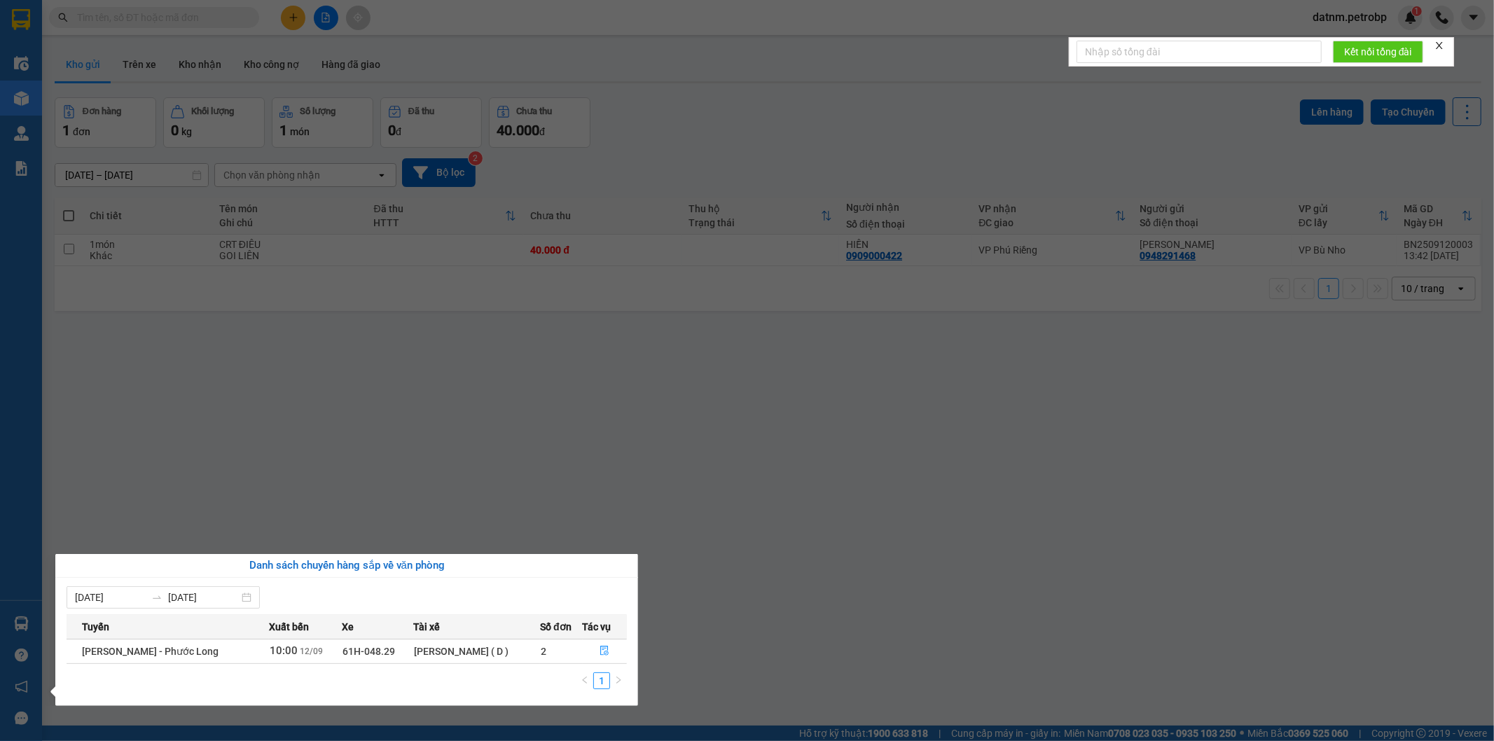
click at [749, 529] on section "Kết quả tìm kiếm ( 0 ) Bộ lọc No Data datnm.petrobp 1 Điều hành xe Kho hàng mới…" at bounding box center [747, 370] width 1494 height 741
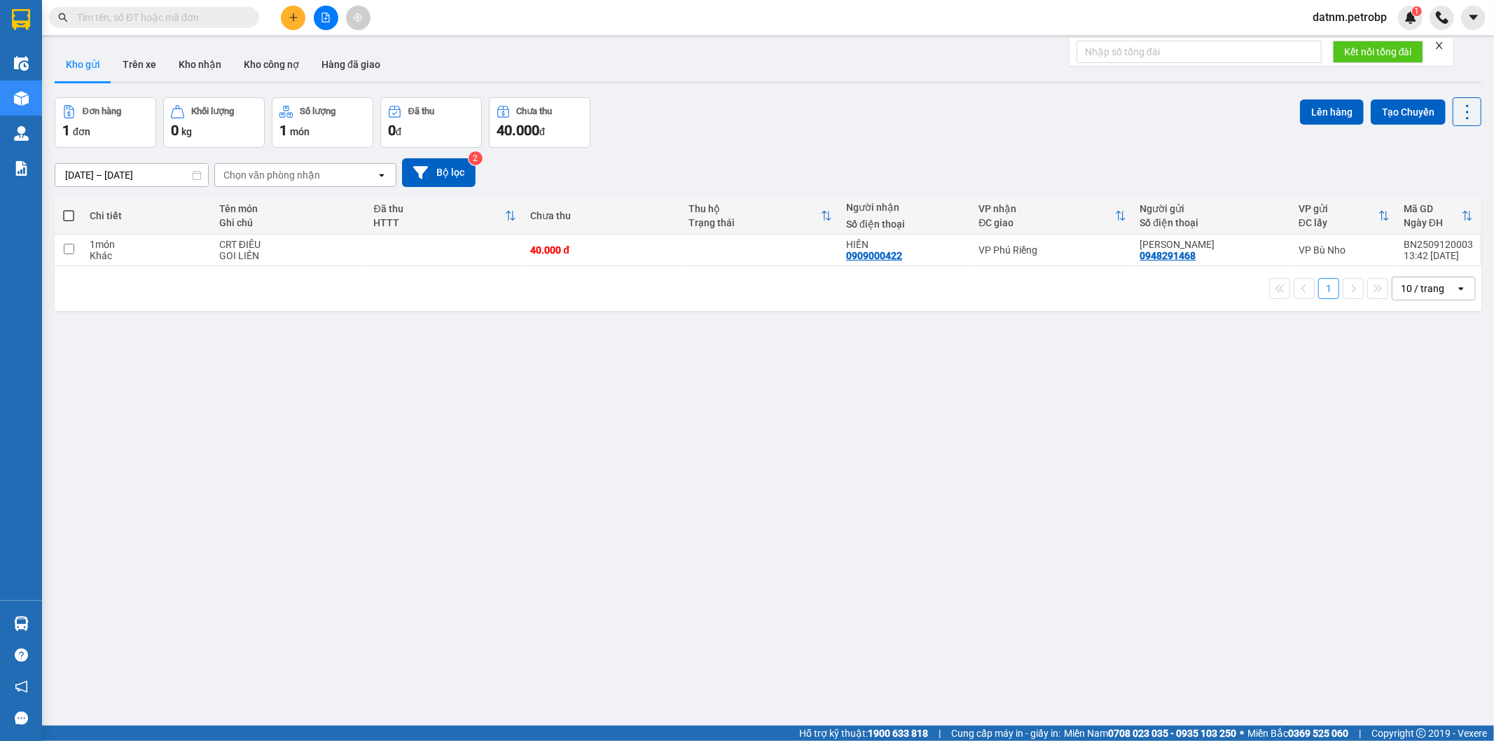
click at [50, 621] on div "ver 1.8.143 Kho gửi Trên xe Kho nhận Kho công nợ Hàng đã giao Đơn hàng 1 đơn Kh…" at bounding box center [768, 412] width 1438 height 741
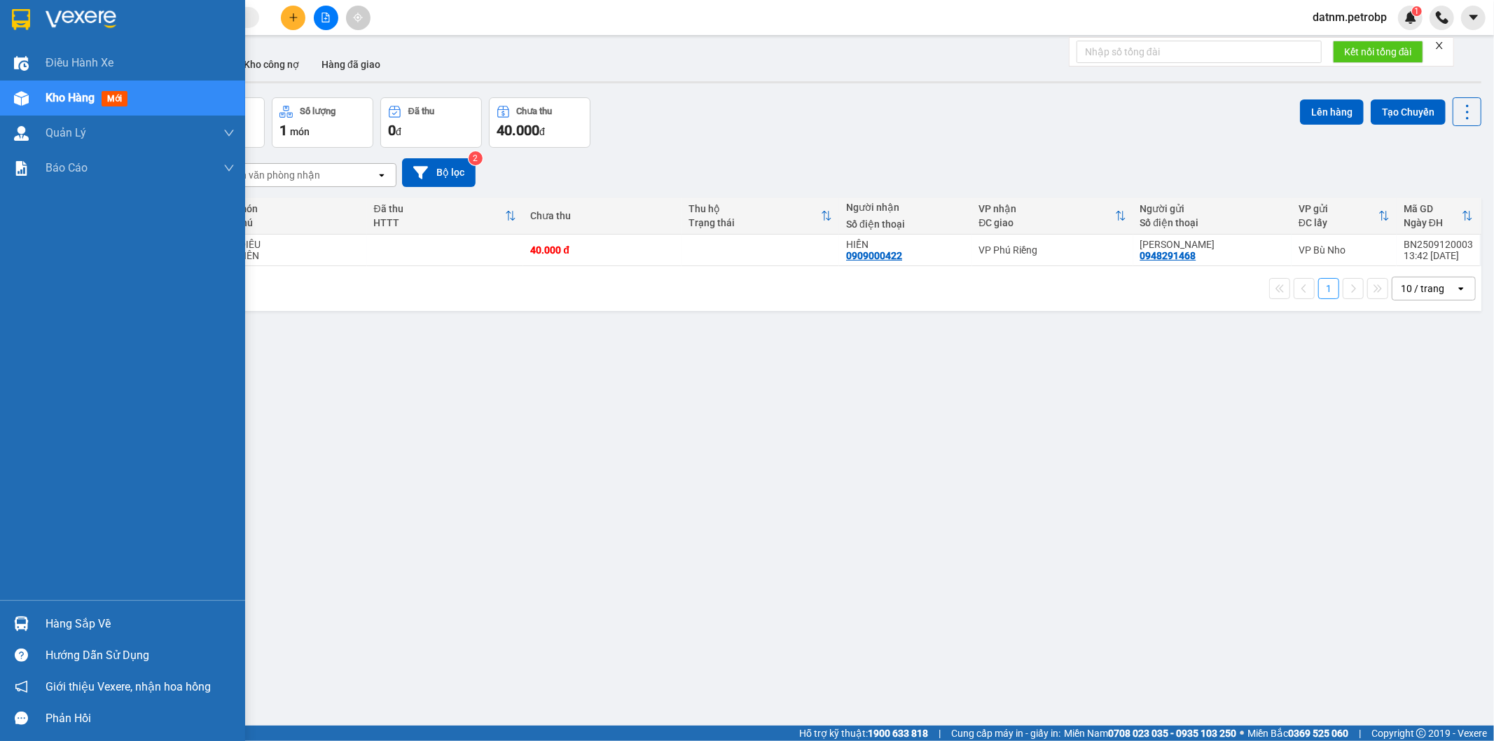
click at [9, 624] on div at bounding box center [21, 623] width 25 height 25
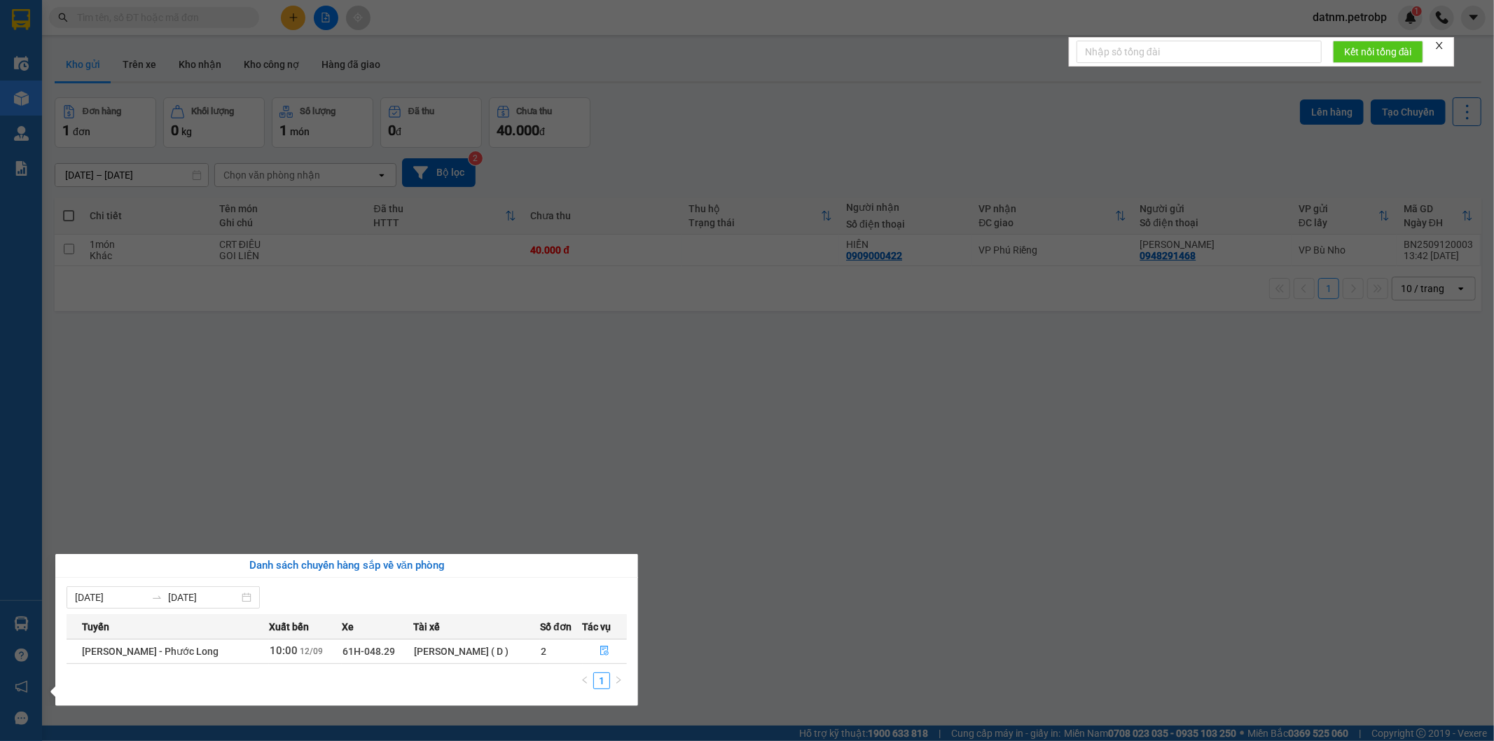
click at [702, 548] on section "Kết quả tìm kiếm ( 0 ) Bộ lọc No Data datnm.petrobp 1 Điều hành xe Kho hàng mới…" at bounding box center [747, 370] width 1494 height 741
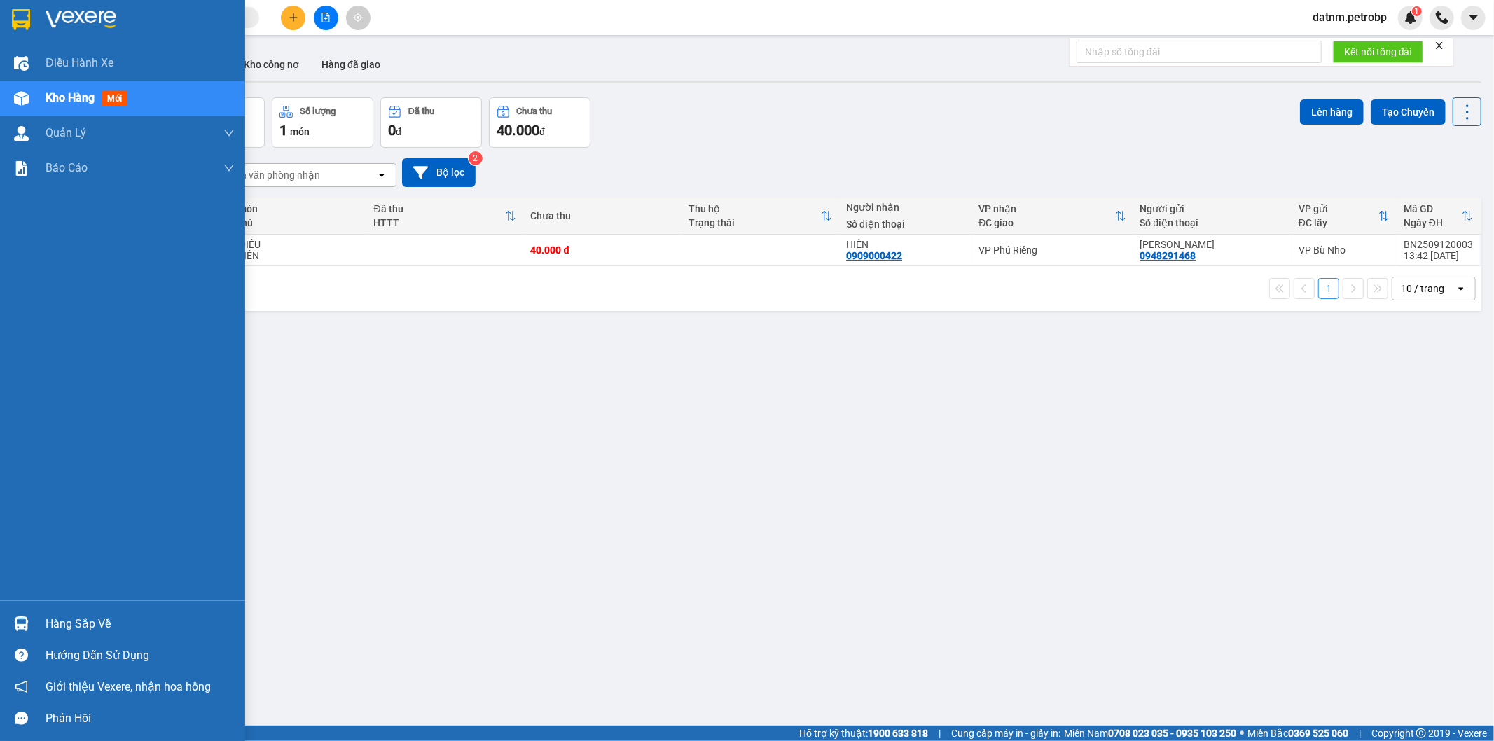
click at [33, 611] on div "Hàng sắp về" at bounding box center [122, 624] width 245 height 32
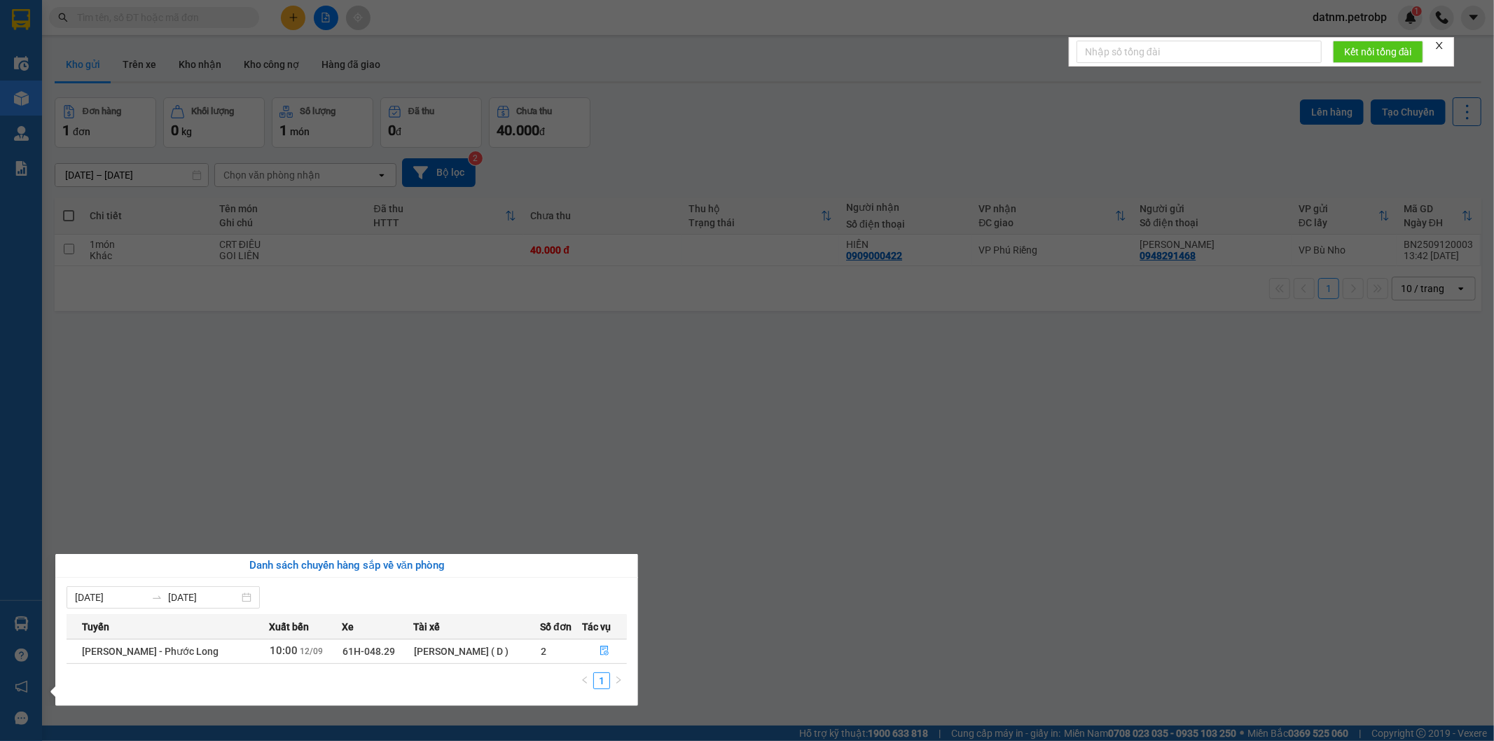
click at [438, 547] on section "Kết quả tìm kiếm ( 0 ) Bộ lọc No Data datnm.petrobp 1 Điều hành xe Kho hàng mới…" at bounding box center [747, 370] width 1494 height 741
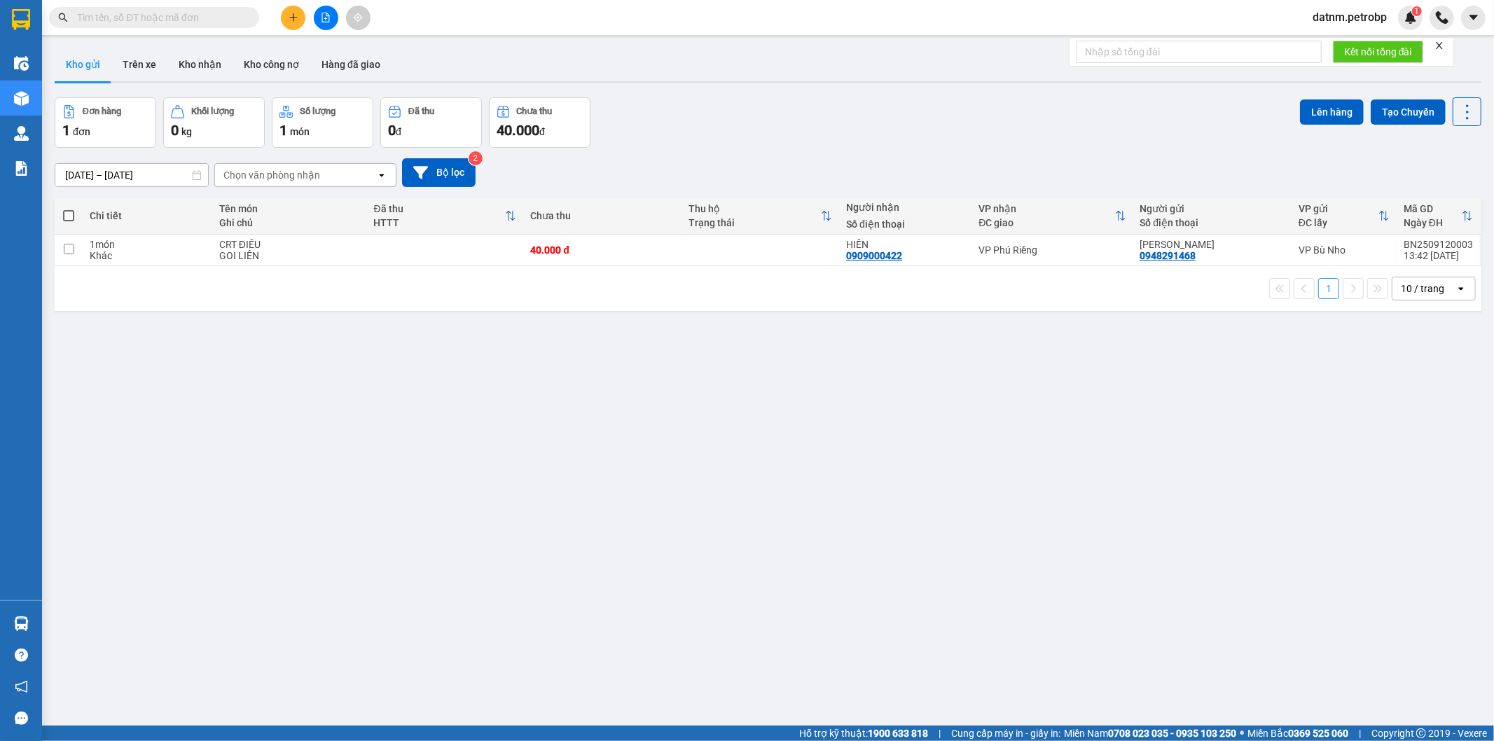
click at [47, 625] on main "ver 1.8.143 Kho gửi Trên xe Kho nhận Kho công nợ Hàng đã giao Đơn hàng 1 đơn Kh…" at bounding box center [747, 362] width 1494 height 725
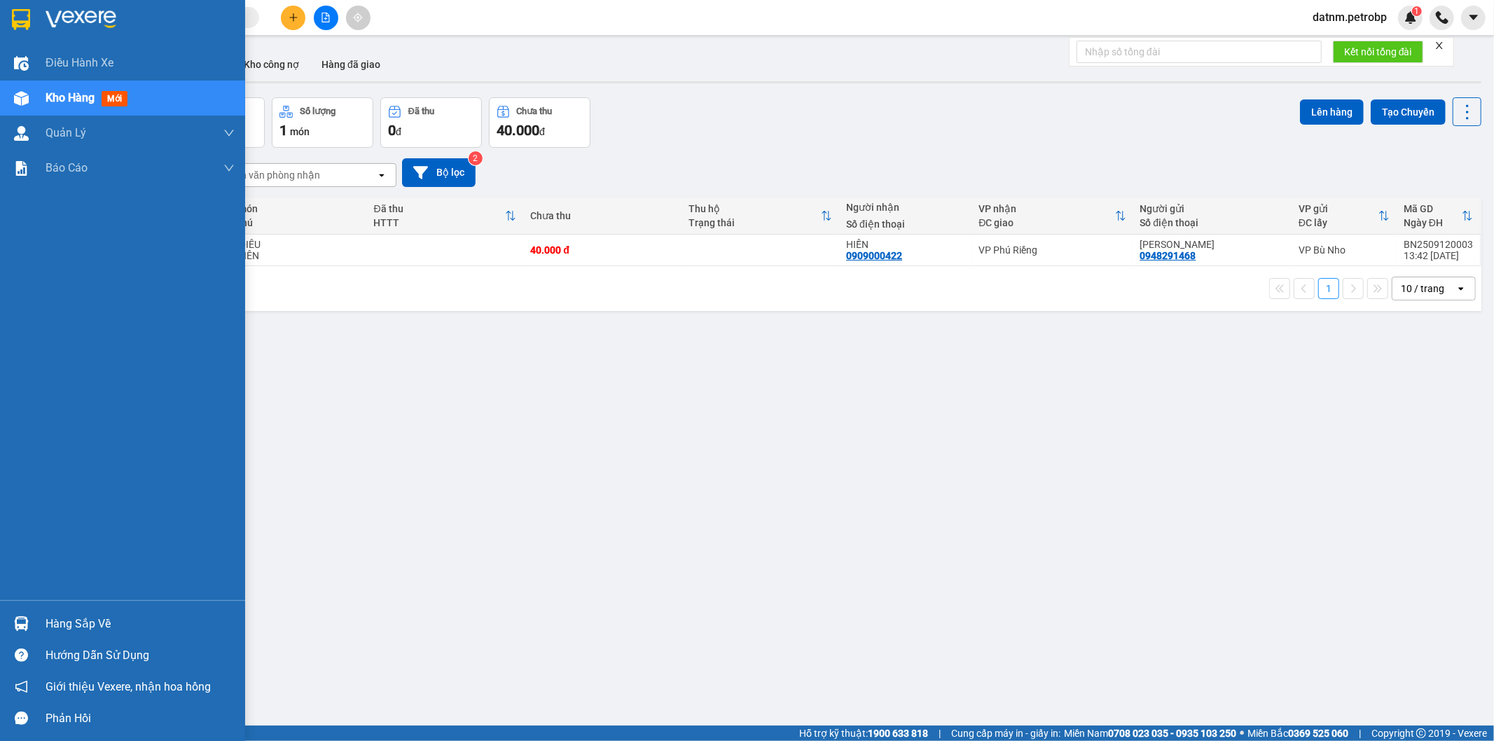
click at [34, 625] on div "Hàng sắp về" at bounding box center [122, 624] width 245 height 32
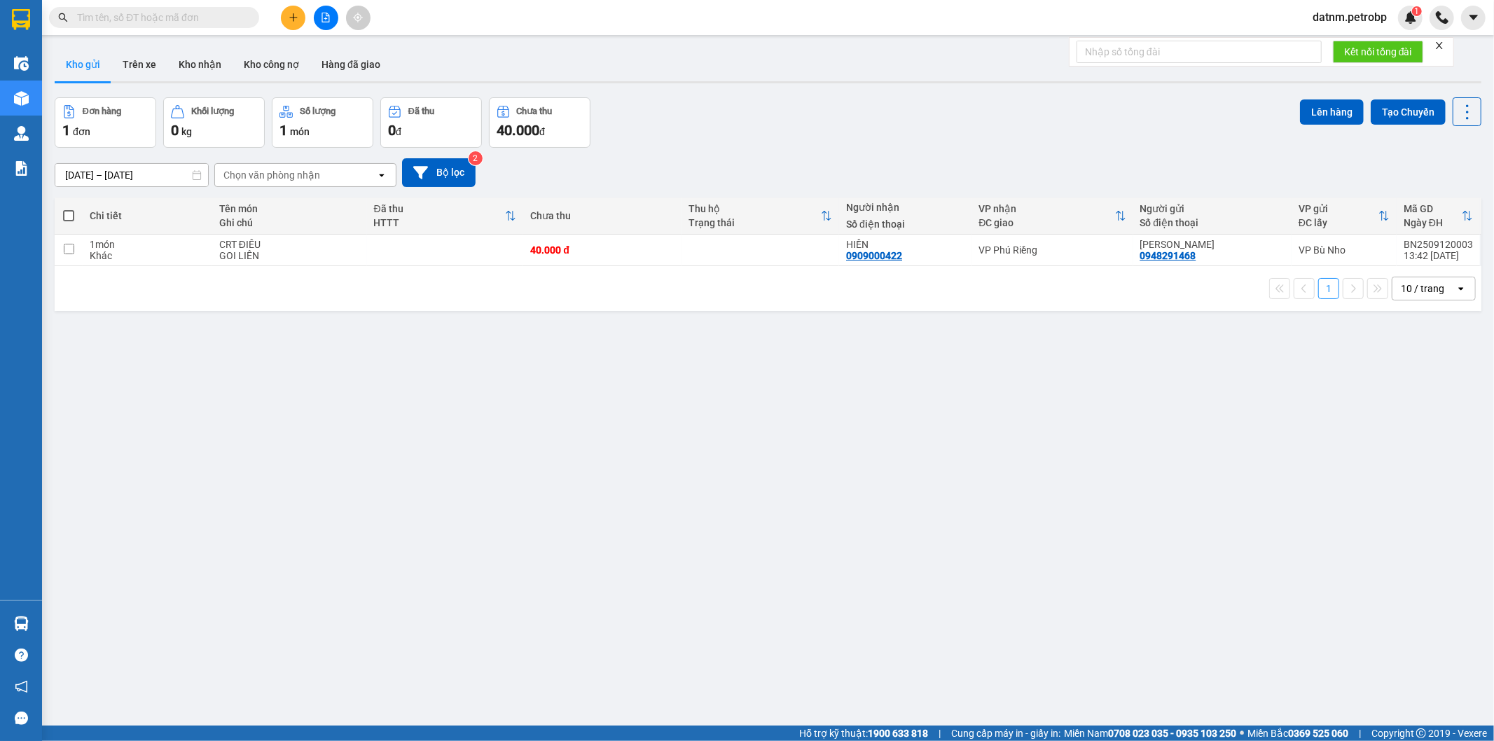
click at [417, 433] on section "Kết quả tìm kiếm ( 0 ) Bộ lọc No Data datnm.petrobp 1 Điều hành xe Kho hàng mới…" at bounding box center [747, 370] width 1494 height 741
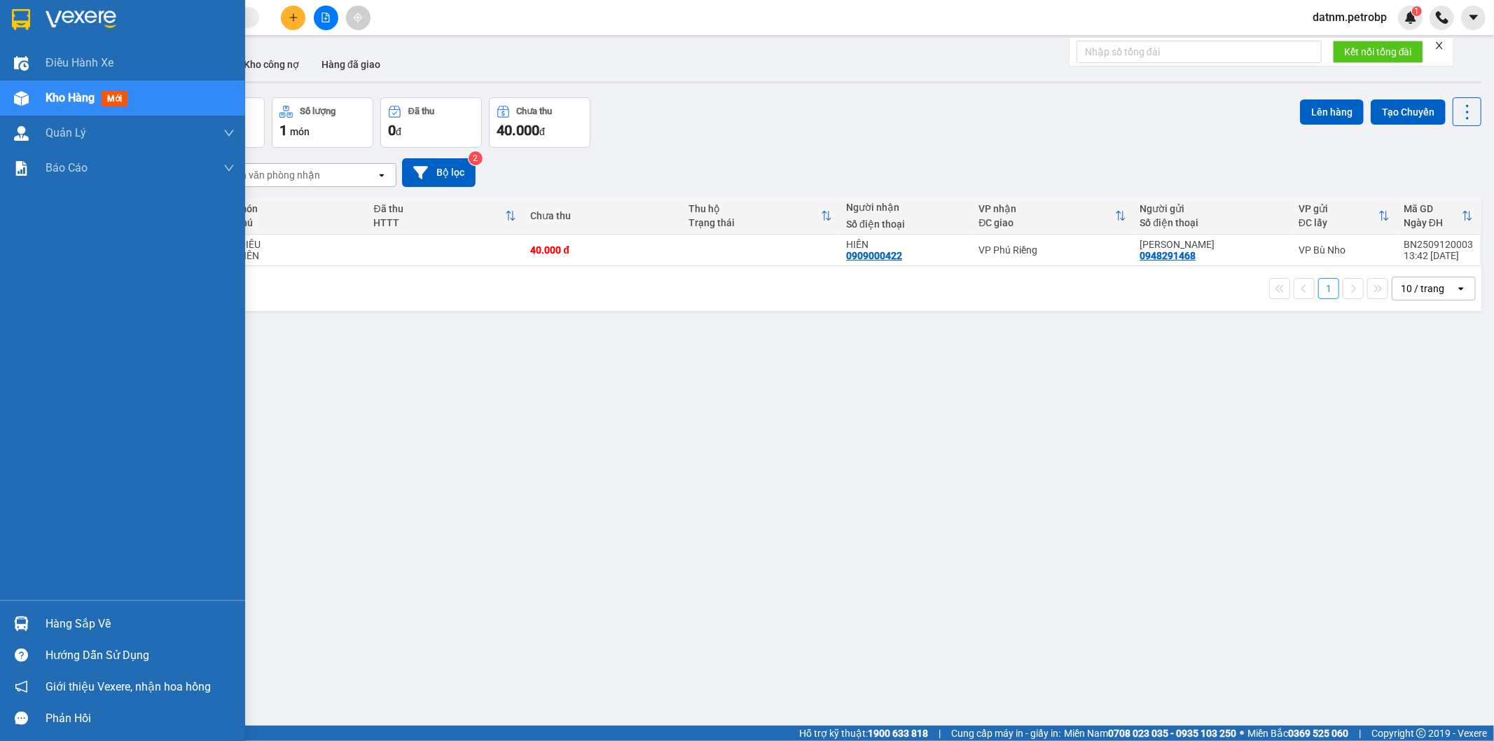
click at [21, 625] on img at bounding box center [21, 623] width 15 height 15
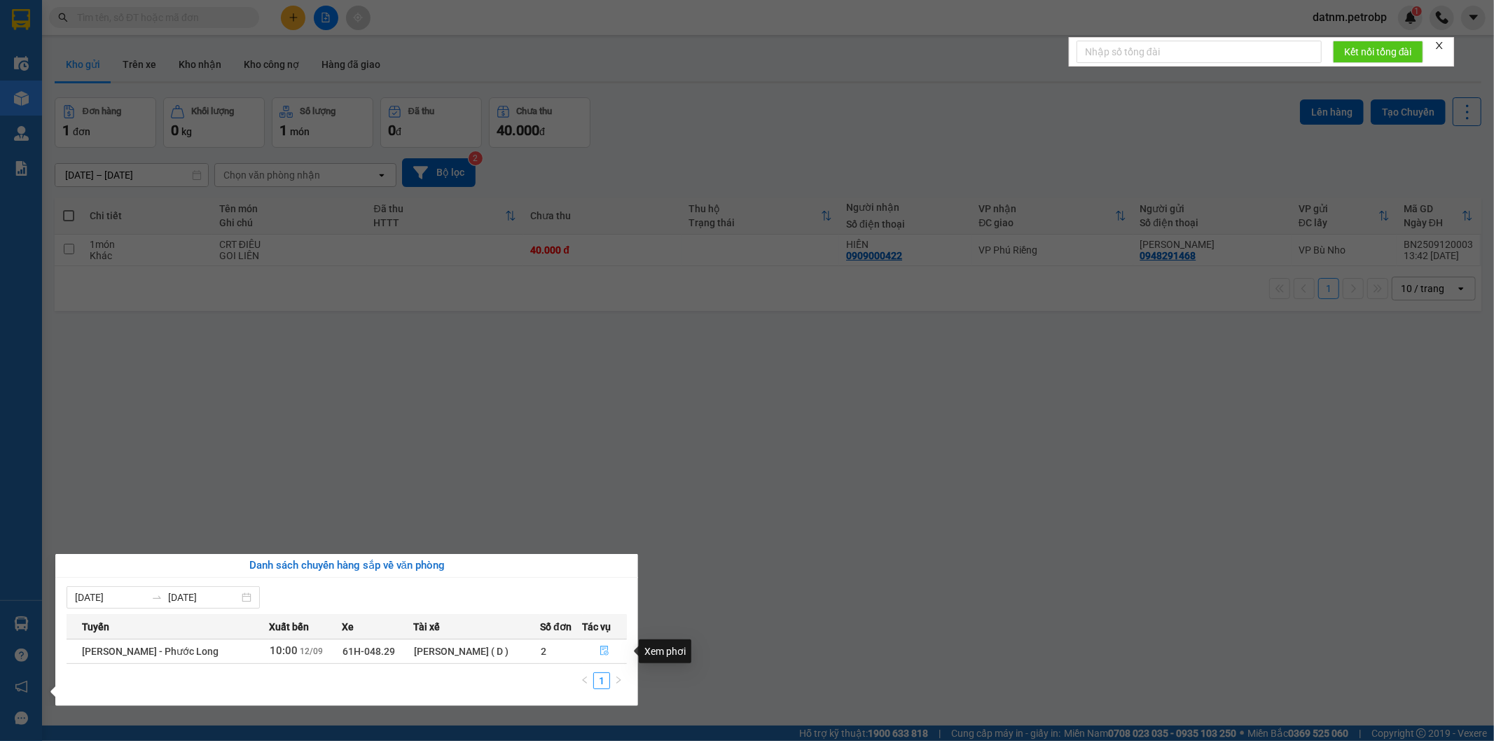
click at [605, 650] on icon "file-done" at bounding box center [604, 651] width 10 height 10
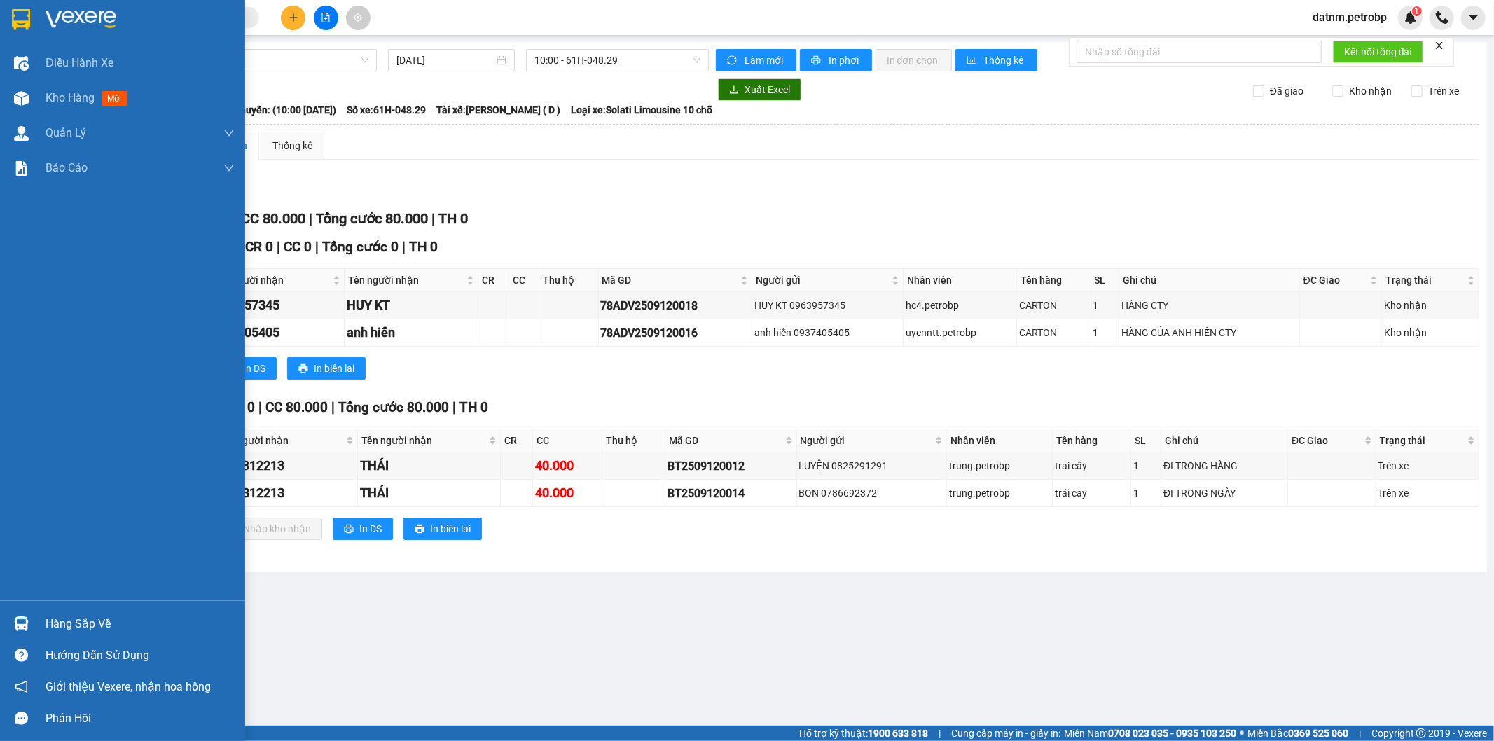
click at [34, 630] on div "Hàng sắp về" at bounding box center [122, 624] width 245 height 32
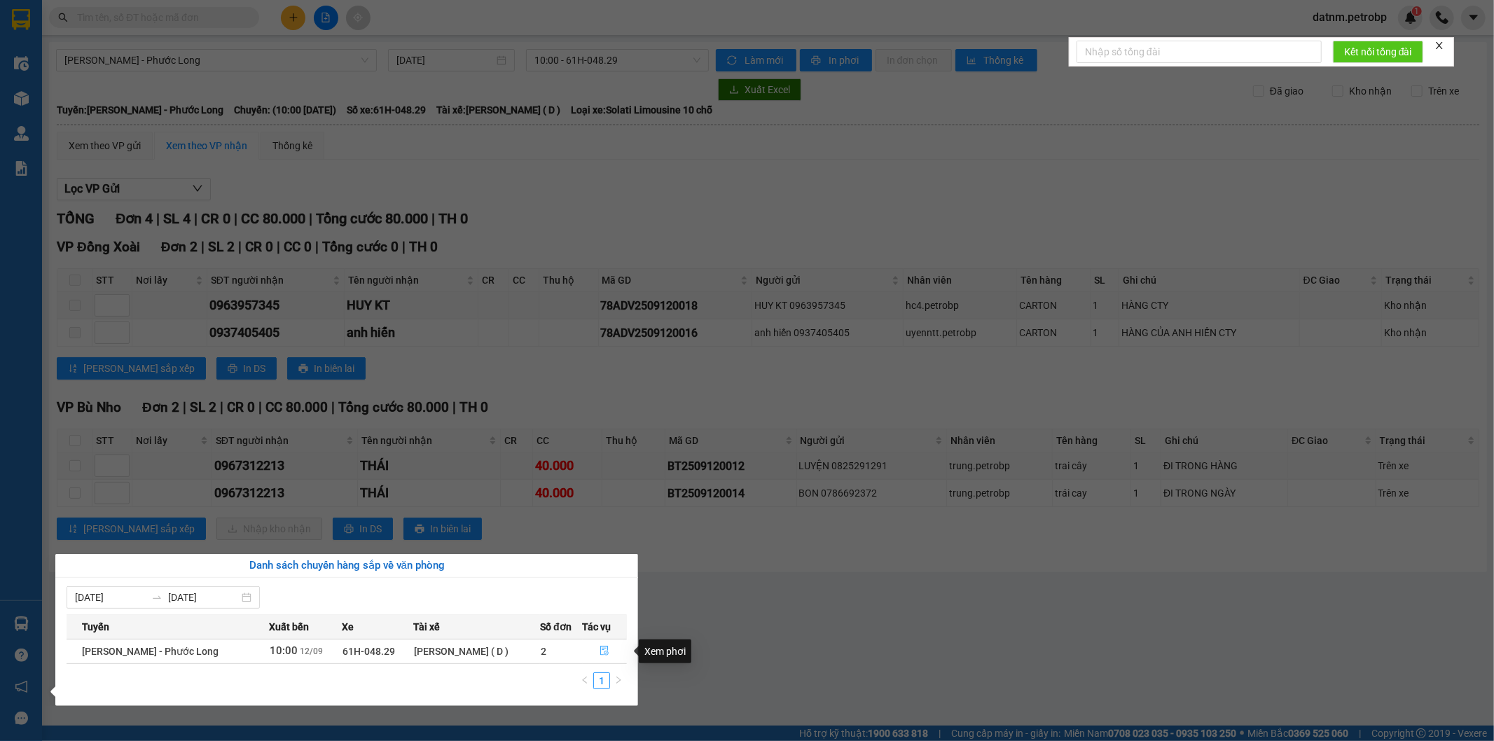
click at [593, 650] on button "button" at bounding box center [604, 651] width 43 height 22
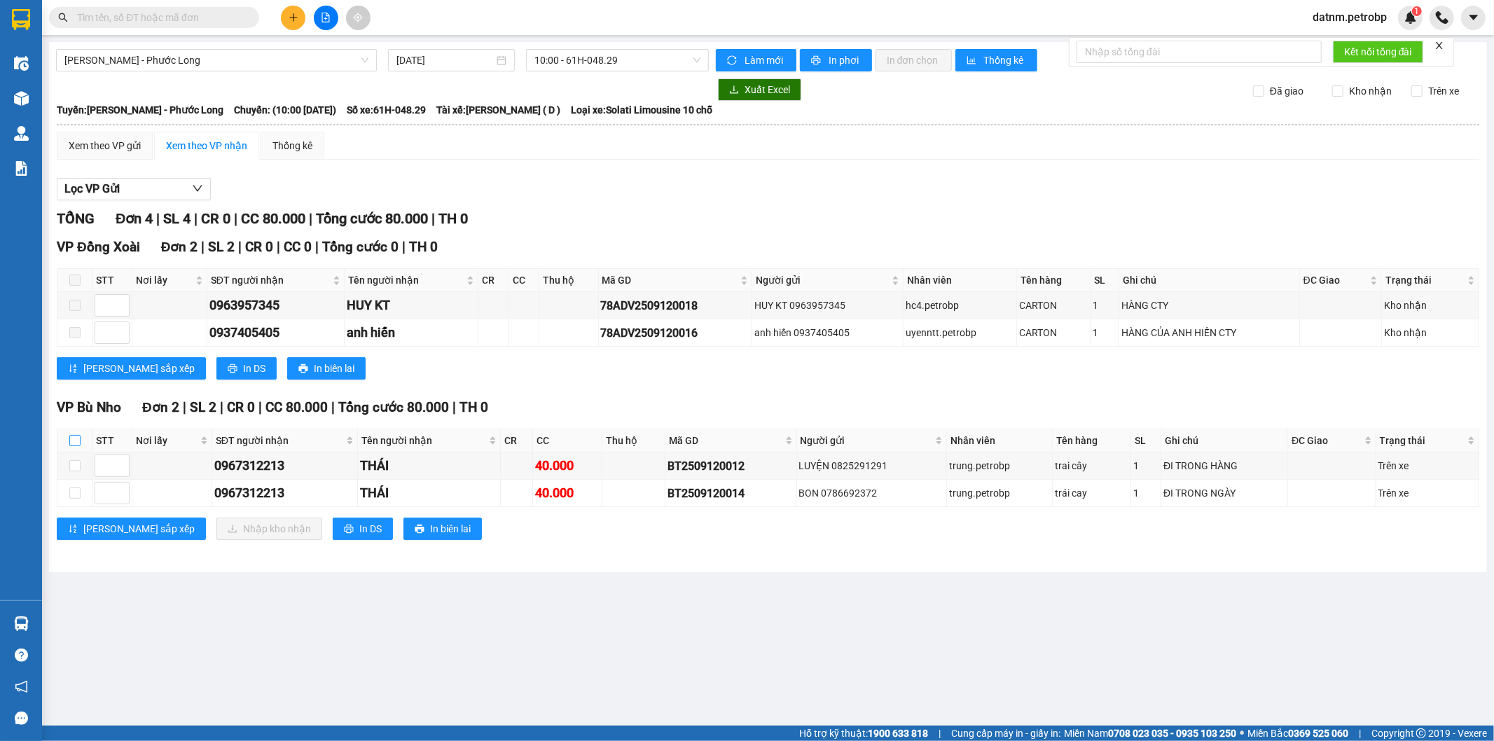
click at [74, 443] on input "checkbox" at bounding box center [74, 440] width 11 height 11
checkbox input "true"
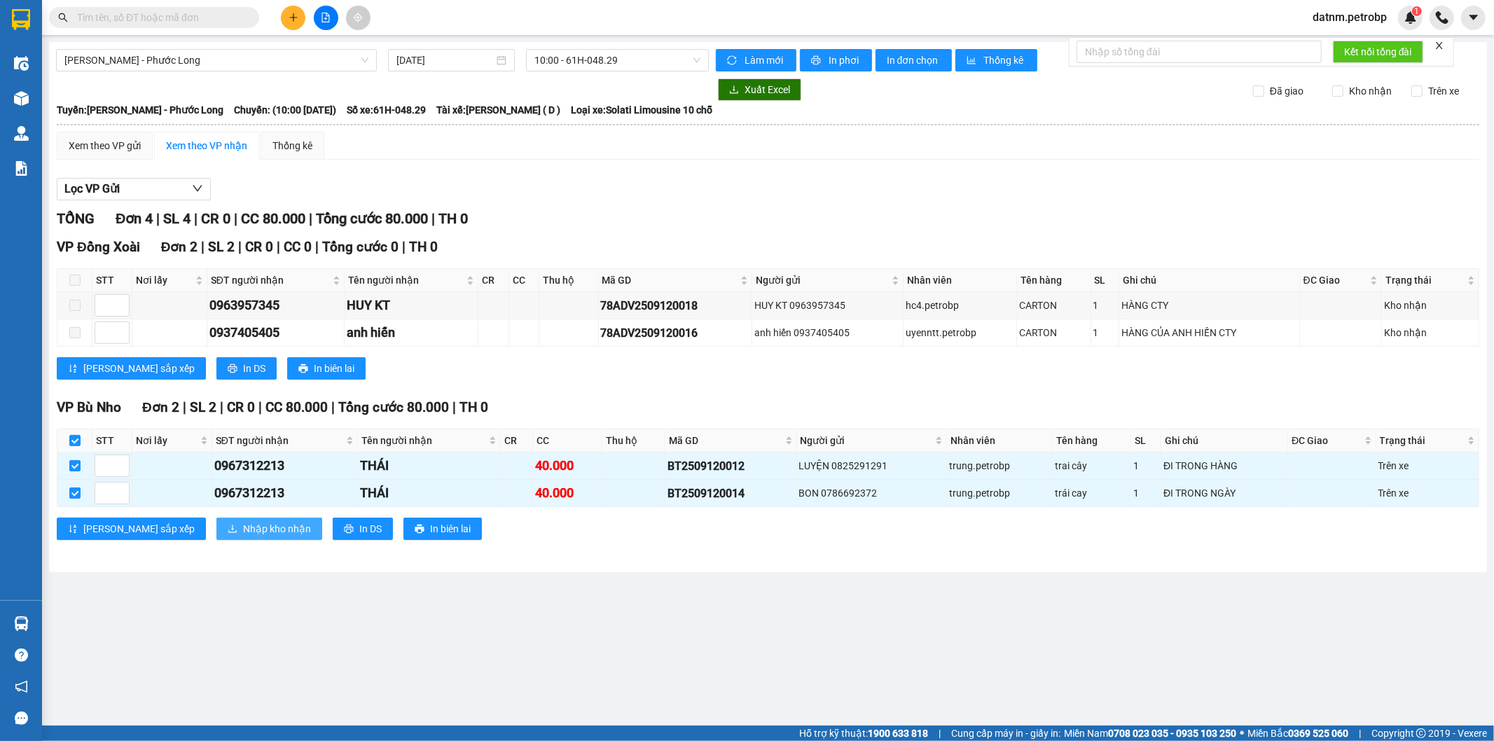
click at [243, 532] on span "Nhập kho nhận" at bounding box center [277, 528] width 68 height 15
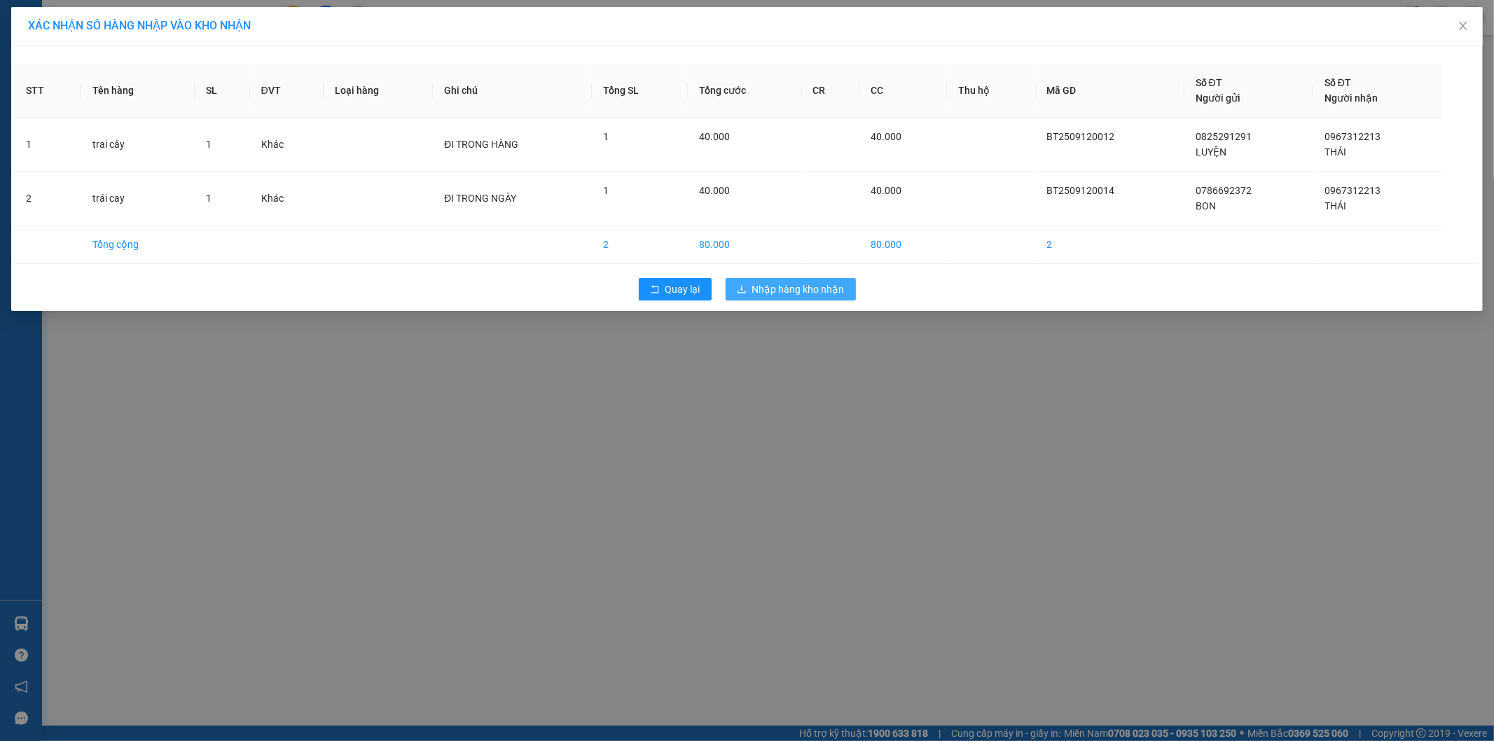
click at [821, 288] on span "Nhập hàng kho nhận" at bounding box center [798, 288] width 92 height 15
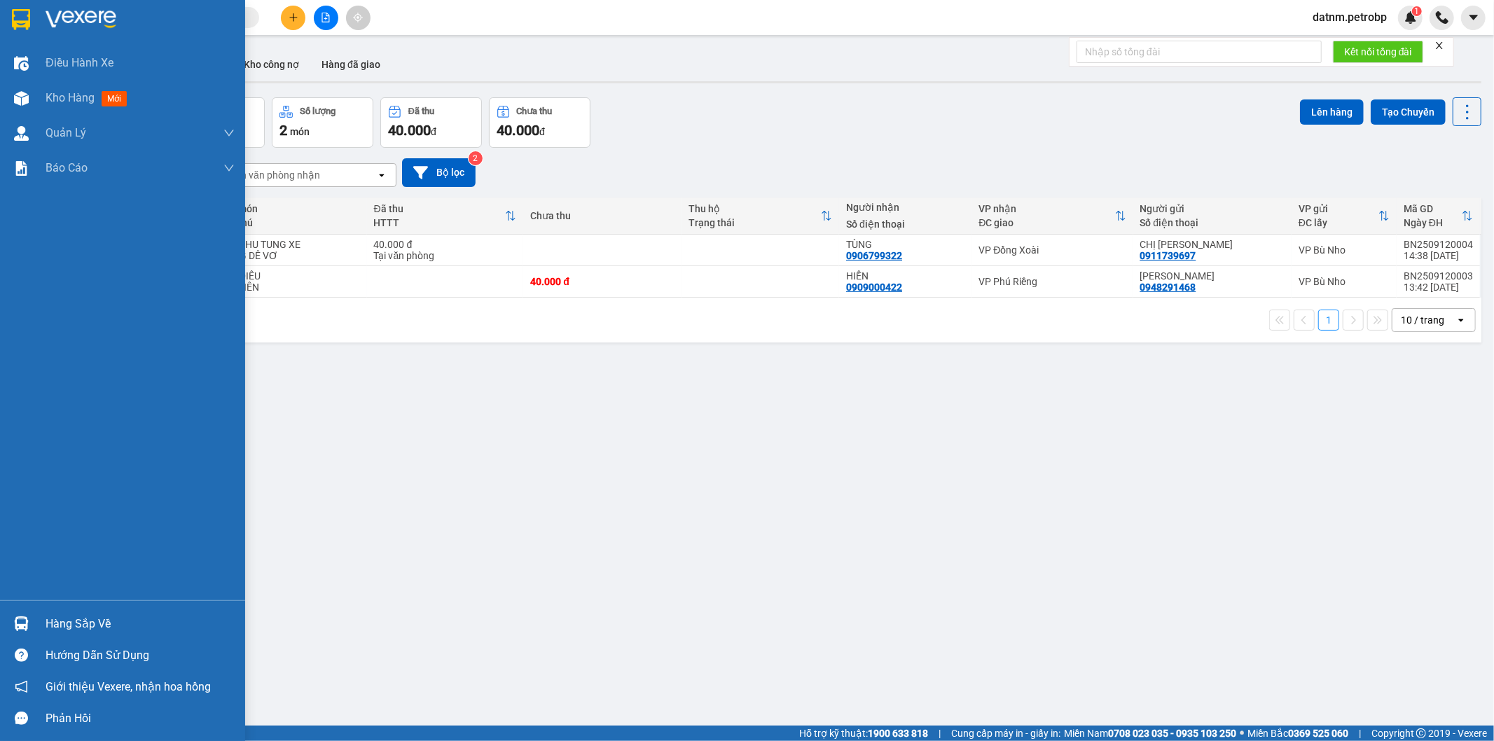
click at [33, 621] on div "Hàng sắp về" at bounding box center [122, 624] width 245 height 32
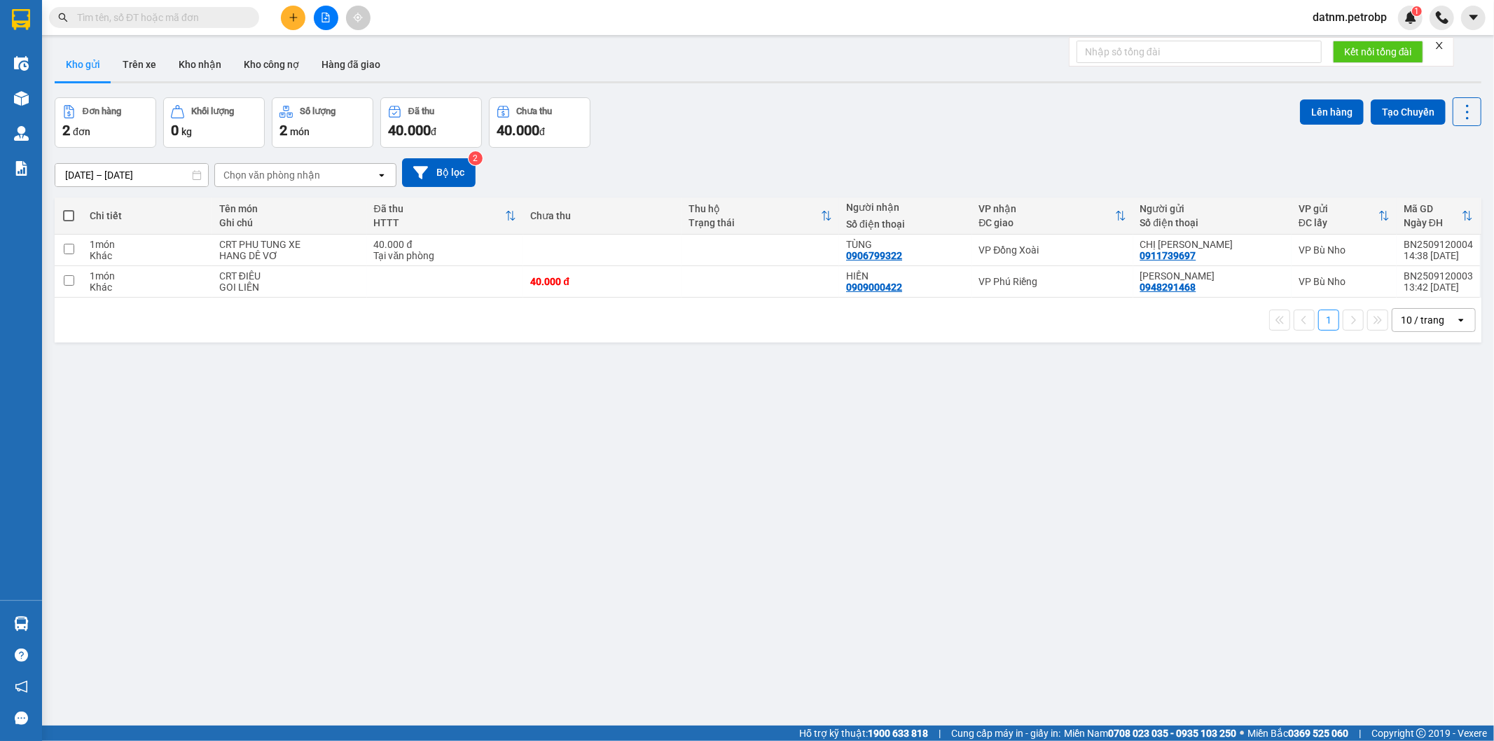
click at [674, 499] on section "Kết quả tìm kiếm ( 0 ) Bộ lọc No Data datnm.petrobp 1 Điều hành xe Kho hàng mới…" at bounding box center [747, 370] width 1494 height 741
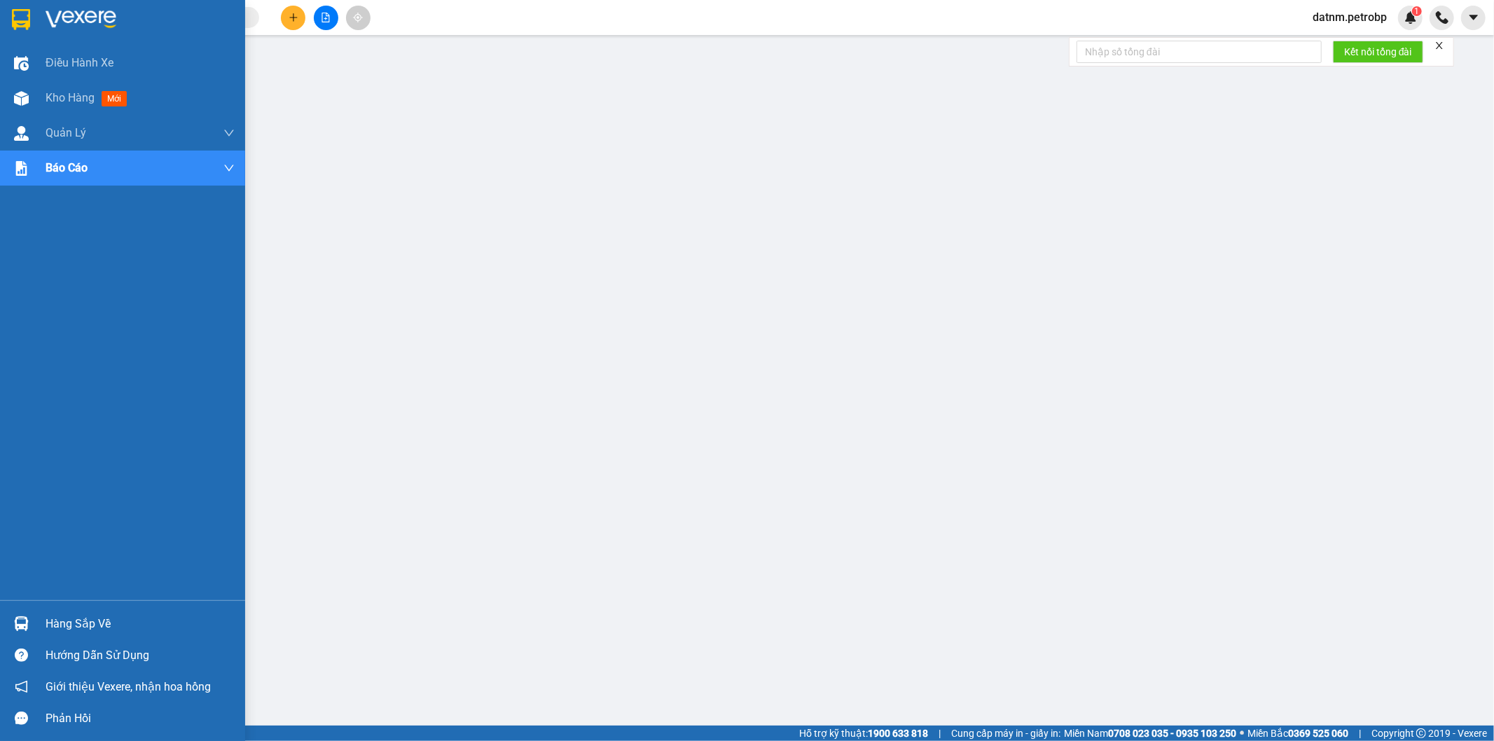
click at [35, 623] on div "Hàng sắp về" at bounding box center [122, 624] width 245 height 32
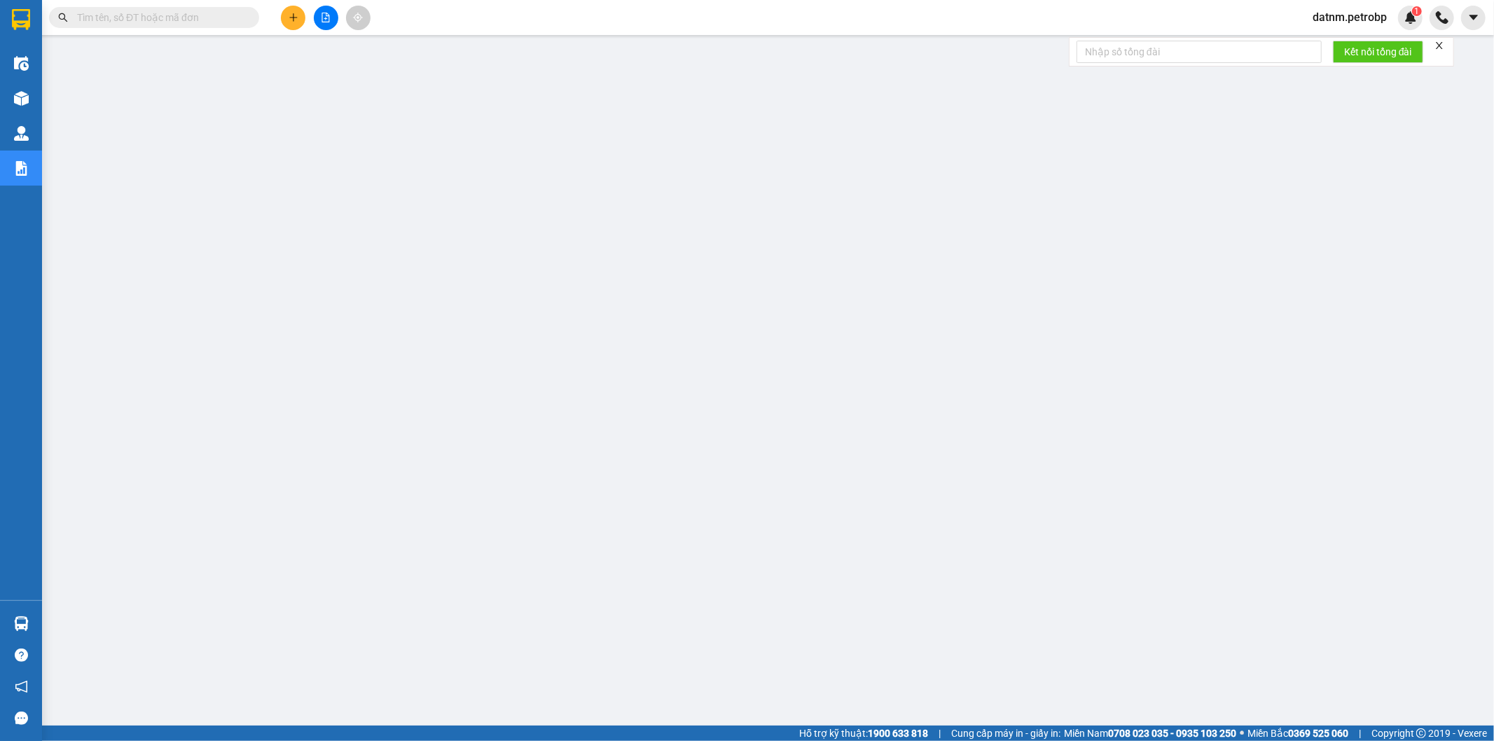
click at [291, 11] on button at bounding box center [293, 18] width 25 height 25
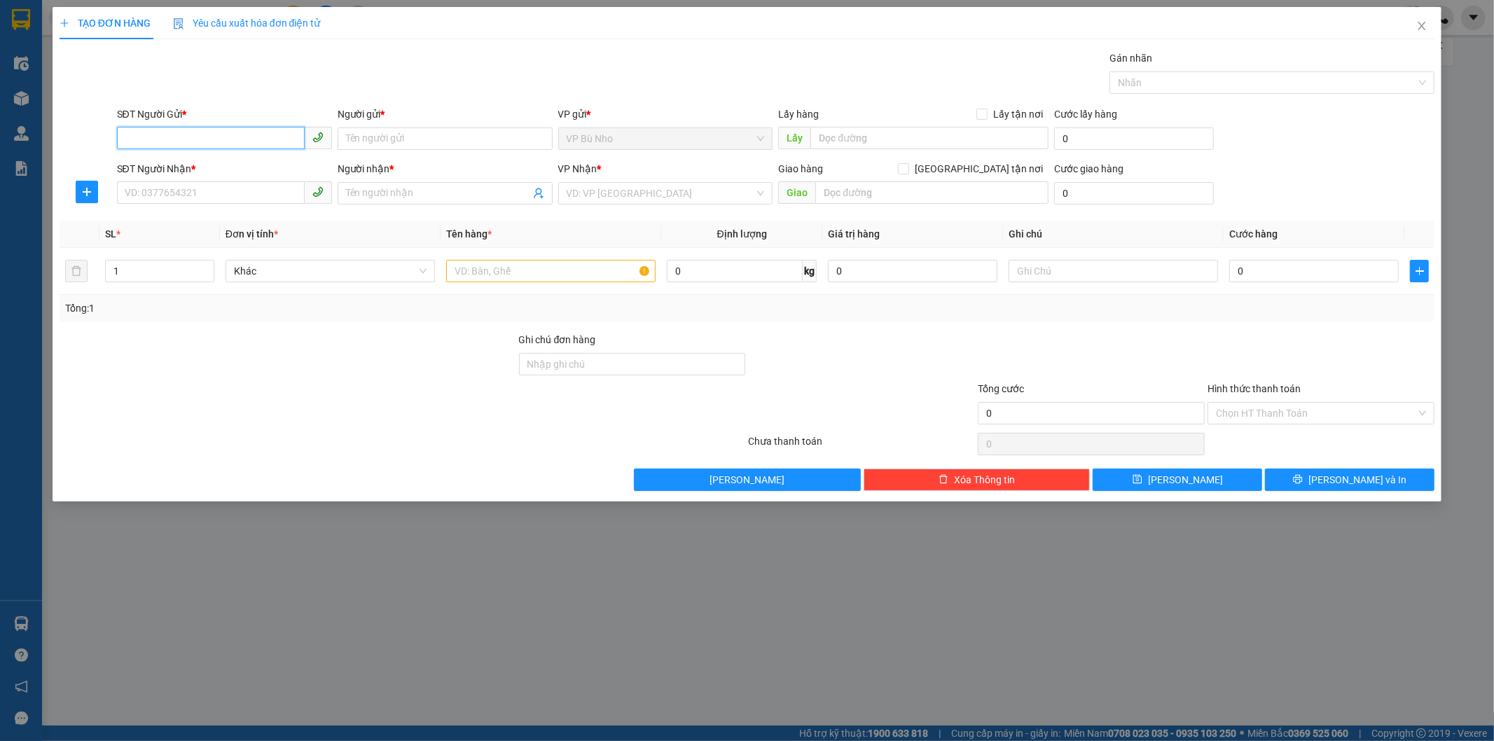
click at [267, 137] on input "SĐT Người Gửi *" at bounding box center [211, 138] width 188 height 22
click at [237, 170] on div "0911739697 - CHỊ CHÂU" at bounding box center [224, 166] width 198 height 15
type input "0911739697"
type input "CHỊ [PERSON_NAME]"
type input "0796332332"
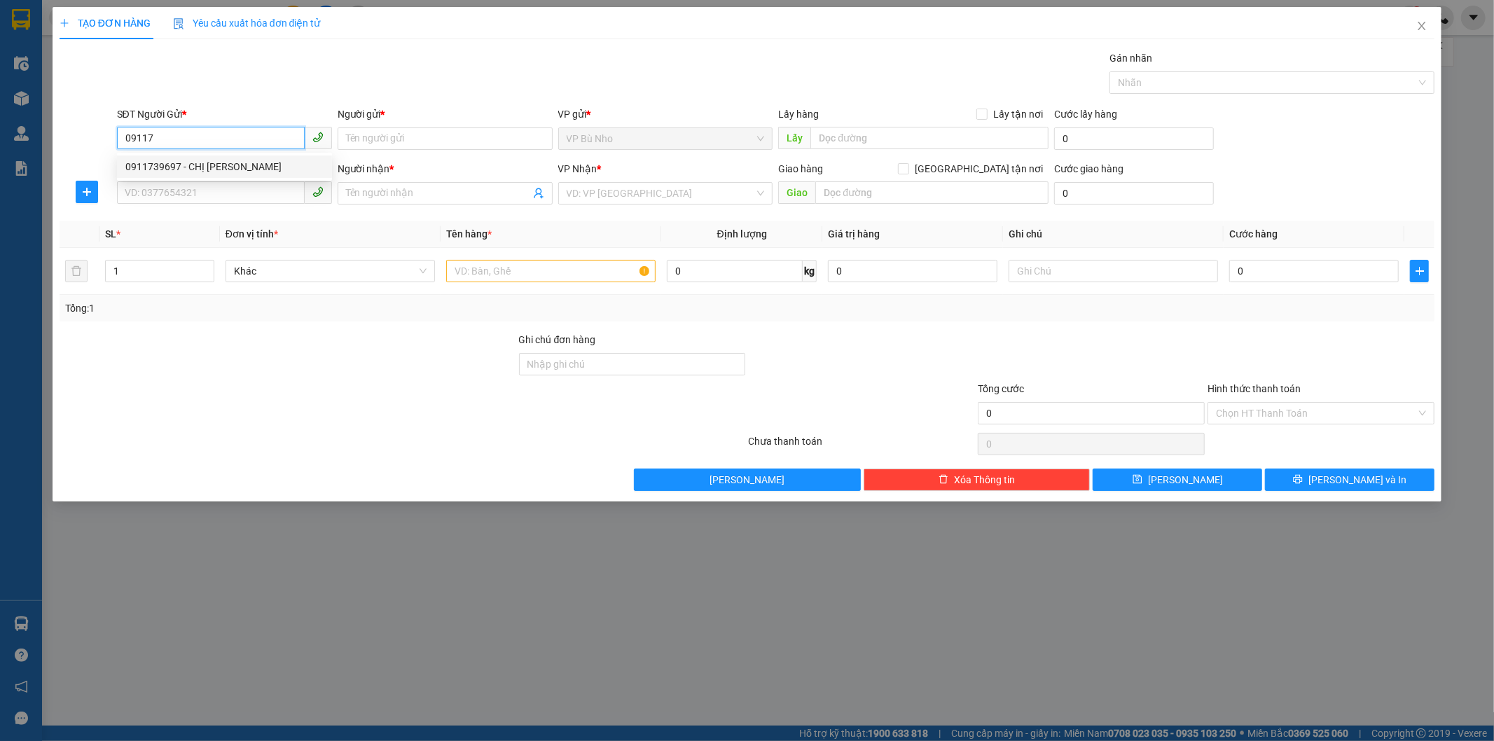
type input "vietmap"
type input "30.000"
type input "0911739697"
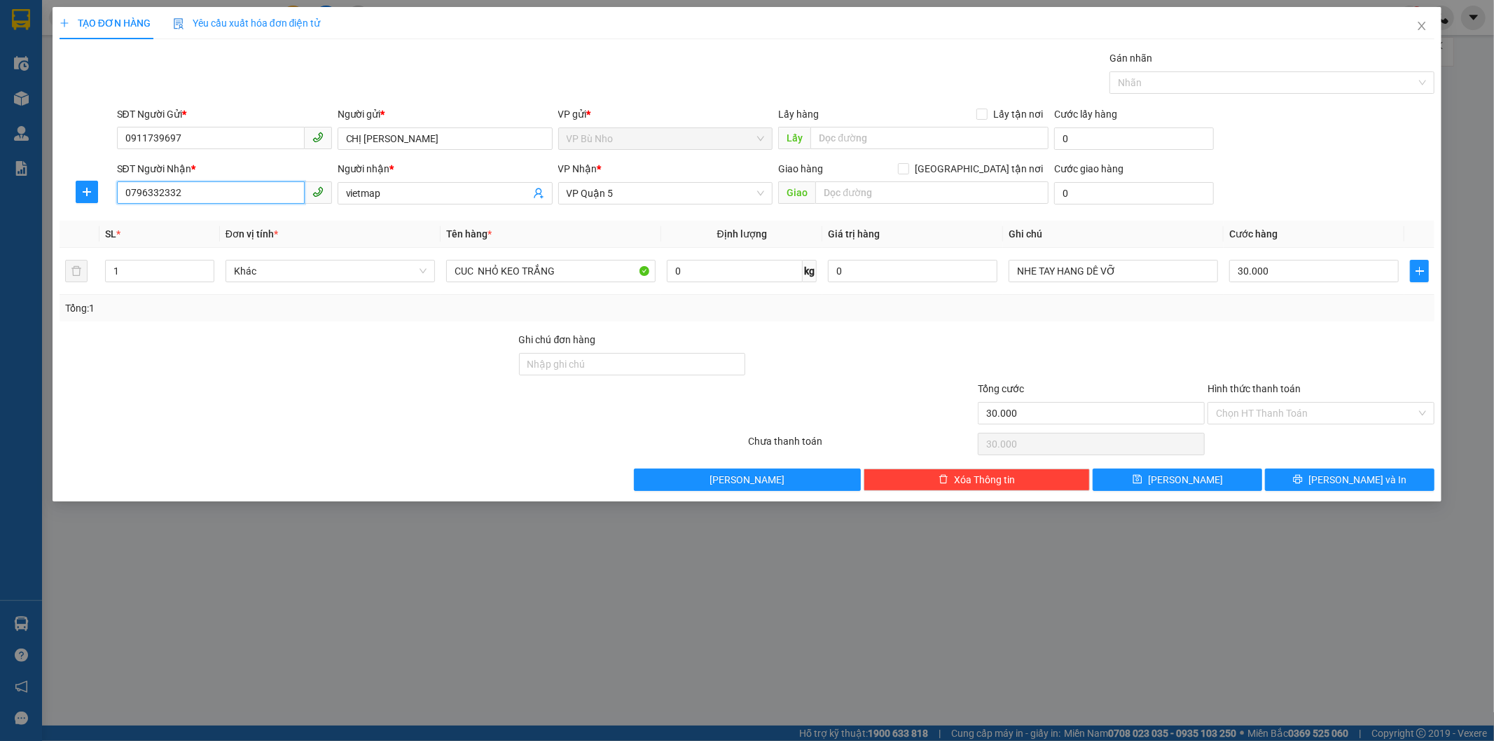
click at [243, 196] on input "0796332332" at bounding box center [211, 192] width 188 height 22
type input "0906799322"
click at [225, 214] on div "0906799322 - THÌN" at bounding box center [224, 221] width 198 height 15
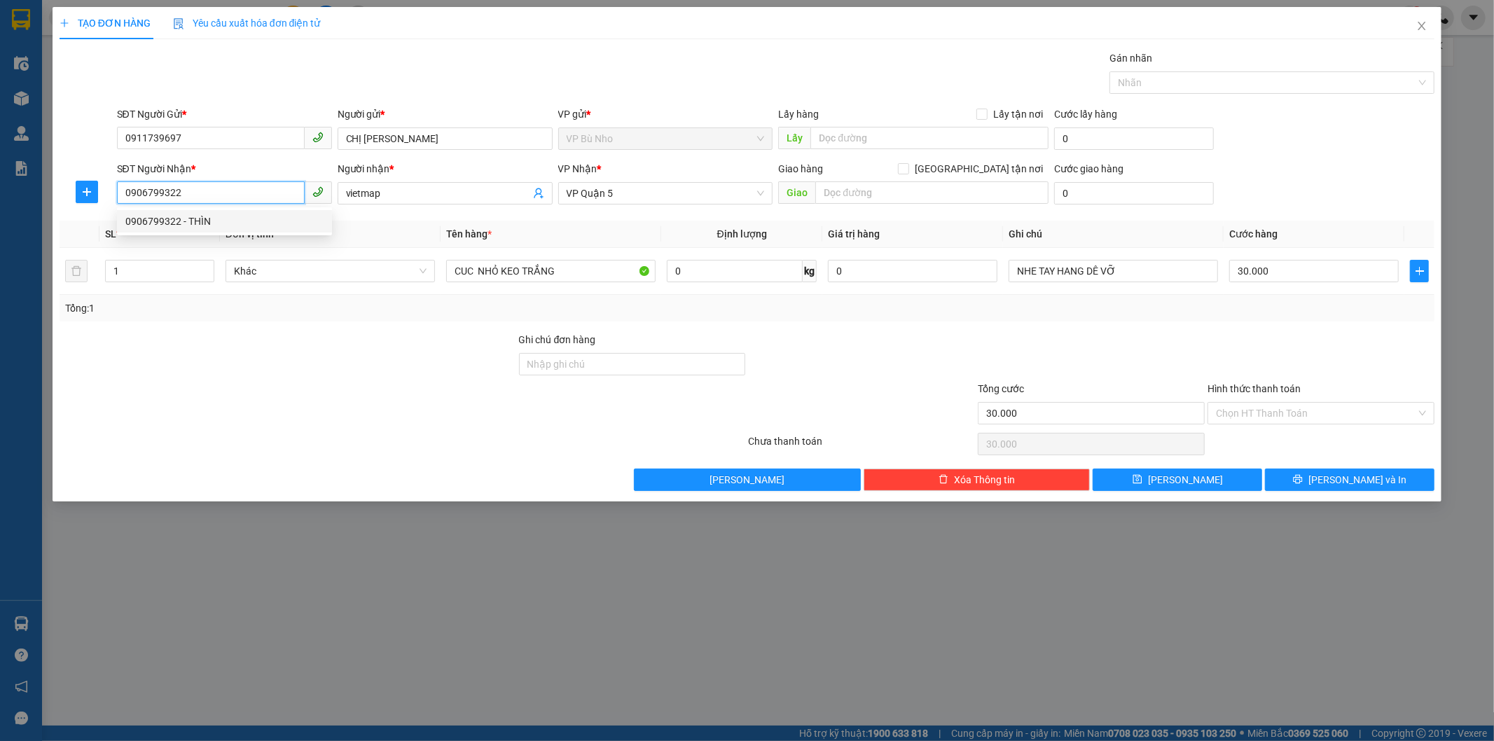
type input "THÌN"
type input "40.000"
type input "0906799322"
click at [419, 195] on input "THÌN" at bounding box center [438, 193] width 184 height 15
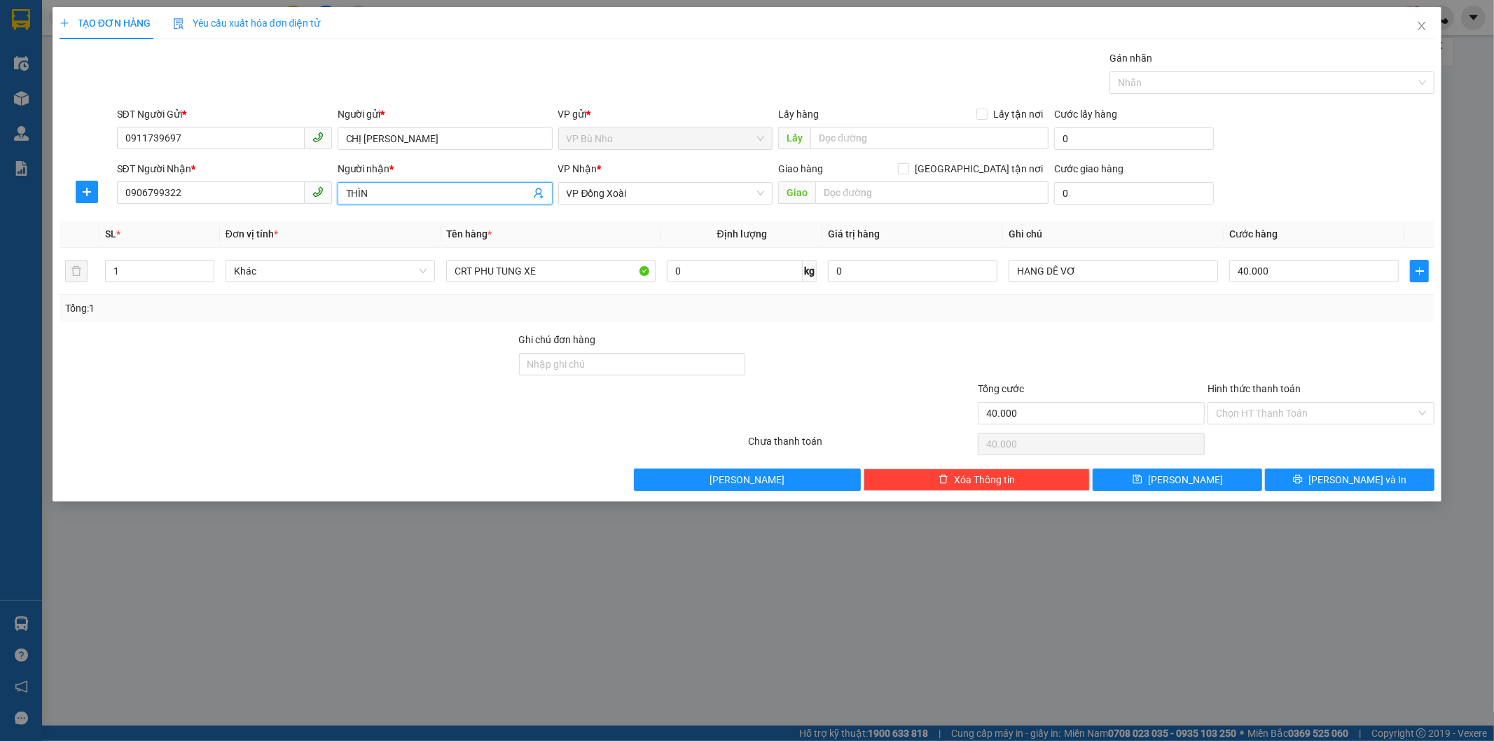
click at [419, 195] on input "THÌN" at bounding box center [438, 193] width 184 height 15
type input "t"
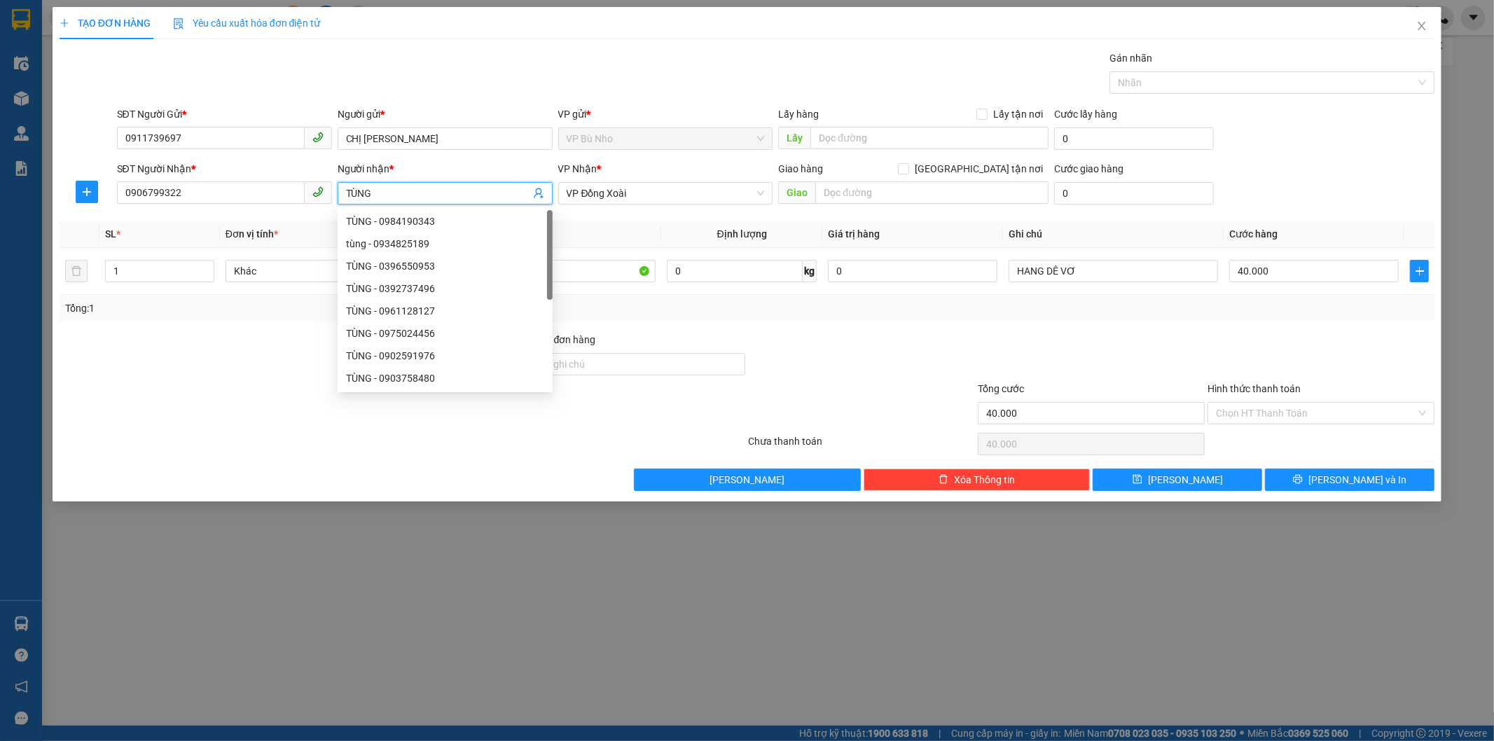
type input "TÙNG"
click at [931, 332] on div at bounding box center [861, 356] width 230 height 49
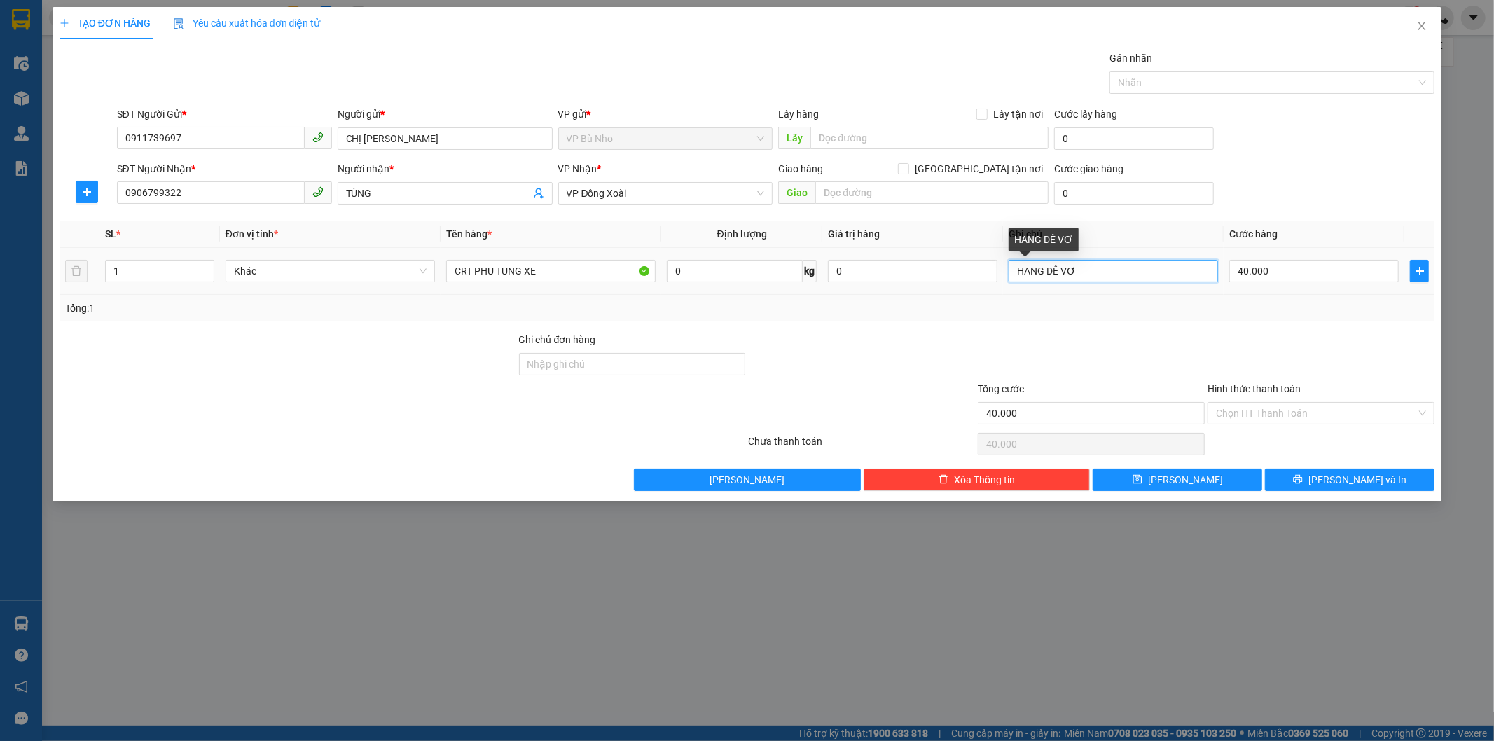
click at [1104, 275] on input "HANG DÊ VƠ" at bounding box center [1112, 271] width 209 height 22
click at [586, 281] on input "CRT PHU TUNG XE" at bounding box center [550, 271] width 209 height 22
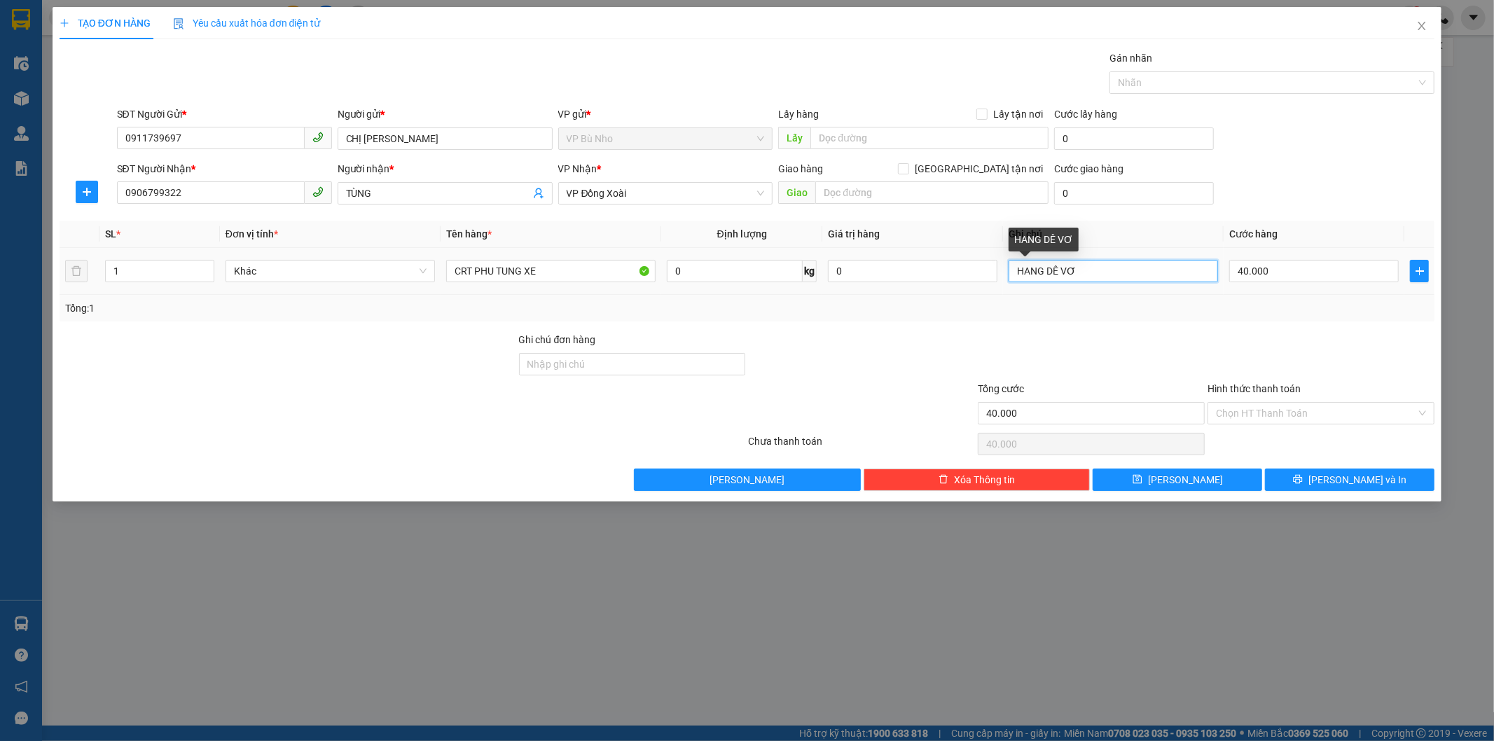
click at [1129, 281] on input "HANG DÊ VƠ" at bounding box center [1112, 271] width 209 height 22
click at [1259, 323] on div "Transit Pickup Surcharge Ids Transit Deliver Surcharge Ids Transit Deliver Surc…" at bounding box center [747, 270] width 1375 height 440
click at [1286, 404] on input "Hình thức thanh toán" at bounding box center [1316, 413] width 200 height 21
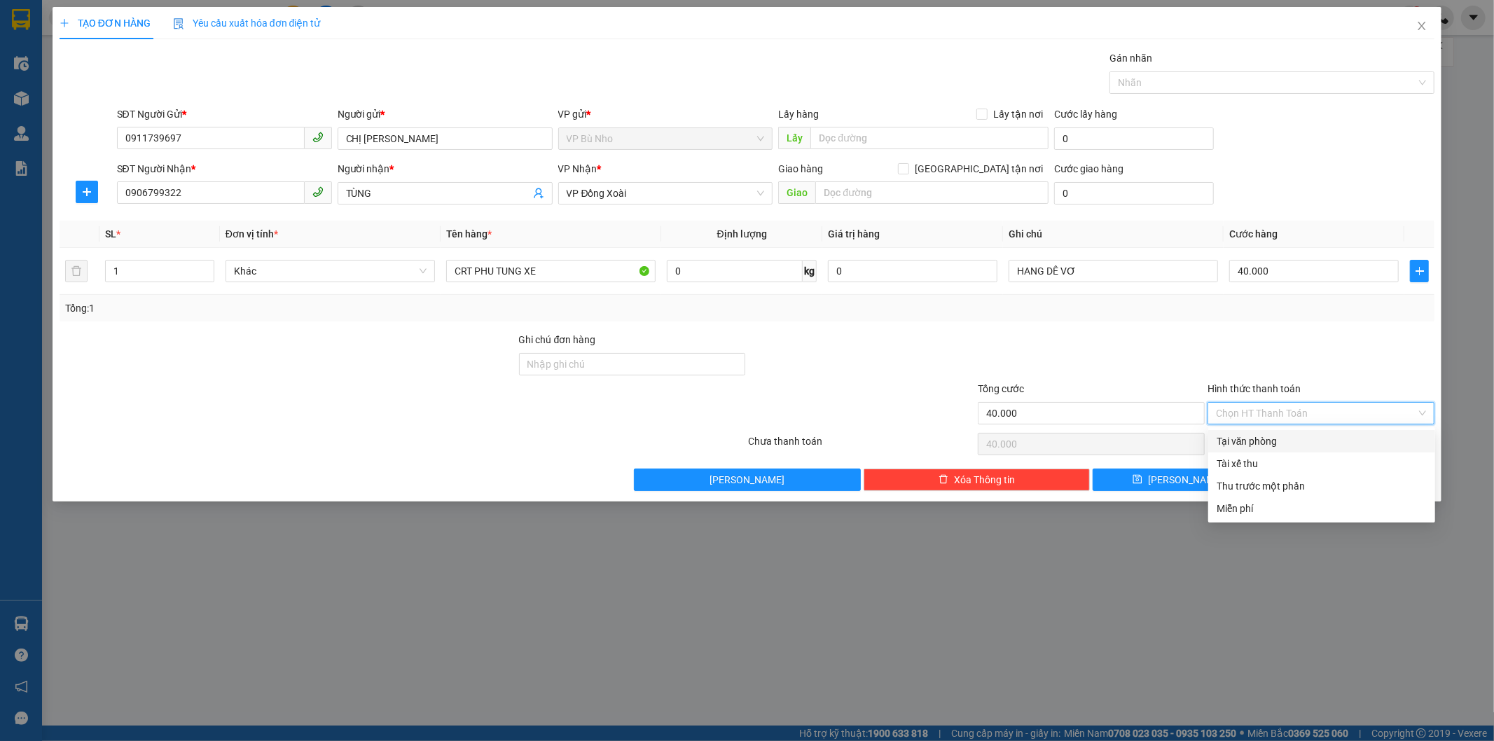
click at [1273, 440] on div "Tại văn phòng" at bounding box center [1321, 440] width 210 height 15
type input "0"
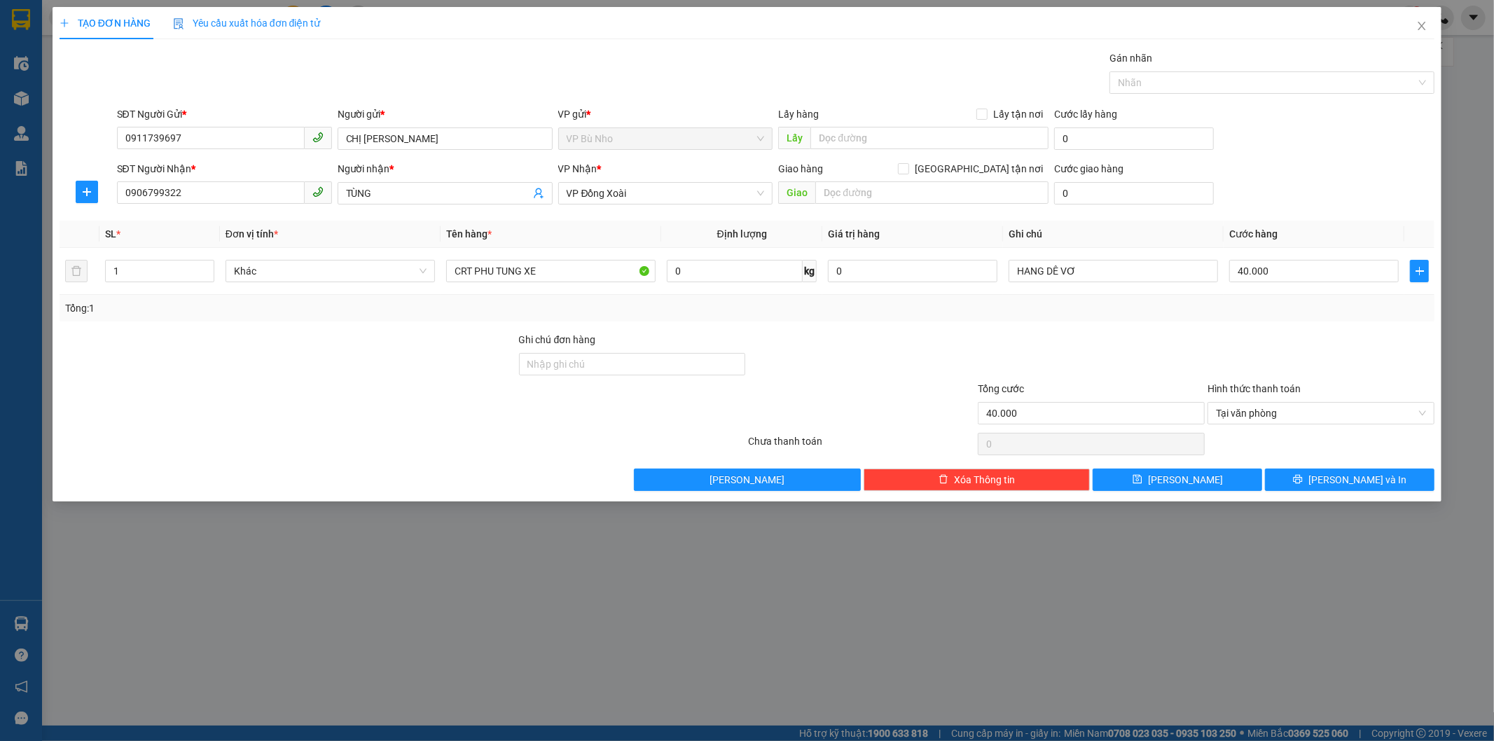
click at [1262, 352] on div at bounding box center [1321, 356] width 230 height 49
click at [1354, 480] on span "[PERSON_NAME] và In" at bounding box center [1357, 479] width 98 height 15
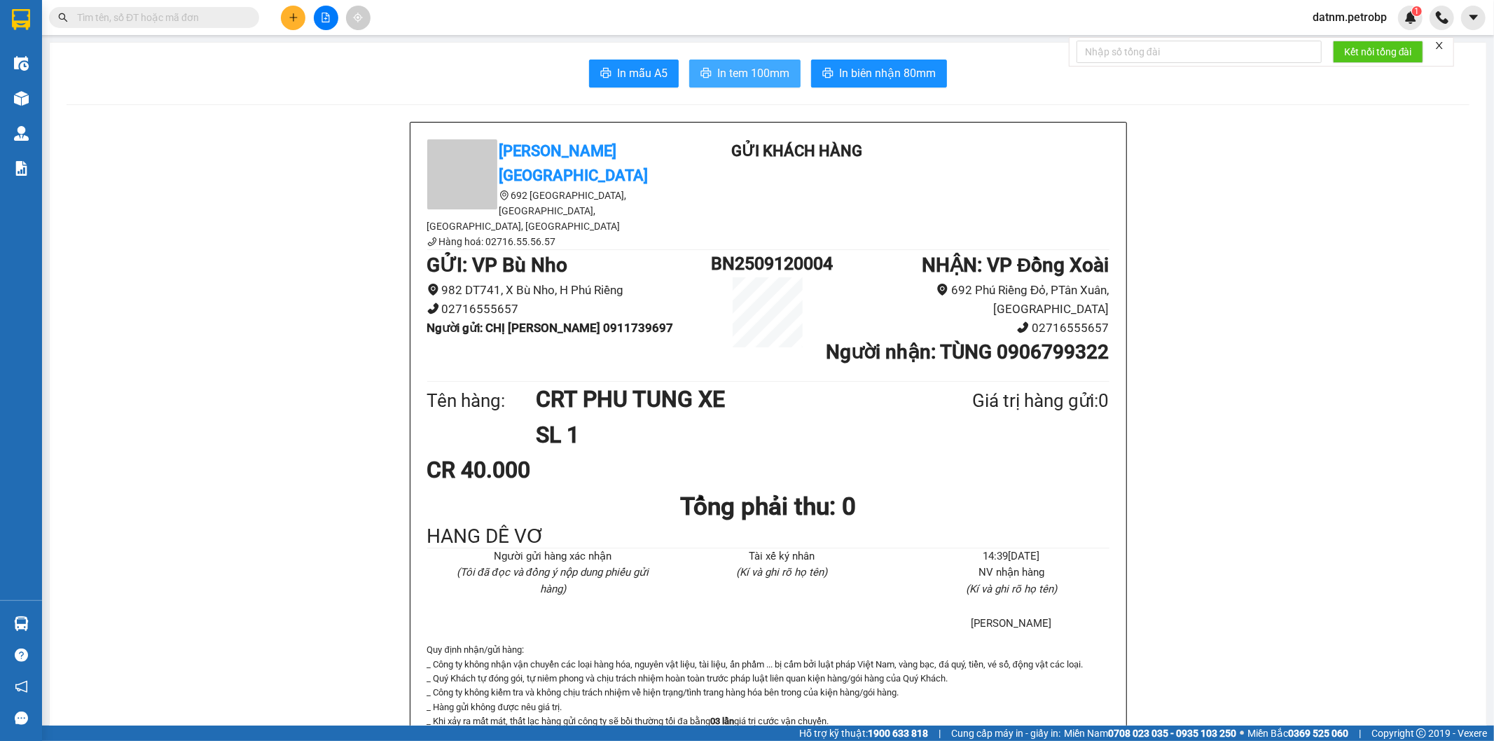
click at [746, 67] on span "In tem 100mm" at bounding box center [753, 73] width 72 height 18
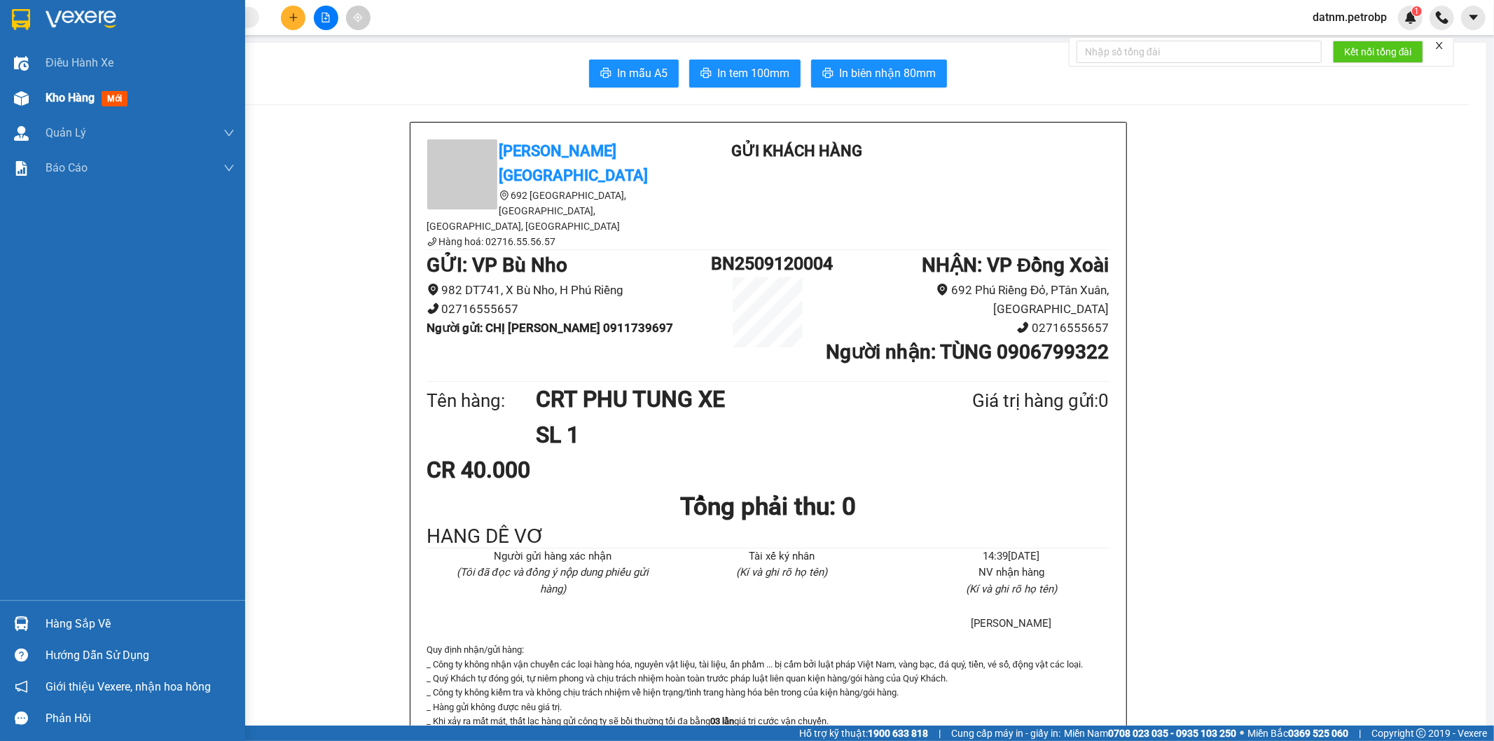
click at [96, 96] on div "Kho hàng mới" at bounding box center [90, 98] width 88 height 18
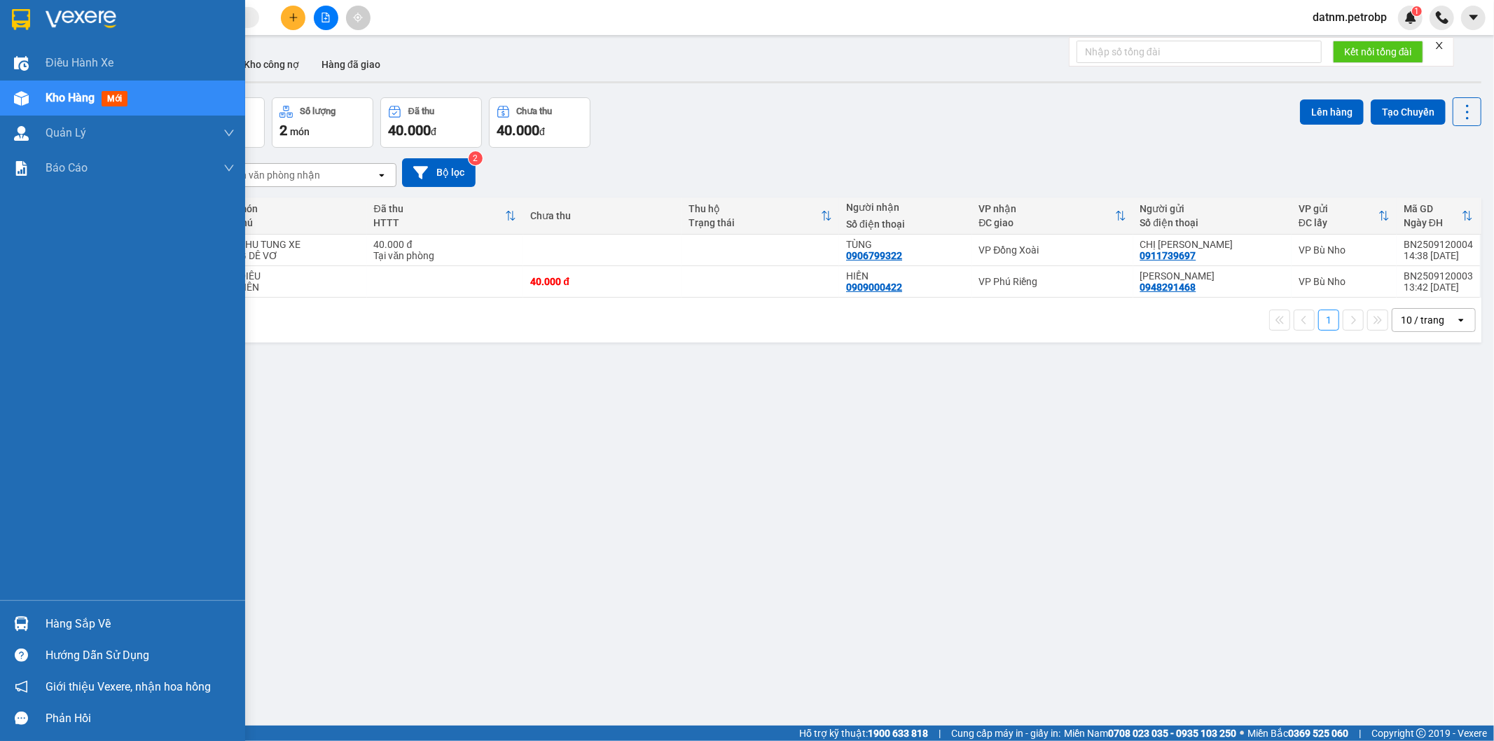
click at [77, 94] on span "Kho hàng" at bounding box center [70, 97] width 49 height 13
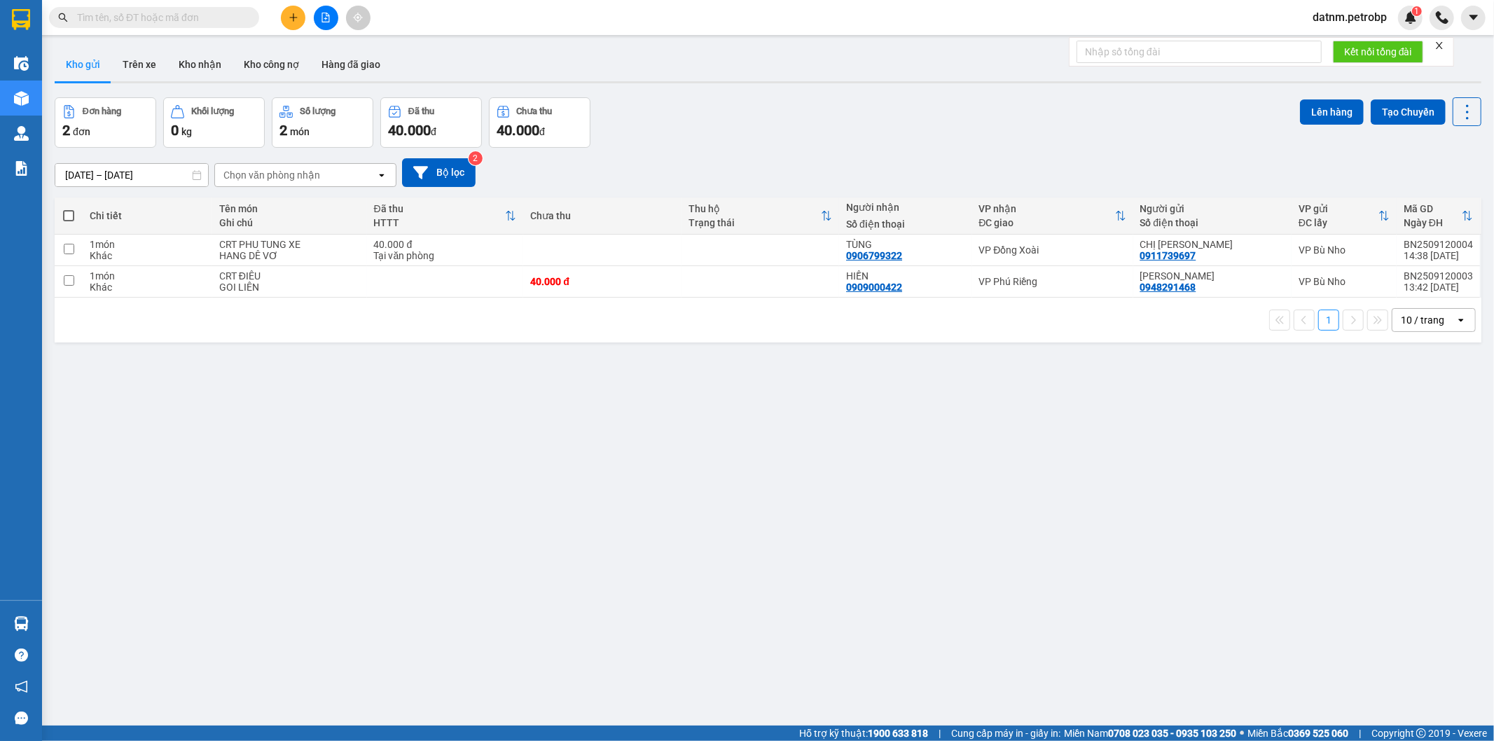
click at [531, 407] on div "ver 1.8.143 Kho gửi Trên xe Kho nhận Kho công nợ Hàng đã giao Đơn hàng 2 đơn Kh…" at bounding box center [768, 412] width 1438 height 741
click at [201, 71] on button "Kho nhận" at bounding box center [199, 65] width 65 height 34
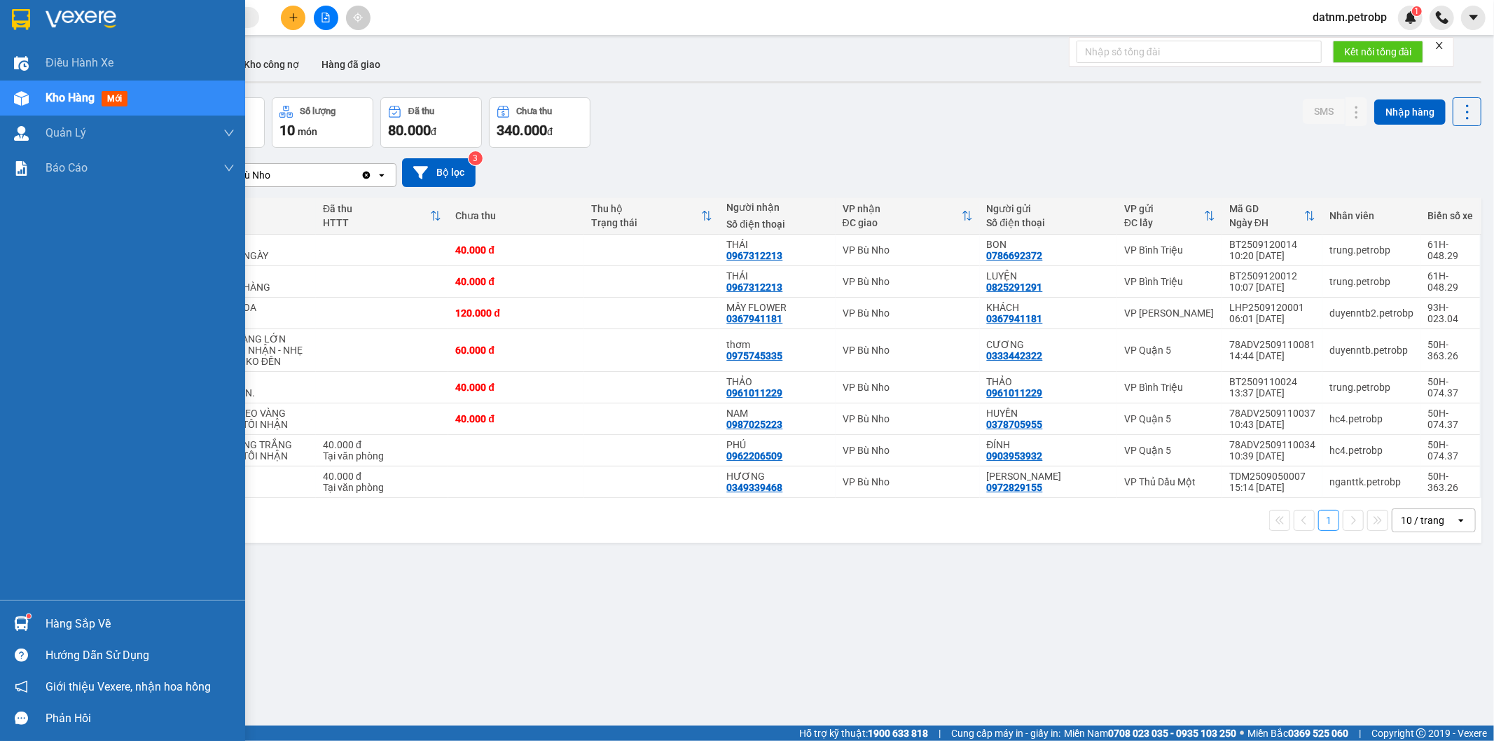
click at [56, 633] on div "Hàng sắp về" at bounding box center [140, 623] width 189 height 21
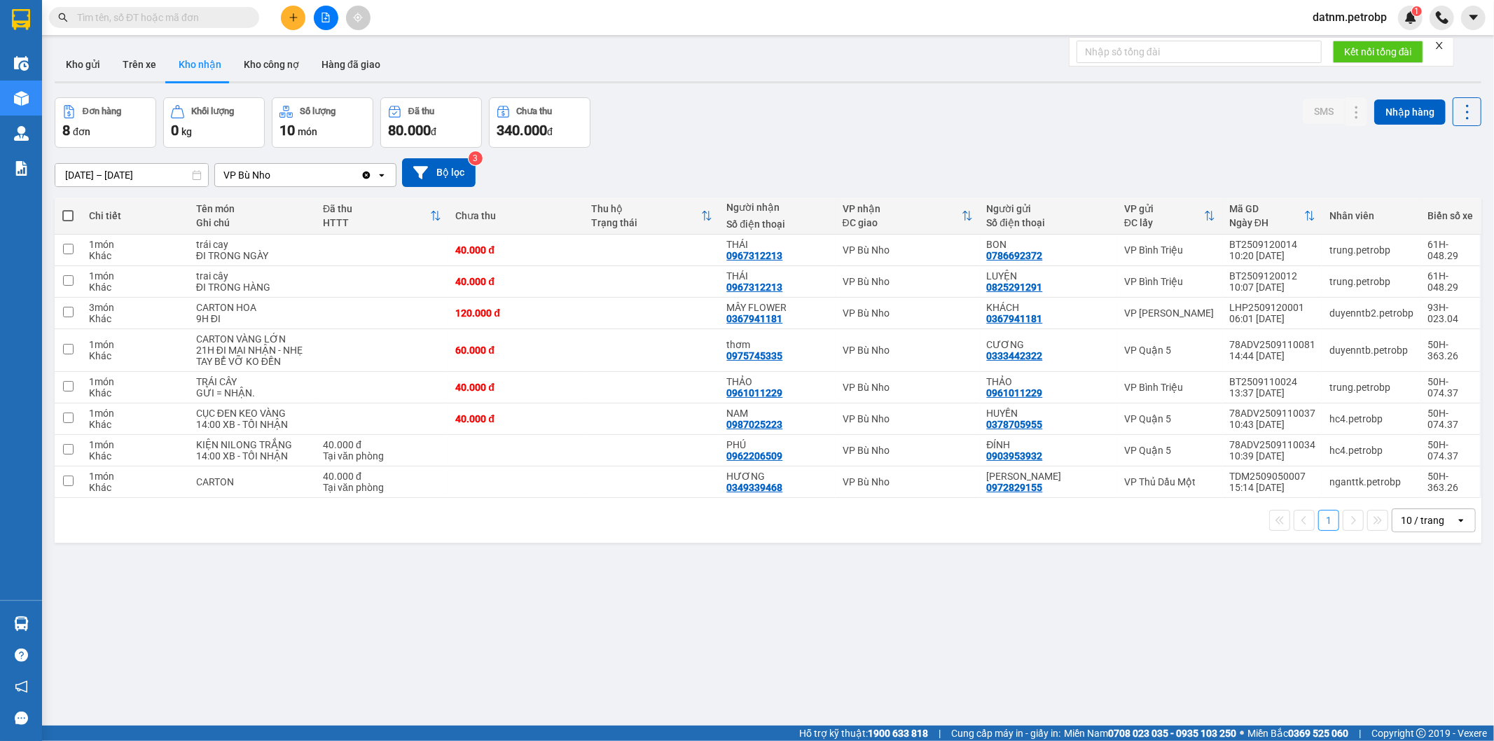
click at [791, 555] on section "Kết quả tìm kiếm ( 0 ) Bộ lọc No Data datnm.petrobp 1 Điều hành xe Kho hàng mới…" at bounding box center [747, 370] width 1494 height 741
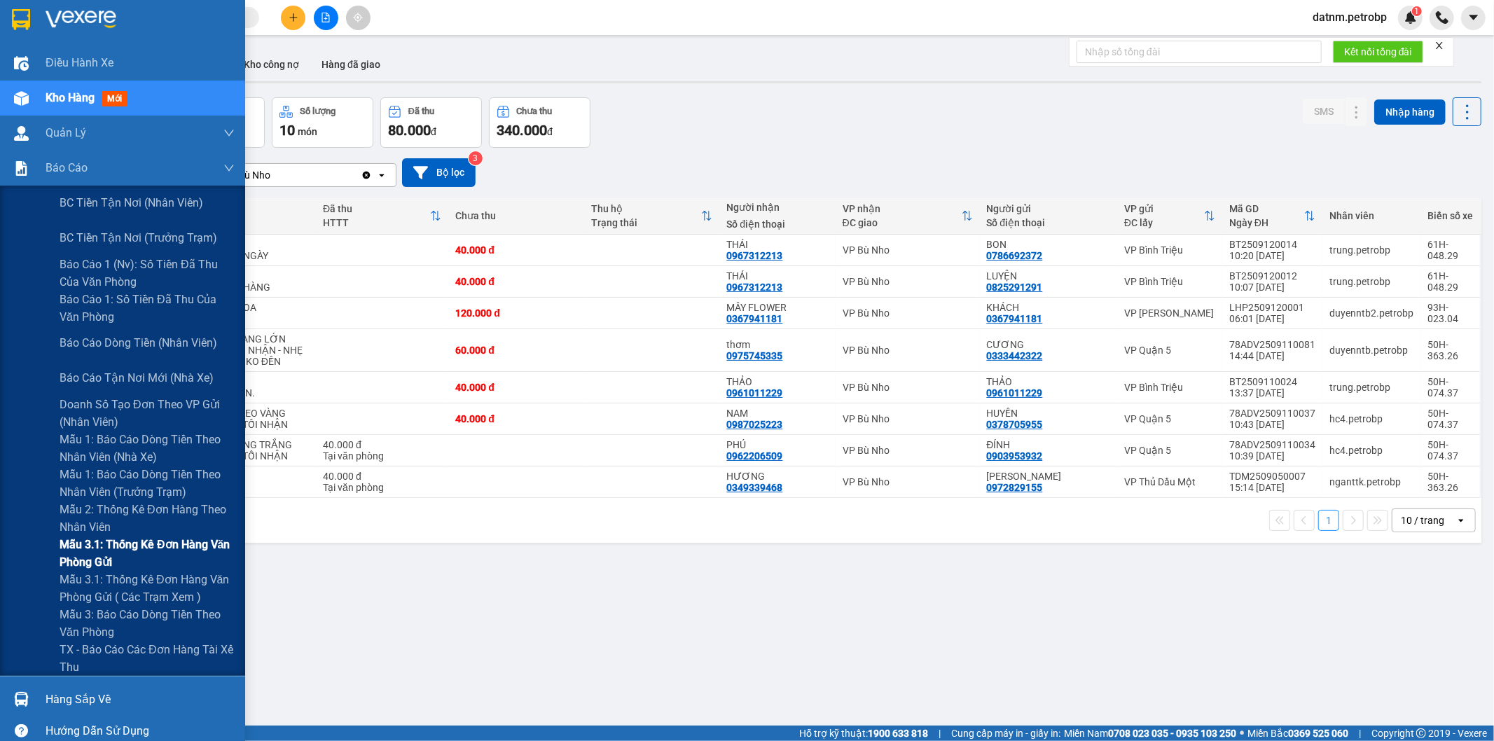
click at [125, 555] on span "Mẫu 3.1: Thống kê đơn hàng văn phòng gửi" at bounding box center [147, 553] width 175 height 35
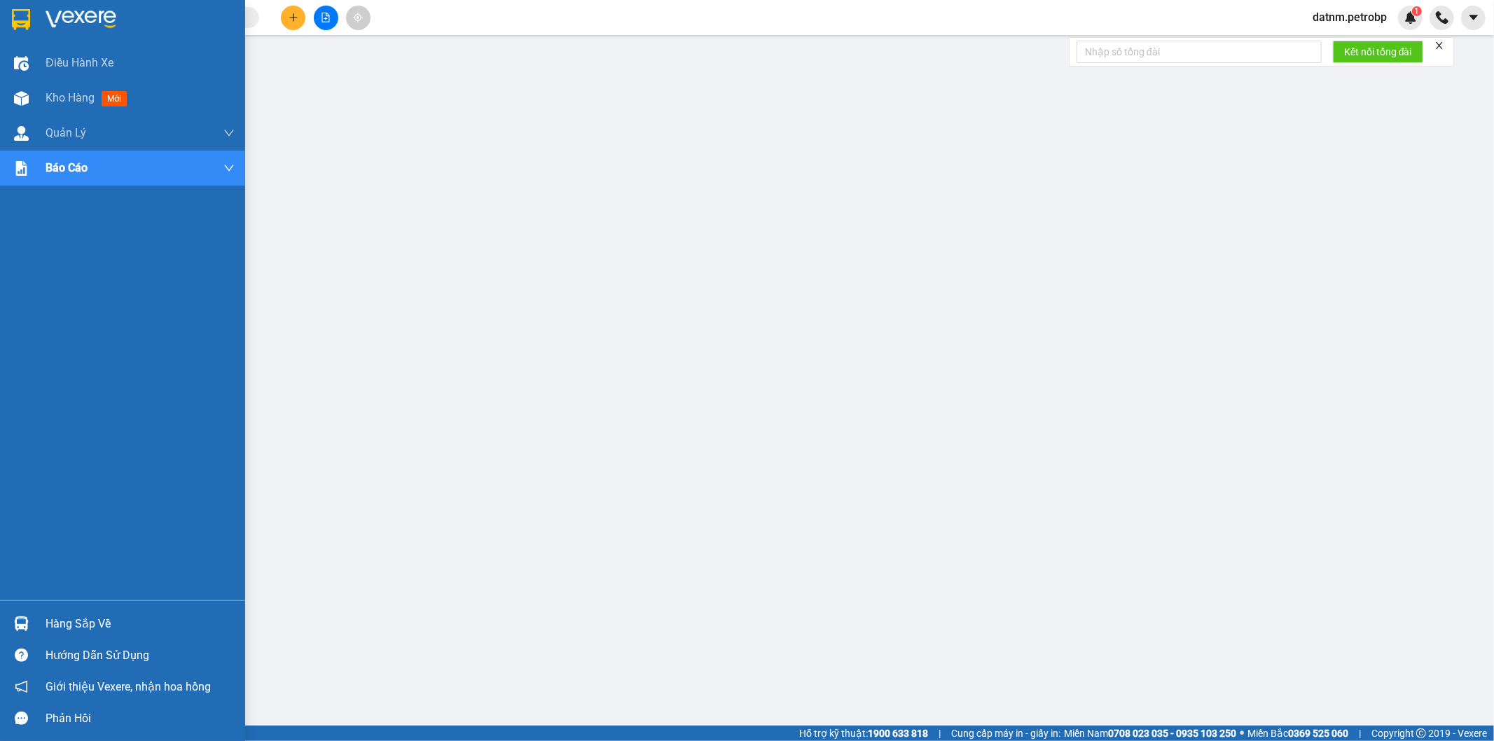
click at [78, 624] on div "Hàng sắp về" at bounding box center [140, 623] width 189 height 21
click at [32, 616] on div at bounding box center [21, 623] width 25 height 25
click at [23, 620] on img at bounding box center [21, 623] width 15 height 15
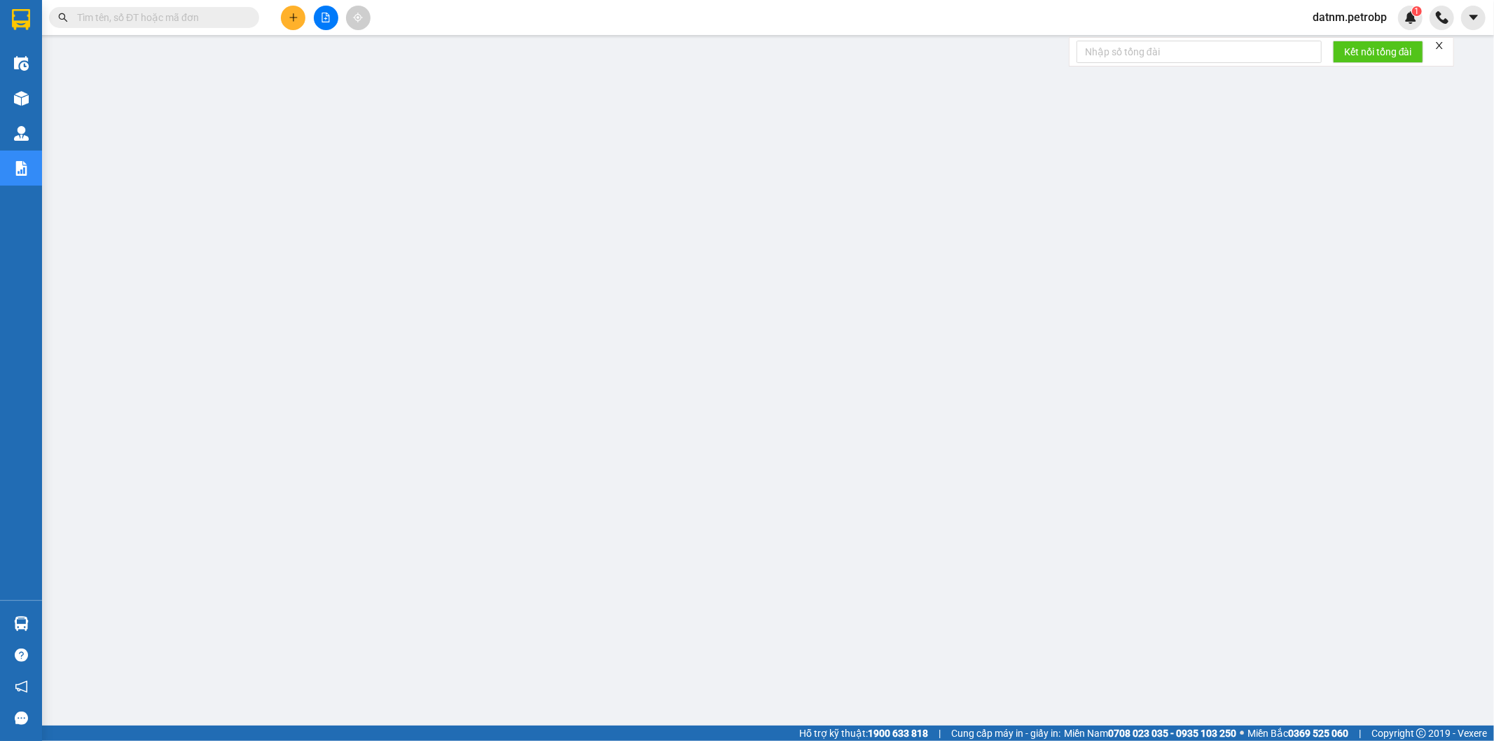
click at [43, 632] on main at bounding box center [747, 362] width 1494 height 725
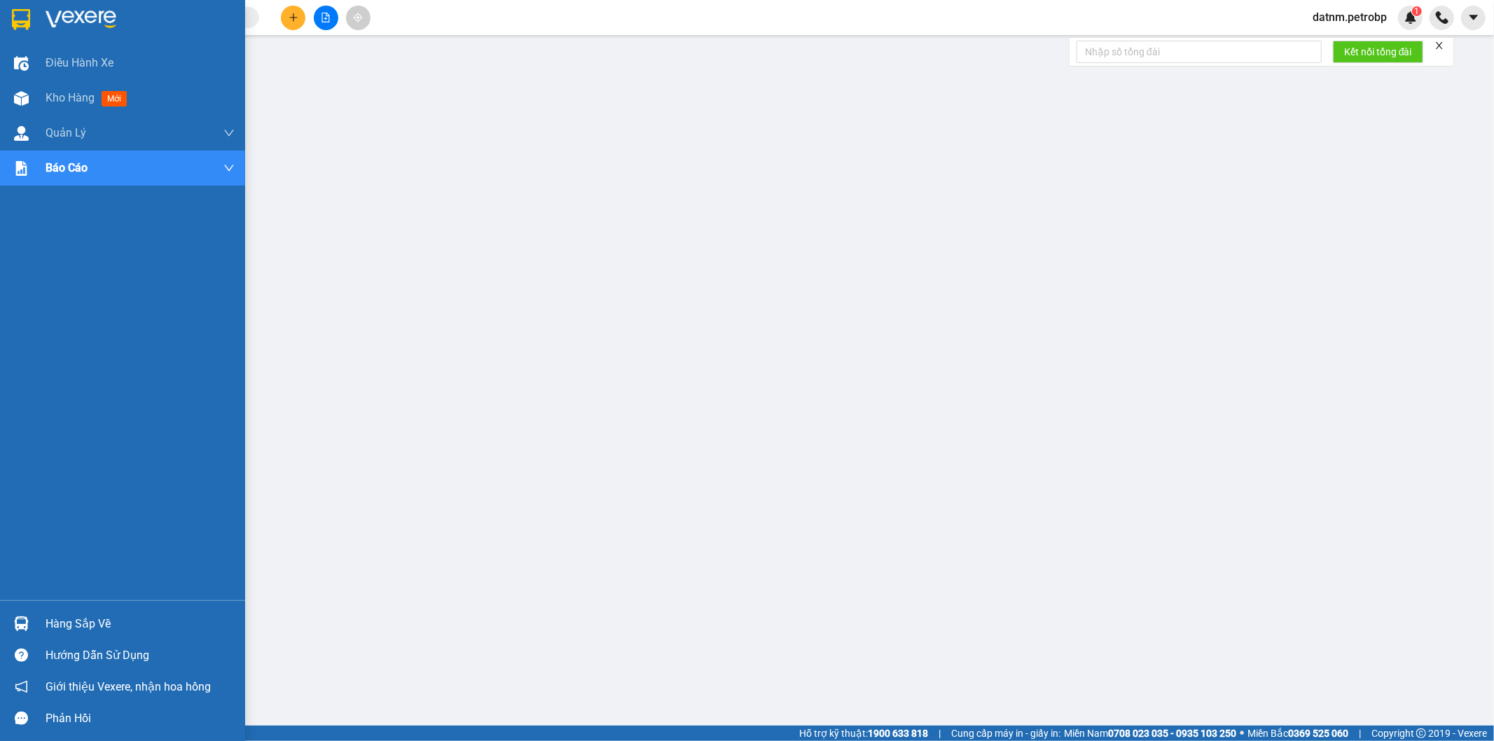
click at [16, 627] on img at bounding box center [21, 623] width 15 height 15
click at [41, 626] on div "Hàng sắp về" at bounding box center [122, 624] width 245 height 32
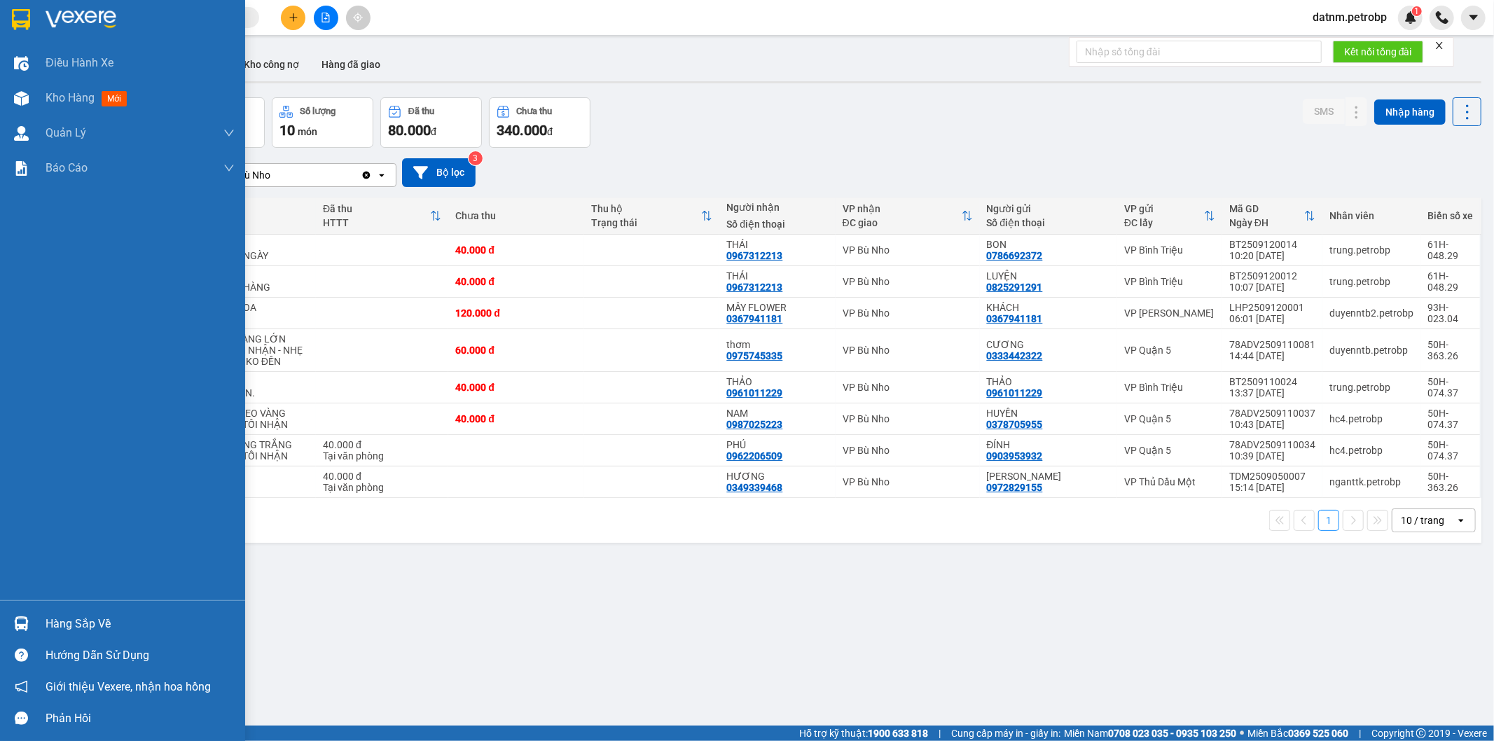
click at [36, 625] on div "Hàng sắp về" at bounding box center [122, 624] width 245 height 32
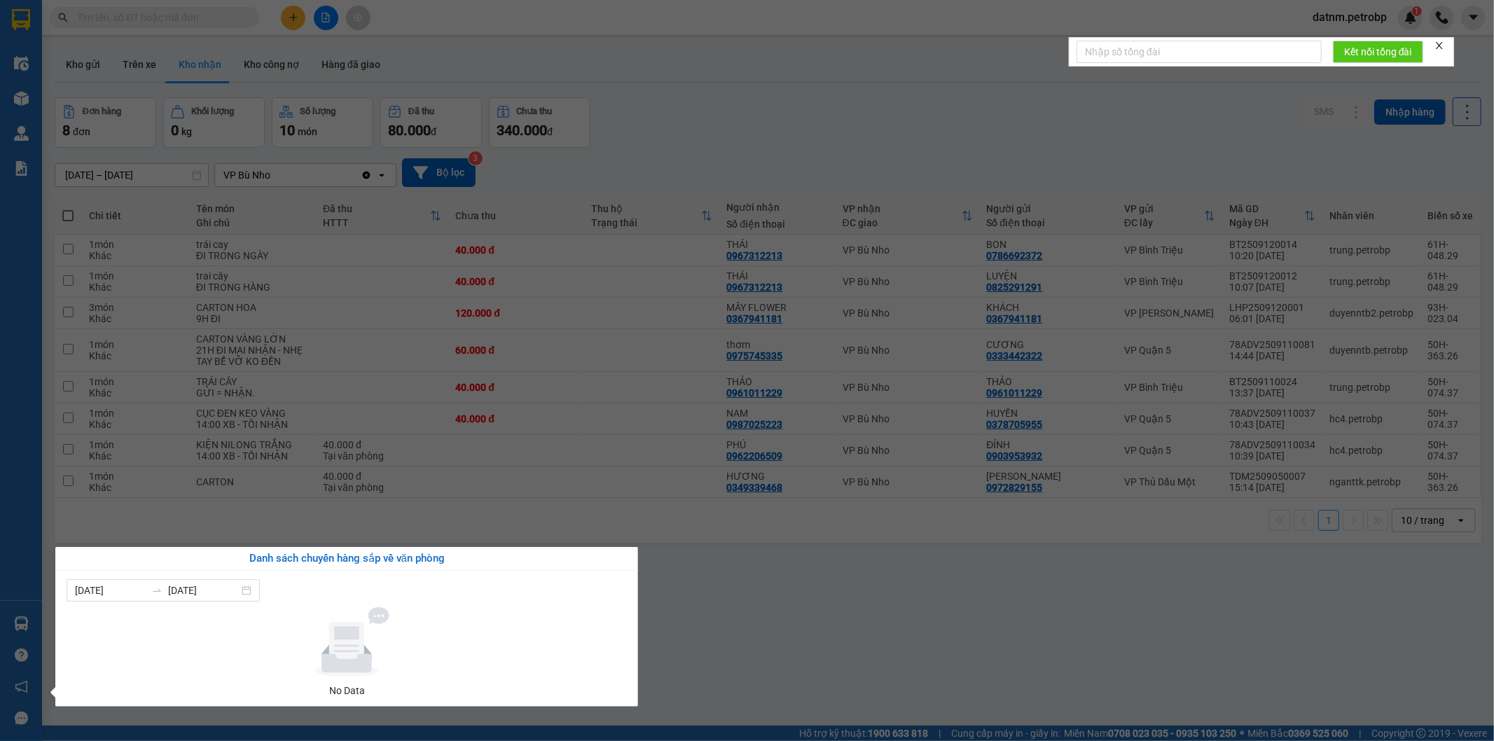
click at [752, 613] on section "Kết quả tìm kiếm ( 0 ) Bộ lọc No Data datnm.petrobp 1 Điều hành xe Kho hàng mới…" at bounding box center [747, 370] width 1494 height 741
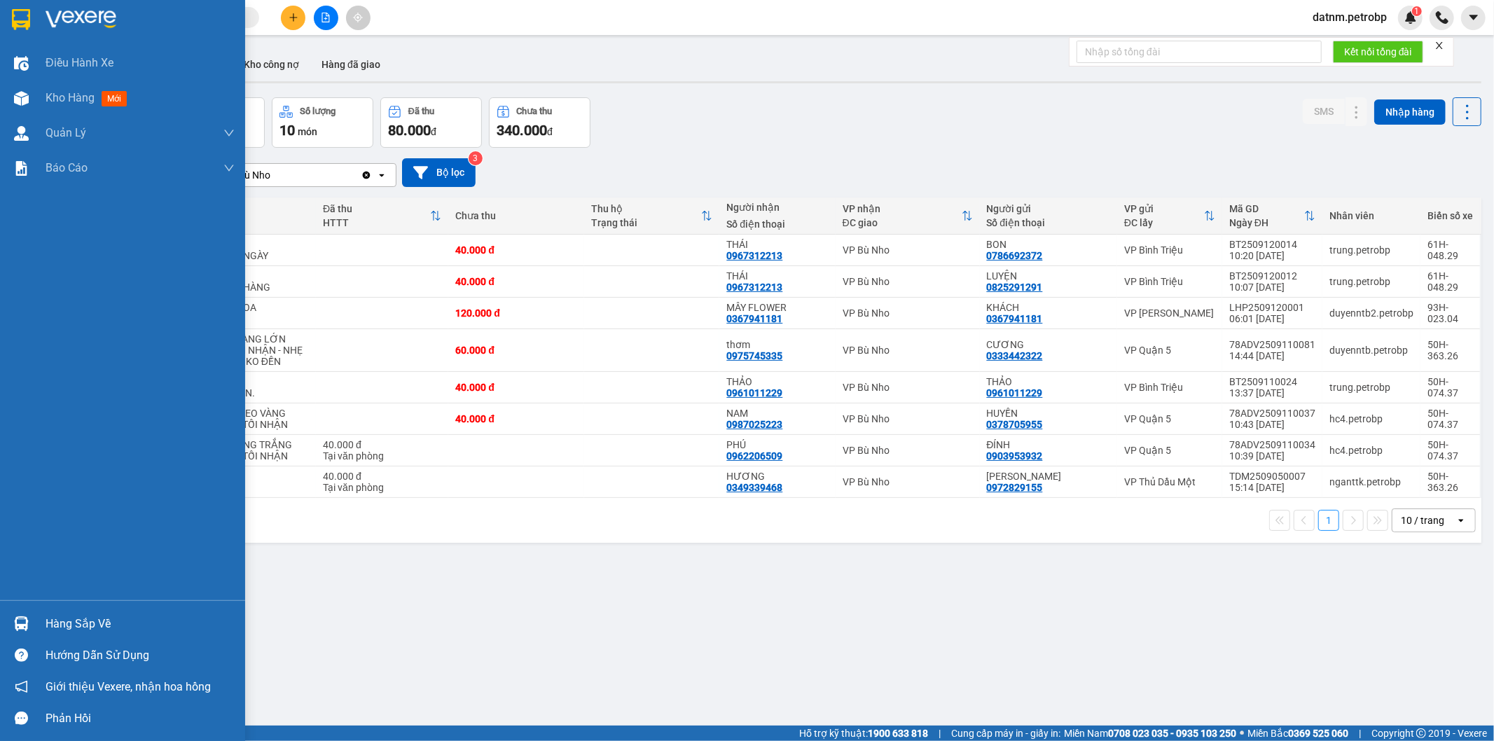
click at [46, 620] on div "Hàng sắp về" at bounding box center [140, 623] width 189 height 21
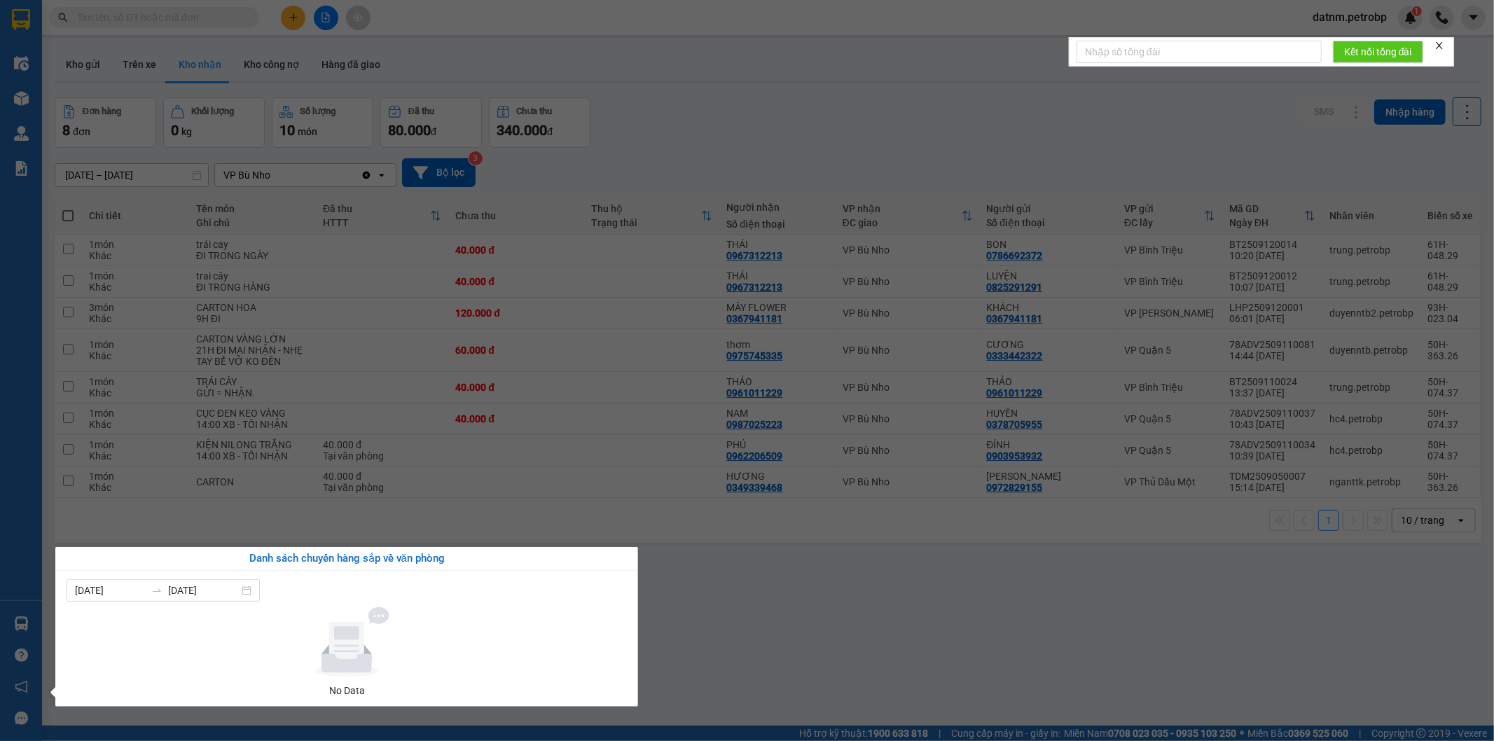
click at [735, 64] on section "Kết quả tìm kiếm ( 0 ) Bộ lọc No Data datnm.petrobp 1 Điều hành xe Kho hàng mới…" at bounding box center [747, 370] width 1494 height 741
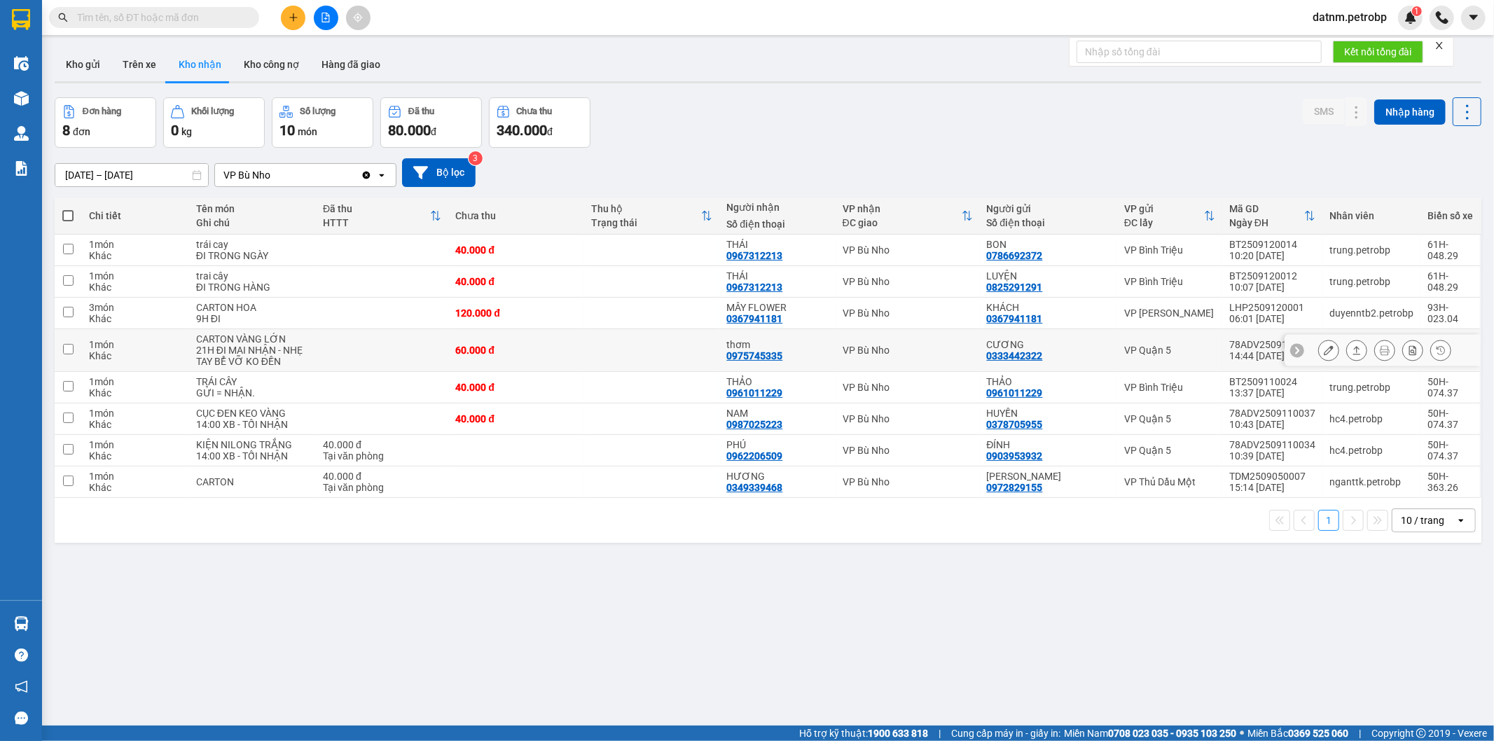
click at [69, 347] on input "checkbox" at bounding box center [68, 349] width 11 height 11
checkbox input "true"
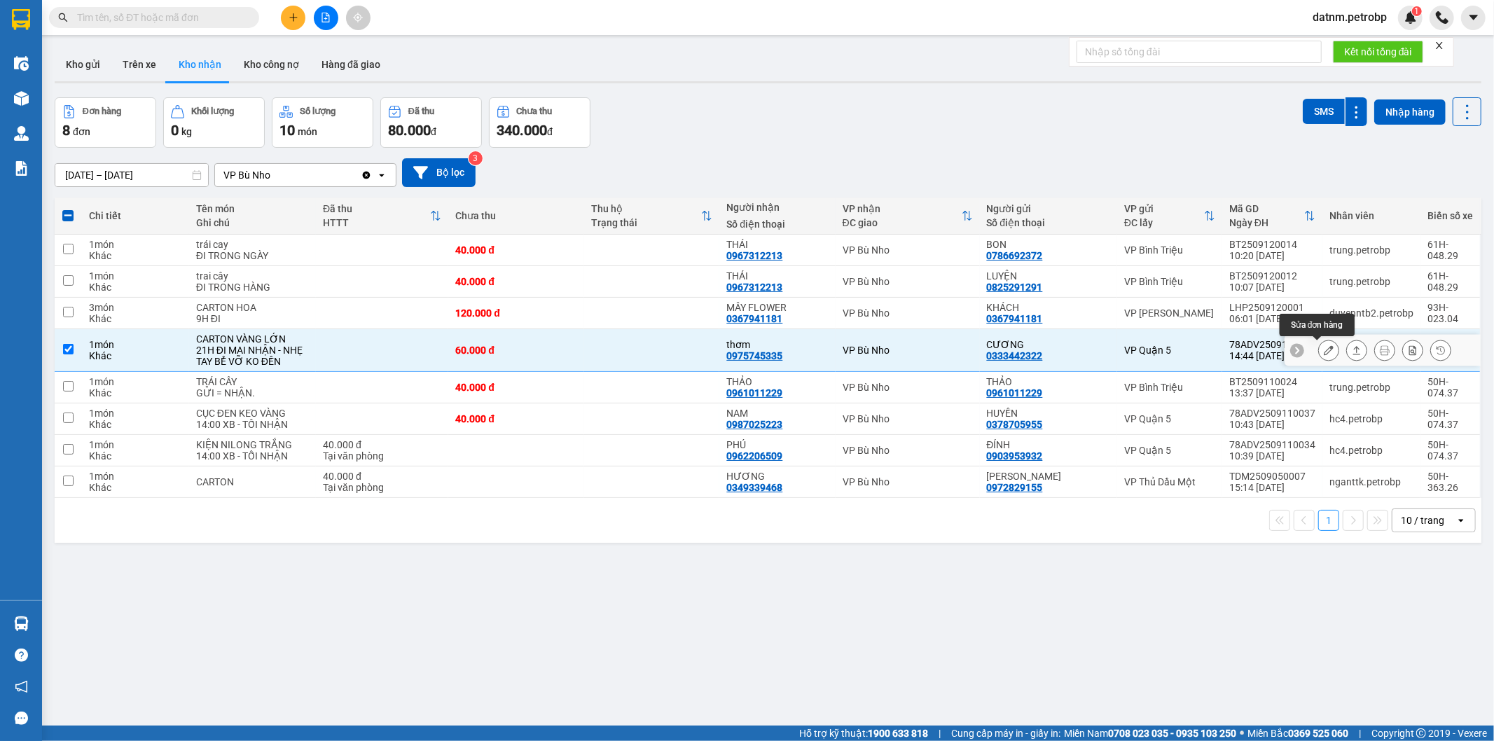
click at [1319, 349] on button at bounding box center [1329, 350] width 20 height 25
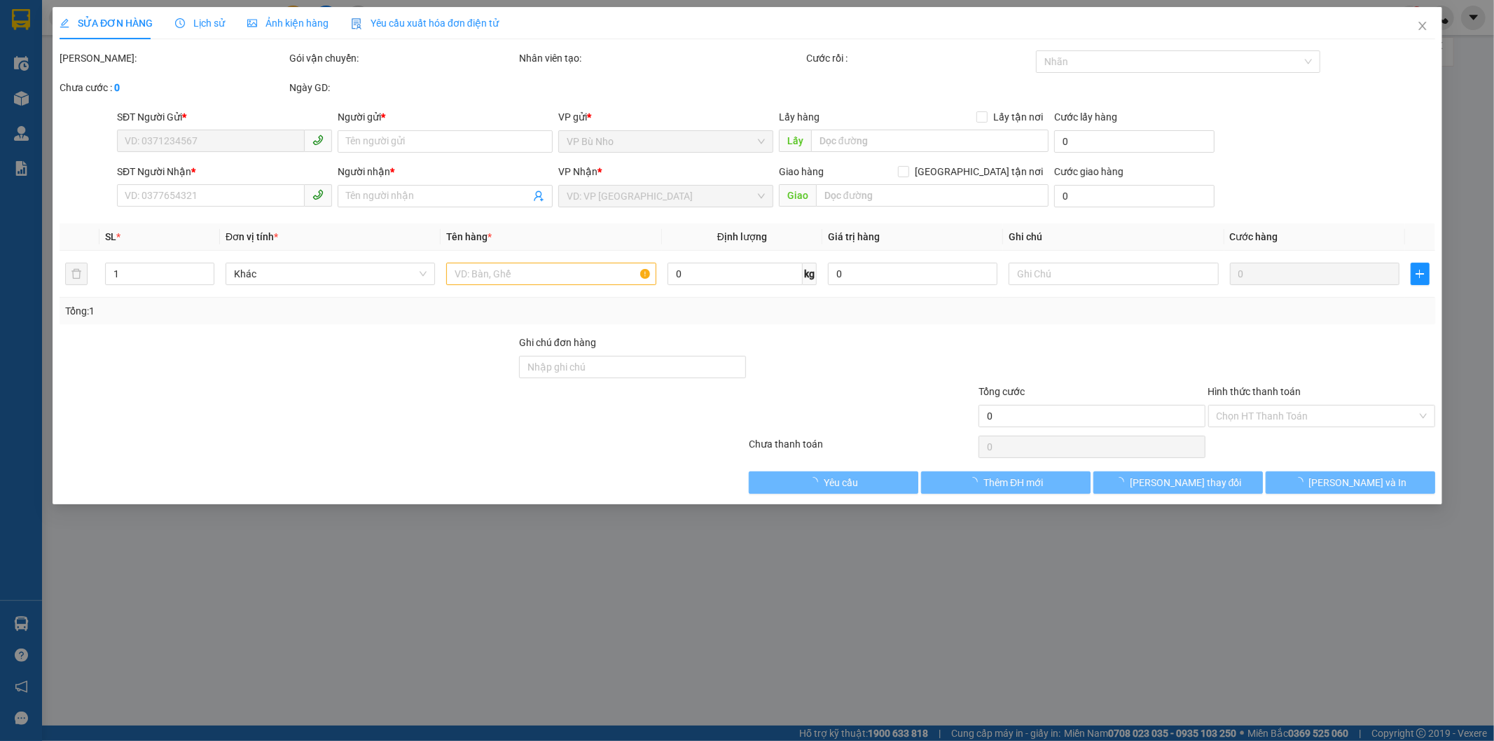
type input "0333442322"
type input "CƯƠNG"
type input "0975745335"
type input "thơm"
type input "60.000"
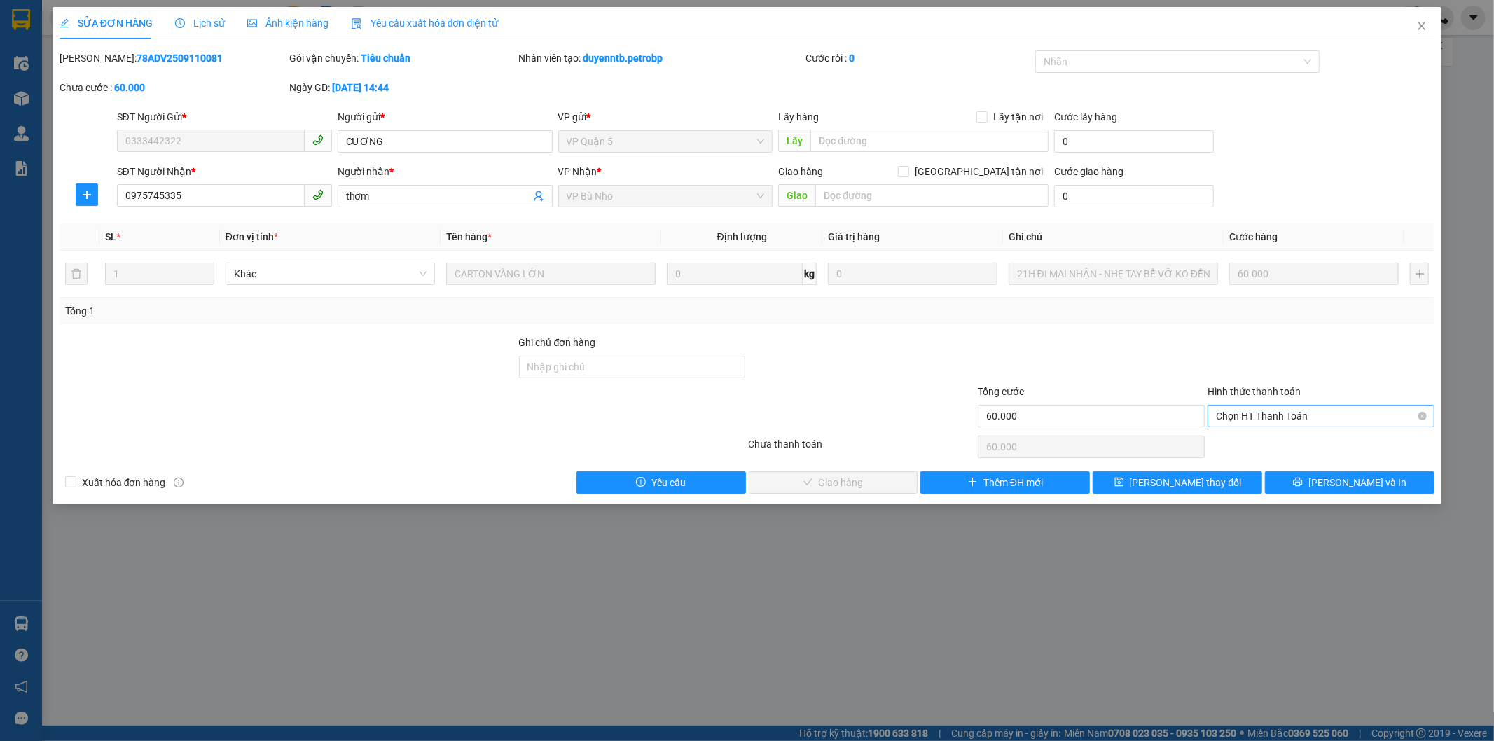
click at [1288, 422] on span "Chọn HT Thanh Toán" at bounding box center [1321, 415] width 210 height 21
click at [1281, 443] on div "Tại văn phòng" at bounding box center [1321, 443] width 210 height 15
type input "0"
click at [846, 479] on span "[PERSON_NAME] và Giao hàng" at bounding box center [842, 482] width 134 height 15
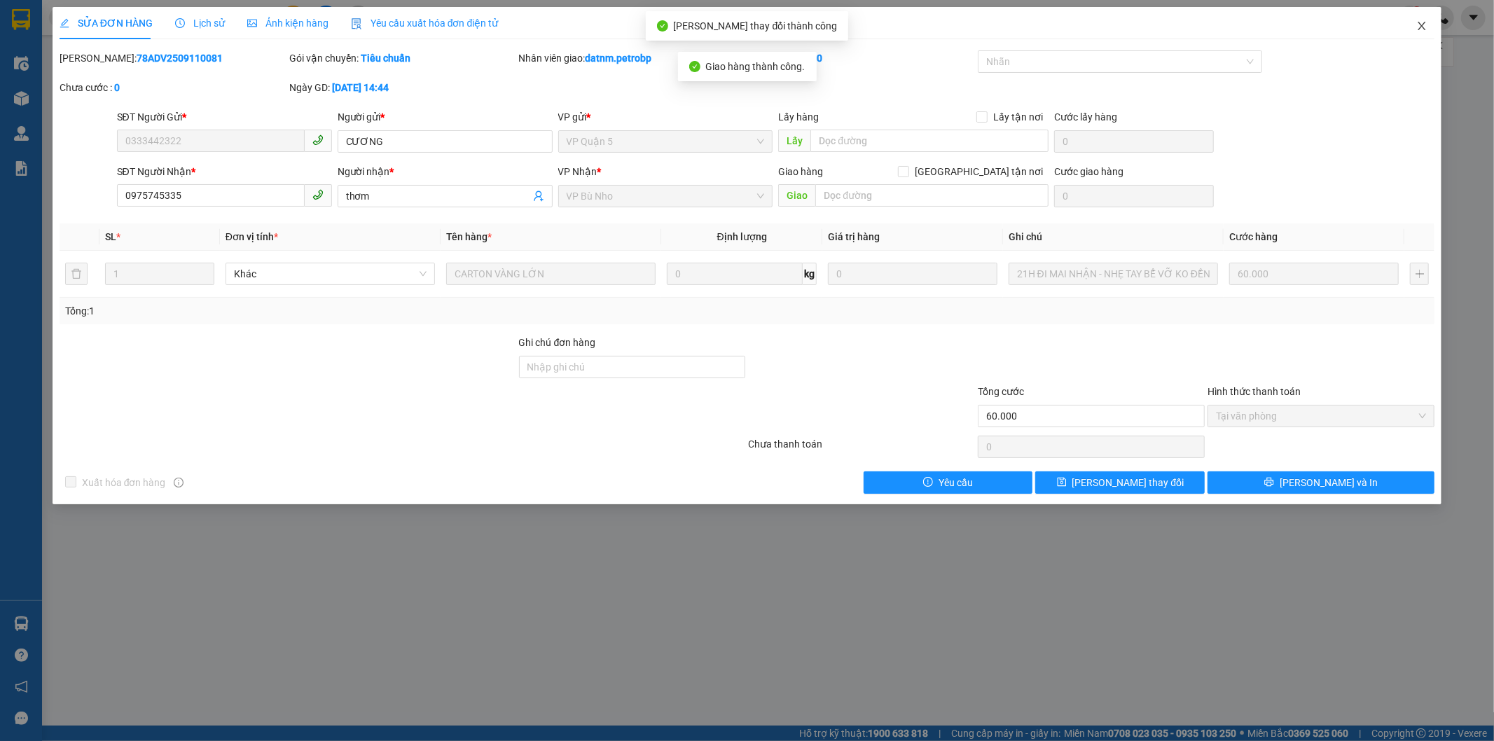
click at [1422, 23] on icon "close" at bounding box center [1421, 25] width 11 height 11
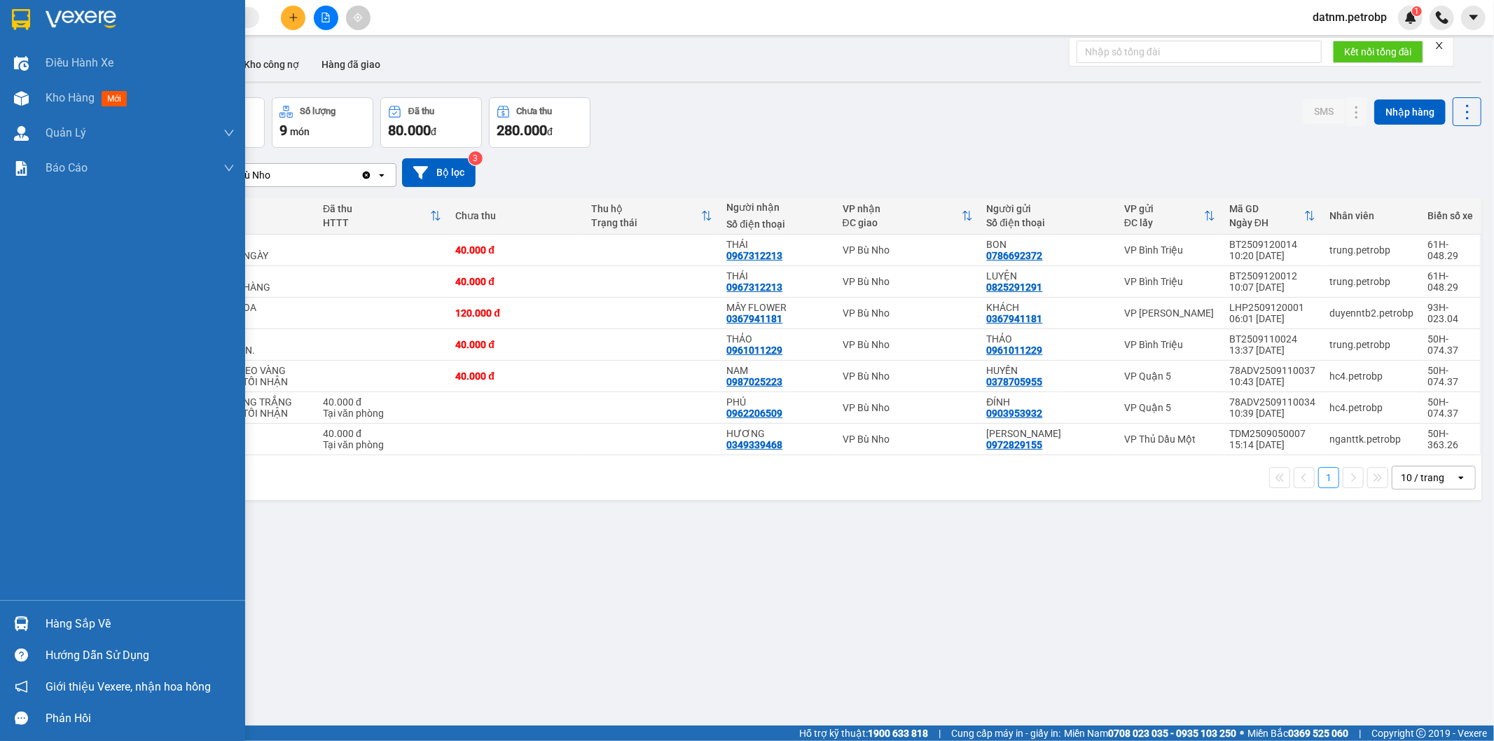
click at [29, 620] on div at bounding box center [21, 623] width 25 height 25
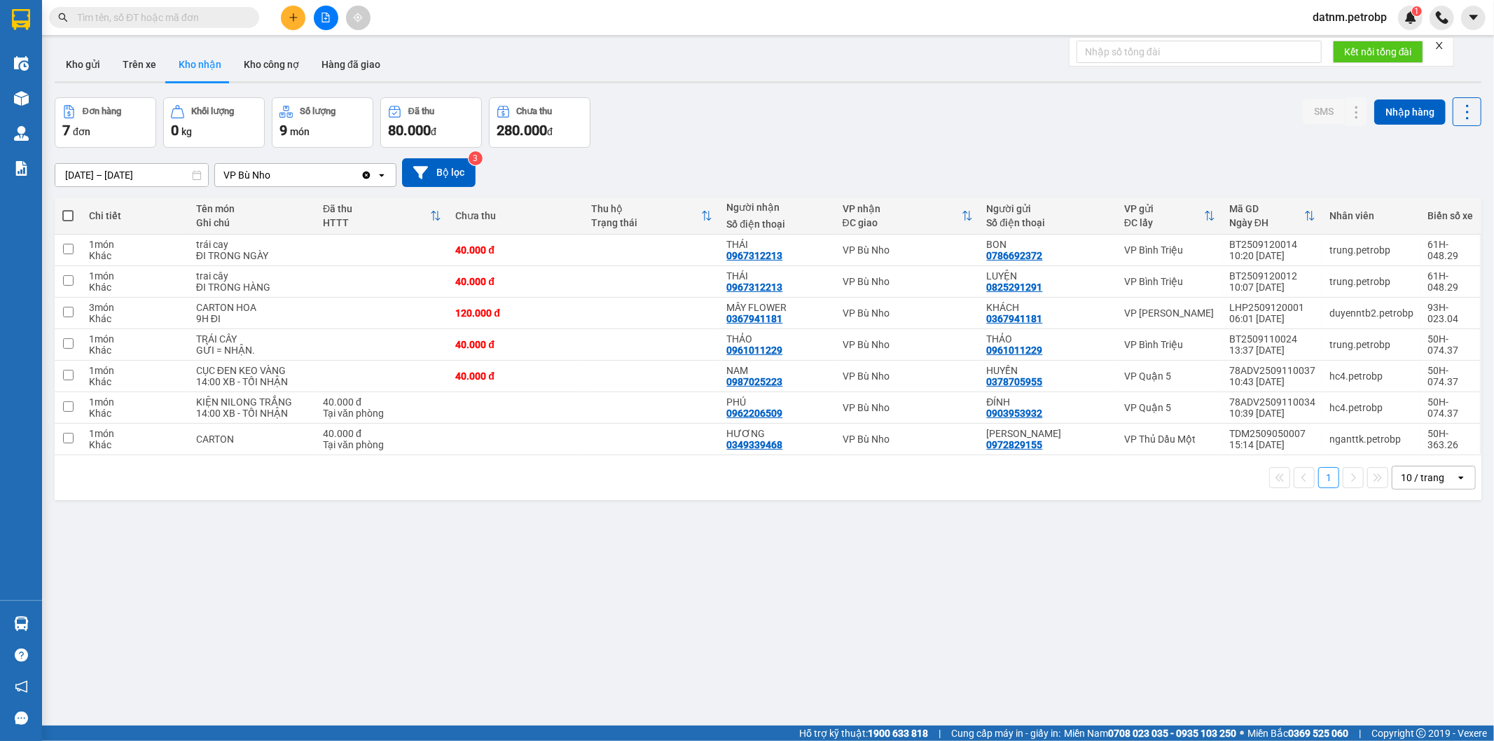
click at [733, 615] on section "Kết quả tìm kiếm ( 0 ) Bộ lọc No Data datnm.petrobp 1 Điều hành xe Kho hàng mới…" at bounding box center [747, 370] width 1494 height 741
click at [103, 60] on button "Kho gửi" at bounding box center [83, 65] width 57 height 34
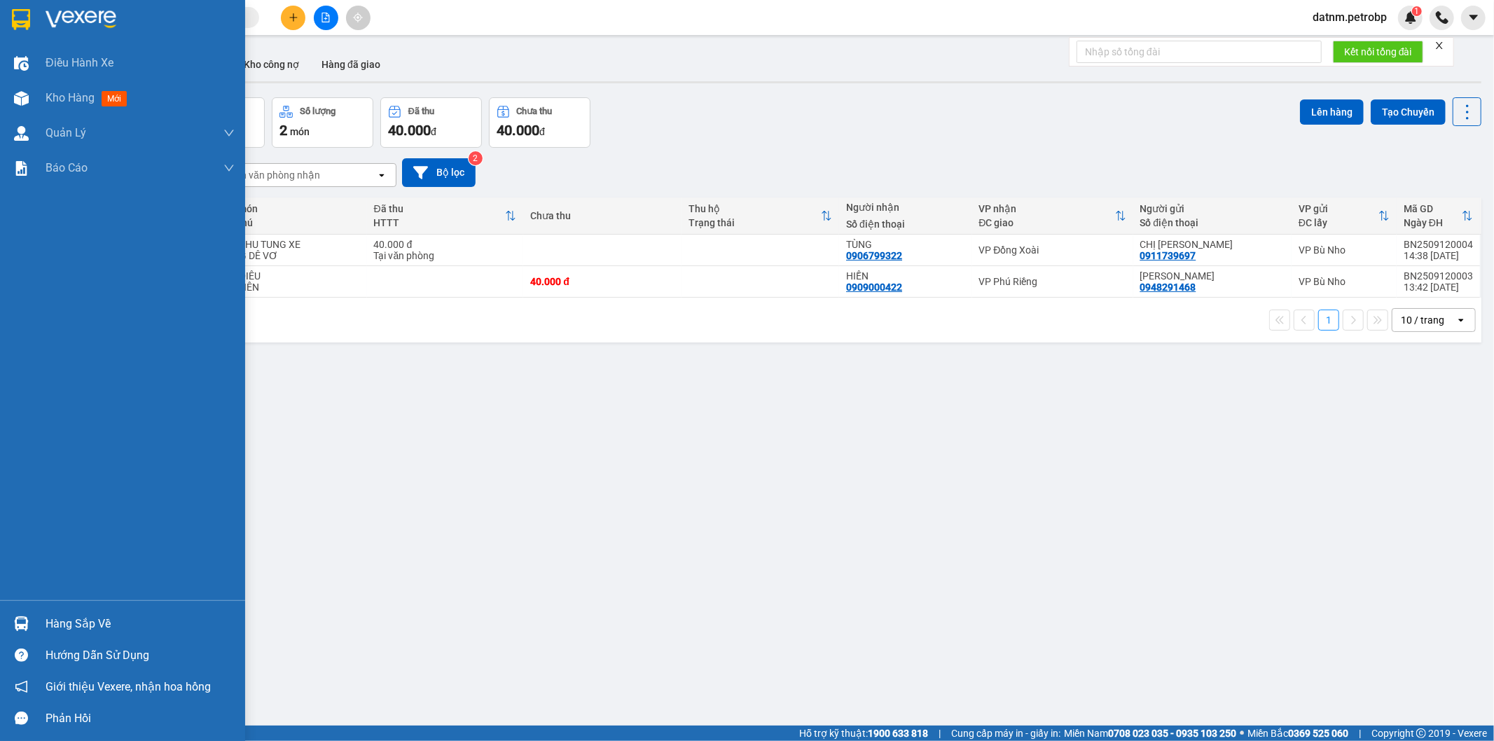
click at [23, 622] on img at bounding box center [21, 623] width 15 height 15
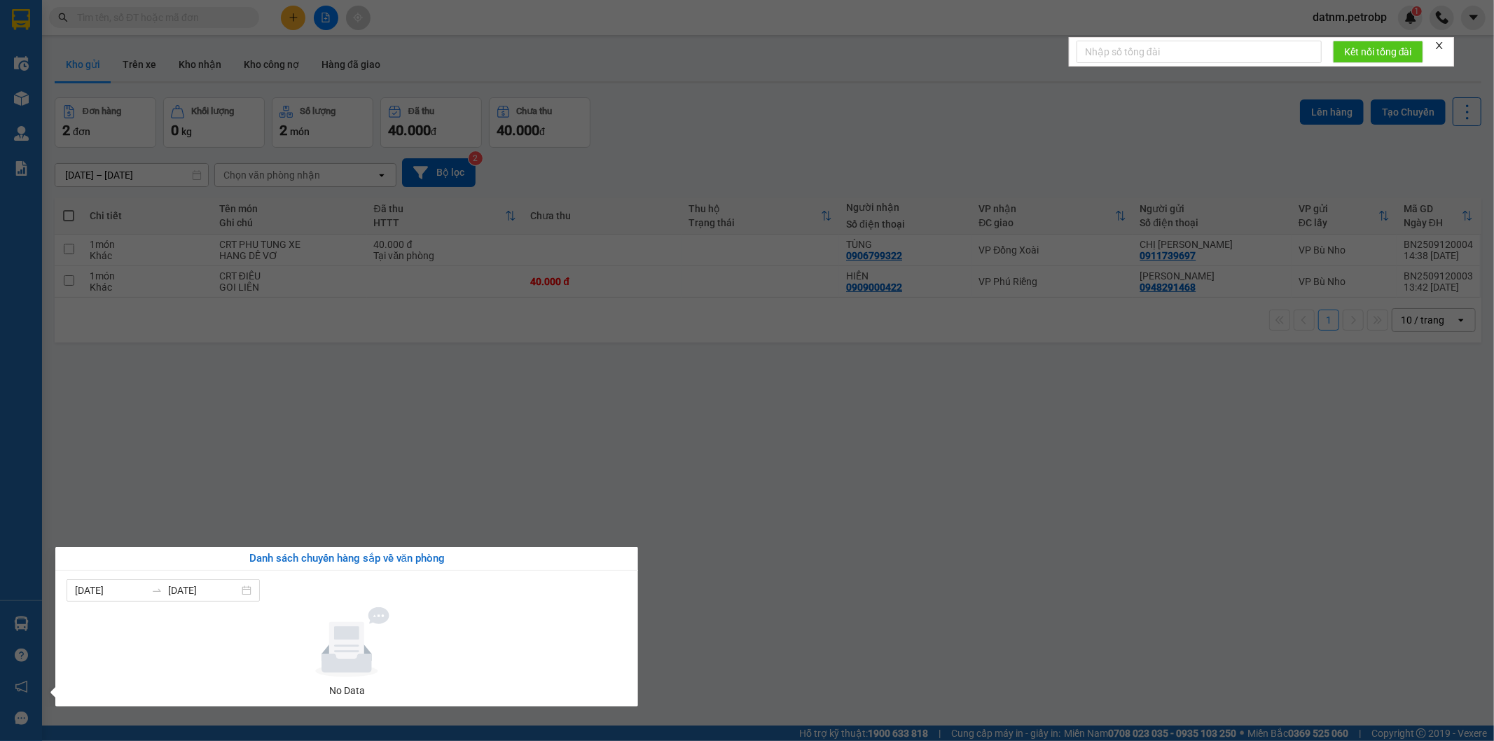
click at [655, 422] on section "Kết quả tìm kiếm ( 0 ) Bộ lọc No Data datnm.petrobp 1 Điều hành xe Kho hàng mới…" at bounding box center [747, 370] width 1494 height 741
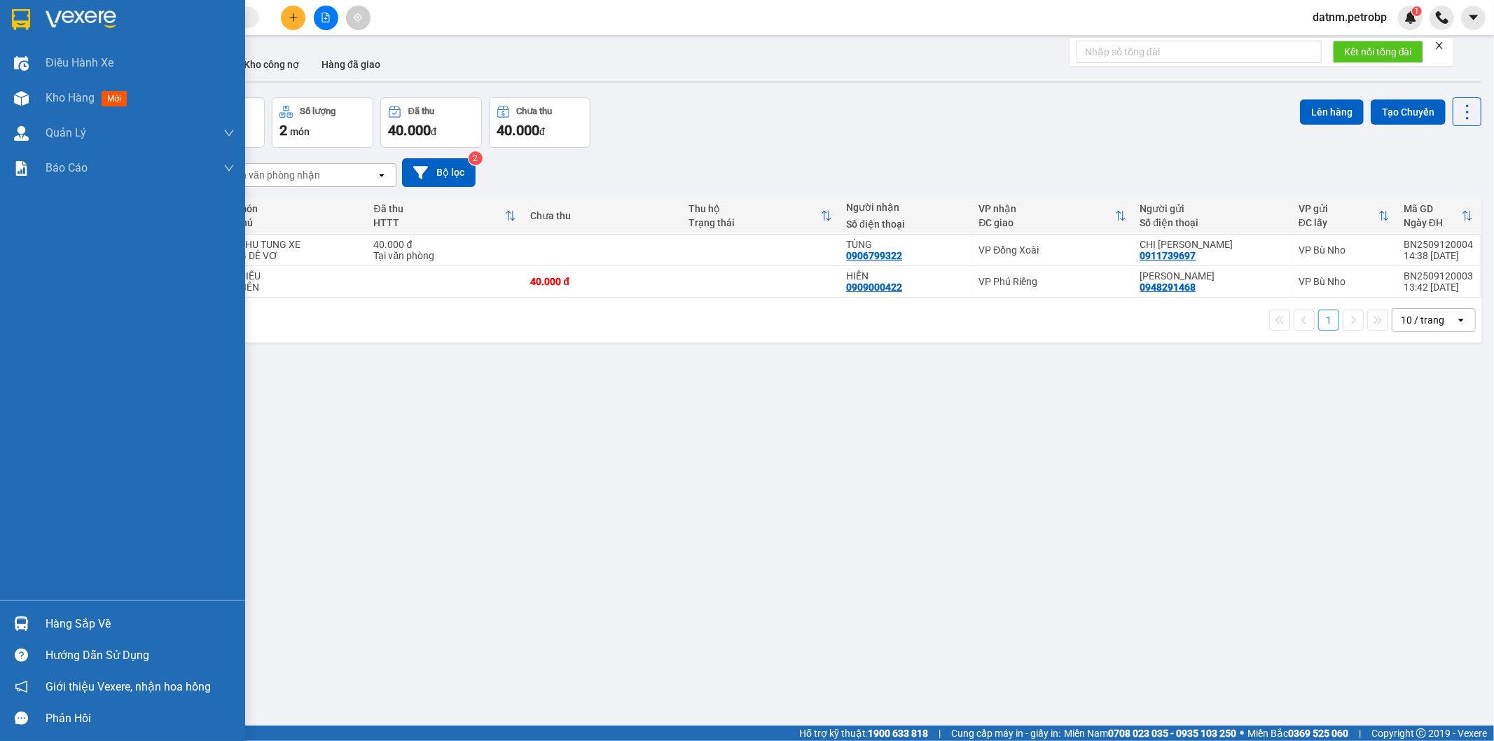
click at [34, 621] on div "Hàng sắp về" at bounding box center [122, 624] width 245 height 32
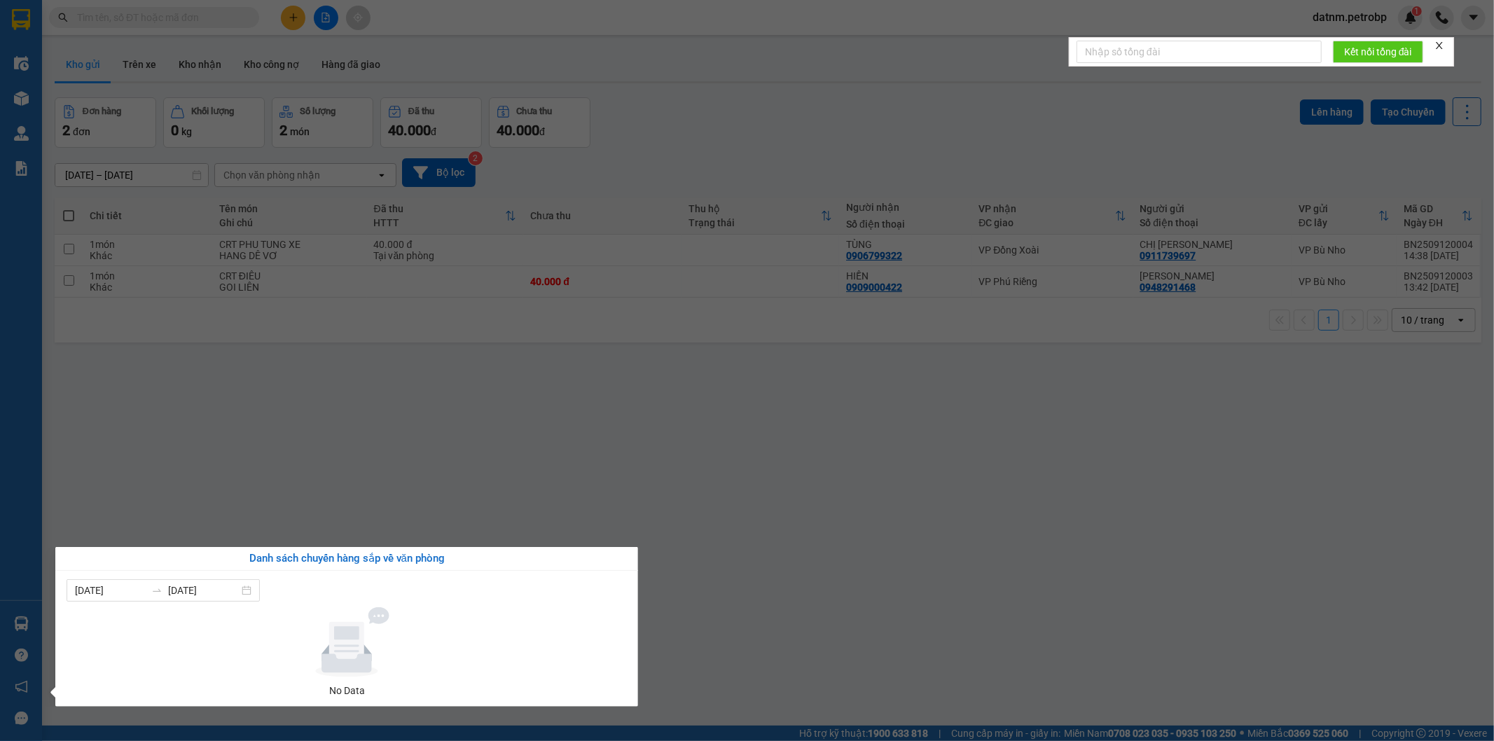
click at [117, 490] on section "Kết quả tìm kiếm ( 0 ) Bộ lọc No Data datnm.petrobp 1 Điều hành xe Kho hàng mới…" at bounding box center [747, 370] width 1494 height 741
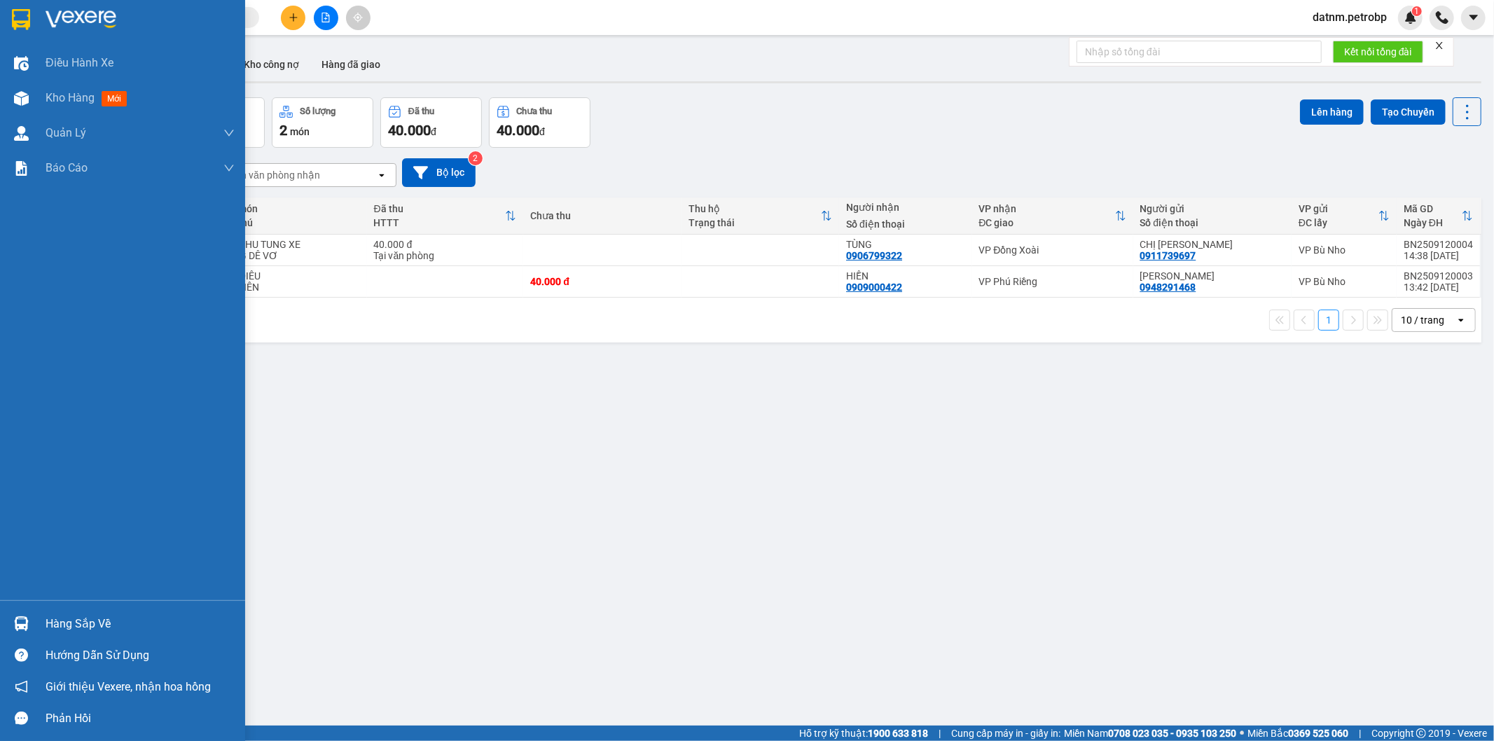
click at [54, 620] on div "Hàng sắp về" at bounding box center [140, 623] width 189 height 21
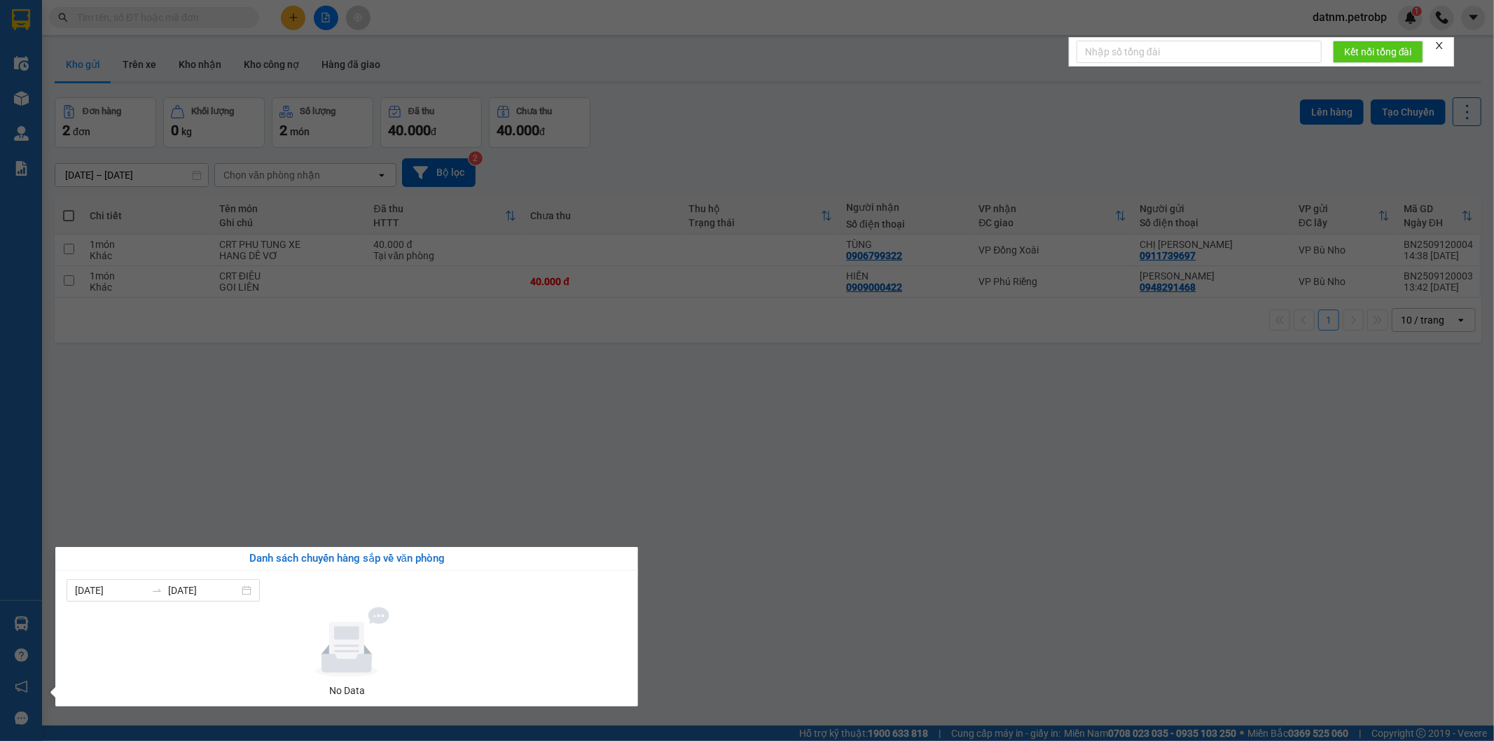
click at [868, 486] on section "Kết quả tìm kiếm ( 0 ) Bộ lọc No Data datnm.petrobp 1 Điều hành xe Kho hàng mới…" at bounding box center [747, 370] width 1494 height 741
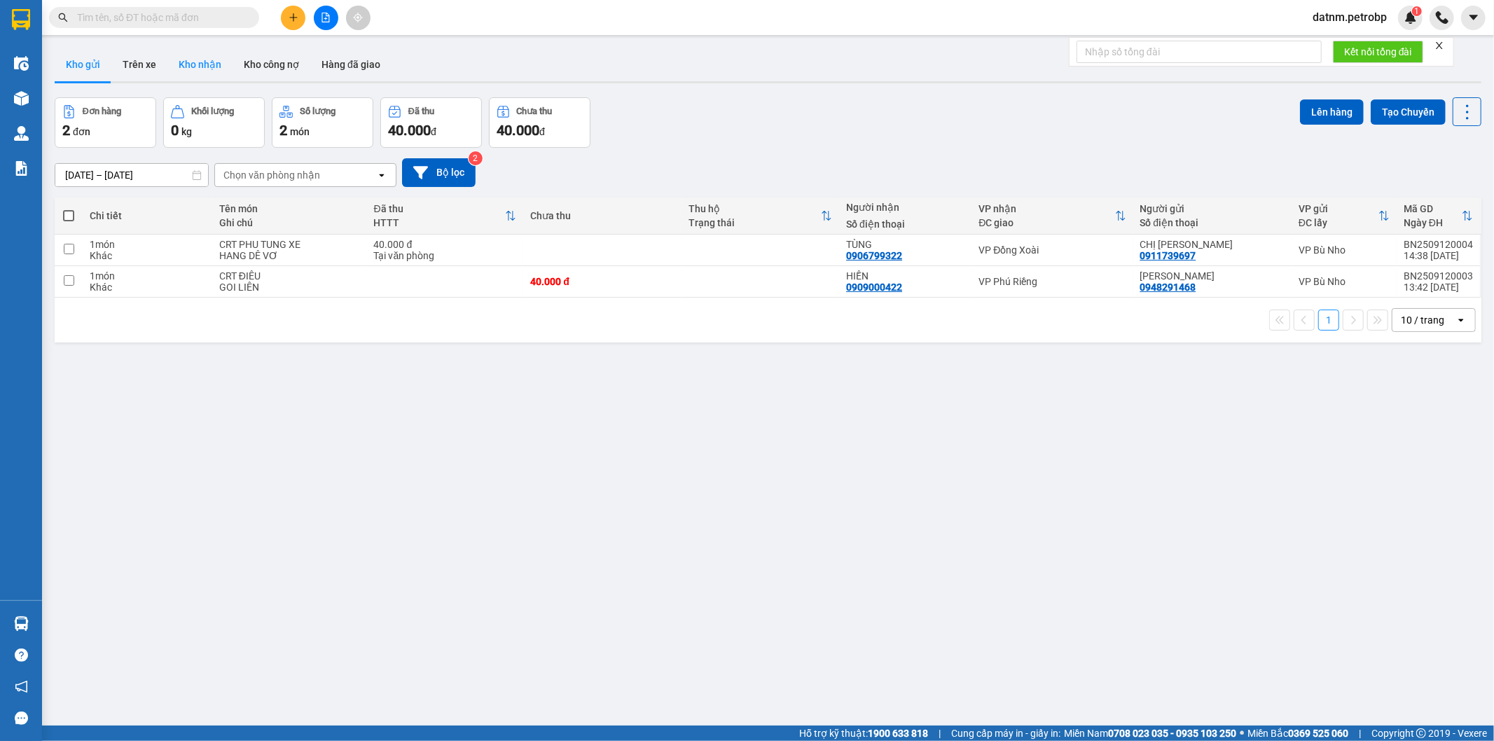
click at [197, 63] on button "Kho nhận" at bounding box center [199, 65] width 65 height 34
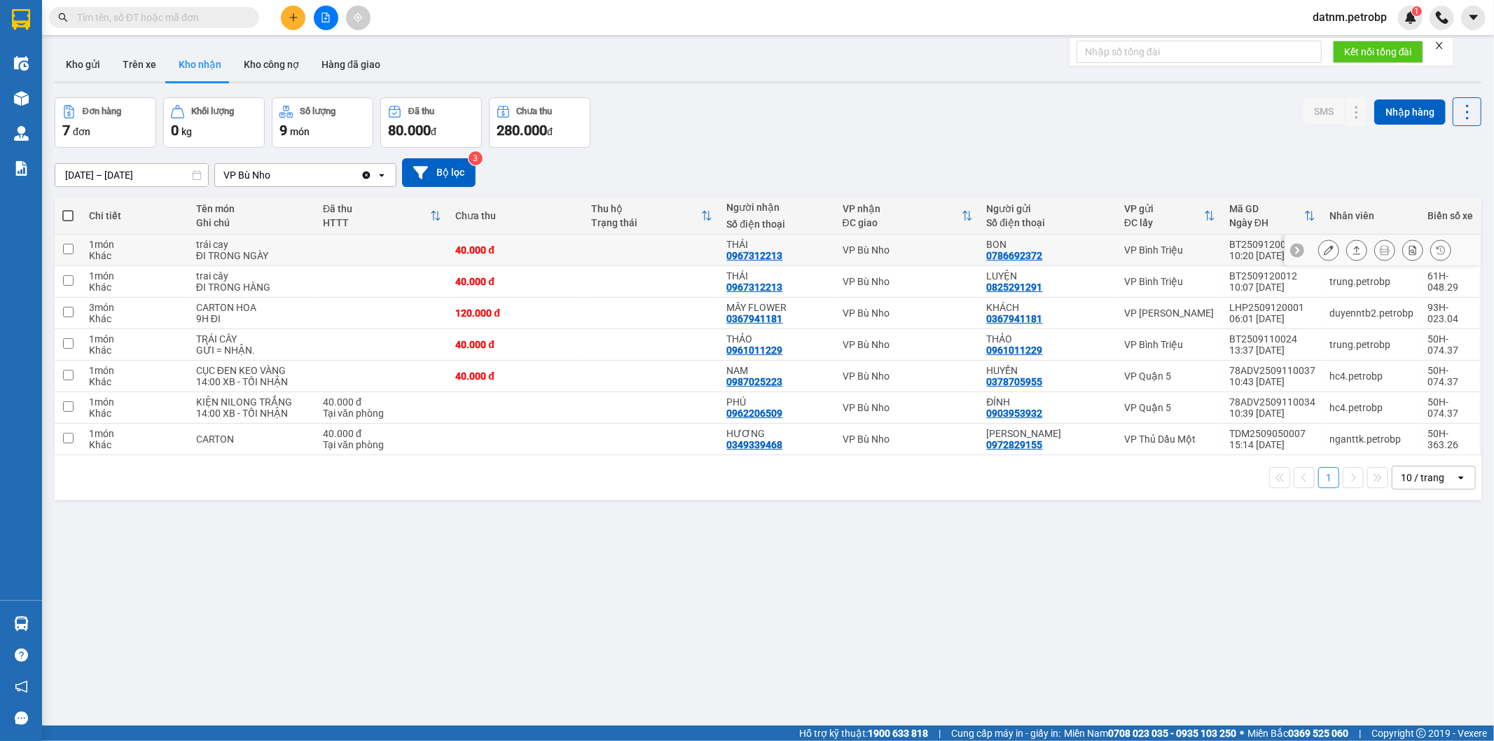
click at [60, 247] on td at bounding box center [68, 251] width 27 height 32
checkbox input "true"
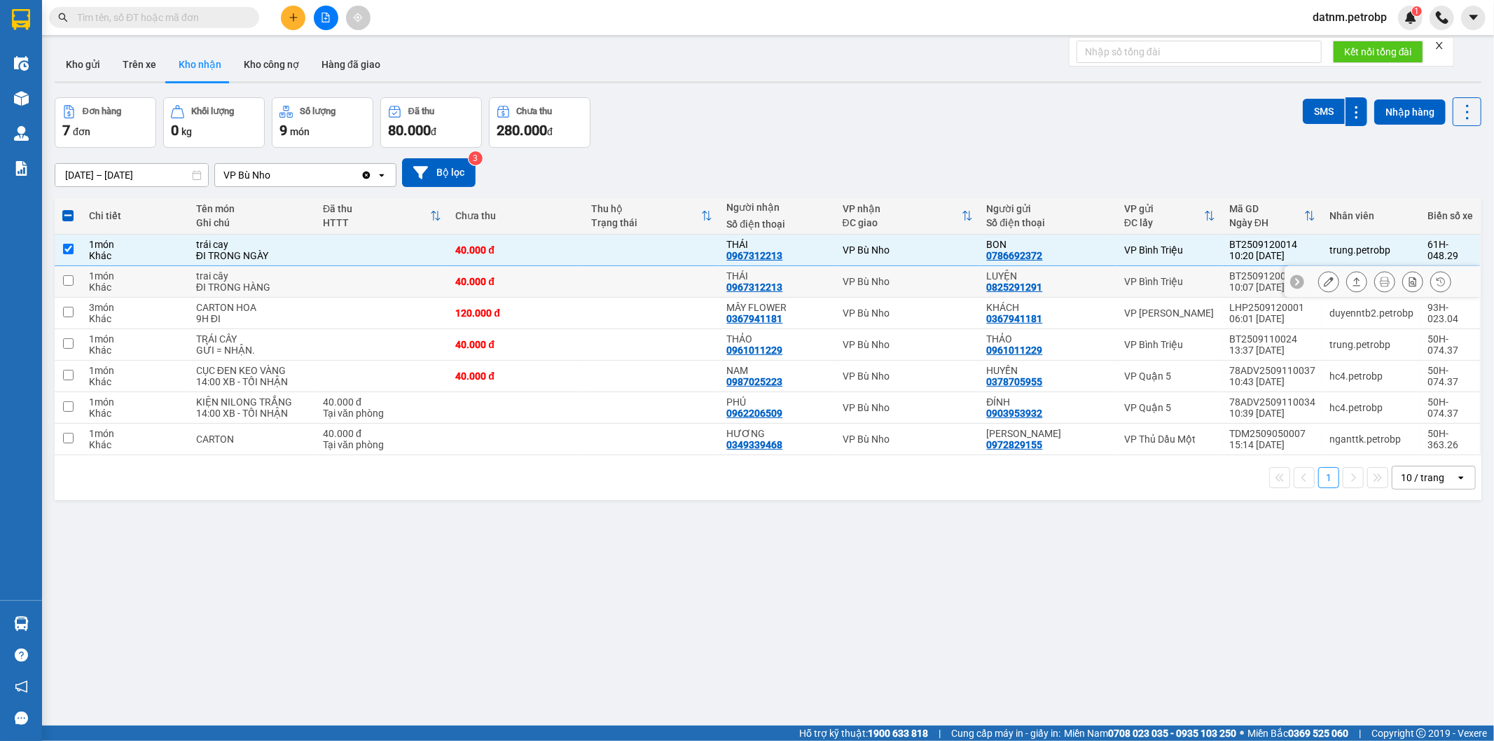
click at [65, 279] on input "checkbox" at bounding box center [68, 280] width 11 height 11
checkbox input "true"
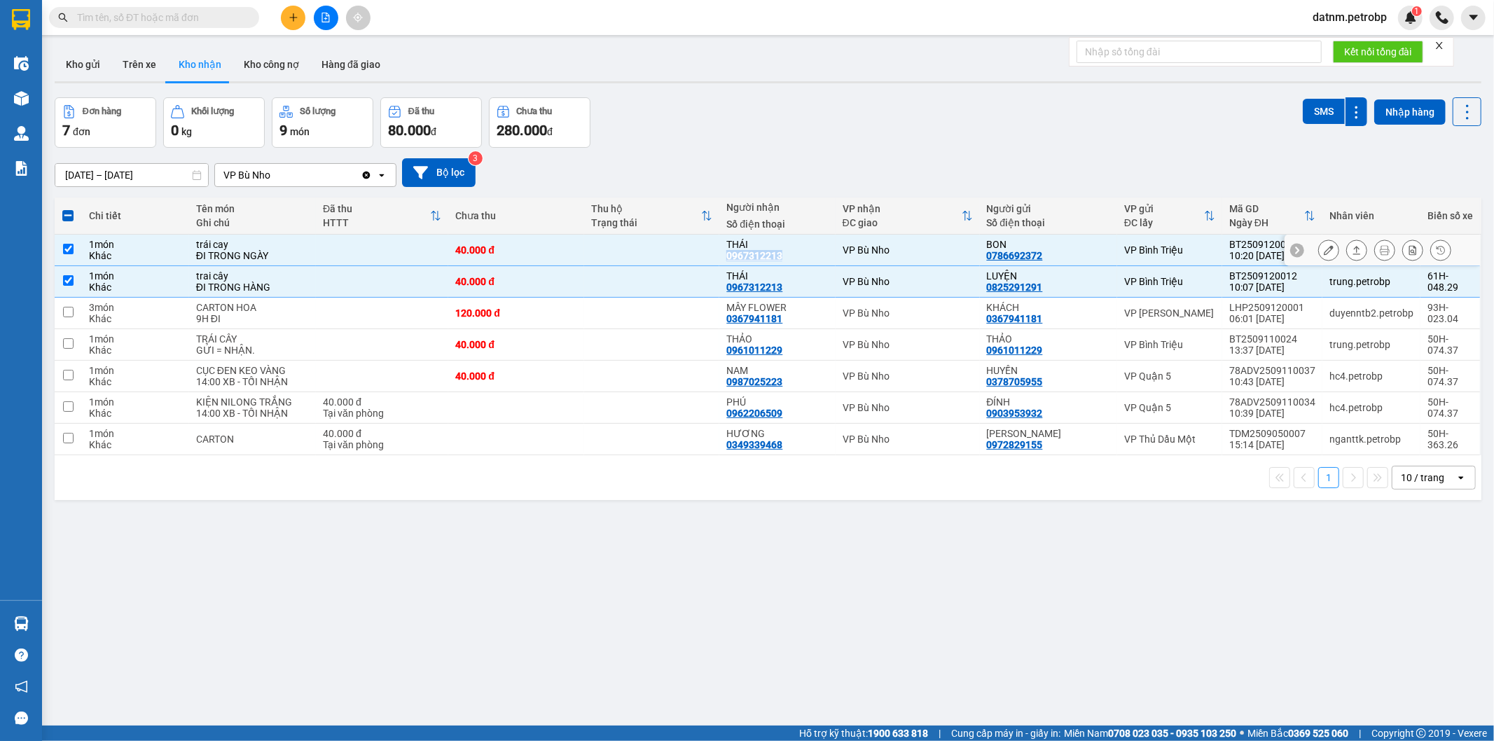
drag, startPoint x: 797, startPoint y: 258, endPoint x: 719, endPoint y: 260, distance: 77.8
click at [719, 260] on td "THÁI 0967312213" at bounding box center [777, 251] width 116 height 32
checkbox input "false"
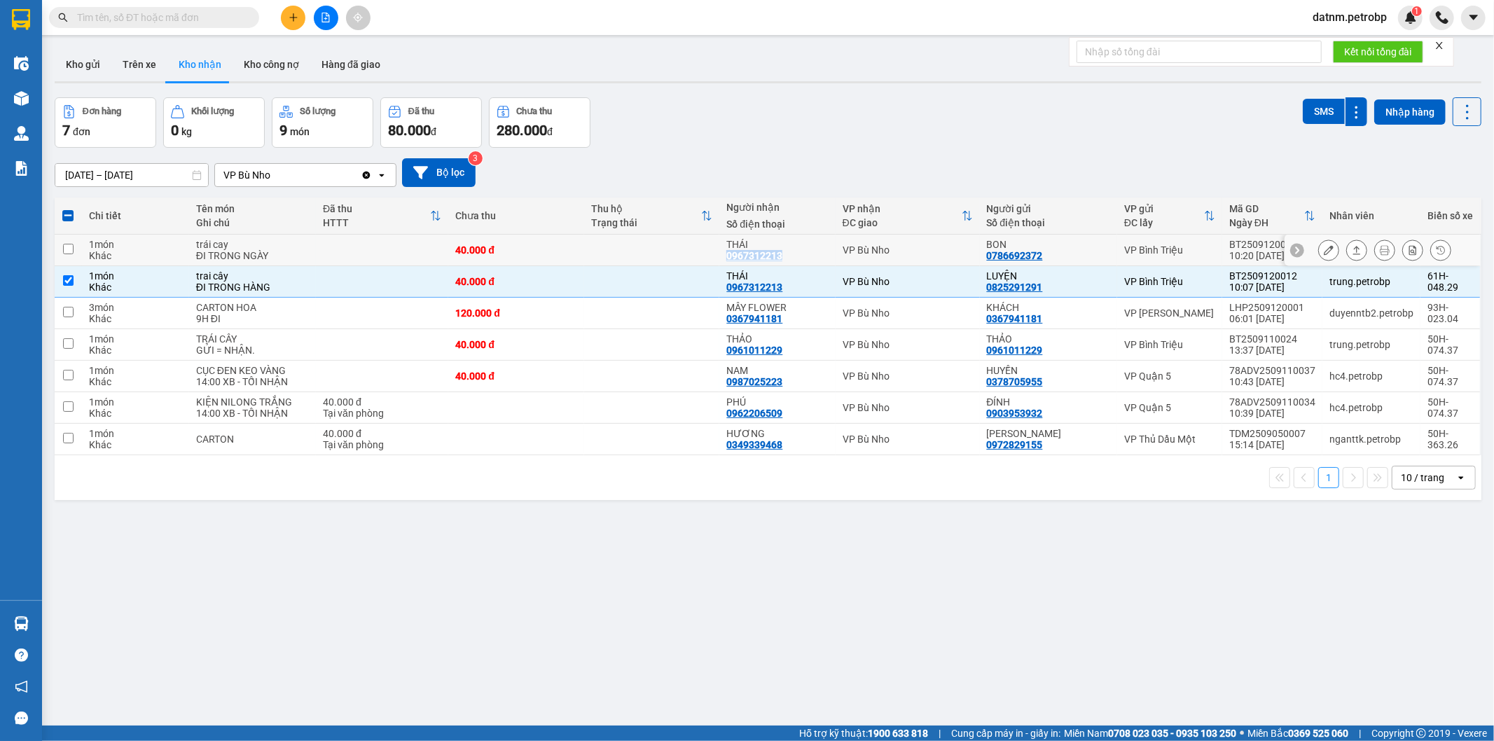
copy div "0967312213"
click at [291, 21] on icon "plus" at bounding box center [293, 18] width 10 height 10
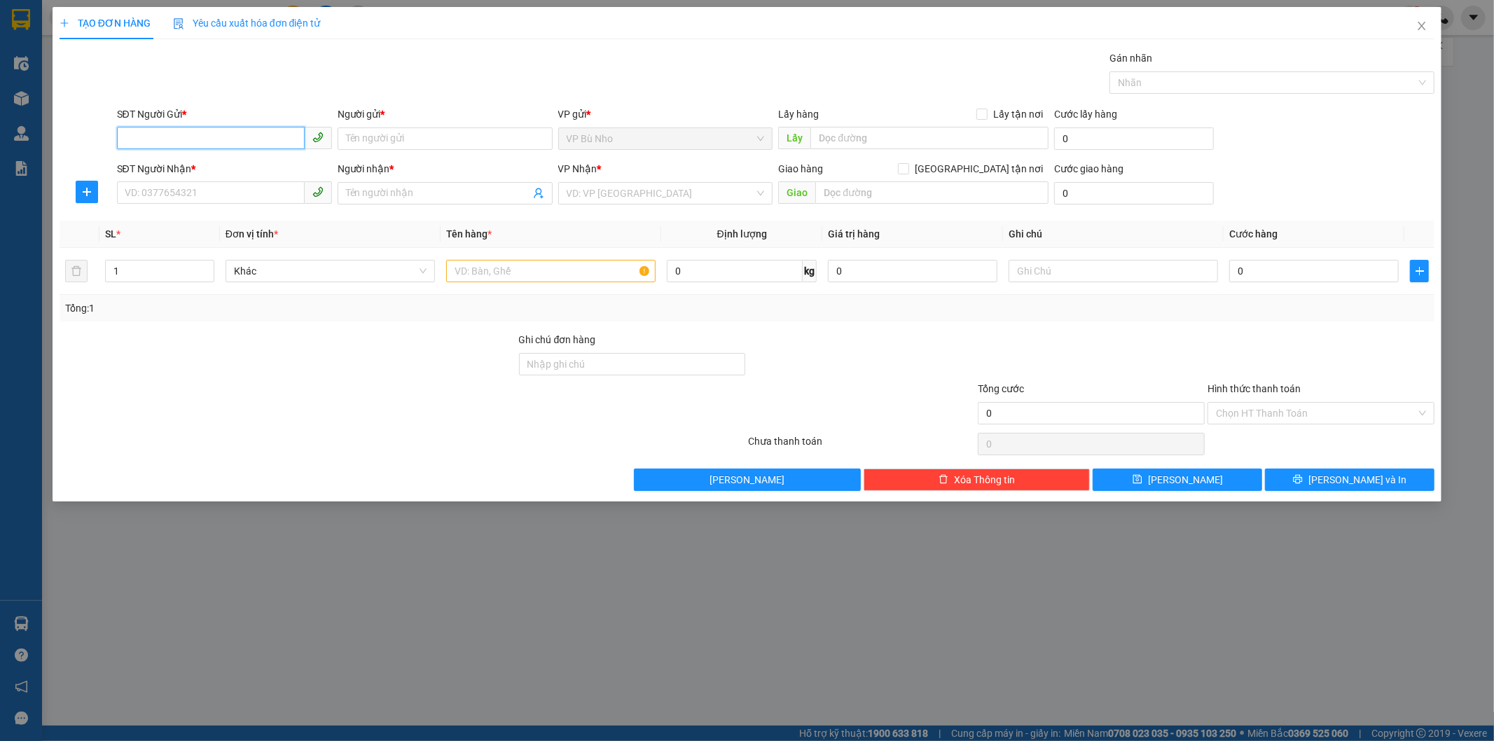
click at [230, 137] on input "SĐT Người Gửi *" at bounding box center [211, 138] width 188 height 22
paste input "0967312213"
type input "0967312213"
click at [217, 163] on div "0967312213 - THÁI" at bounding box center [224, 166] width 198 height 15
type input "THÁI"
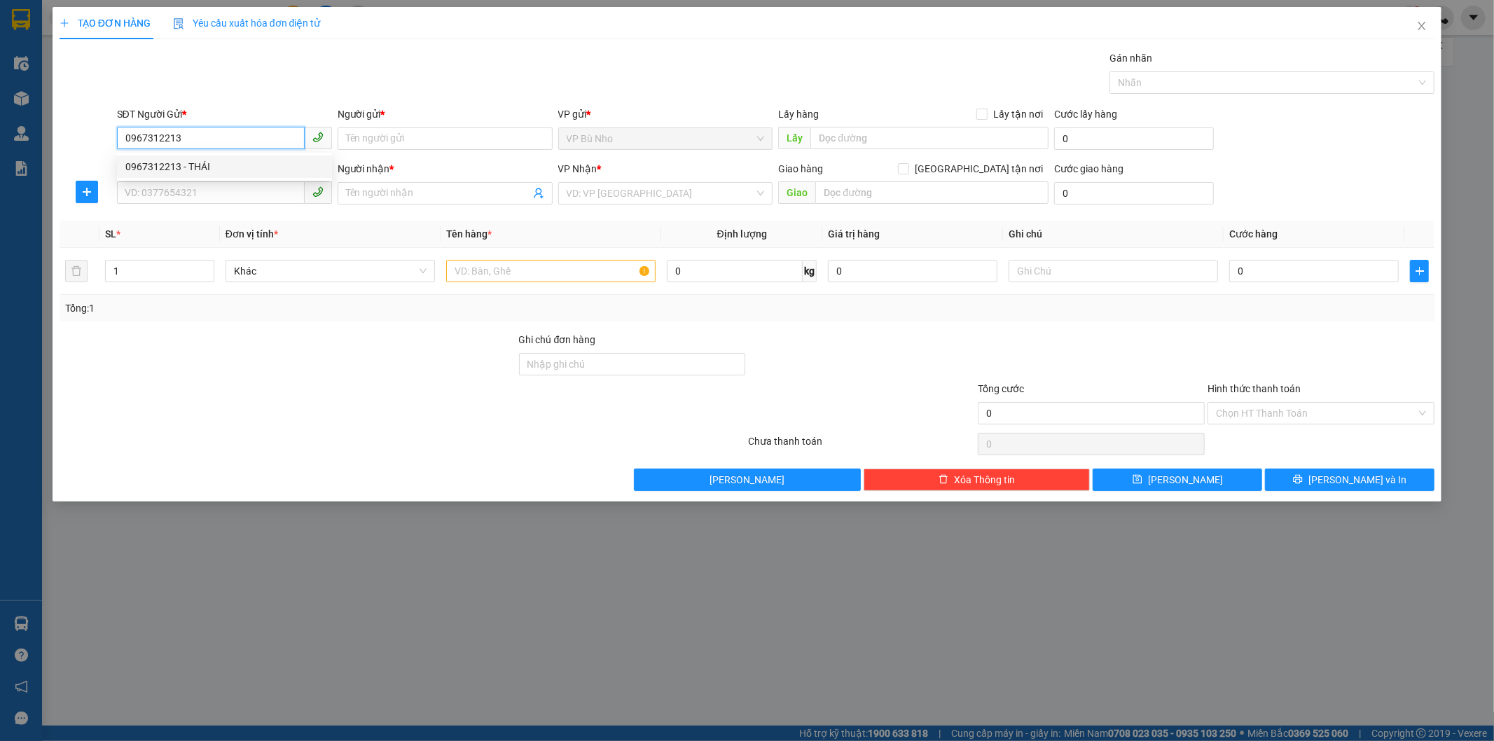
type input "0964624694"
type input "HẰNG"
type input "30.000"
type input "0967312213"
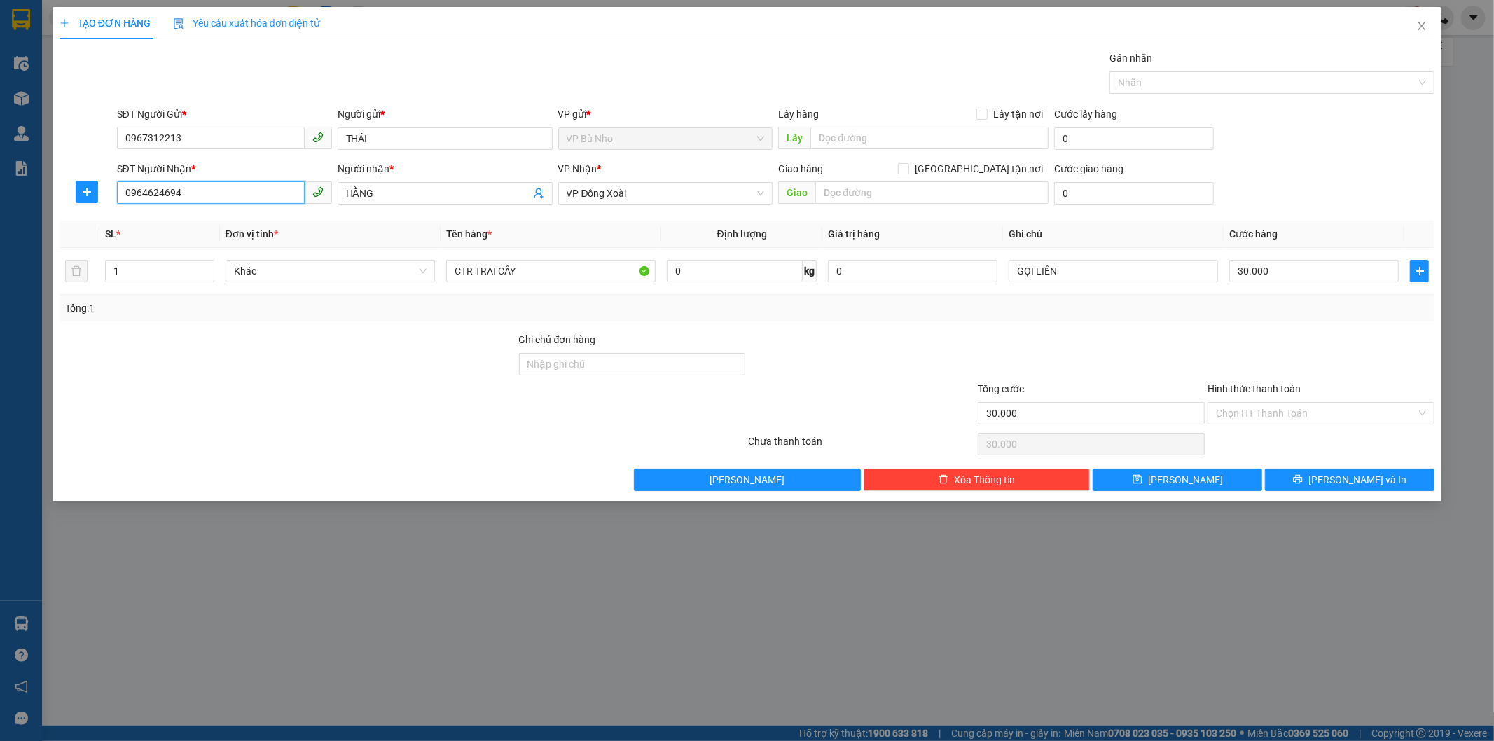
click at [204, 190] on input "0964624694" at bounding box center [211, 192] width 188 height 22
click at [1122, 338] on div at bounding box center [1091, 356] width 230 height 49
click at [845, 327] on div "Transit Pickup Surcharge Ids Transit Deliver Surcharge Ids Transit Deliver Surc…" at bounding box center [747, 270] width 1375 height 440
click at [1363, 483] on span "Lưu và In" at bounding box center [1357, 479] width 98 height 15
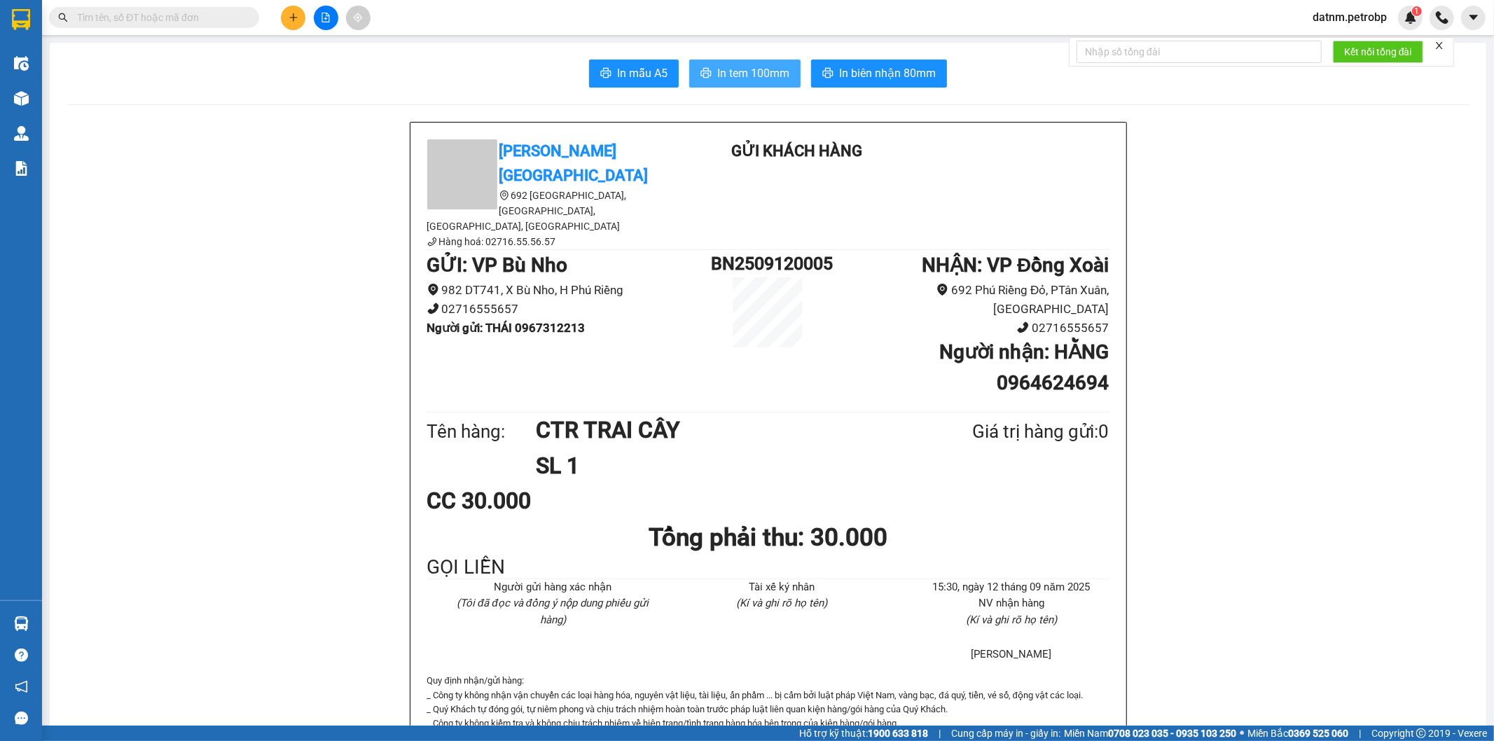
click at [737, 74] on span "In tem 100mm" at bounding box center [753, 73] width 72 height 18
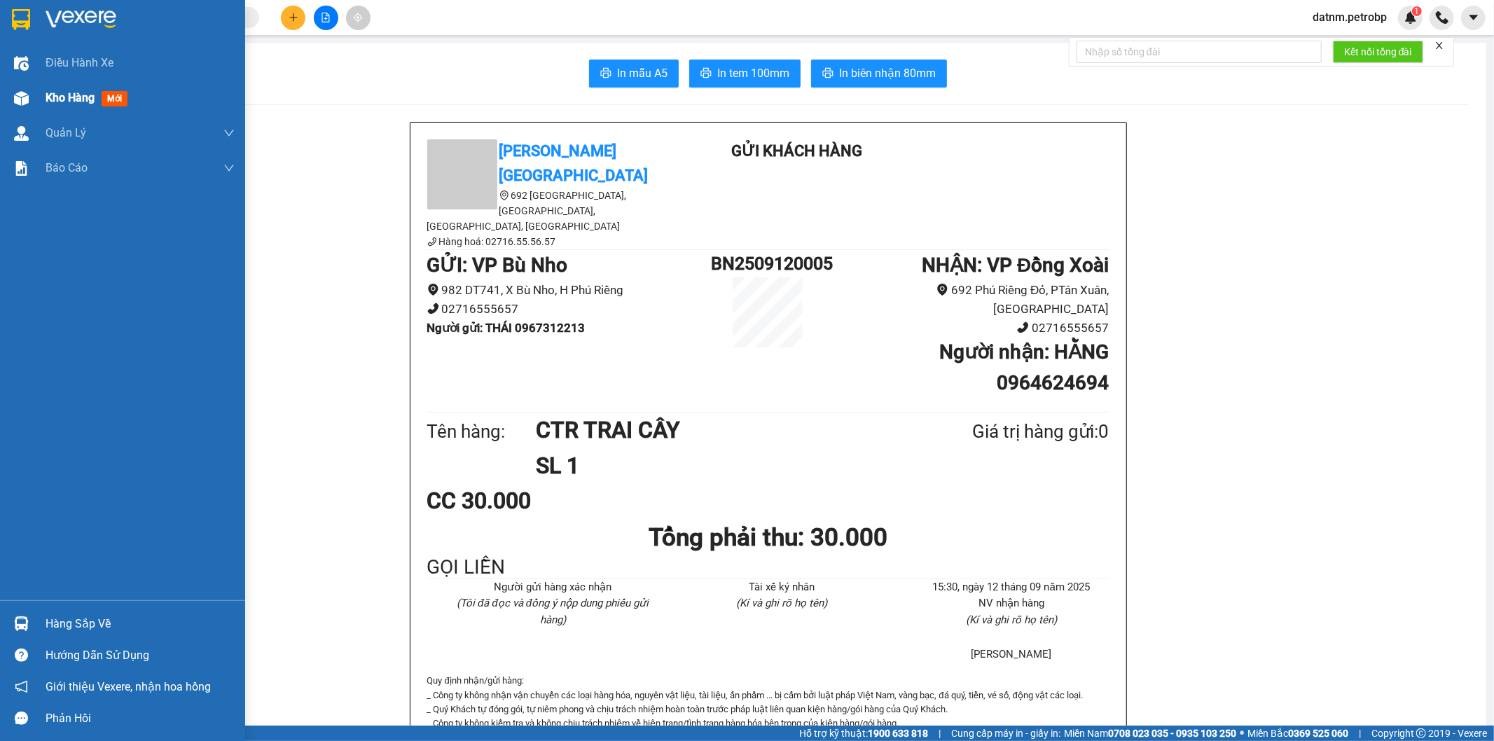
click at [63, 92] on span "Kho hàng" at bounding box center [70, 97] width 49 height 13
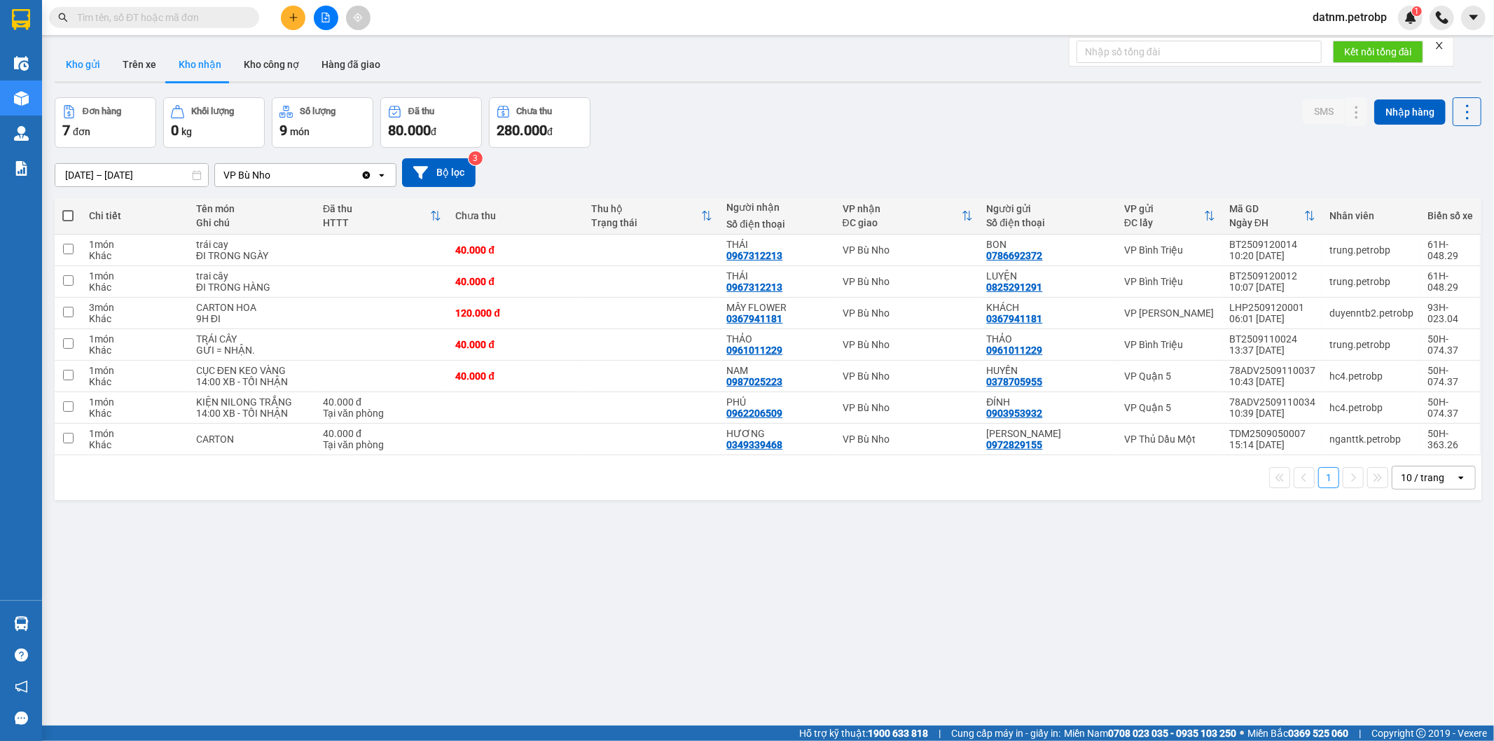
click at [78, 64] on button "Kho gửi" at bounding box center [83, 65] width 57 height 34
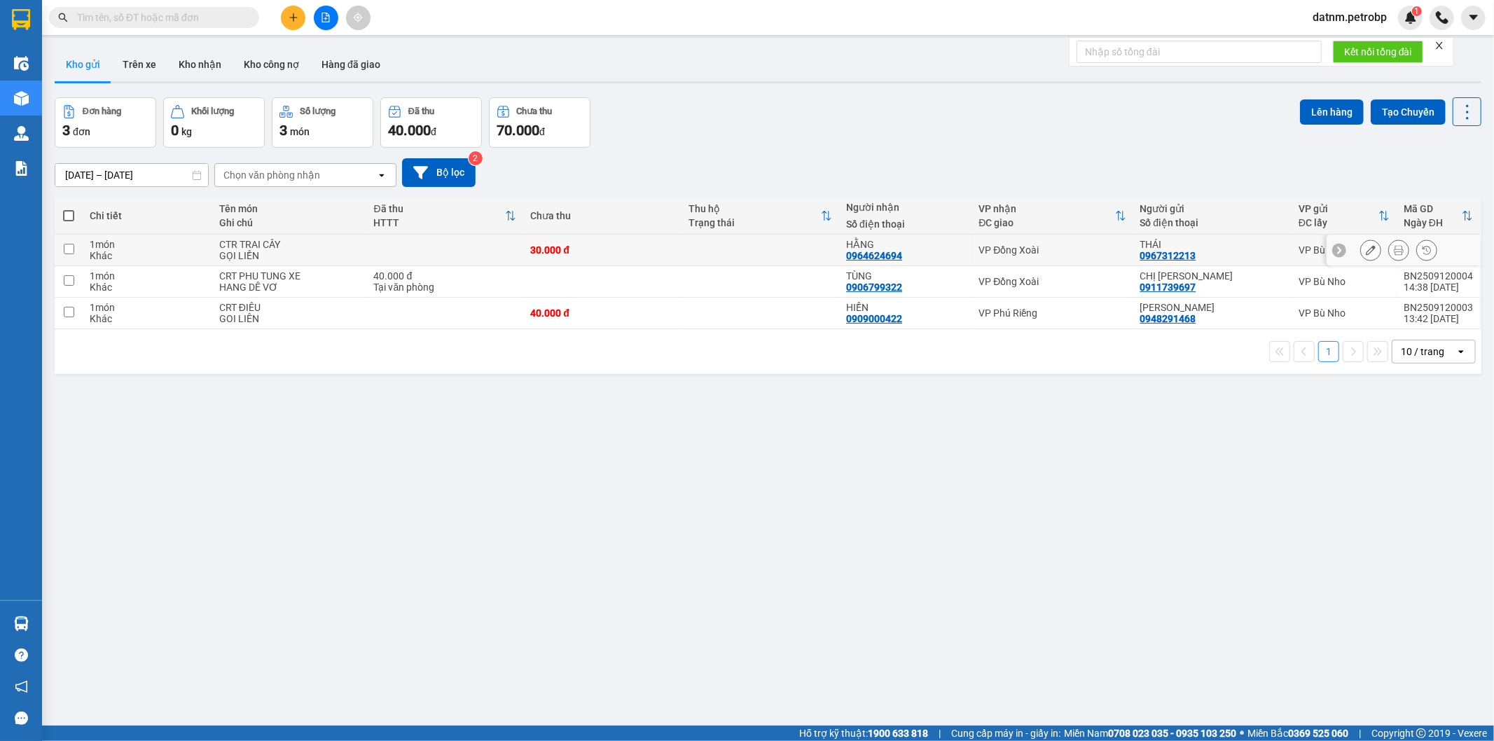
click at [66, 251] on input "checkbox" at bounding box center [69, 249] width 11 height 11
checkbox input "true"
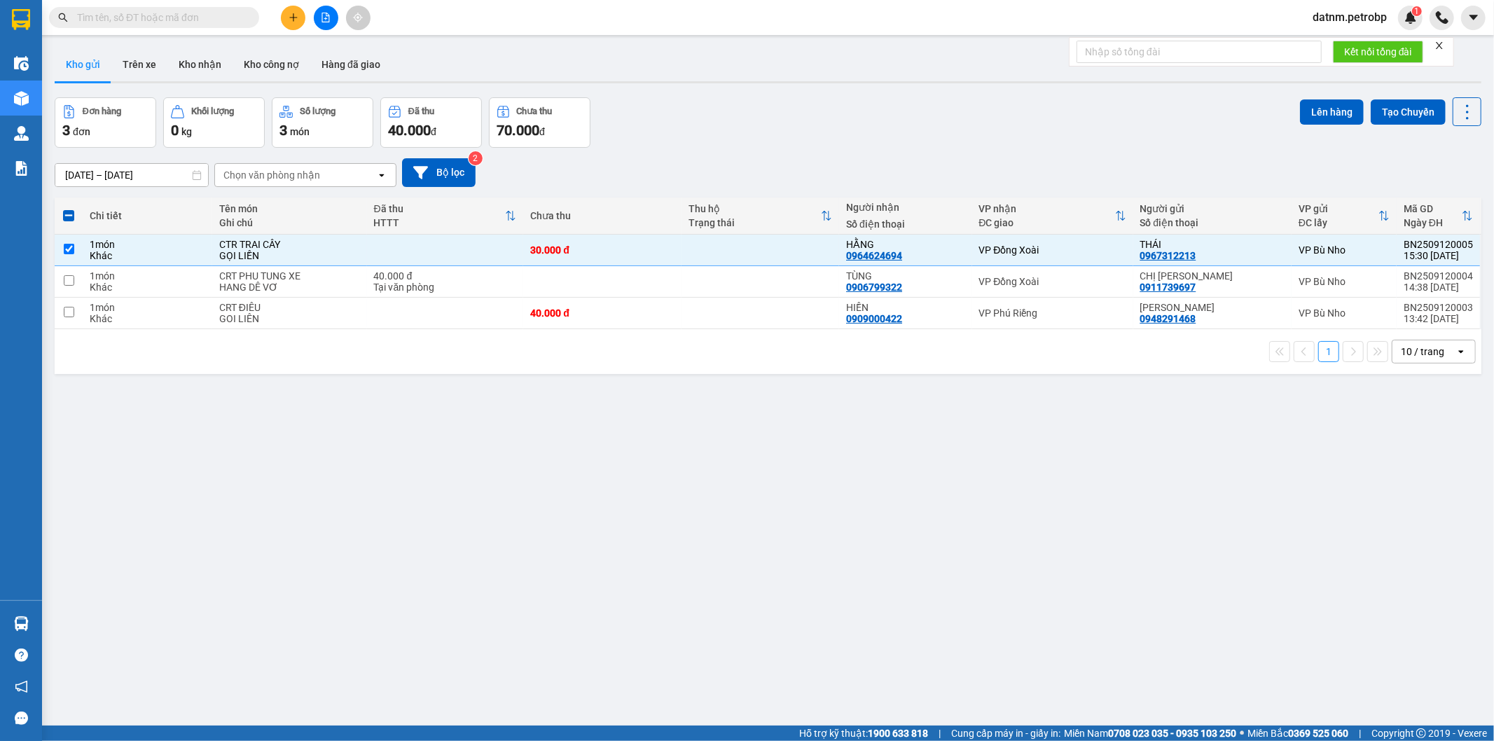
click at [65, 221] on span at bounding box center [68, 215] width 11 height 11
click at [69, 209] on input "checkbox" at bounding box center [69, 209] width 0 height 0
checkbox input "true"
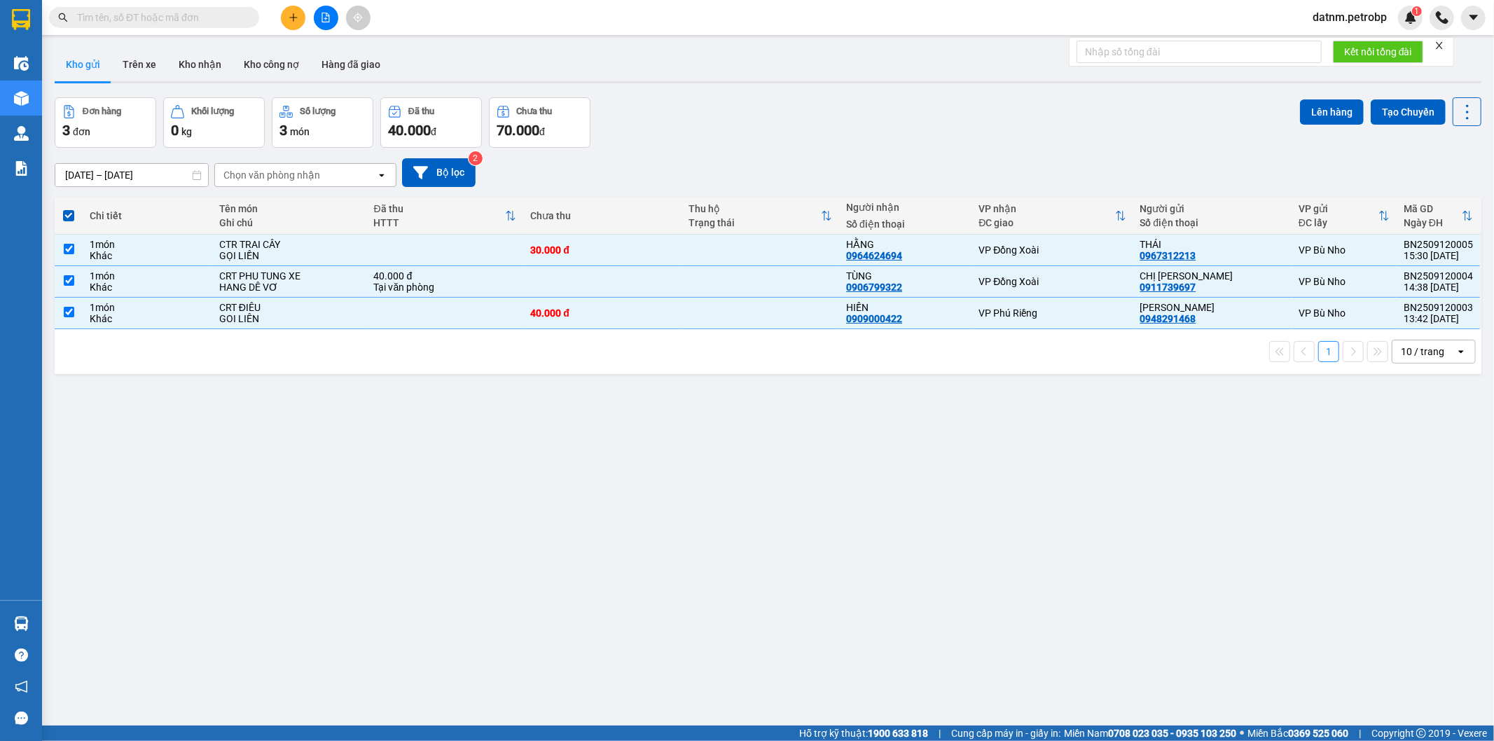
click at [64, 217] on span at bounding box center [68, 215] width 11 height 11
click at [69, 209] on input "checkbox" at bounding box center [69, 209] width 0 height 0
checkbox input "false"
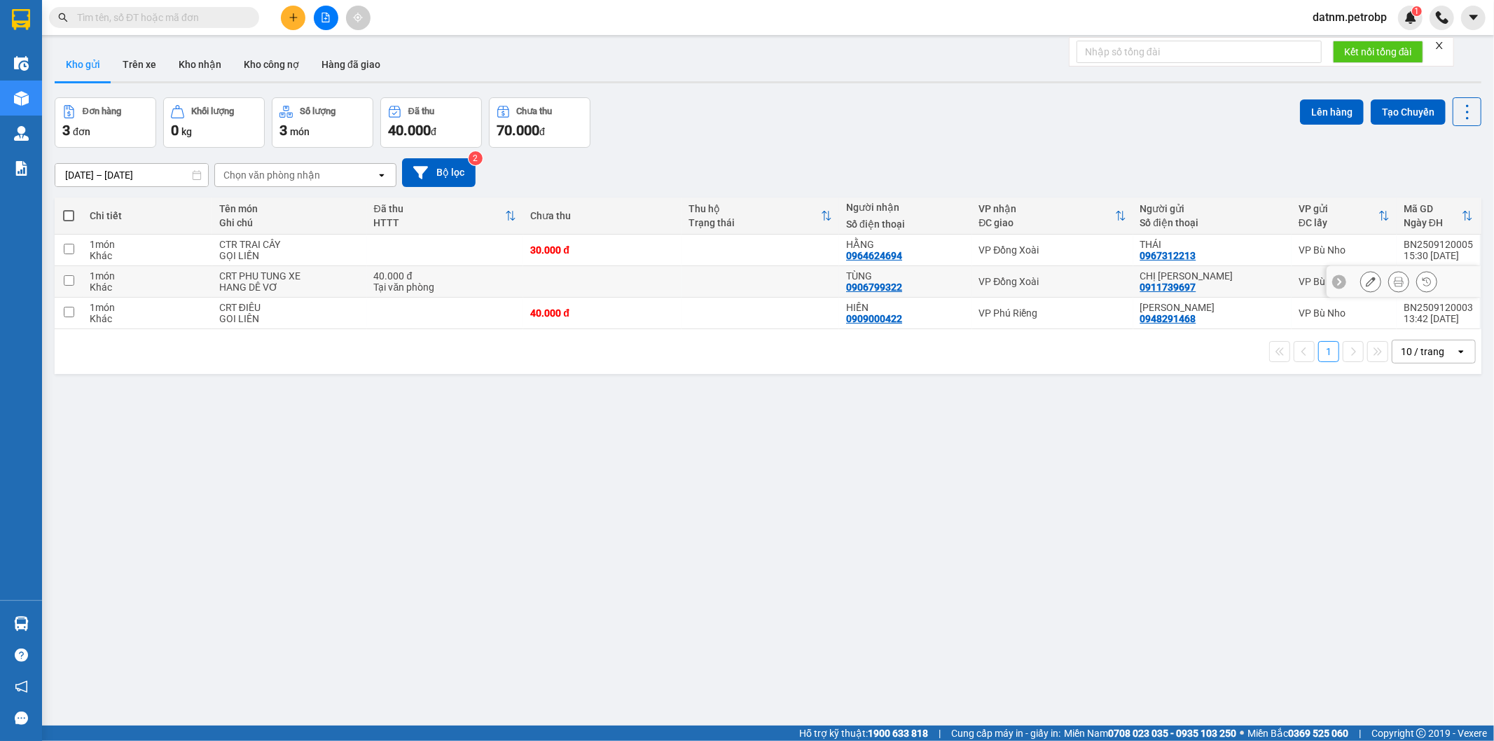
click at [64, 277] on input "checkbox" at bounding box center [69, 280] width 11 height 11
checkbox input "true"
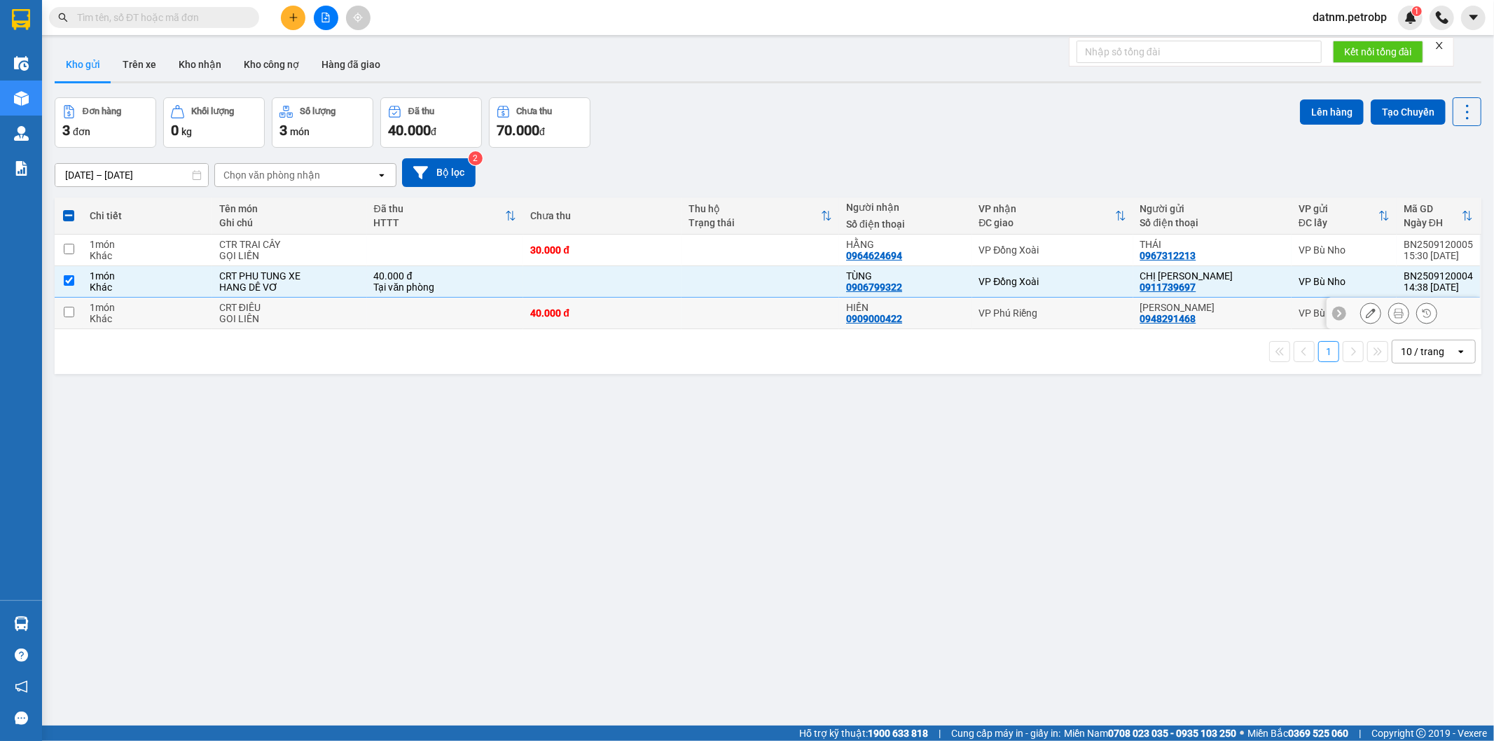
click at [67, 312] on input "checkbox" at bounding box center [69, 312] width 11 height 11
checkbox input "true"
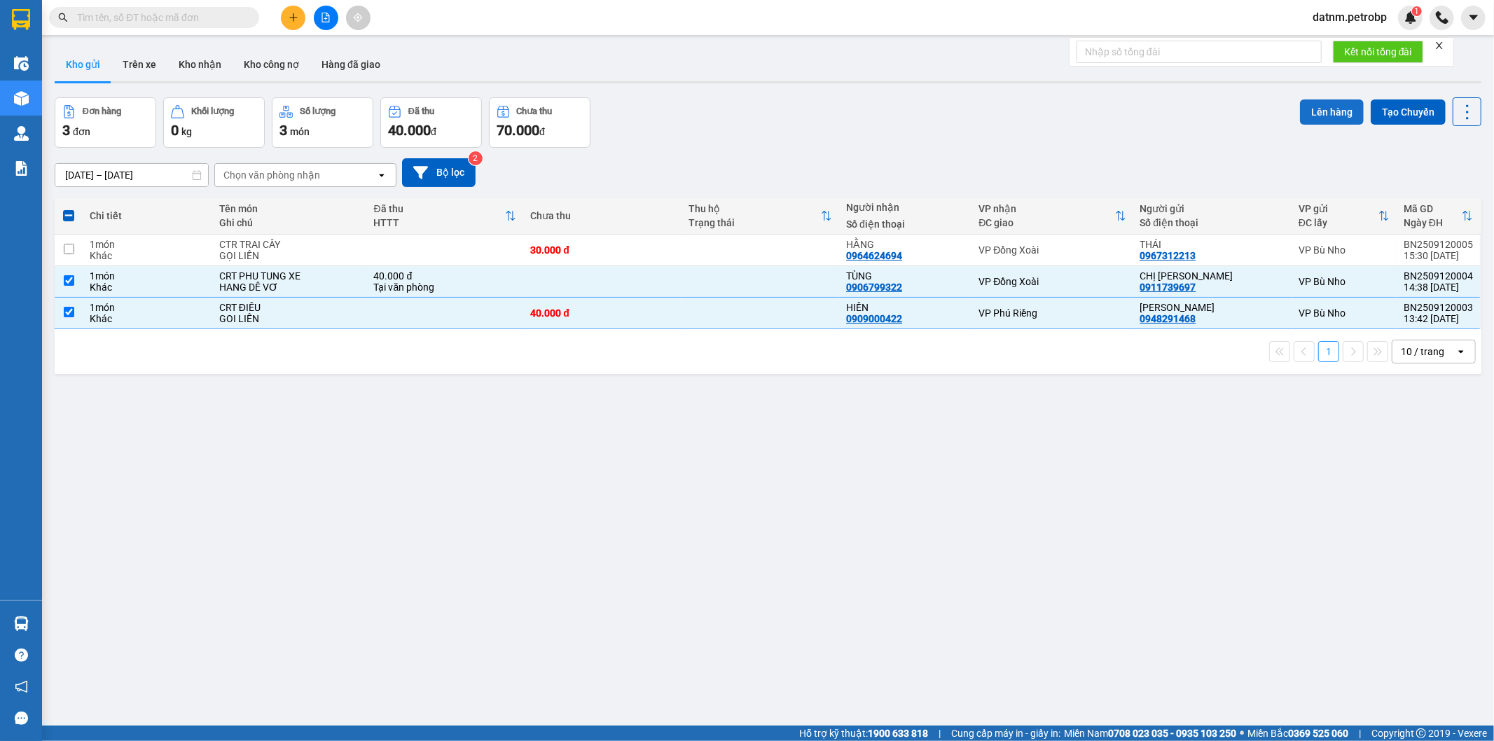
click at [1311, 109] on button "Lên hàng" at bounding box center [1332, 111] width 64 height 25
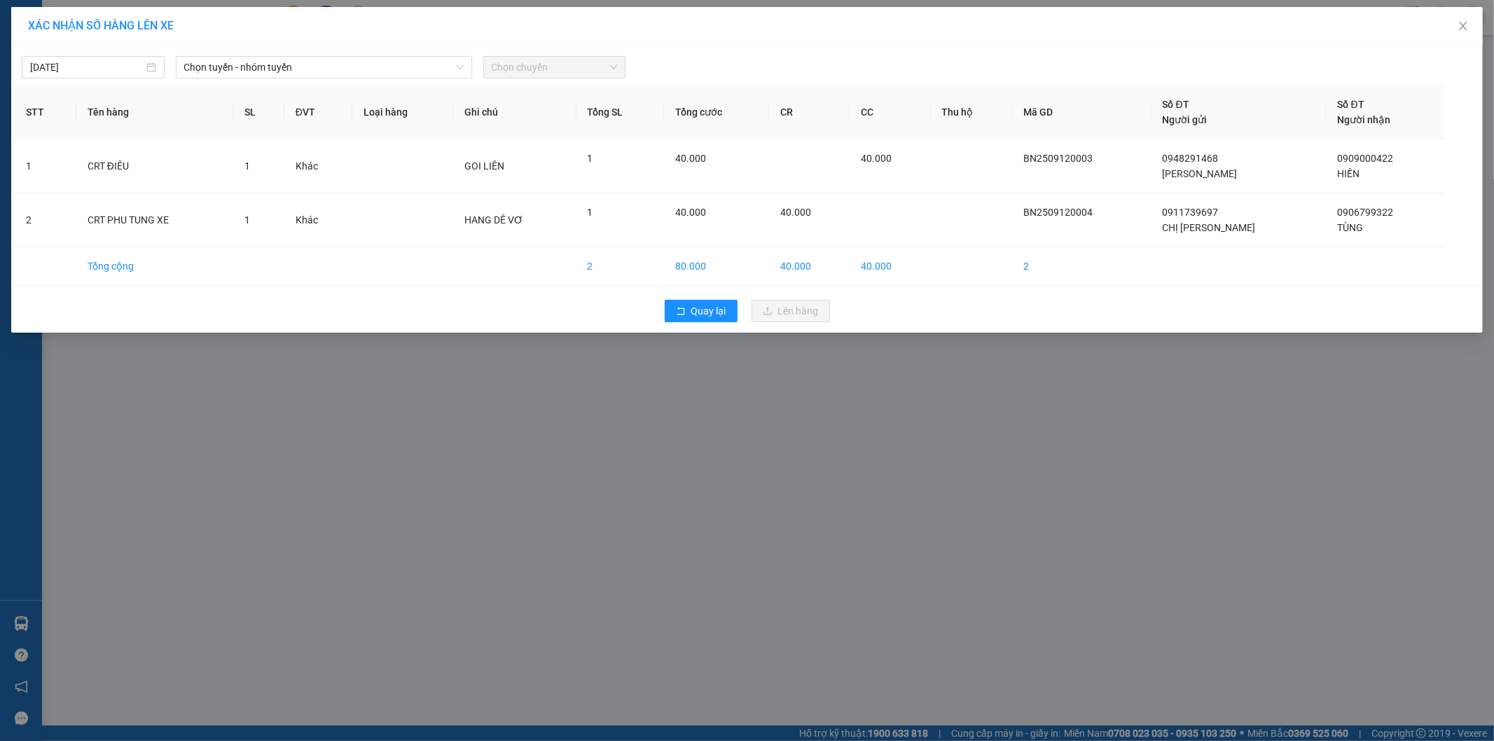
click at [270, 82] on div "12/09/2025 Chọn tuyến - nhóm tuyến Chọn chuyến STT Tên hàng SL ĐVT Loại hàng Gh…" at bounding box center [746, 189] width 1471 height 287
click at [289, 71] on span "Chọn tuyến - nhóm tuyến" at bounding box center [323, 67] width 279 height 21
click at [289, 71] on input "326" at bounding box center [319, 67] width 270 height 21
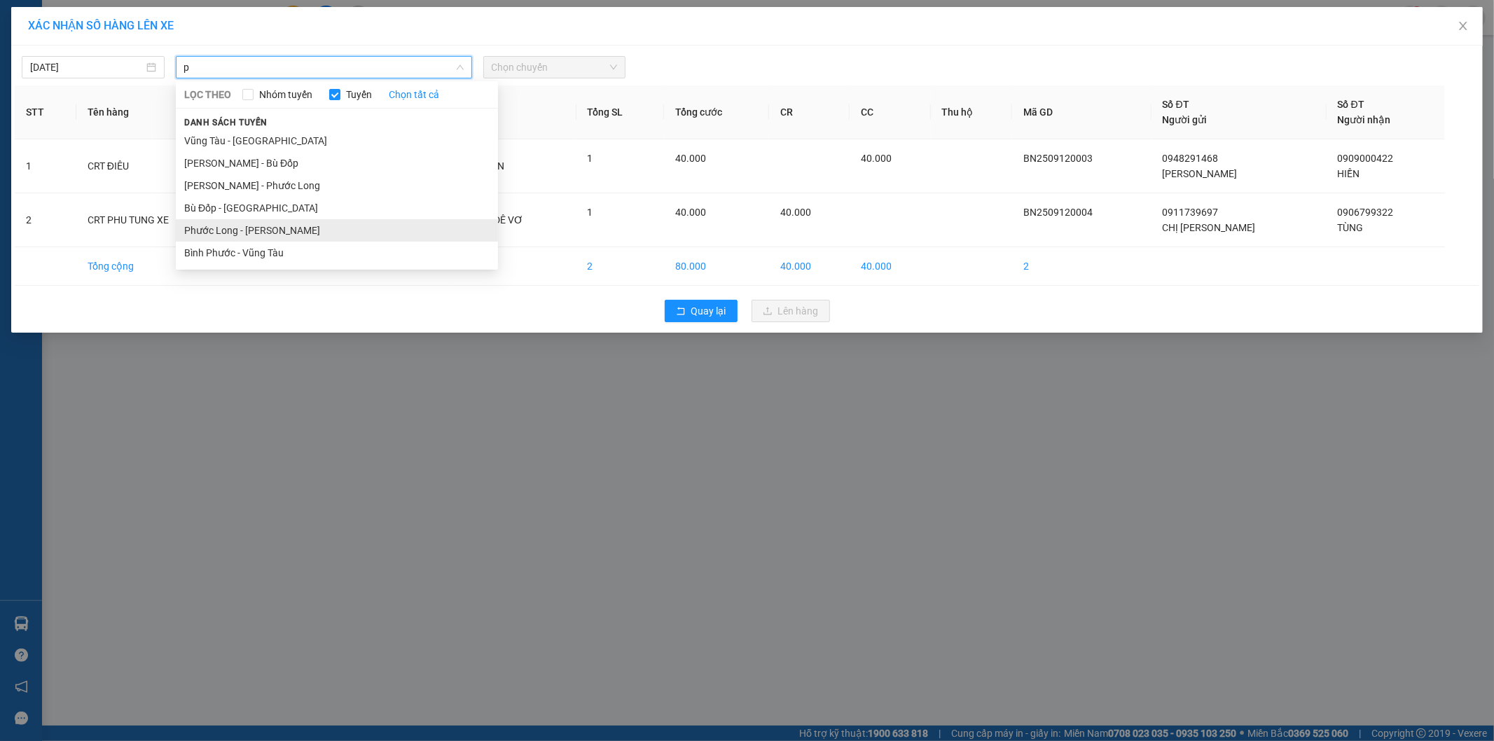
type input "p"
click at [246, 225] on li "Phước Long - Hồ Chí Minh" at bounding box center [337, 230] width 322 height 22
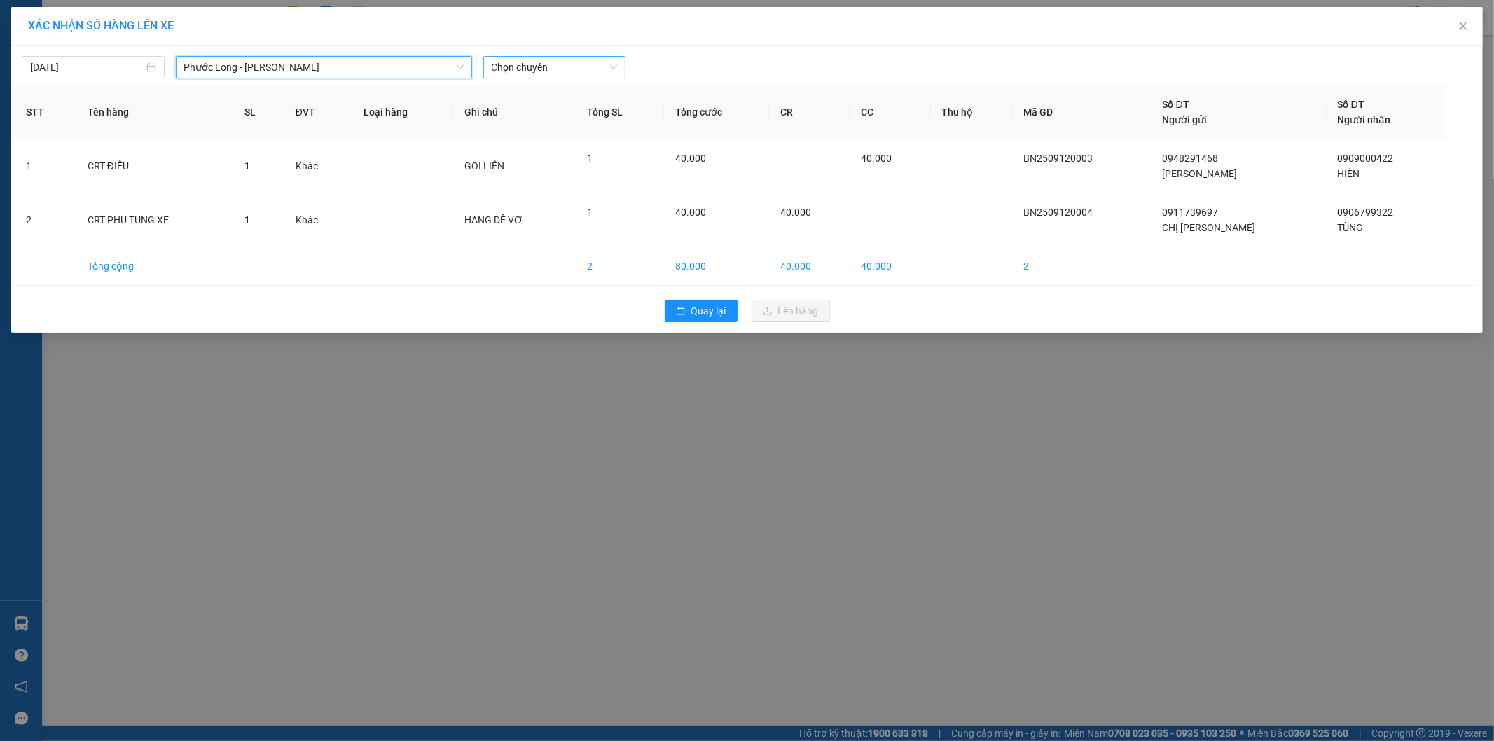
click at [598, 64] on span "Chọn chuyến" at bounding box center [555, 67] width 126 height 21
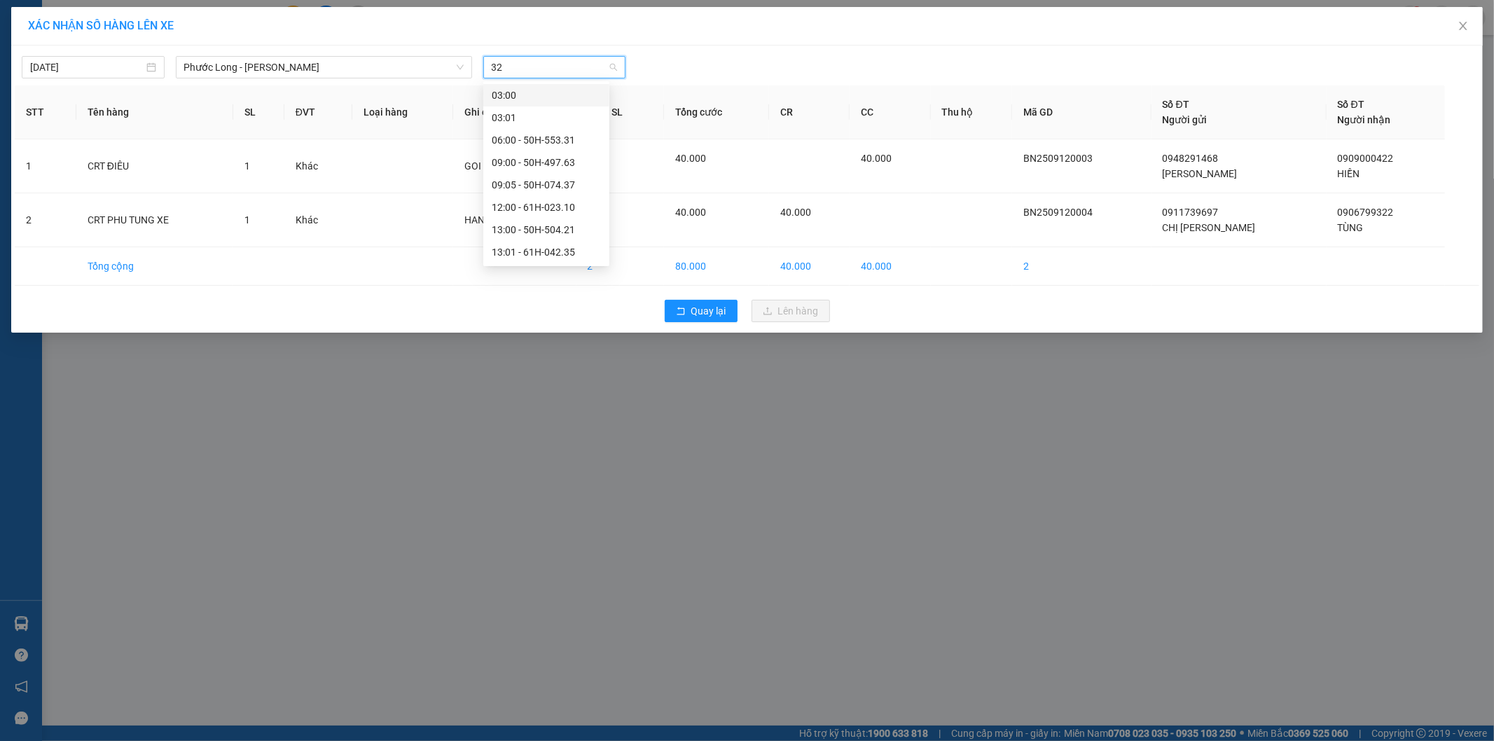
type input "326"
click at [558, 95] on div "15:05 - 50H-363.26" at bounding box center [546, 95] width 109 height 15
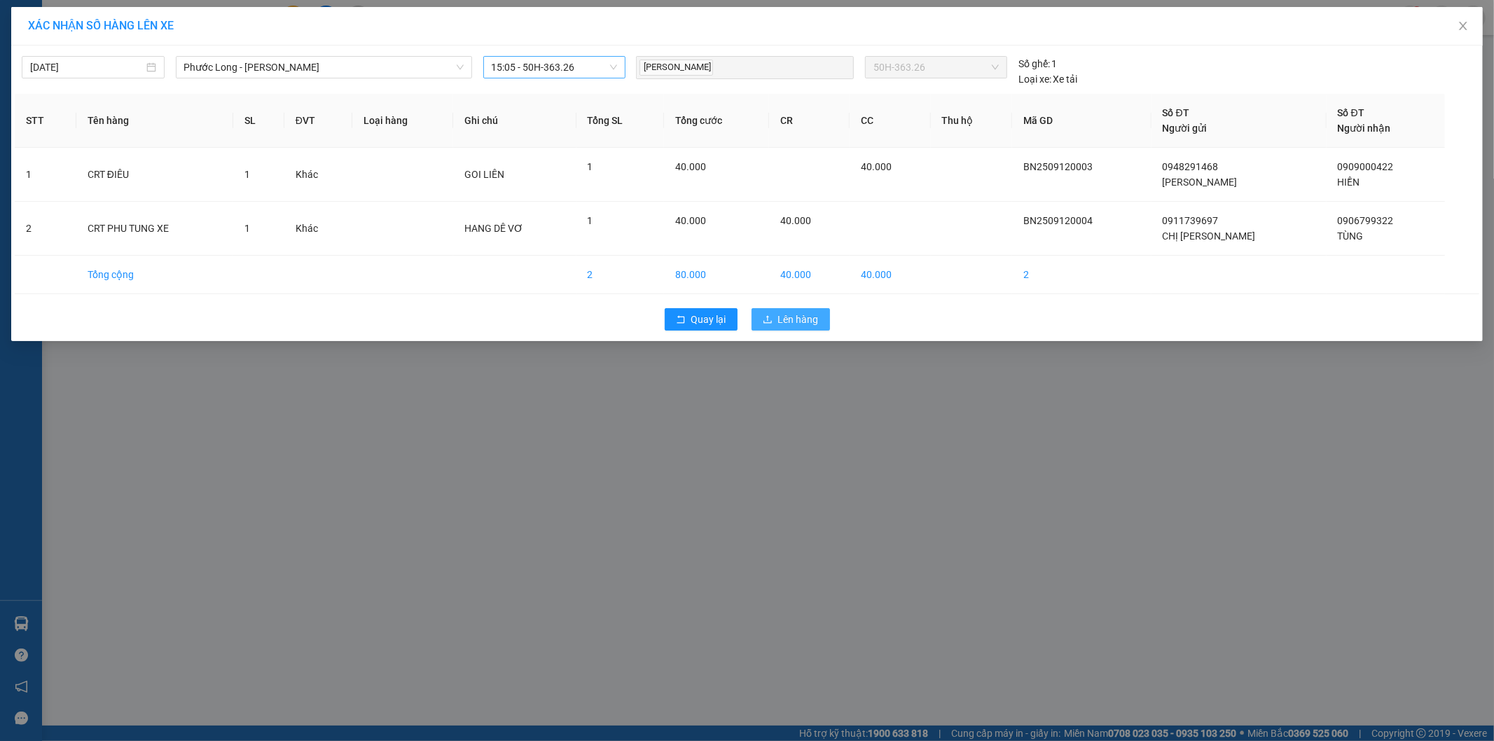
click at [802, 320] on span "Lên hàng" at bounding box center [798, 319] width 41 height 15
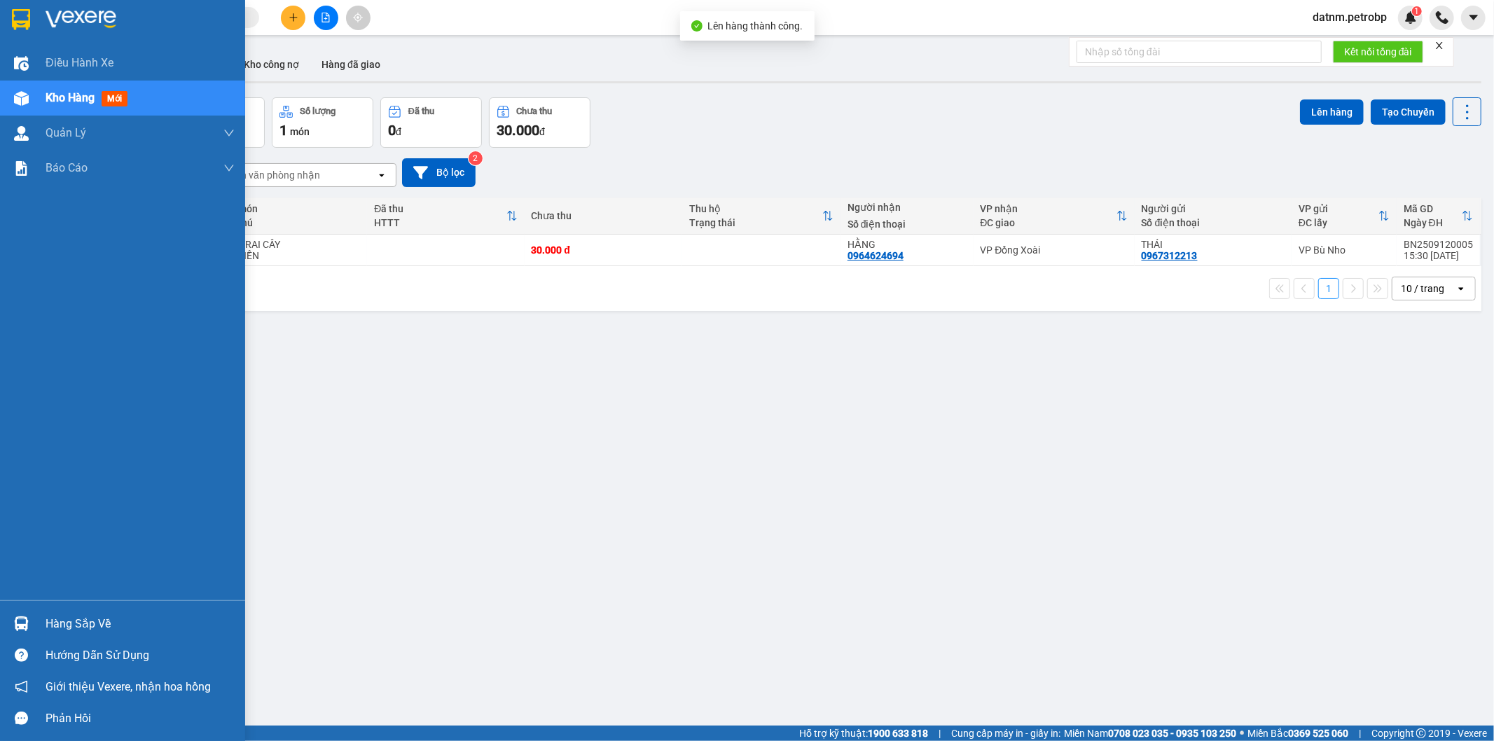
click at [43, 627] on div "Hàng sắp về" at bounding box center [122, 624] width 245 height 32
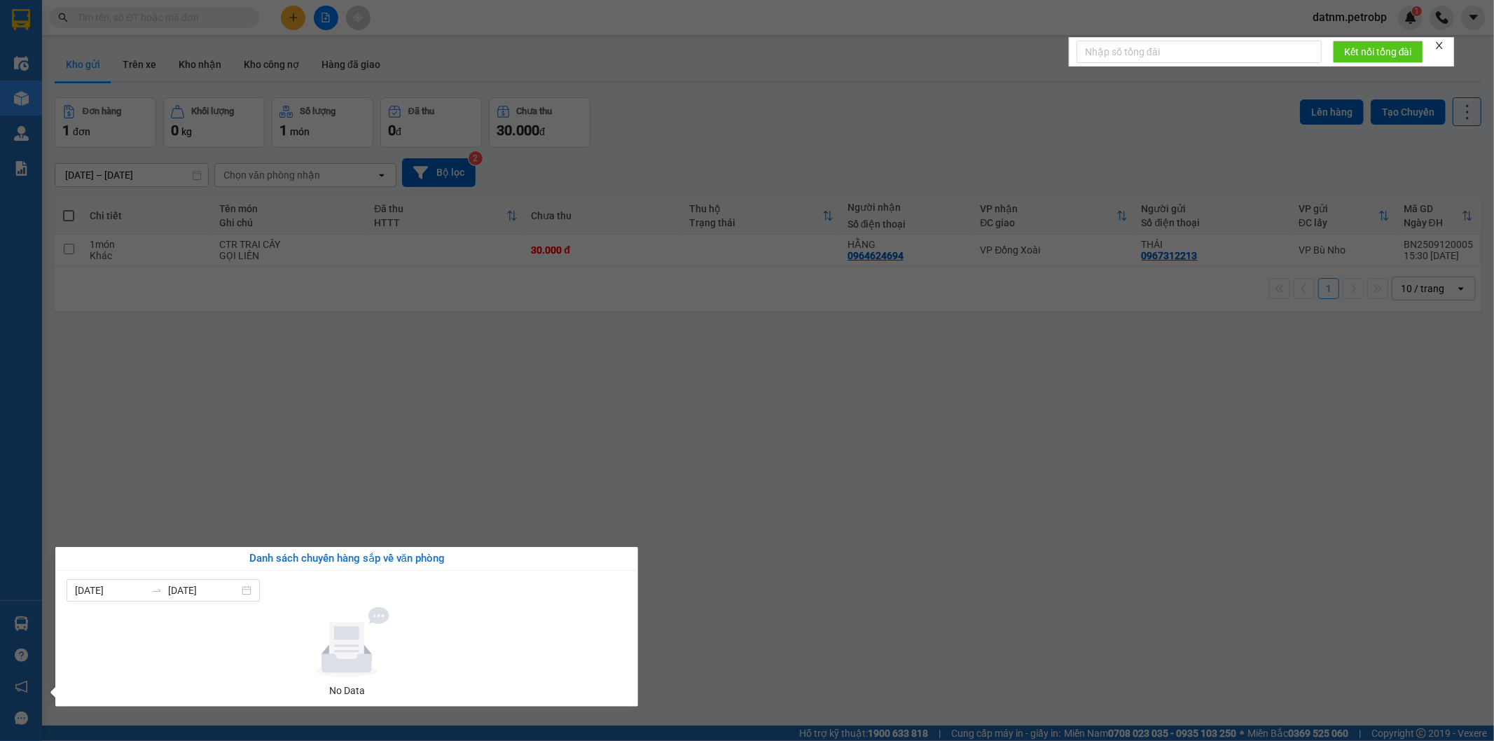
click at [819, 439] on section "Kết quả tìm kiếm ( 0 ) Bộ lọc No Data datnm.petrobp 1 Điều hành xe Kho hàng mới…" at bounding box center [747, 370] width 1494 height 741
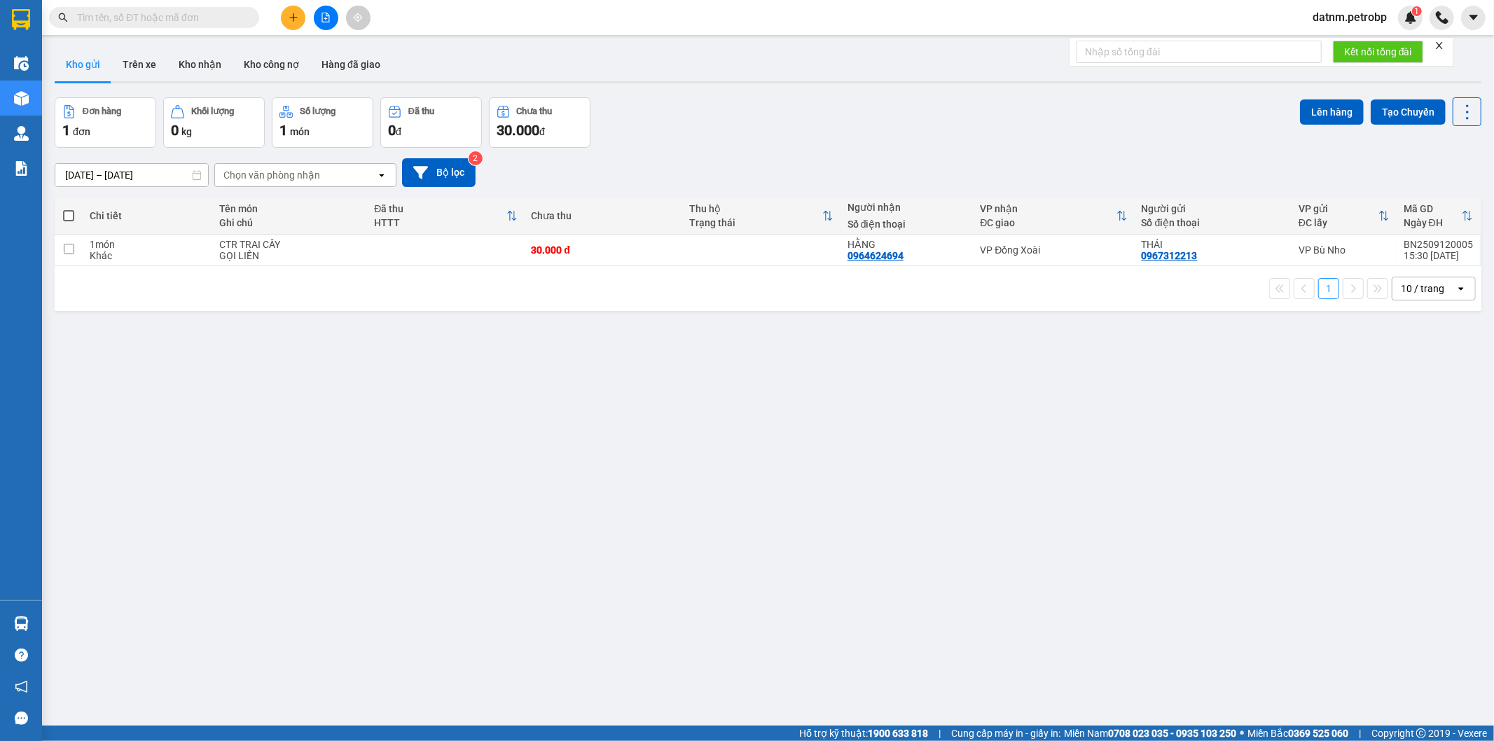
click at [979, 442] on div "ver 1.8.143 Kho gửi Trên xe Kho nhận Kho công nợ Hàng đã giao Đơn hàng 1 đơn Kh…" at bounding box center [768, 412] width 1438 height 741
click at [125, 76] on button "Trên xe" at bounding box center [139, 65] width 56 height 34
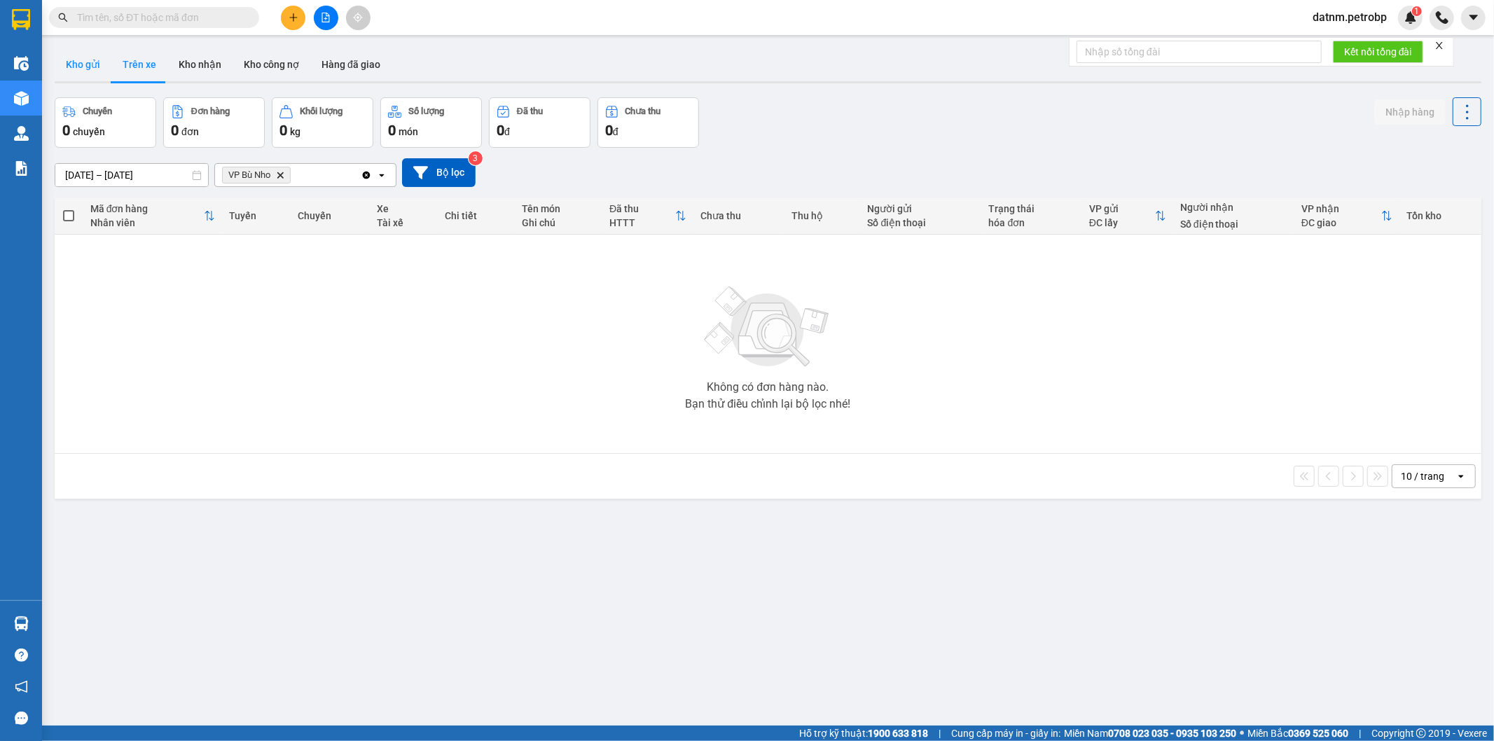
click at [105, 66] on button "Kho gửi" at bounding box center [83, 65] width 57 height 34
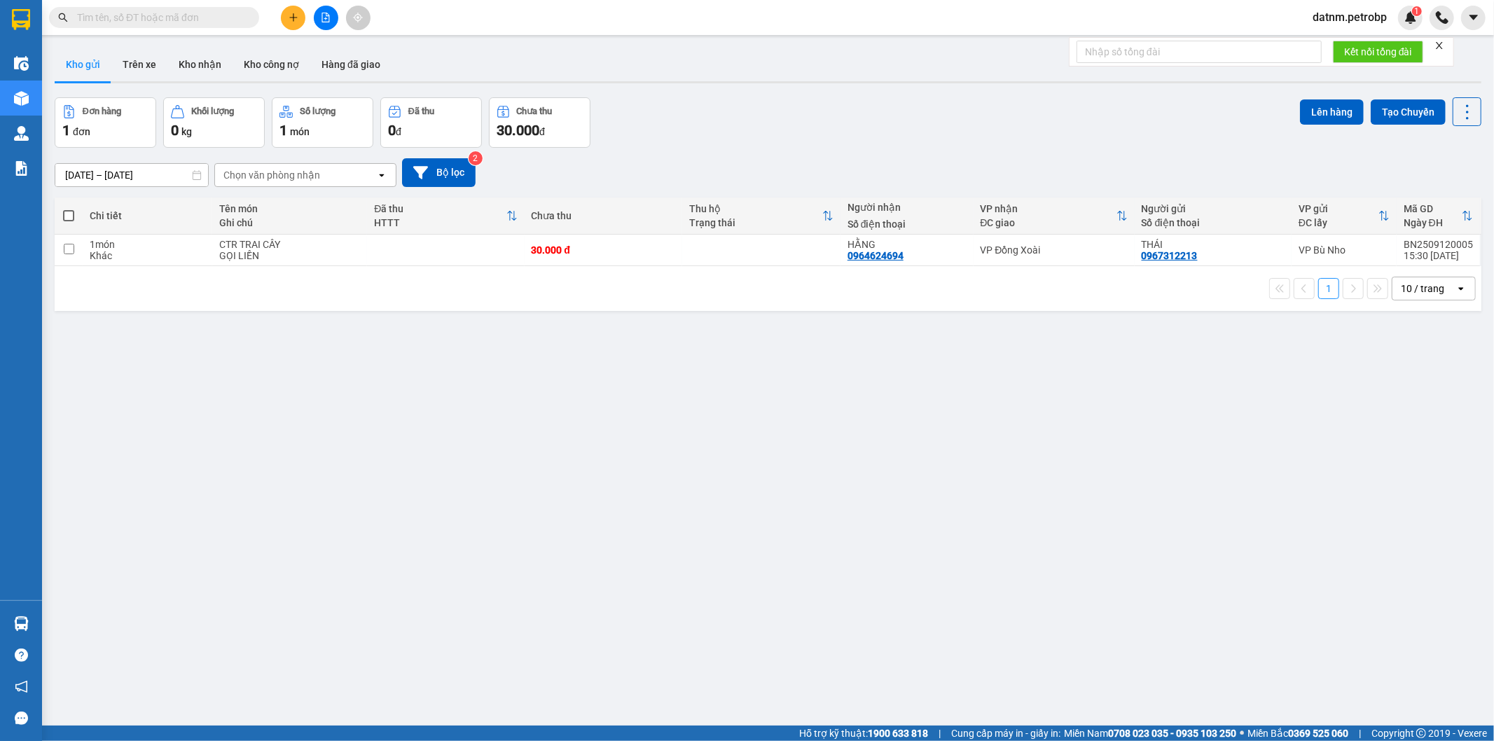
click at [791, 511] on div "ver 1.8.143 Kho gửi Trên xe Kho nhận Kho công nợ Hàng đã giao Đơn hàng 1 đơn Kh…" at bounding box center [768, 412] width 1438 height 741
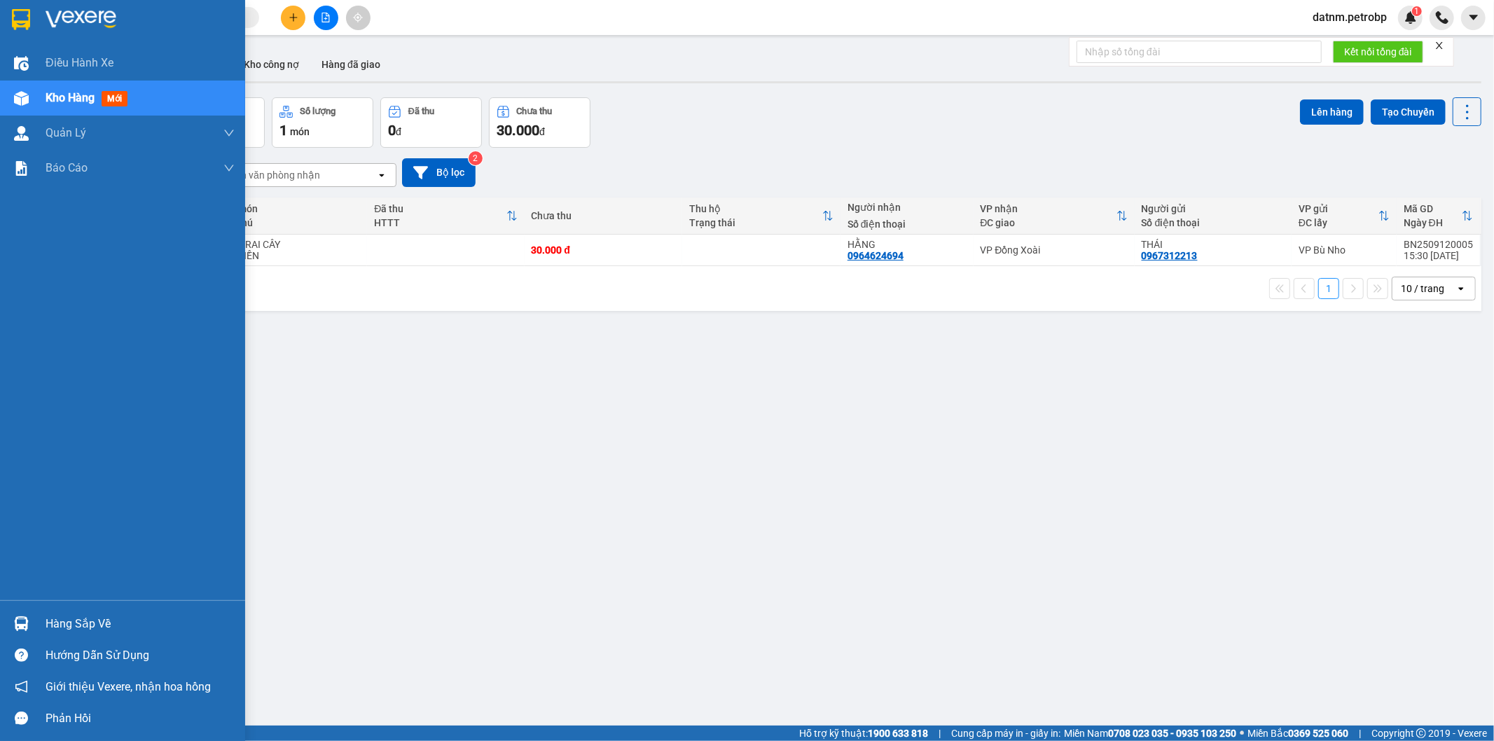
click at [70, 622] on div "Hàng sắp về" at bounding box center [140, 623] width 189 height 21
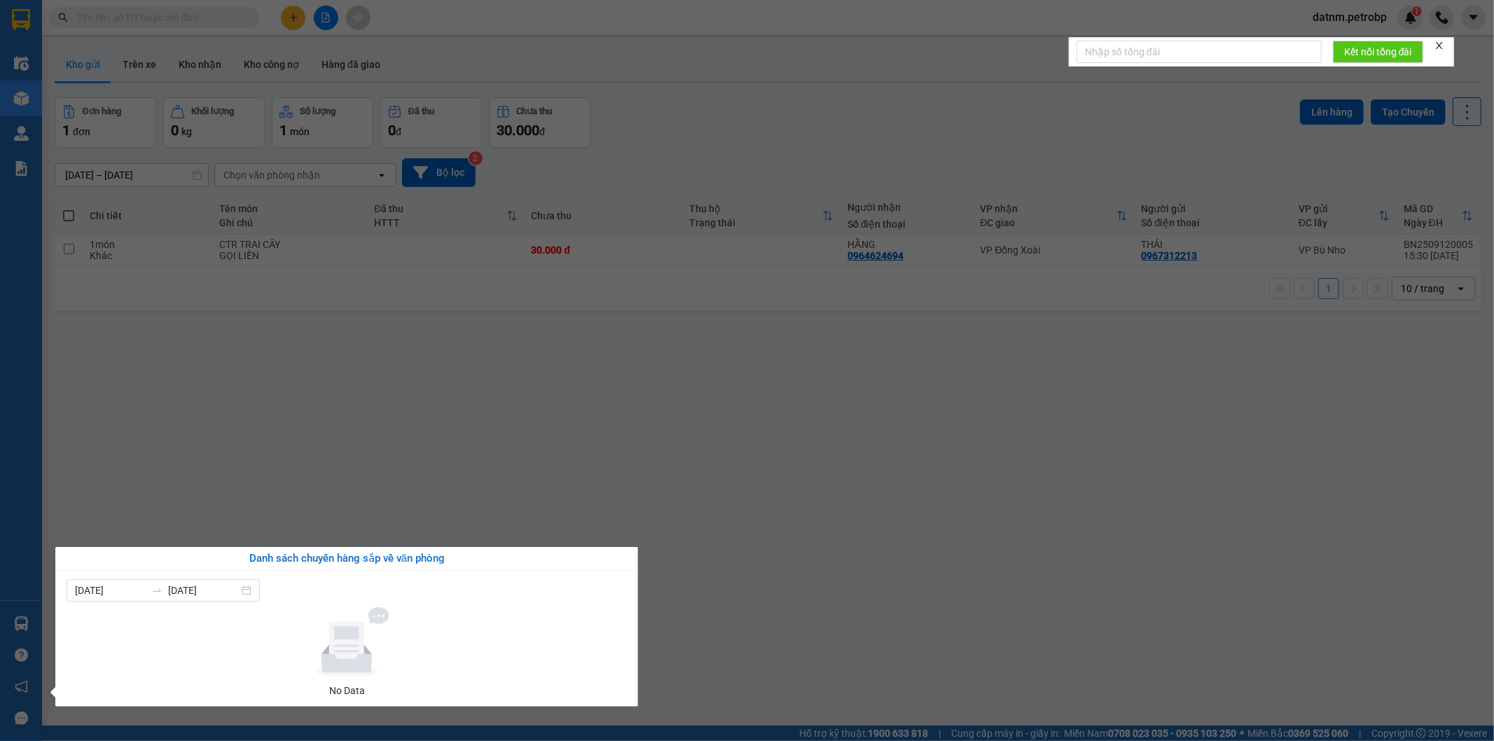
click at [1055, 532] on section "Kết quả tìm kiếm ( 0 ) Bộ lọc No Data datnm.petrobp 1 Điều hành xe Kho hàng mới…" at bounding box center [747, 370] width 1494 height 741
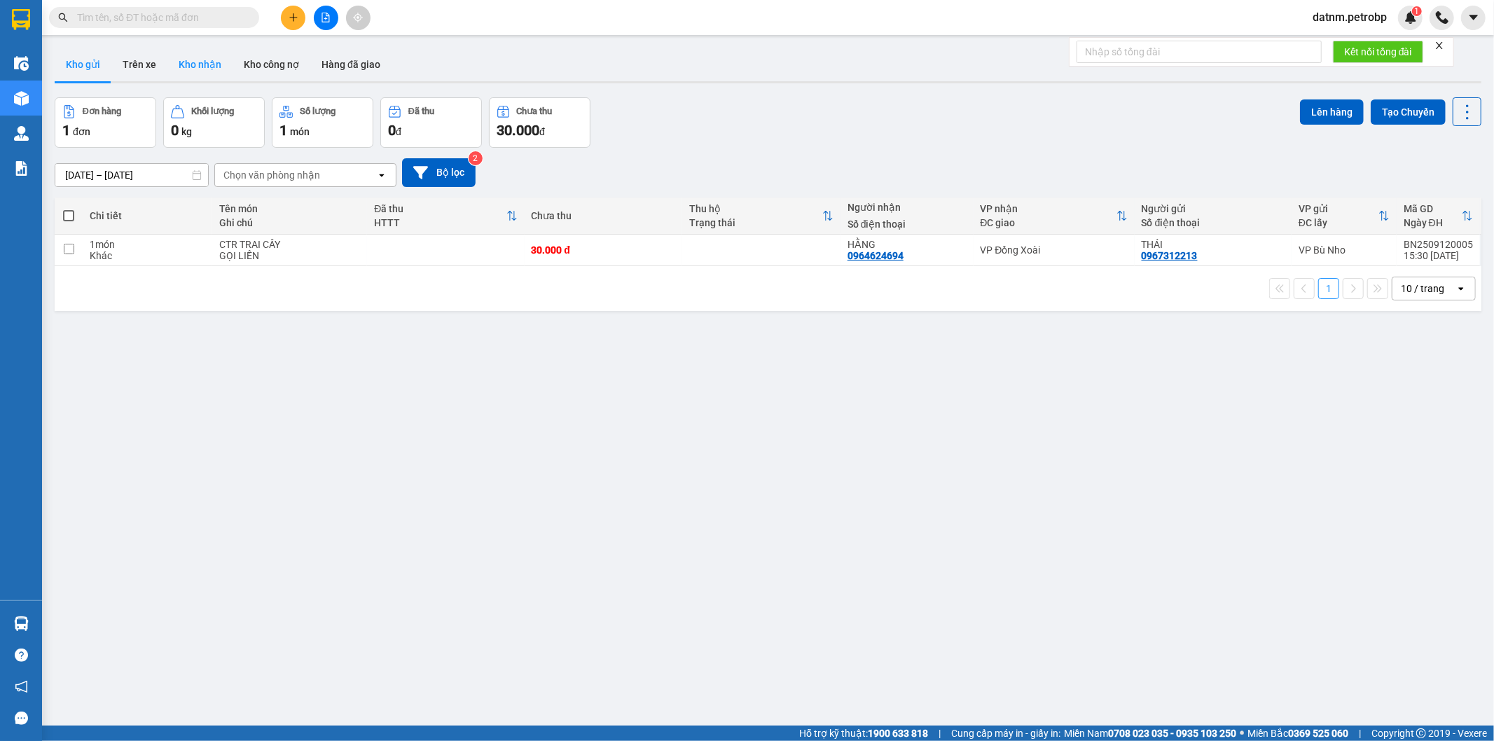
click at [217, 64] on button "Kho nhận" at bounding box center [199, 65] width 65 height 34
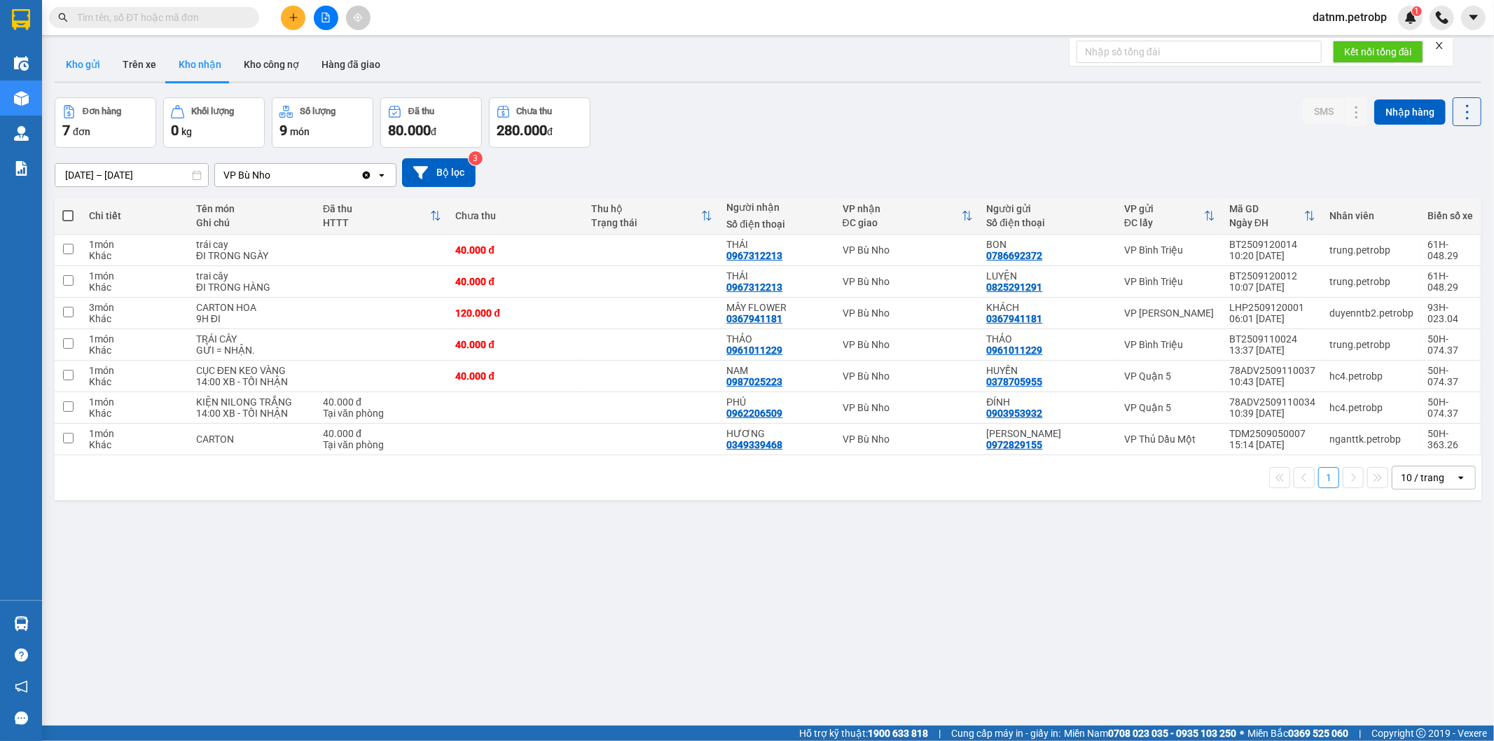
click at [87, 60] on button "Kho gửi" at bounding box center [83, 65] width 57 height 34
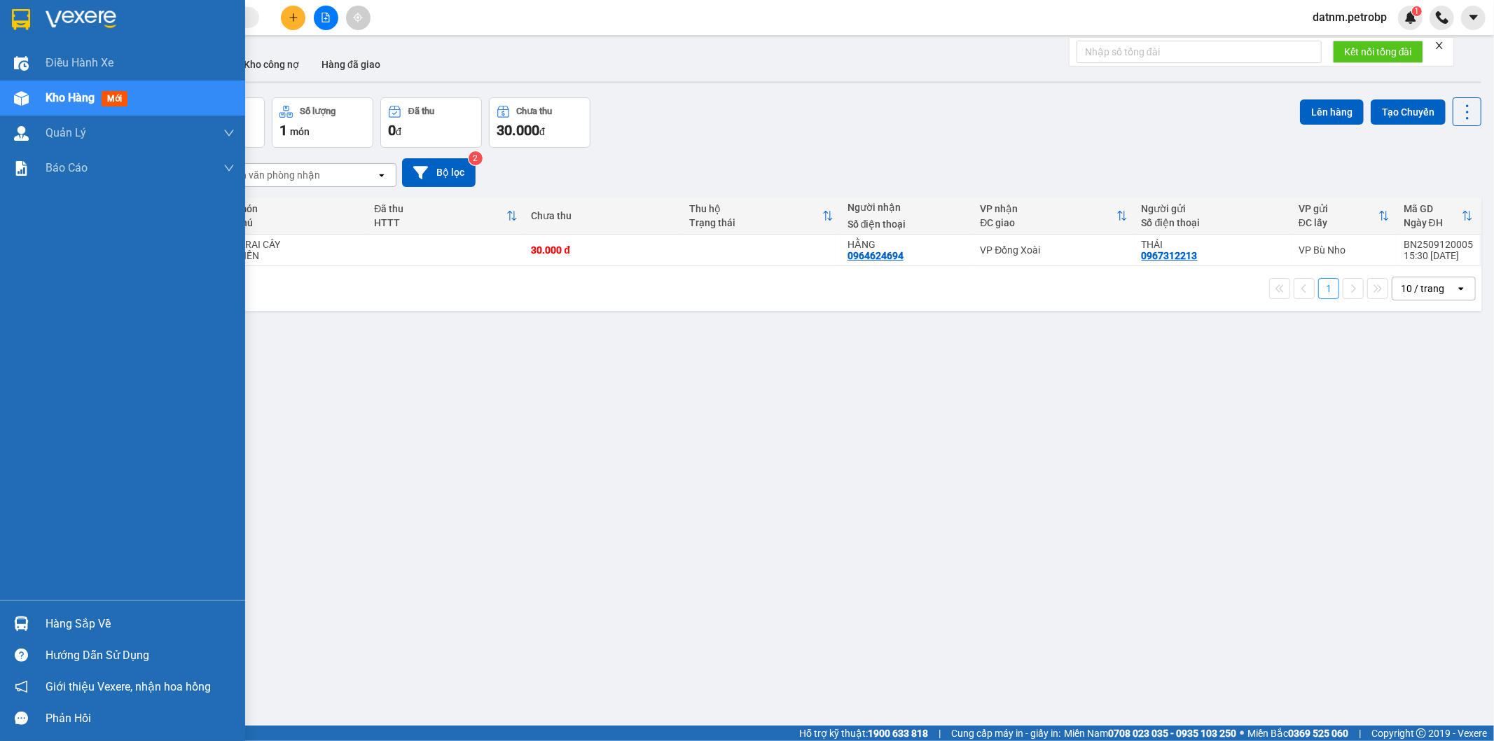
click at [65, 623] on div "Hàng sắp về" at bounding box center [140, 623] width 189 height 21
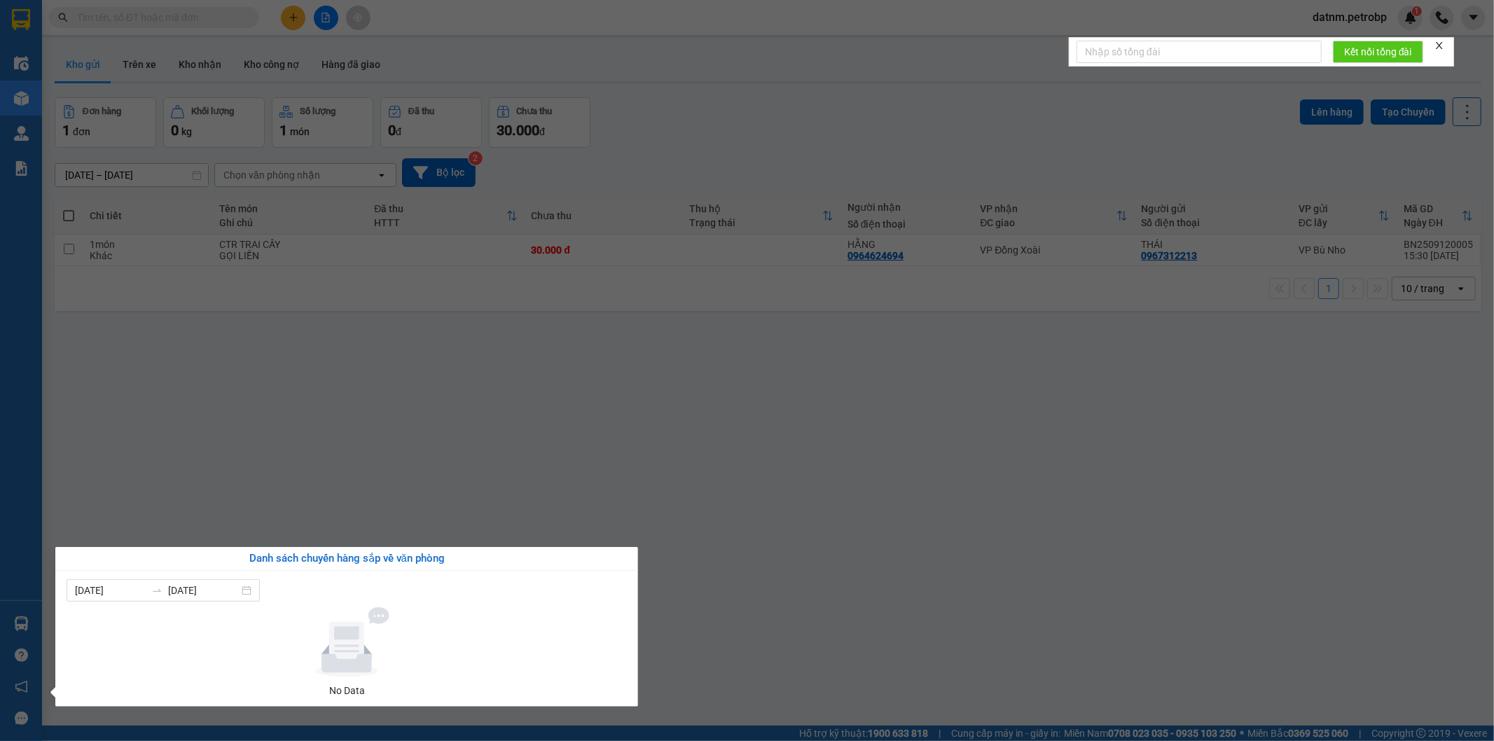
click at [350, 436] on section "Kết quả tìm kiếm ( 0 ) Bộ lọc No Data datnm.petrobp 1 Điều hành xe Kho hàng mới…" at bounding box center [747, 370] width 1494 height 741
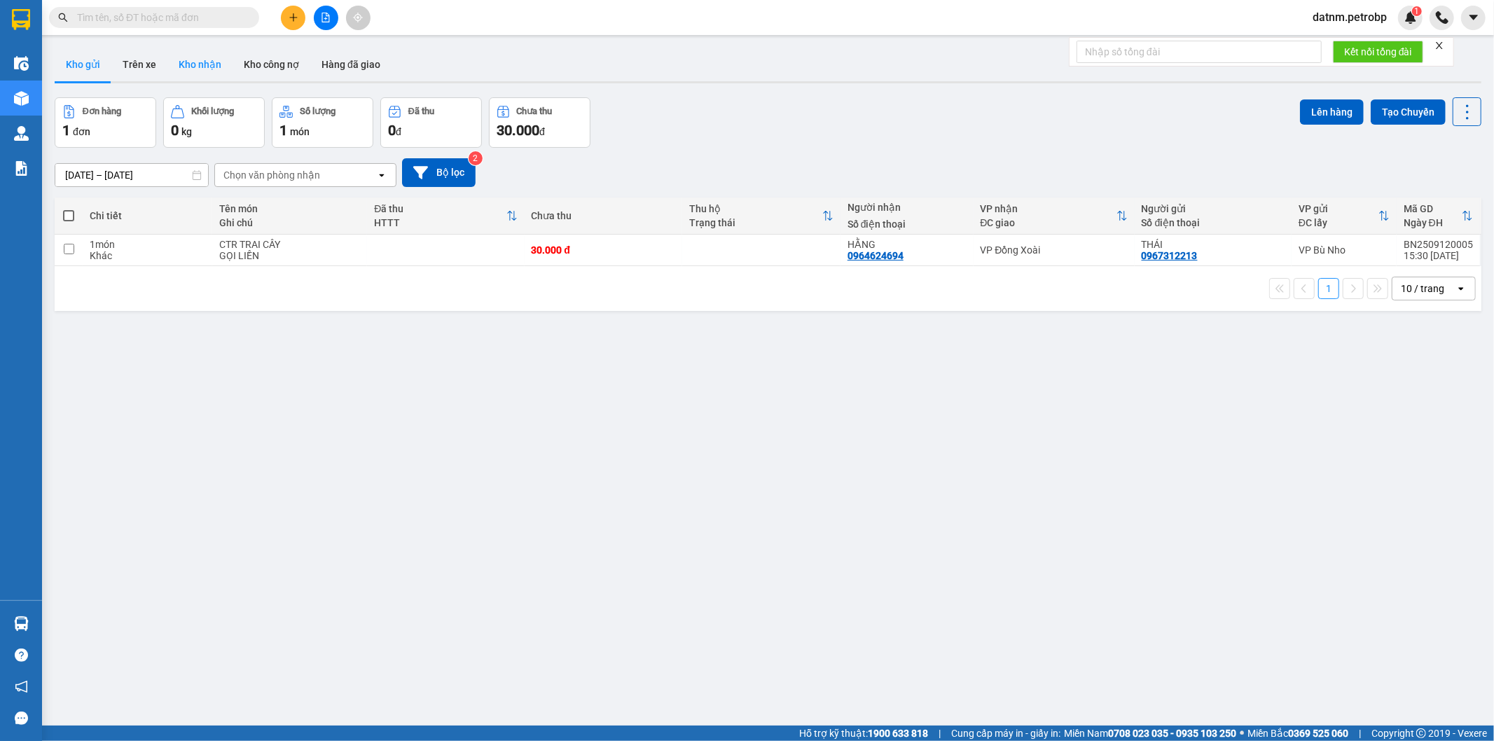
click at [193, 60] on button "Kho nhận" at bounding box center [199, 65] width 65 height 34
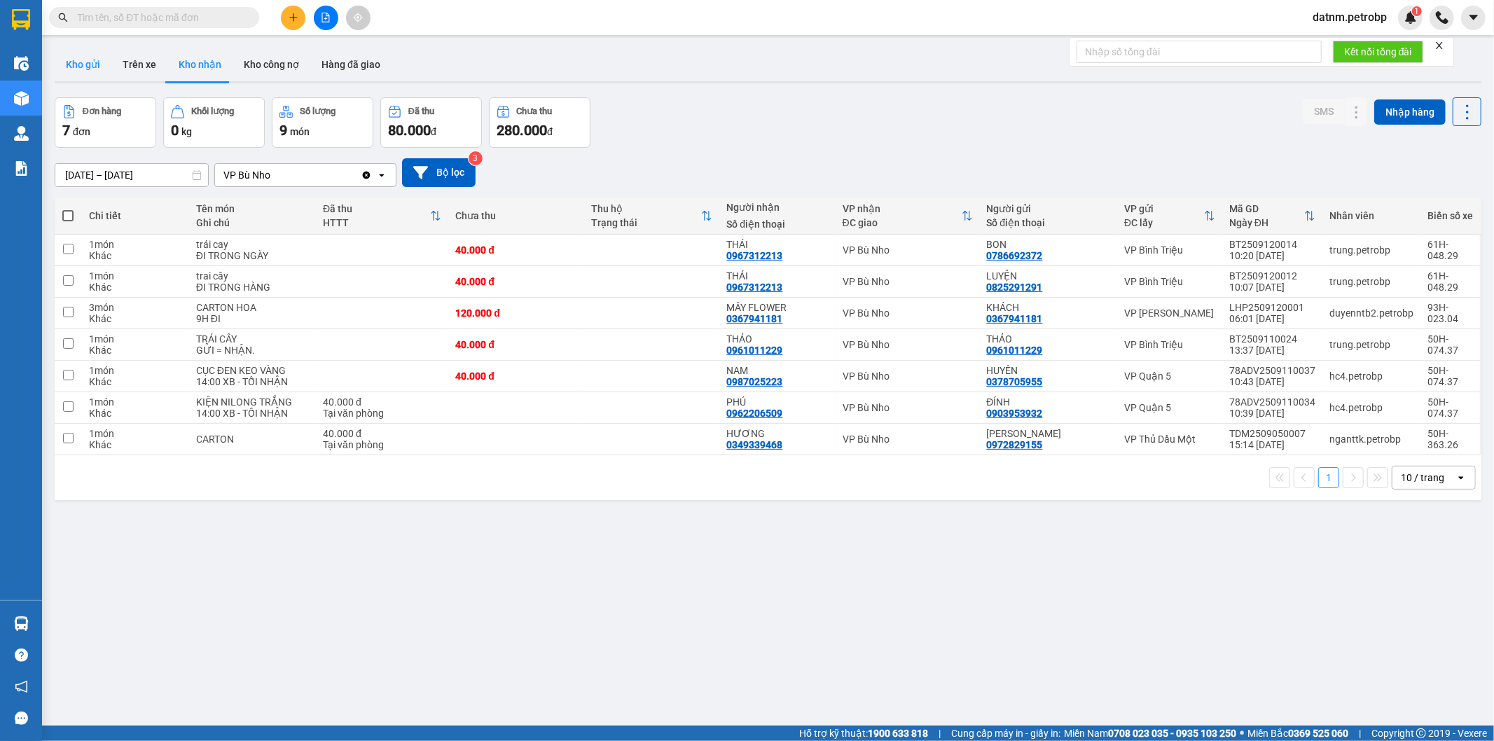
click at [95, 67] on button "Kho gửi" at bounding box center [83, 65] width 57 height 34
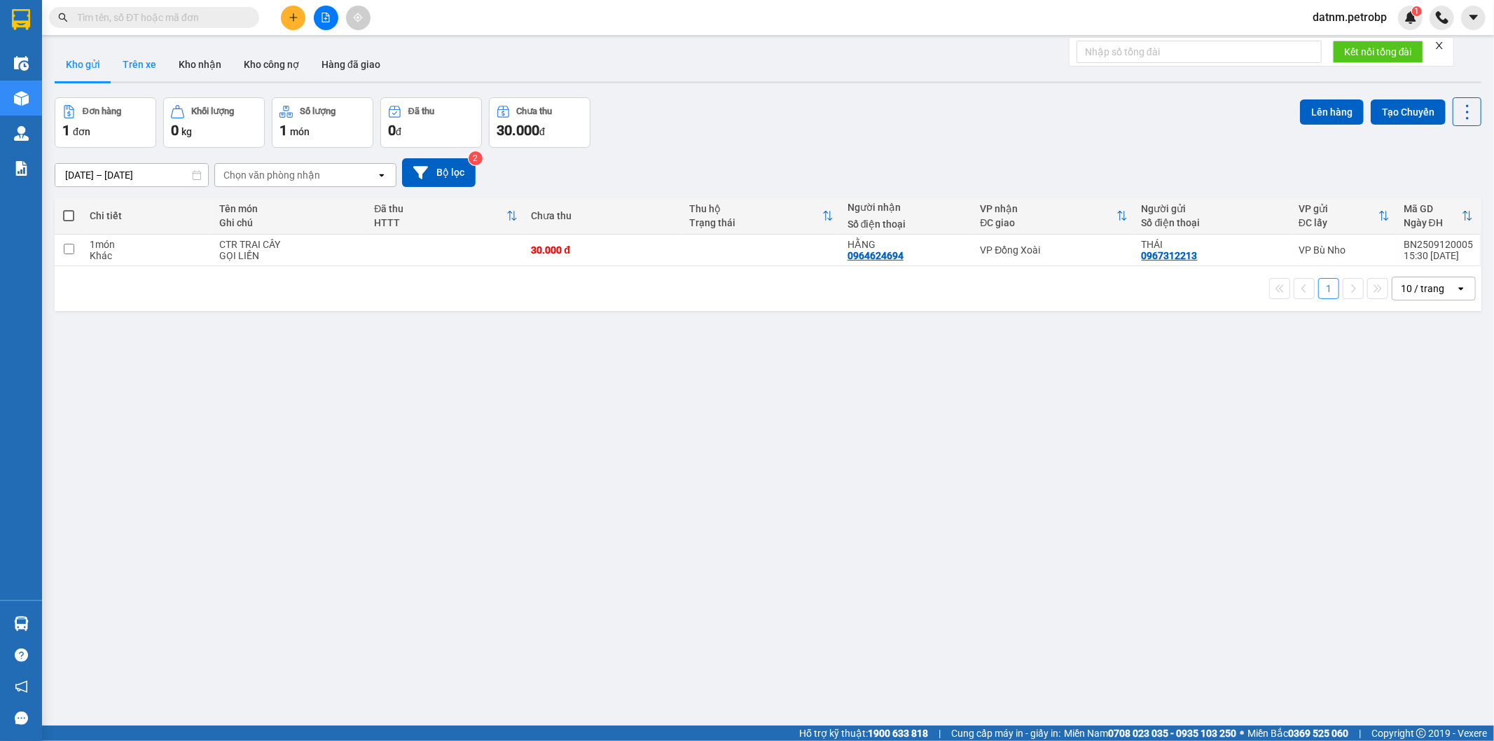
click at [150, 74] on button "Trên xe" at bounding box center [139, 65] width 56 height 34
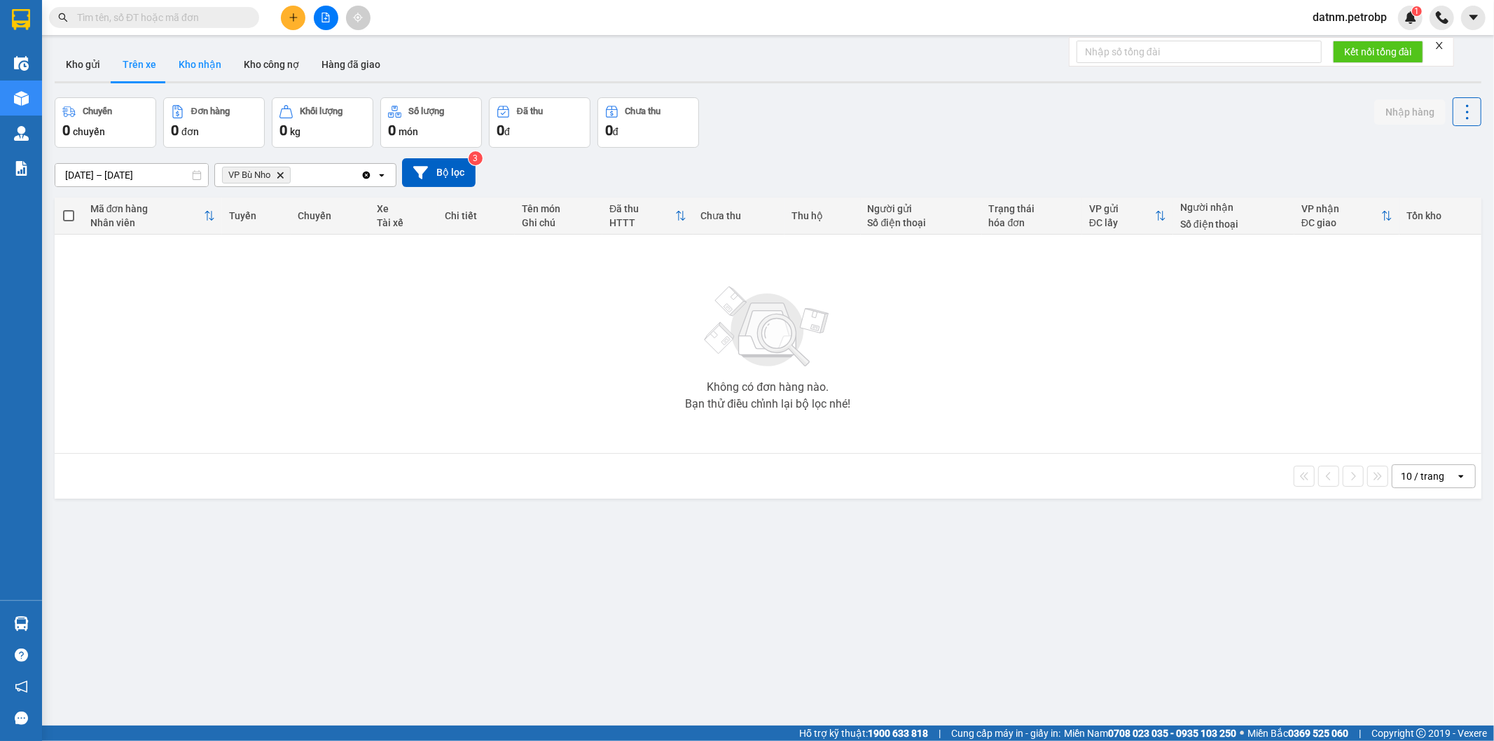
click at [210, 66] on button "Kho nhận" at bounding box center [199, 65] width 65 height 34
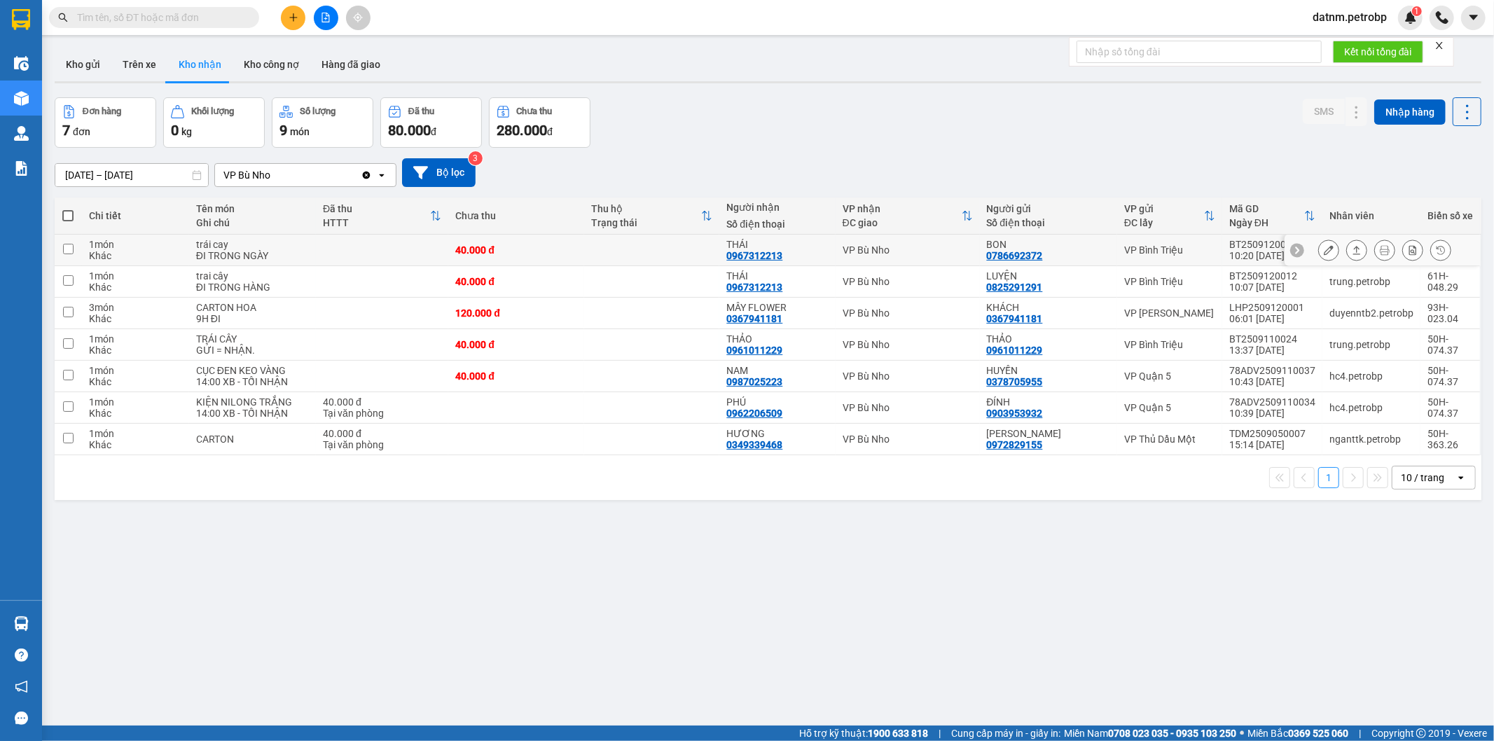
click at [69, 247] on input "checkbox" at bounding box center [68, 249] width 11 height 11
checkbox input "true"
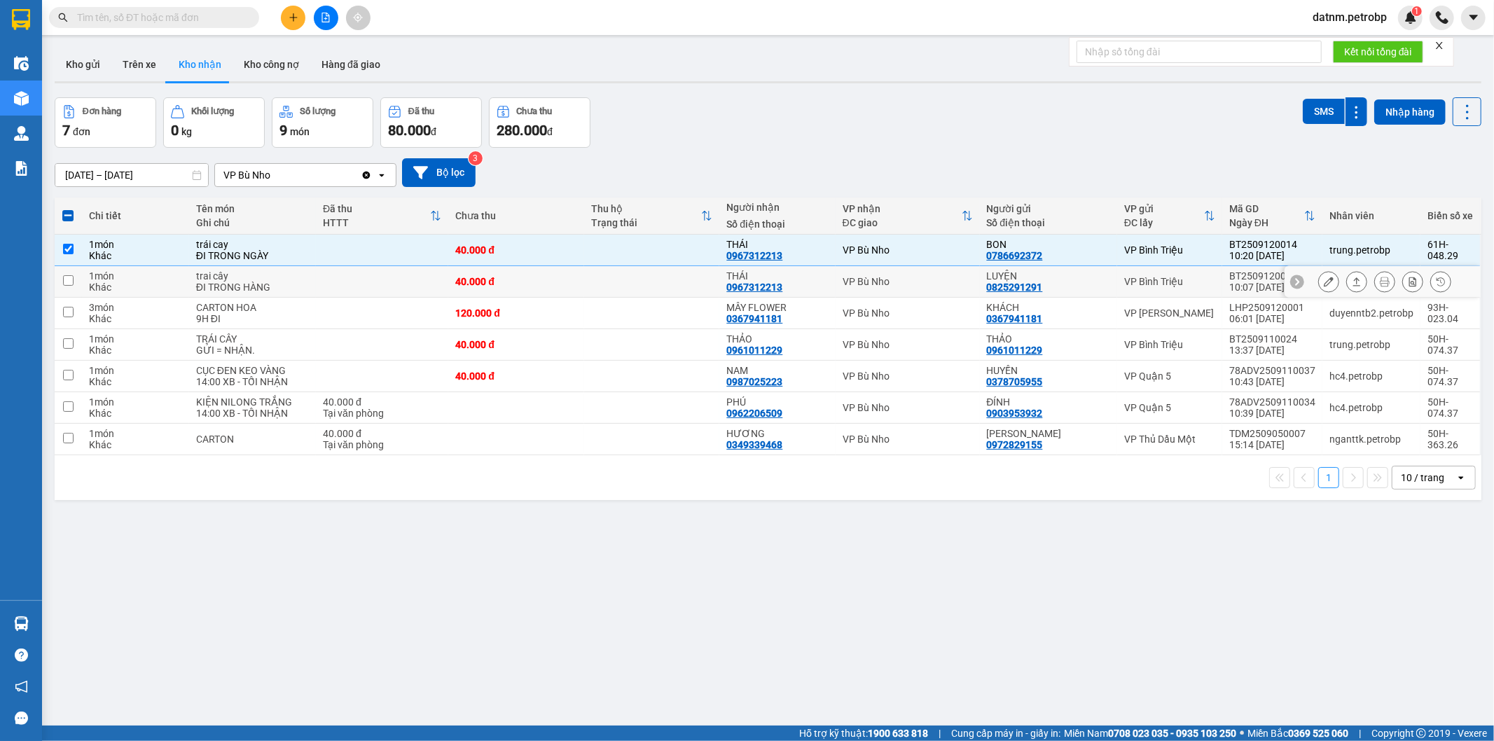
click at [66, 284] on input "checkbox" at bounding box center [68, 280] width 11 height 11
checkbox input "true"
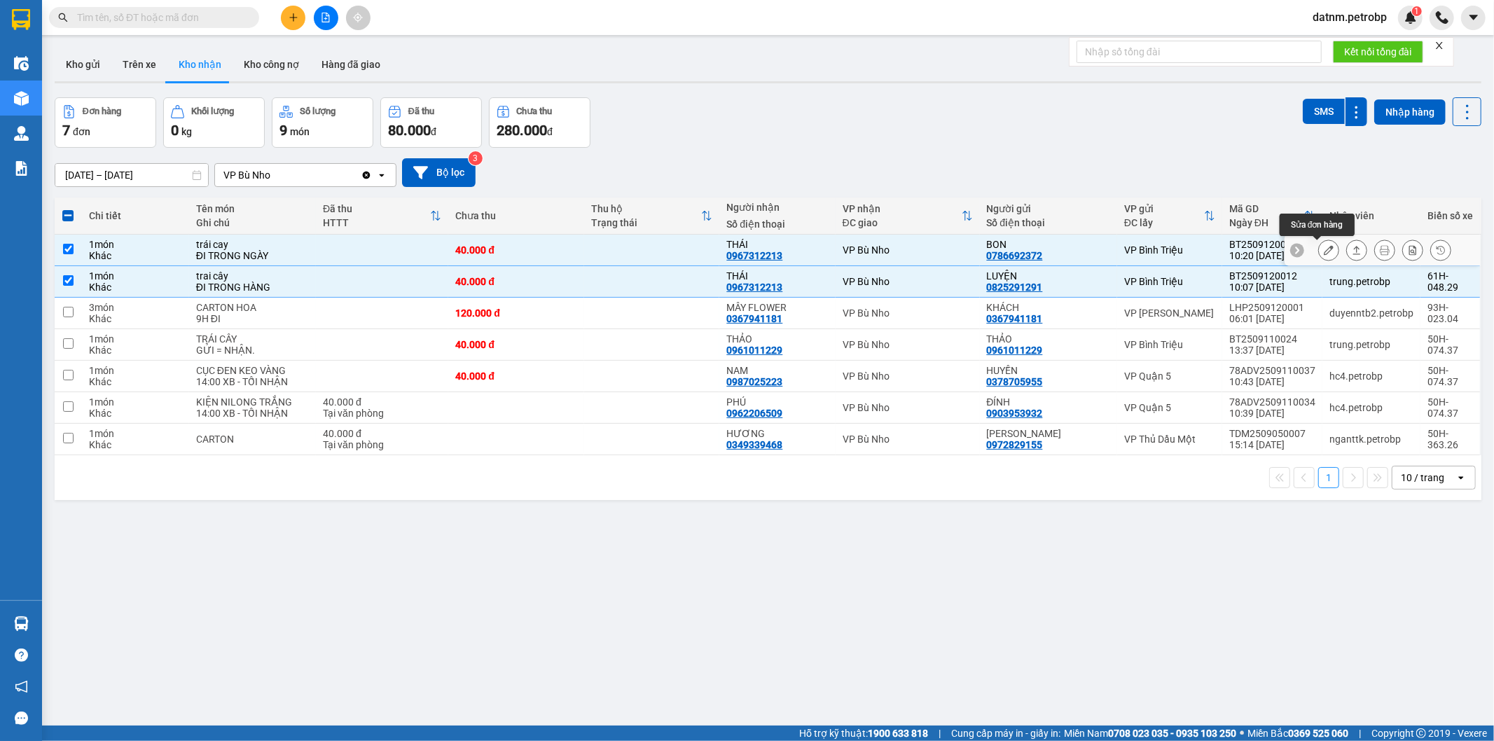
click at [1323, 247] on icon at bounding box center [1328, 250] width 10 height 10
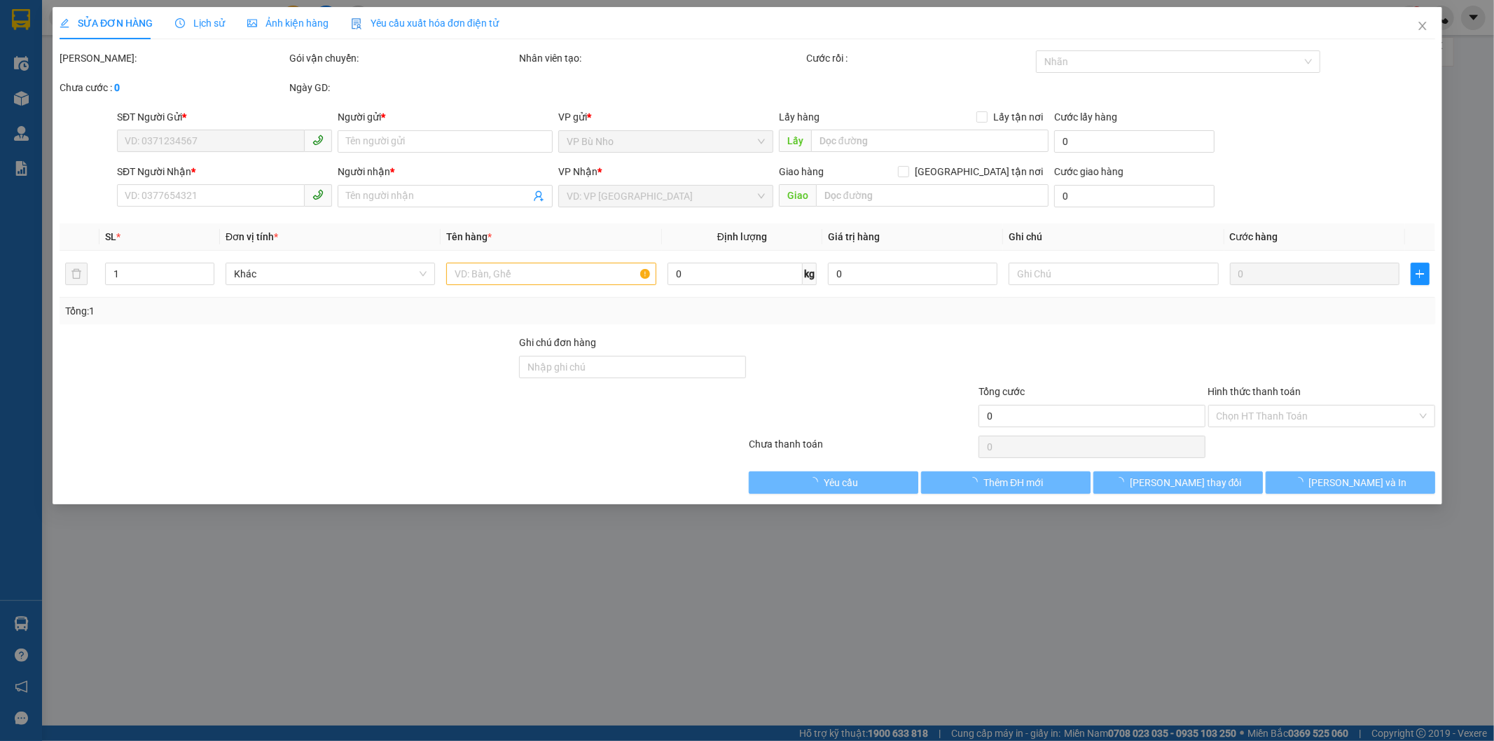
type input "0786692372"
type input "BON"
type input "0967312213"
type input "THÁI"
type input "40.000"
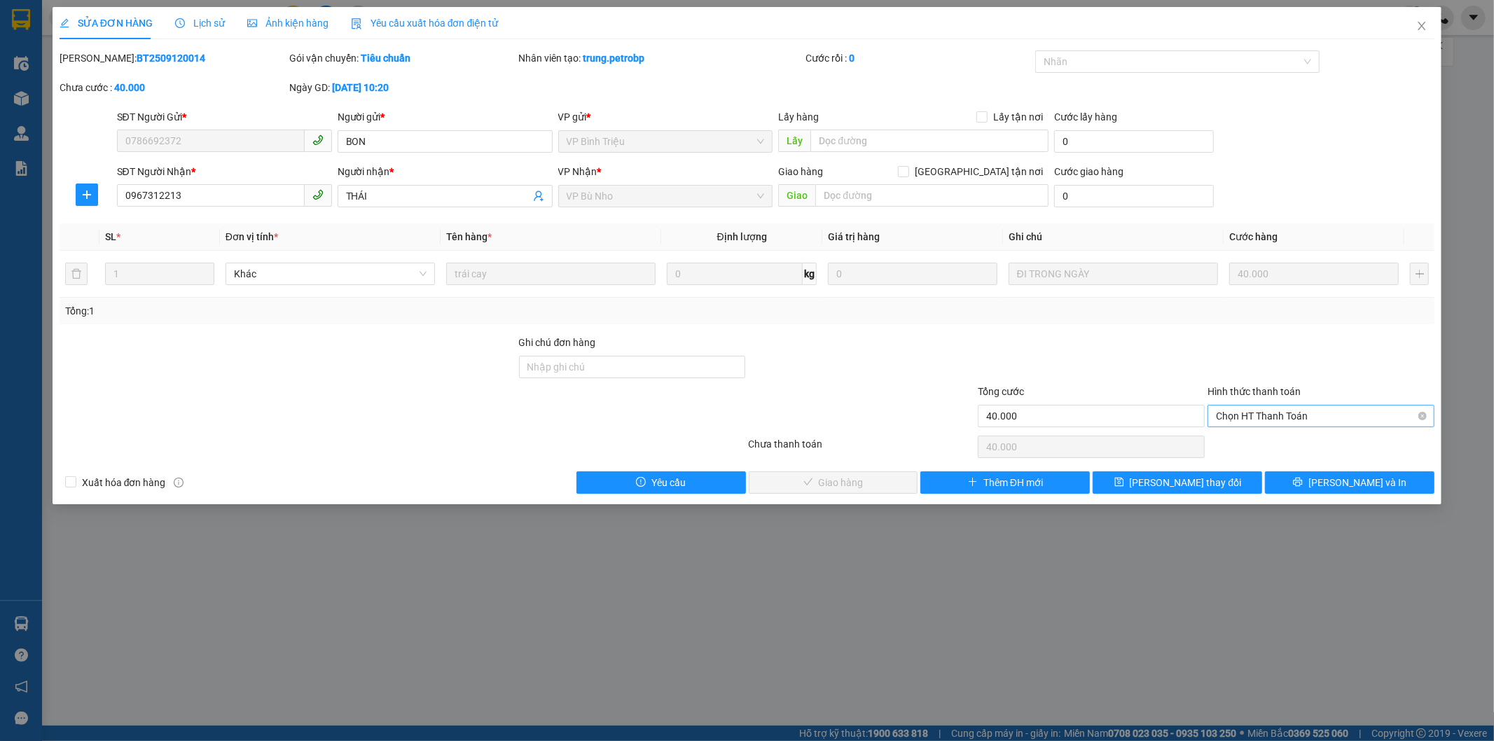
click at [1286, 406] on span "Chọn HT Thanh Toán" at bounding box center [1321, 415] width 210 height 21
click at [1256, 450] on div "Tại văn phòng" at bounding box center [1321, 443] width 210 height 15
type input "0"
click at [852, 481] on span "Lưu và Giao hàng" at bounding box center [842, 482] width 134 height 15
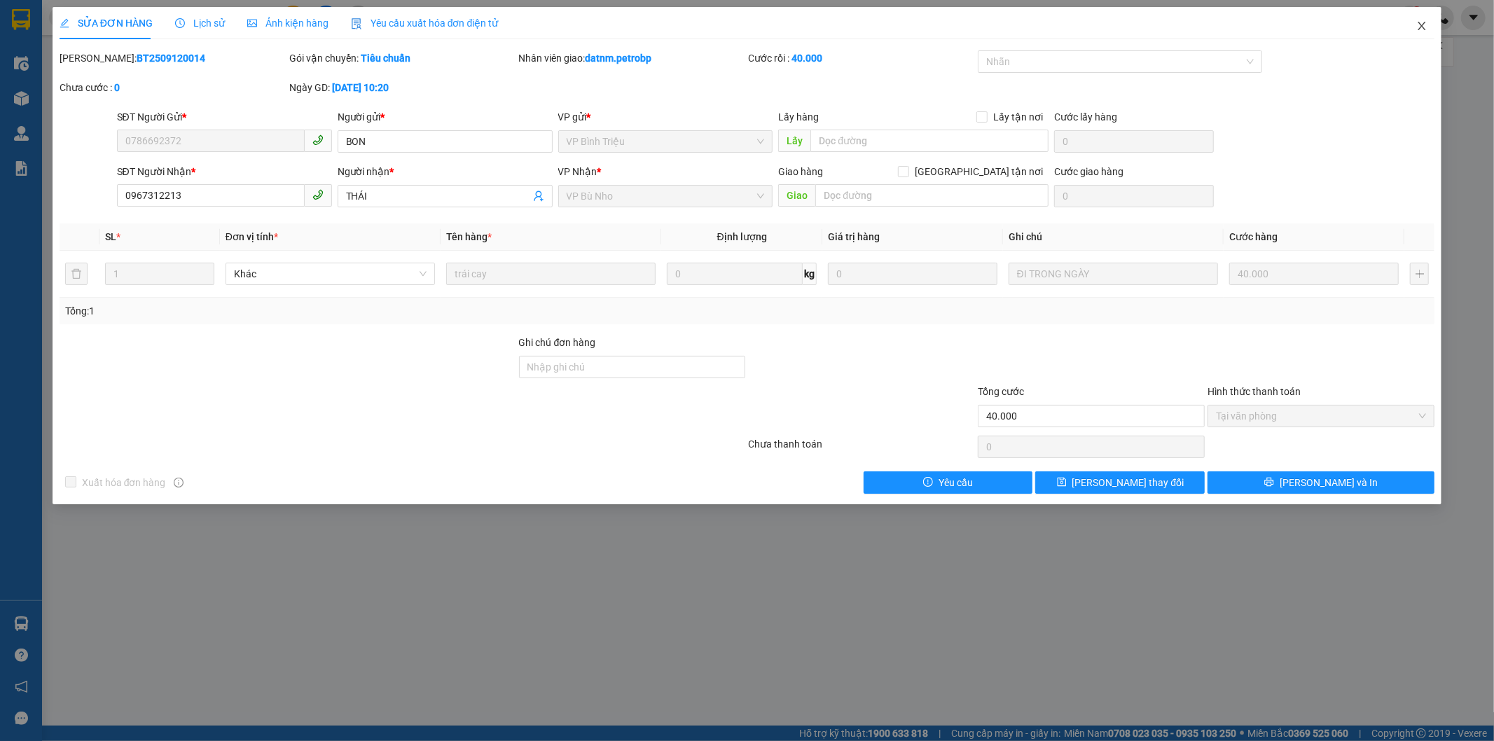
click at [1420, 31] on icon "close" at bounding box center [1421, 25] width 11 height 11
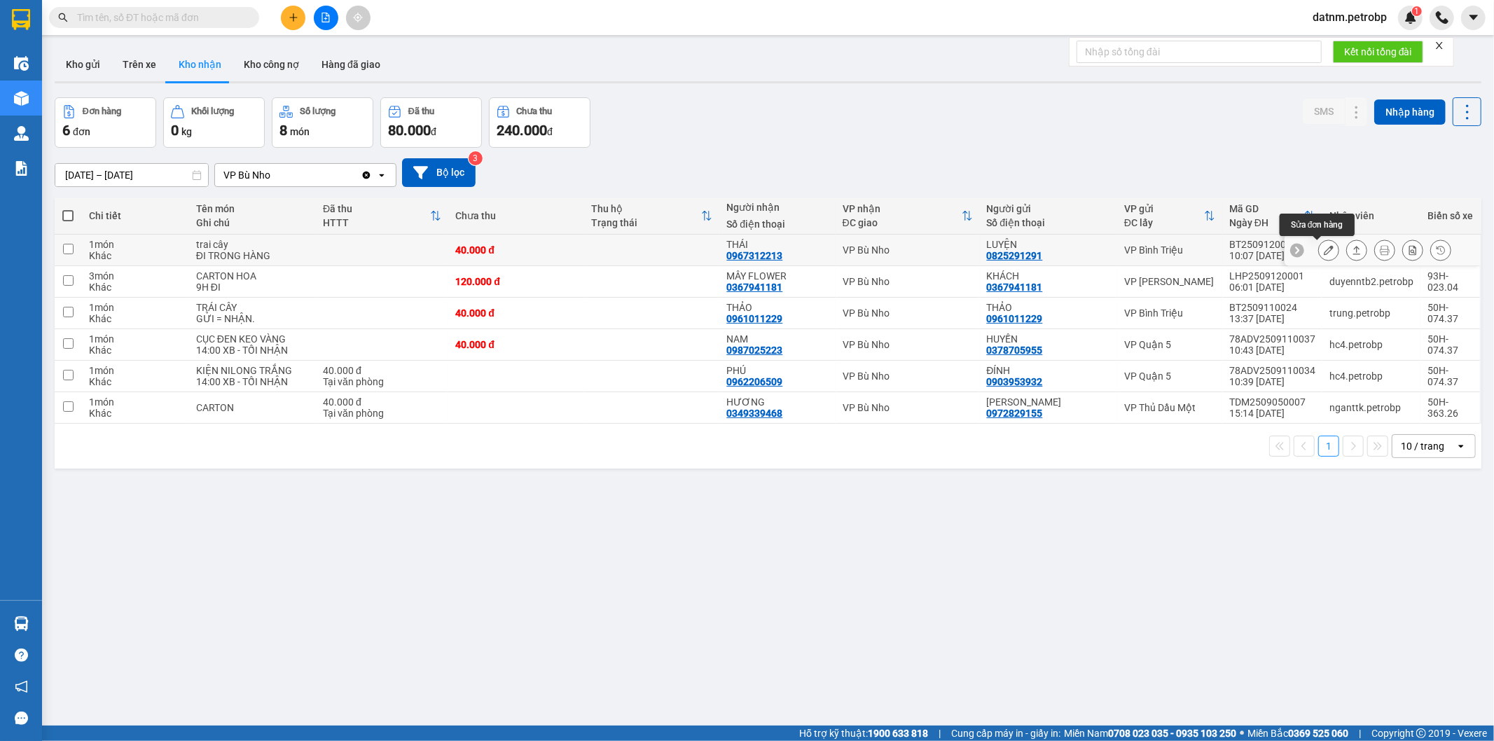
click at [1319, 244] on button at bounding box center [1329, 250] width 20 height 25
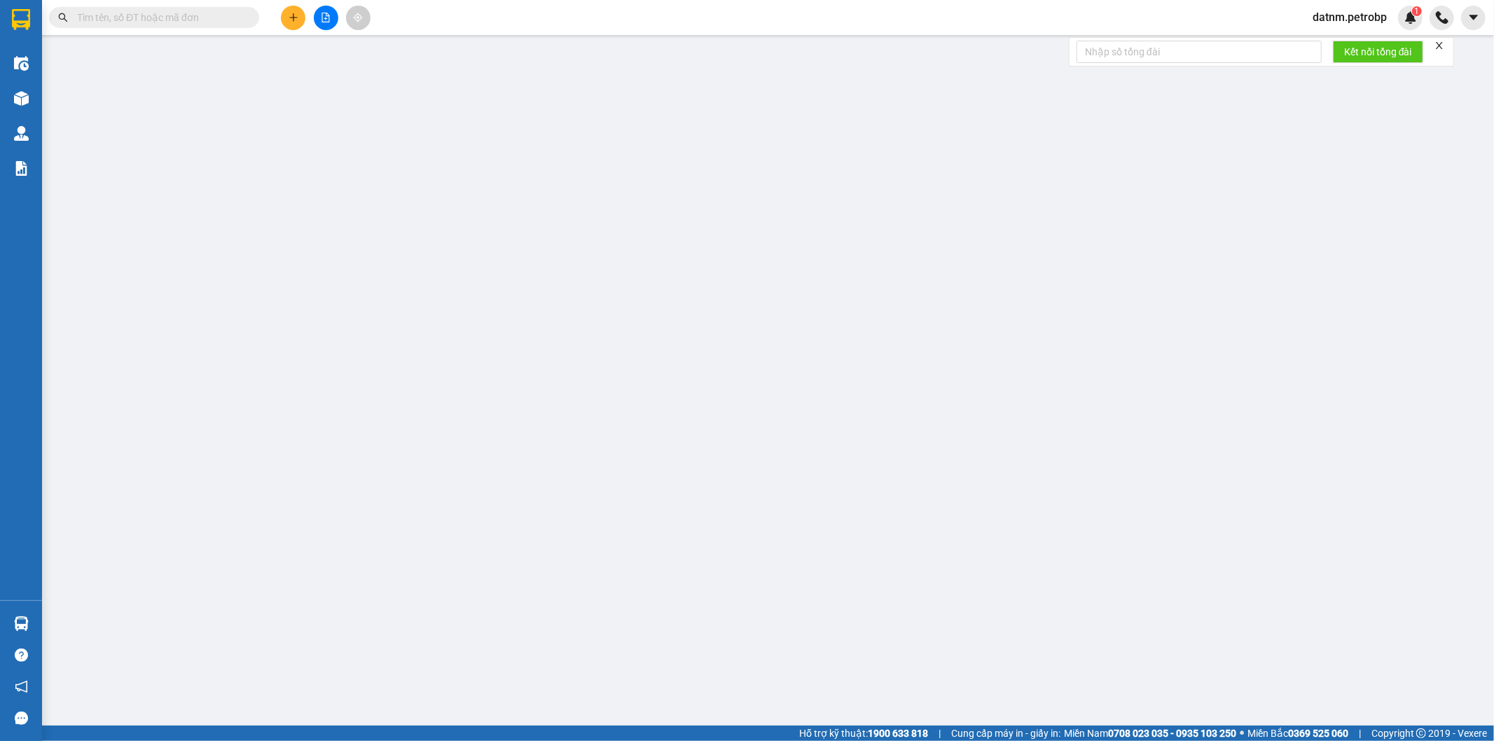
type input "0825291291"
type input "LUYỆN"
type input "0967312213"
type input "THÁI"
type input "40.000"
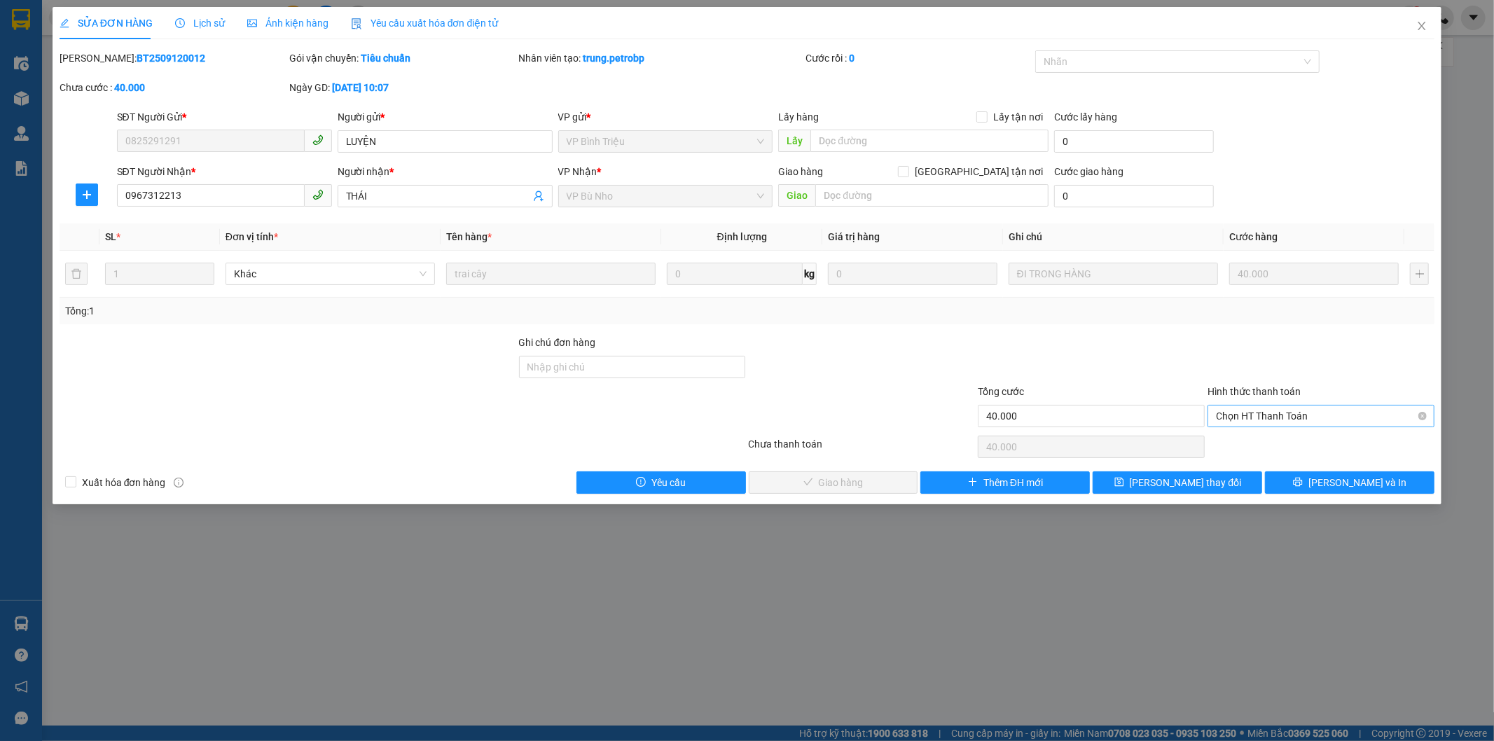
click at [1257, 412] on span "Chọn HT Thanh Toán" at bounding box center [1321, 415] width 210 height 21
click at [1241, 444] on div "Tại văn phòng" at bounding box center [1321, 443] width 210 height 15
type input "0"
click at [859, 485] on span "Lưu và Giao hàng" at bounding box center [842, 482] width 134 height 15
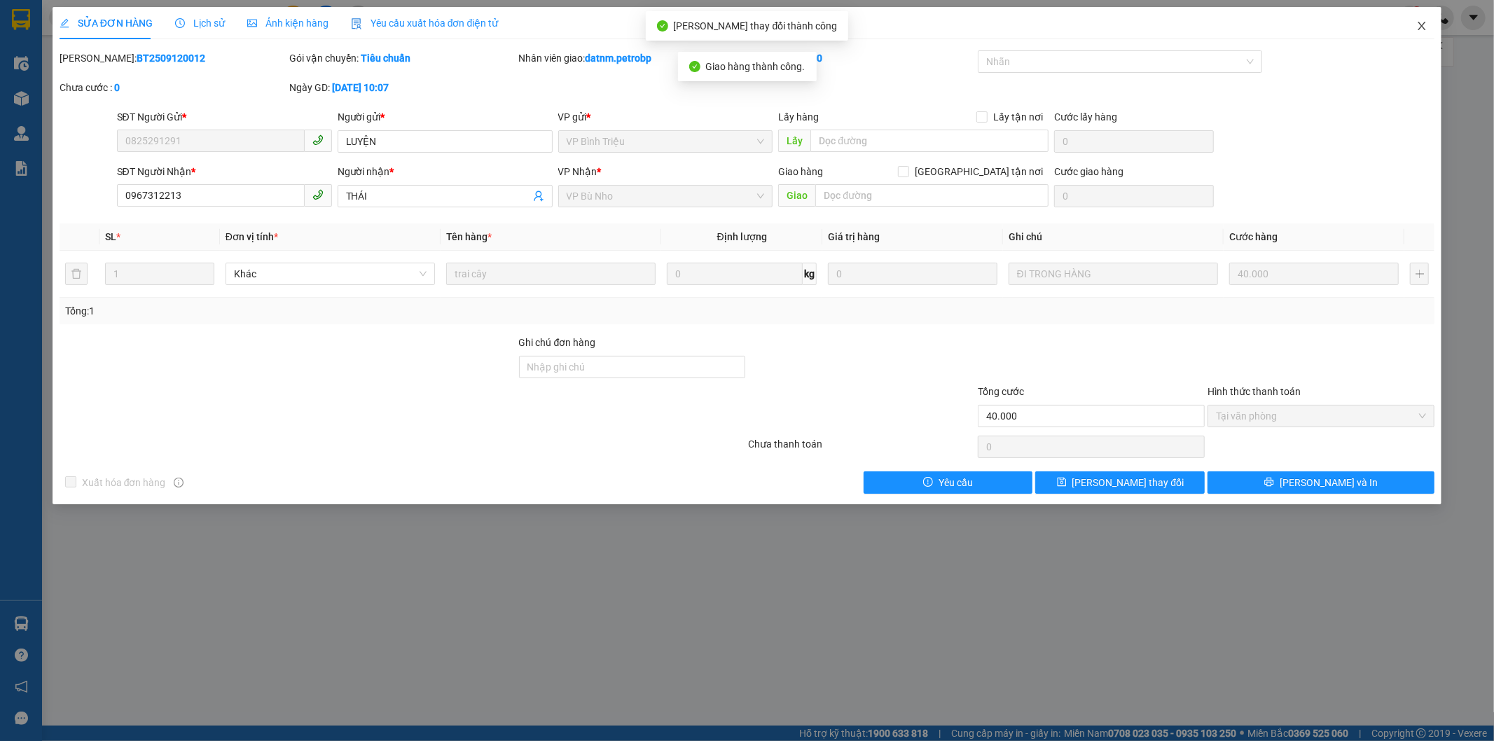
click at [1424, 27] on icon "close" at bounding box center [1421, 25] width 11 height 11
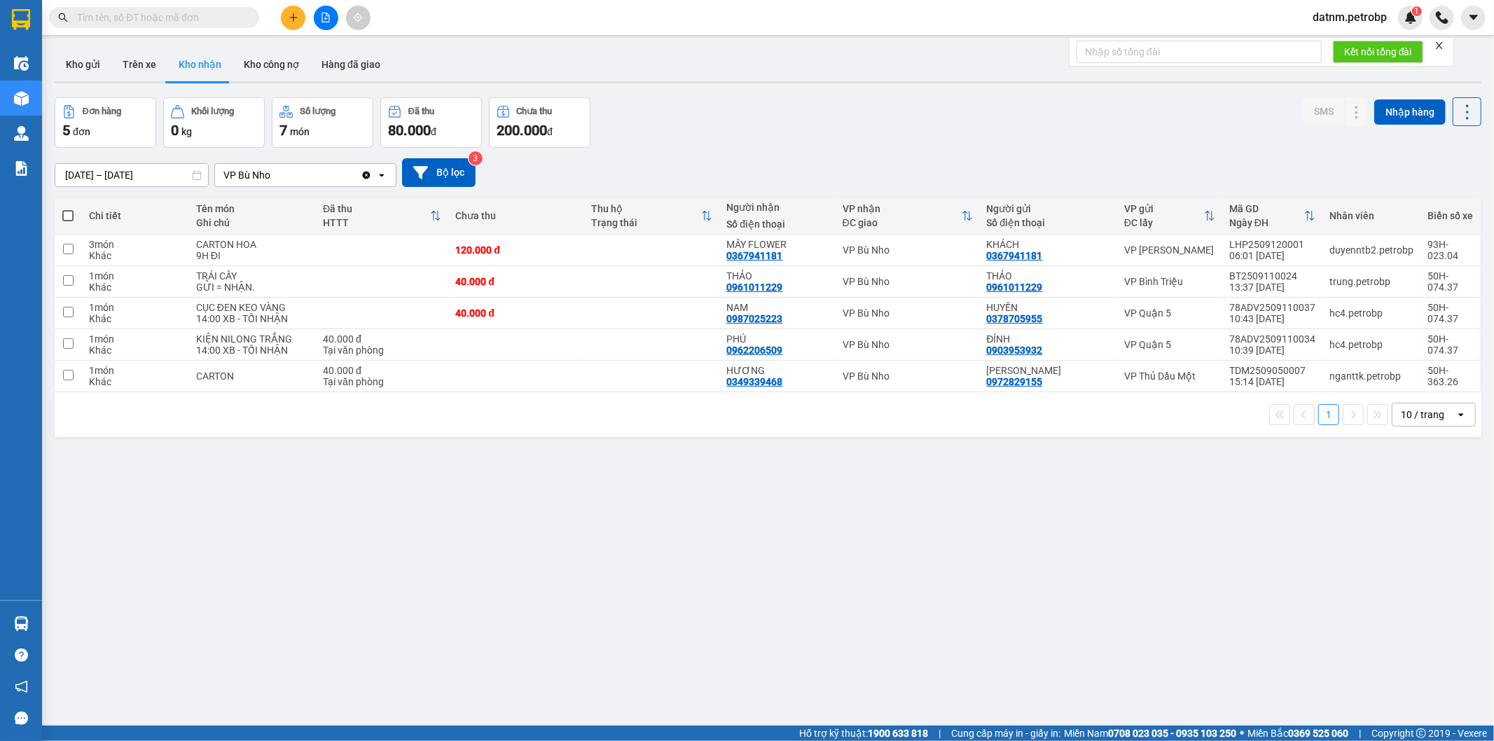
click at [515, 459] on div "ver 1.8.143 Kho gửi Trên xe Kho nhận Kho công nợ Hàng đã giao Đơn hàng 5 đơn Kh…" at bounding box center [768, 412] width 1438 height 741
click at [323, 51] on button "Hàng đã giao" at bounding box center [350, 65] width 81 height 34
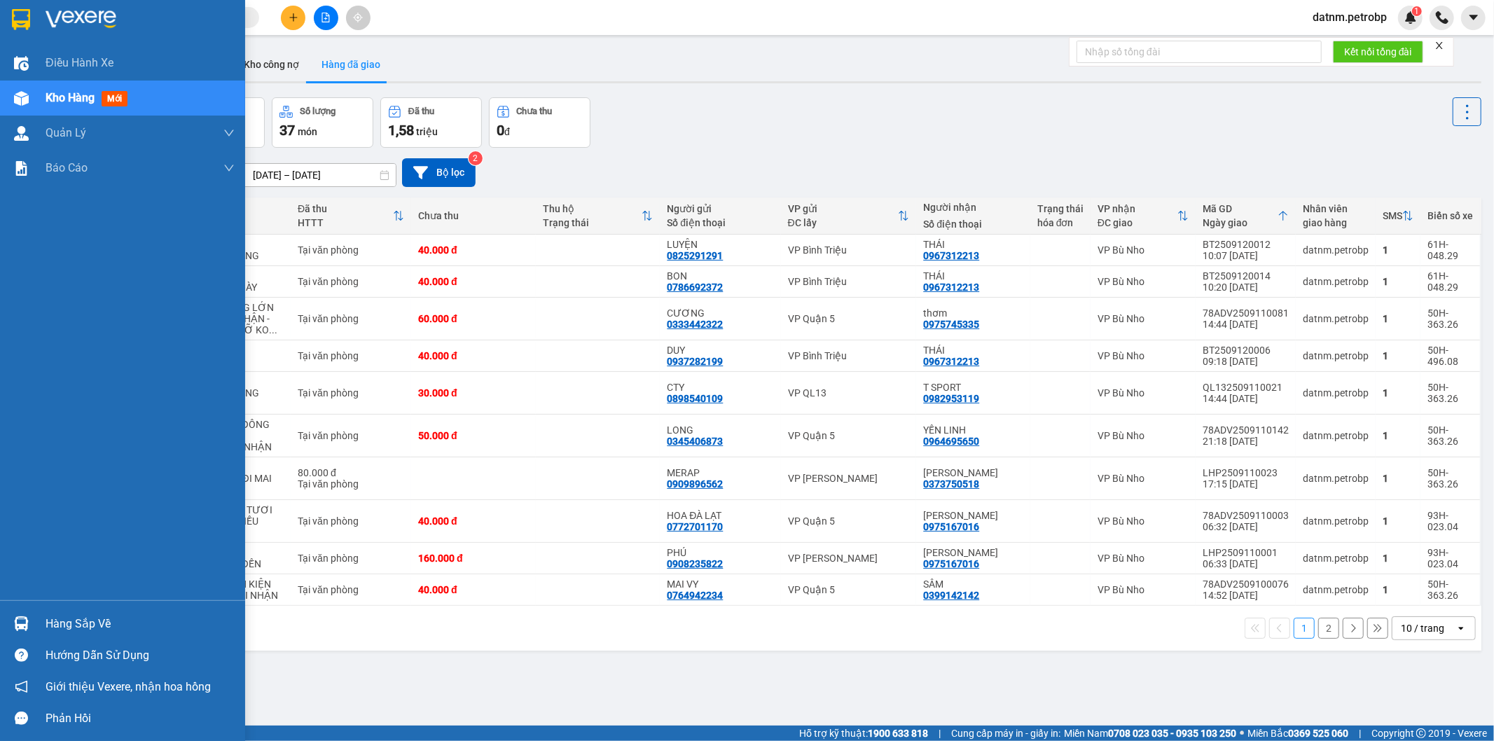
click at [48, 106] on div "Kho hàng mới" at bounding box center [90, 98] width 88 height 18
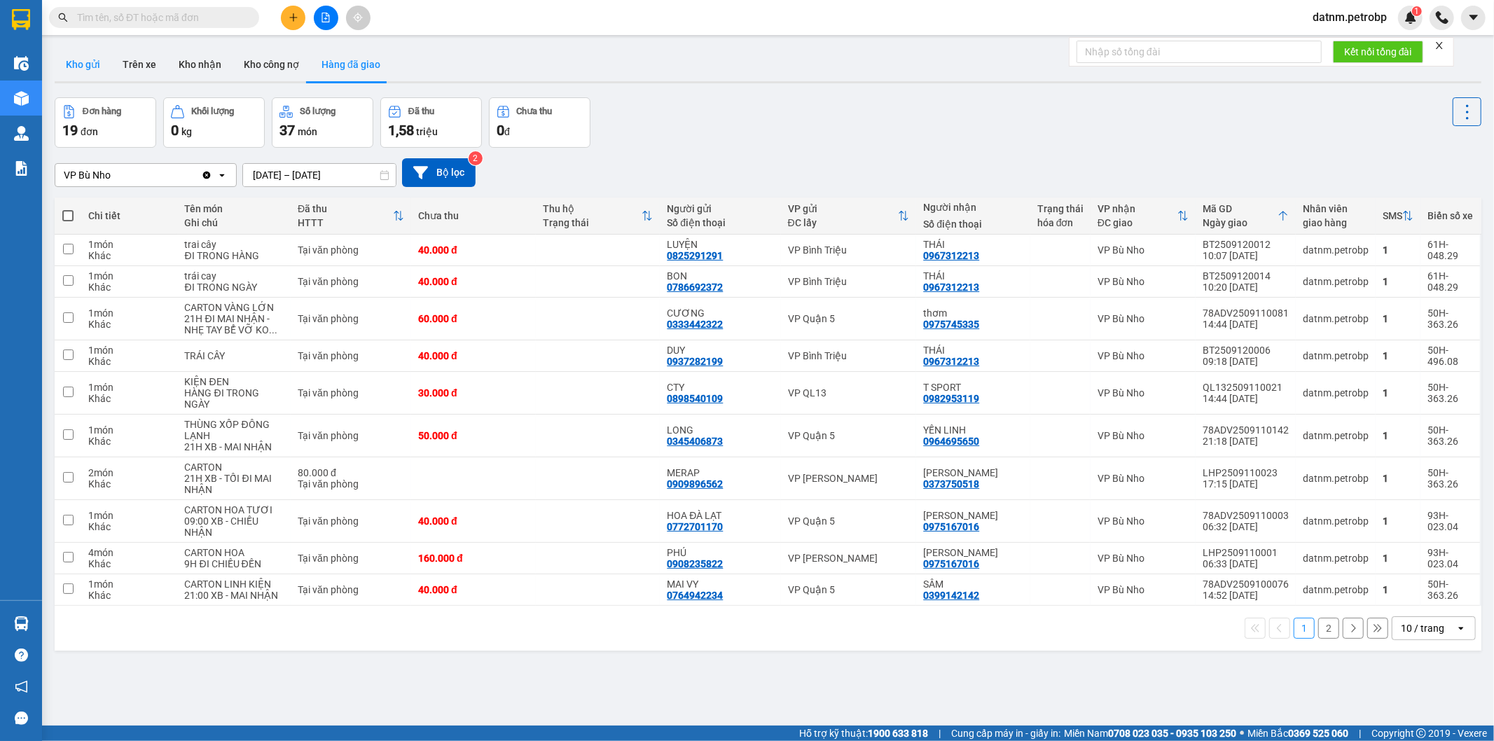
click at [96, 73] on button "Kho gửi" at bounding box center [83, 65] width 57 height 34
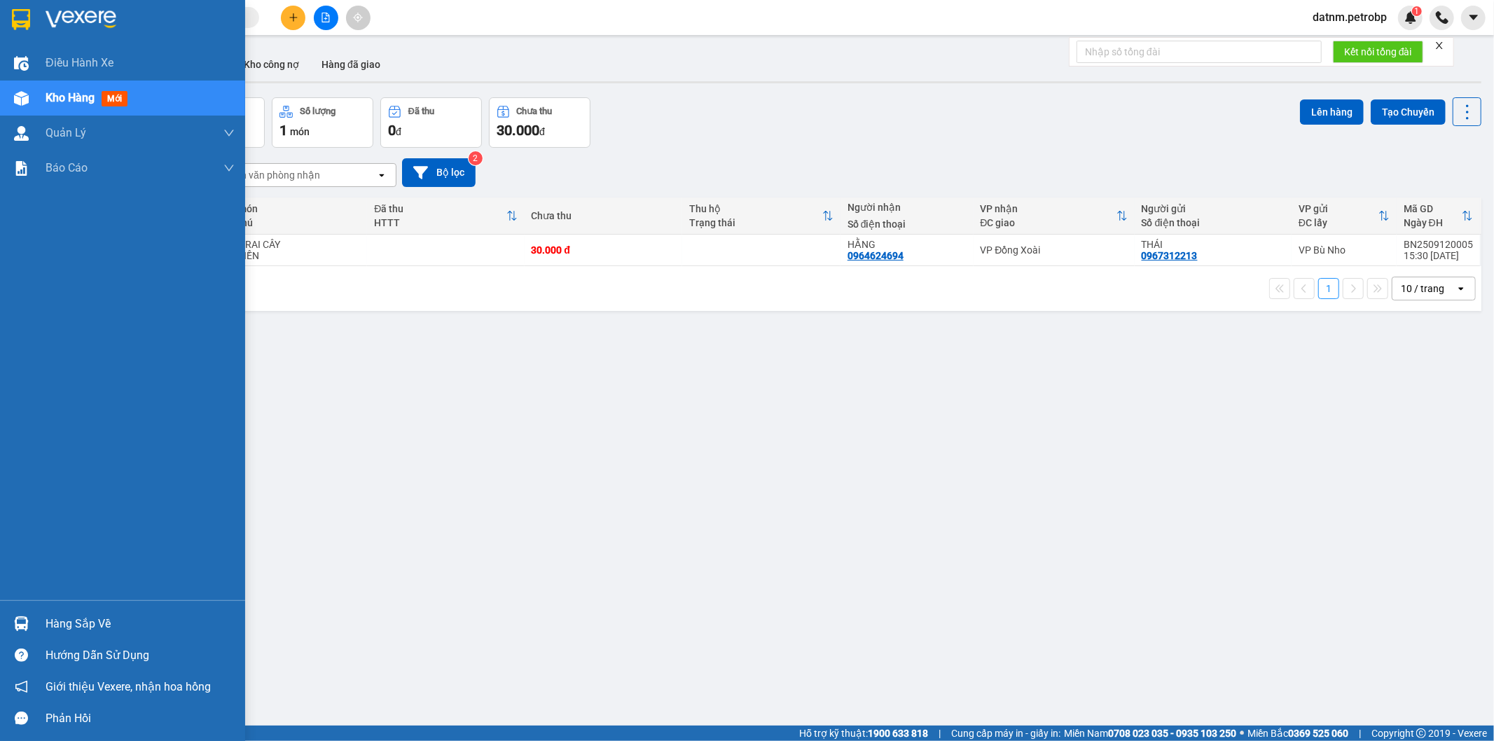
click at [64, 627] on div "Hàng sắp về" at bounding box center [140, 623] width 189 height 21
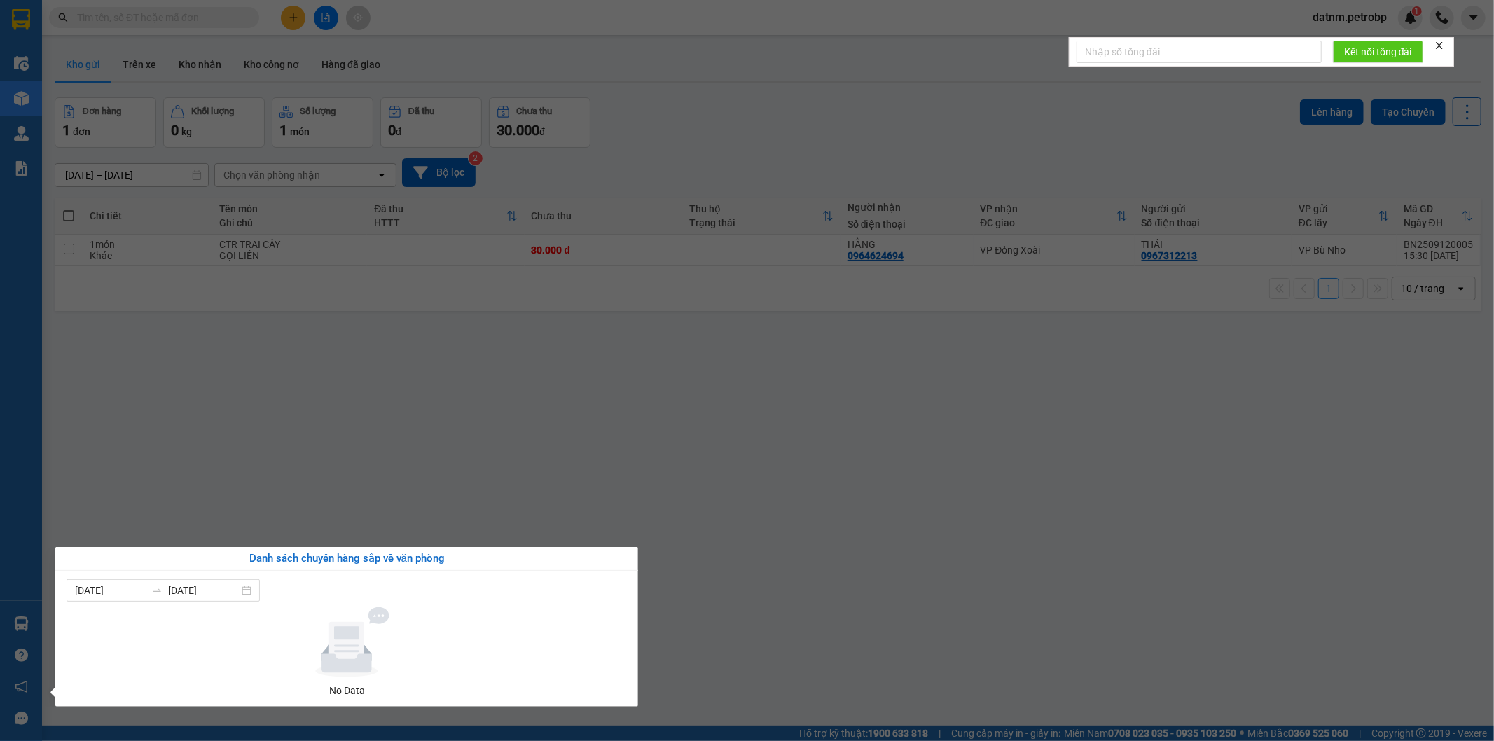
click at [723, 401] on section "Kết quả tìm kiếm ( 0 ) Bộ lọc No Data datnm.petrobp 1 Điều hành xe Kho hàng mới…" at bounding box center [747, 370] width 1494 height 741
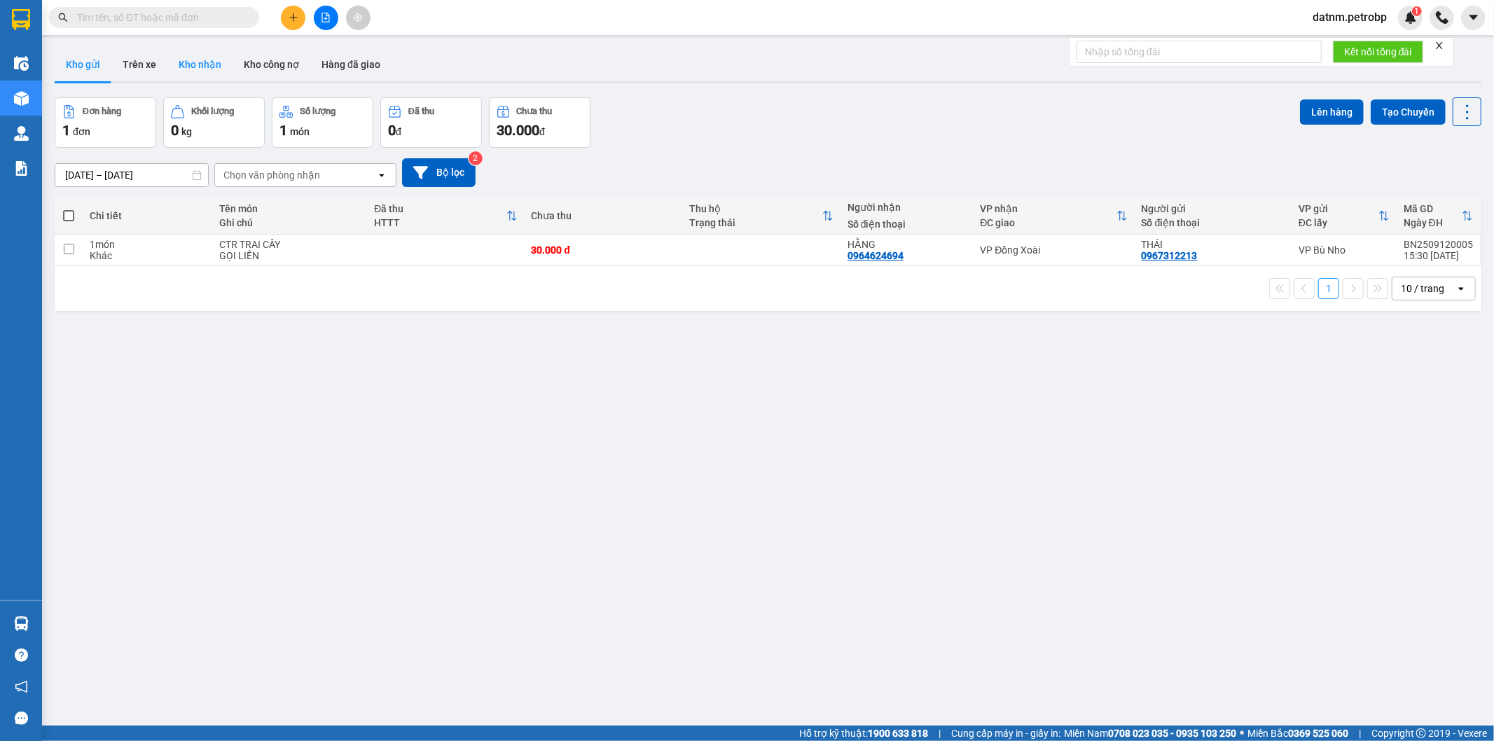
click at [188, 72] on button "Kho nhận" at bounding box center [199, 65] width 65 height 34
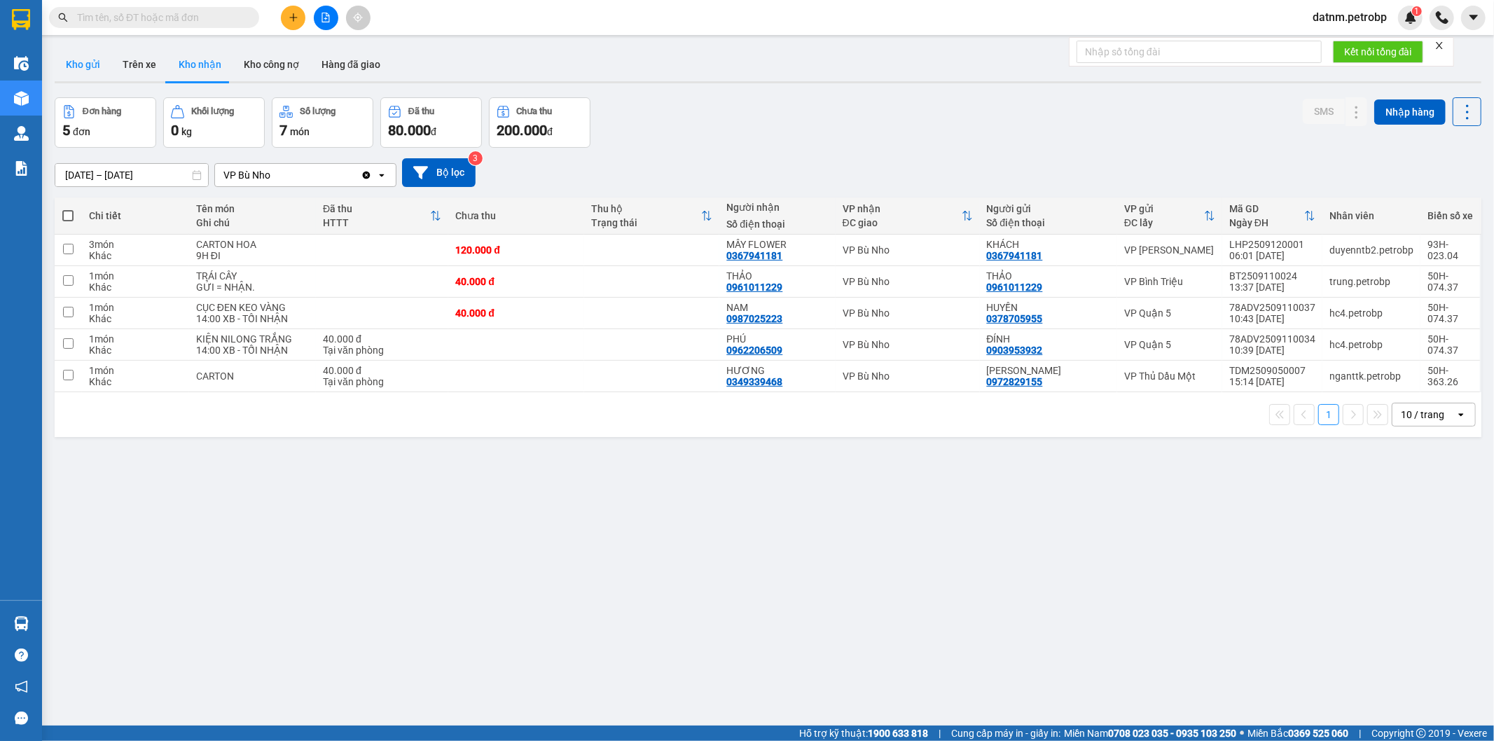
click at [94, 71] on button "Kho gửi" at bounding box center [83, 65] width 57 height 34
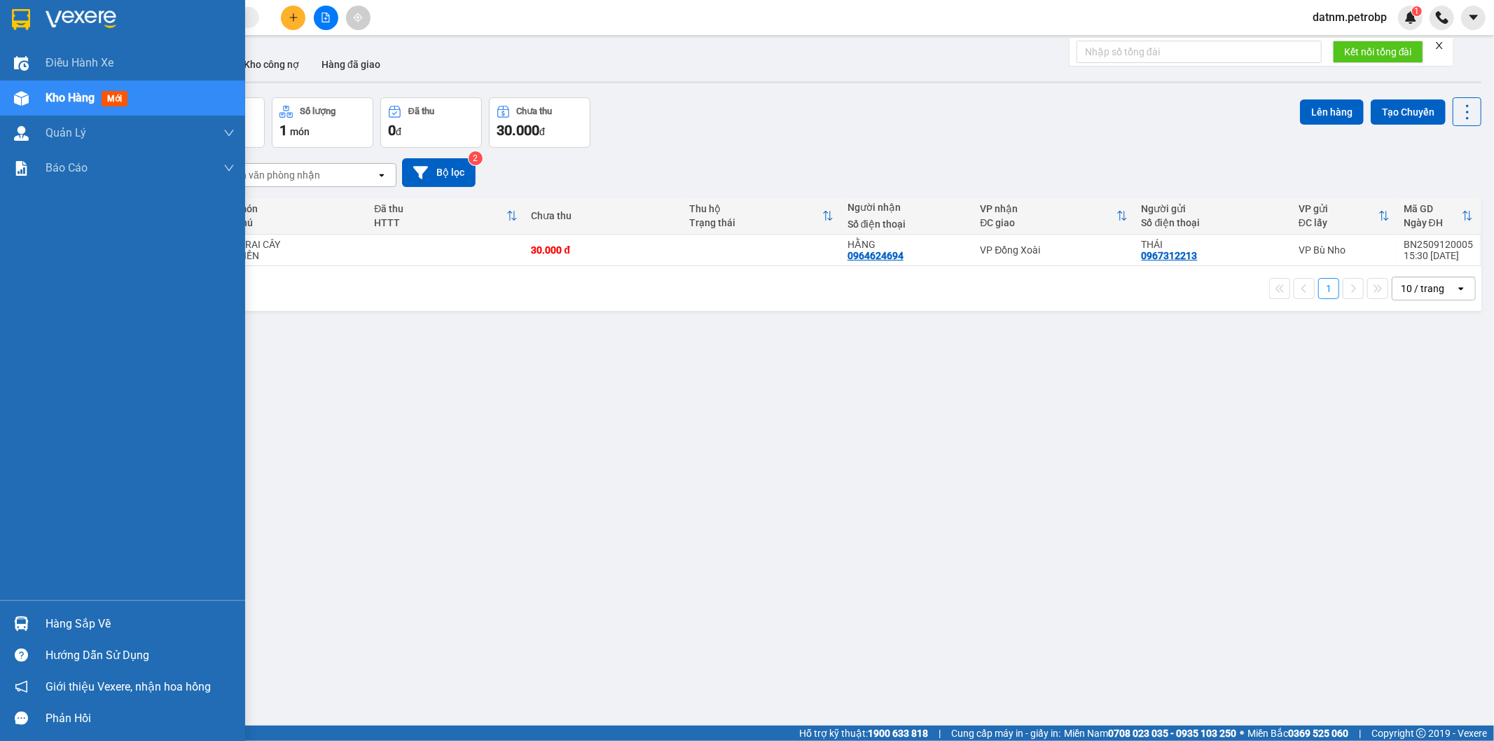
click at [36, 621] on div "Hàng sắp về" at bounding box center [122, 624] width 245 height 32
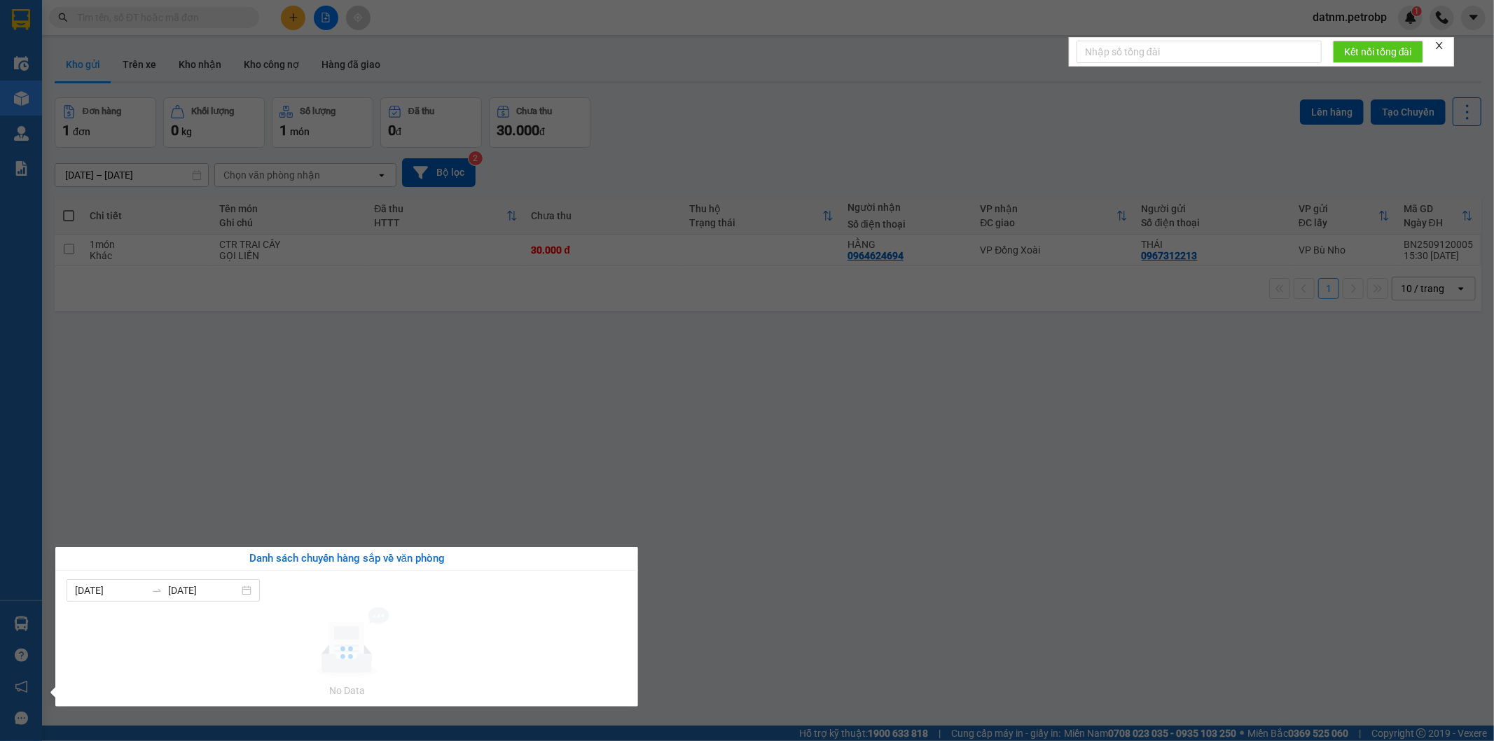
click at [699, 333] on section "Kết quả tìm kiếm ( 0 ) Bộ lọc No Data datnm.petrobp 1 Điều hành xe Kho hàng mới…" at bounding box center [747, 370] width 1494 height 741
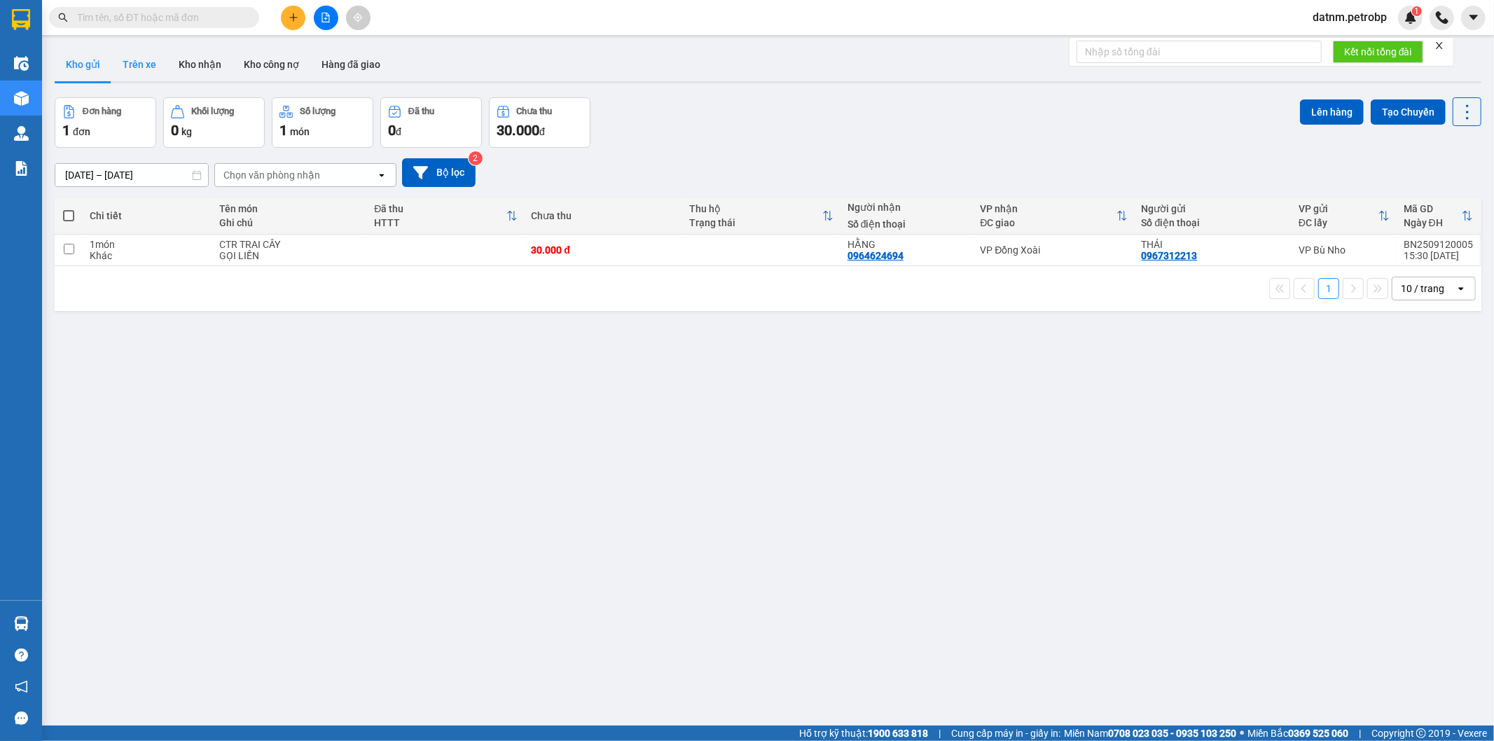
click at [151, 60] on button "Trên xe" at bounding box center [139, 65] width 56 height 34
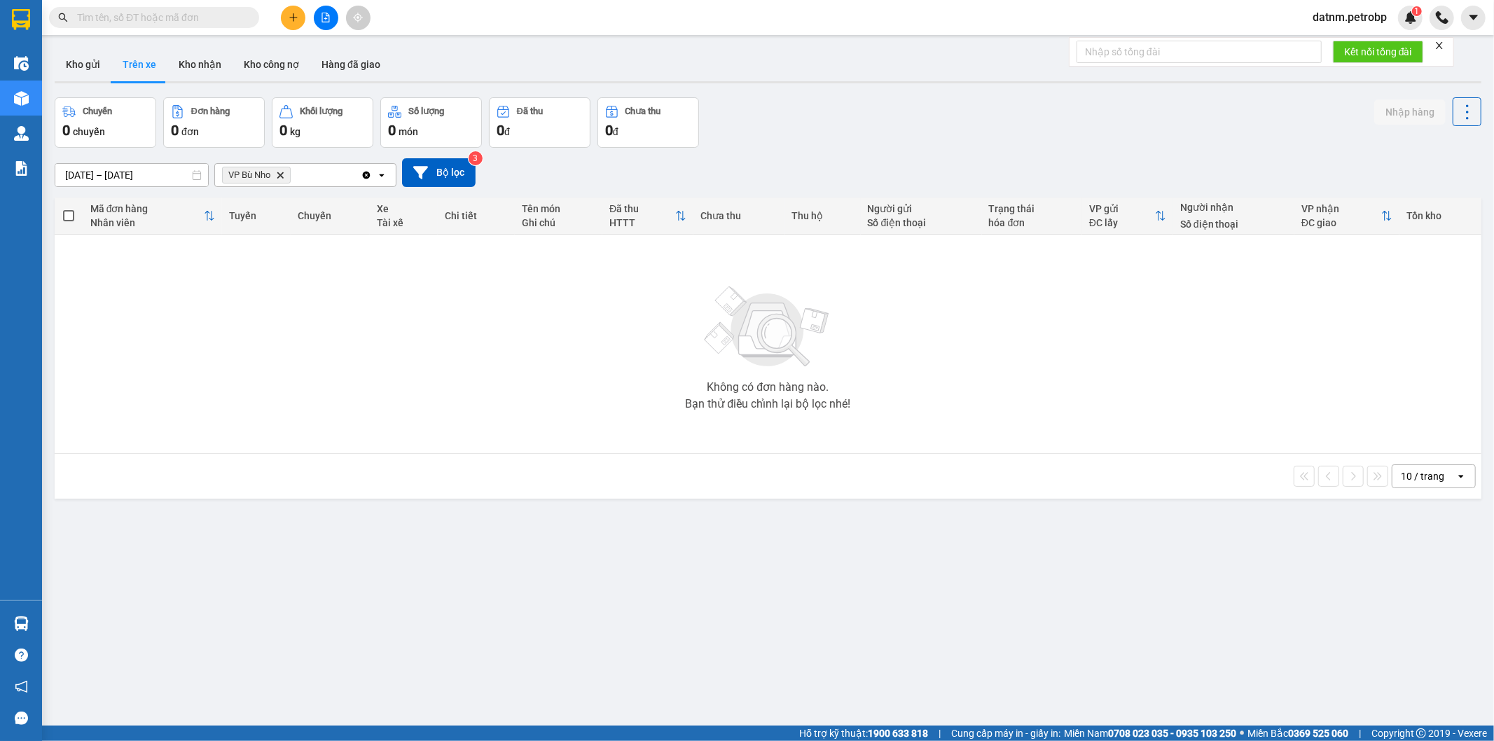
click at [267, 71] on button "Kho công nợ" at bounding box center [271, 65] width 78 height 34
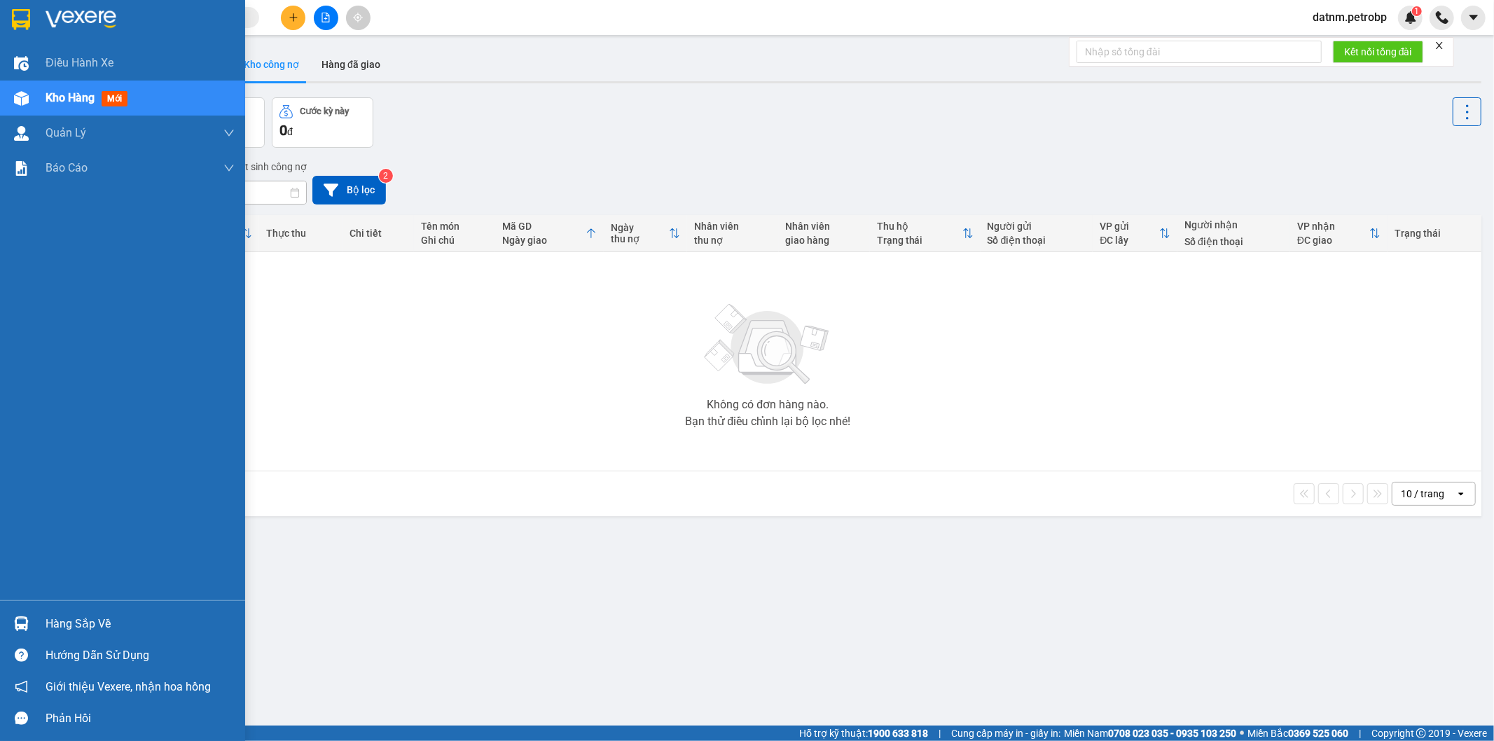
click at [67, 611] on div "Hàng sắp về" at bounding box center [122, 624] width 245 height 32
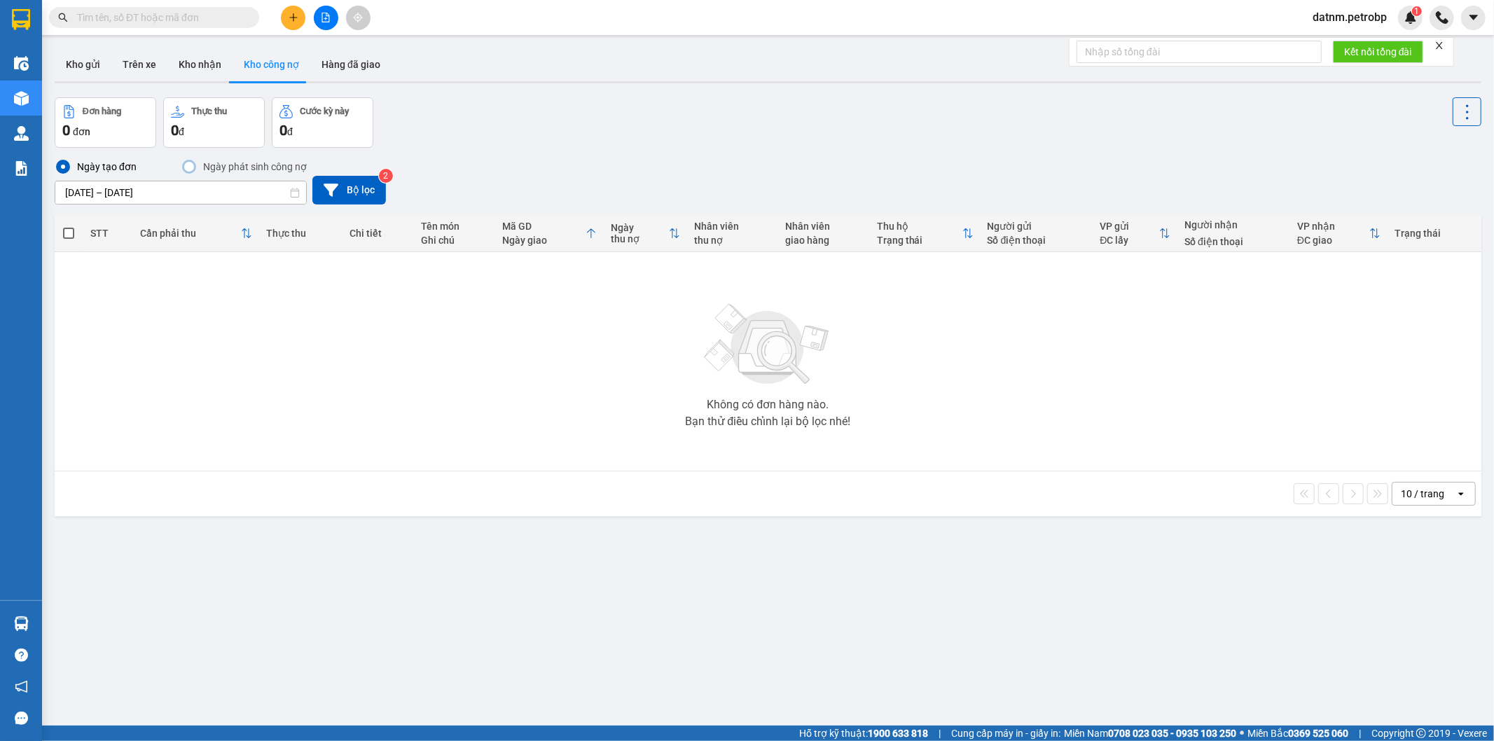
click at [711, 395] on section "Kết quả tìm kiếm ( 0 ) Bộ lọc No Data datnm.petrobp 1 Điều hành xe Kho hàng mới…" at bounding box center [747, 370] width 1494 height 741
click at [43, 631] on main "ver 1.8.143 Kho gửi Trên xe Kho nhận Kho công nợ Hàng đã giao Đơn hàng 0 đơn Th…" at bounding box center [747, 362] width 1494 height 725
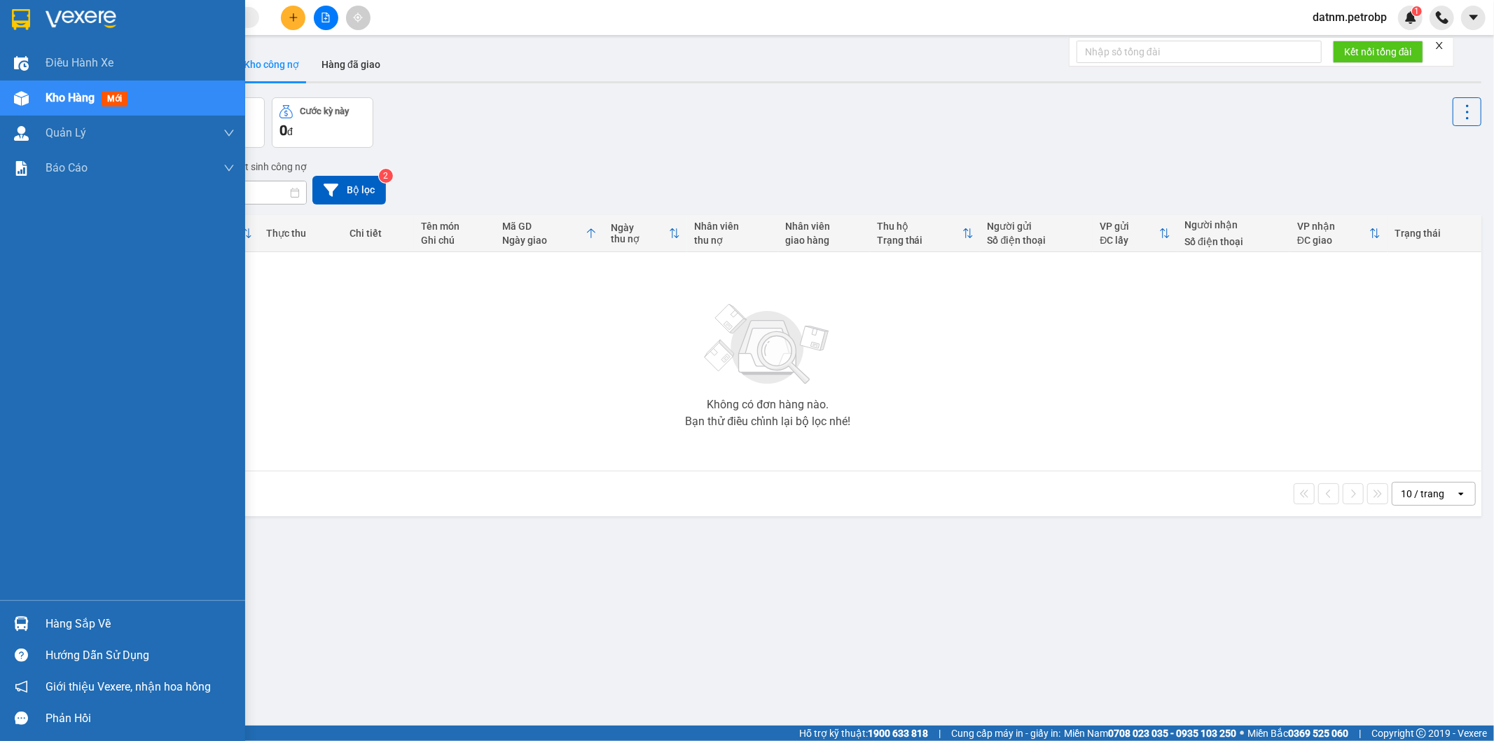
click at [29, 629] on div at bounding box center [21, 623] width 25 height 25
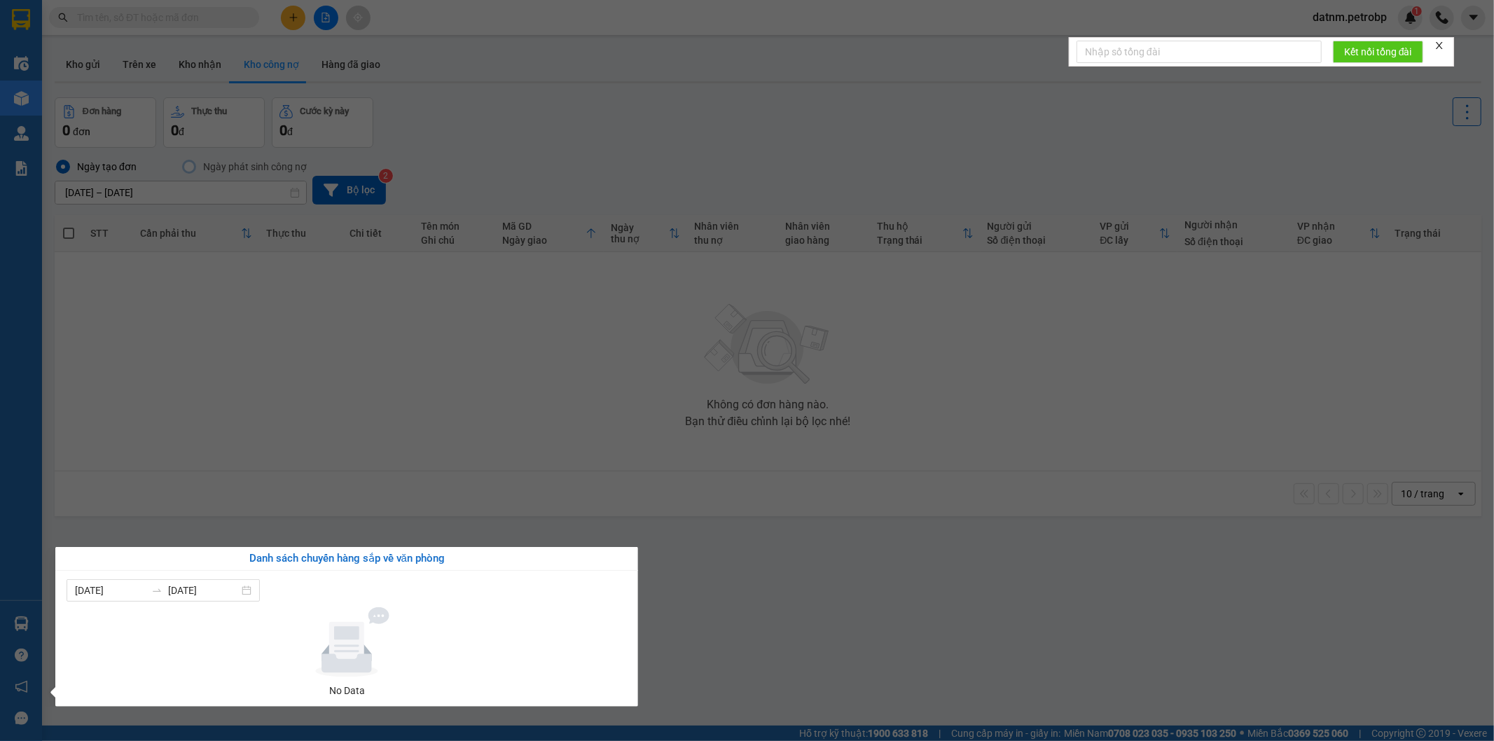
click at [910, 620] on section "Kết quả tìm kiếm ( 0 ) Bộ lọc No Data datnm.petrobp 1 Điều hành xe Kho hàng mới…" at bounding box center [747, 370] width 1494 height 741
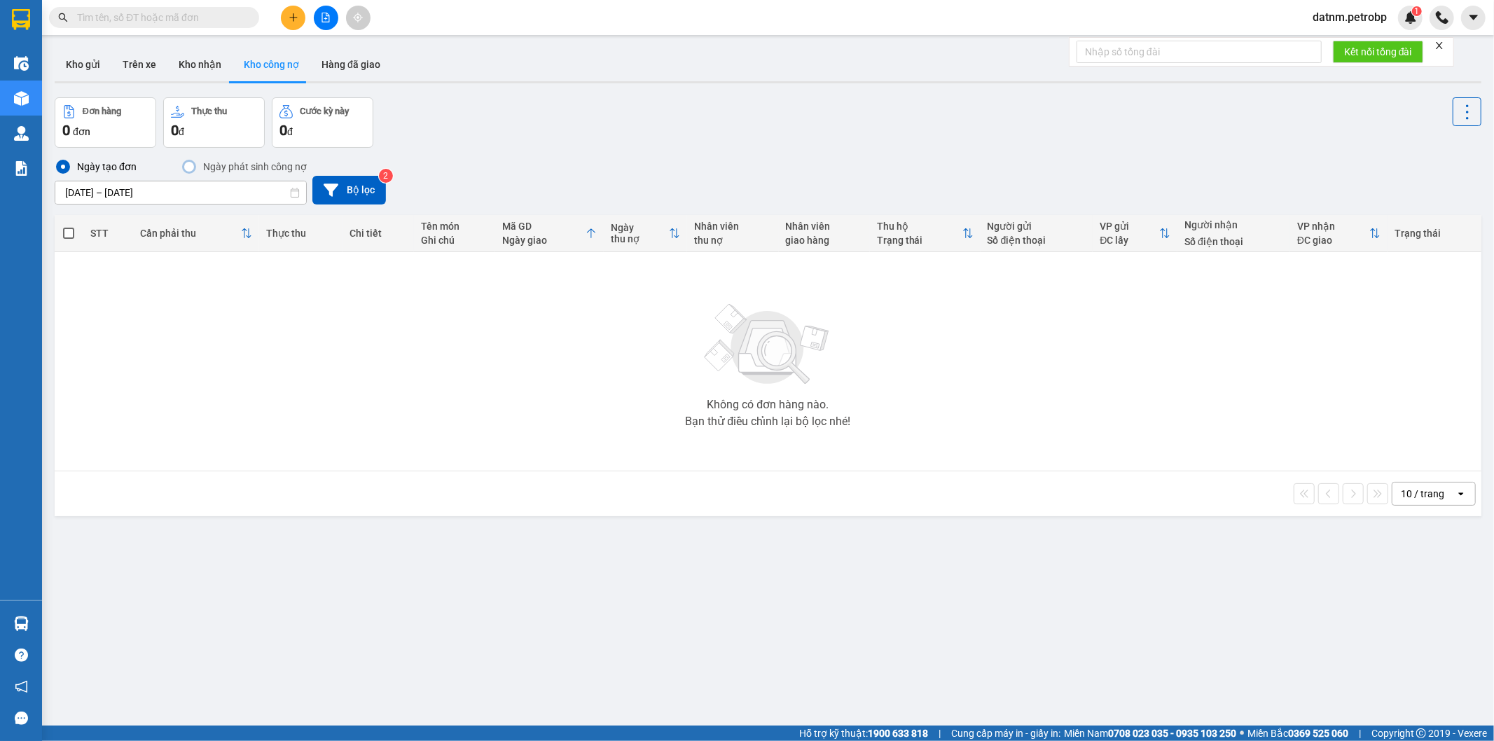
click at [523, 739] on div "Hỗ trợ kỹ thuật: 1900 633 818 | Cung cấp máy in - giấy in: Miền Nam 0708 023 03…" at bounding box center [743, 732] width 1487 height 15
click at [38, 628] on div "Hàng sắp về" at bounding box center [21, 624] width 42 height 32
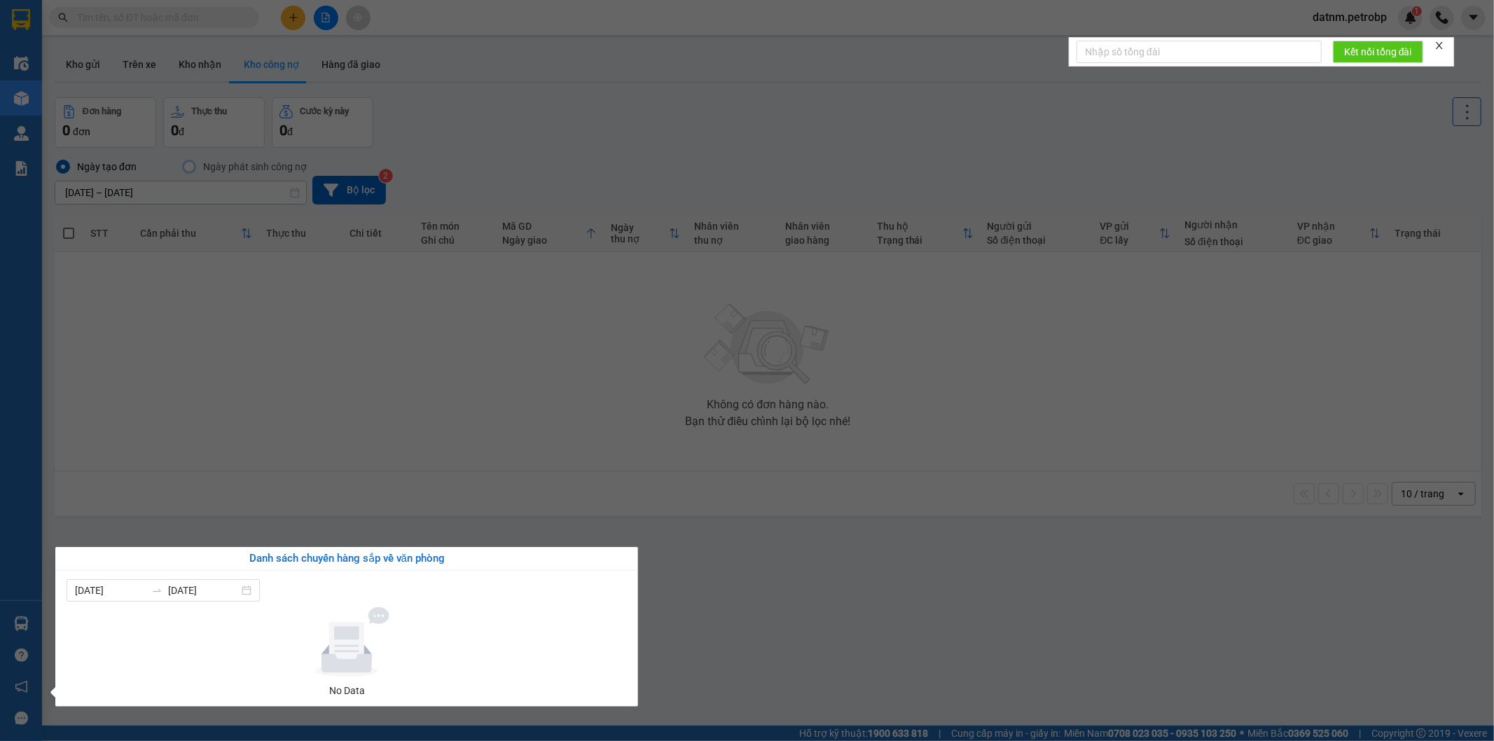
click at [464, 453] on section "Kết quả tìm kiếm ( 0 ) Bộ lọc No Data datnm.petrobp 1 Điều hành xe Kho hàng mới…" at bounding box center [747, 370] width 1494 height 741
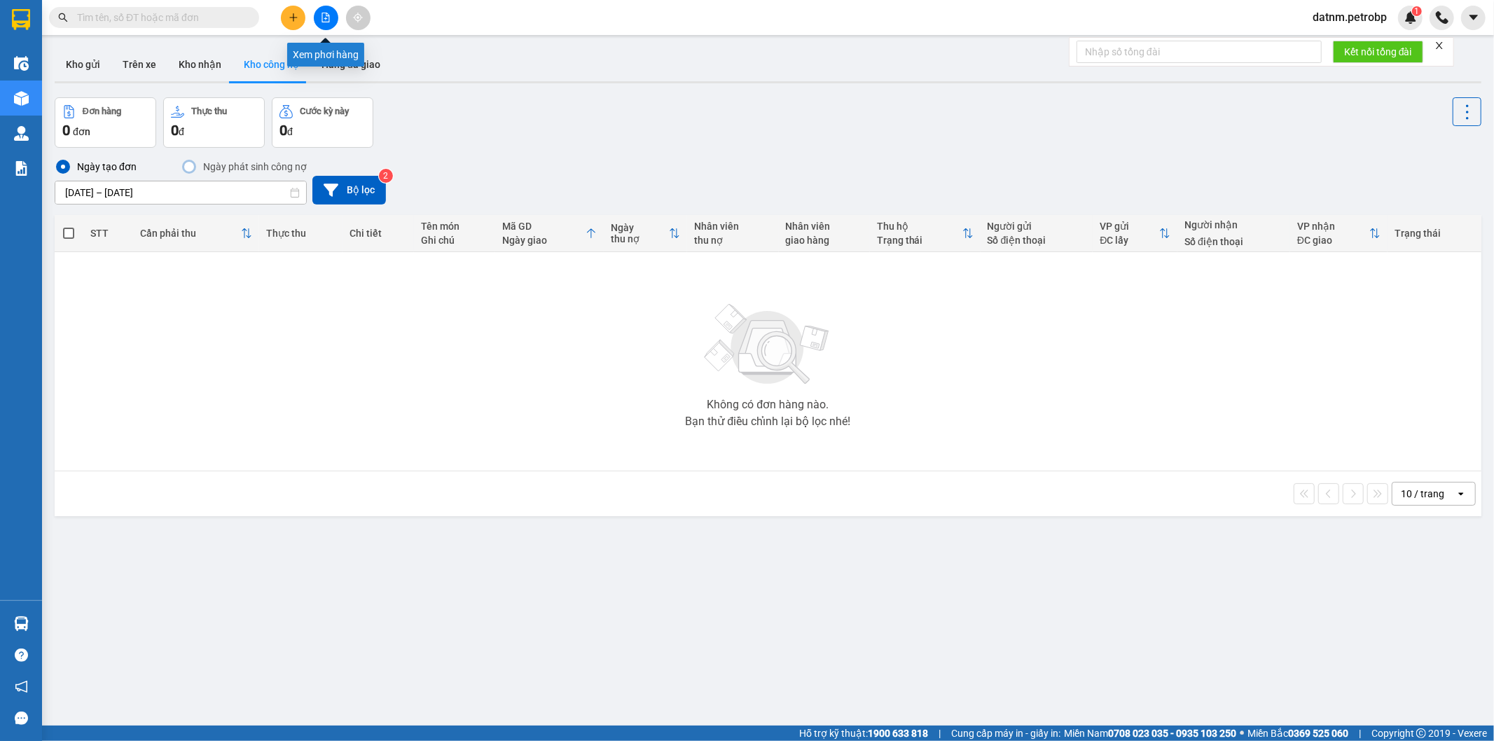
click at [334, 15] on button at bounding box center [326, 18] width 25 height 25
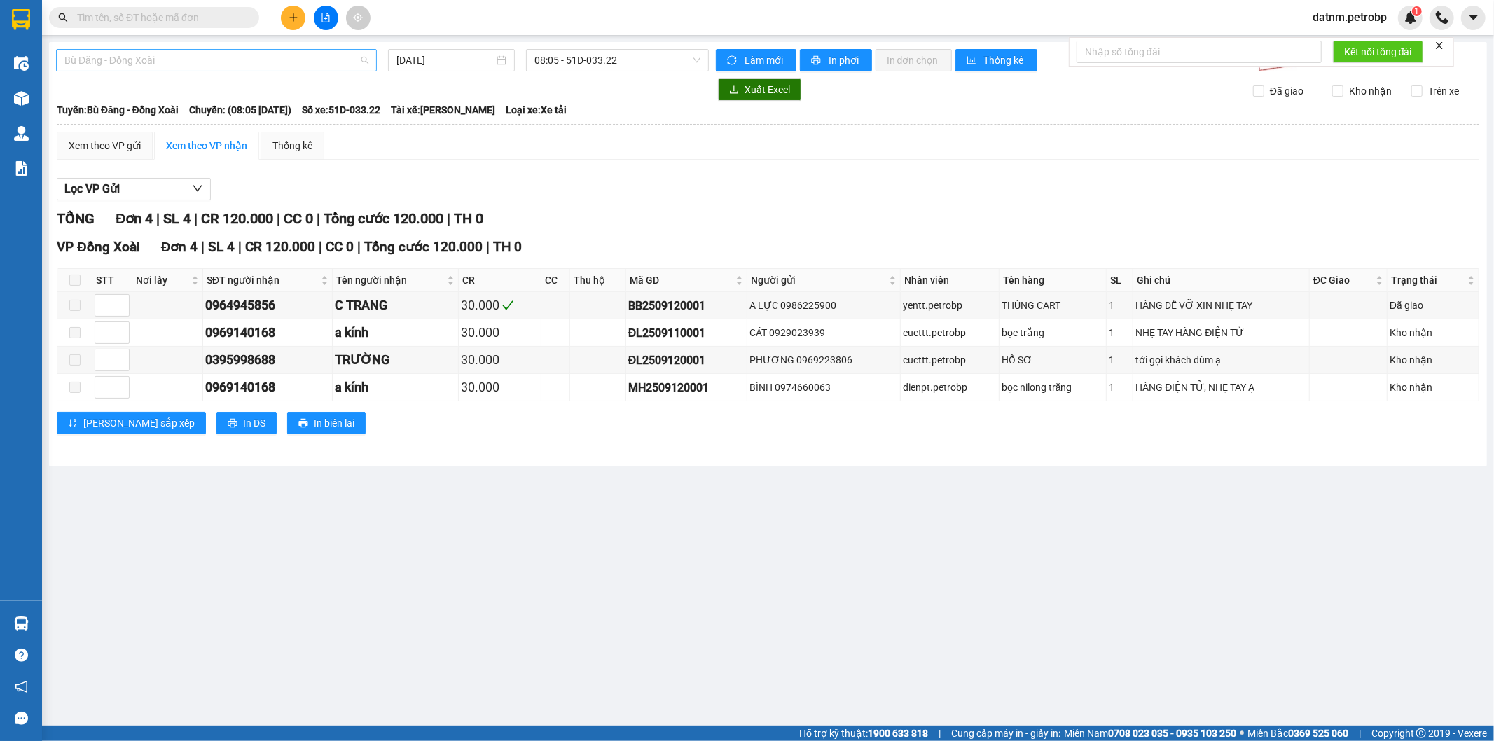
click at [204, 66] on span "Bù Đăng - Đồng Xoài" at bounding box center [216, 60] width 304 height 21
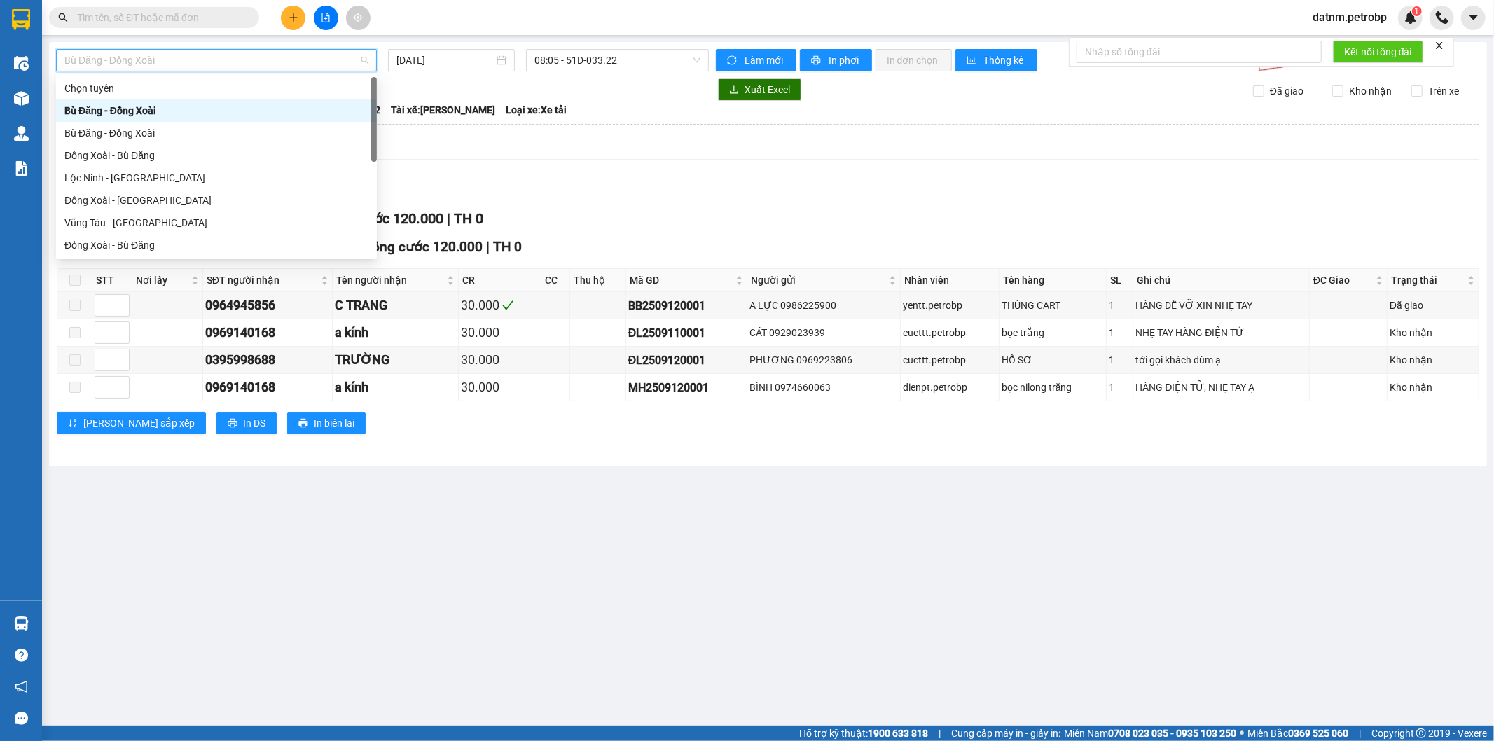
type input "p"
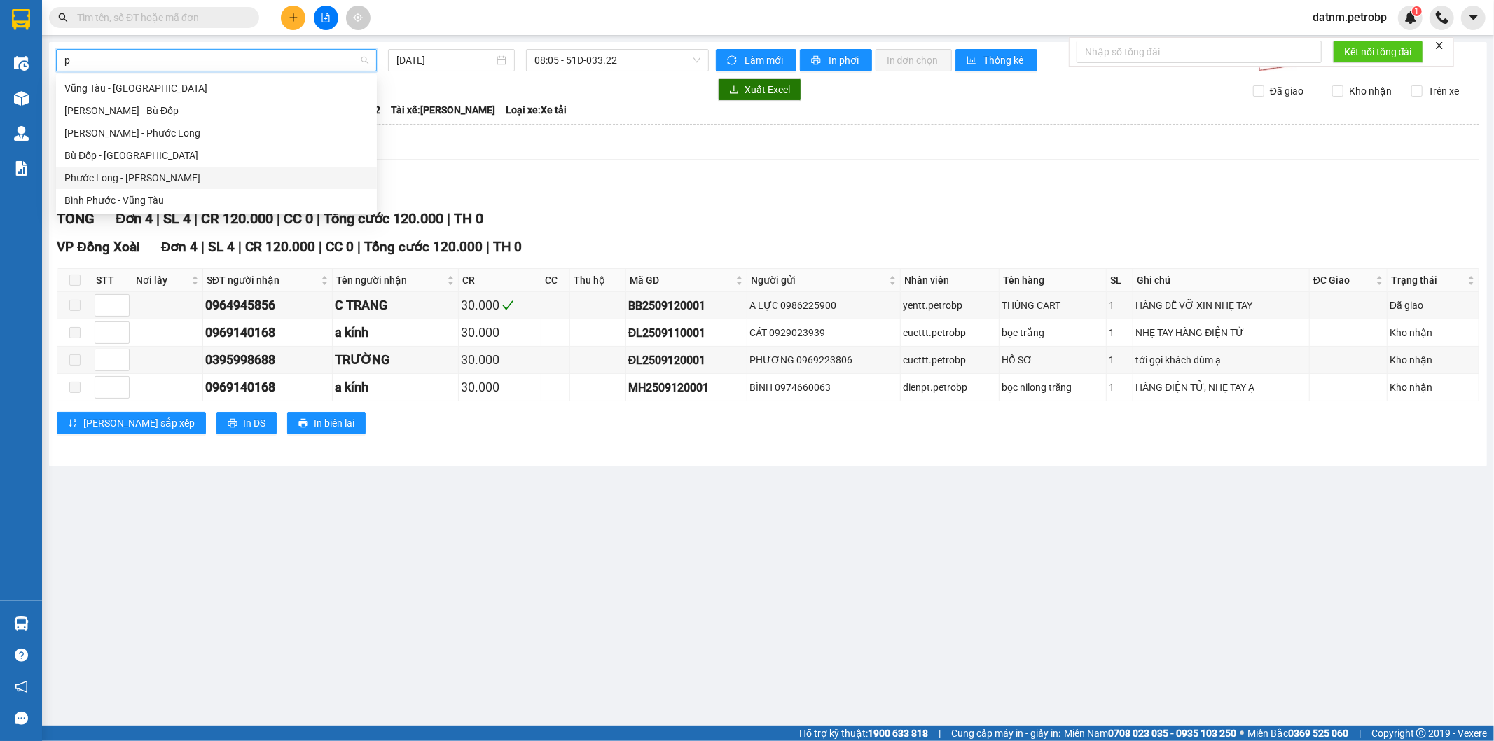
click at [189, 172] on div "Phước Long - Hồ Chí Minh" at bounding box center [216, 177] width 304 height 15
type input "[DATE]"
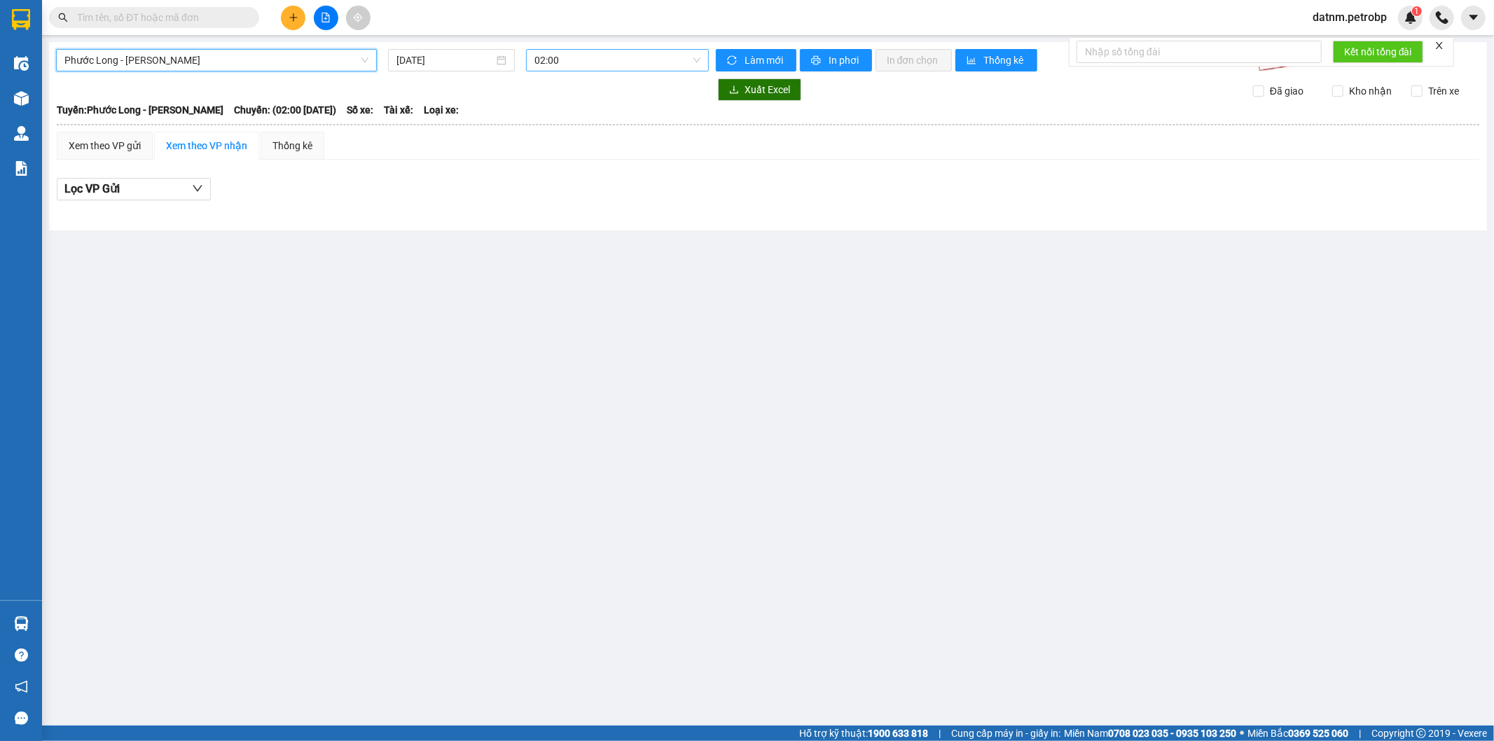
click at [562, 57] on span "02:00" at bounding box center [616, 60] width 165 height 21
click at [352, 240] on main "Phước Long - Hồ Chí Minh 12/09/2025 02:00 Làm mới In phơi In đơn chọn Thống kê …" at bounding box center [747, 362] width 1494 height 725
click at [560, 71] on div "Phước Long - Hồ Chí Minh 12/09/2025 02:00 Làm mới In phơi In đơn chọn Thống kê …" at bounding box center [768, 136] width 1438 height 188
click at [574, 53] on span "02:00" at bounding box center [616, 60] width 165 height 21
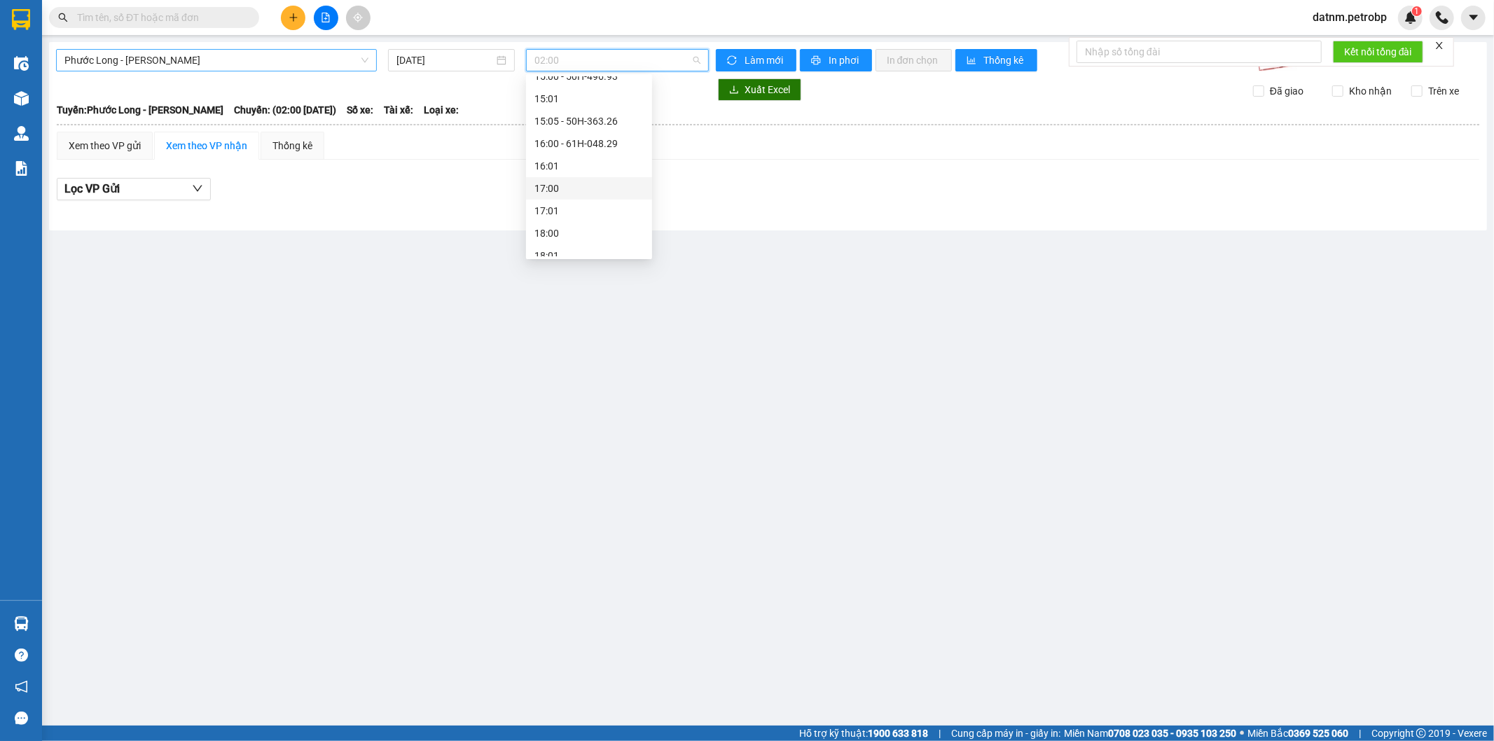
click at [585, 183] on div "17:00" at bounding box center [588, 188] width 109 height 15
click at [596, 61] on span "17:00" at bounding box center [616, 60] width 165 height 21
click at [583, 224] on div "18:00" at bounding box center [589, 233] width 126 height 22
click at [591, 70] on span "18:00" at bounding box center [616, 60] width 165 height 21
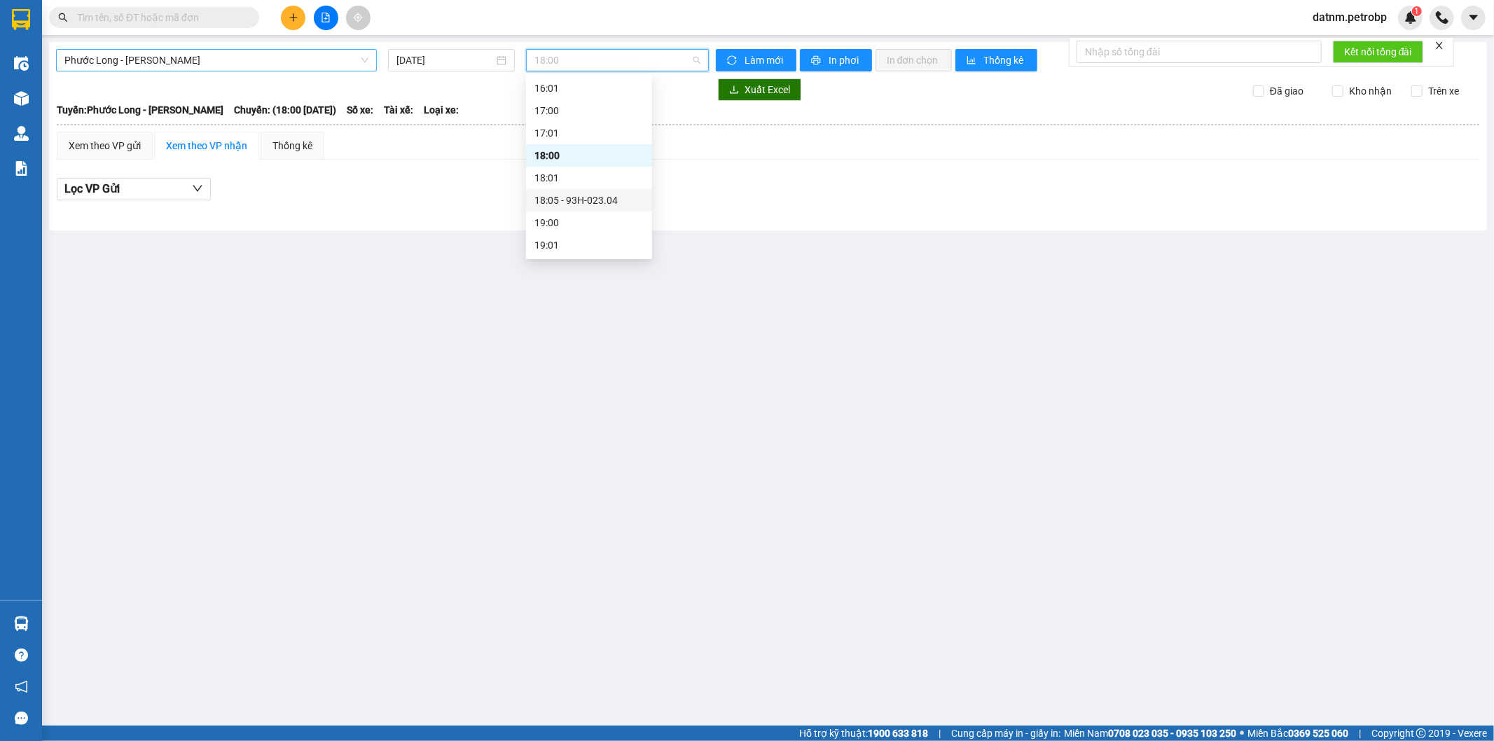
click at [581, 206] on div "18:05 - 93H-023.04" at bounding box center [588, 200] width 109 height 15
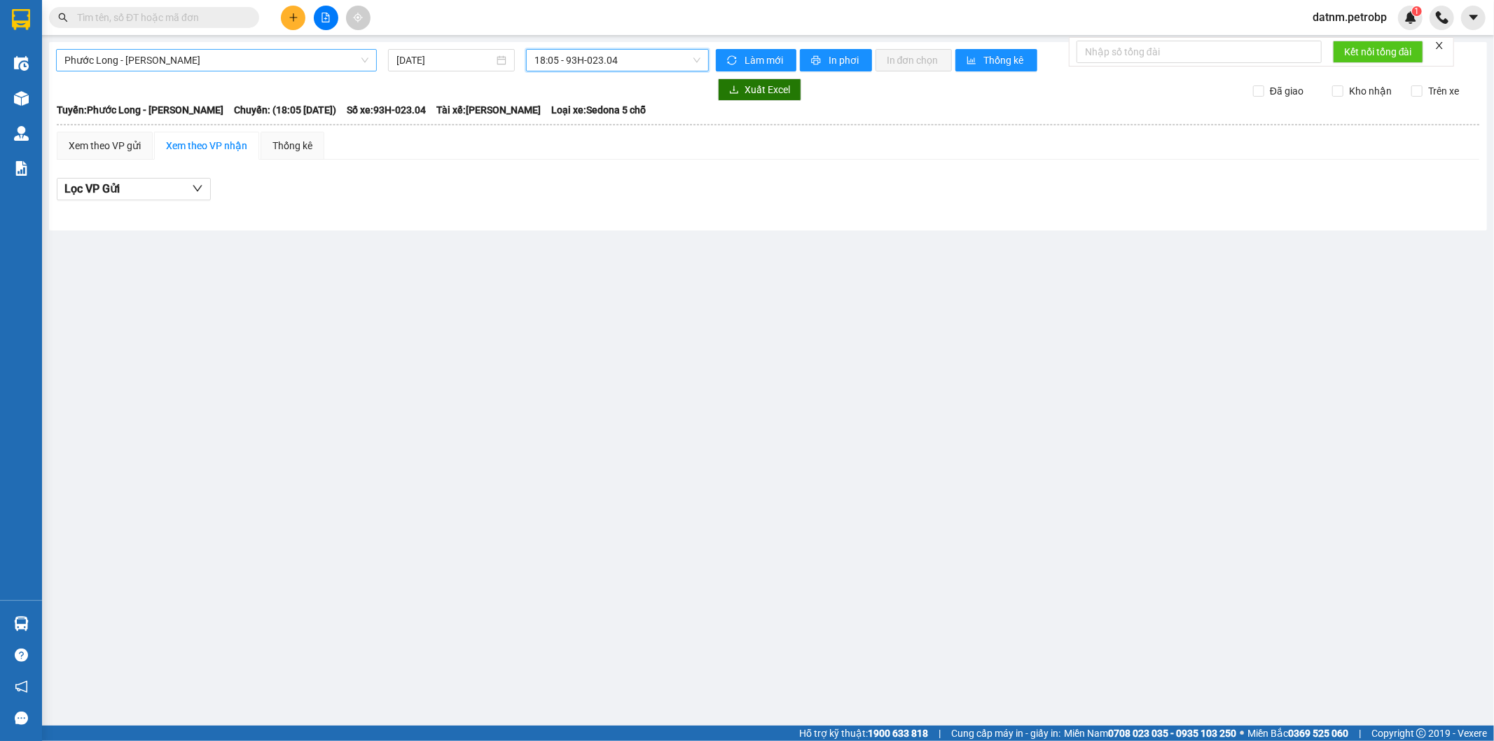
click at [585, 66] on span "18:05 - 93H-023.04" at bounding box center [616, 60] width 165 height 21
click at [239, 65] on span "Phước Long - Hồ Chí Minh" at bounding box center [216, 60] width 304 height 21
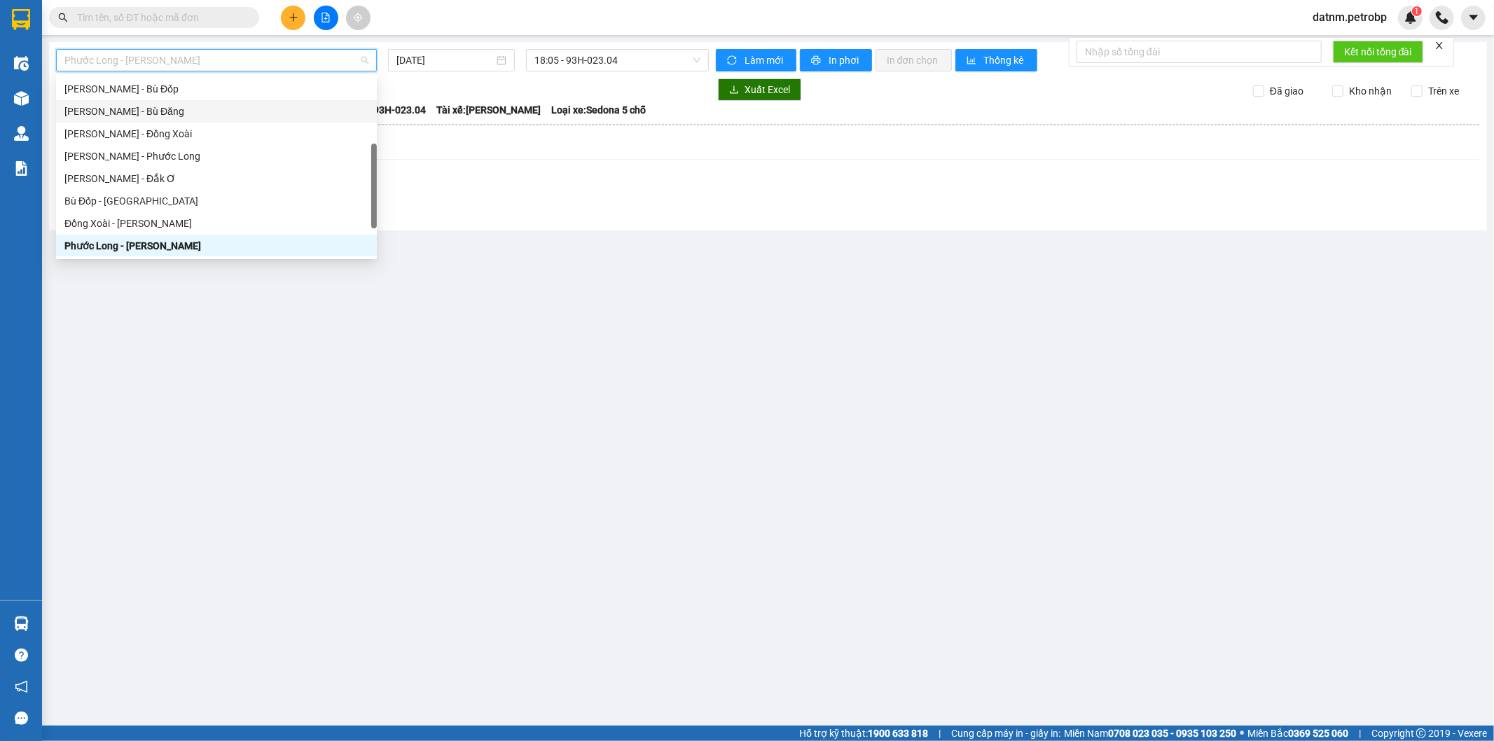
click at [507, 172] on div "Lọc VP Gửi" at bounding box center [768, 193] width 1422 height 45
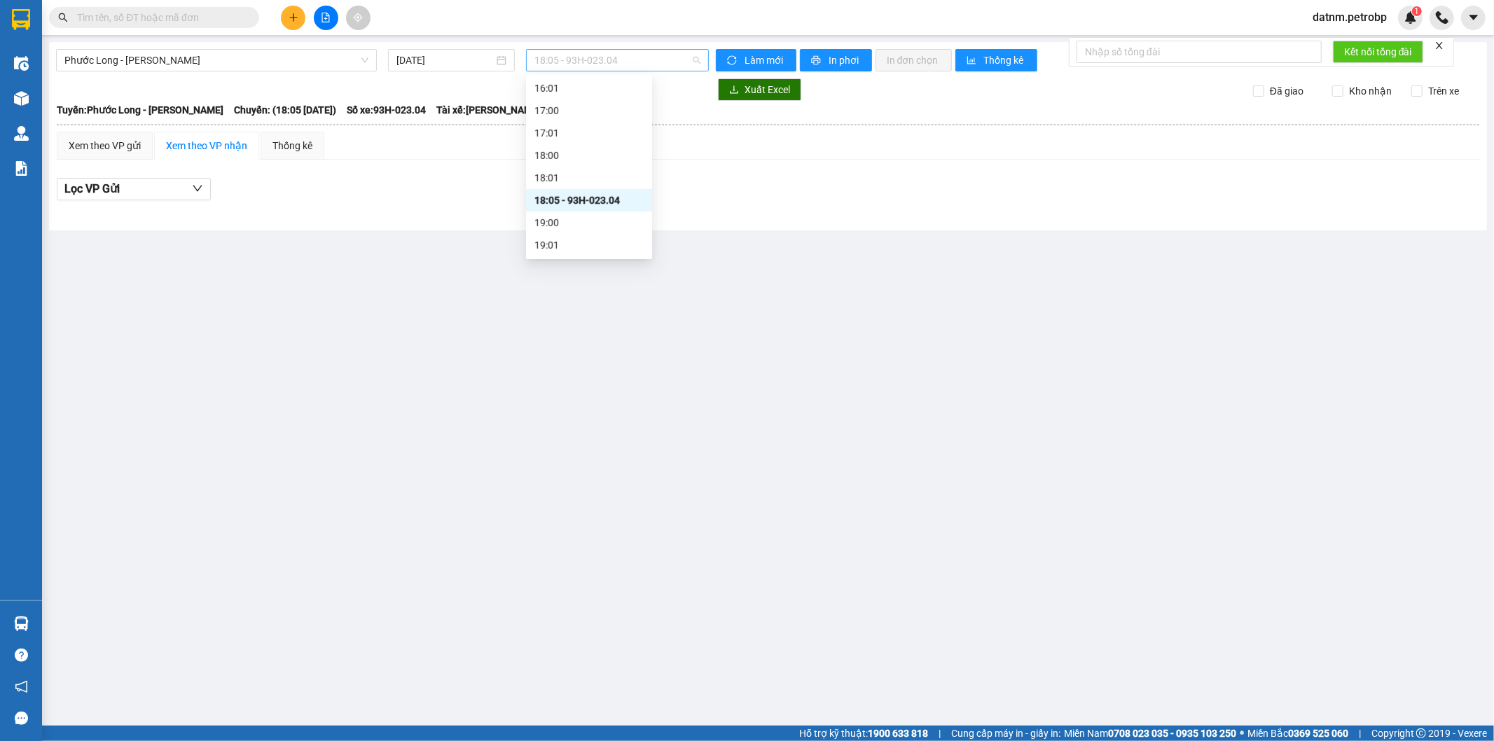
click at [592, 58] on span "18:05 - 93H-023.04" at bounding box center [616, 60] width 165 height 21
click at [592, 157] on div "18:00" at bounding box center [588, 155] width 109 height 15
click at [282, 141] on div "Thống kê" at bounding box center [292, 145] width 40 height 15
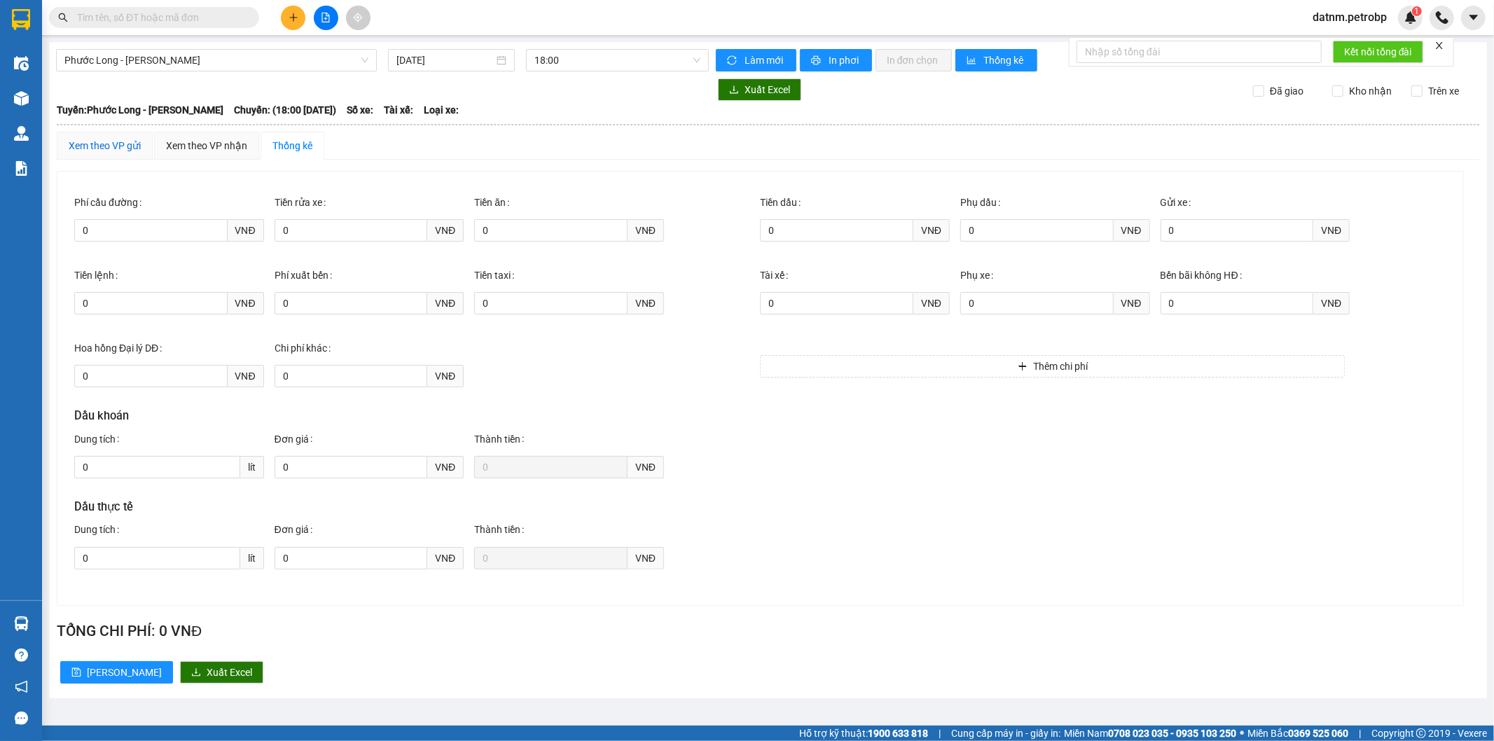
click at [115, 148] on div "Xem theo VP gửi" at bounding box center [105, 145] width 72 height 15
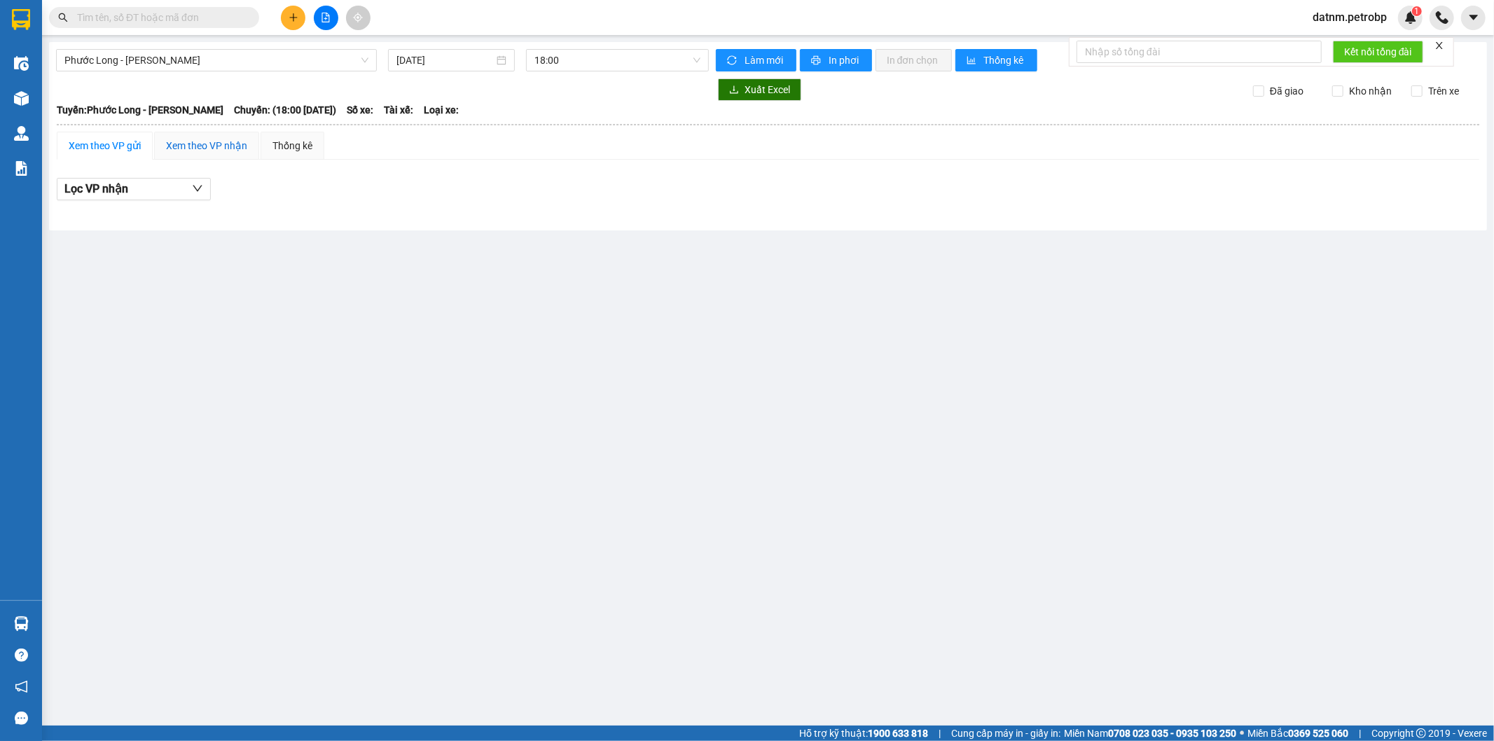
click at [182, 148] on div "Xem theo VP nhận" at bounding box center [206, 145] width 81 height 15
click at [590, 65] on span "18:00" at bounding box center [616, 60] width 165 height 21
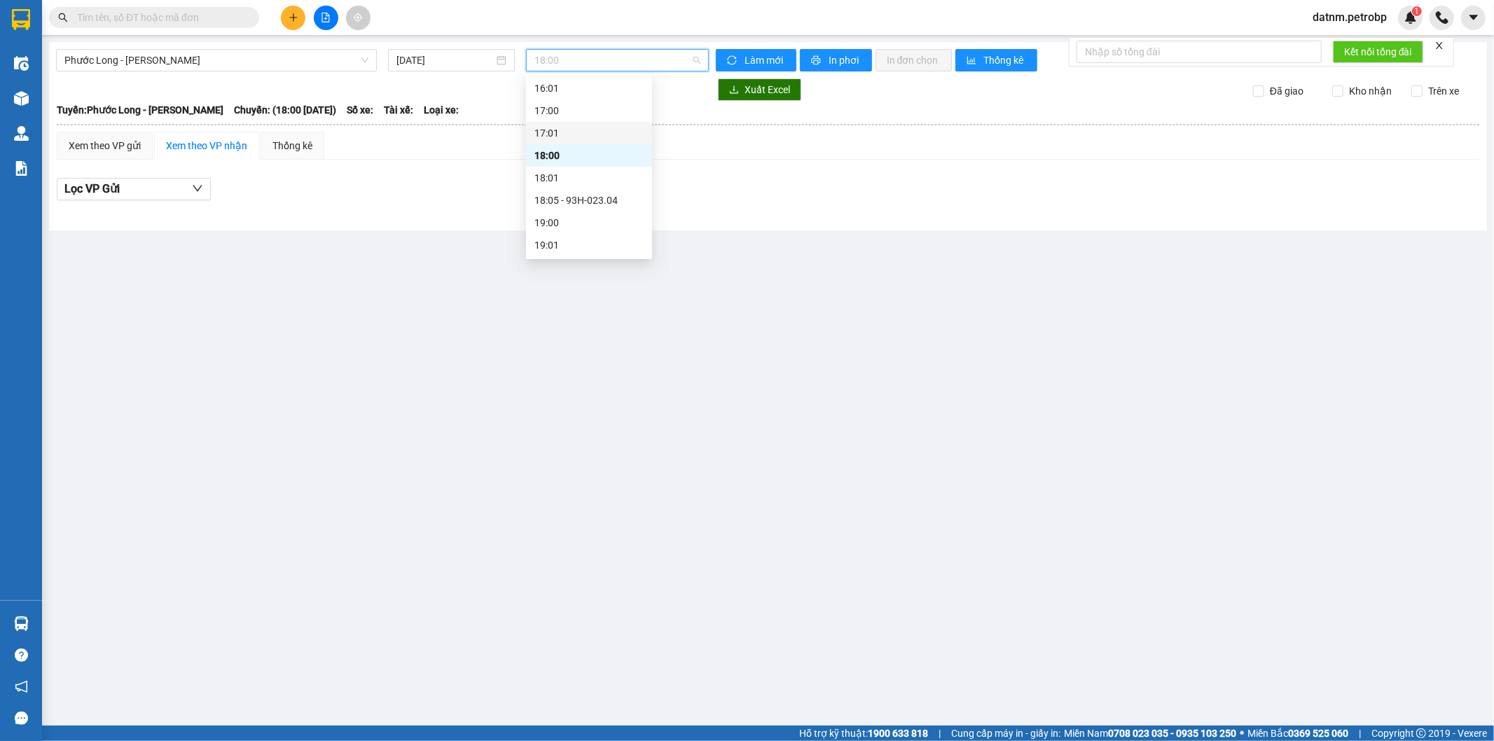
click at [585, 127] on div "17:01" at bounding box center [588, 132] width 109 height 15
click at [590, 64] on span "17:01" at bounding box center [616, 60] width 165 height 21
click at [583, 108] on div "17:00" at bounding box center [588, 110] width 109 height 15
click at [594, 63] on span "17:00" at bounding box center [616, 60] width 165 height 21
click at [600, 90] on div "Chọn chuyến" at bounding box center [588, 88] width 109 height 15
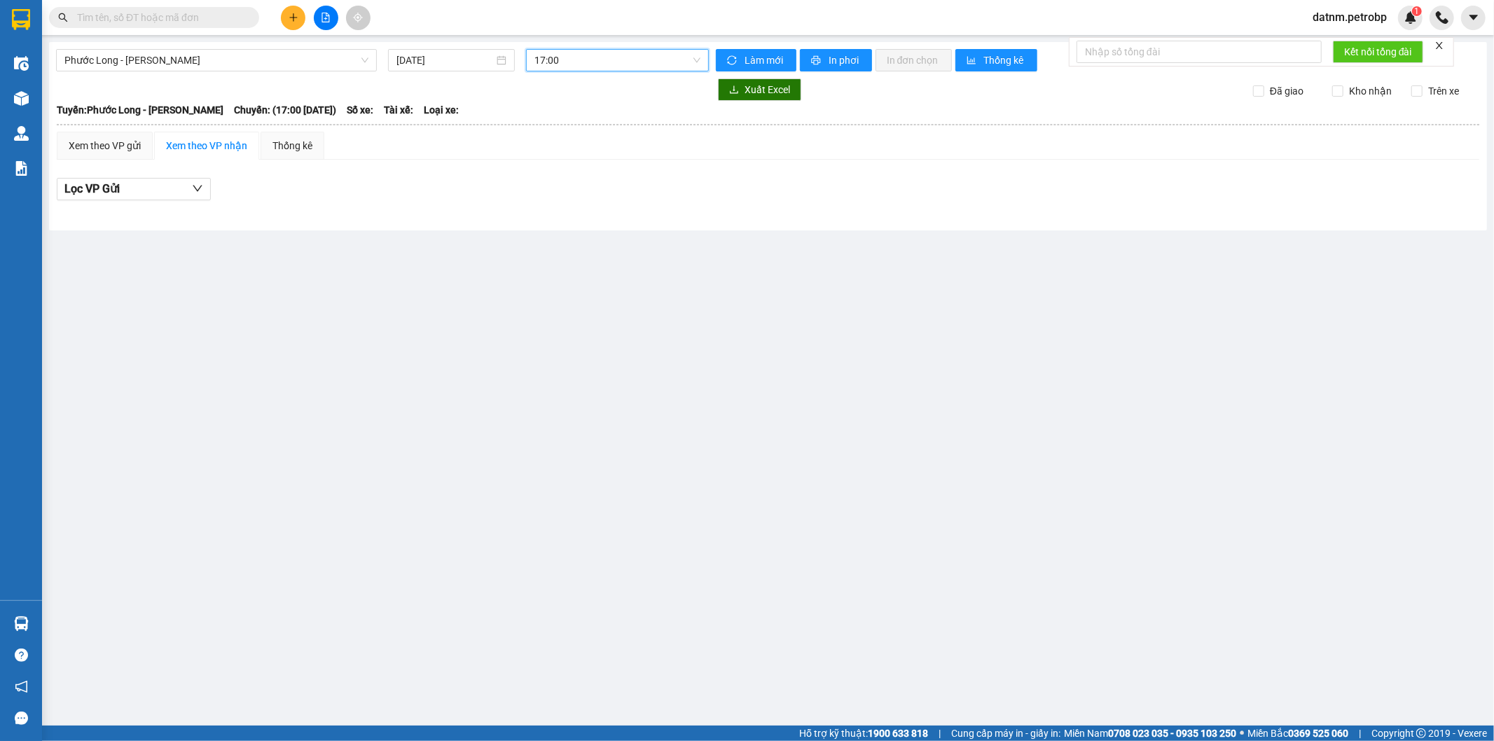
click at [598, 60] on span "17:00" at bounding box center [616, 60] width 165 height 21
click at [587, 110] on div "17:00" at bounding box center [588, 110] width 109 height 15
click at [99, 138] on div "Xem theo VP gửi" at bounding box center [105, 145] width 72 height 15
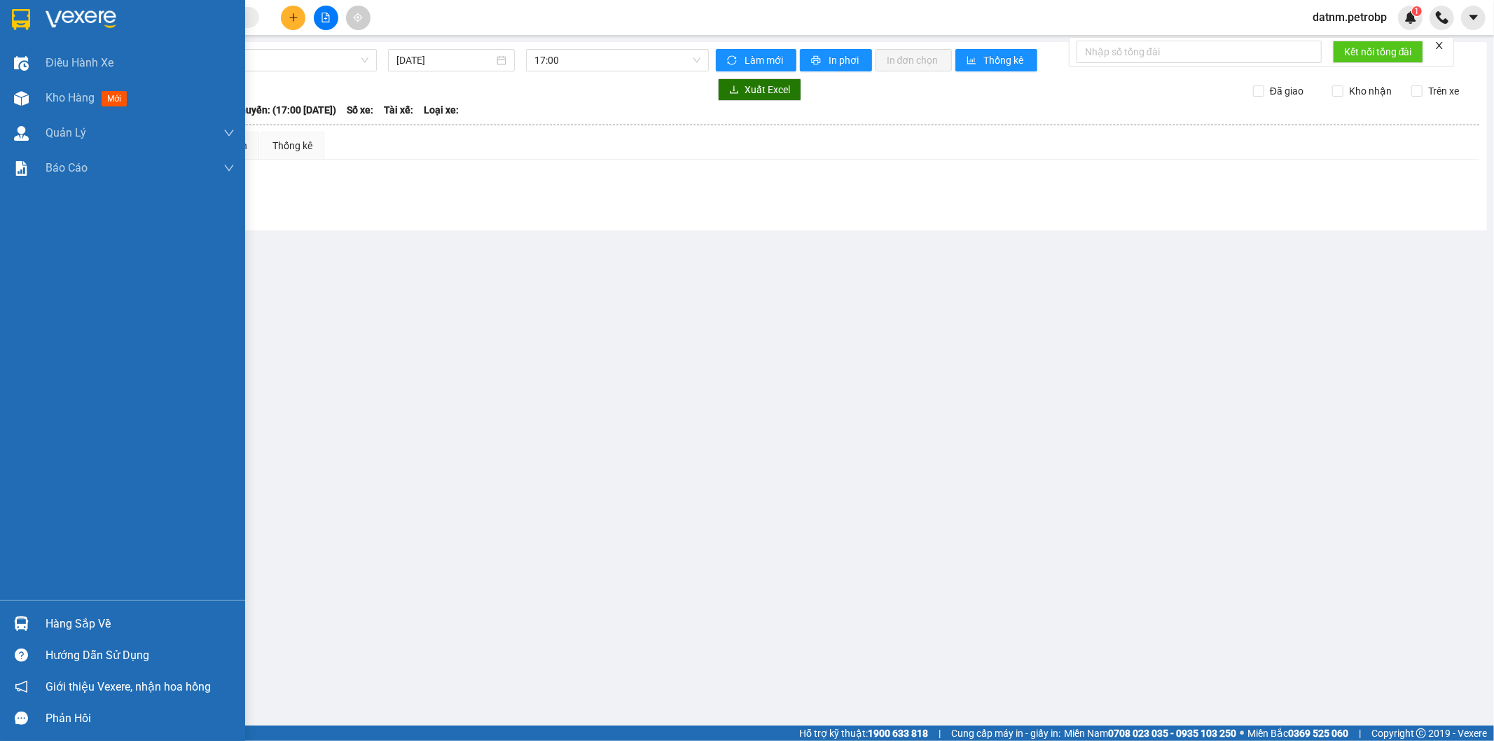
click at [18, 625] on img at bounding box center [21, 623] width 15 height 15
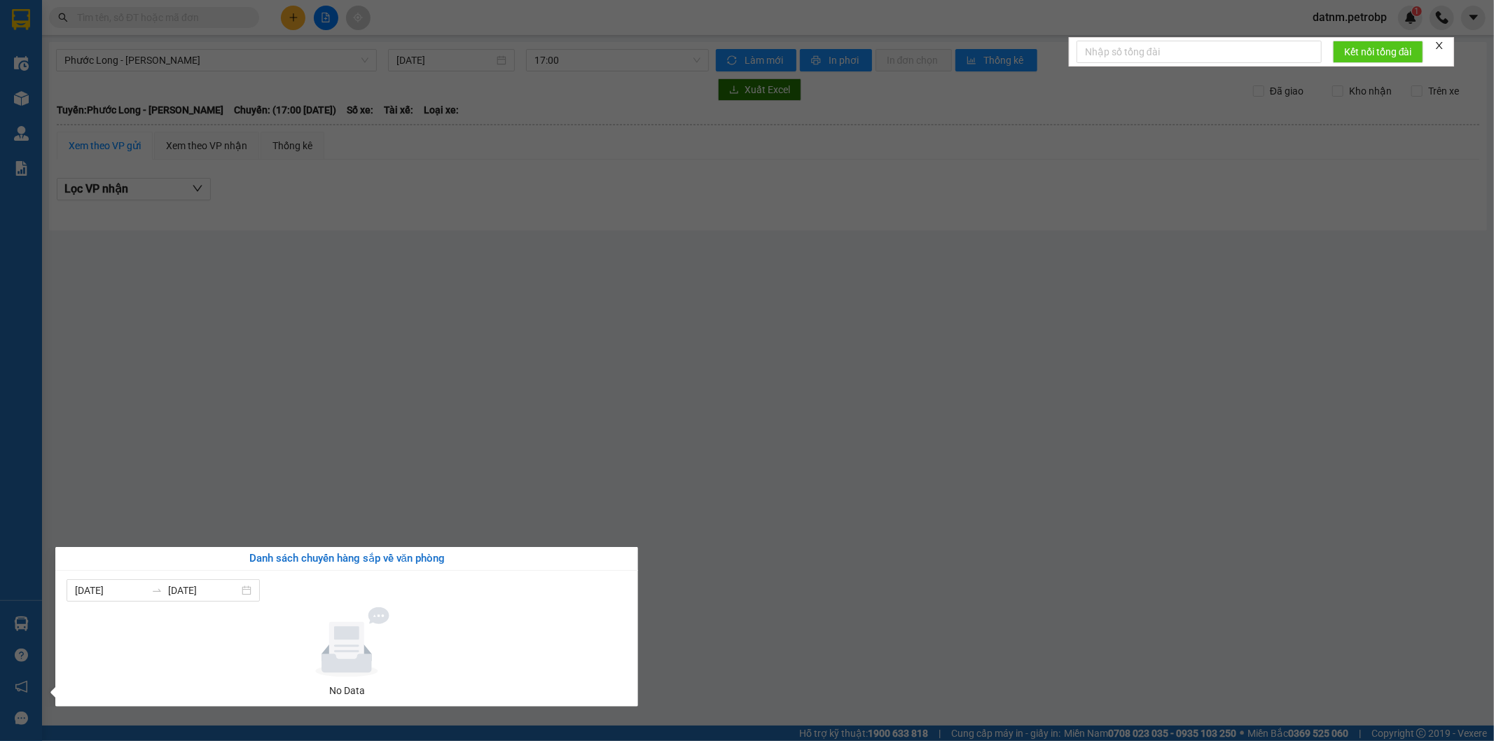
click at [540, 405] on section "Kết quả tìm kiếm ( 0 ) Bộ lọc No Data datnm.petrobp 1 Điều hành xe Kho hàng mới…" at bounding box center [747, 370] width 1494 height 741
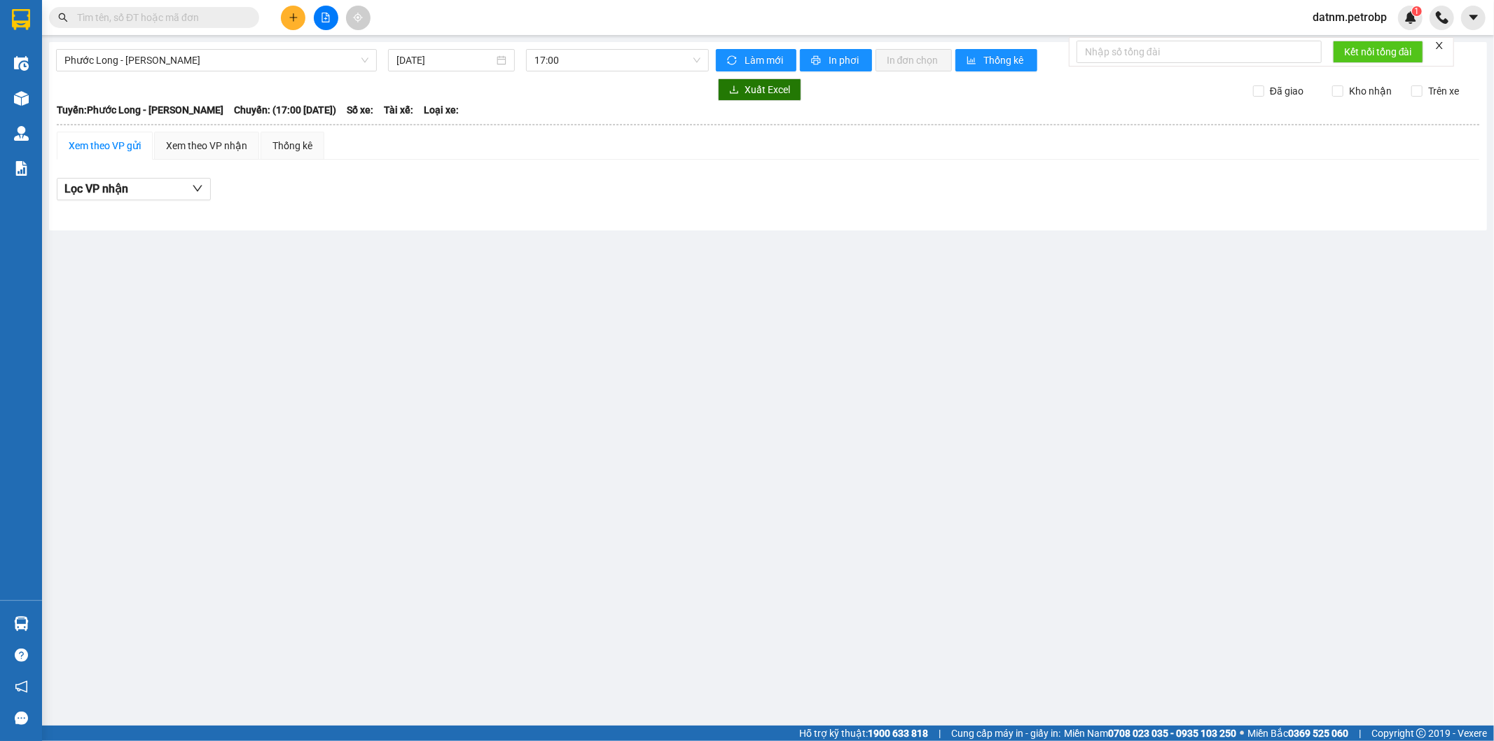
click at [274, 15] on div at bounding box center [325, 18] width 105 height 25
click at [282, 14] on button at bounding box center [293, 18] width 25 height 25
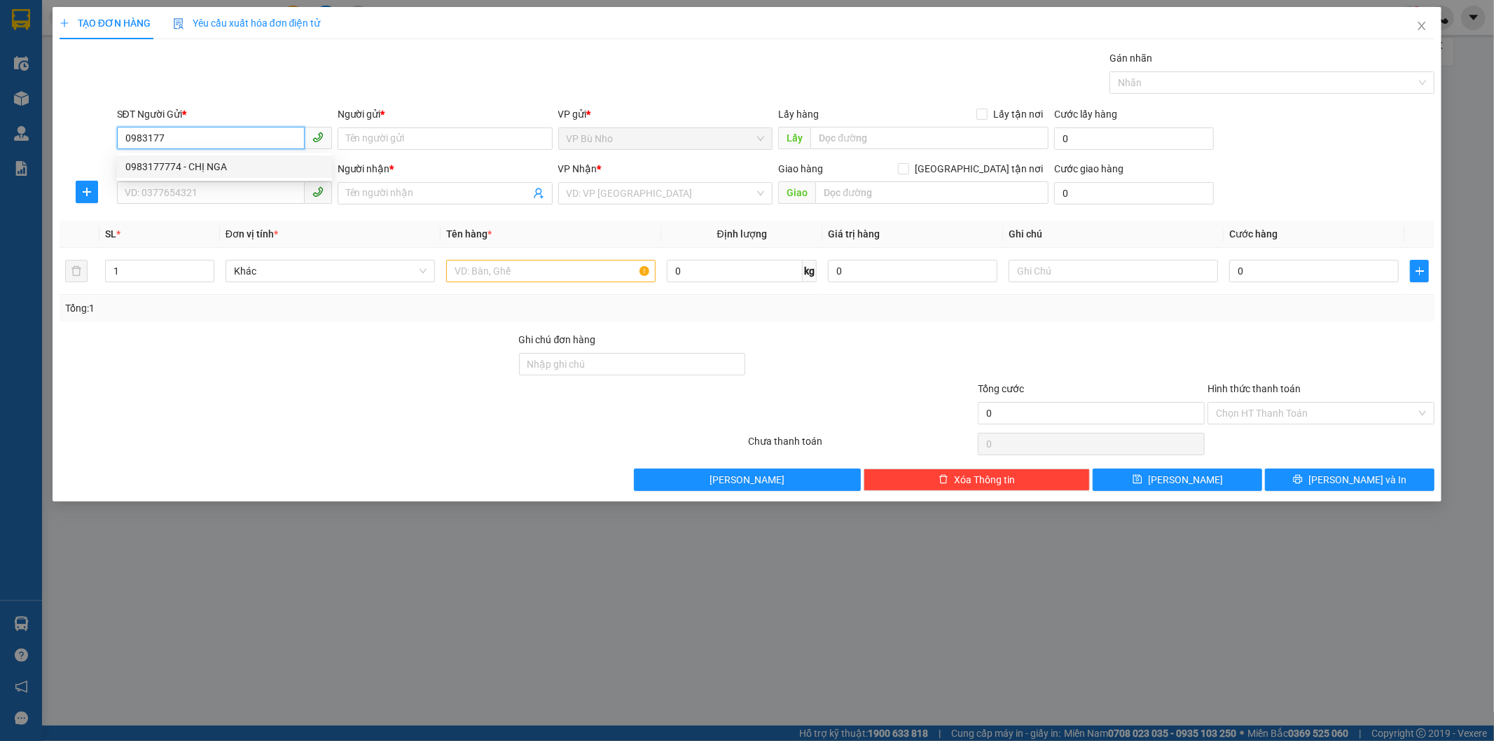
click at [253, 165] on div "0983177774 - CHỊ NGA" at bounding box center [224, 166] width 198 height 15
type input "0983177774"
type input "CHỊ NGA"
type input "0769827137"
type input "THỊNH-LONG"
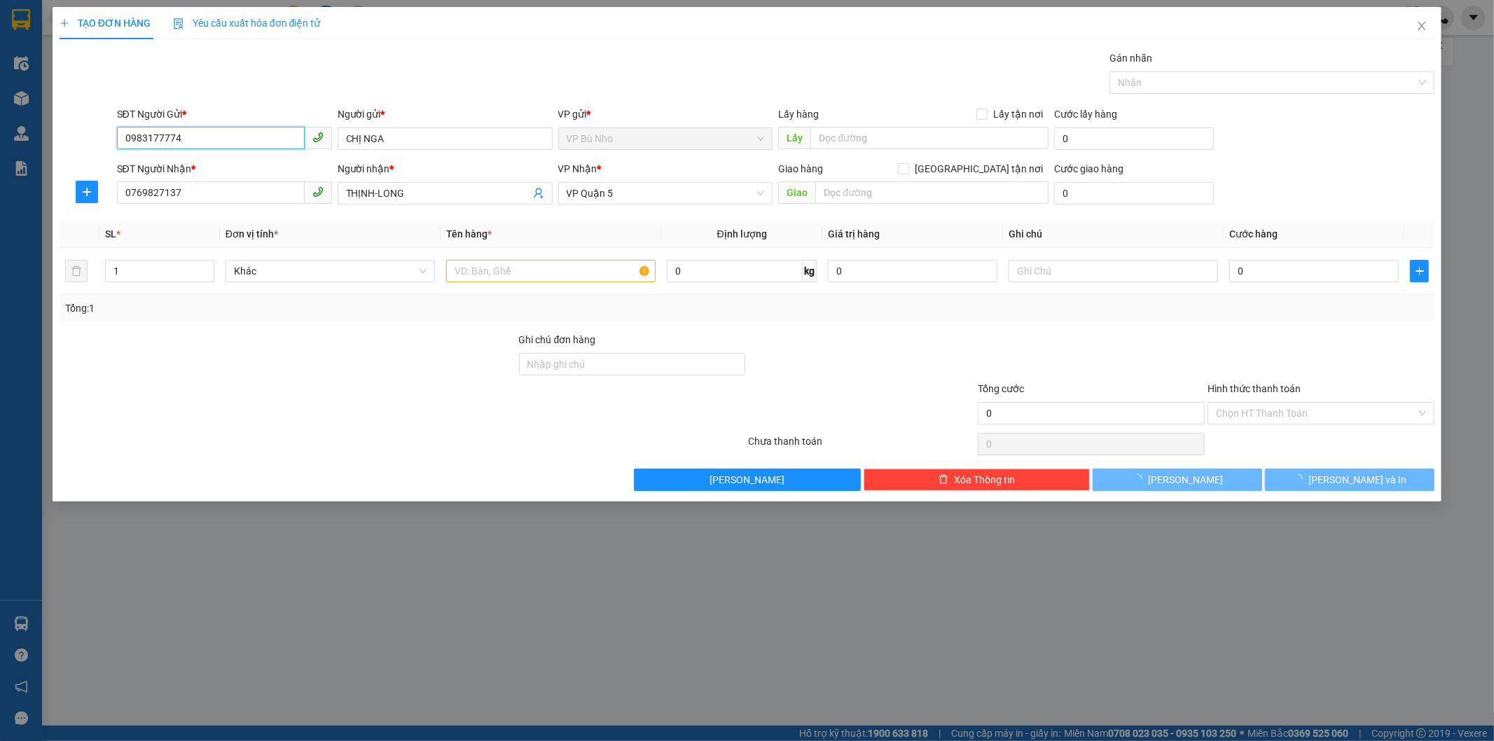
type input "30.000"
type input "0983177774"
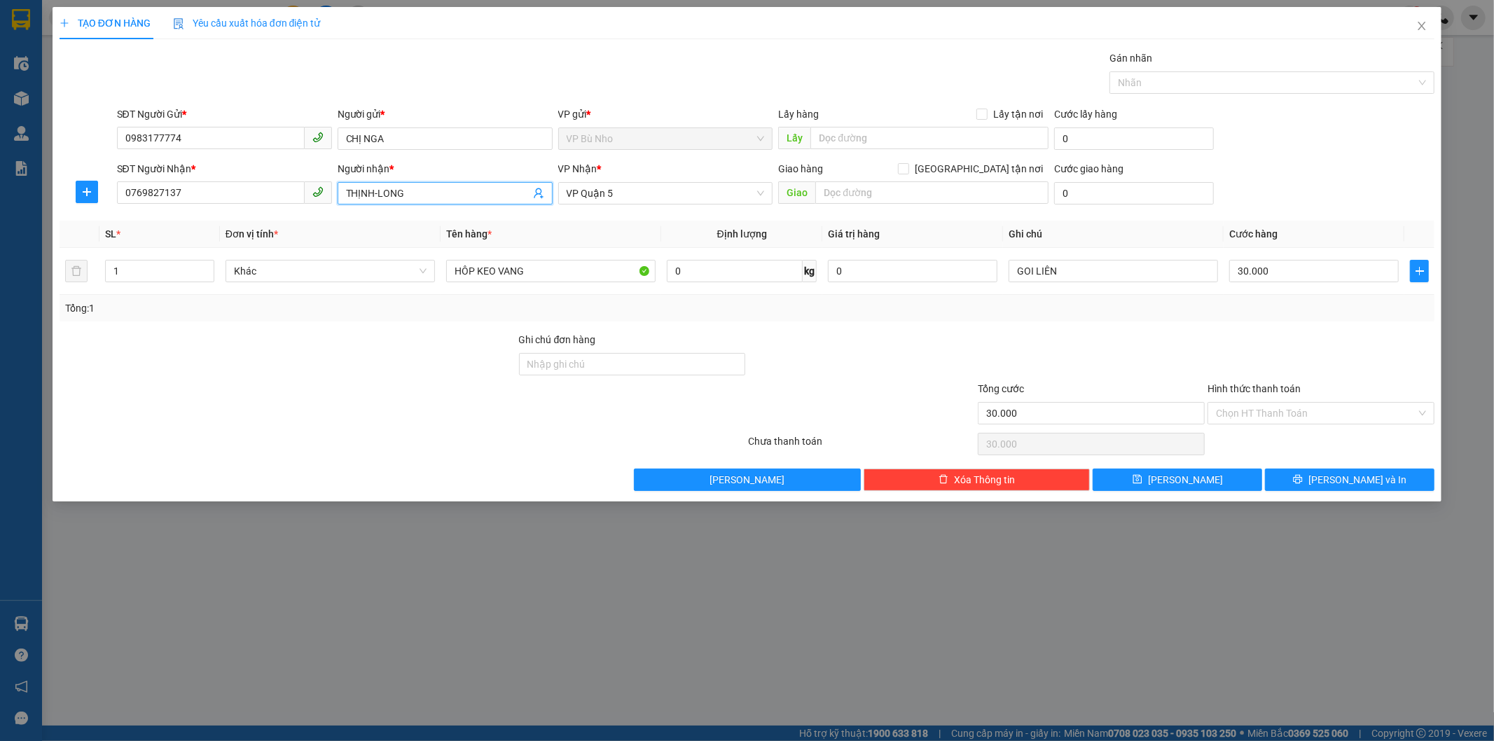
drag, startPoint x: 375, startPoint y: 190, endPoint x: 431, endPoint y: 188, distance: 56.1
click at [431, 188] on input "THỊNH-LONG" at bounding box center [438, 193] width 184 height 15
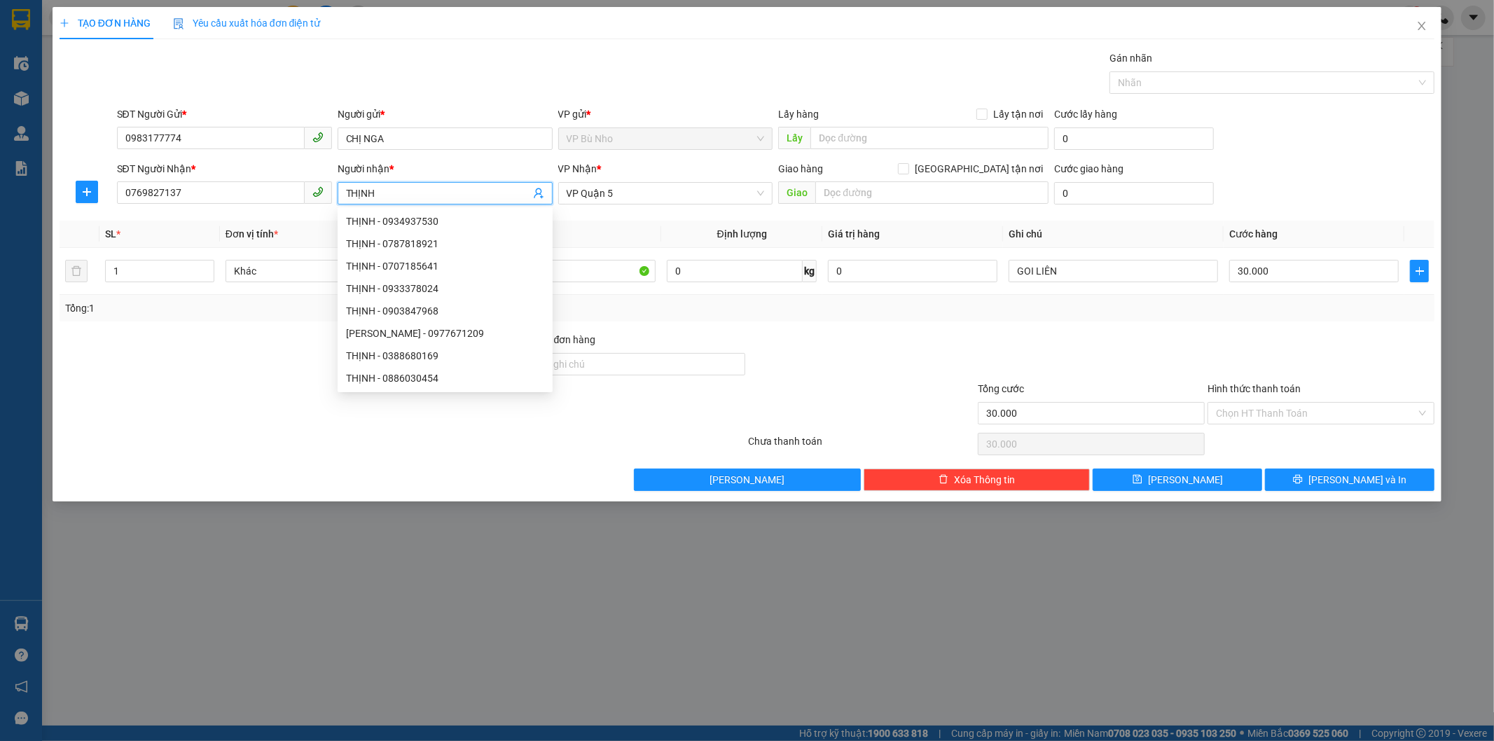
type input "THỊNH"
click at [935, 214] on div "Transit Pickup Surcharge Ids Transit Deliver Surcharge Ids Transit Deliver Surc…" at bounding box center [747, 270] width 1375 height 440
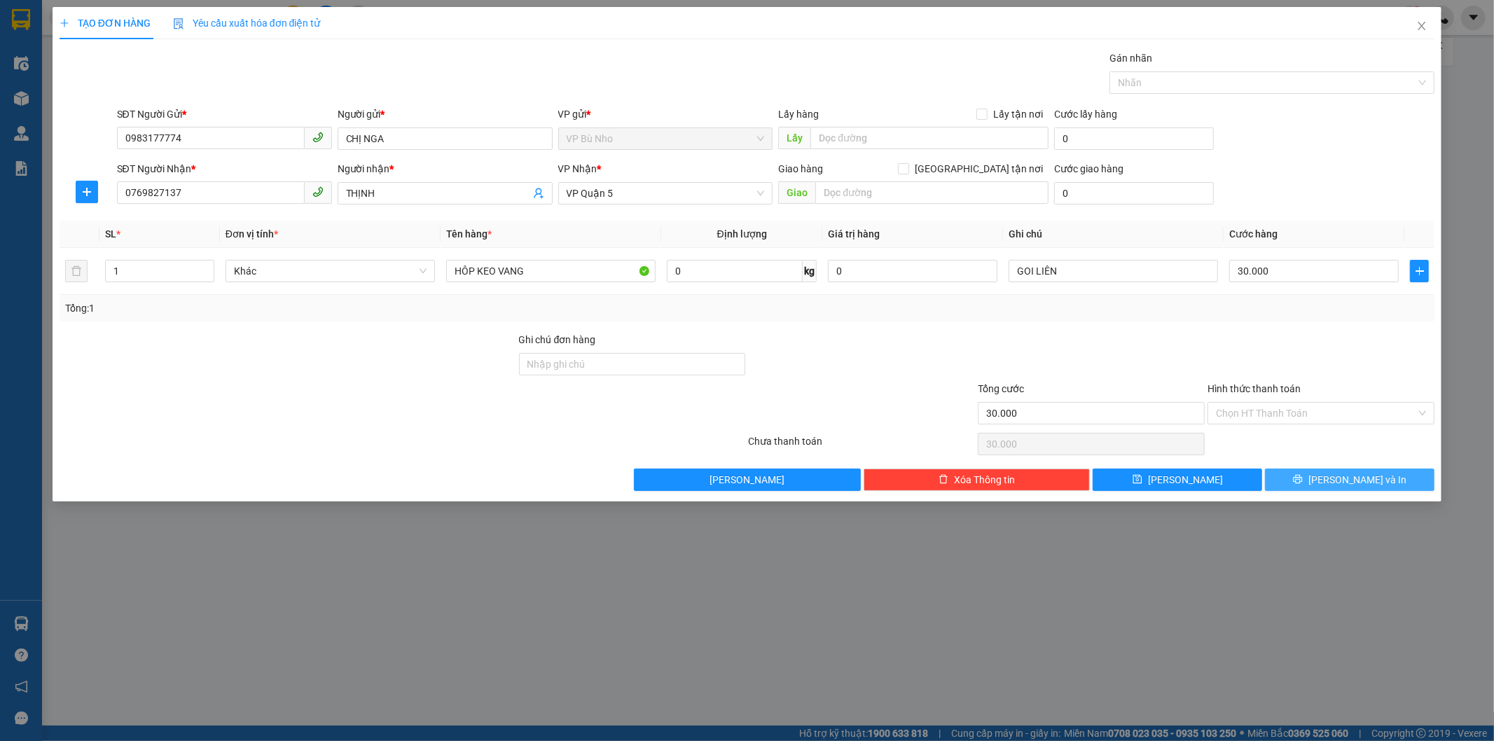
click at [1366, 483] on span "Lưu và In" at bounding box center [1357, 479] width 98 height 15
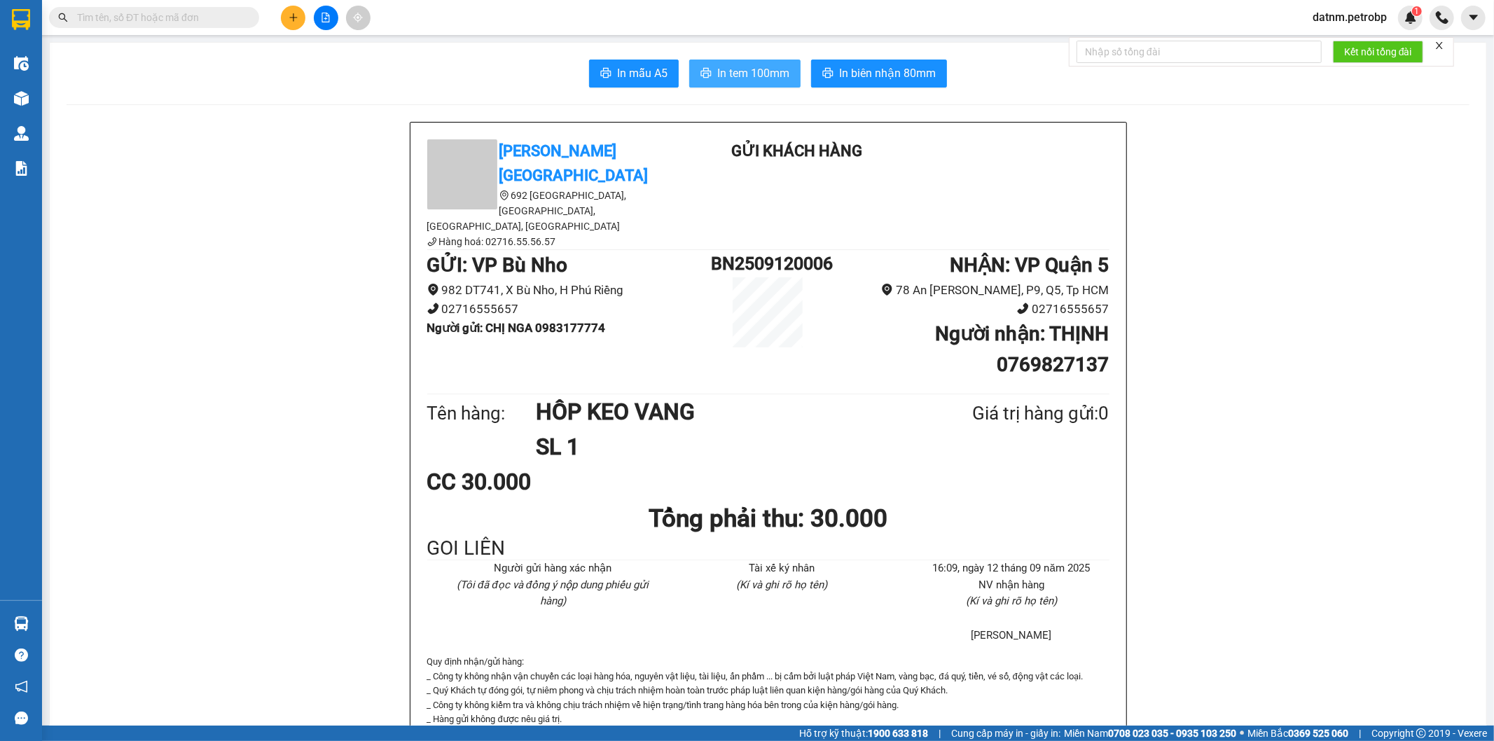
click at [737, 76] on span "In tem 100mm" at bounding box center [753, 73] width 72 height 18
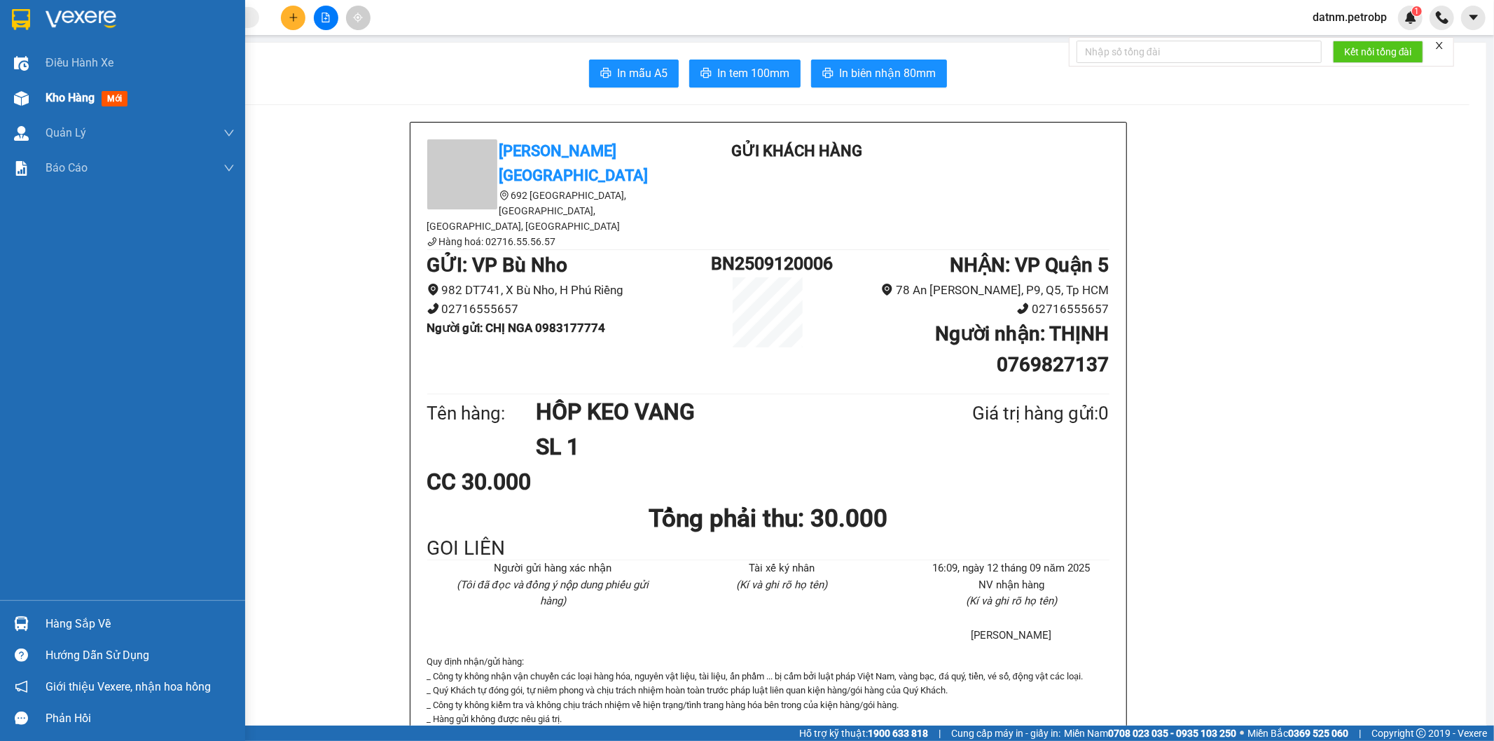
click at [71, 109] on div "Kho hàng mới" at bounding box center [140, 98] width 189 height 35
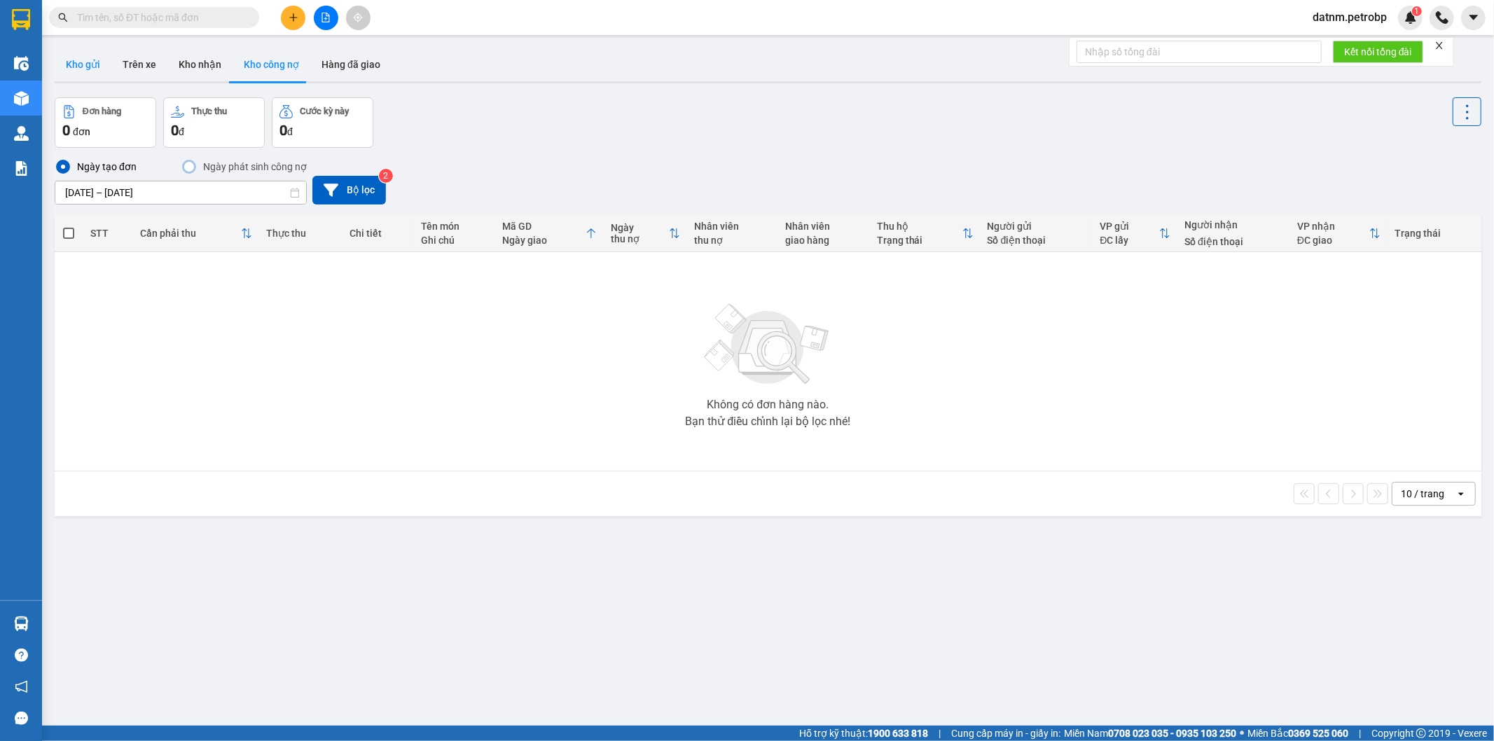
click at [86, 67] on button "Kho gửi" at bounding box center [83, 65] width 57 height 34
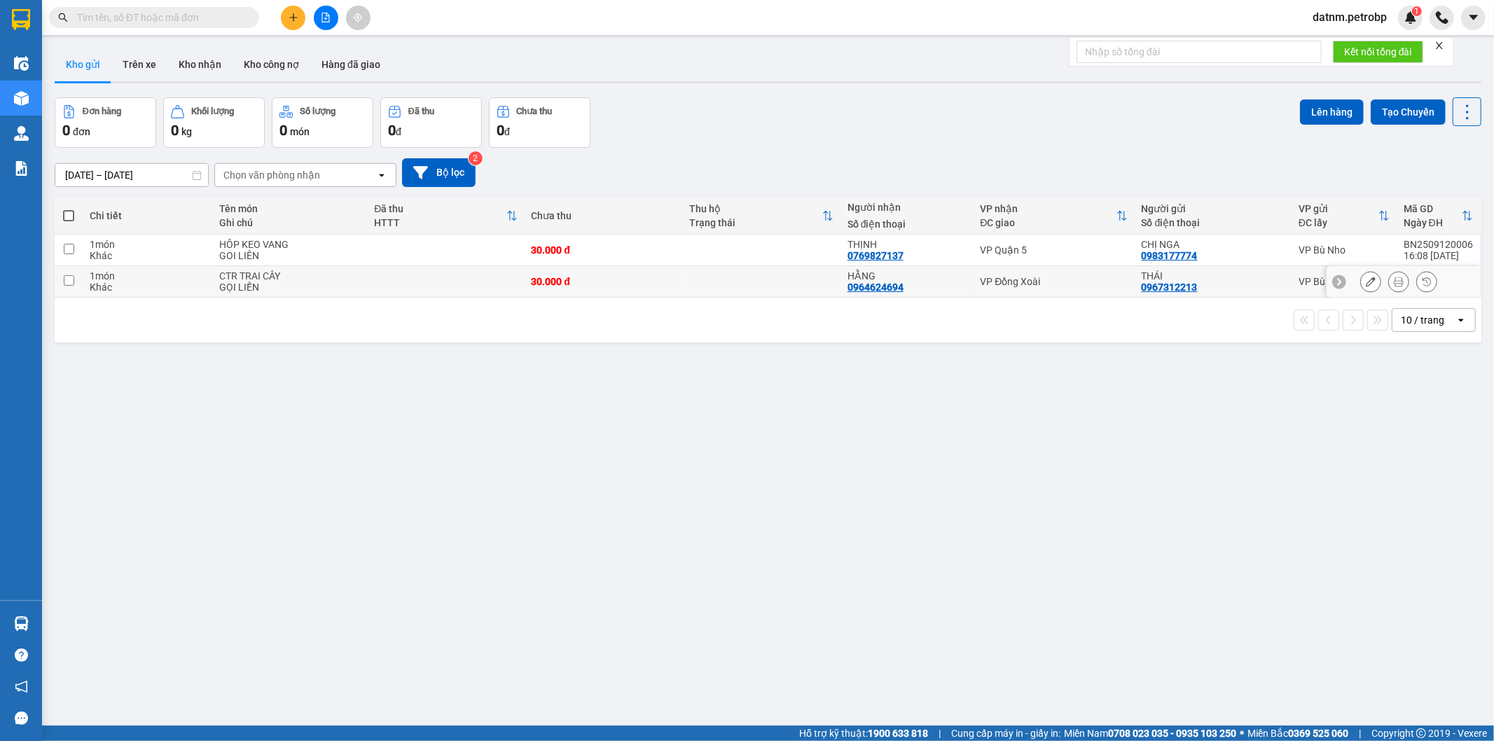
click at [67, 281] on input "checkbox" at bounding box center [69, 280] width 11 height 11
checkbox input "true"
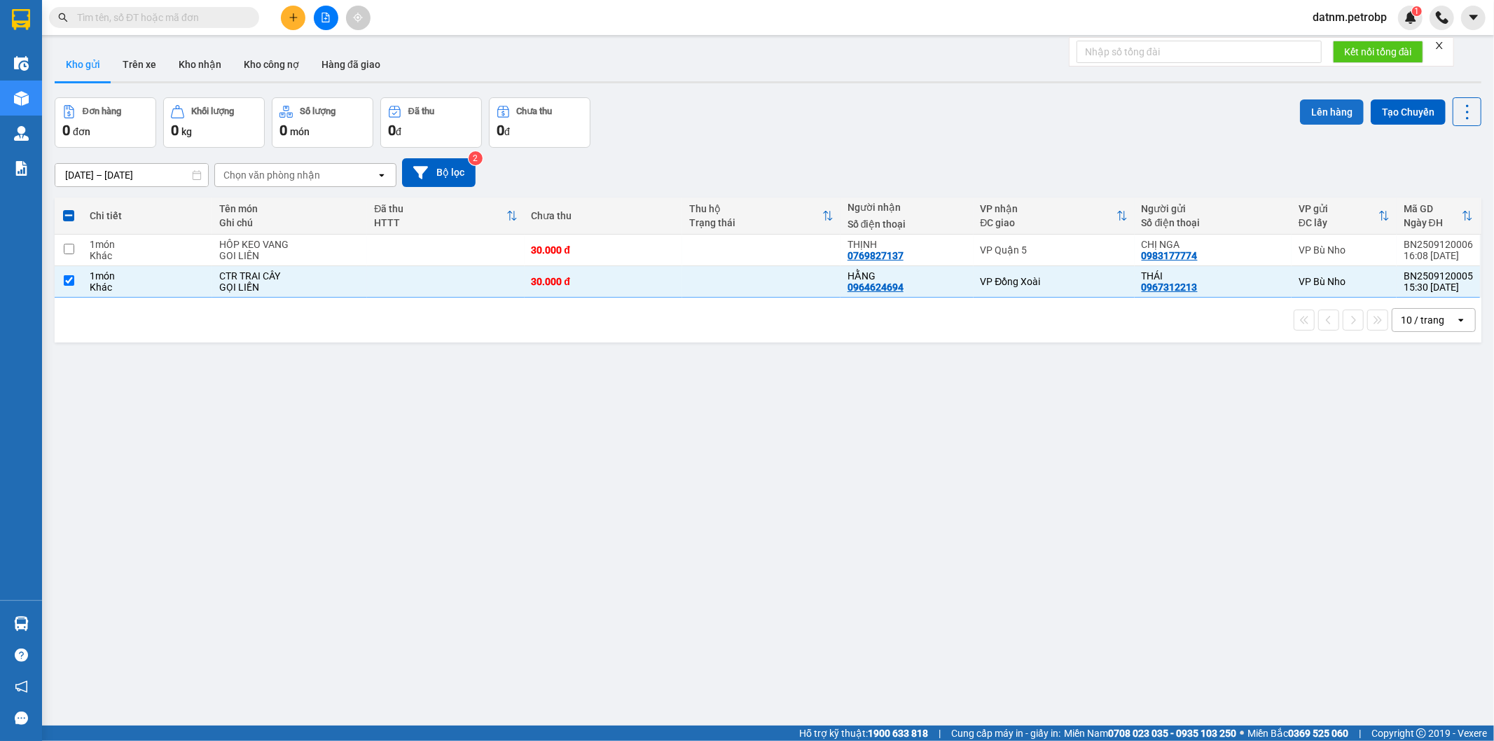
click at [1325, 108] on button "Lên hàng" at bounding box center [1332, 111] width 64 height 25
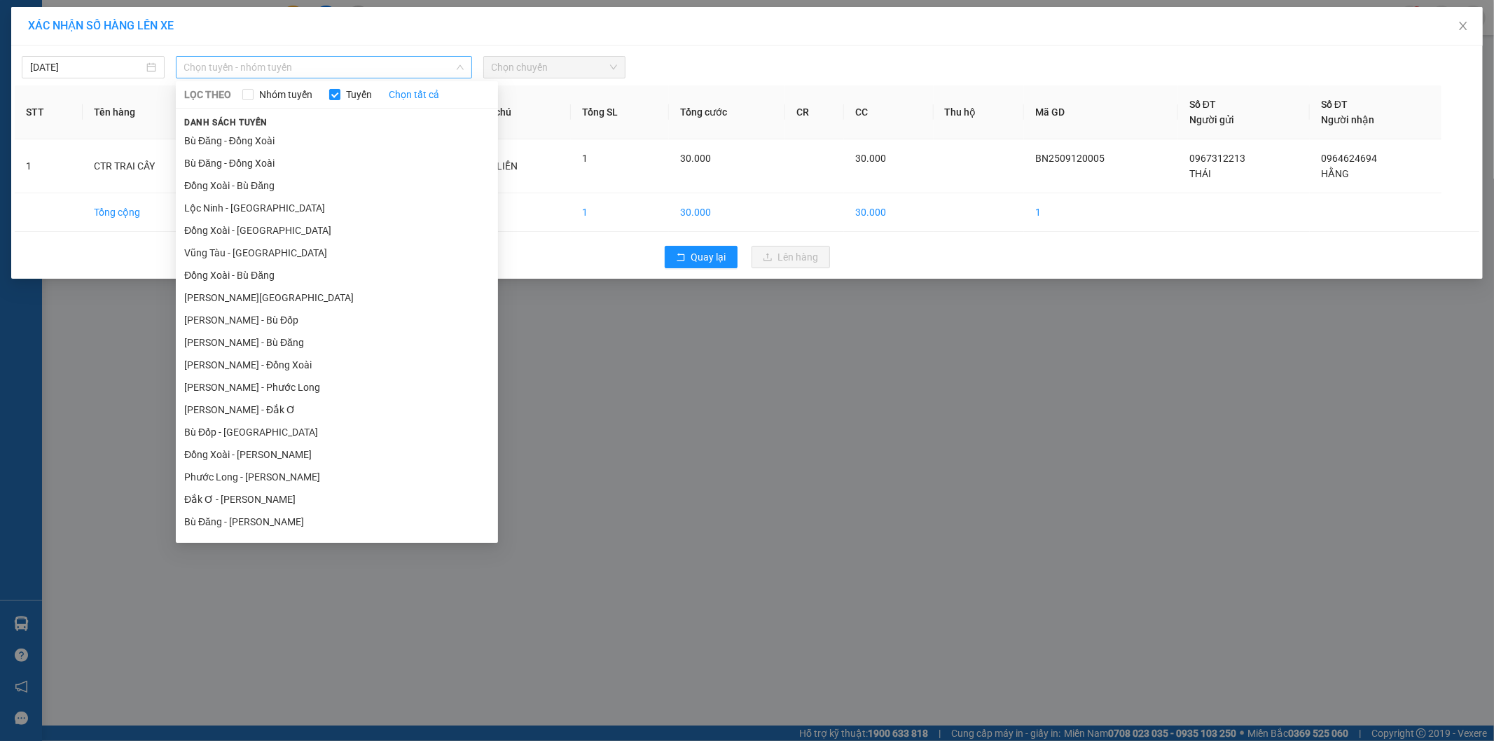
click at [271, 67] on span "Chọn tuyến - nhóm tuyến" at bounding box center [323, 67] width 279 height 21
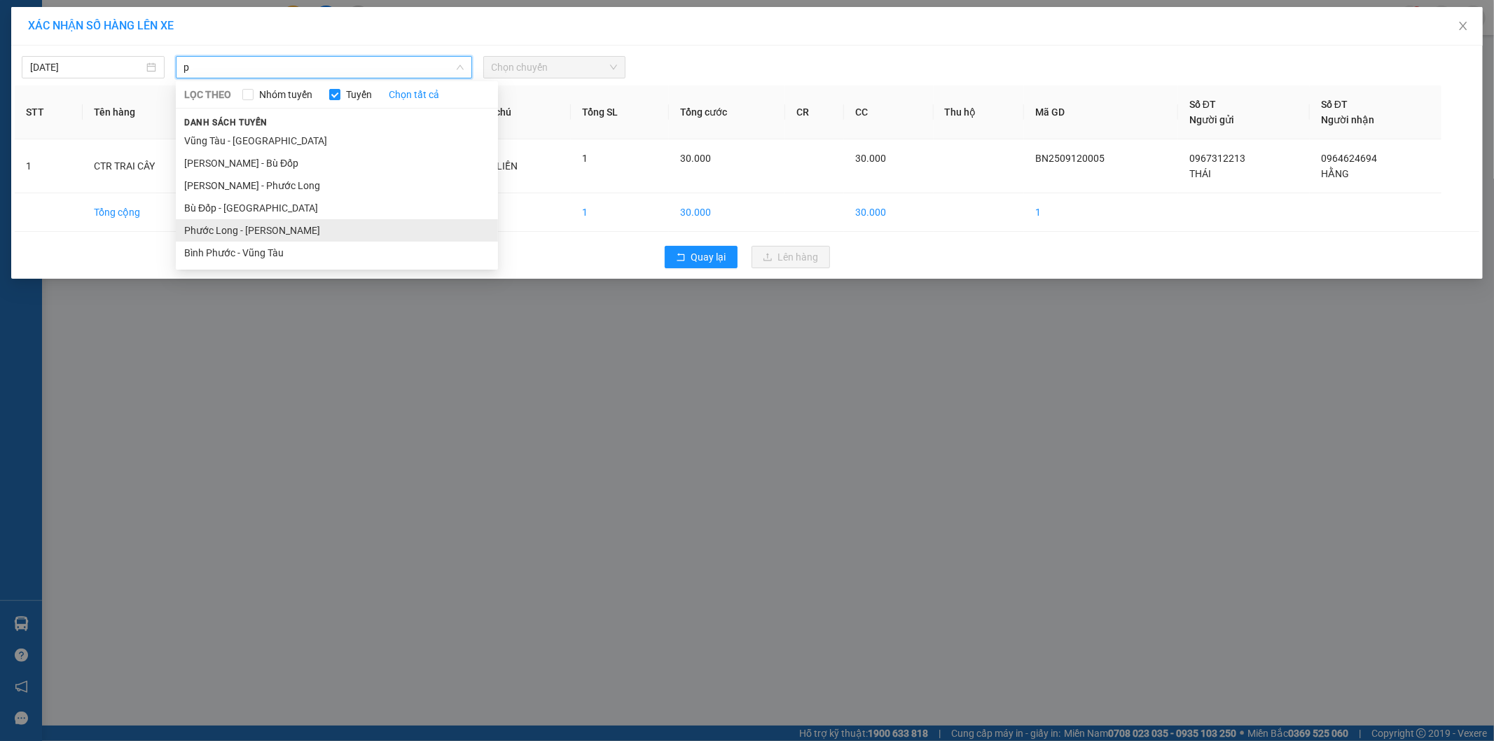
type input "p"
click at [243, 225] on li "Phước Long - Hồ Chí Minh" at bounding box center [337, 230] width 322 height 22
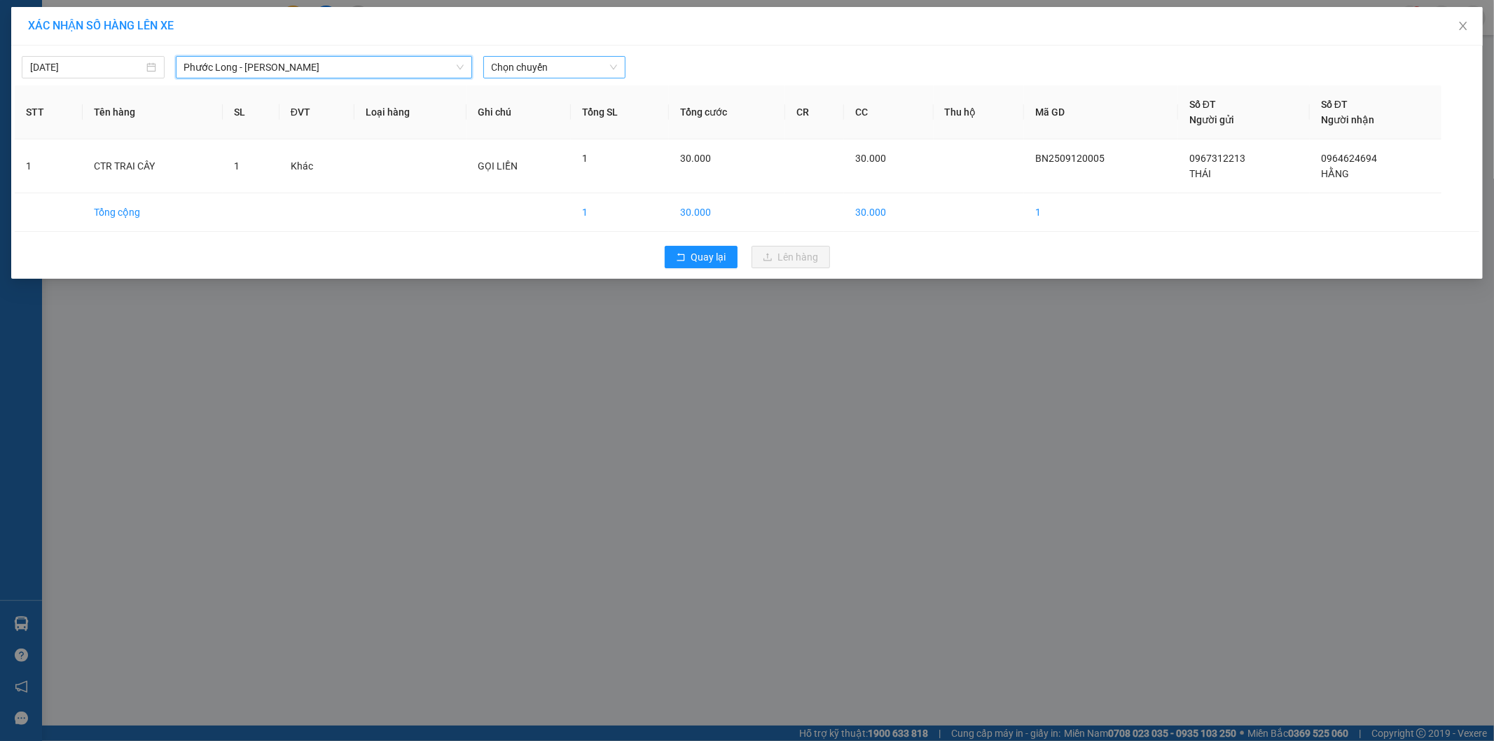
click at [534, 83] on div "12/09/2025 Phước Long - Hồ Chí Minh Phước Long - Hồ Chí Minh LỌC THEO Nhóm tuyế…" at bounding box center [746, 162] width 1471 height 233
click at [549, 62] on span "Chọn chuyến" at bounding box center [555, 67] width 126 height 21
type input "829"
click at [555, 120] on div "16:00 - 61H-048.29" at bounding box center [546, 117] width 109 height 15
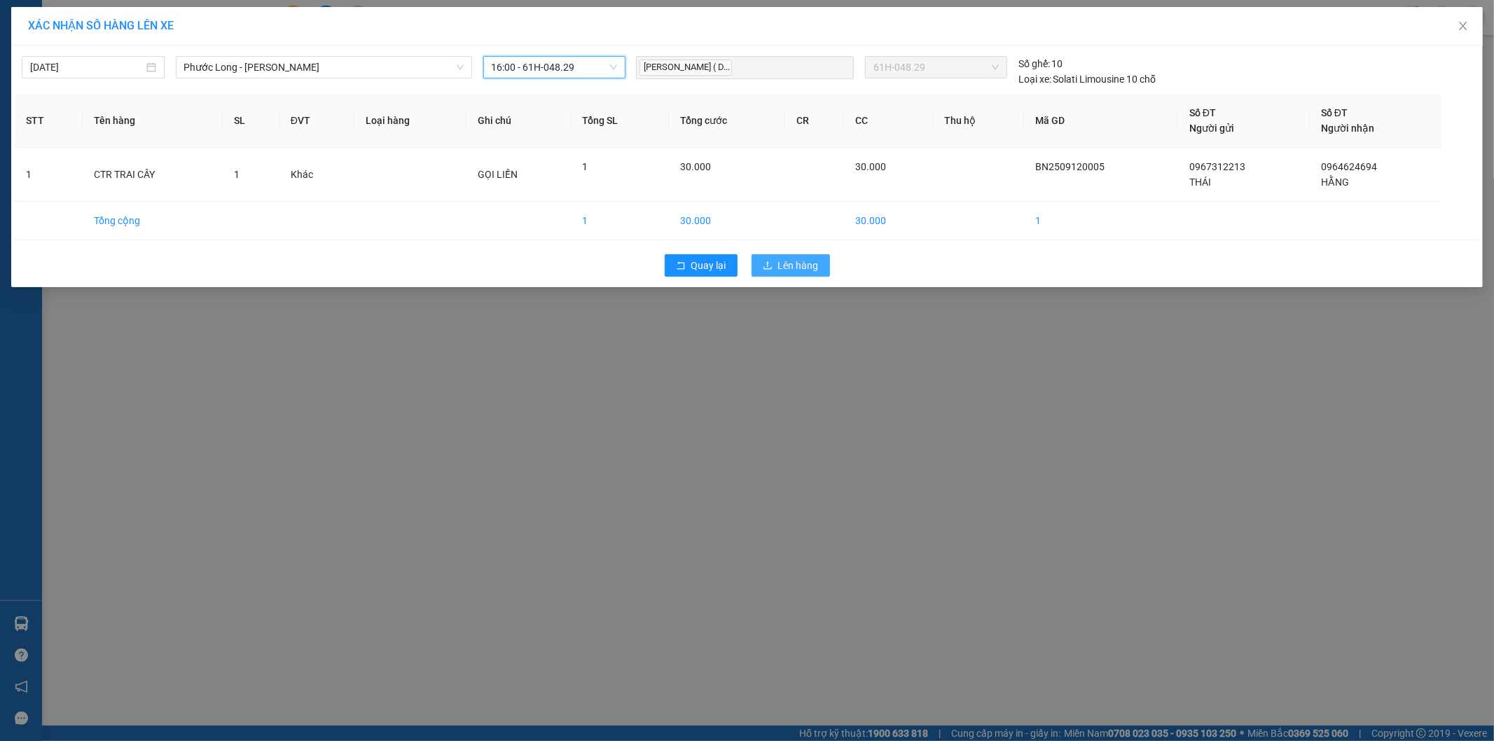
click at [781, 263] on span "Lên hàng" at bounding box center [798, 265] width 41 height 15
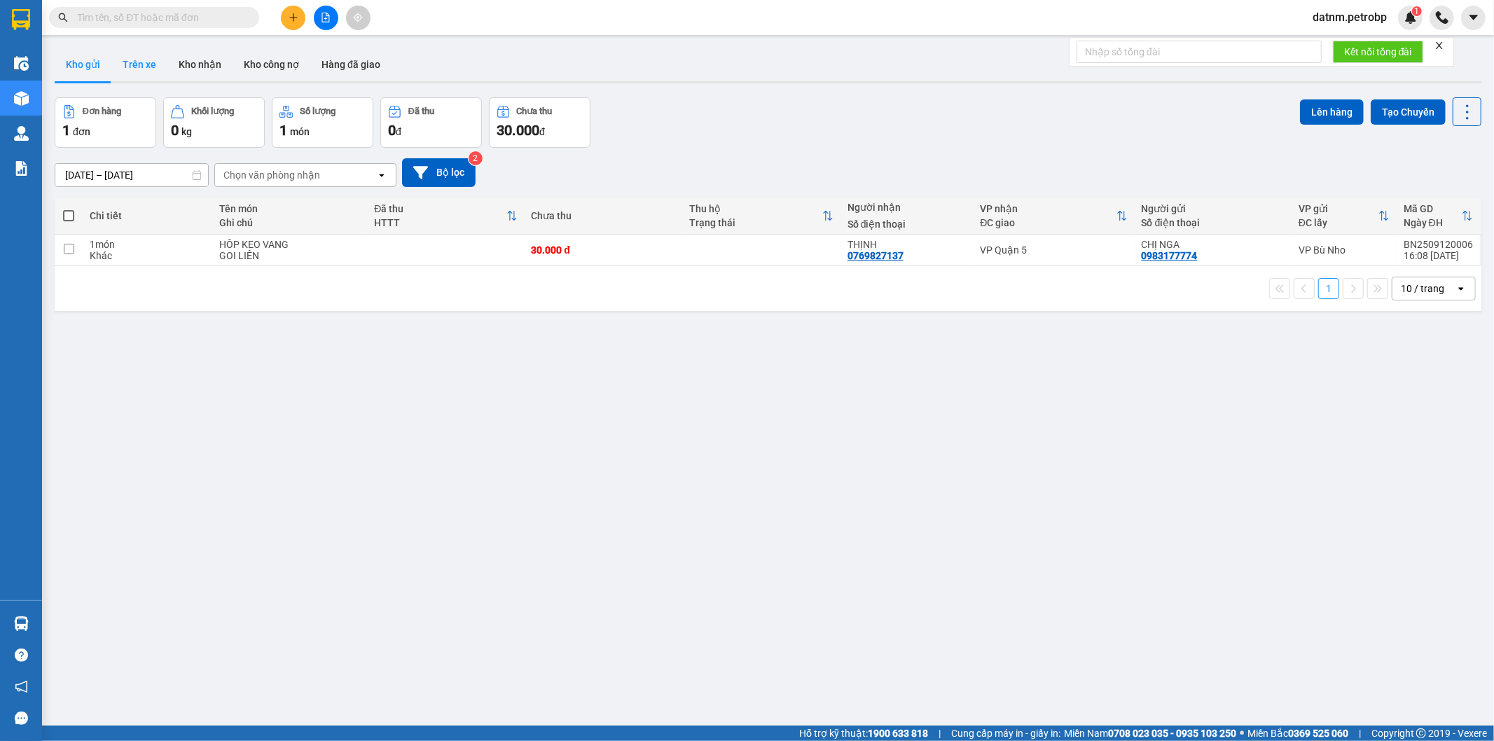
click at [155, 53] on button "Trên xe" at bounding box center [139, 65] width 56 height 34
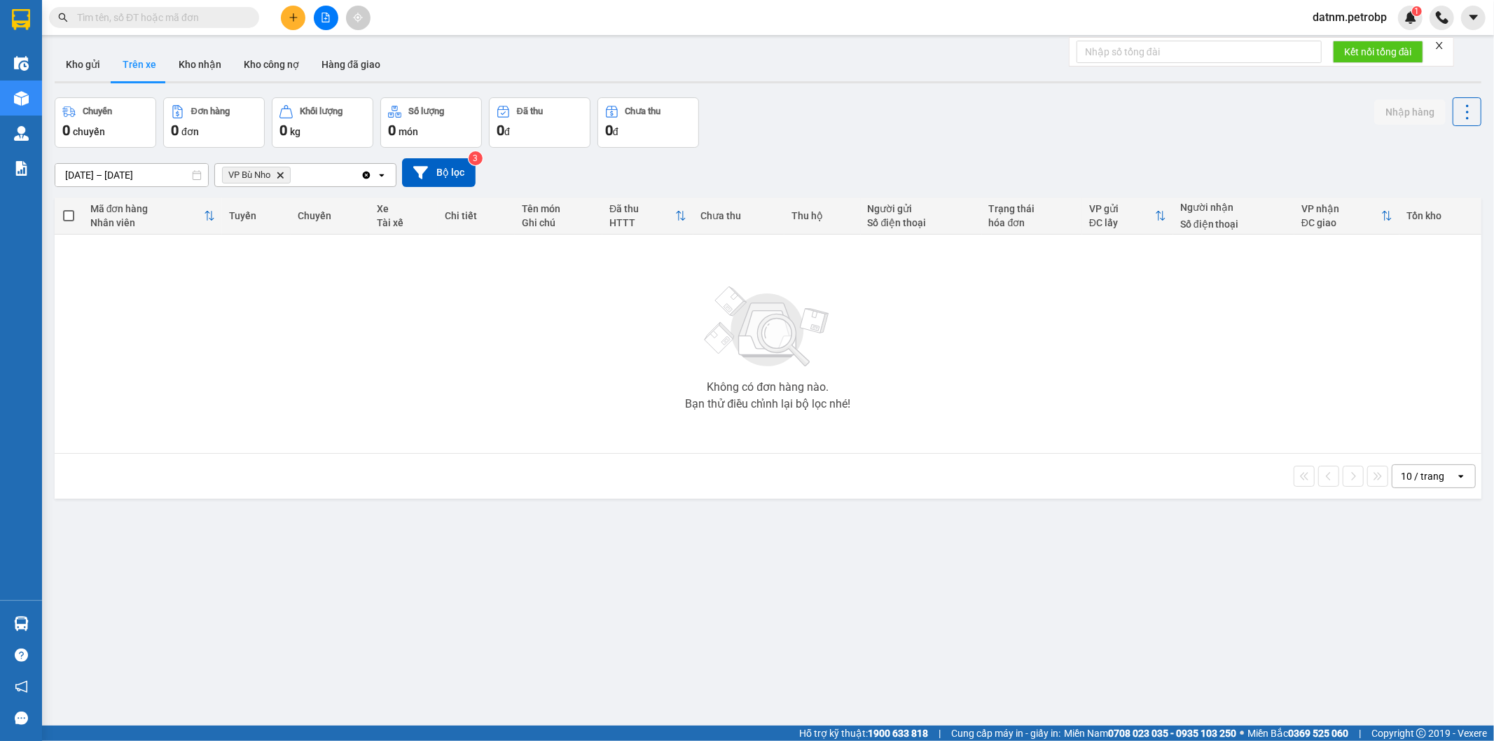
click at [52, 634] on div "ver 1.8.143 Kho gửi Trên xe Kho nhận Kho công nợ Hàng đã giao Chuyến 0 chuyến Đ…" at bounding box center [768, 412] width 1438 height 741
click at [28, 621] on img at bounding box center [21, 623] width 15 height 15
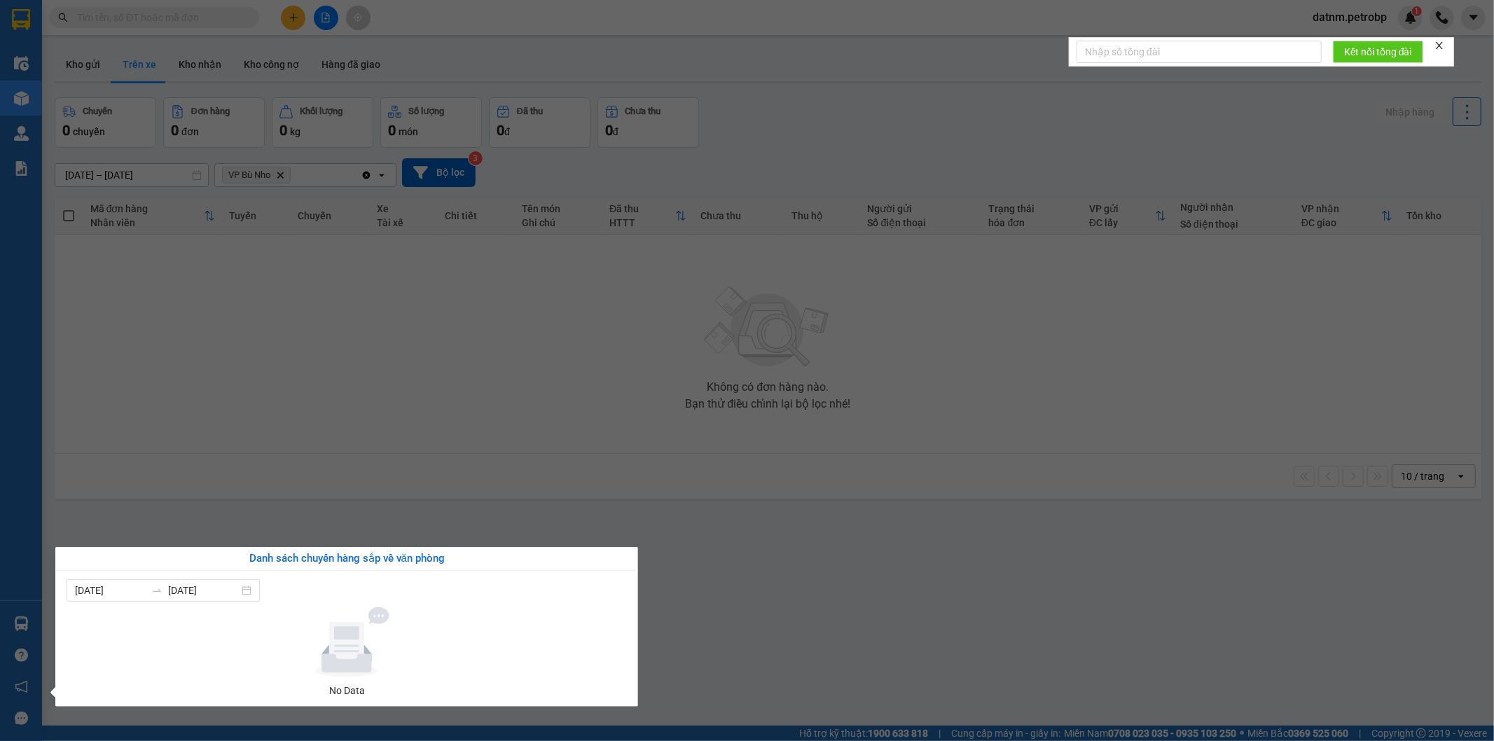
click at [853, 608] on section "Kết quả tìm kiếm ( 0 ) Bộ lọc No Data datnm.petrobp 1 Điều hành xe Kho hàng mới…" at bounding box center [747, 370] width 1494 height 741
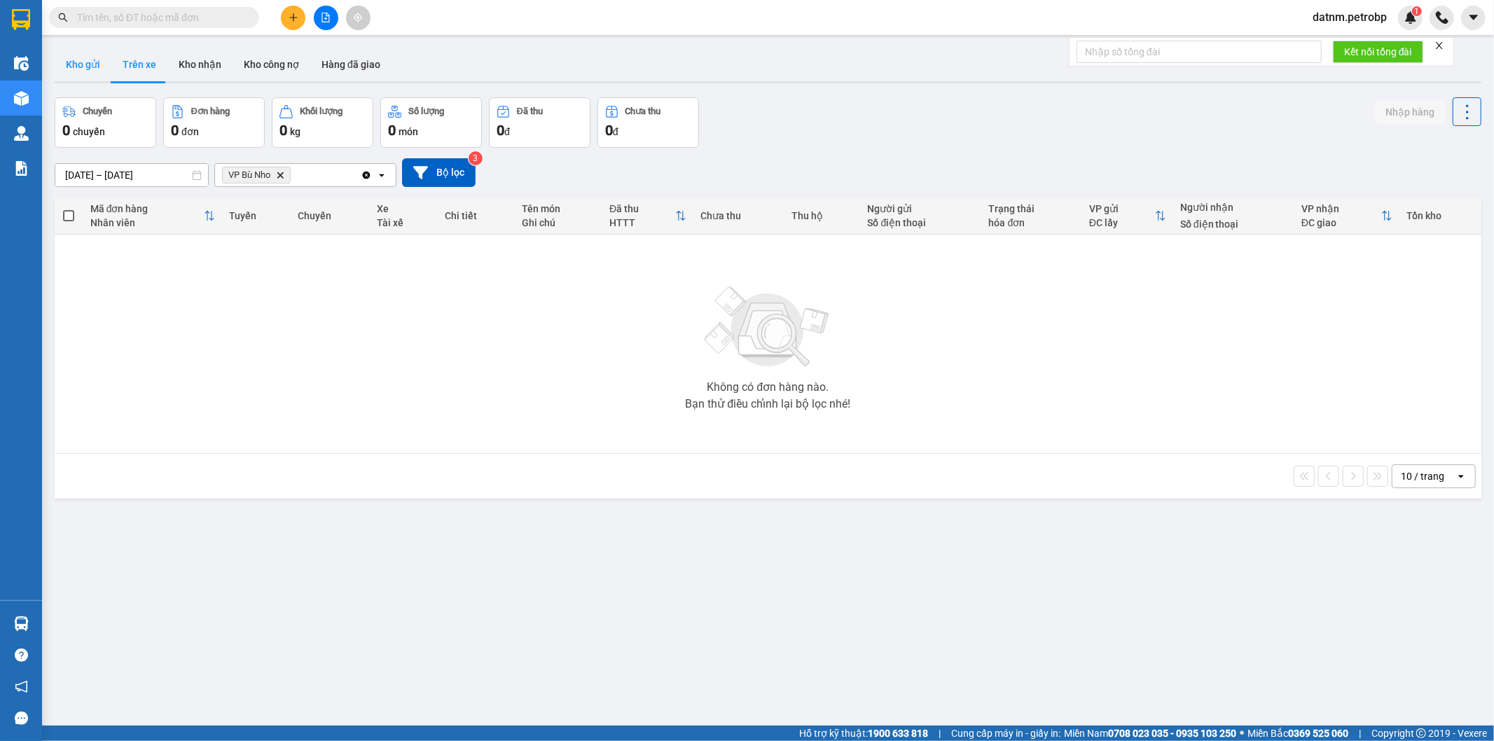
click at [101, 62] on button "Kho gửi" at bounding box center [83, 65] width 57 height 34
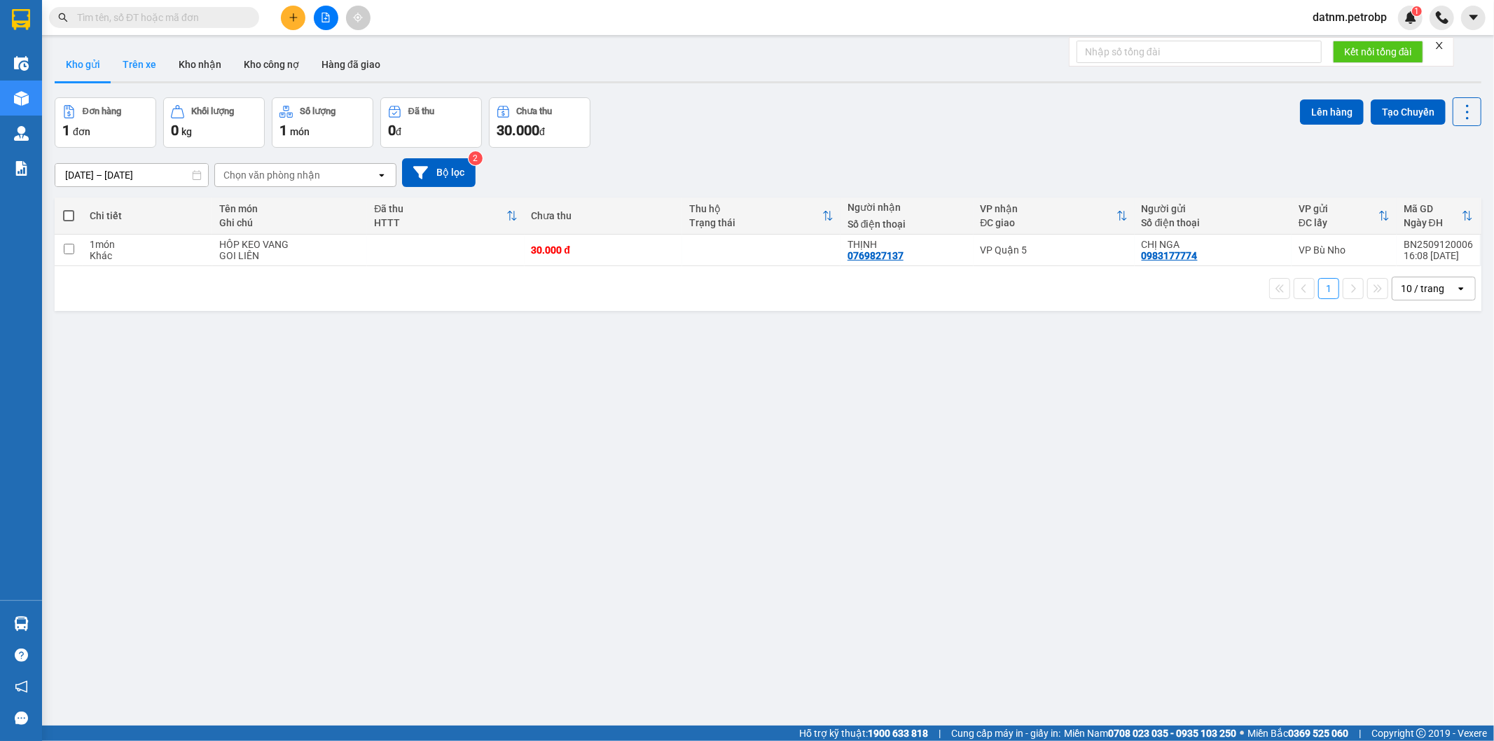
click at [148, 65] on button "Trên xe" at bounding box center [139, 65] width 56 height 34
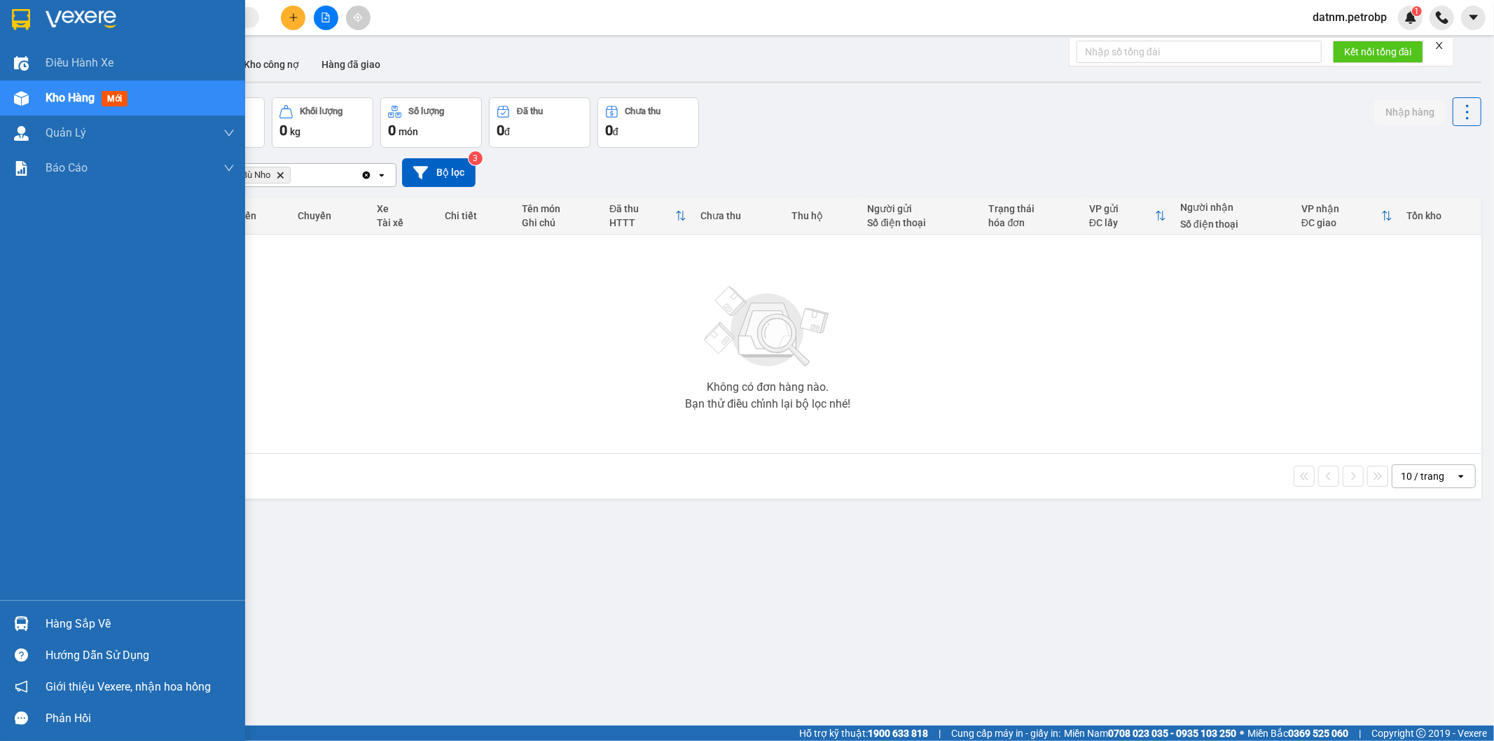
click at [51, 87] on div "Kho hàng mới" at bounding box center [140, 98] width 189 height 35
click at [118, 618] on div "Hàng sắp về" at bounding box center [140, 623] width 189 height 21
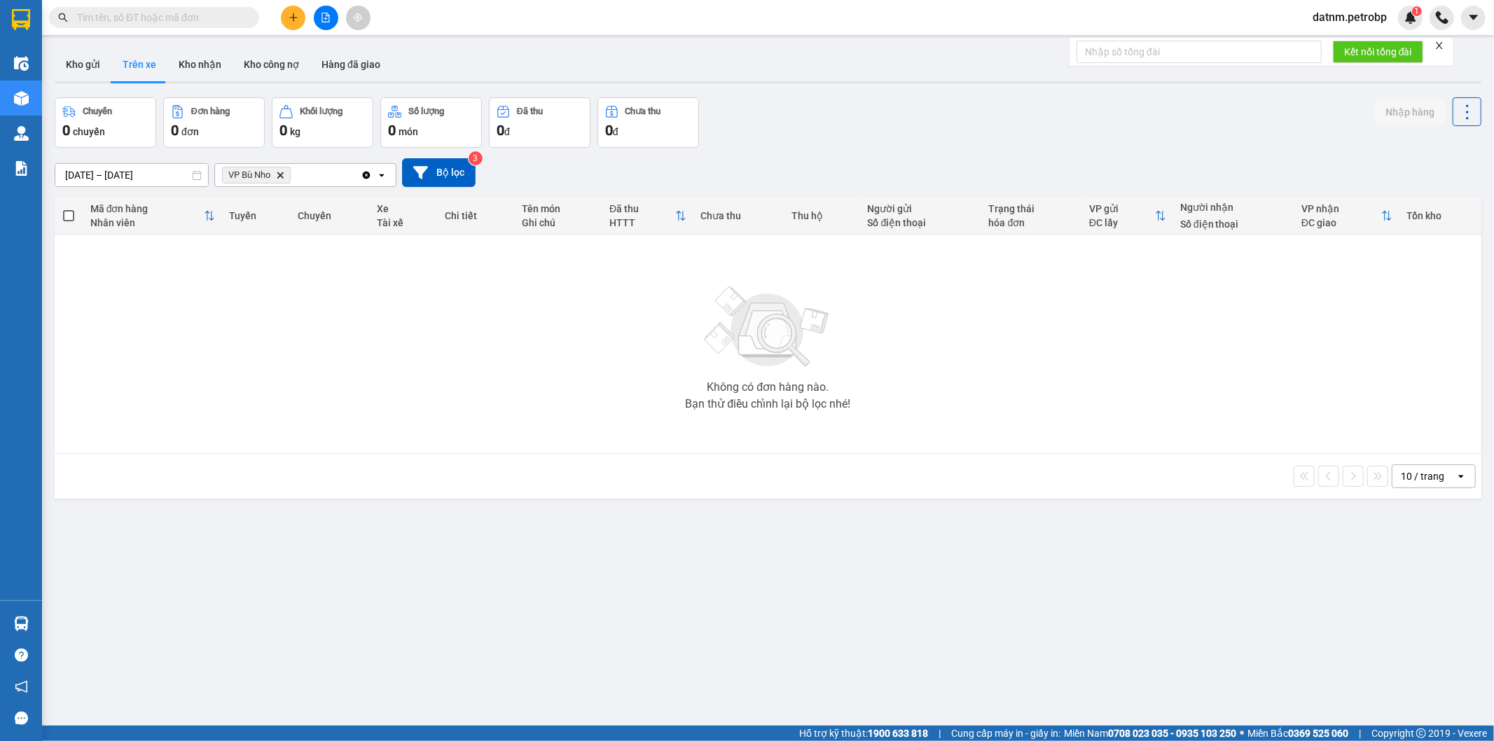
click at [304, 382] on section "Kết quả tìm kiếm ( 0 ) Bộ lọc No Data datnm.petrobp 1 Điều hành xe Kho hàng mới…" at bounding box center [747, 370] width 1494 height 741
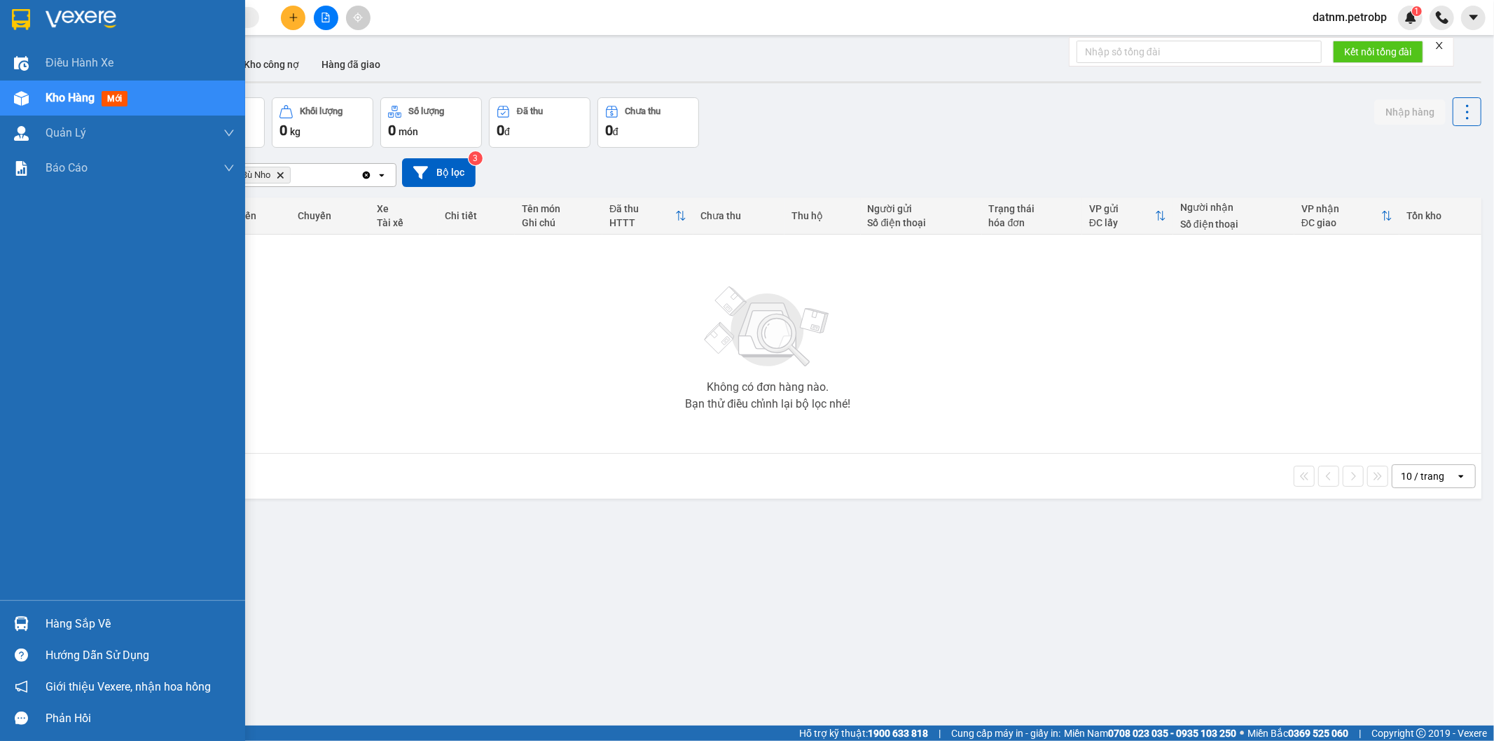
click at [81, 104] on span "Kho hàng" at bounding box center [70, 97] width 49 height 13
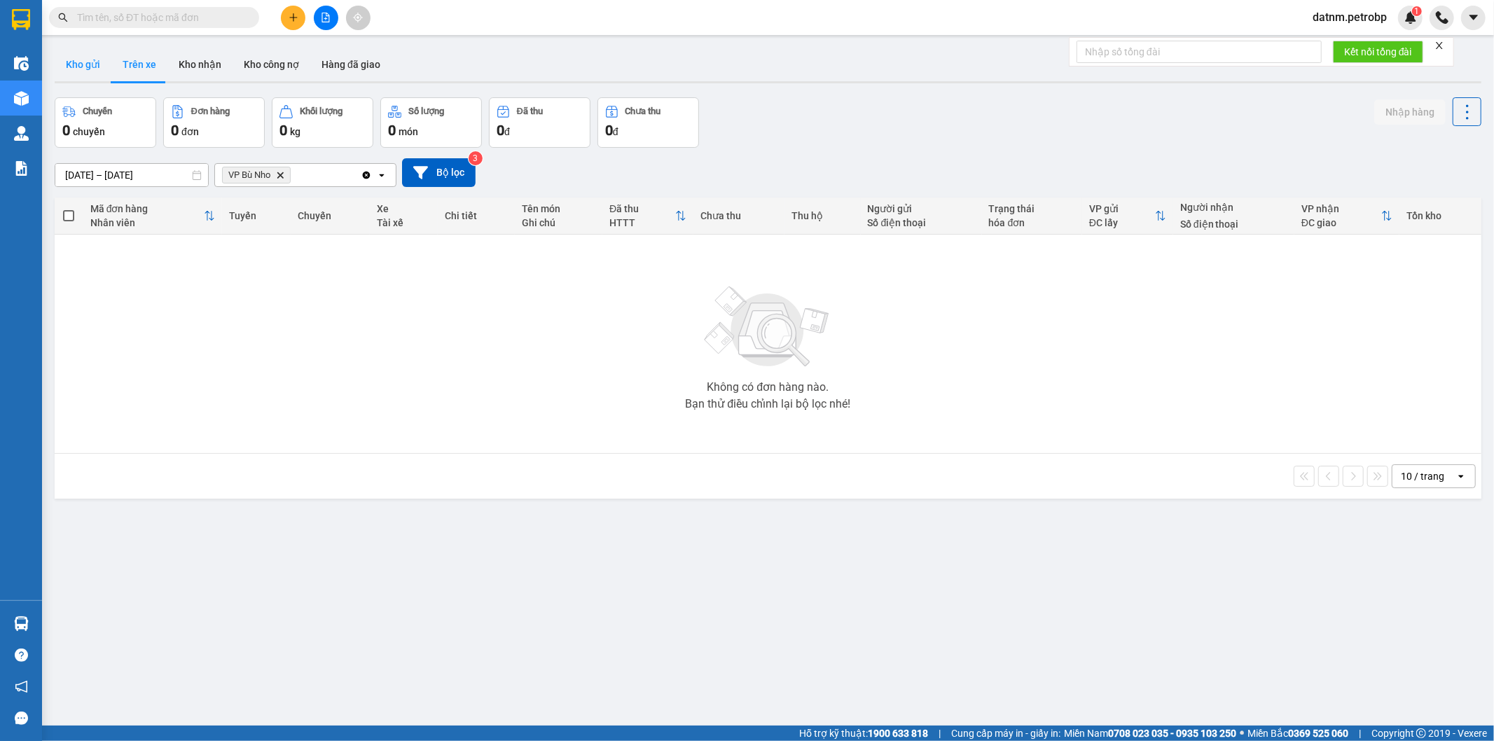
click at [85, 65] on button "Kho gửi" at bounding box center [83, 65] width 57 height 34
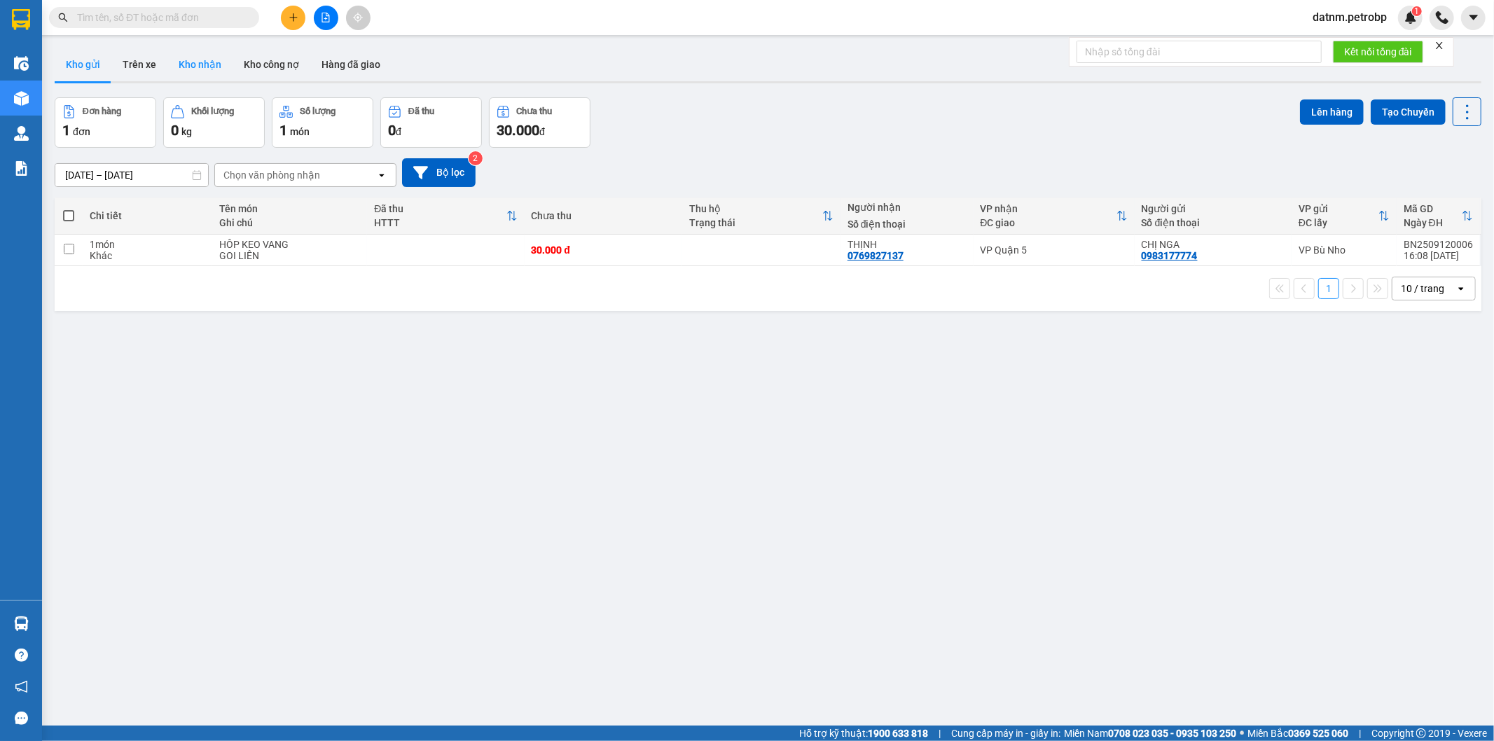
click at [221, 61] on button "Kho nhận" at bounding box center [199, 65] width 65 height 34
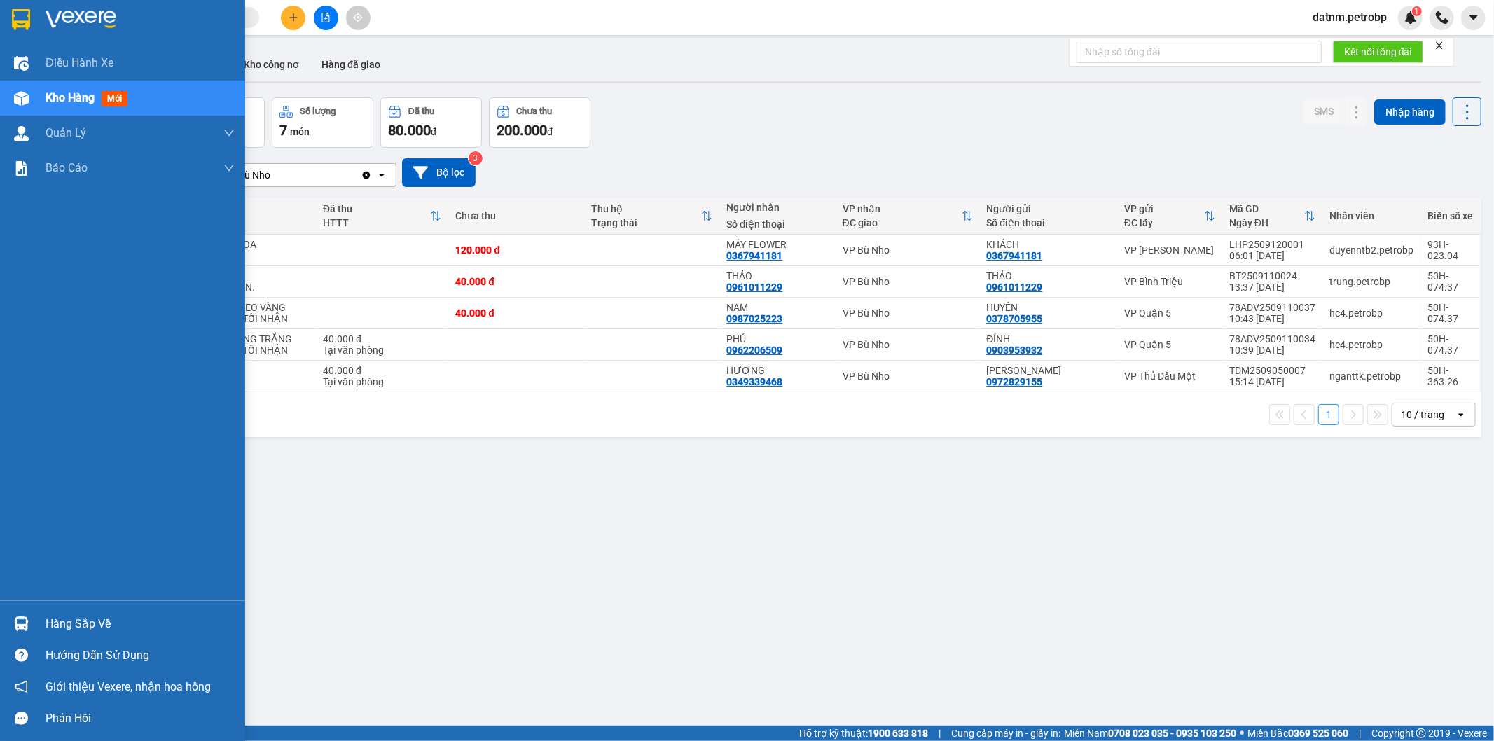
click at [29, 613] on div at bounding box center [21, 623] width 25 height 25
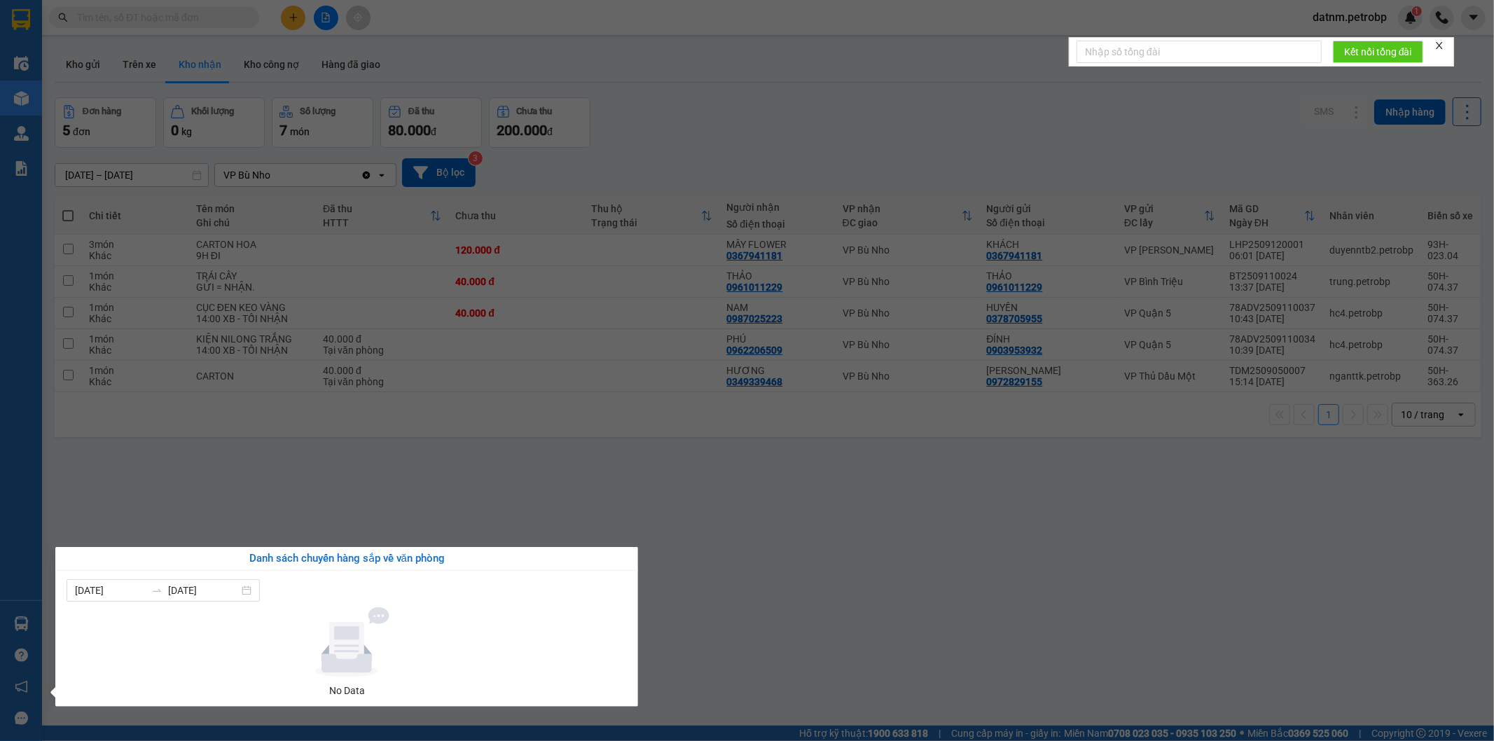
click at [939, 581] on section "Kết quả tìm kiếm ( 0 ) Bộ lọc No Data datnm.petrobp 1 Điều hành xe Kho hàng mới…" at bounding box center [747, 370] width 1494 height 741
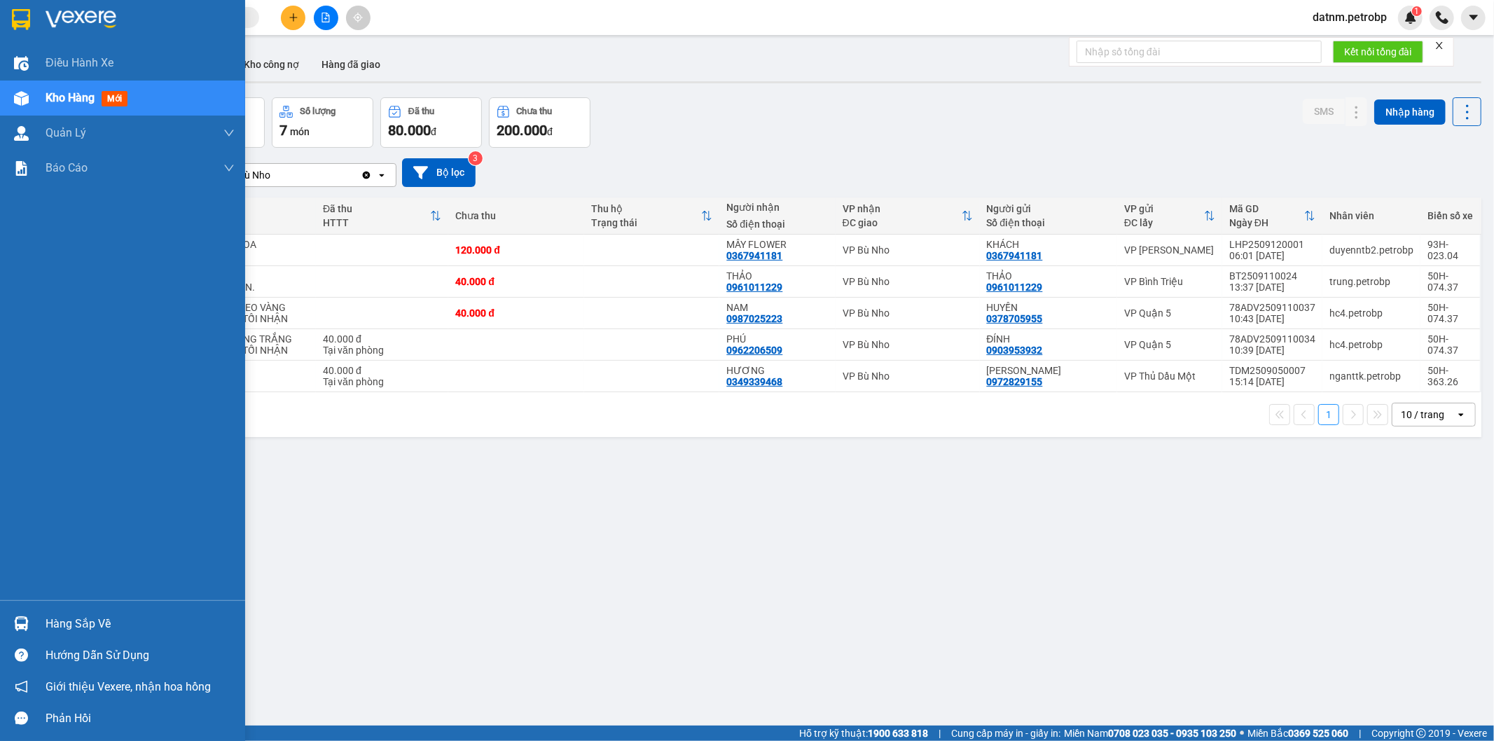
click at [29, 614] on div at bounding box center [21, 623] width 25 height 25
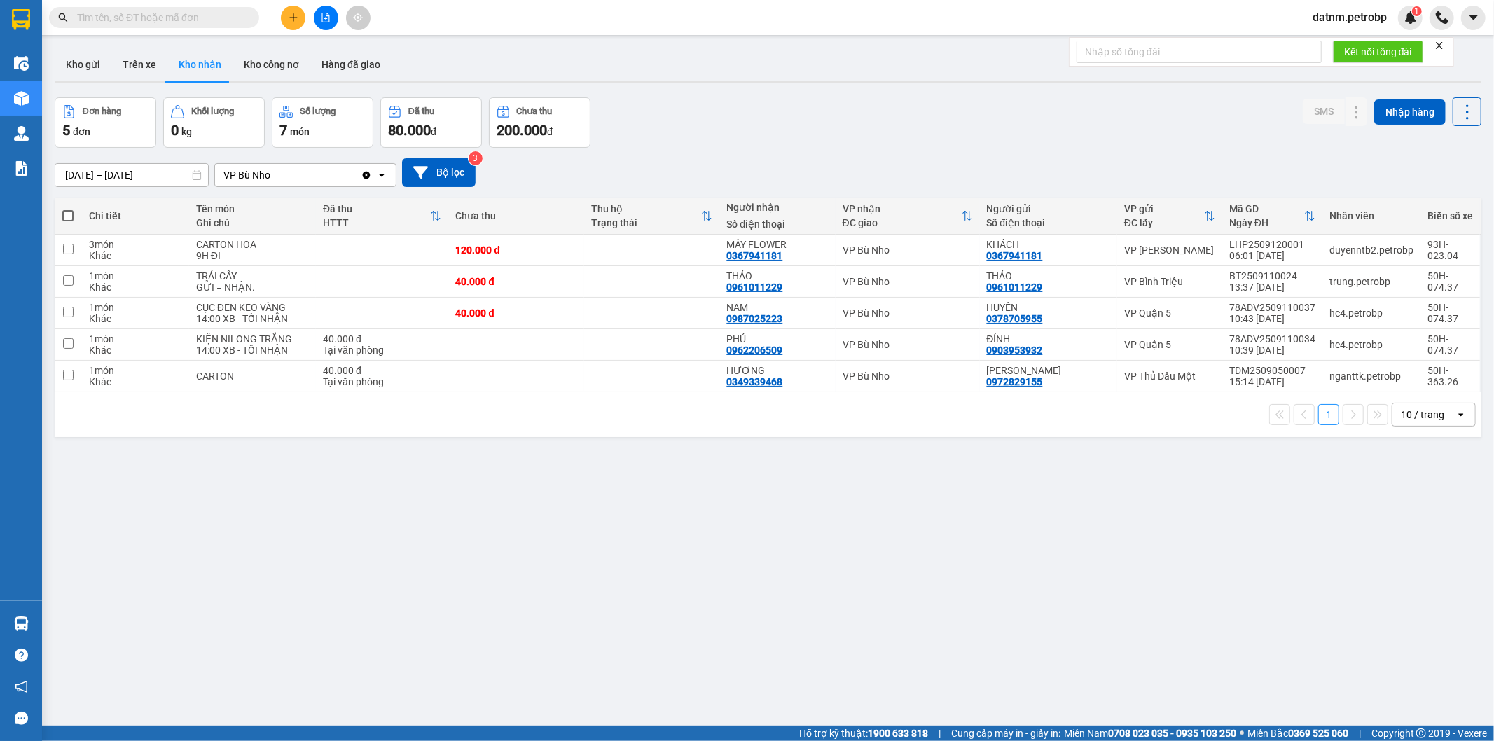
click at [416, 469] on section "Kết quả tìm kiếm ( 0 ) Bộ lọc No Data datnm.petrobp 1 Điều hành xe Kho hàng mới…" at bounding box center [747, 370] width 1494 height 741
click at [80, 80] on button "Kho gửi" at bounding box center [83, 65] width 57 height 34
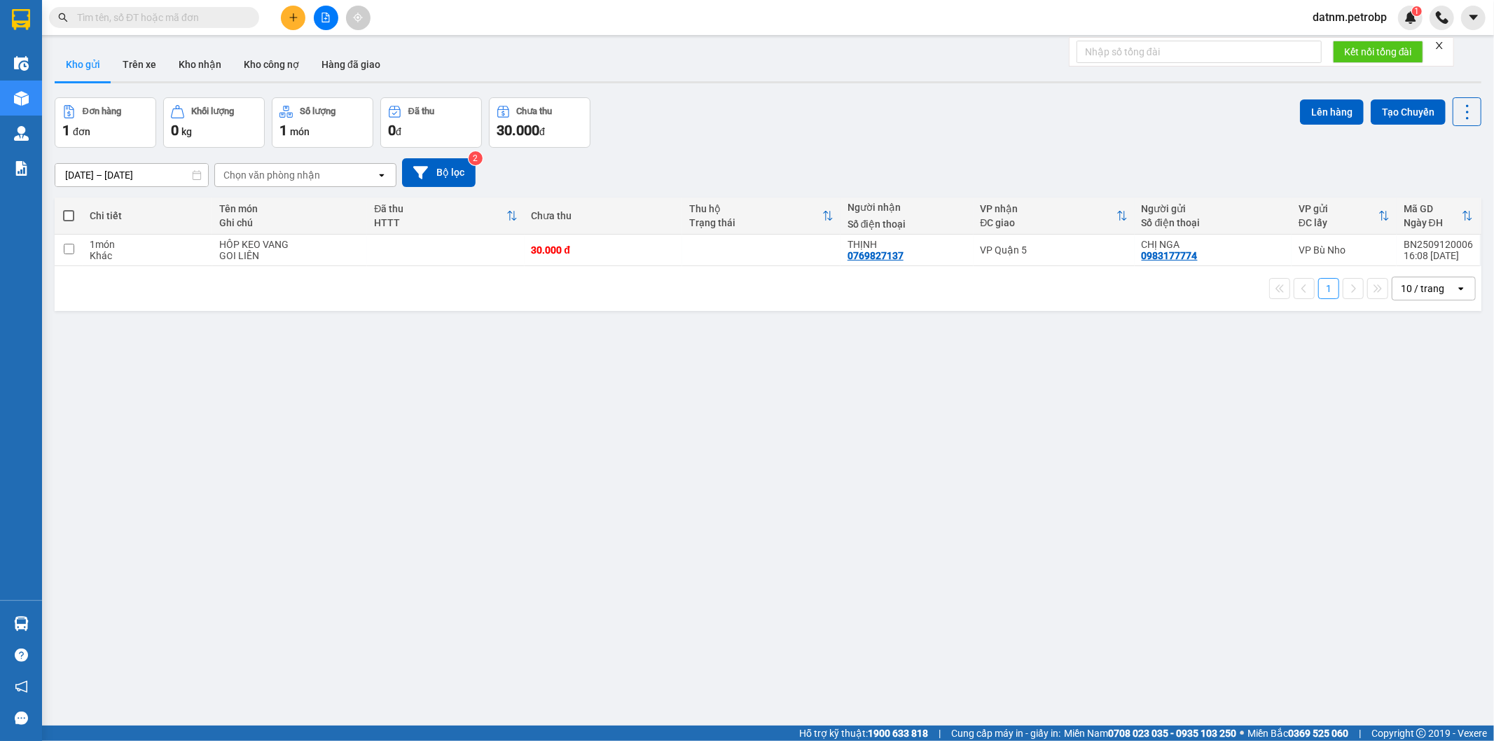
click at [785, 504] on div "ver 1.8.143 Kho gửi Trên xe Kho nhận Kho công nợ Hàng đã giao Đơn hàng 1 đơn Kh…" at bounding box center [768, 412] width 1438 height 741
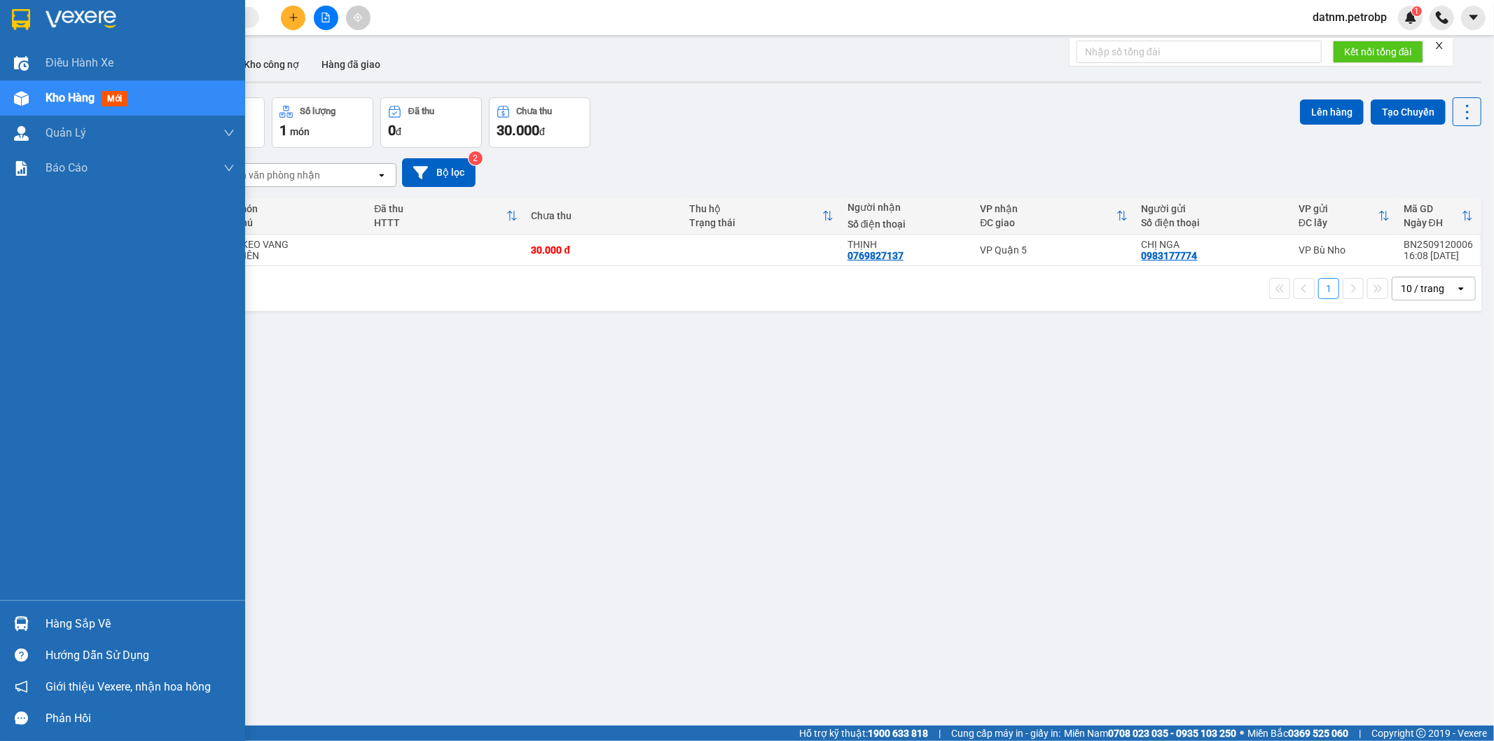
click at [42, 622] on div "Hàng sắp về" at bounding box center [122, 624] width 245 height 32
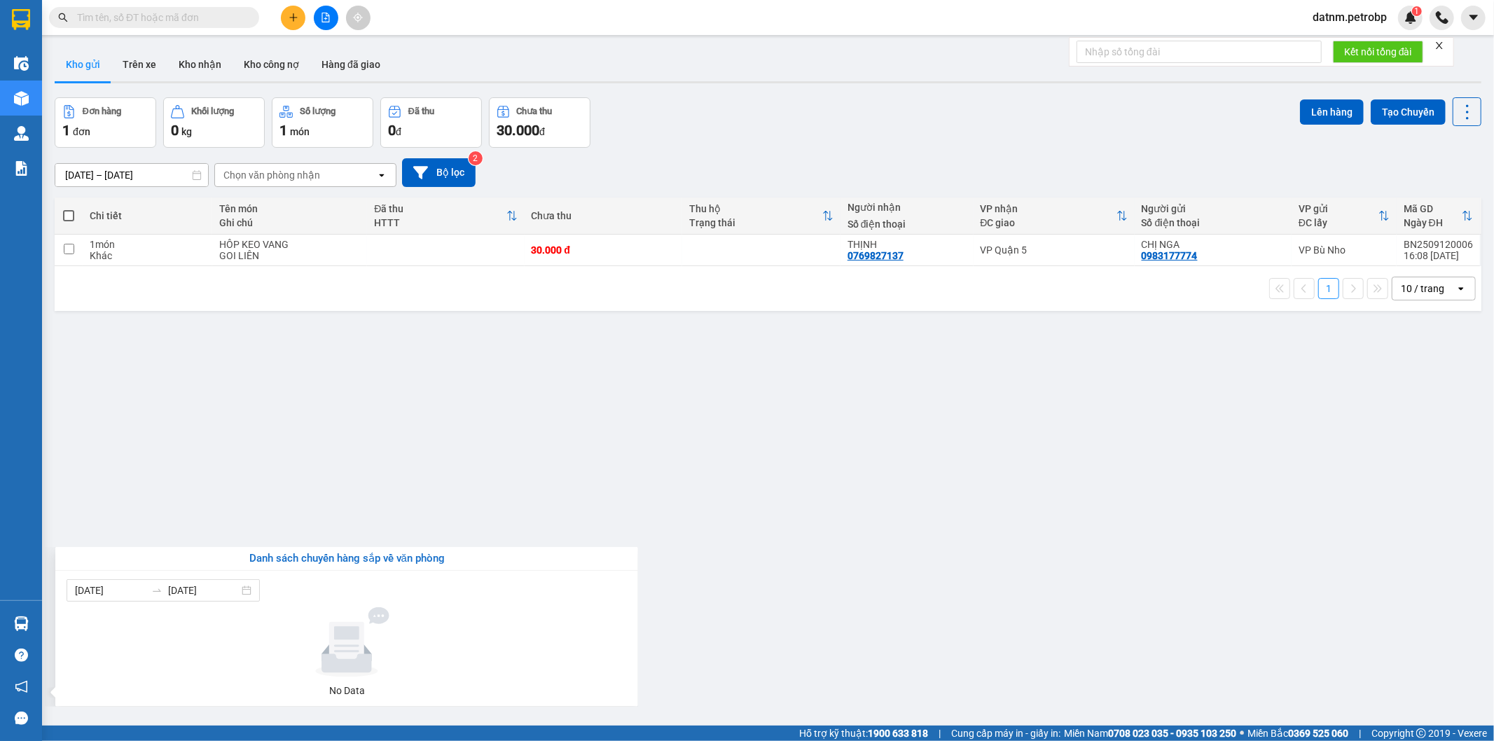
click at [329, 515] on section "Kết quả tìm kiếm ( 0 ) Bộ lọc No Data datnm.petrobp 1 Điều hành xe Kho hàng mới…" at bounding box center [747, 370] width 1494 height 741
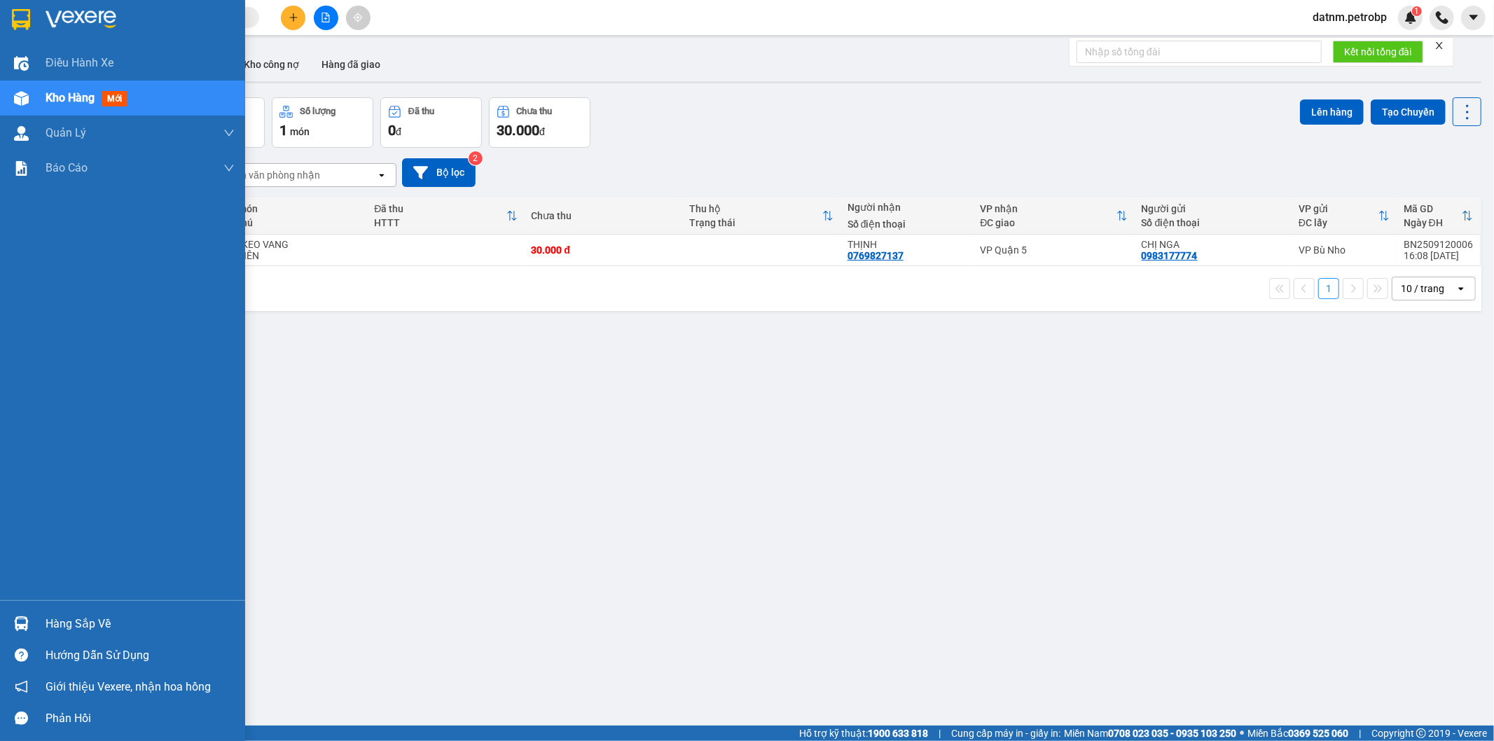
click at [8, 641] on div "Hướng dẫn sử dụng" at bounding box center [122, 655] width 245 height 32
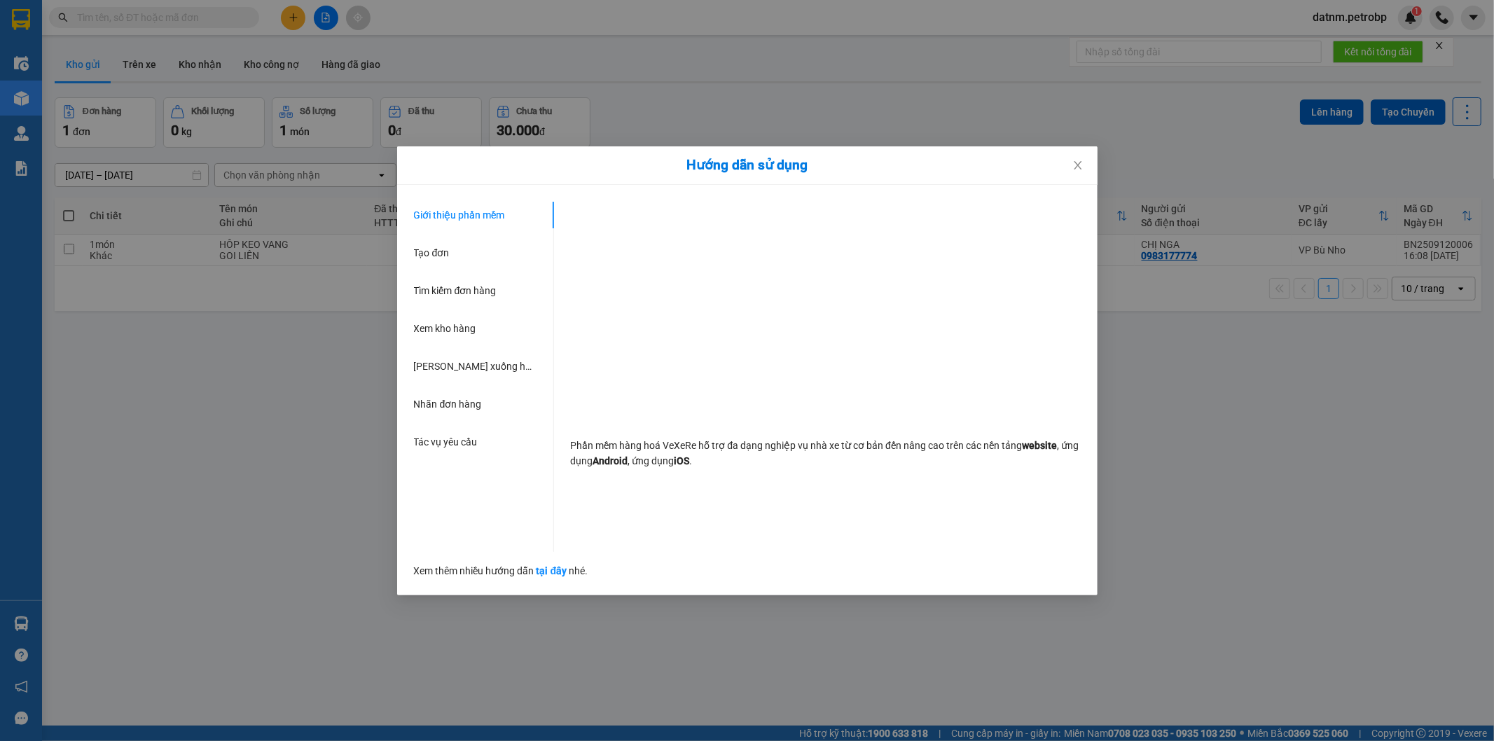
click at [295, 314] on div "Hướng dẫn sử dụng Giới thiệu phần mềm Tạo đơn Tìm kiếm đơn hàng Xem kho hàng Lê…" at bounding box center [747, 370] width 1494 height 741
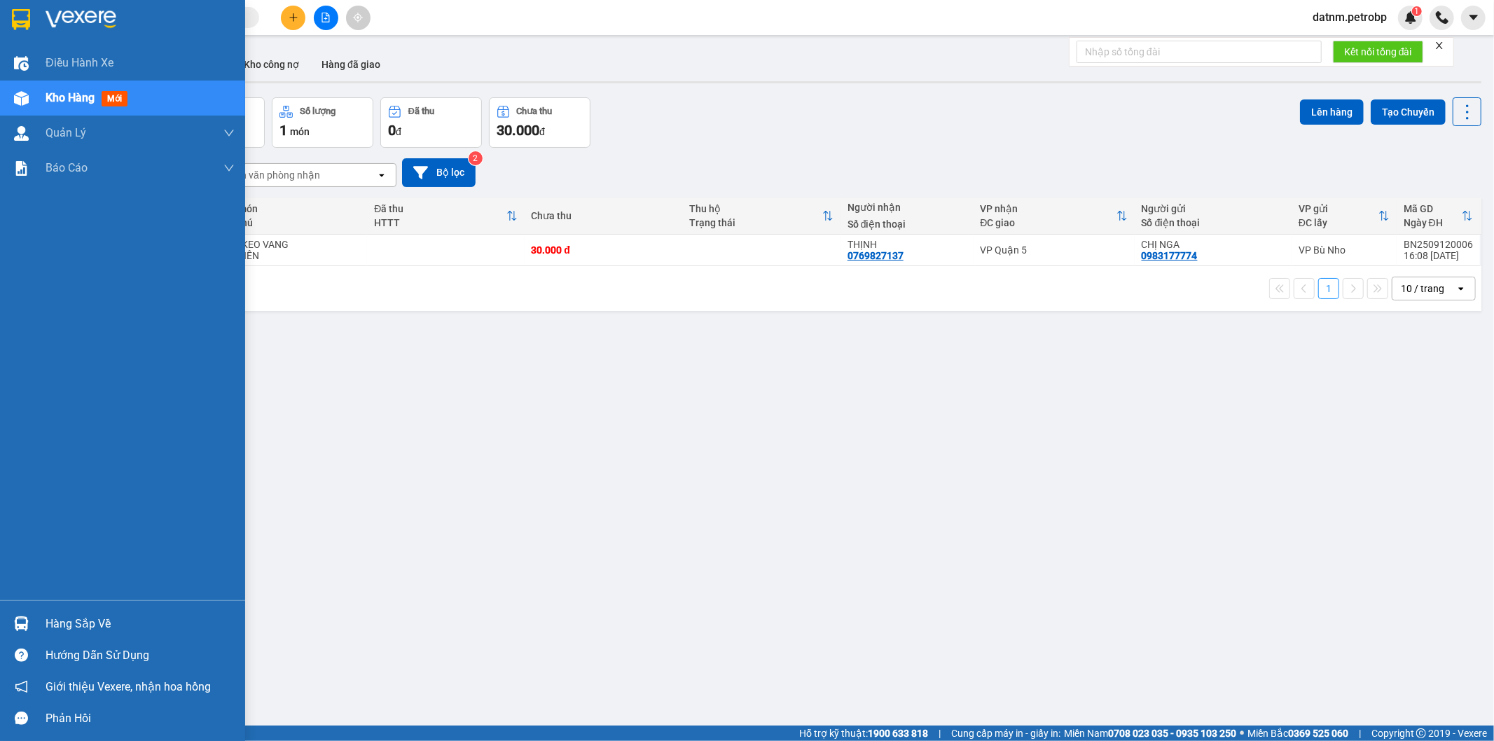
click at [16, 627] on img at bounding box center [21, 623] width 15 height 15
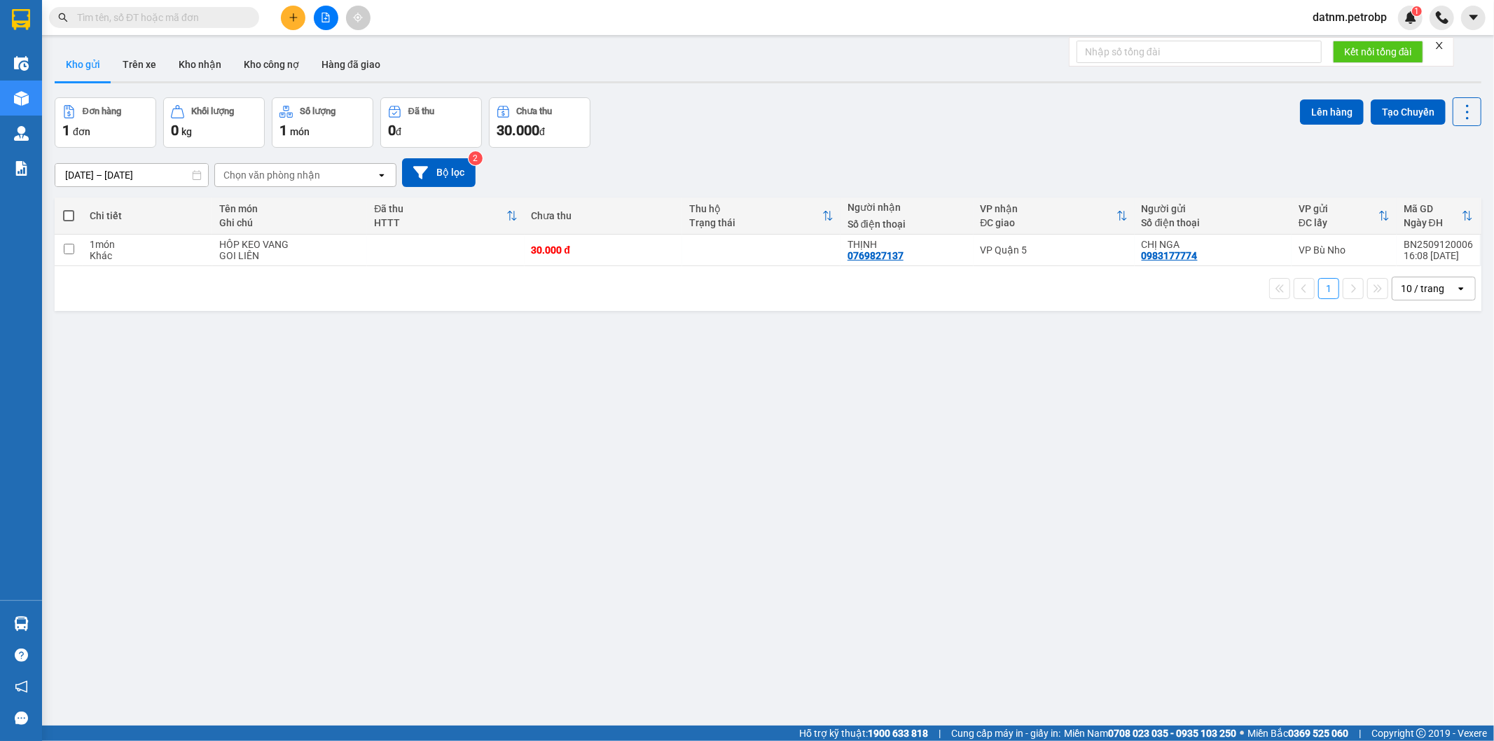
click at [470, 415] on section "Kết quả tìm kiếm ( 0 ) Bộ lọc No Data datnm.petrobp 1 Điều hành xe Kho hàng mới…" at bounding box center [747, 370] width 1494 height 741
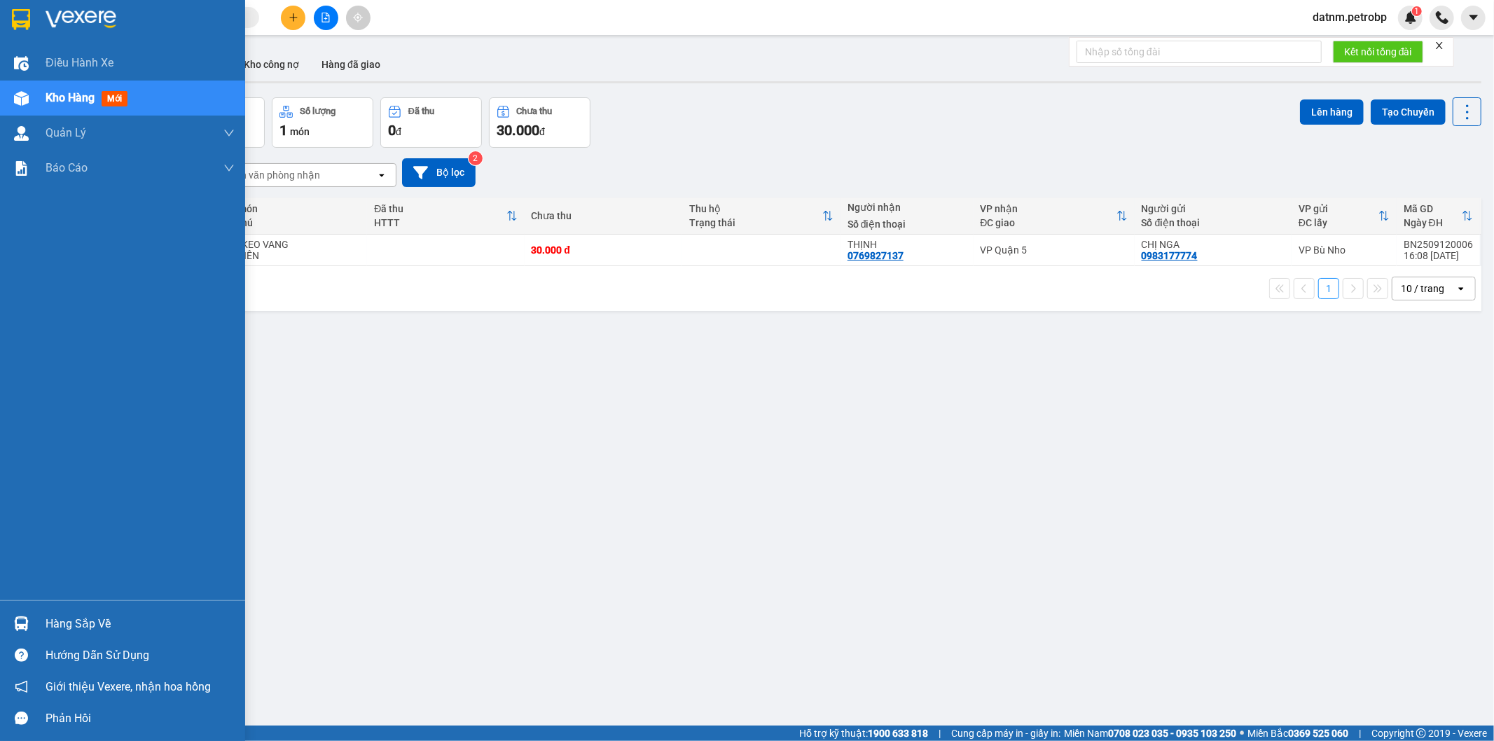
click at [61, 619] on div "Hàng sắp về" at bounding box center [140, 623] width 189 height 21
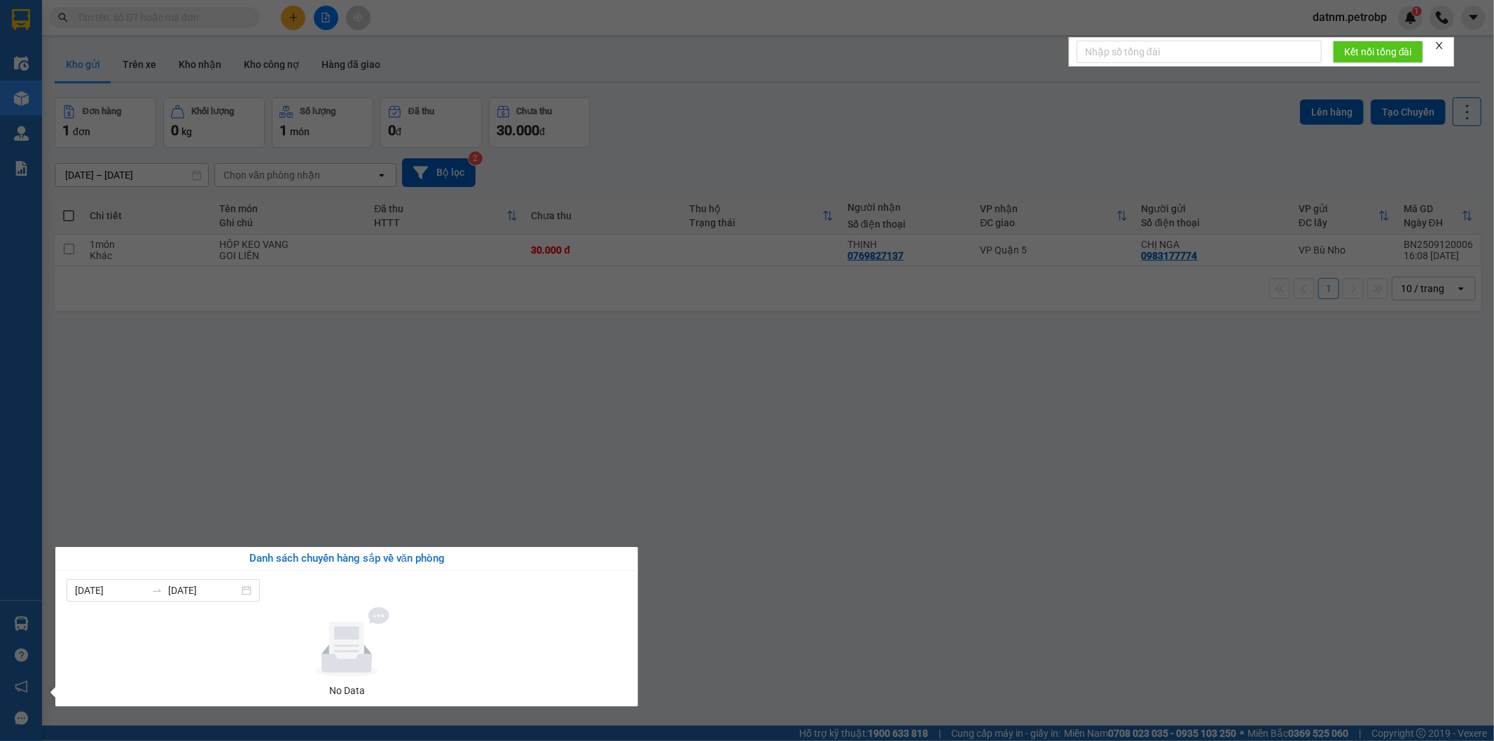
click at [668, 470] on section "Kết quả tìm kiếm ( 0 ) Bộ lọc No Data datnm.petrobp 1 Điều hành xe Kho hàng mới…" at bounding box center [747, 370] width 1494 height 741
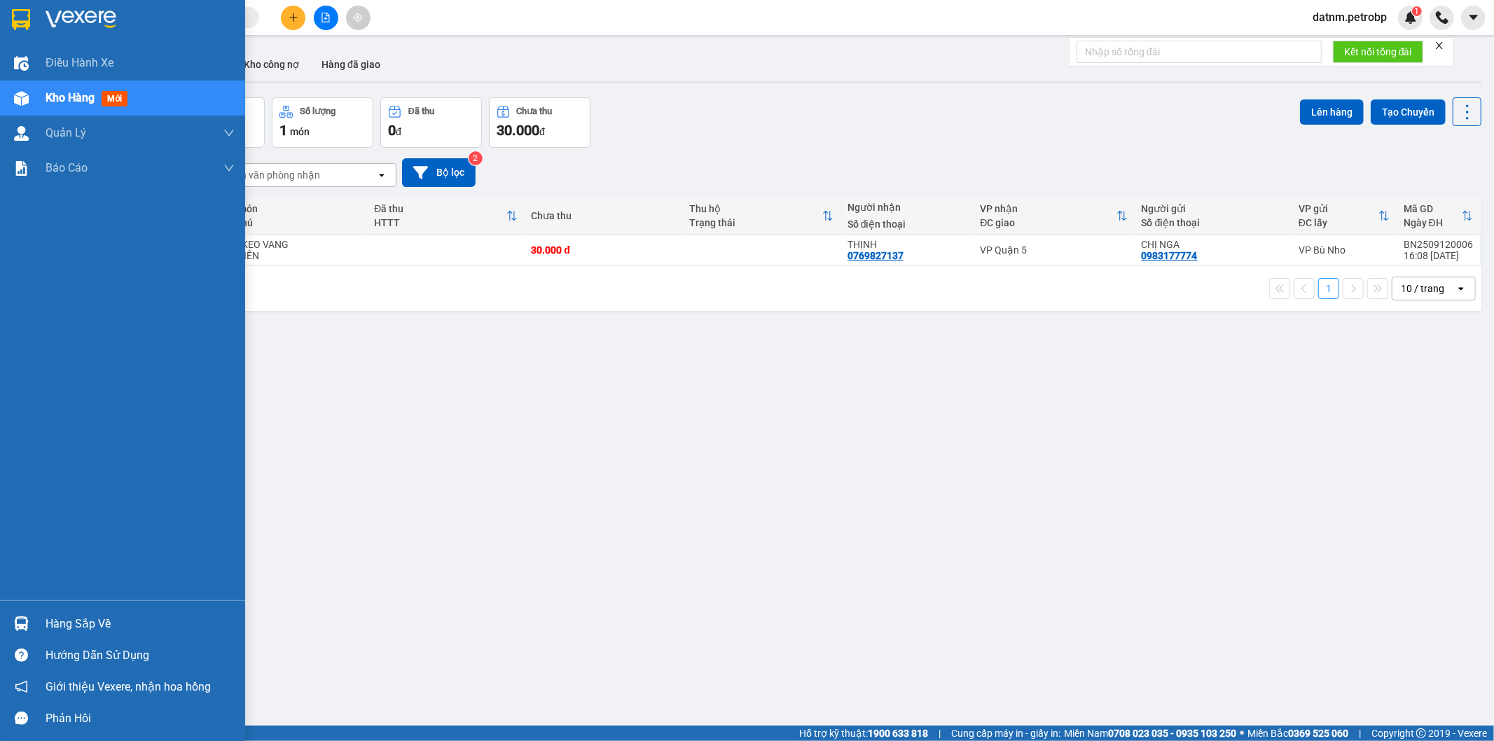
click at [76, 629] on div "Hàng sắp về" at bounding box center [140, 623] width 189 height 21
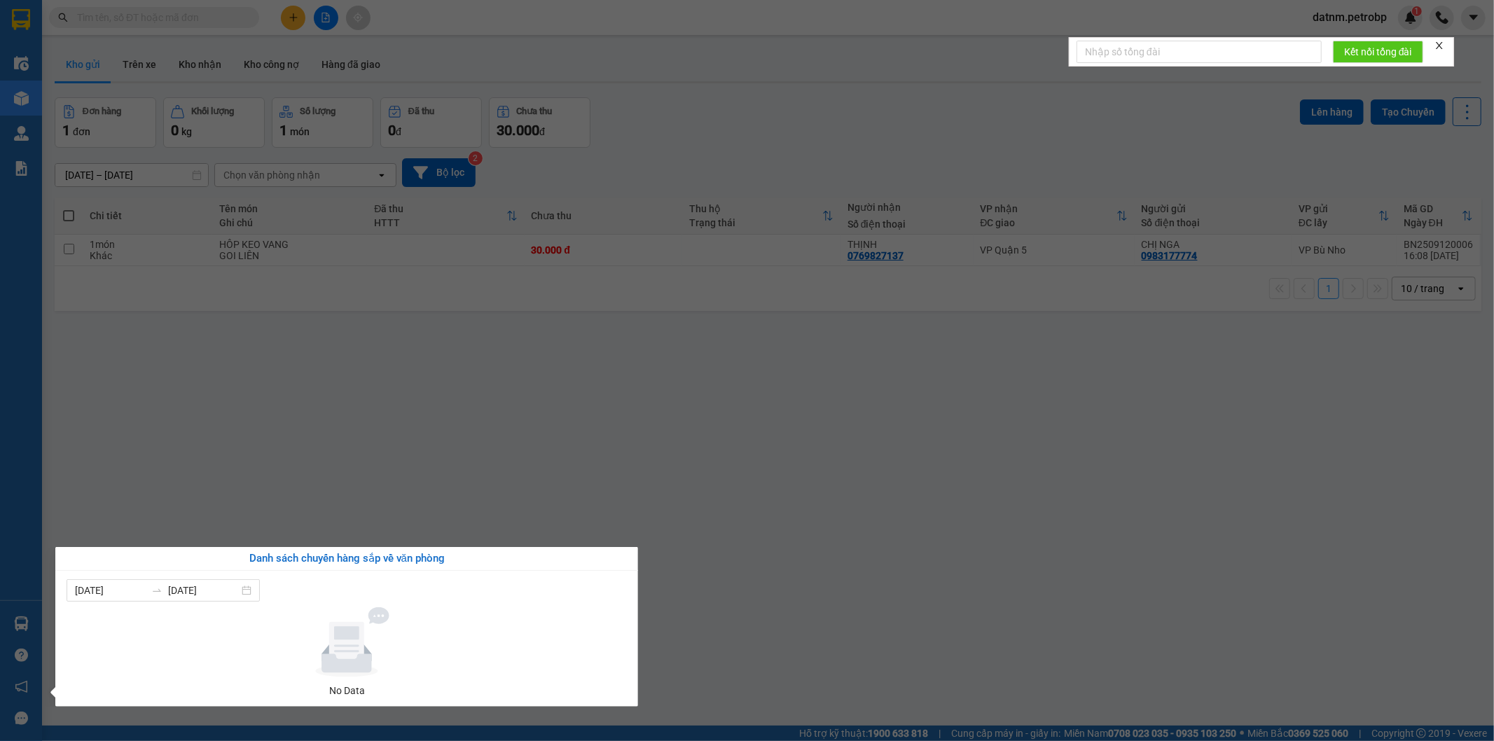
click at [498, 424] on section "Kết quả tìm kiếm ( 0 ) Bộ lọc No Data datnm.petrobp 1 Điều hành xe Kho hàng mới…" at bounding box center [747, 370] width 1494 height 741
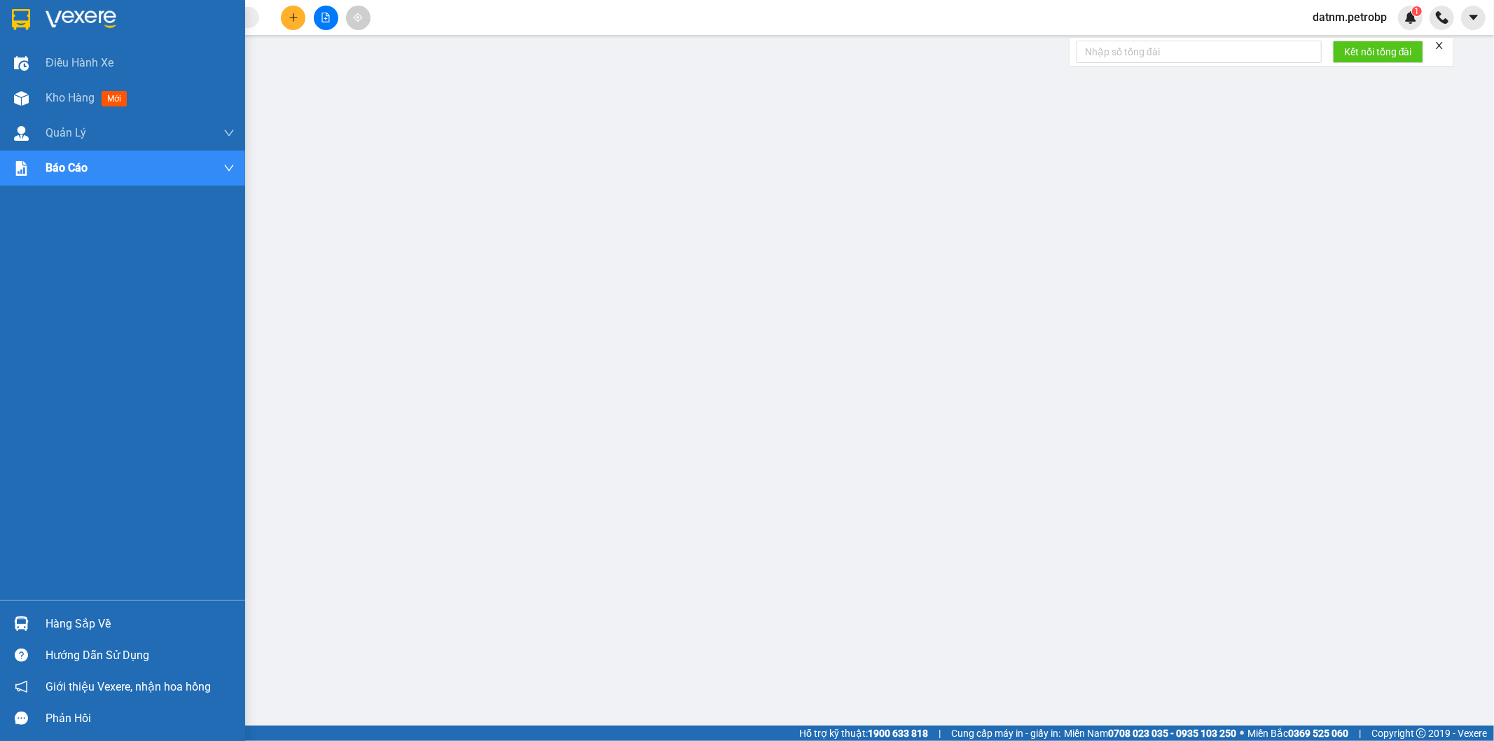
click at [25, 621] on img at bounding box center [21, 623] width 15 height 15
click at [26, 97] on div "Điều hành xe Kho hàng mới Quản [PERSON_NAME] lý chuyến Quản lý giao nhận mới Qu…" at bounding box center [122, 370] width 245 height 741
click at [71, 97] on span "Kho hàng" at bounding box center [70, 97] width 49 height 13
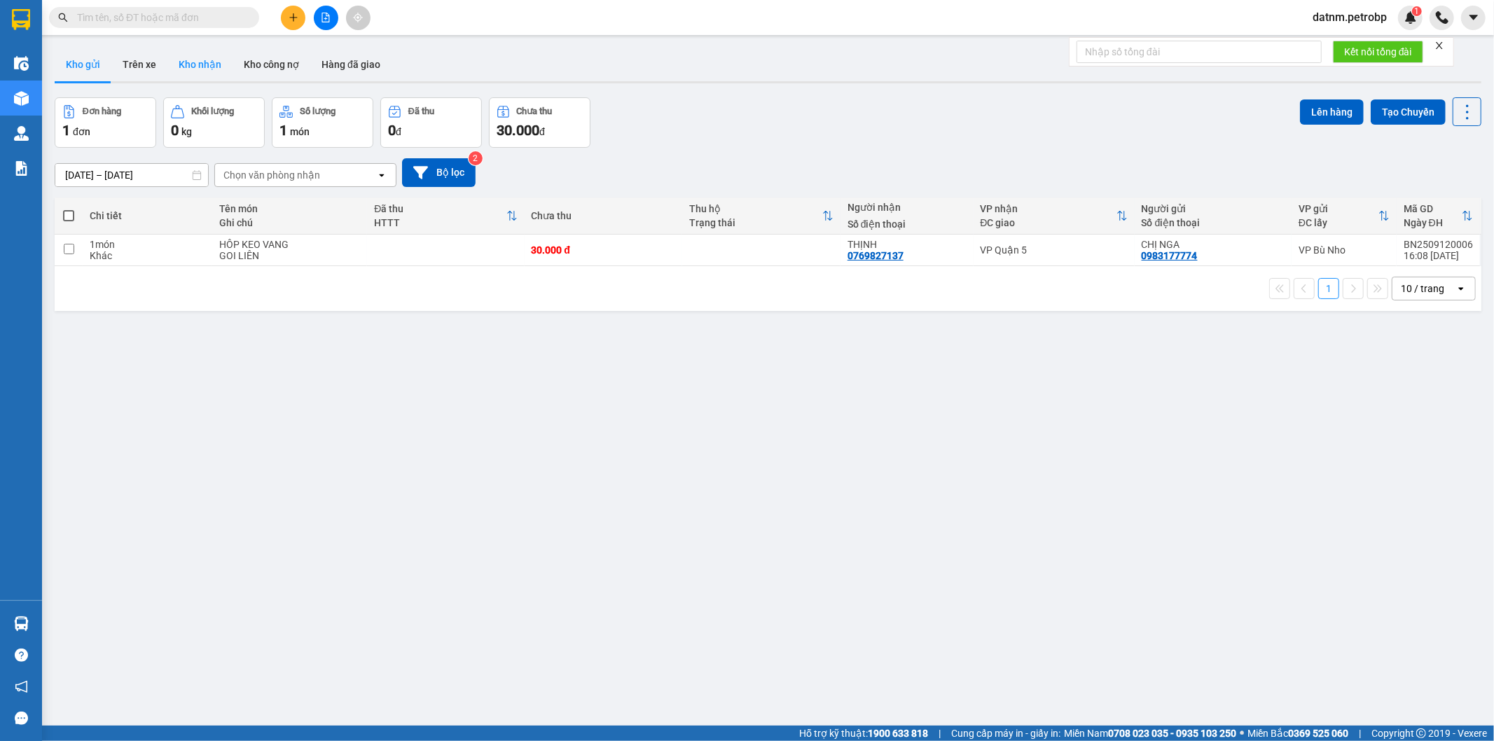
drag, startPoint x: 192, startPoint y: 68, endPoint x: 150, endPoint y: 71, distance: 42.2
click at [191, 68] on button "Kho nhận" at bounding box center [199, 65] width 65 height 34
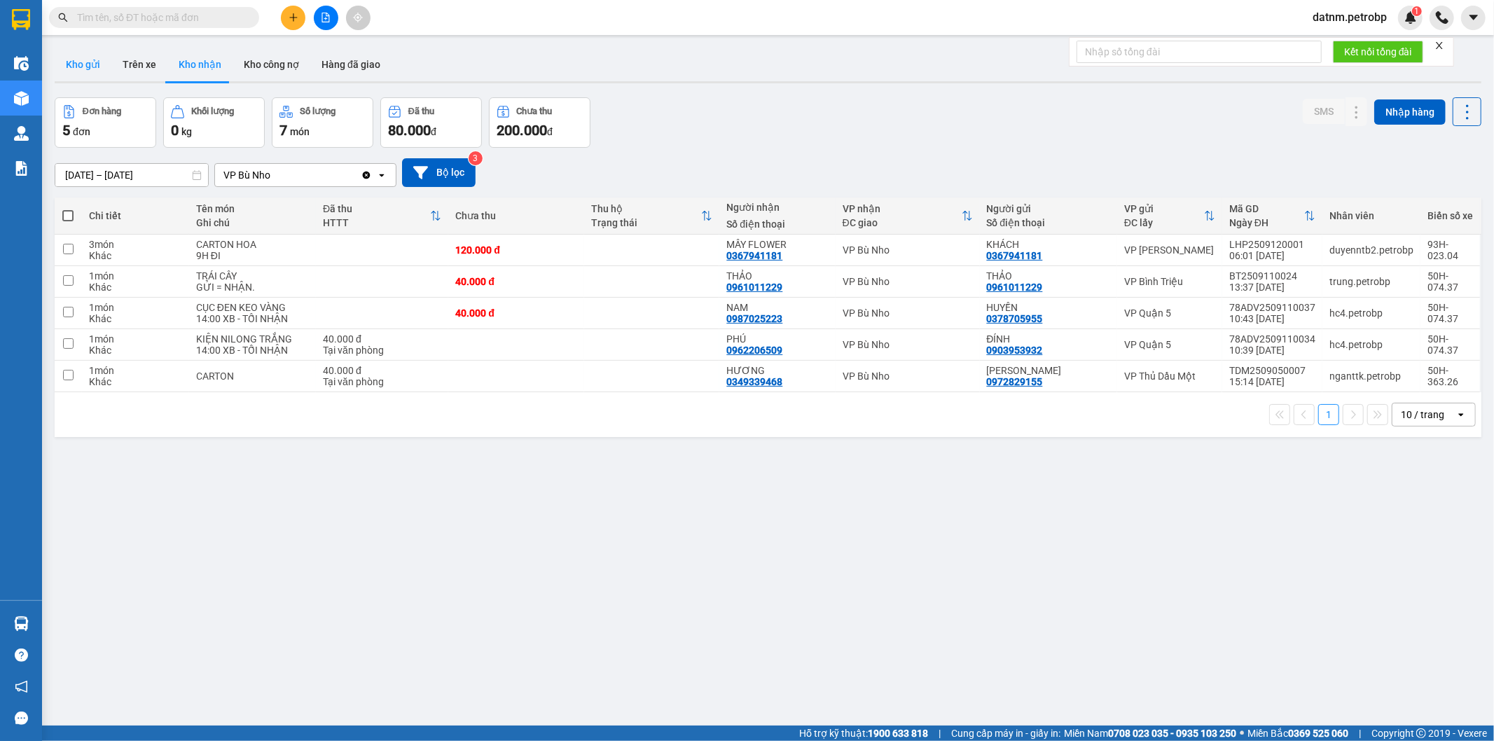
click at [81, 78] on button "Kho gửi" at bounding box center [83, 65] width 57 height 34
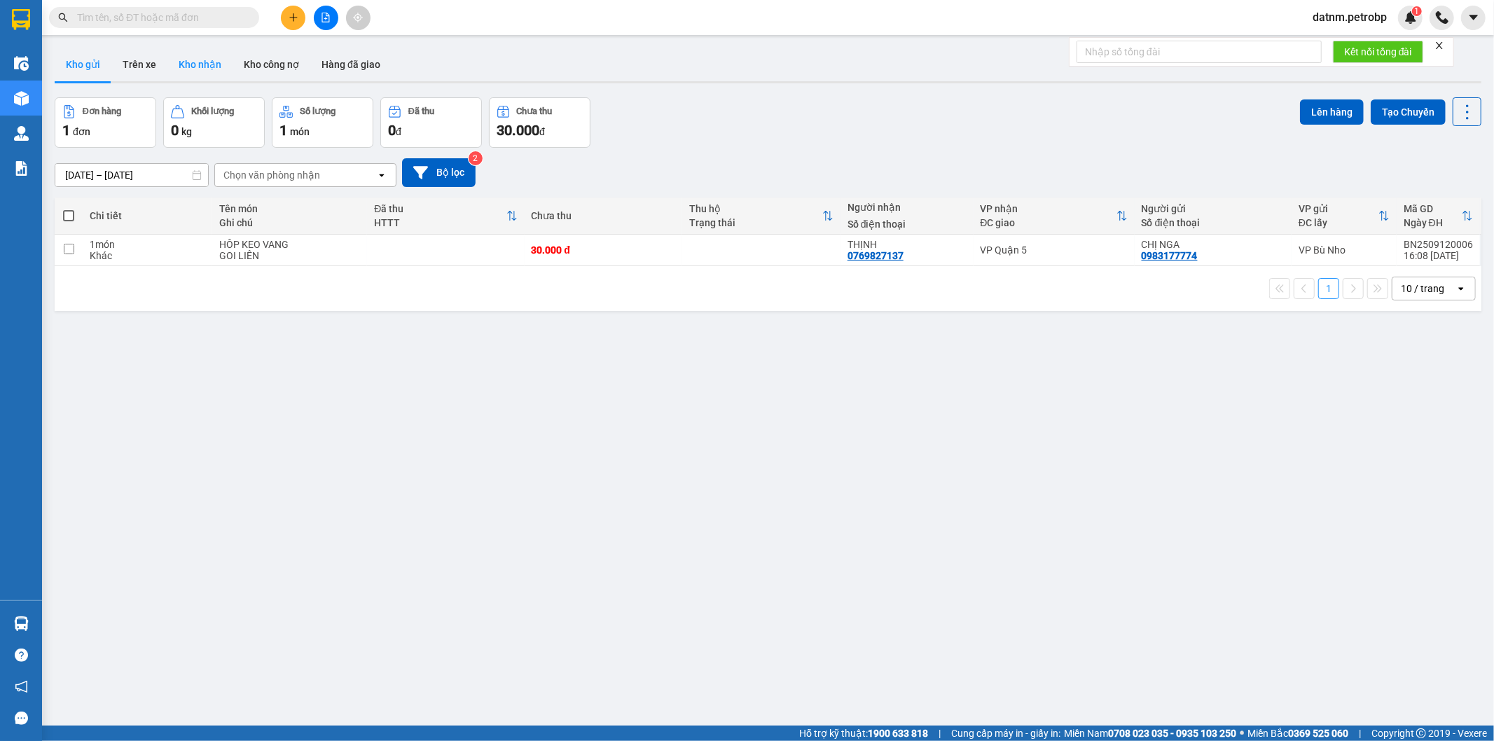
click at [203, 71] on button "Kho nhận" at bounding box center [199, 65] width 65 height 34
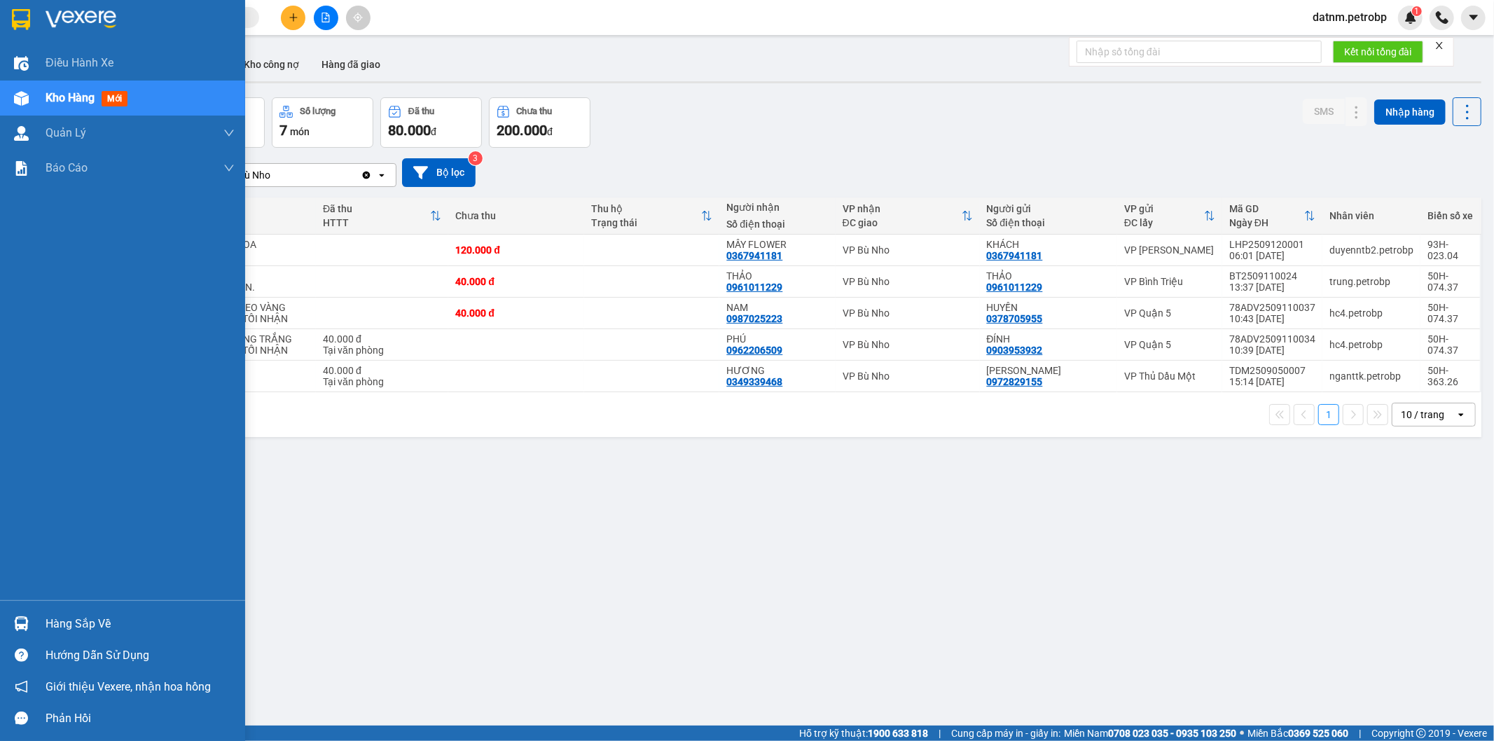
click at [29, 621] on div at bounding box center [21, 623] width 25 height 25
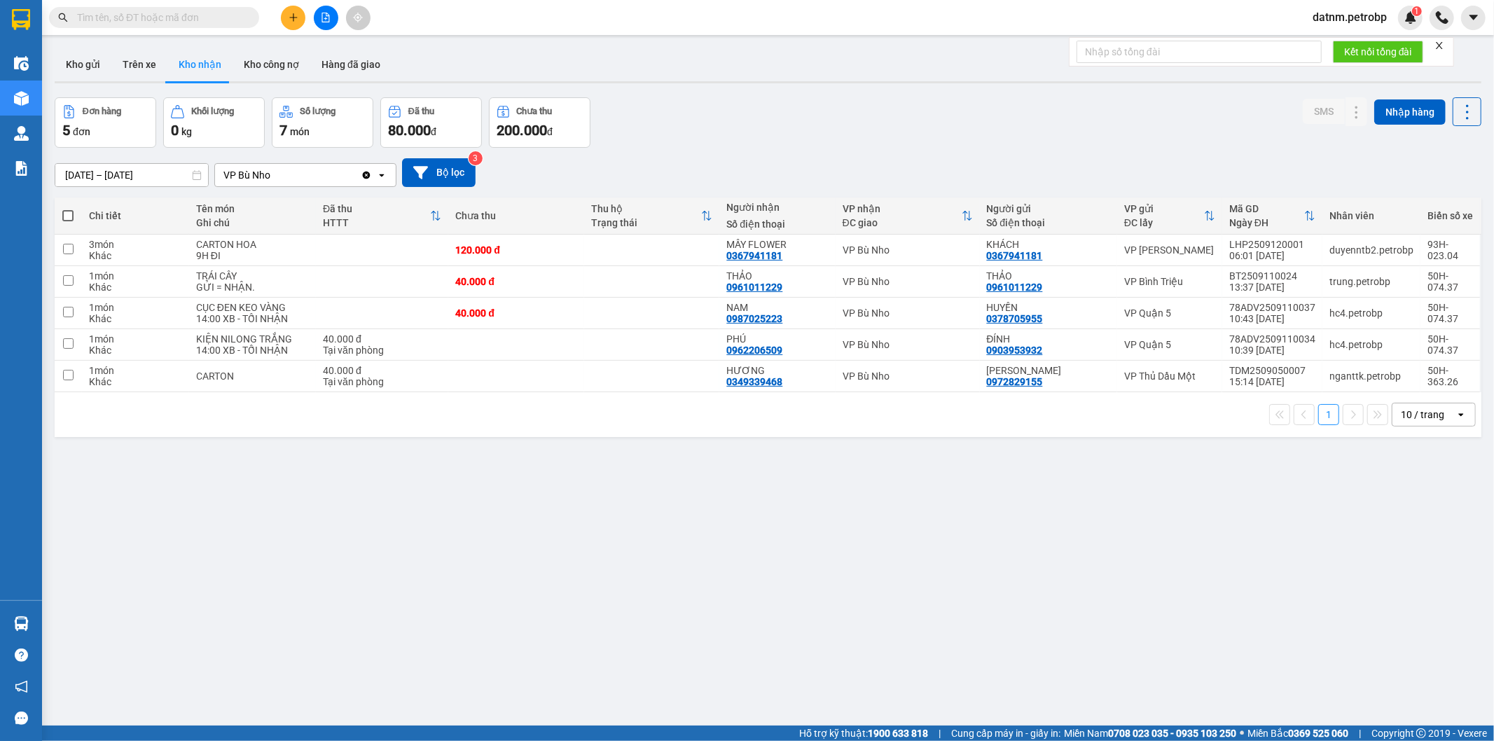
click at [1028, 508] on section "Kết quả tìm kiếm ( 0 ) Bộ lọc No Data datnm.petrobp 1 Điều hành xe Kho hàng mới…" at bounding box center [747, 370] width 1494 height 741
click at [93, 74] on button "Kho gửi" at bounding box center [83, 65] width 57 height 34
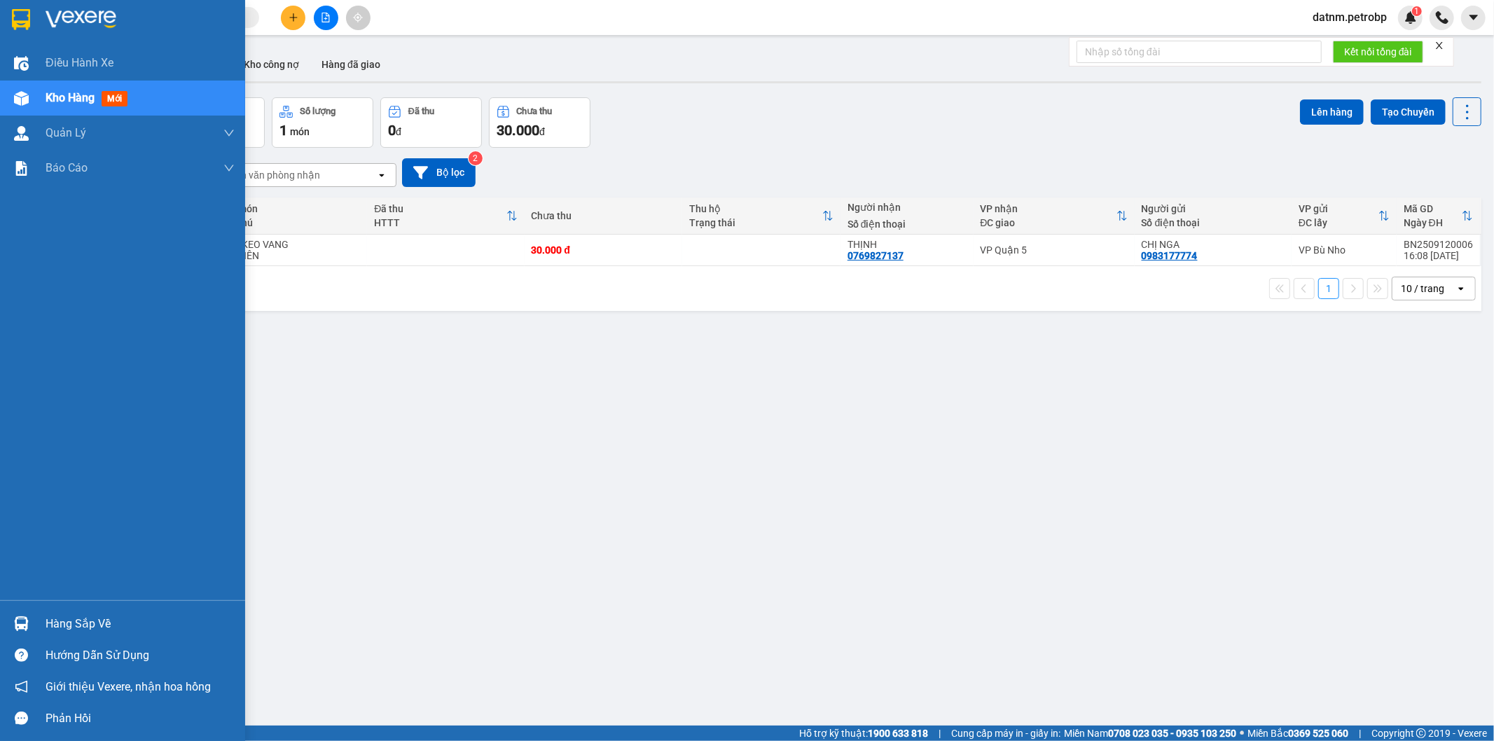
click at [20, 627] on img at bounding box center [21, 623] width 15 height 15
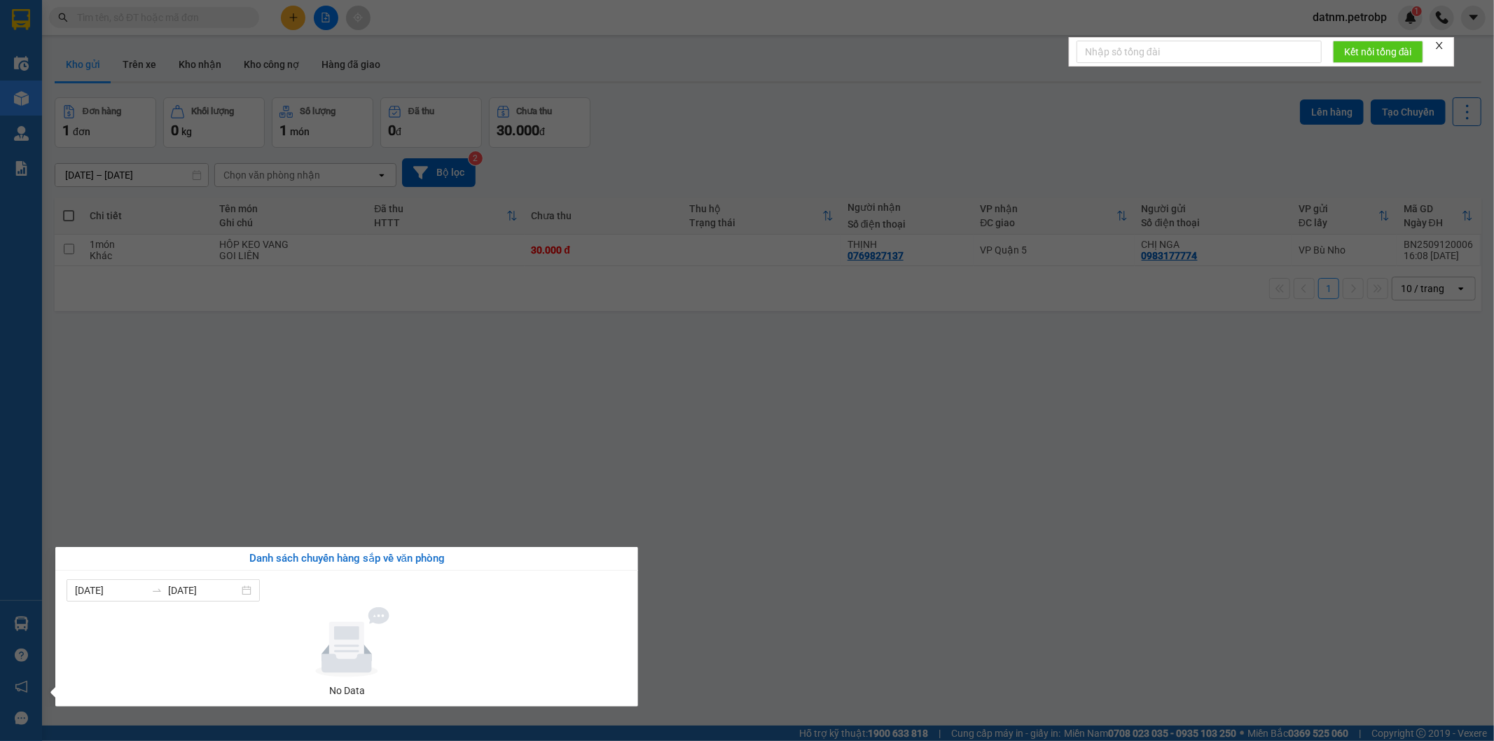
click at [727, 504] on section "Kết quả tìm kiếm ( 0 ) Bộ lọc No Data datnm.petrobp 1 Điều hành xe Kho hàng mới…" at bounding box center [747, 370] width 1494 height 741
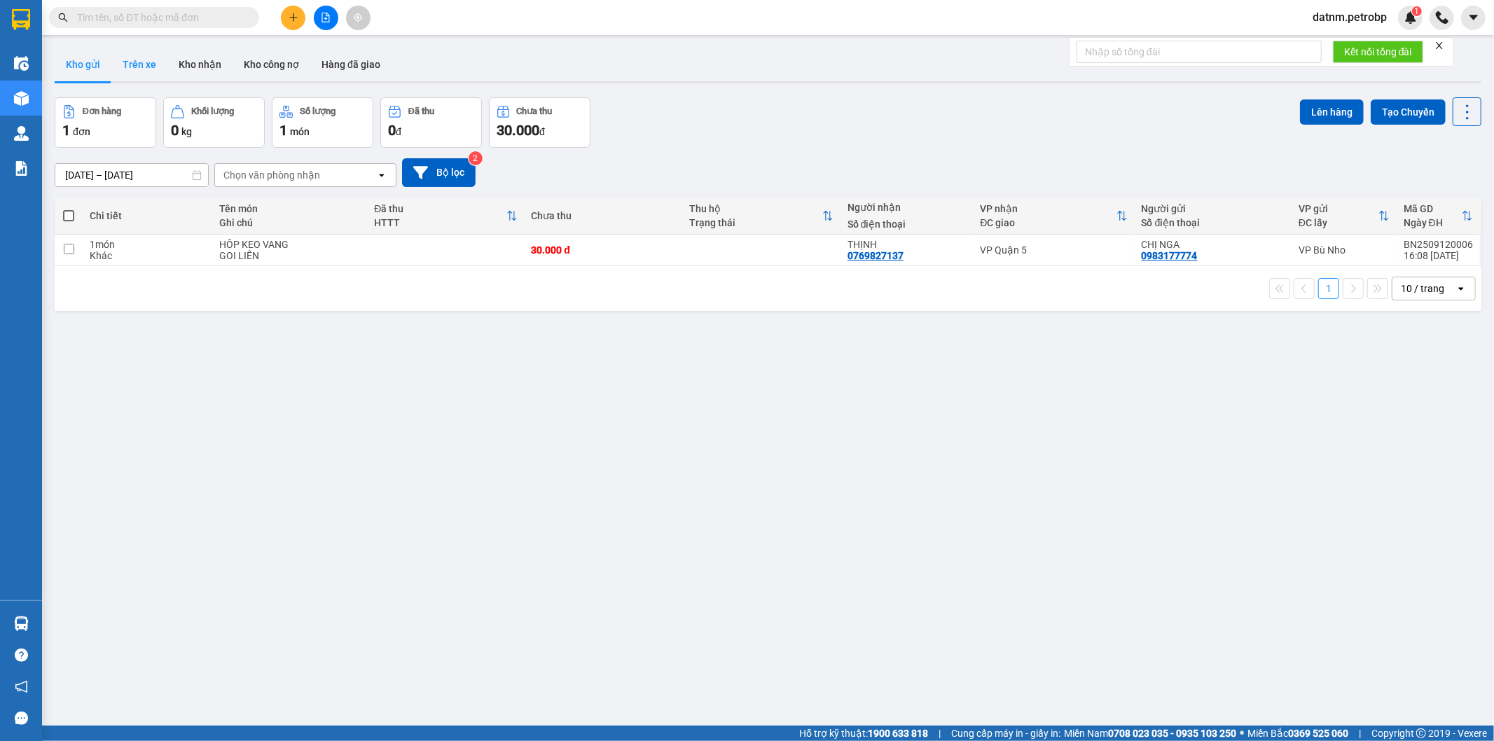
click at [127, 56] on button "Trên xe" at bounding box center [139, 65] width 56 height 34
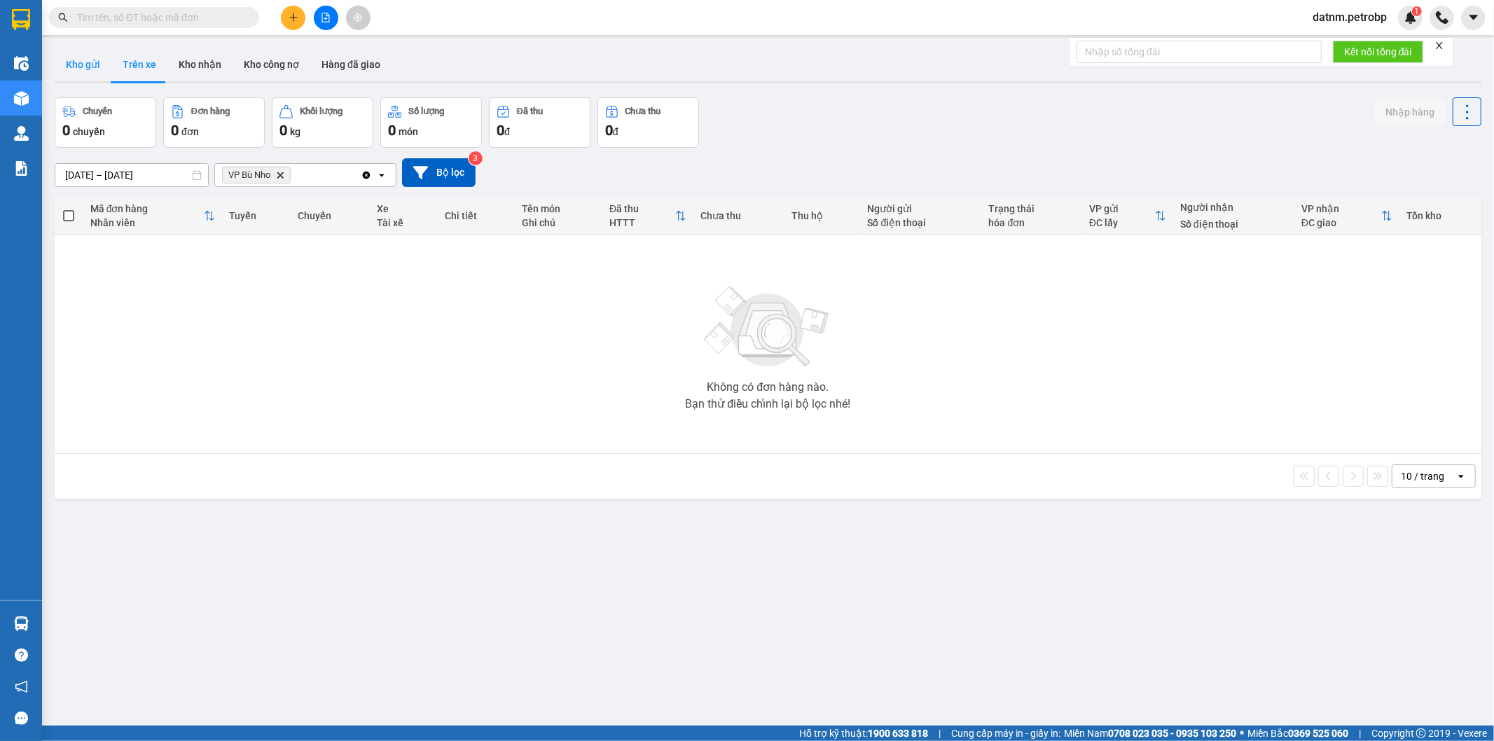
click at [93, 70] on button "Kho gửi" at bounding box center [83, 65] width 57 height 34
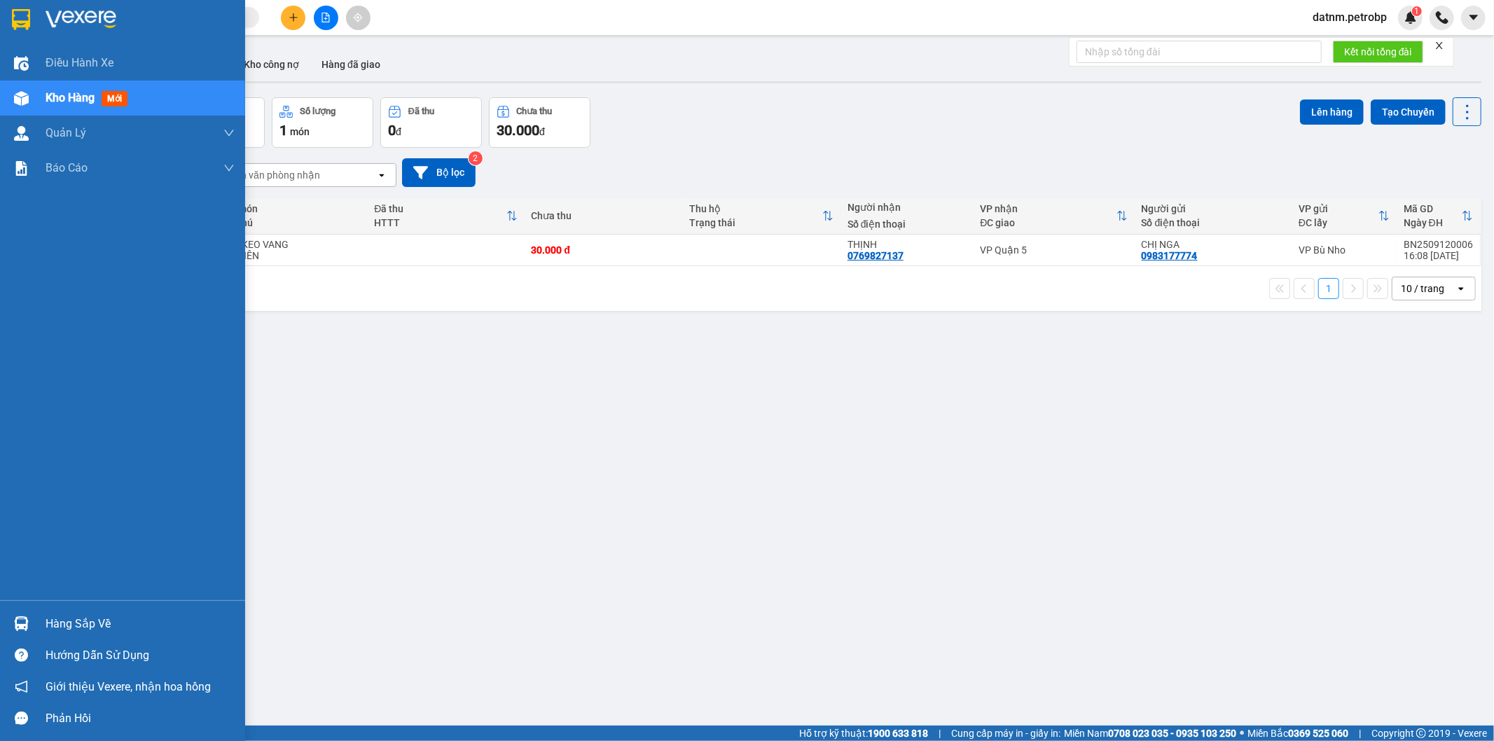
click at [46, 624] on div "Hàng sắp về" at bounding box center [140, 623] width 189 height 21
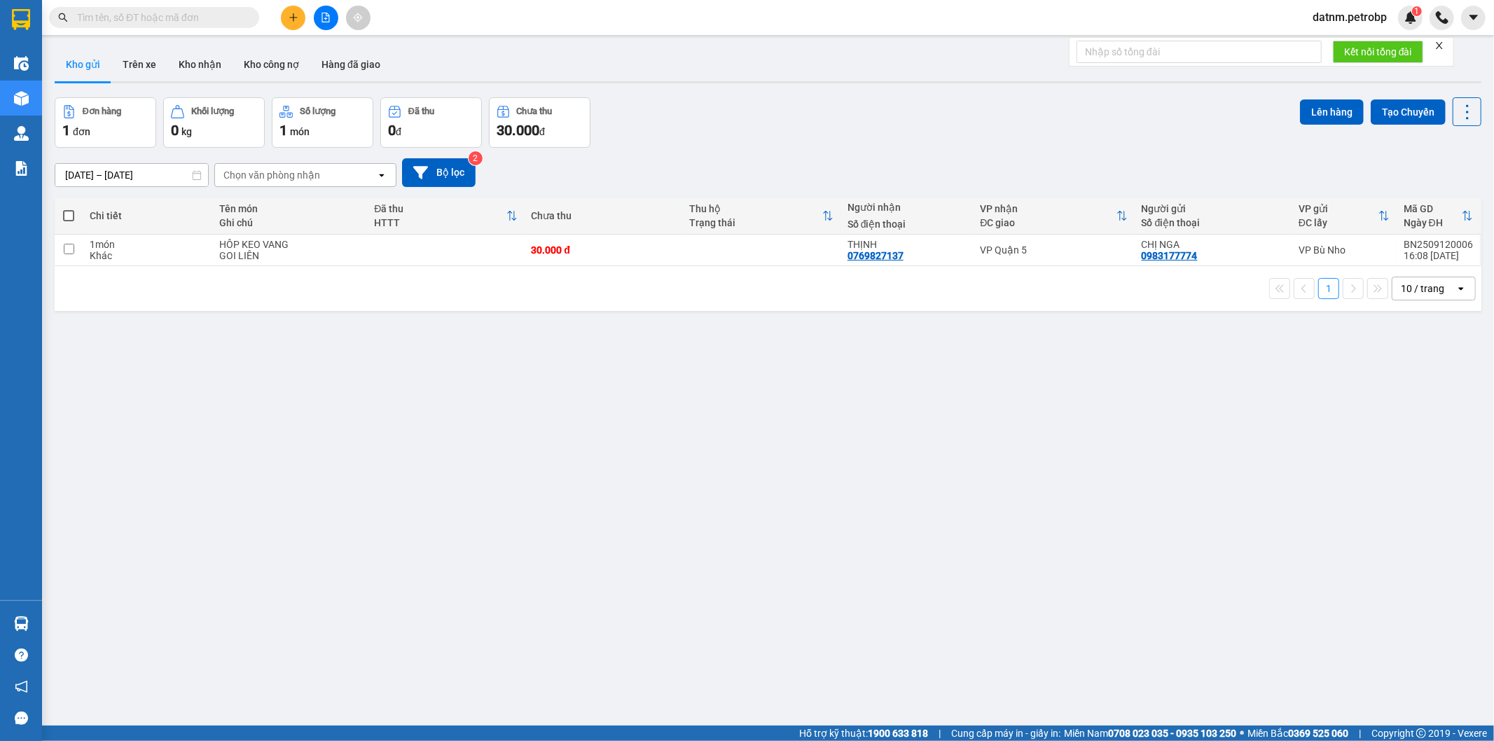
click at [556, 445] on section "Kết quả tìm kiếm ( 0 ) Bộ lọc No Data datnm.petrobp 1 Điều hành xe Kho hàng mới…" at bounding box center [747, 370] width 1494 height 741
click at [199, 62] on button "Kho nhận" at bounding box center [199, 65] width 65 height 34
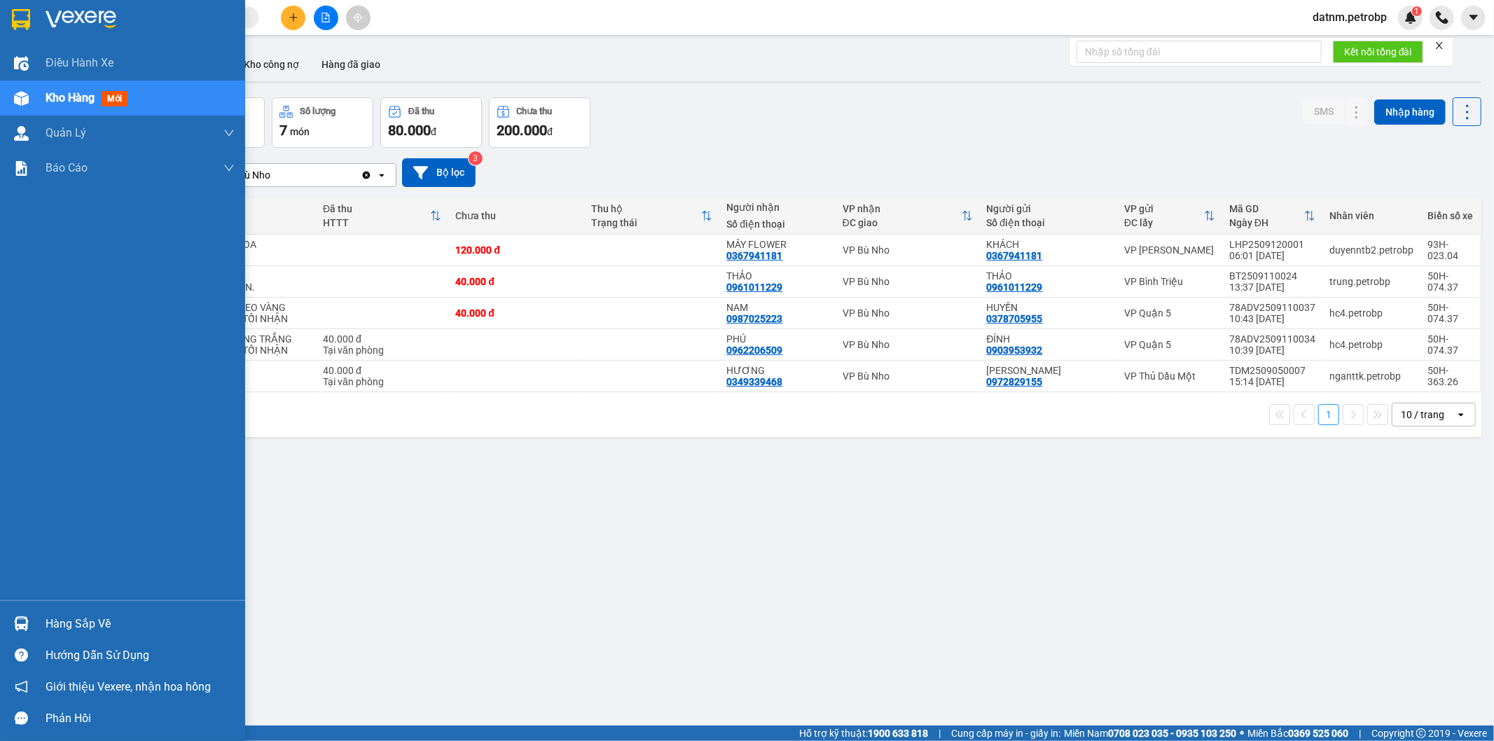
click at [108, 94] on span "mới" at bounding box center [115, 98] width 26 height 15
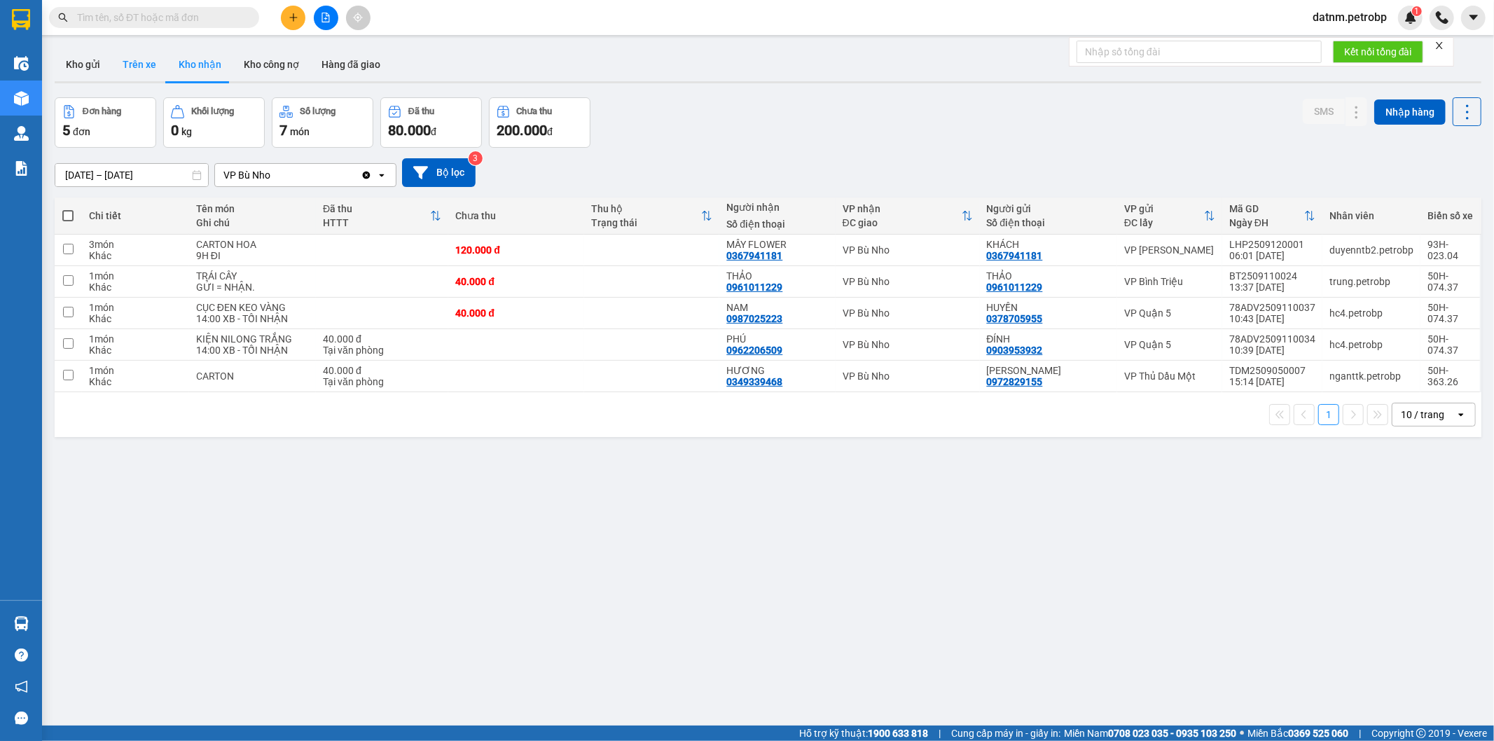
click at [151, 78] on button "Trên xe" at bounding box center [139, 65] width 56 height 34
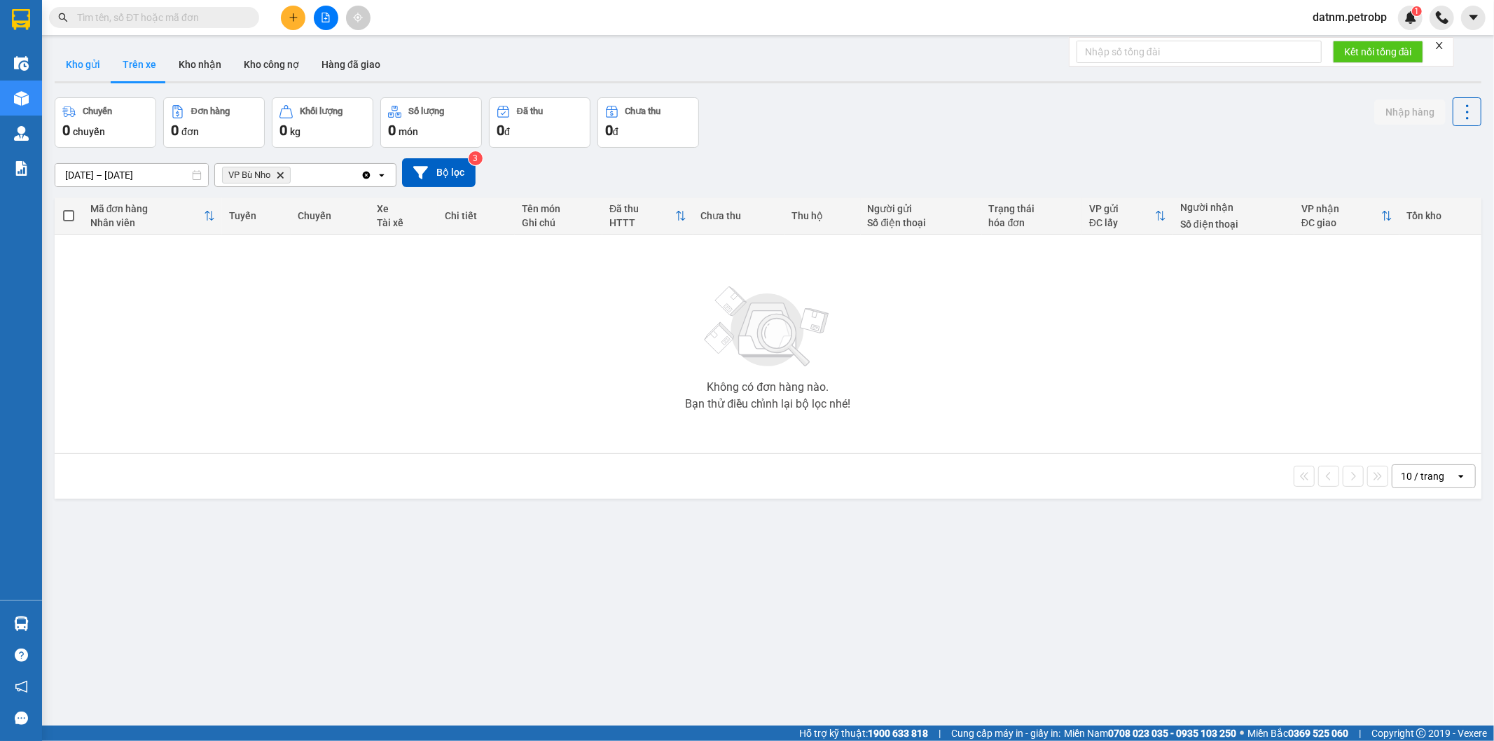
click at [82, 65] on button "Kho gửi" at bounding box center [83, 65] width 57 height 34
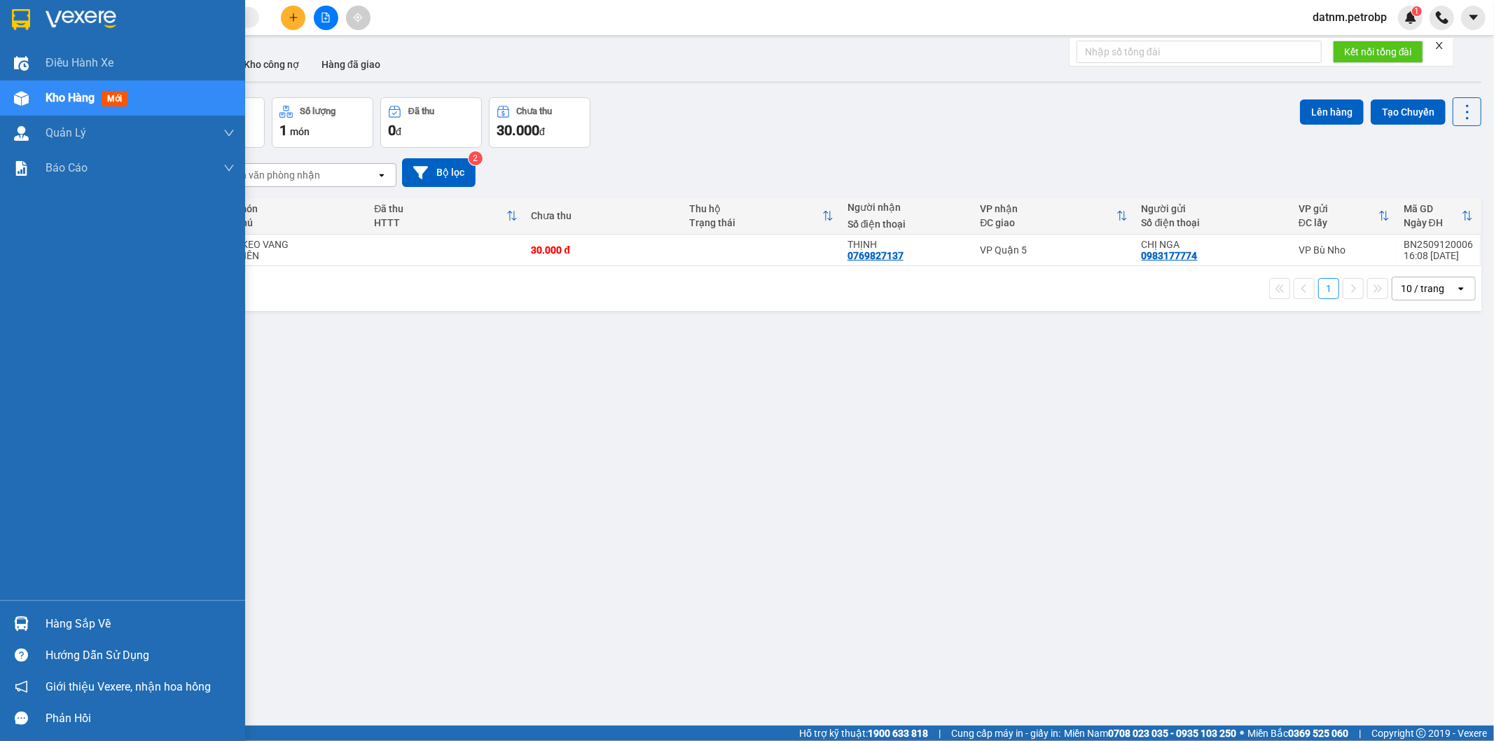
click at [12, 626] on div at bounding box center [21, 623] width 25 height 25
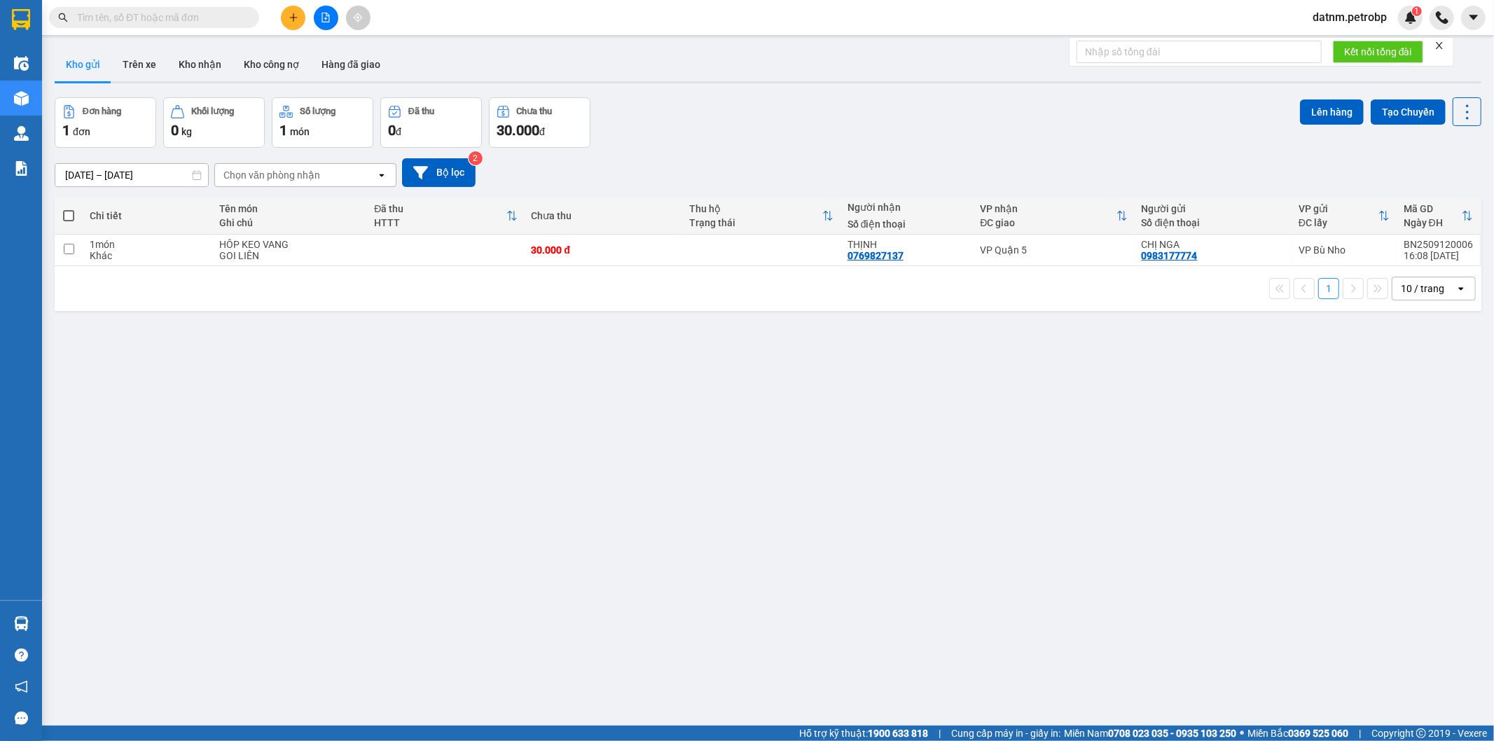
click at [709, 387] on section "Kết quả tìm kiếm ( 0 ) Bộ lọc No Data datnm.petrobp 1 Điều hành xe Kho hàng mới…" at bounding box center [747, 370] width 1494 height 741
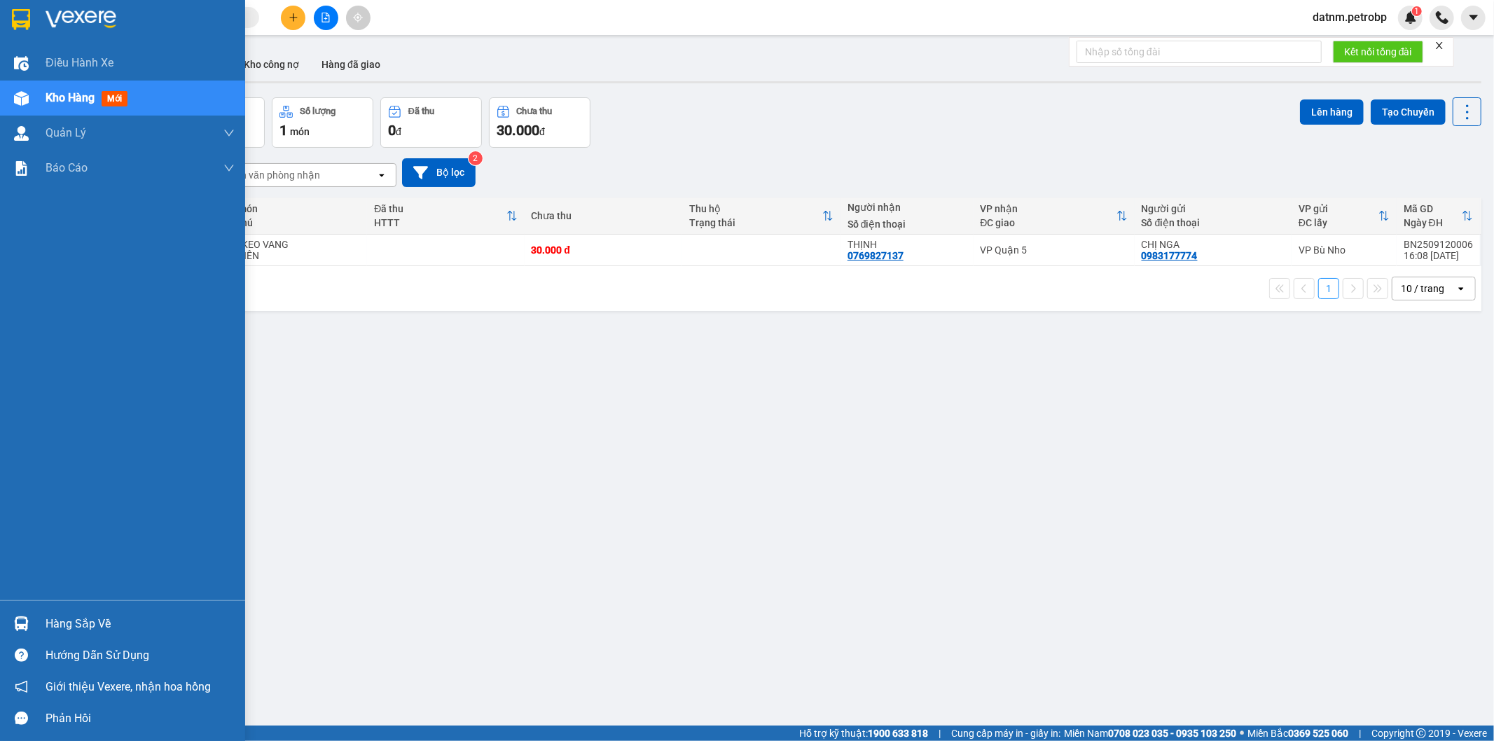
click at [29, 618] on div at bounding box center [21, 623] width 25 height 25
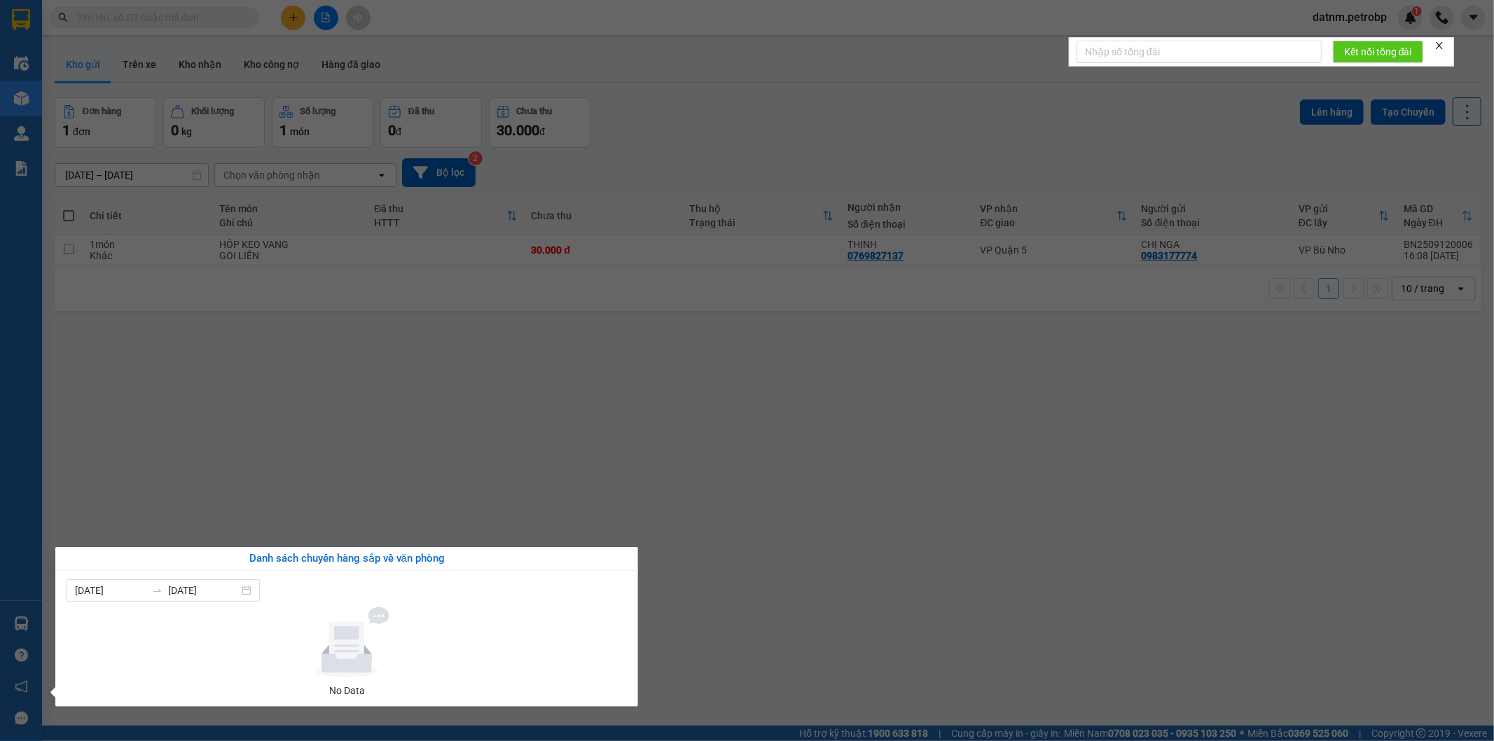
click at [298, 375] on section "Kết quả tìm kiếm ( 0 ) Bộ lọc No Data datnm.petrobp 1 Điều hành xe Kho hàng mới…" at bounding box center [747, 370] width 1494 height 741
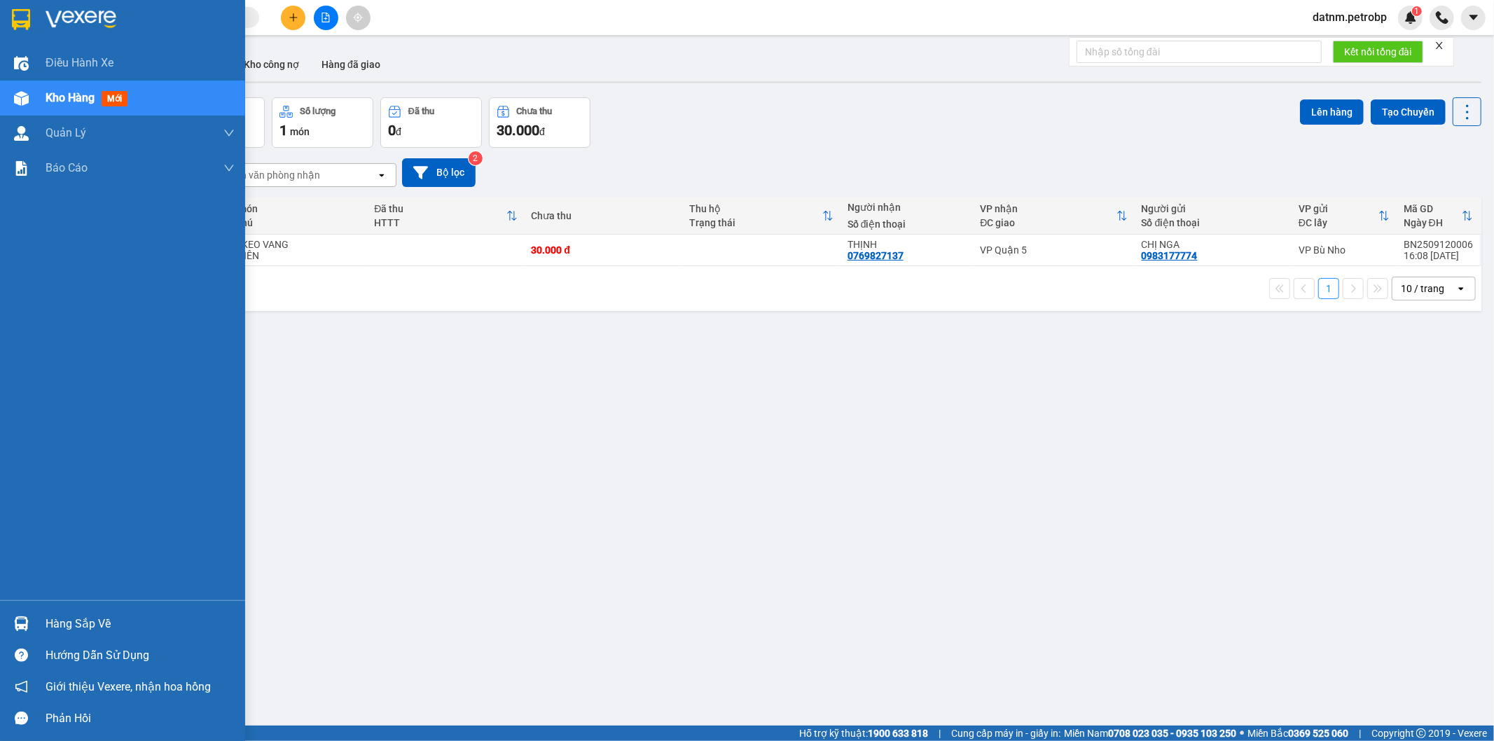
click at [11, 627] on div at bounding box center [21, 623] width 25 height 25
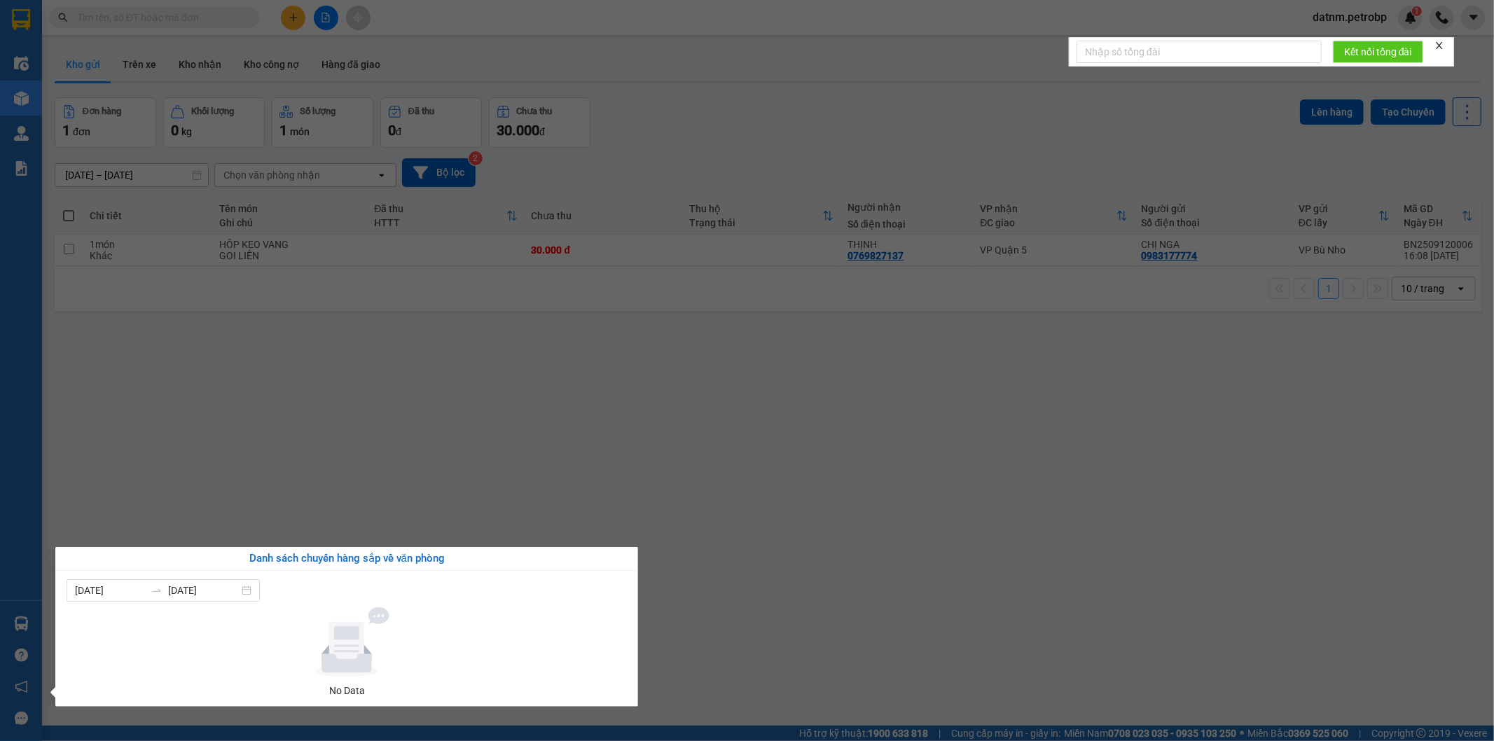
click at [232, 412] on section "Kết quả tìm kiếm ( 0 ) Bộ lọc No Data datnm.petrobp 1 Điều hành xe Kho hàng mới…" at bounding box center [747, 370] width 1494 height 741
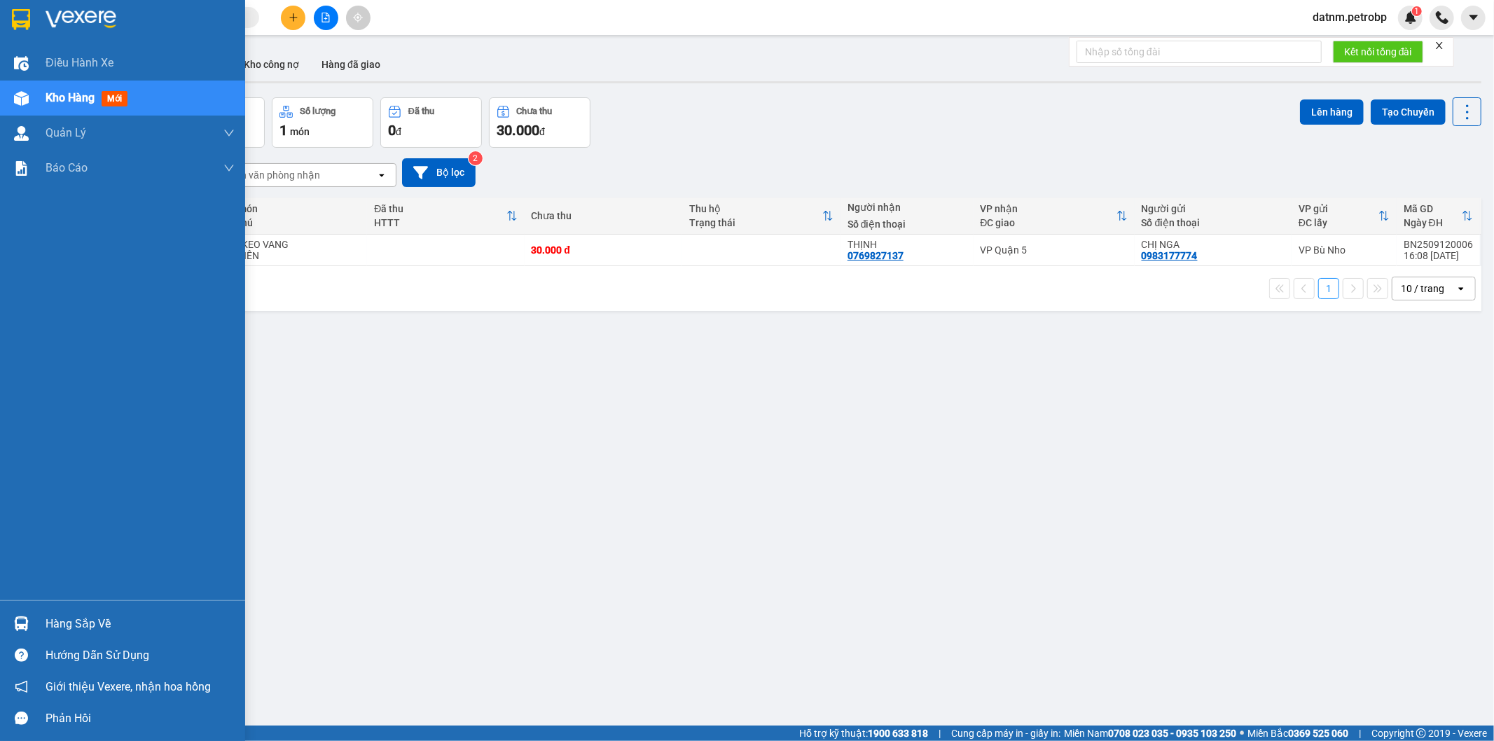
click at [22, 623] on img at bounding box center [21, 623] width 15 height 15
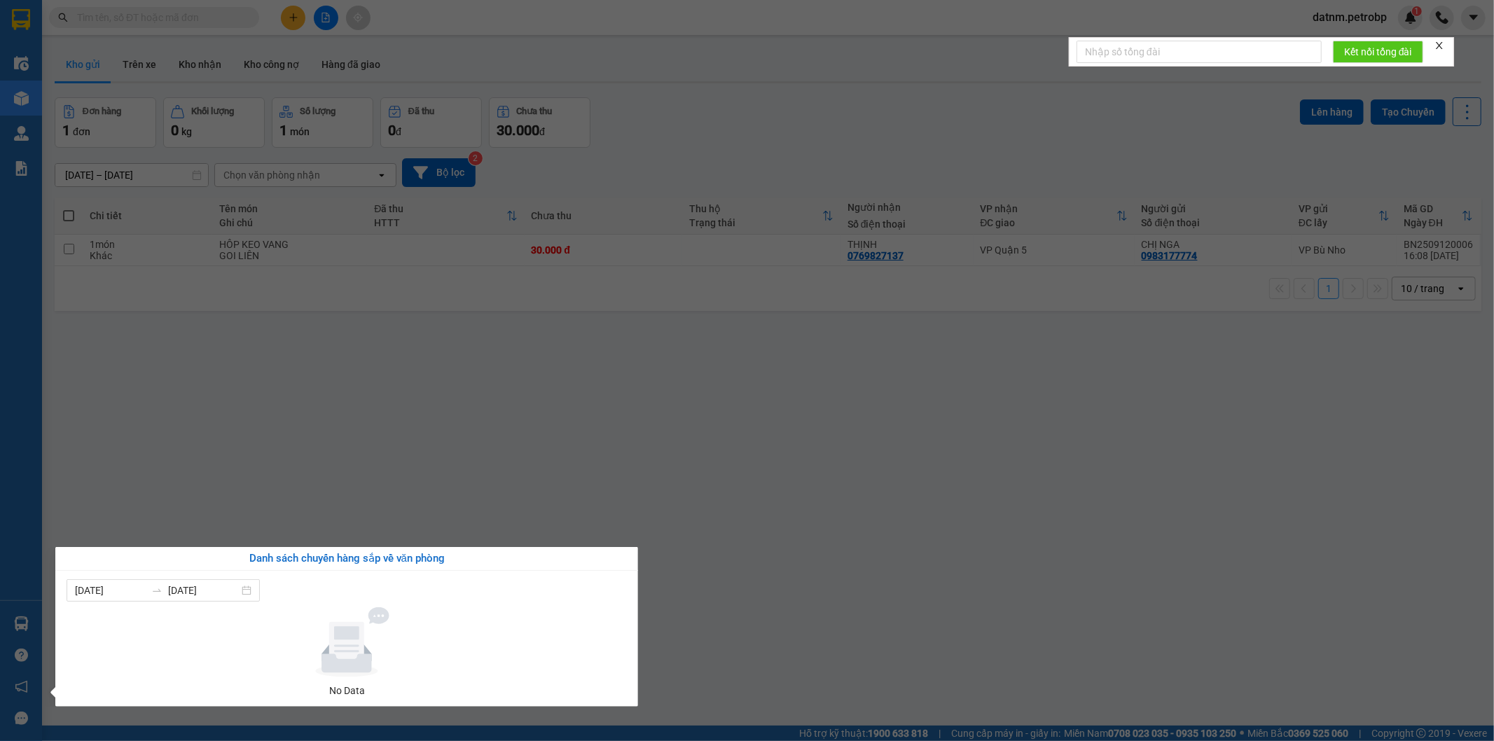
click at [382, 431] on section "Kết quả tìm kiếm ( 0 ) Bộ lọc No Data datnm.petrobp 1 Điều hành xe Kho hàng mới…" at bounding box center [747, 370] width 1494 height 741
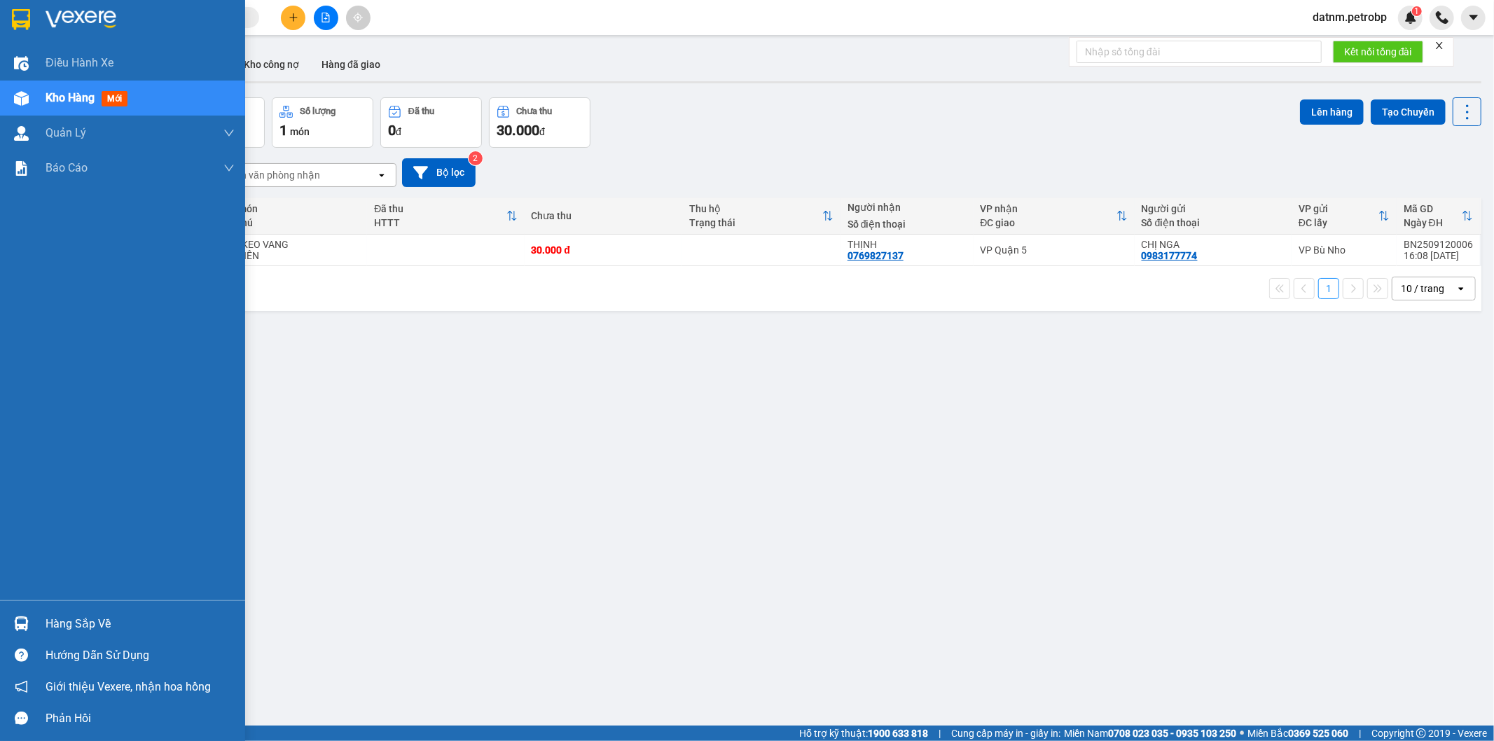
click at [7, 622] on div "Hàng sắp về" at bounding box center [122, 624] width 245 height 32
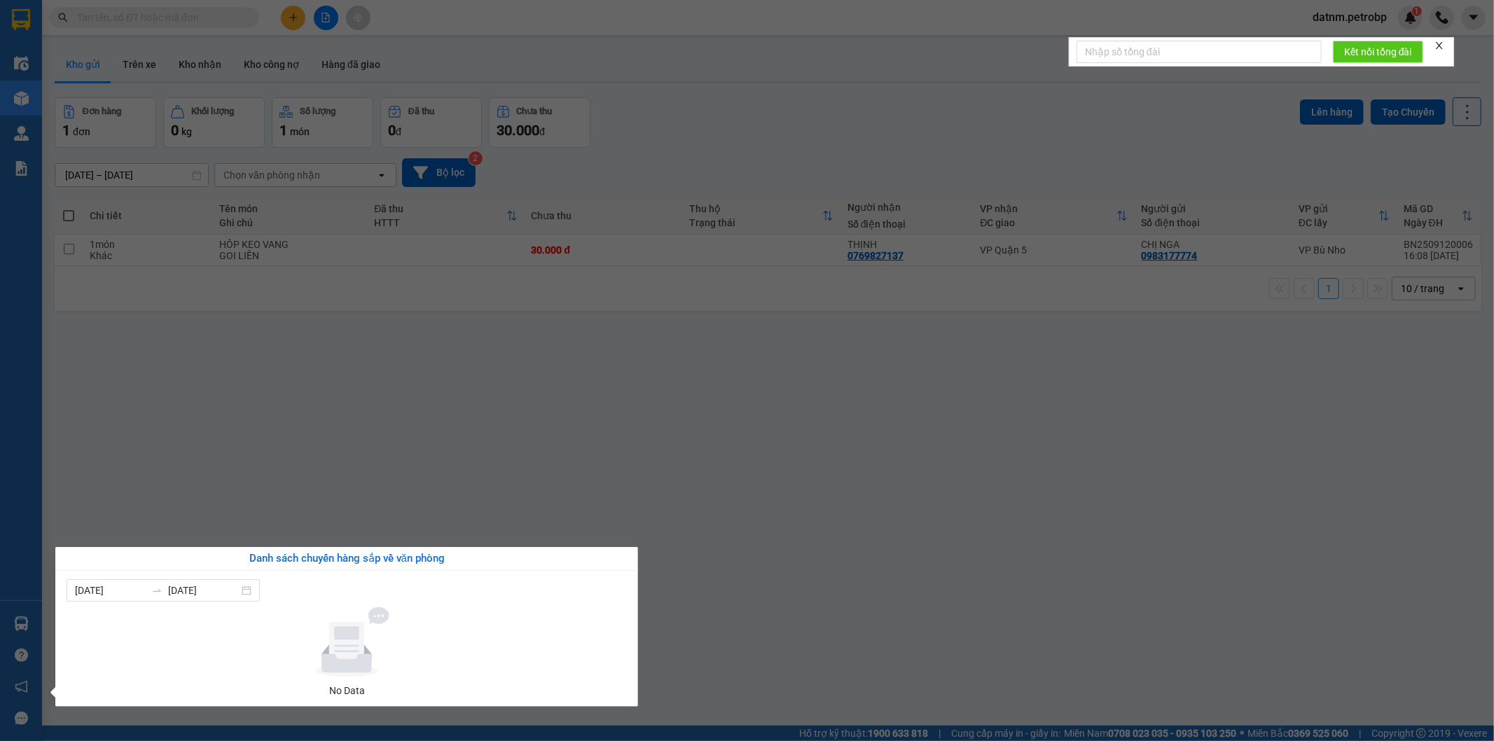
click at [284, 481] on section "Kết quả tìm kiếm ( 0 ) Bộ lọc No Data datnm.petrobp 1 Điều hành xe Kho hàng mới…" at bounding box center [747, 370] width 1494 height 741
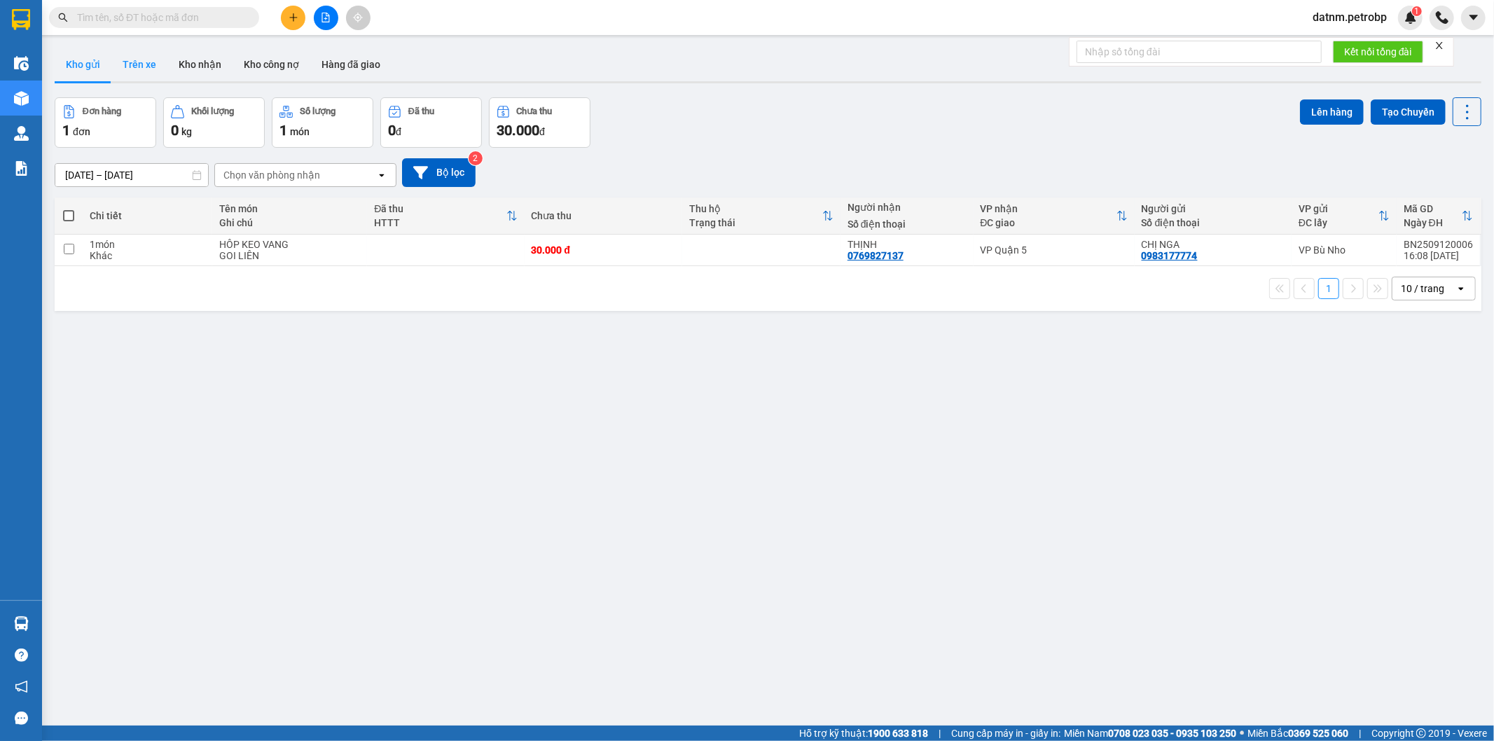
click at [130, 68] on button "Trên xe" at bounding box center [139, 65] width 56 height 34
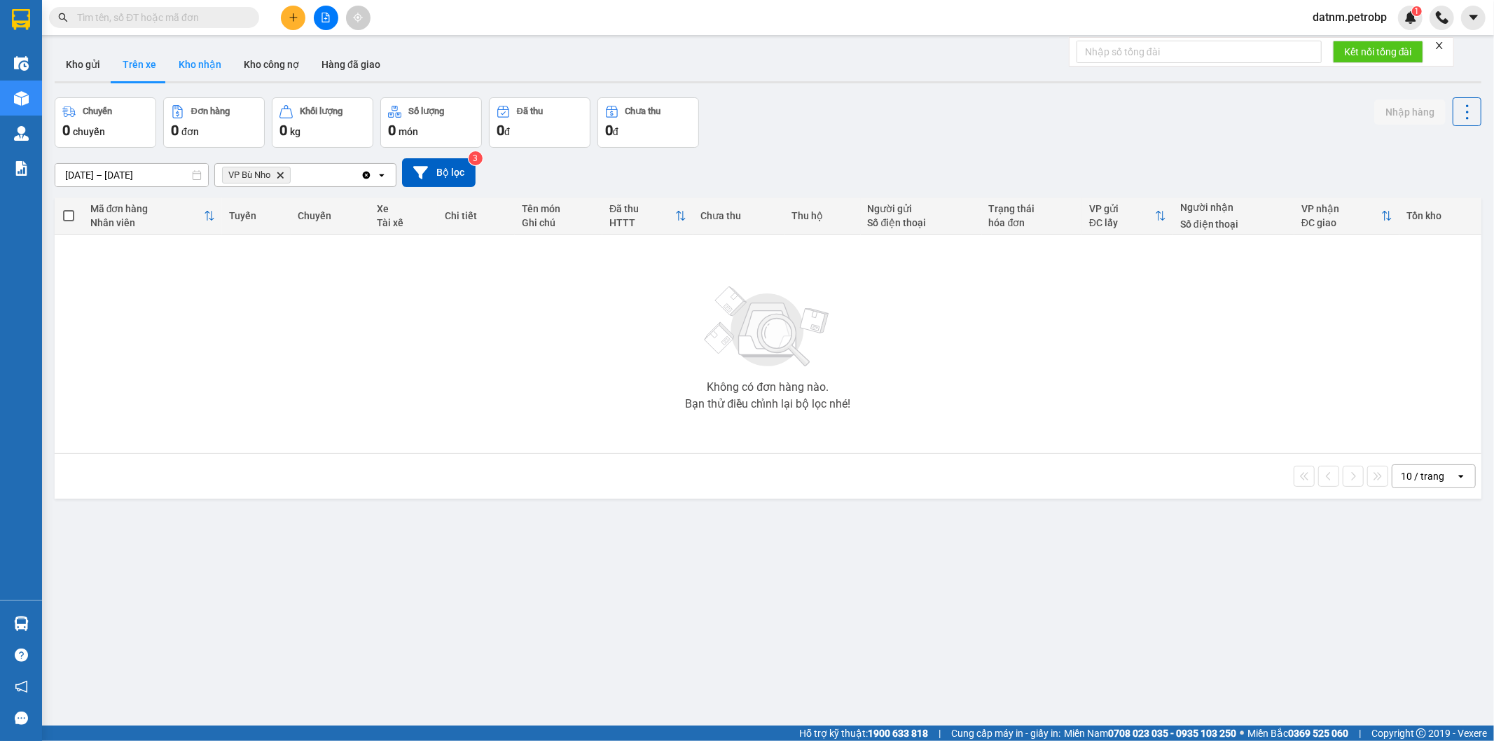
click at [186, 70] on button "Kho nhận" at bounding box center [199, 65] width 65 height 34
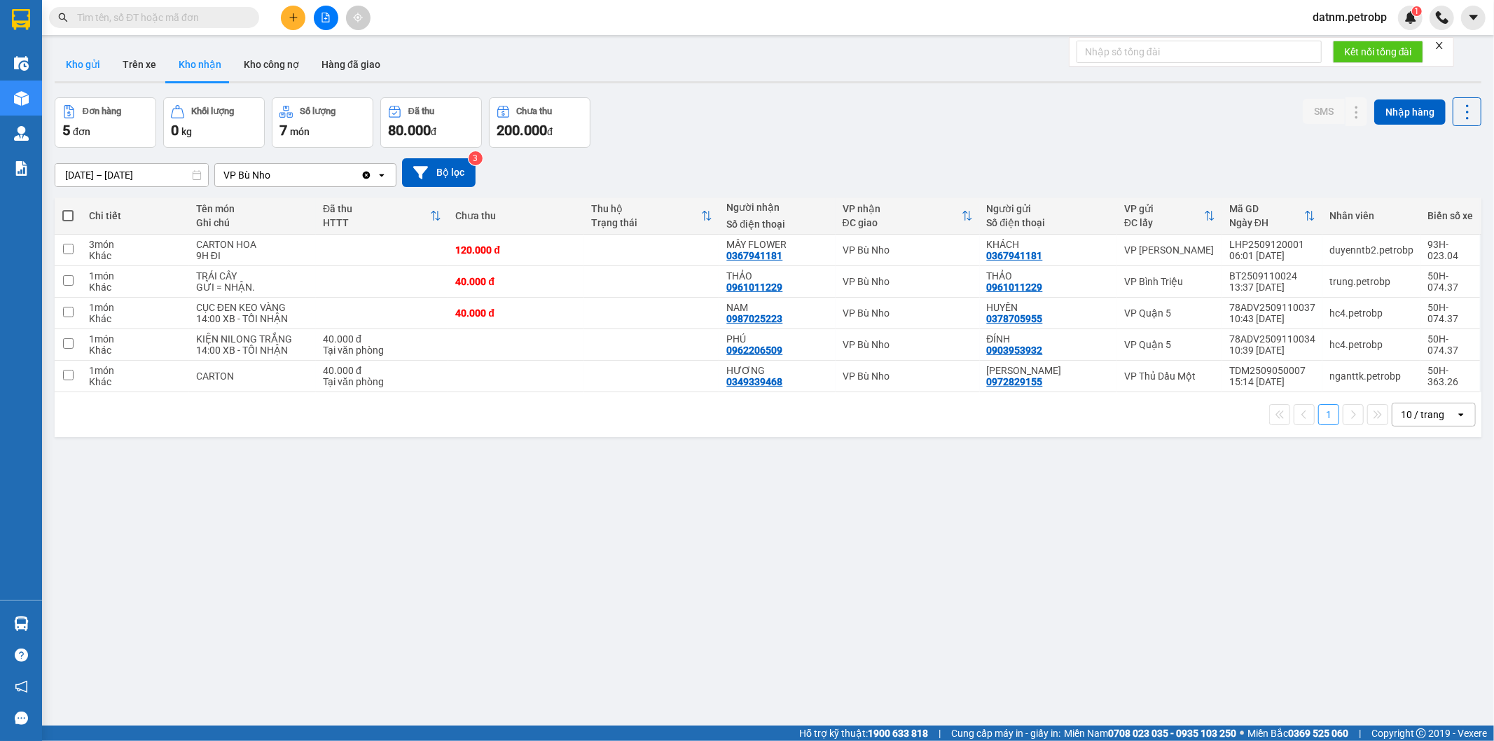
click at [85, 68] on button "Kho gửi" at bounding box center [83, 65] width 57 height 34
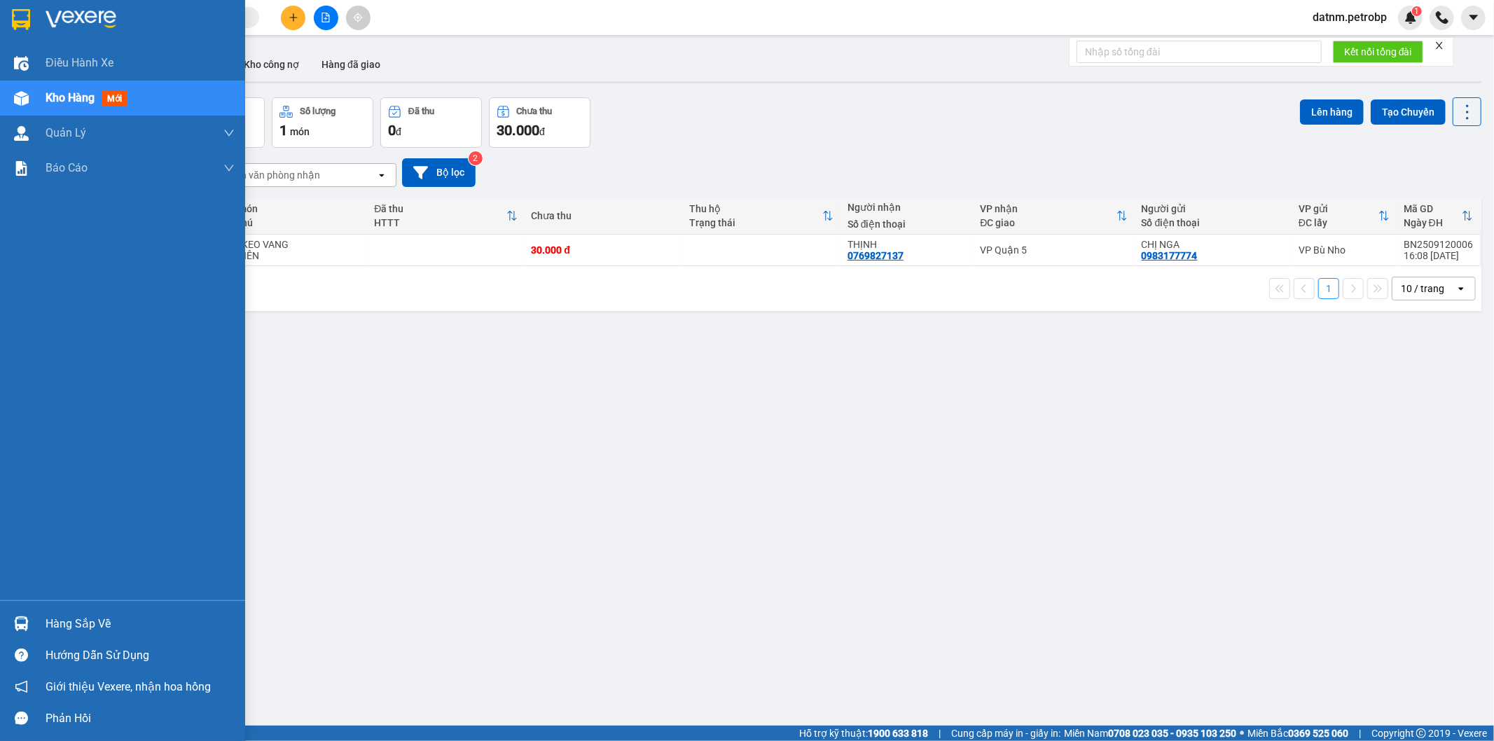
click at [74, 625] on div "Hàng sắp về" at bounding box center [140, 623] width 189 height 21
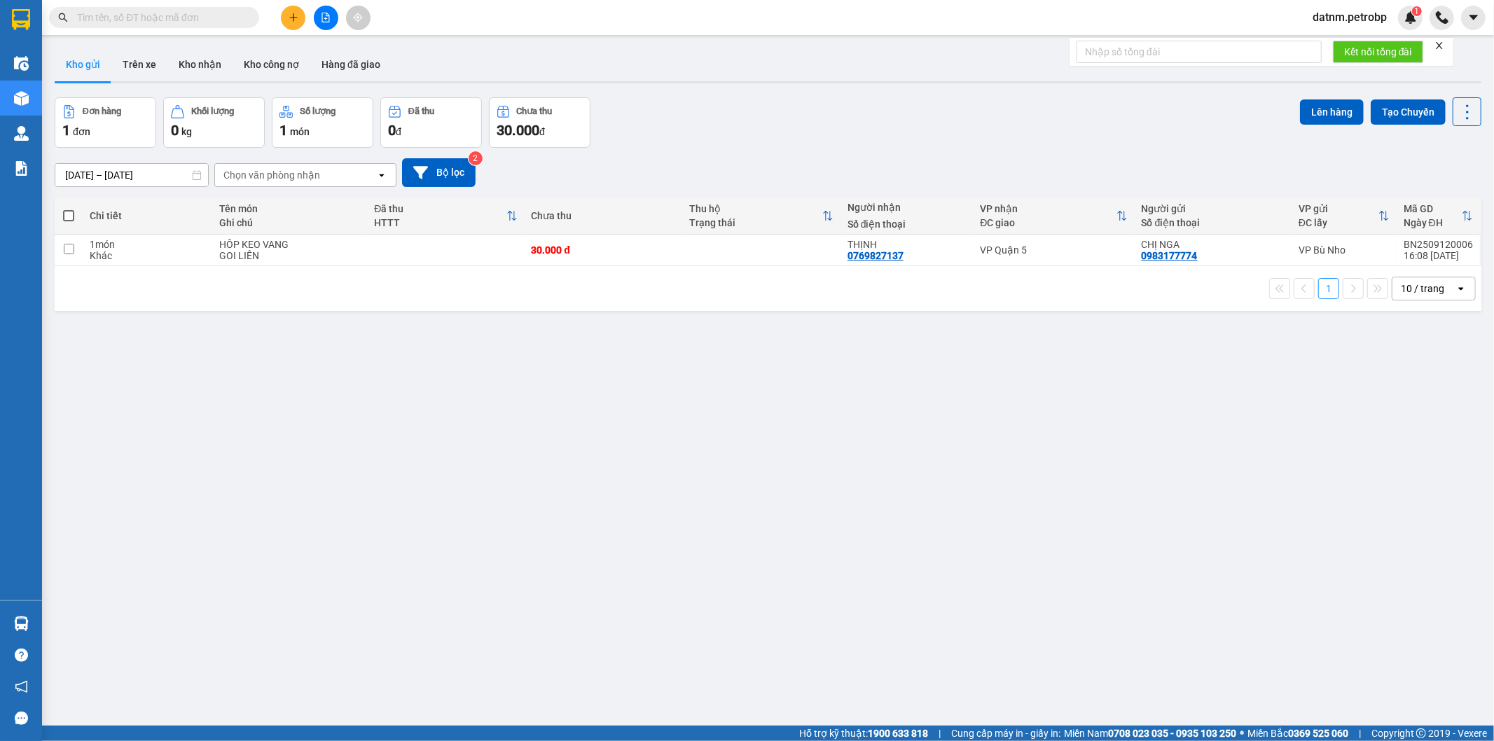
click at [418, 459] on section "Kết quả tìm kiếm ( 0 ) Bộ lọc No Data datnm.petrobp 1 Điều hành xe Kho hàng mới…" at bounding box center [747, 370] width 1494 height 741
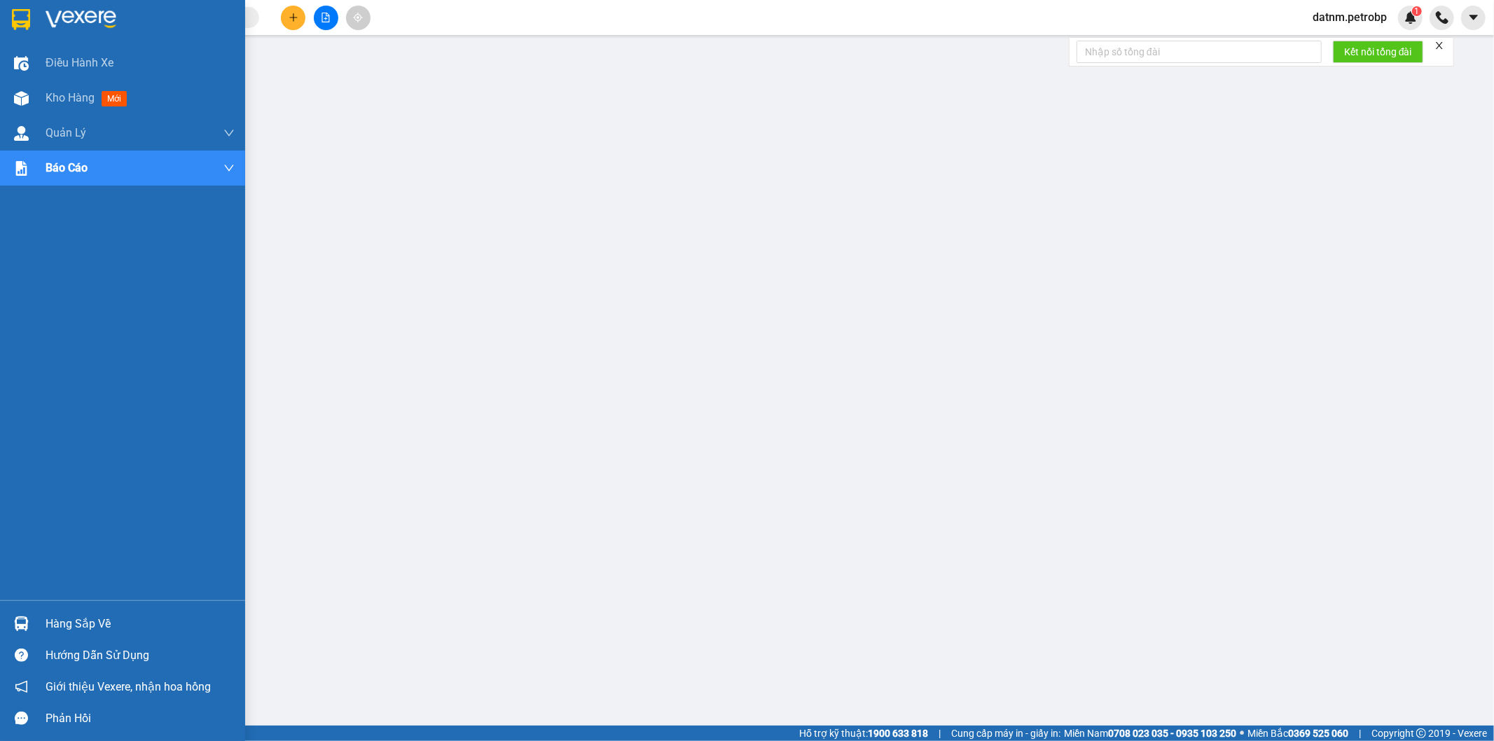
click at [22, 630] on img at bounding box center [21, 623] width 15 height 15
click at [24, 629] on img at bounding box center [21, 623] width 15 height 15
click at [81, 625] on div "Hàng sắp về" at bounding box center [140, 623] width 189 height 21
click at [38, 627] on div "Hàng sắp về" at bounding box center [122, 624] width 245 height 32
click at [7, 631] on div "Hàng sắp về" at bounding box center [122, 624] width 245 height 32
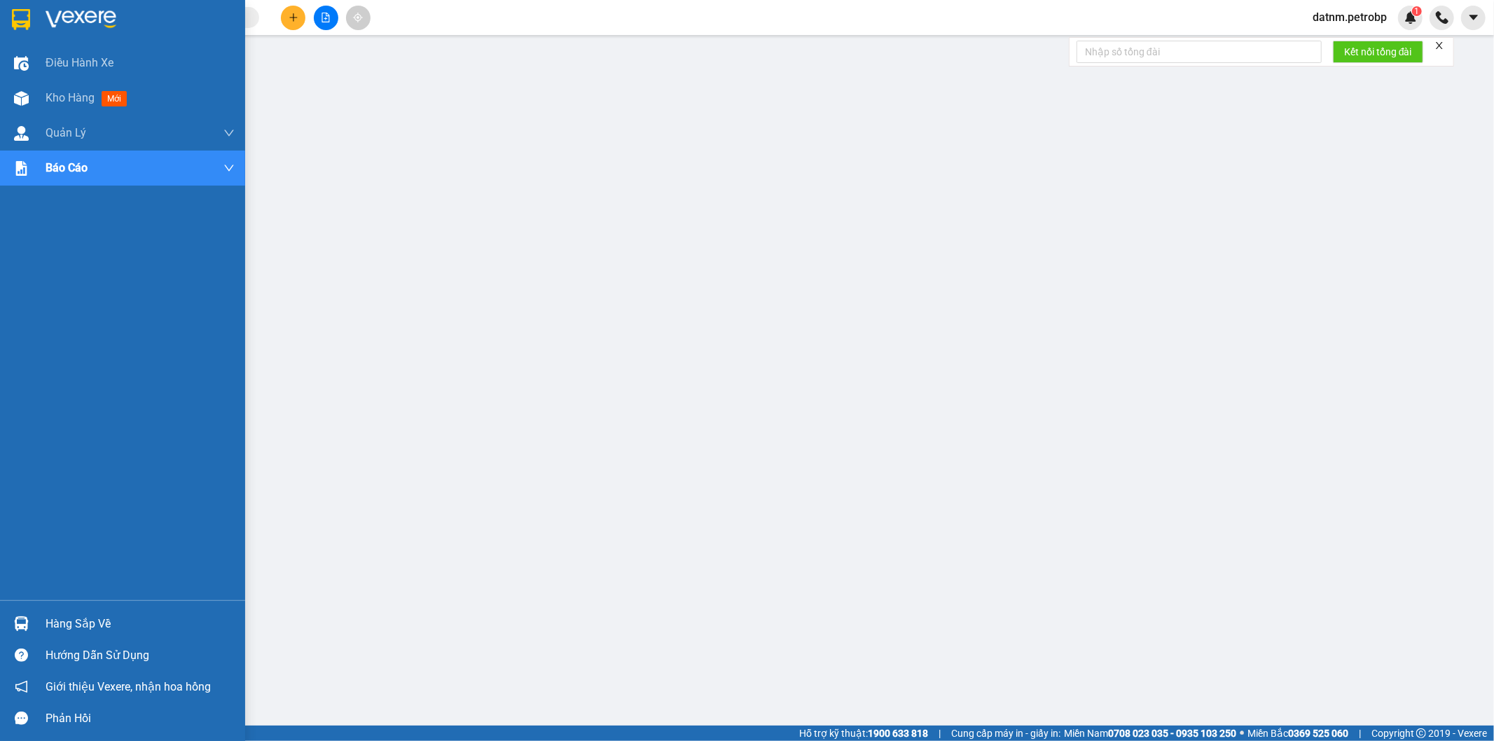
click at [22, 626] on img at bounding box center [21, 623] width 15 height 15
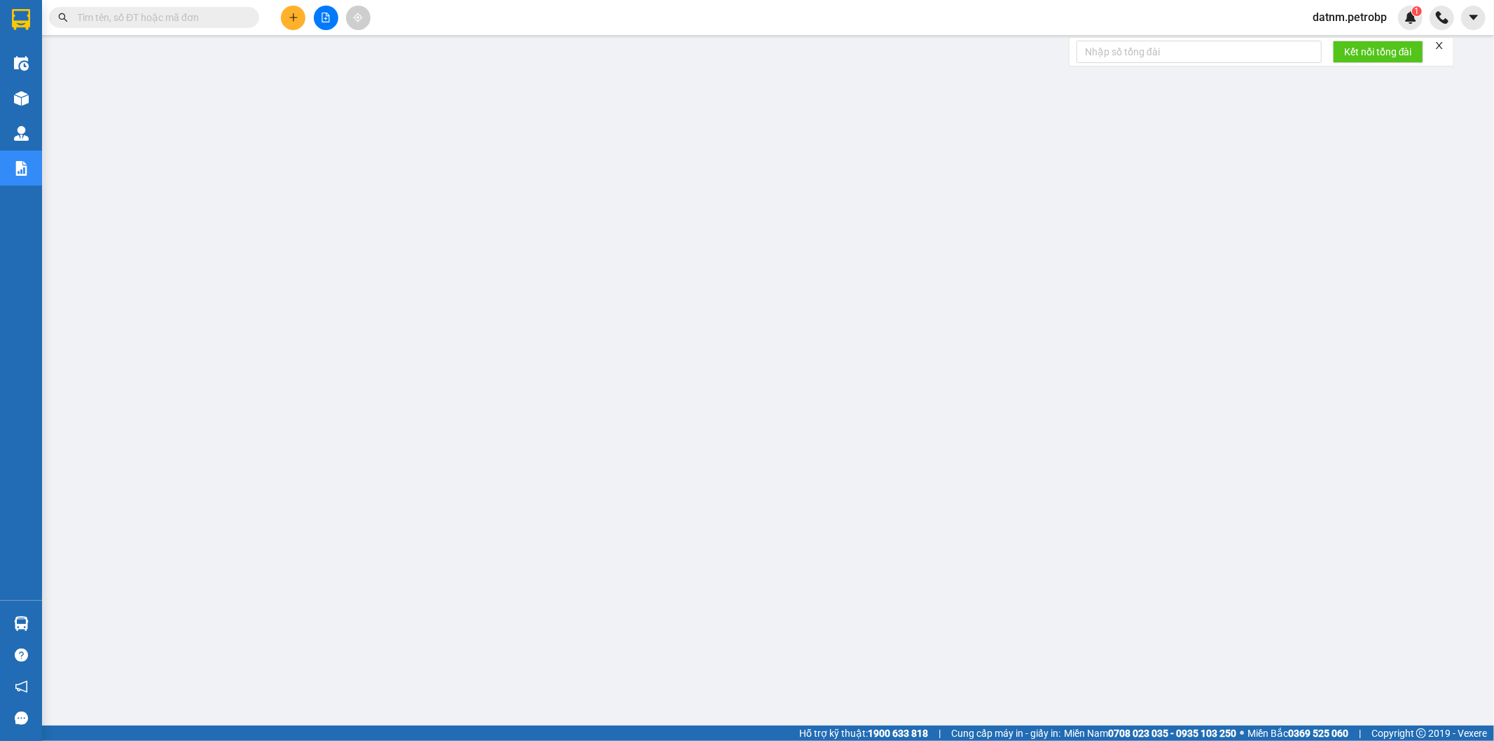
click at [46, 626] on main at bounding box center [747, 362] width 1494 height 725
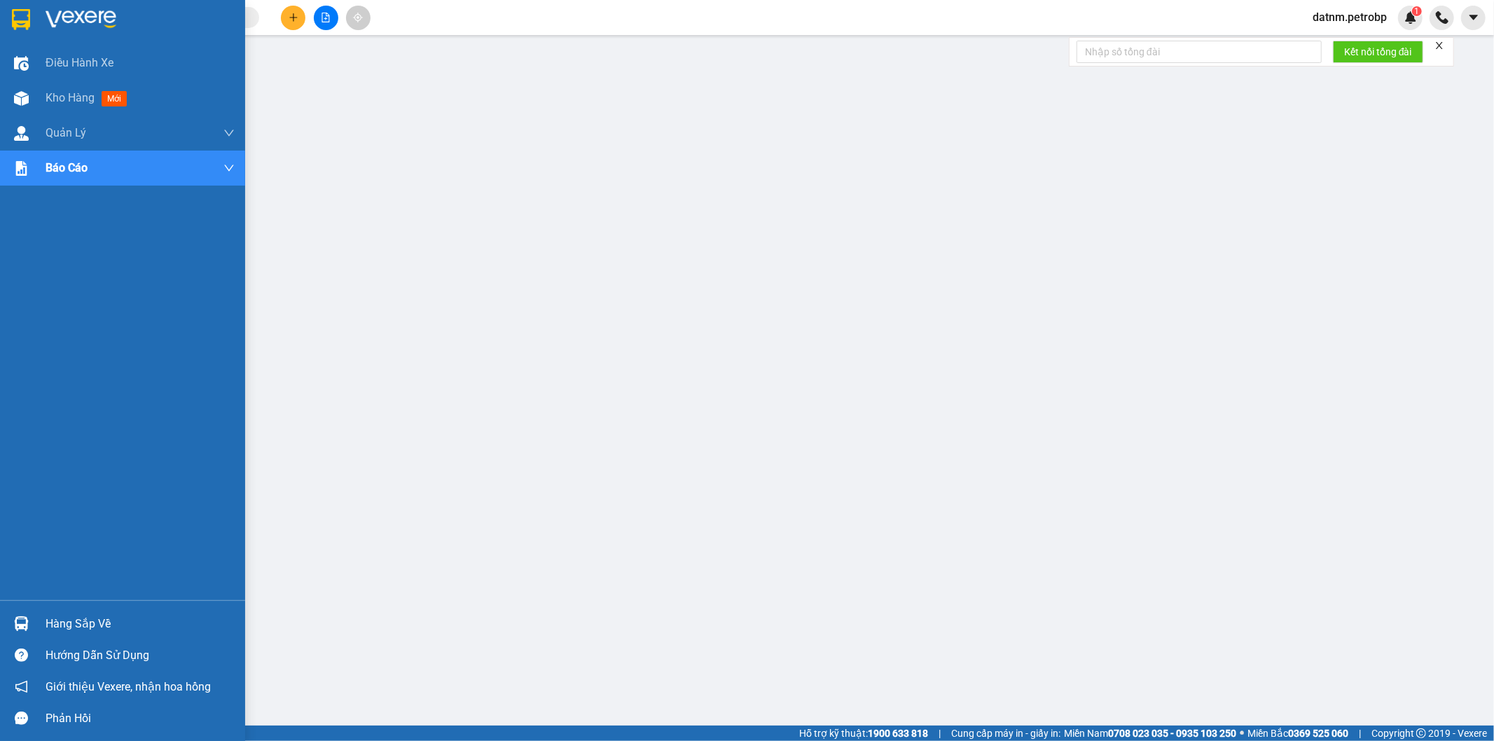
click at [32, 626] on div at bounding box center [21, 623] width 25 height 25
click at [93, 625] on div "Hàng sắp về" at bounding box center [140, 623] width 189 height 21
click at [37, 622] on div "Hàng sắp về" at bounding box center [122, 624] width 245 height 32
click at [58, 623] on div "Hàng sắp về" at bounding box center [140, 623] width 189 height 21
click at [30, 624] on div at bounding box center [21, 623] width 25 height 25
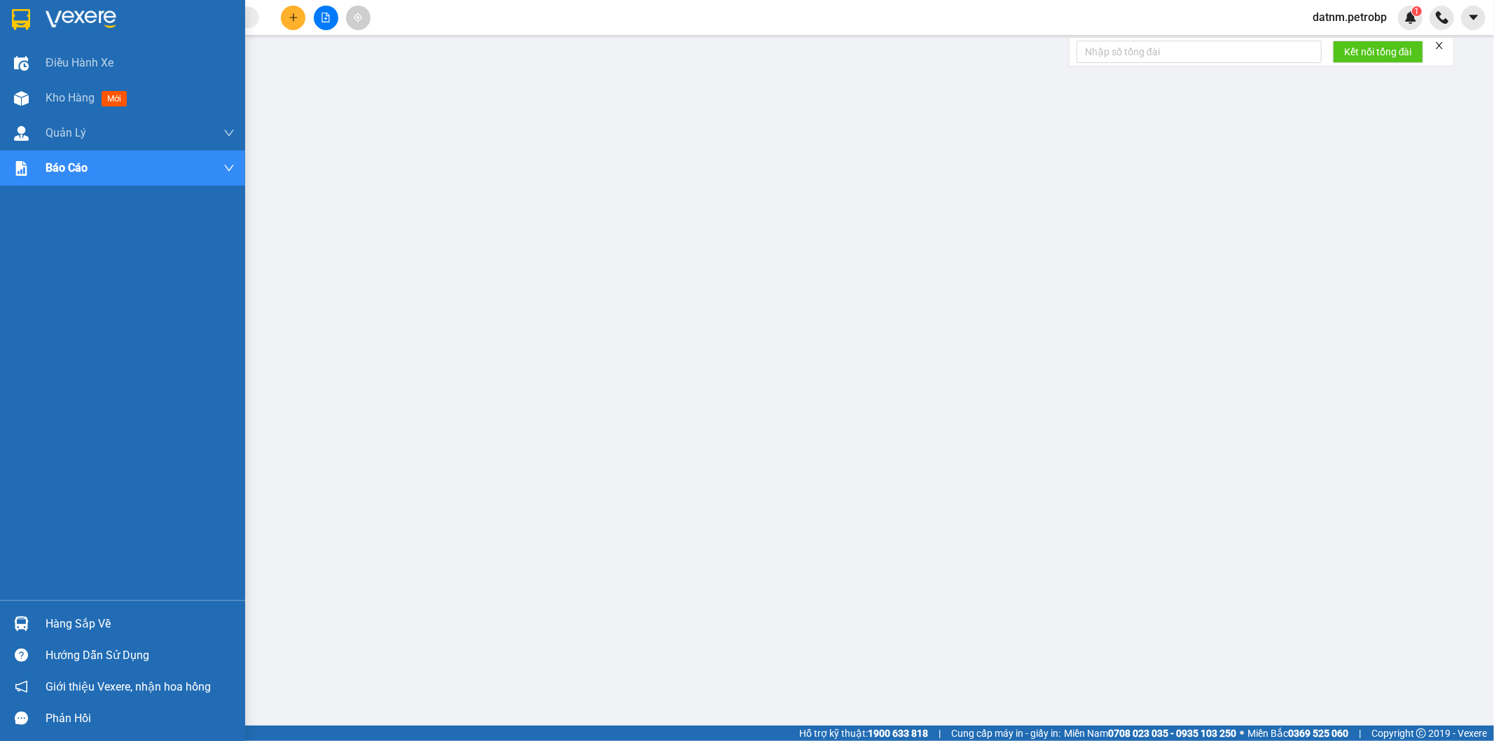
click at [32, 625] on div at bounding box center [21, 623] width 25 height 25
click at [14, 620] on img at bounding box center [21, 623] width 15 height 15
click at [60, 626] on div "Hàng sắp về" at bounding box center [140, 623] width 189 height 21
click at [36, 617] on div "Hàng sắp về" at bounding box center [122, 624] width 245 height 32
click at [51, 618] on div "Hàng sắp về" at bounding box center [140, 623] width 189 height 21
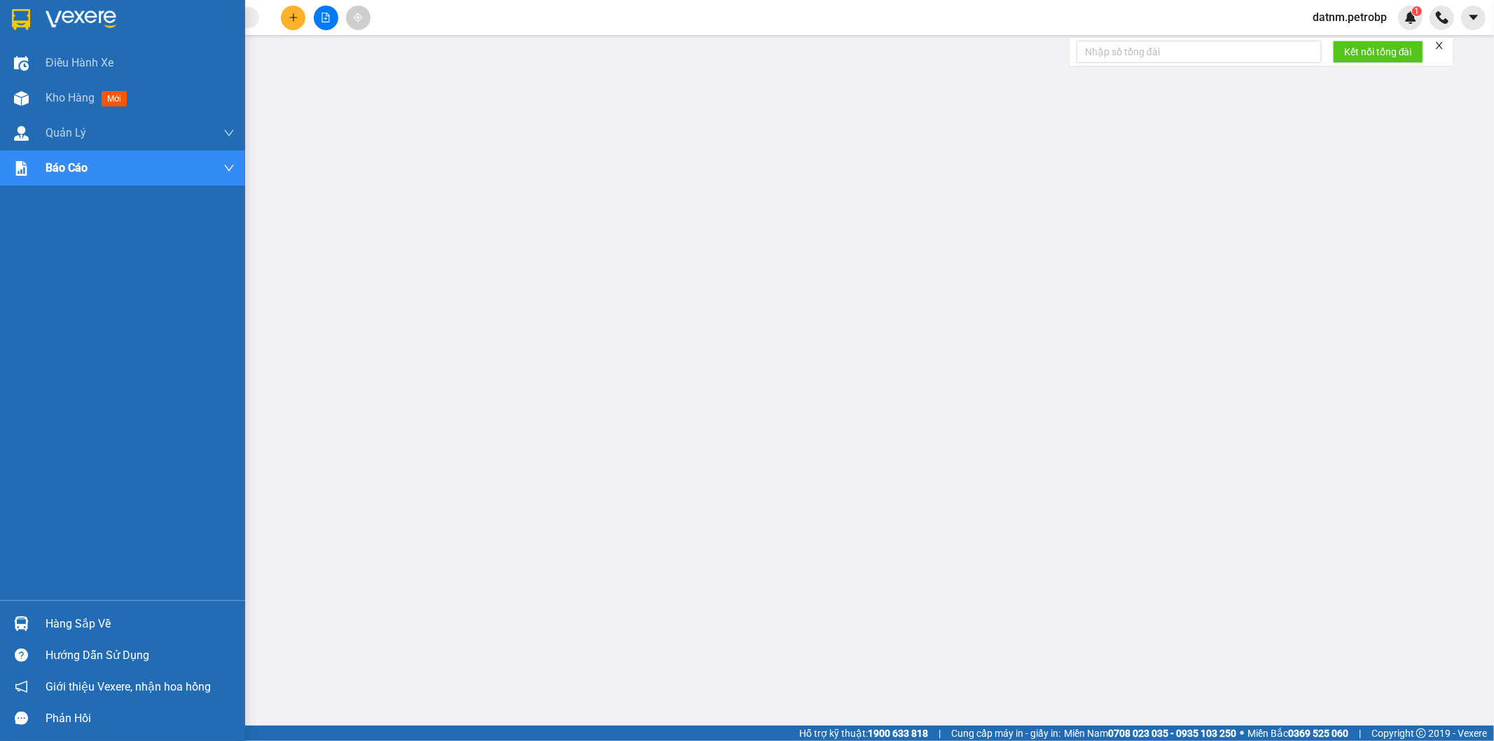
click at [38, 620] on div "Hàng sắp về" at bounding box center [122, 624] width 245 height 32
click at [64, 622] on div "Hàng sắp về" at bounding box center [140, 623] width 189 height 21
click at [60, 624] on div "Hàng sắp về" at bounding box center [140, 623] width 189 height 21
click at [29, 638] on div "Hàng sắp về" at bounding box center [122, 624] width 245 height 32
click at [29, 629] on div at bounding box center [21, 623] width 25 height 25
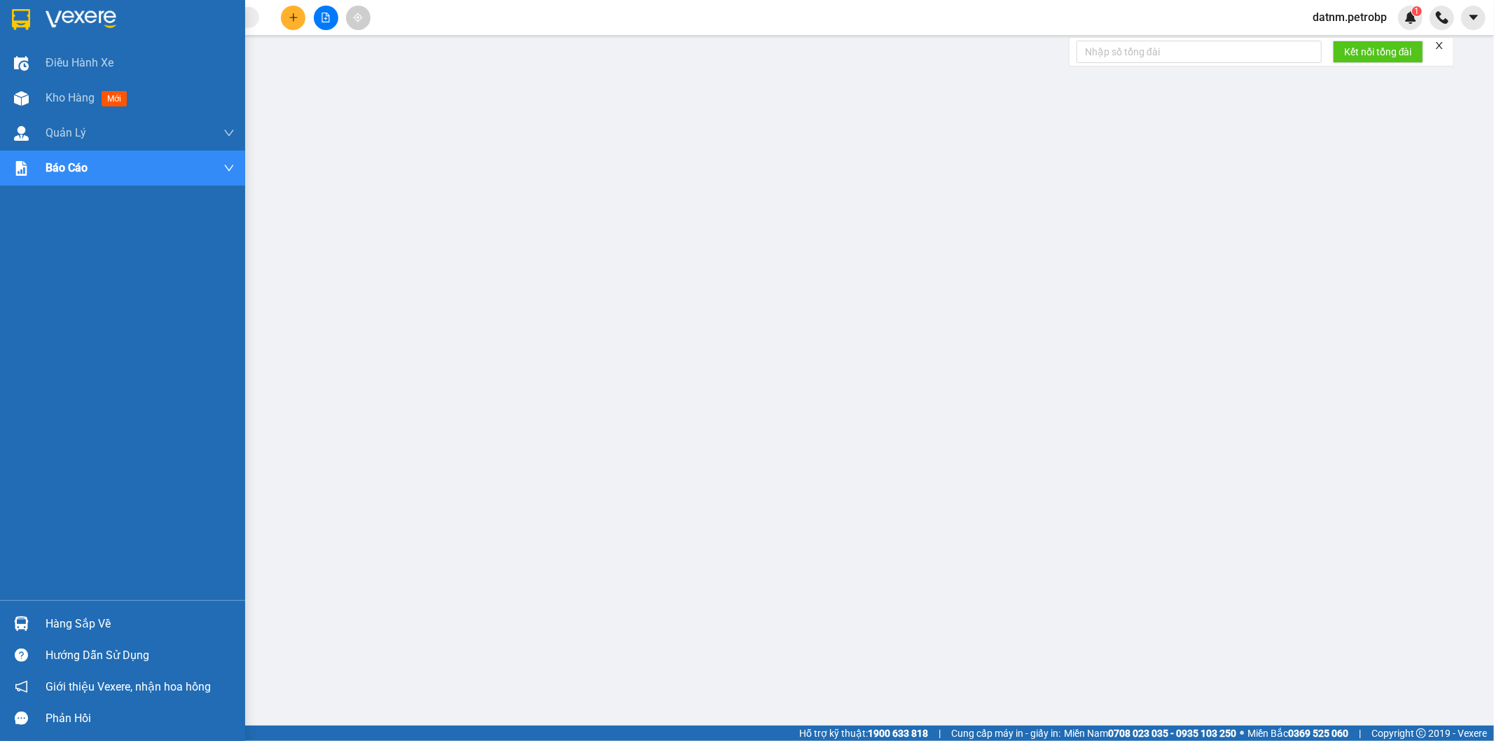
click at [39, 624] on div "Hàng sắp về" at bounding box center [122, 624] width 245 height 32
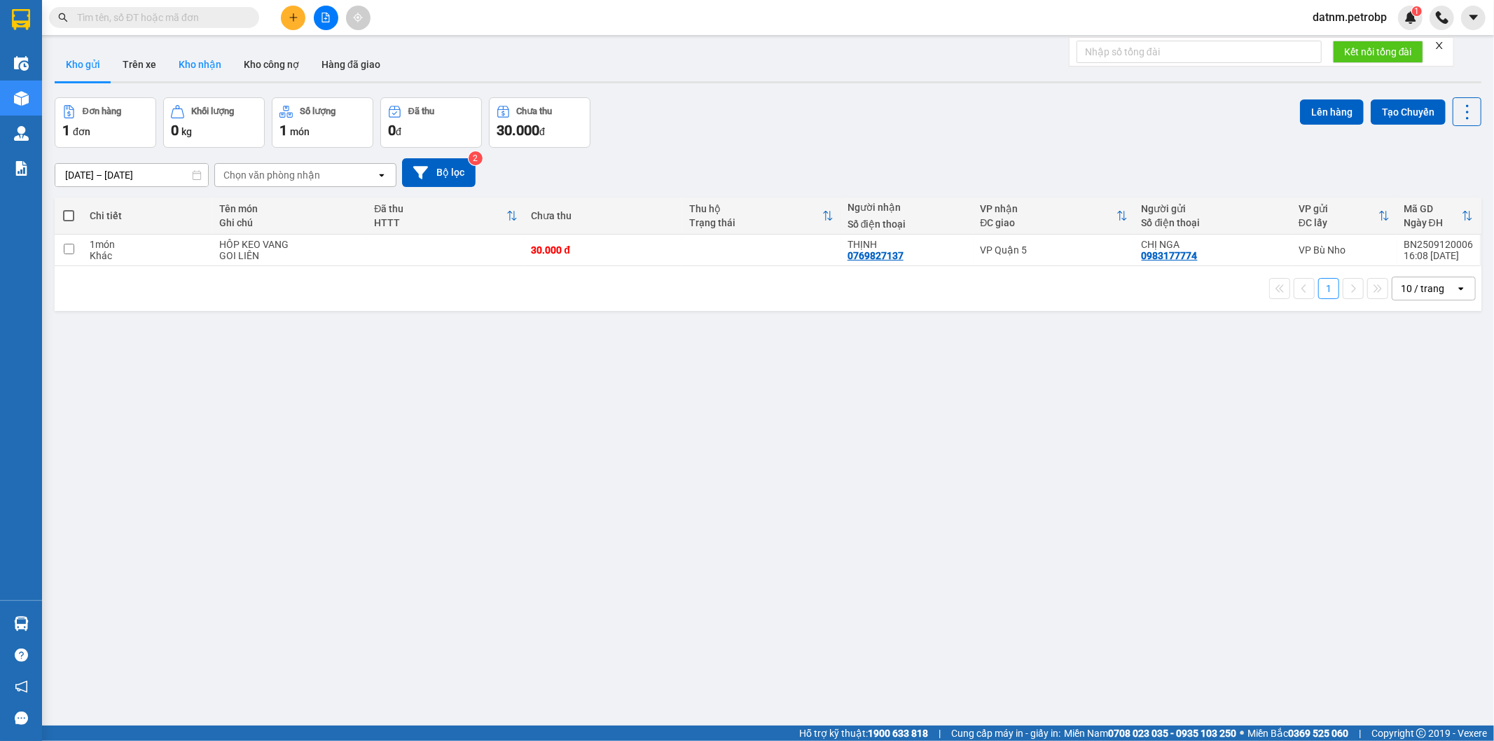
click at [194, 60] on button "Kho nhận" at bounding box center [199, 65] width 65 height 34
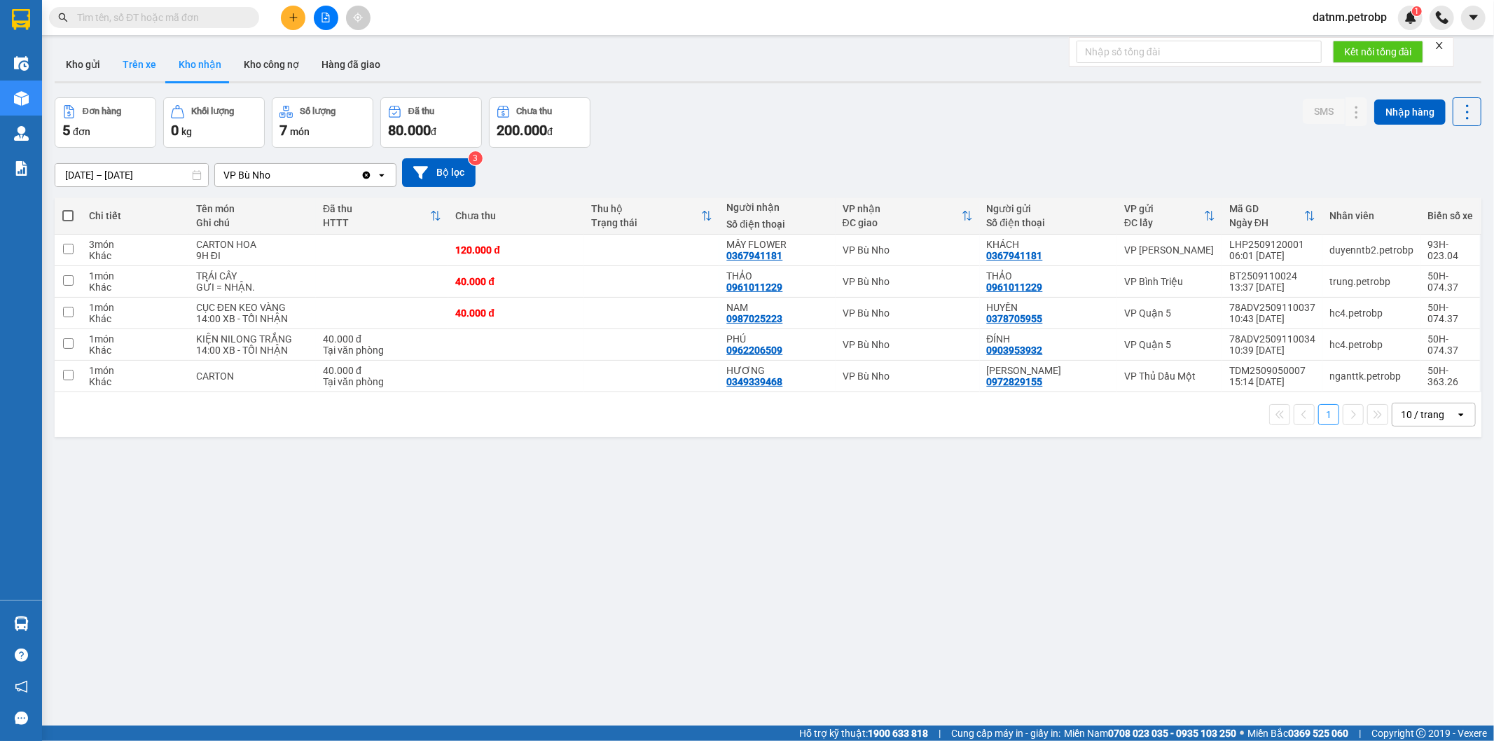
click at [116, 61] on button "Trên xe" at bounding box center [139, 65] width 56 height 34
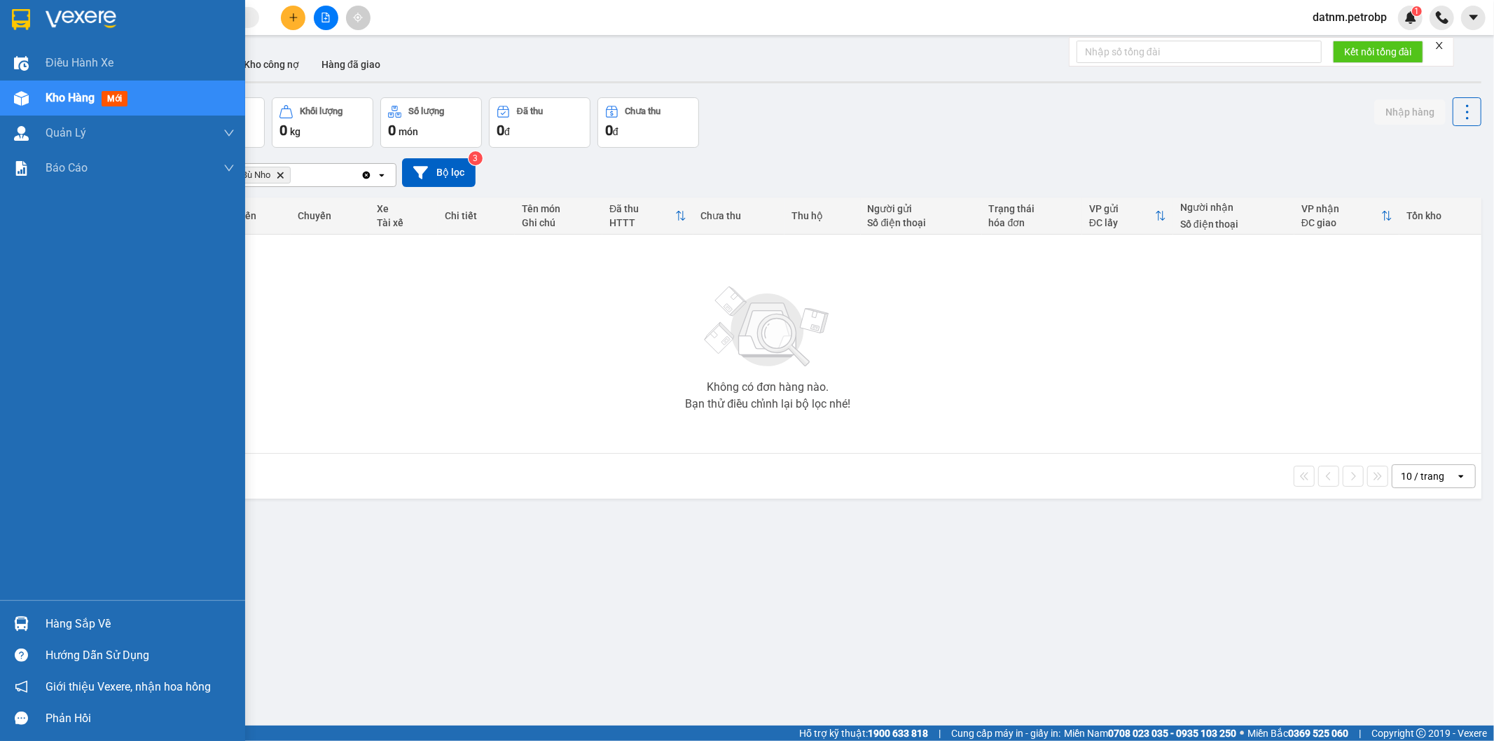
click at [41, 633] on div "Hàng sắp về" at bounding box center [122, 624] width 245 height 32
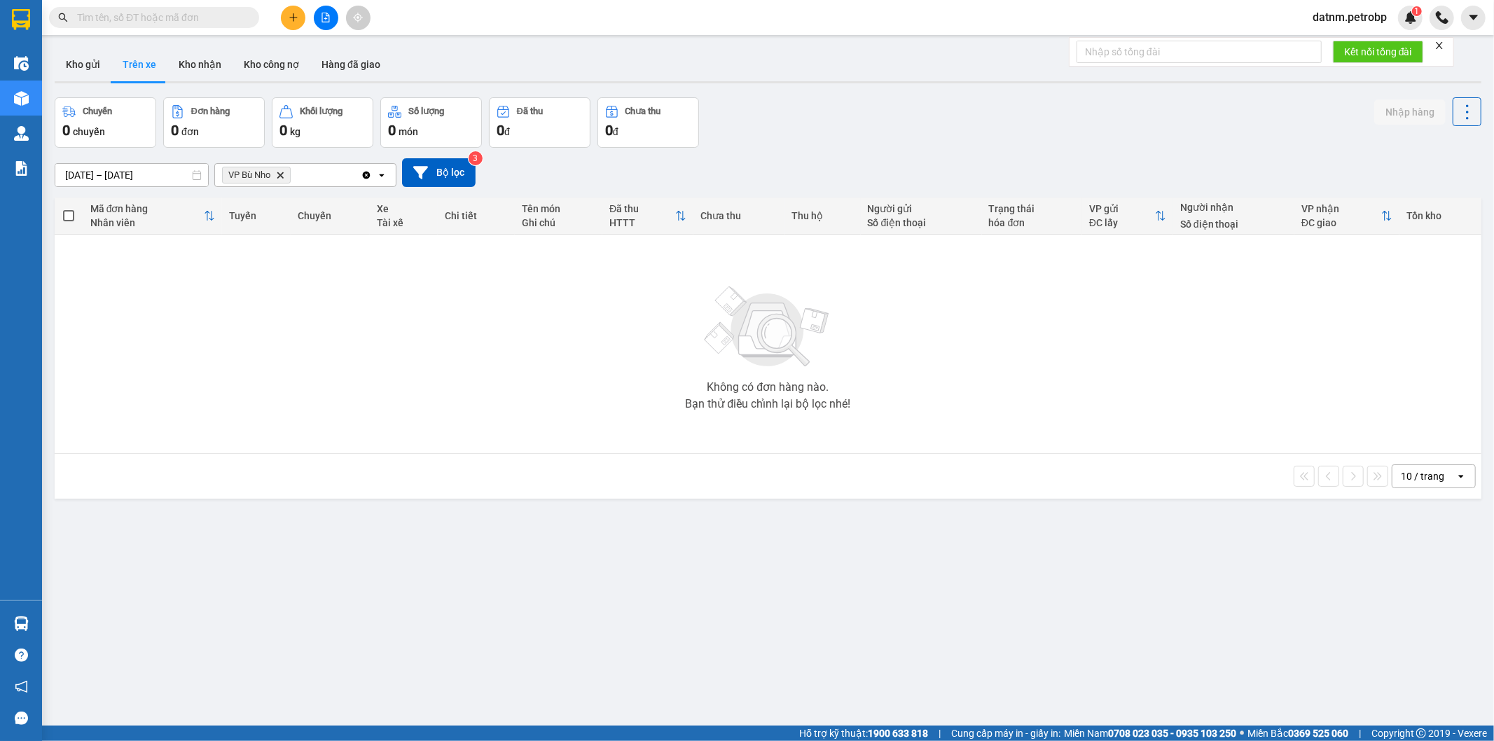
click at [490, 411] on section "Kết quả tìm kiếm ( 0 ) Bộ lọc No Data datnm.petrobp 1 Điều hành xe Kho hàng mới…" at bounding box center [747, 370] width 1494 height 741
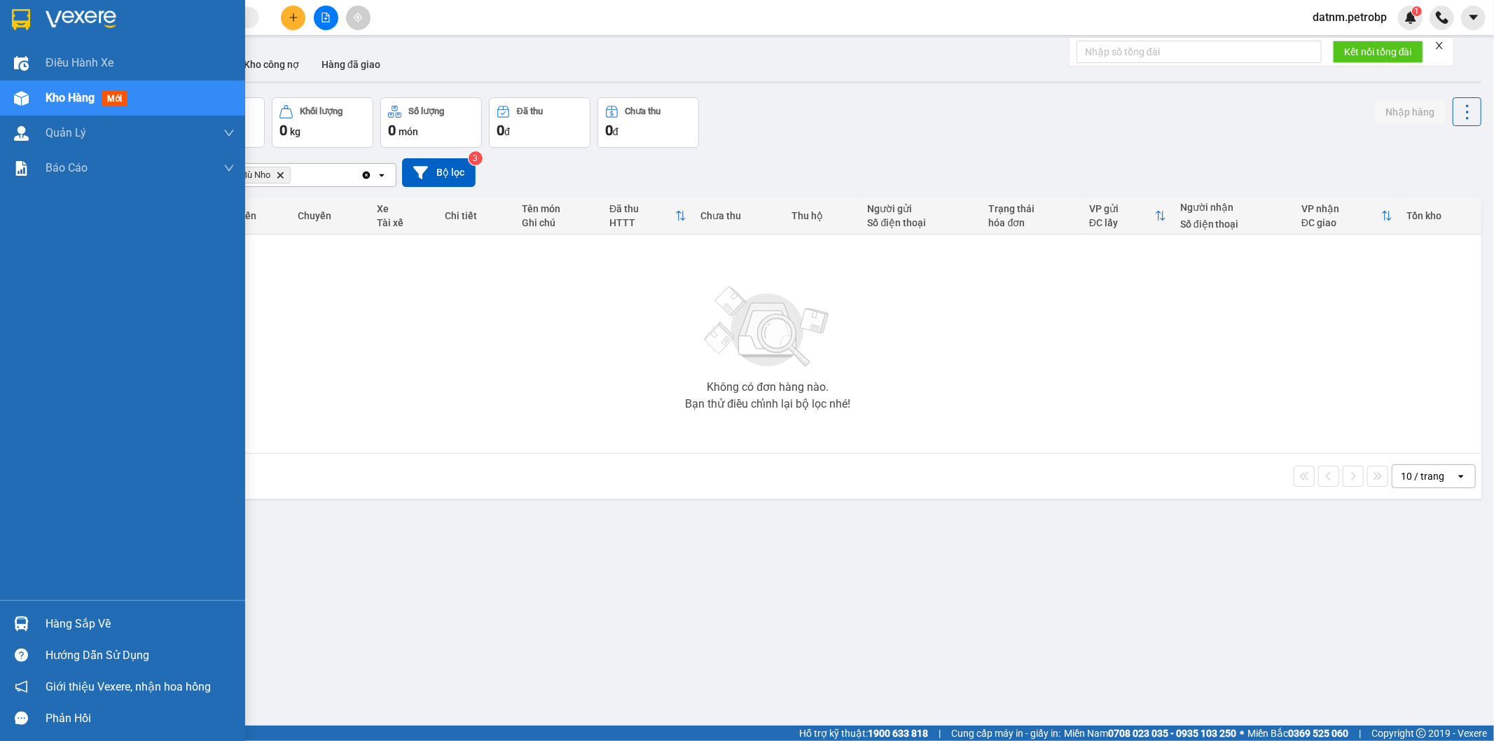
click at [15, 619] on img at bounding box center [21, 623] width 15 height 15
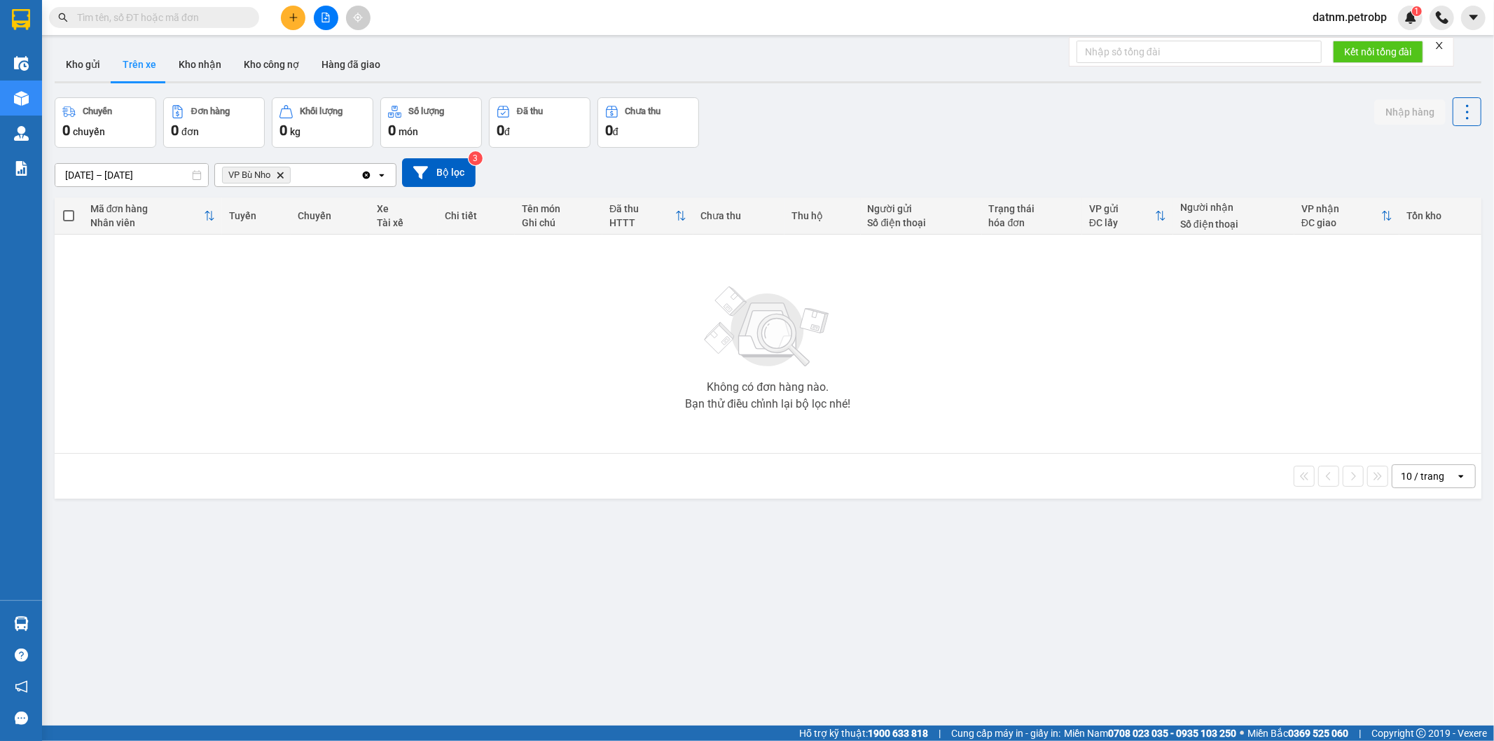
click at [326, 487] on section "Kết quả tìm kiếm ( 0 ) Bộ lọc No Data datnm.petrobp 1 Điều hành xe Kho hàng mới…" at bounding box center [747, 370] width 1494 height 741
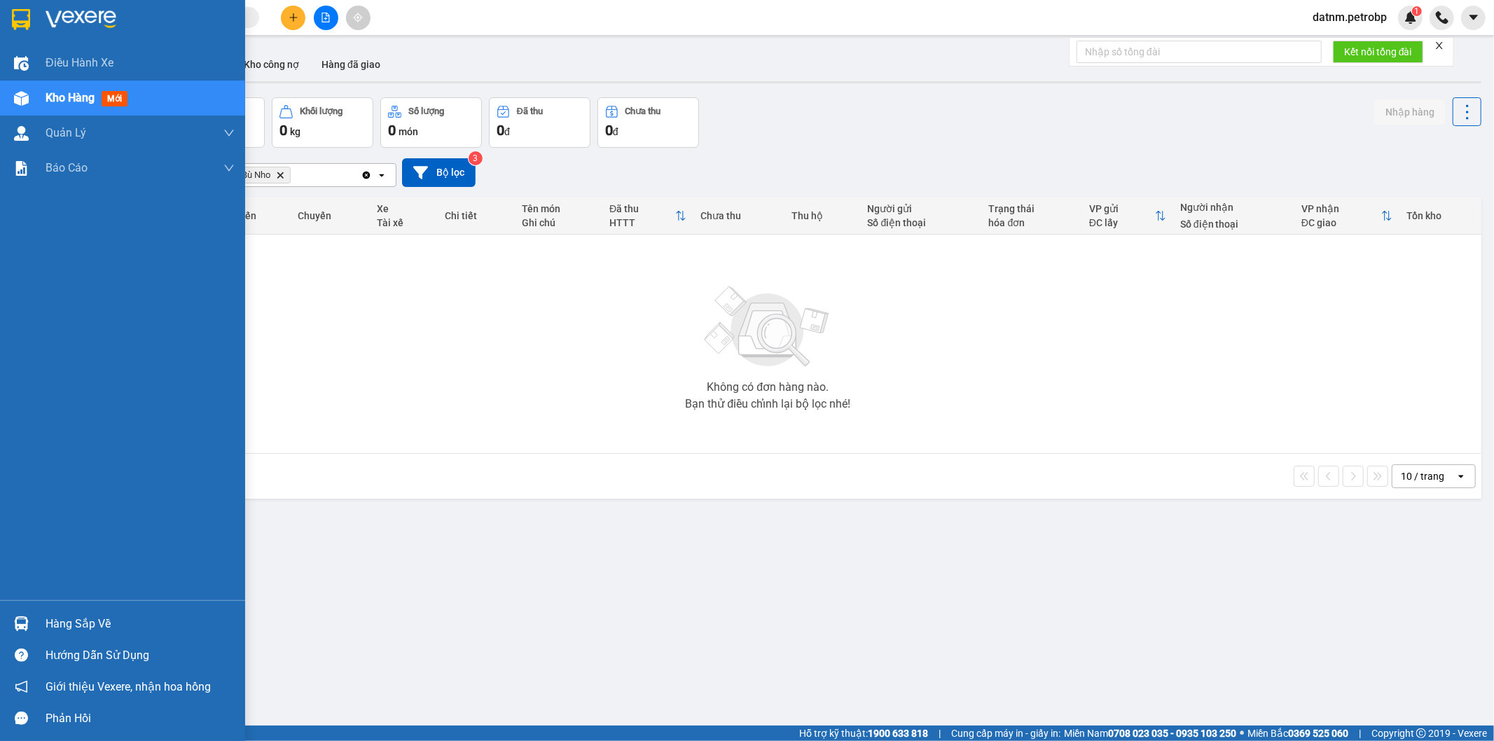
click at [10, 608] on div "Hàng sắp về" at bounding box center [122, 624] width 245 height 32
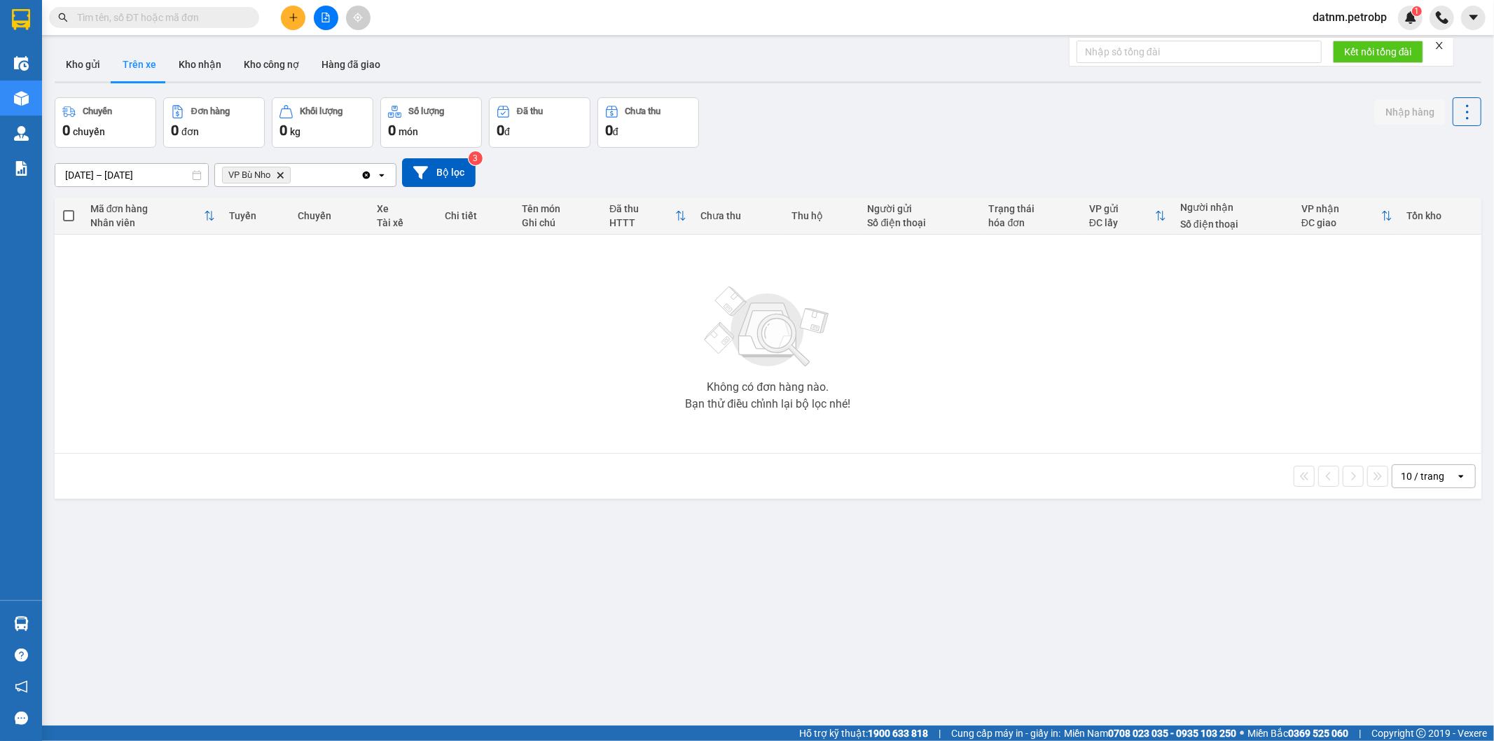
click at [128, 485] on section "Kết quả tìm kiếm ( 0 ) Bộ lọc No Data datnm.petrobp 1 Điều hành xe Kho hàng mới…" at bounding box center [747, 370] width 1494 height 741
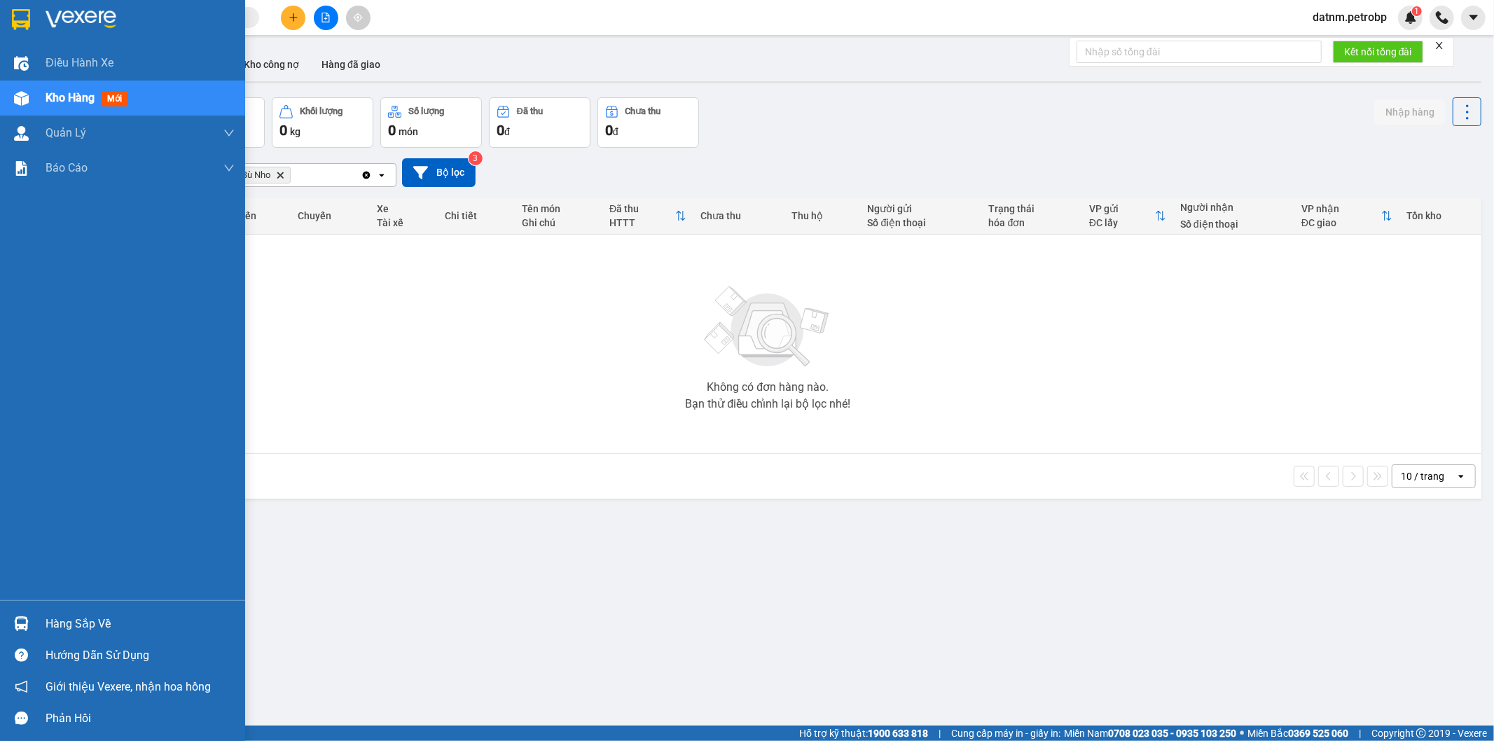
click at [18, 612] on div at bounding box center [21, 623] width 25 height 25
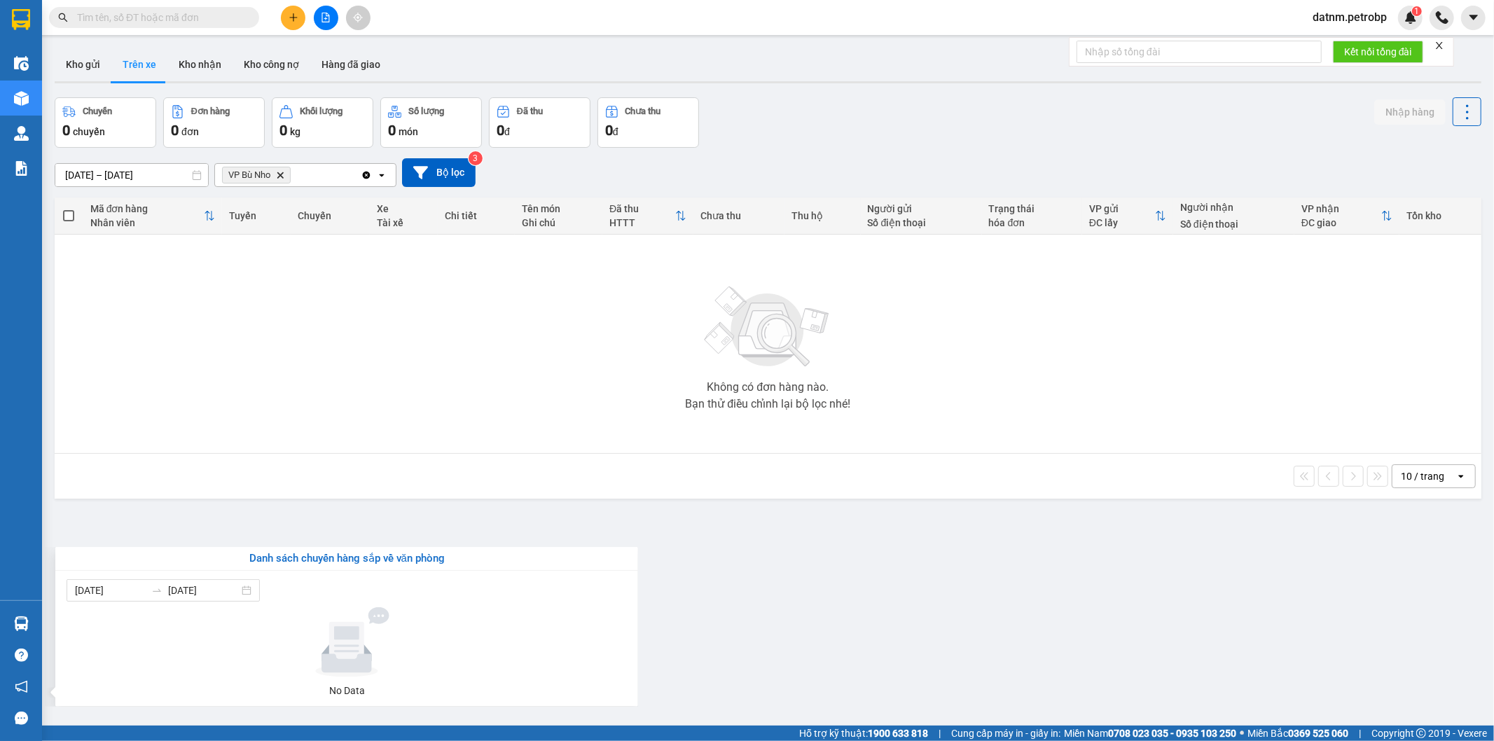
drag, startPoint x: 322, startPoint y: 487, endPoint x: 499, endPoint y: 16, distance: 503.5
click at [323, 487] on section "Kết quả tìm kiếm ( 0 ) Bộ lọc No Data datnm.petrobp 1 Điều hành xe Kho hàng mới…" at bounding box center [747, 370] width 1494 height 741
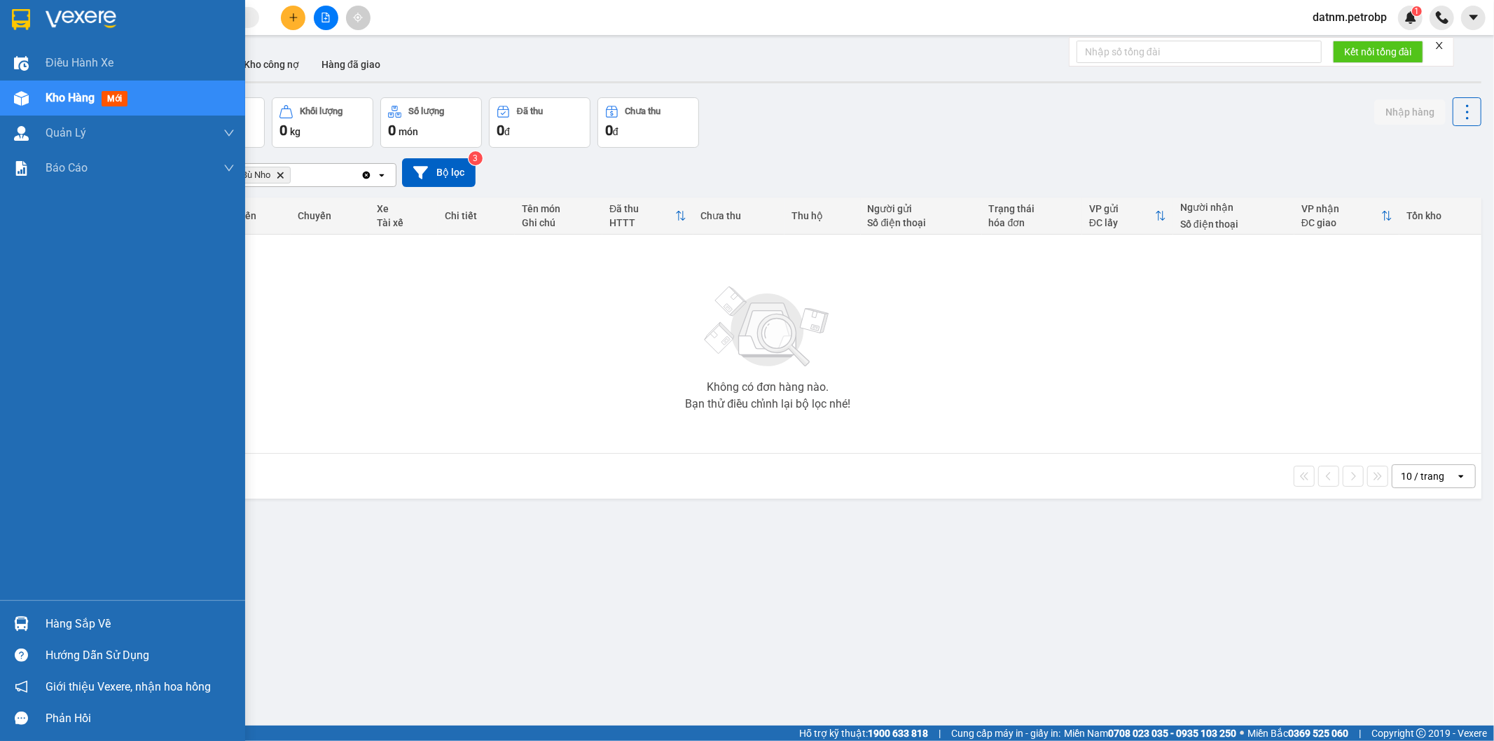
click at [111, 103] on span "mới" at bounding box center [115, 98] width 26 height 15
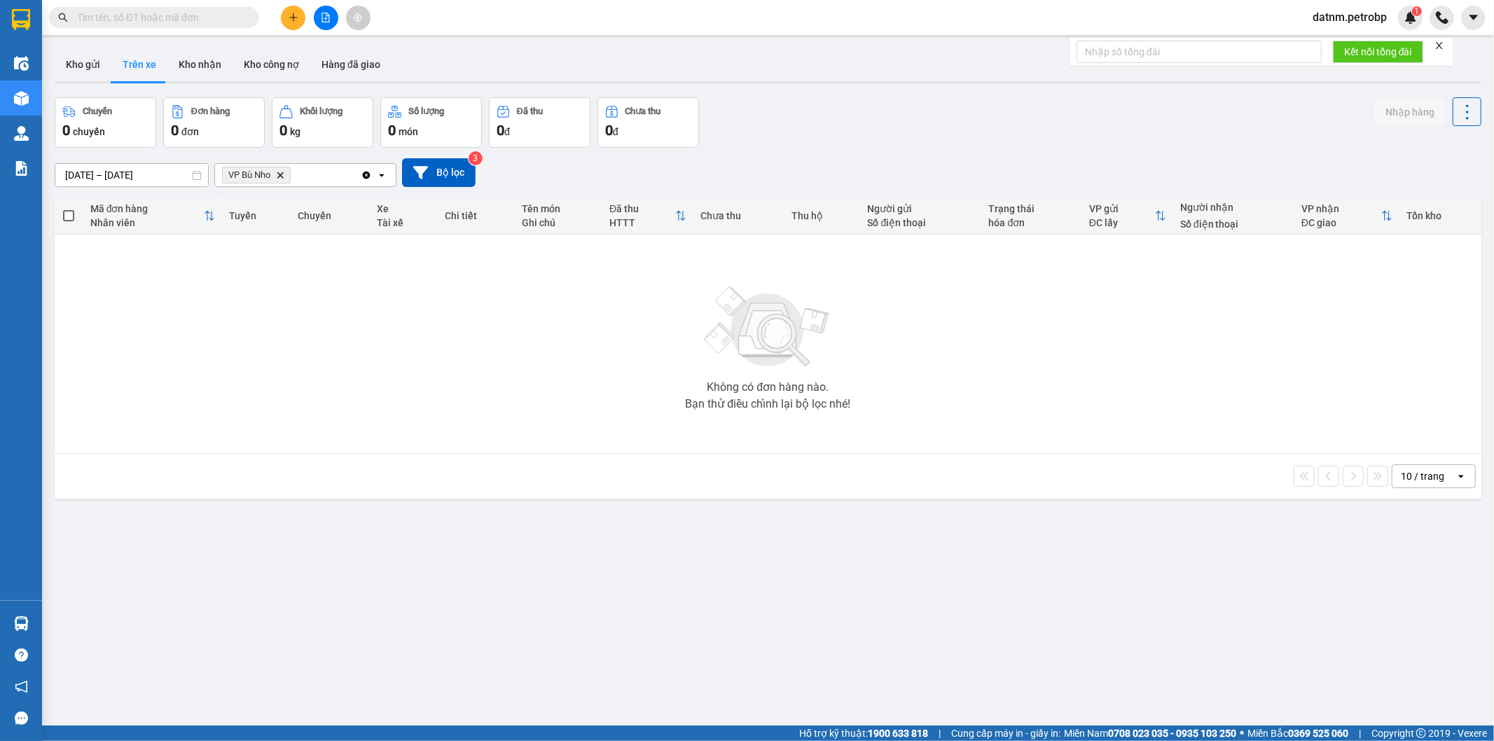
click at [600, 325] on div "Không có đơn hàng nào. Bạn thử điều chỉnh lại bộ lọc nhé!" at bounding box center [768, 344] width 1412 height 210
click at [198, 78] on button "Kho nhận" at bounding box center [199, 65] width 65 height 34
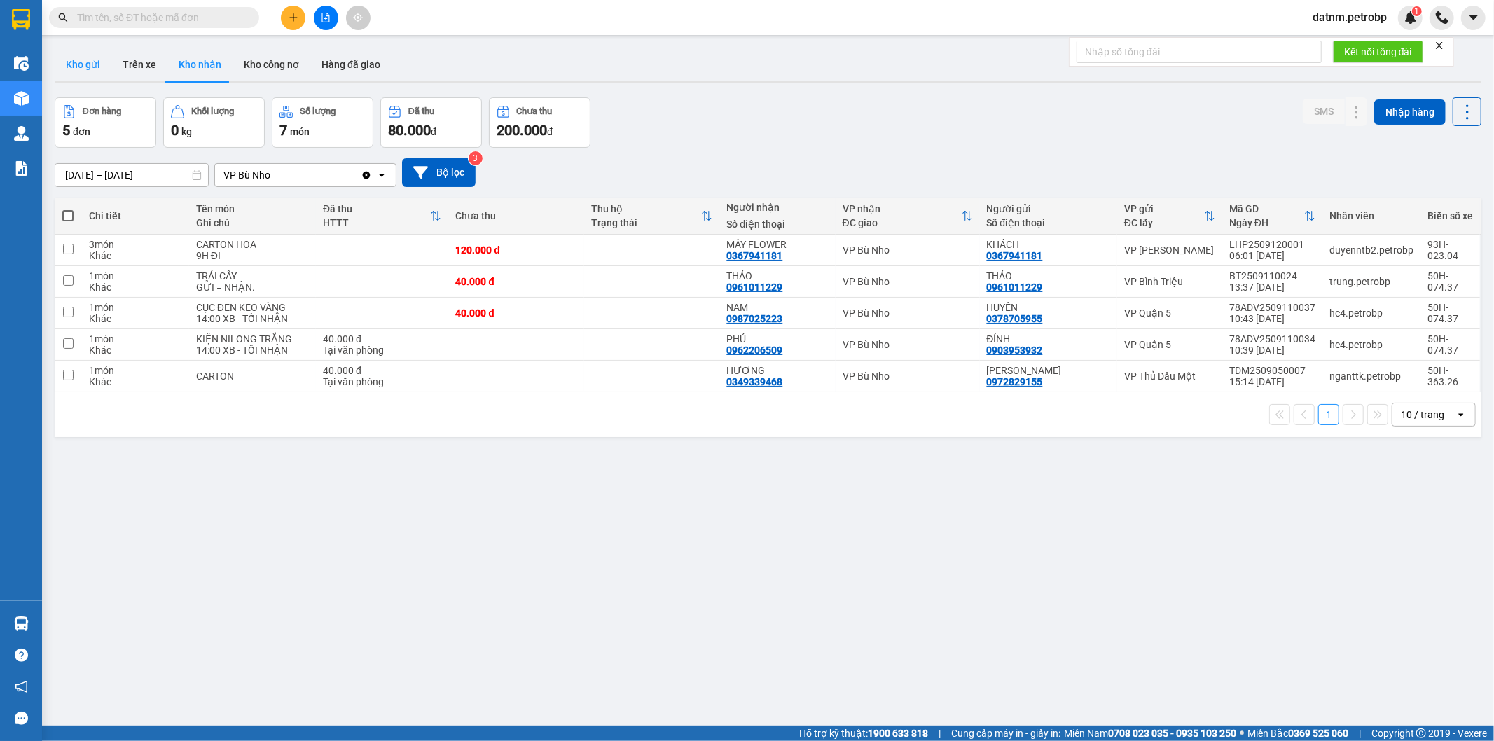
click at [94, 76] on button "Kho gửi" at bounding box center [83, 65] width 57 height 34
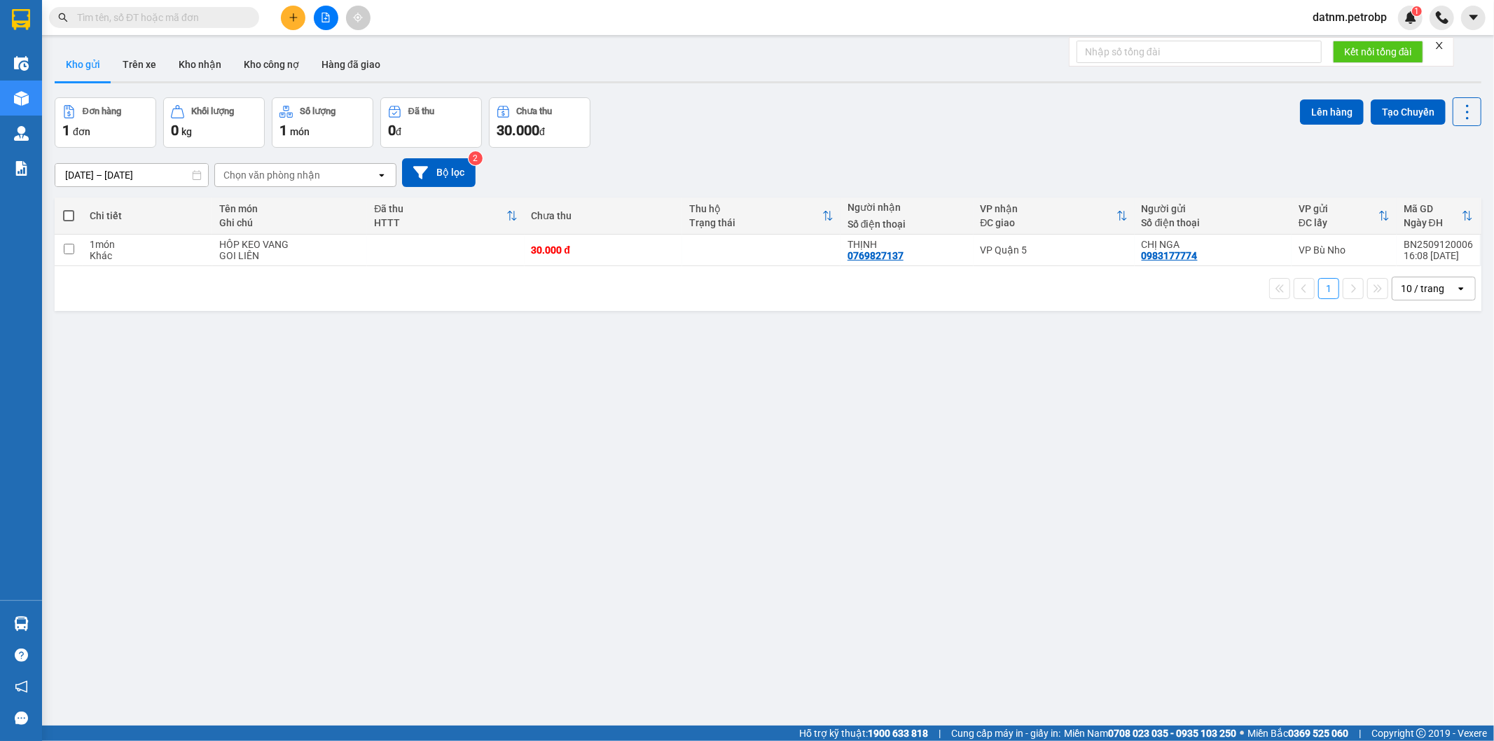
click at [46, 624] on main "ver 1.8.143 Kho gửi Trên xe Kho nhận Kho công nợ Hàng đã giao Đơn hàng 1 đơn Kh…" at bounding box center [747, 362] width 1494 height 725
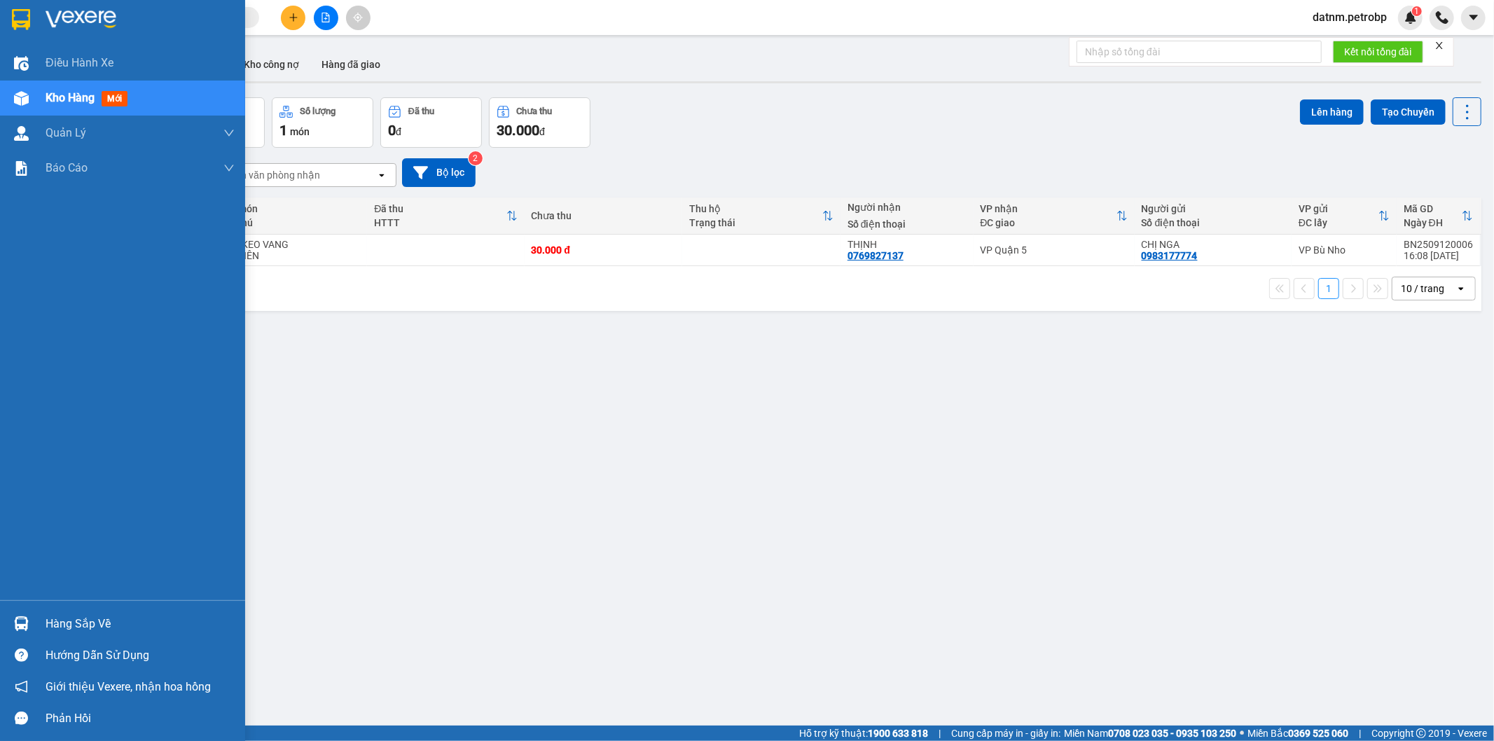
click at [32, 624] on div at bounding box center [21, 623] width 25 height 25
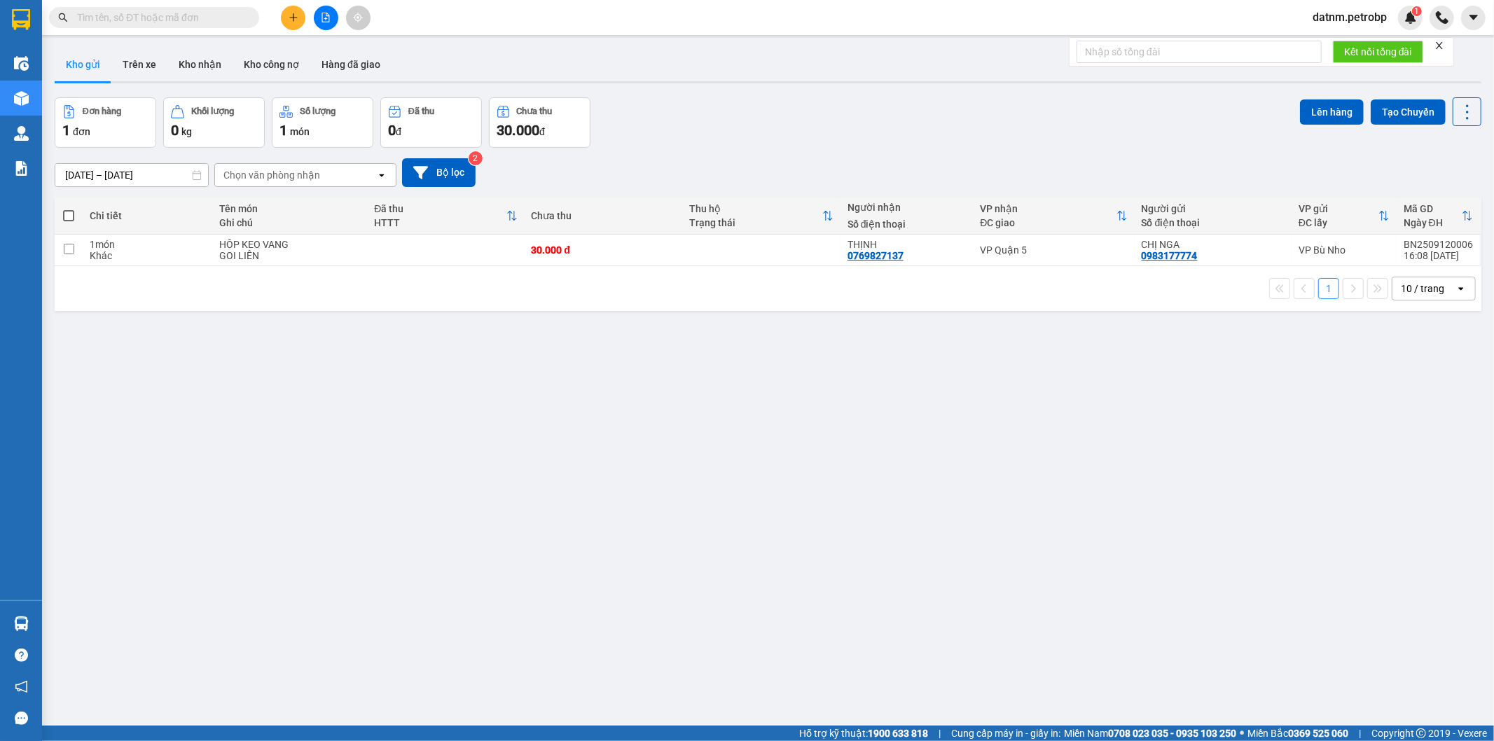
click at [603, 455] on section "Kết quả tìm kiếm ( 0 ) Bộ lọc No Data datnm.petrobp 1 Điều hành xe Kho hàng mới…" at bounding box center [747, 370] width 1494 height 741
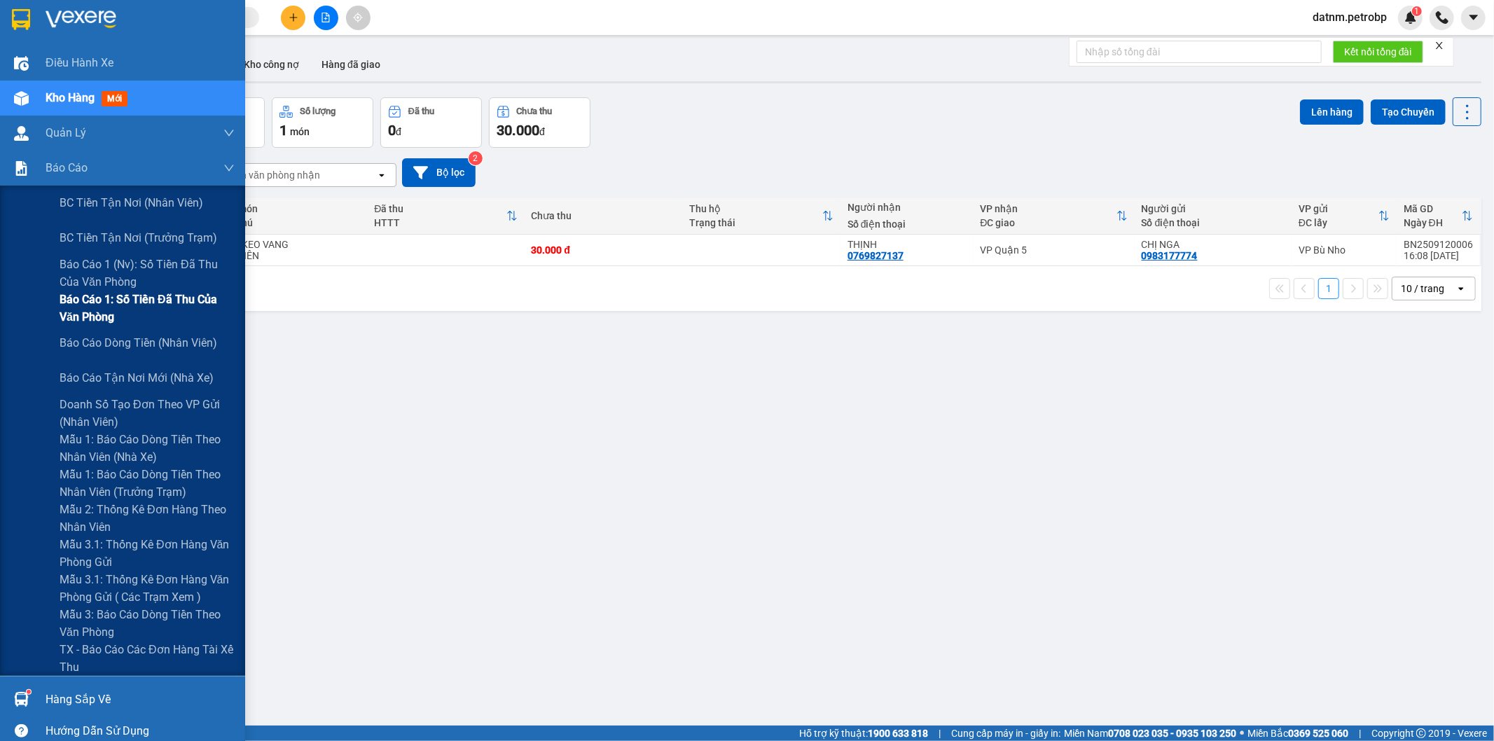
click at [74, 314] on span "Báo cáo 1: Số tiền đã thu của văn phòng" at bounding box center [147, 308] width 175 height 35
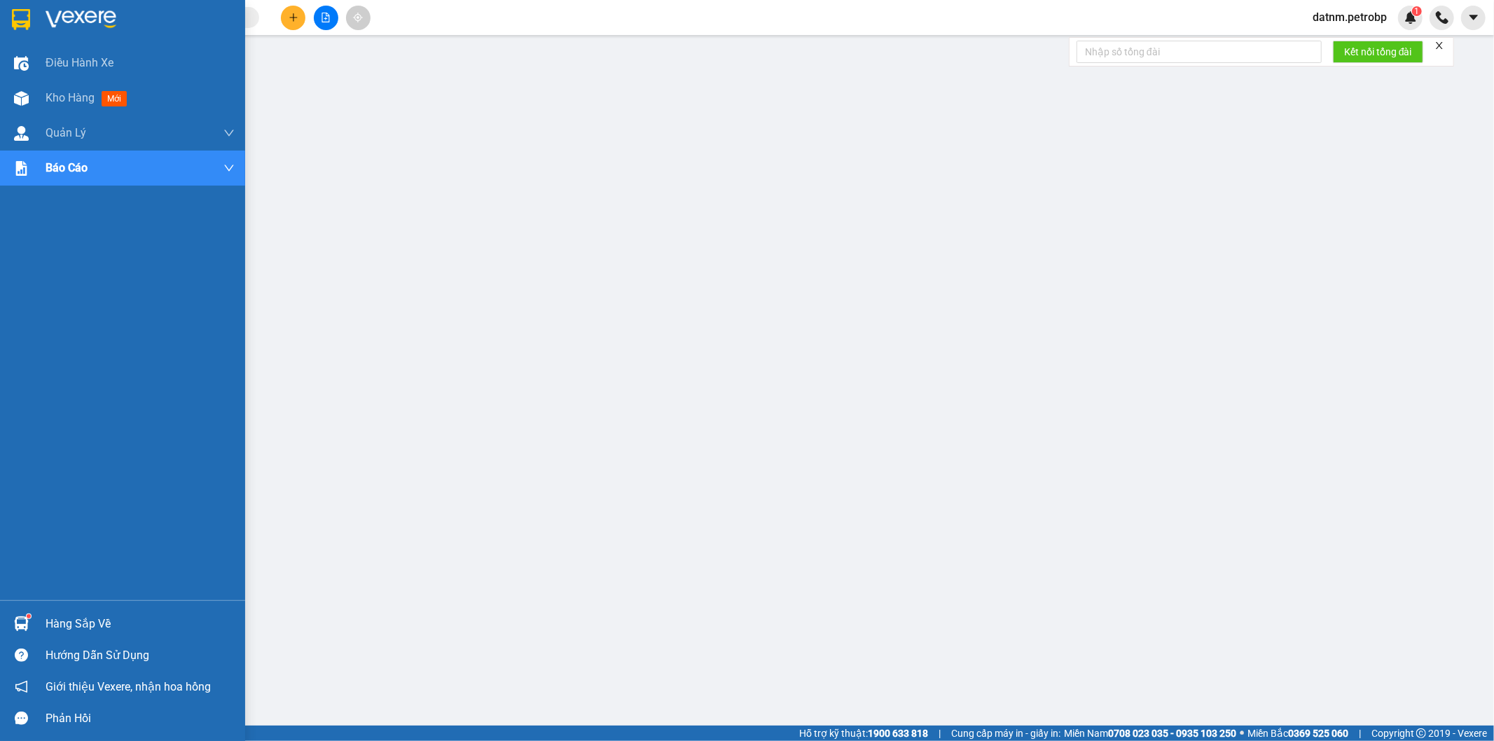
click at [22, 623] on img at bounding box center [21, 623] width 15 height 15
click at [36, 628] on div "Hàng sắp về" at bounding box center [122, 624] width 245 height 32
